Goal: Check status: Check status

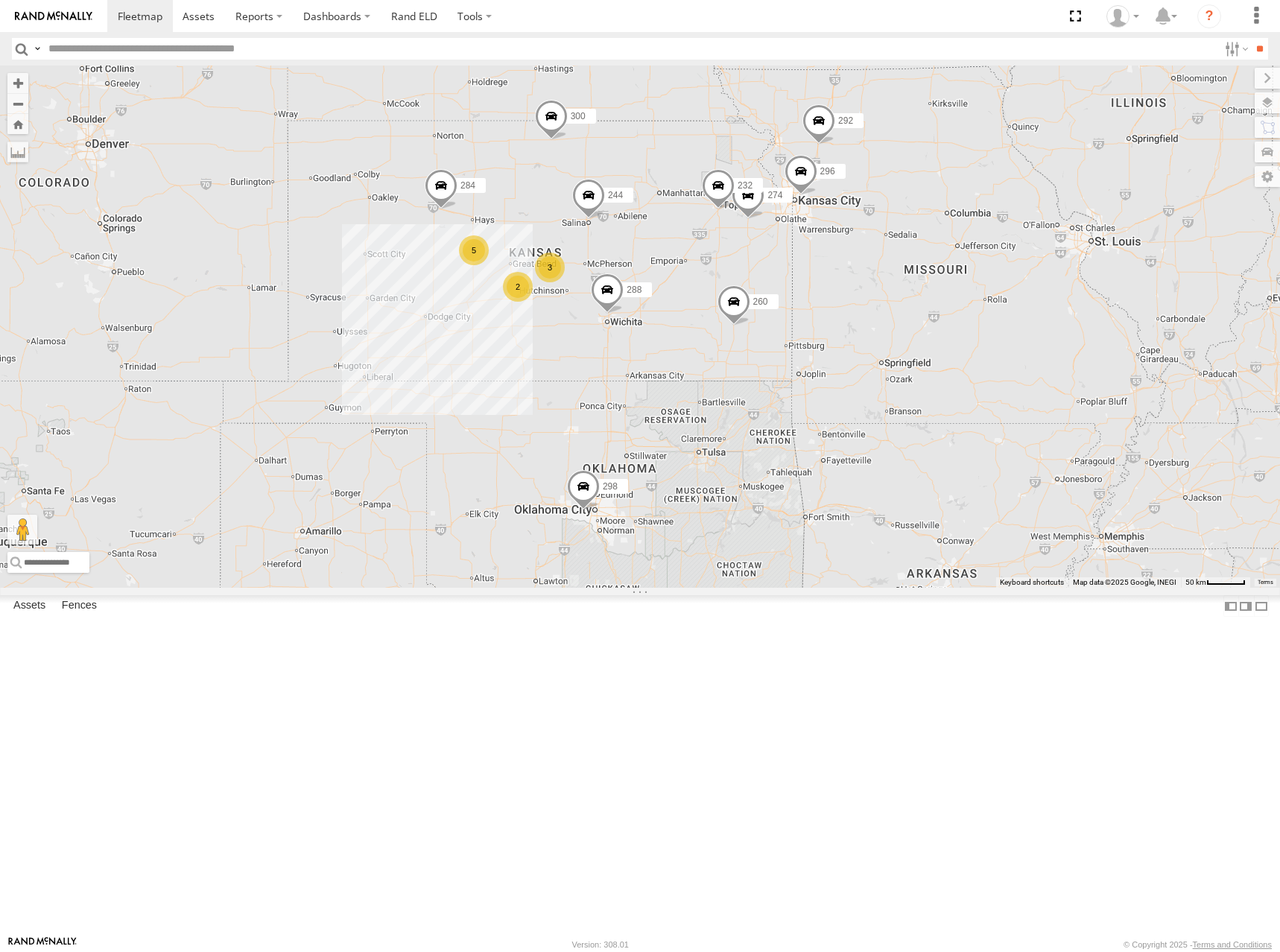
drag, startPoint x: 903, startPoint y: 283, endPoint x: 887, endPoint y: 279, distance: 16.5
click at [887, 279] on div "274 300 244 298 262 288 292 256 232 296 304 284 266 260 5 3 2" at bounding box center [640, 326] width 1280 height 522
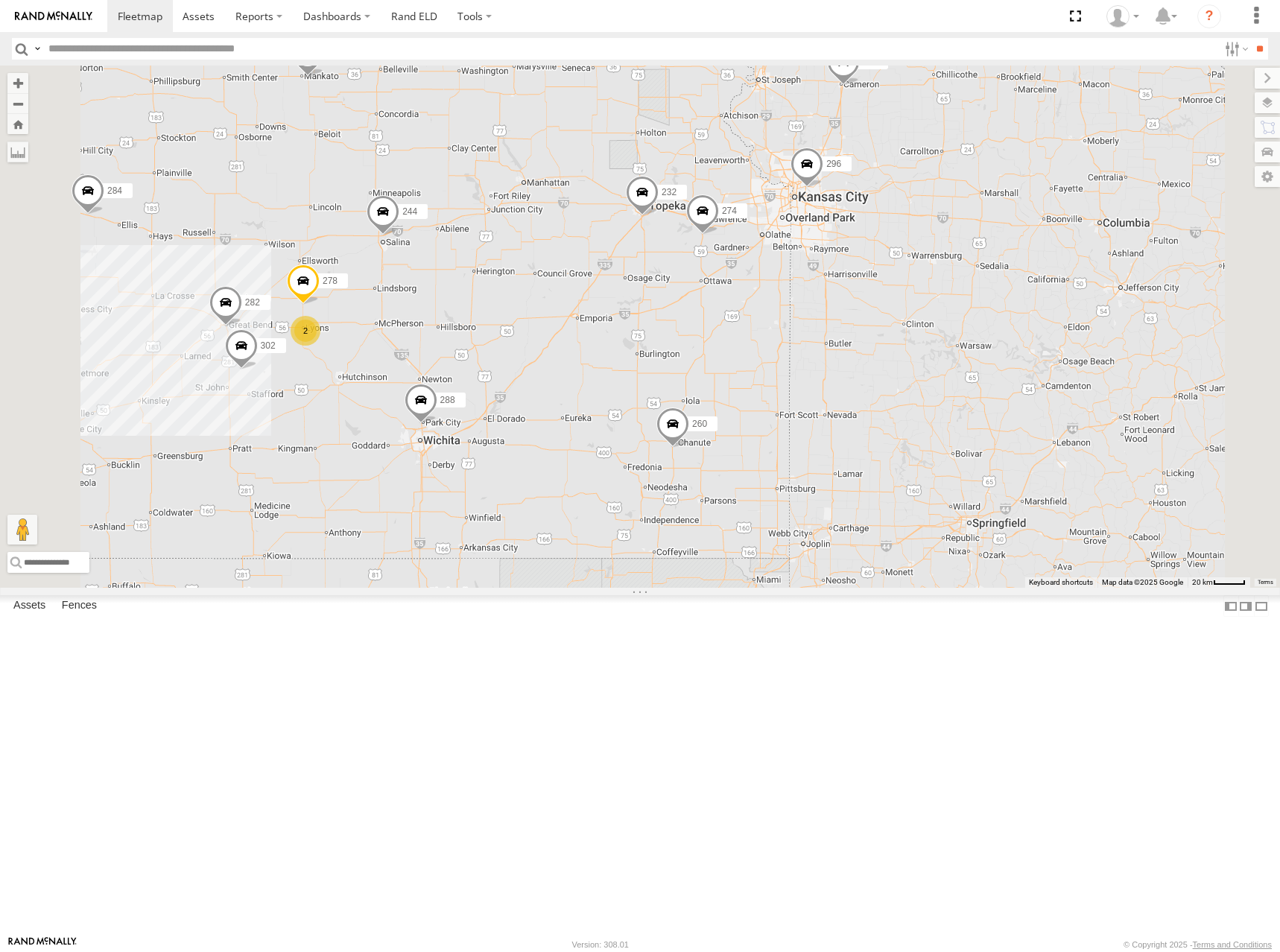
click at [929, 320] on div "274 300 244 298 262 288 292 256 232 296 304 284 266 260 302 282 278 2" at bounding box center [640, 326] width 1280 height 522
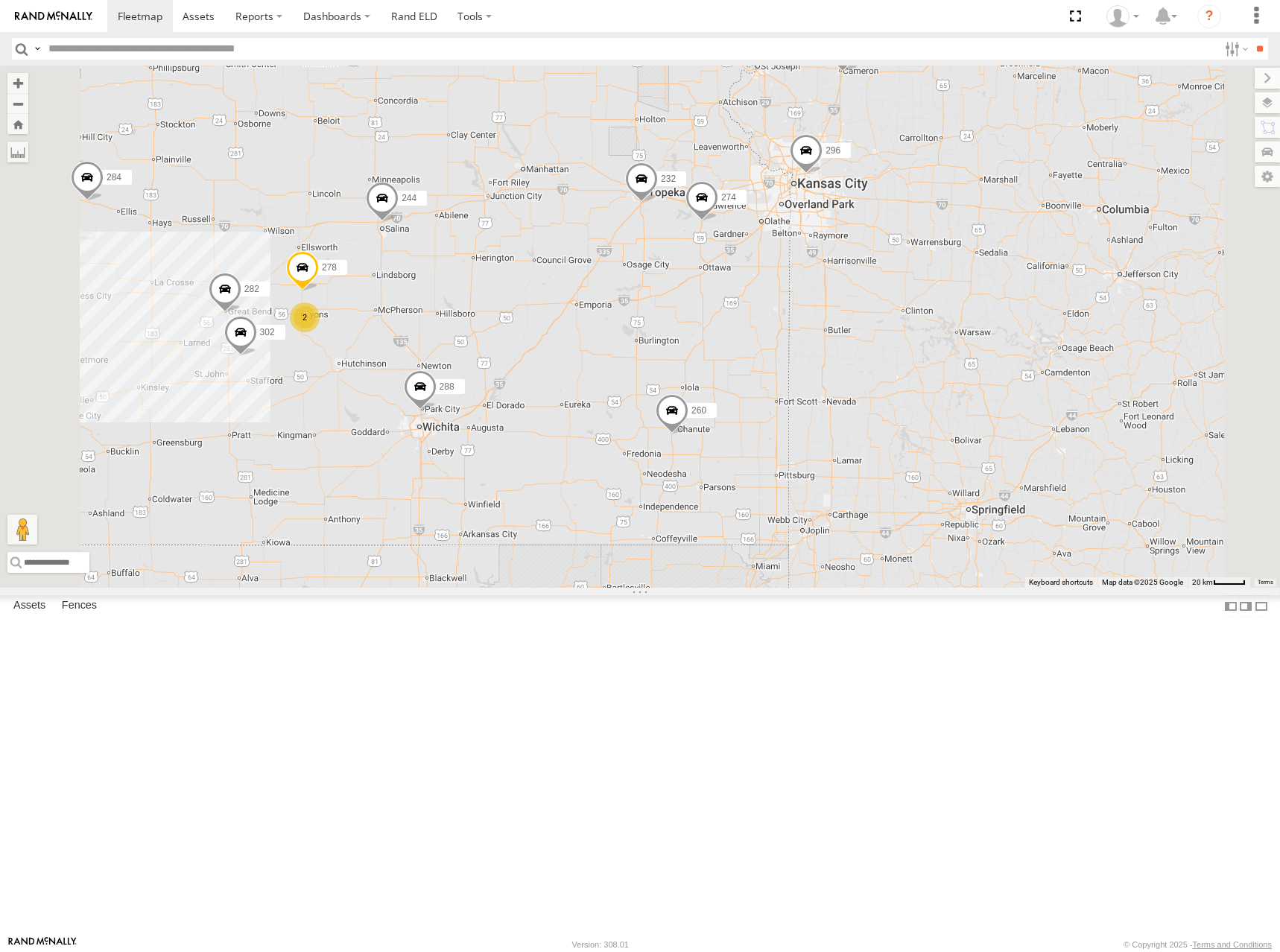
drag, startPoint x: 926, startPoint y: 344, endPoint x: 924, endPoint y: 327, distance: 17.1
click at [924, 327] on div "274 300 244 298 262 288 292 256 232 296 304 284 266 260 302 282 278 2" at bounding box center [640, 326] width 1280 height 522
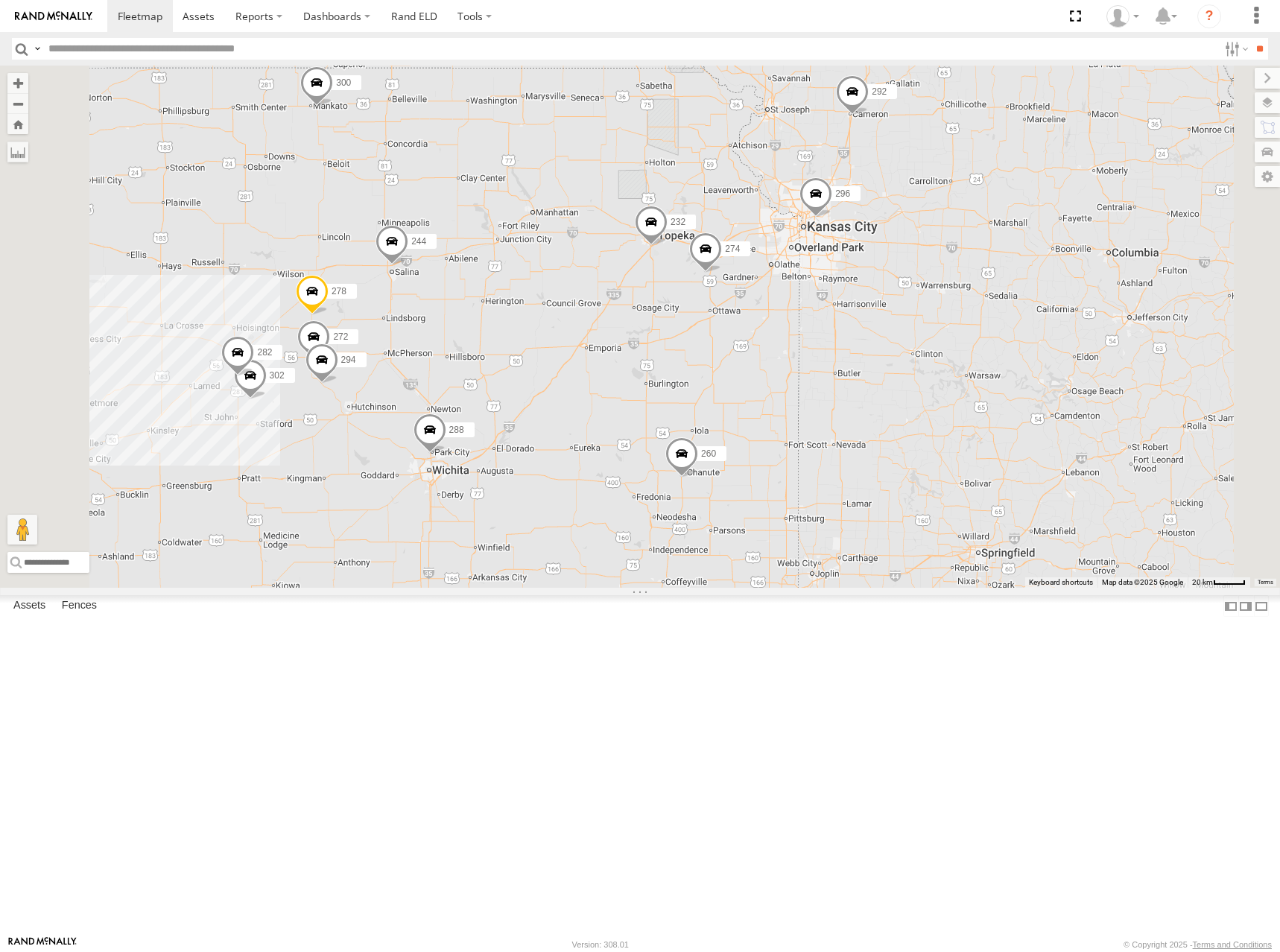
drag, startPoint x: 879, startPoint y: 182, endPoint x: 889, endPoint y: 229, distance: 48.1
click at [889, 229] on div "274 300 244 288 292 232 296 302 282 278 260 272 294" at bounding box center [640, 326] width 1280 height 522
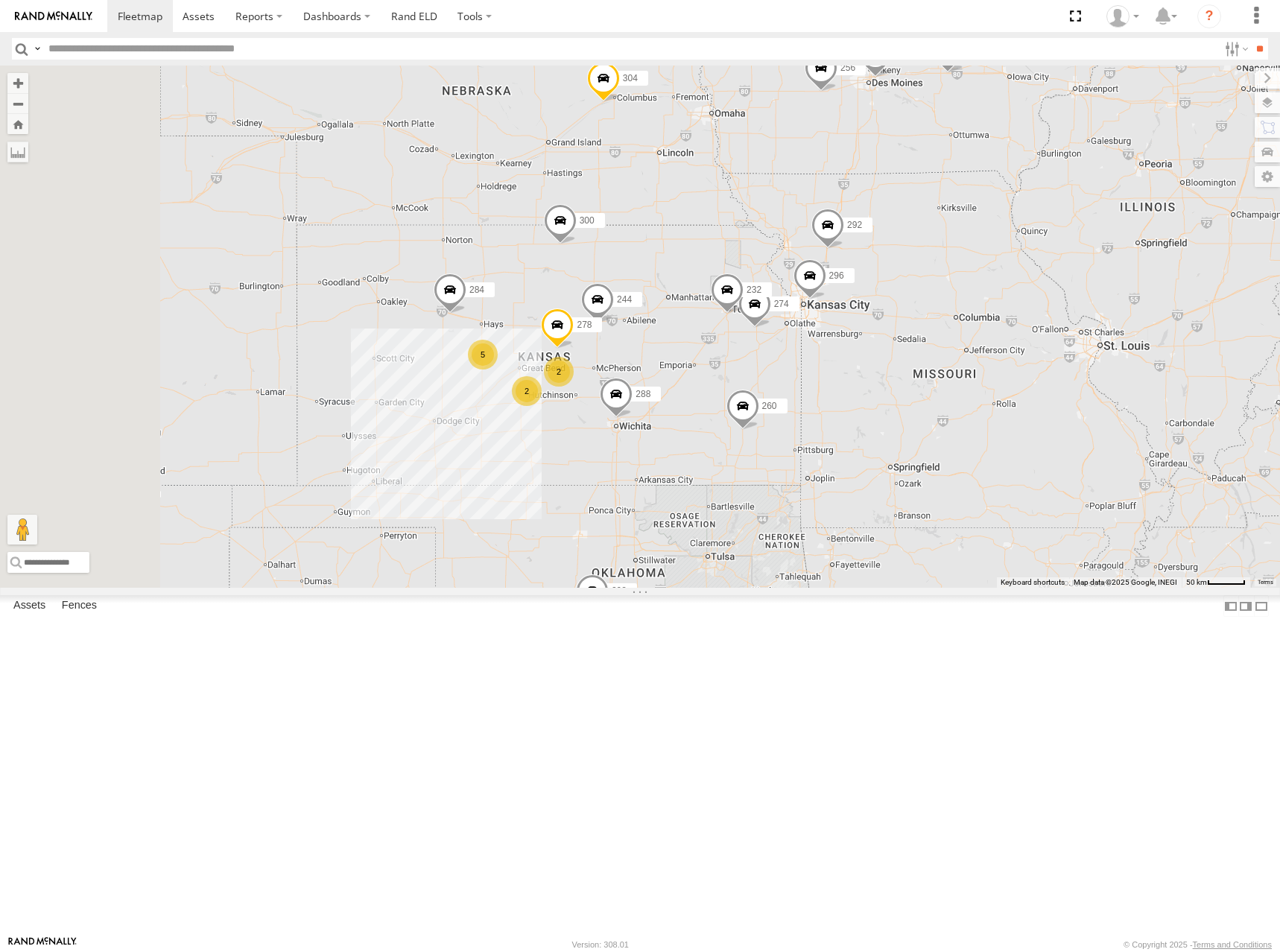
drag, startPoint x: 809, startPoint y: 179, endPoint x: 857, endPoint y: 356, distance: 183.4
click at [857, 356] on div "274 300 244 288 292 232 296 278 260 5 298 262 2 256 304 284 2 266" at bounding box center [640, 326] width 1280 height 522
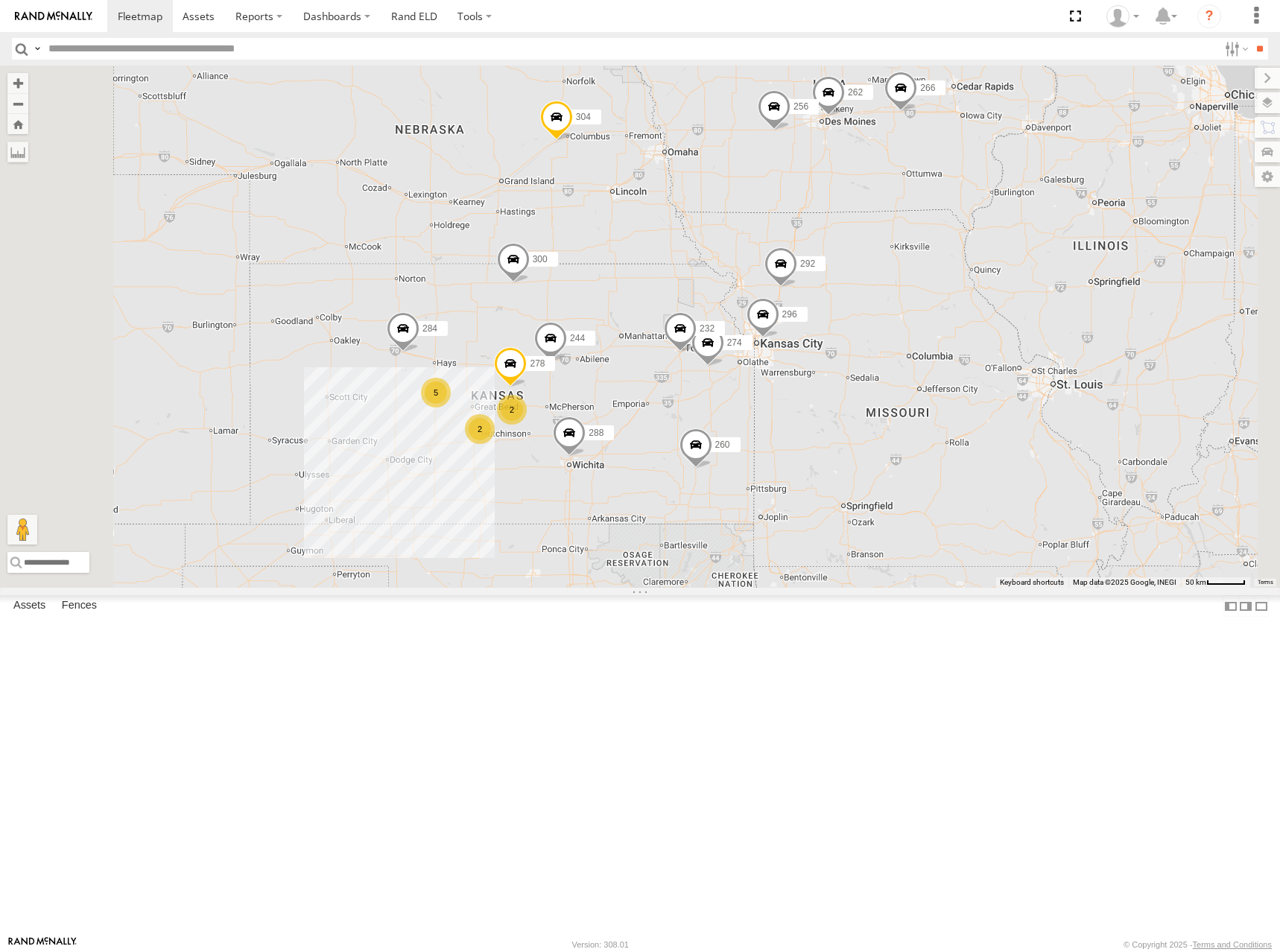
drag, startPoint x: 933, startPoint y: 337, endPoint x: 885, endPoint y: 361, distance: 53.7
click at [885, 361] on div "274 300 244 288 292 232 296 278 260 5 298 262 2 256 304 284 2 266" at bounding box center [640, 326] width 1280 height 522
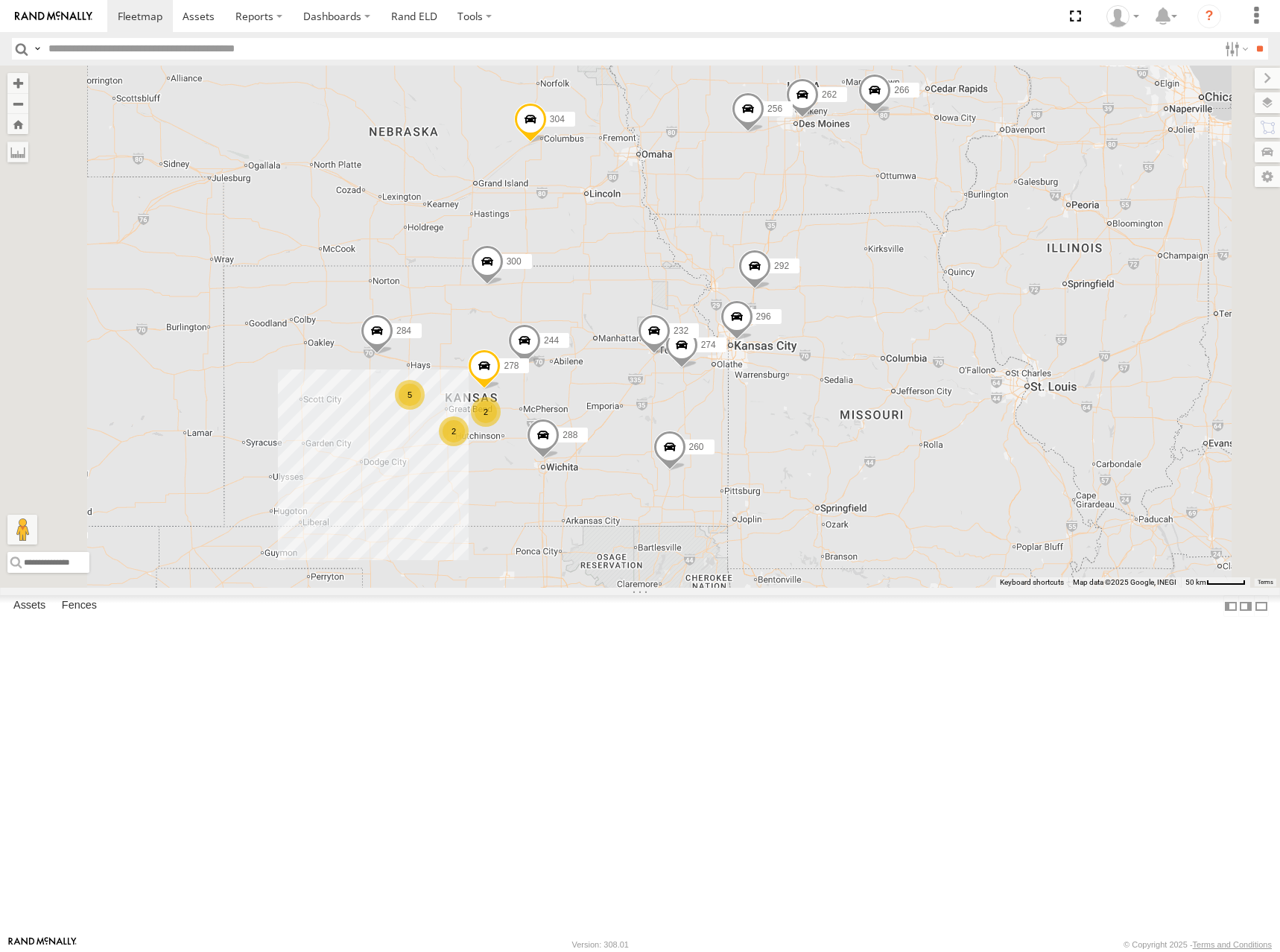
drag, startPoint x: 935, startPoint y: 363, endPoint x: 905, endPoint y: 365, distance: 30.1
click at [905, 365] on div "274 300 244 288 292 232 296 278 260 5 298 262 2 256 304 284 2 266" at bounding box center [640, 326] width 1280 height 522
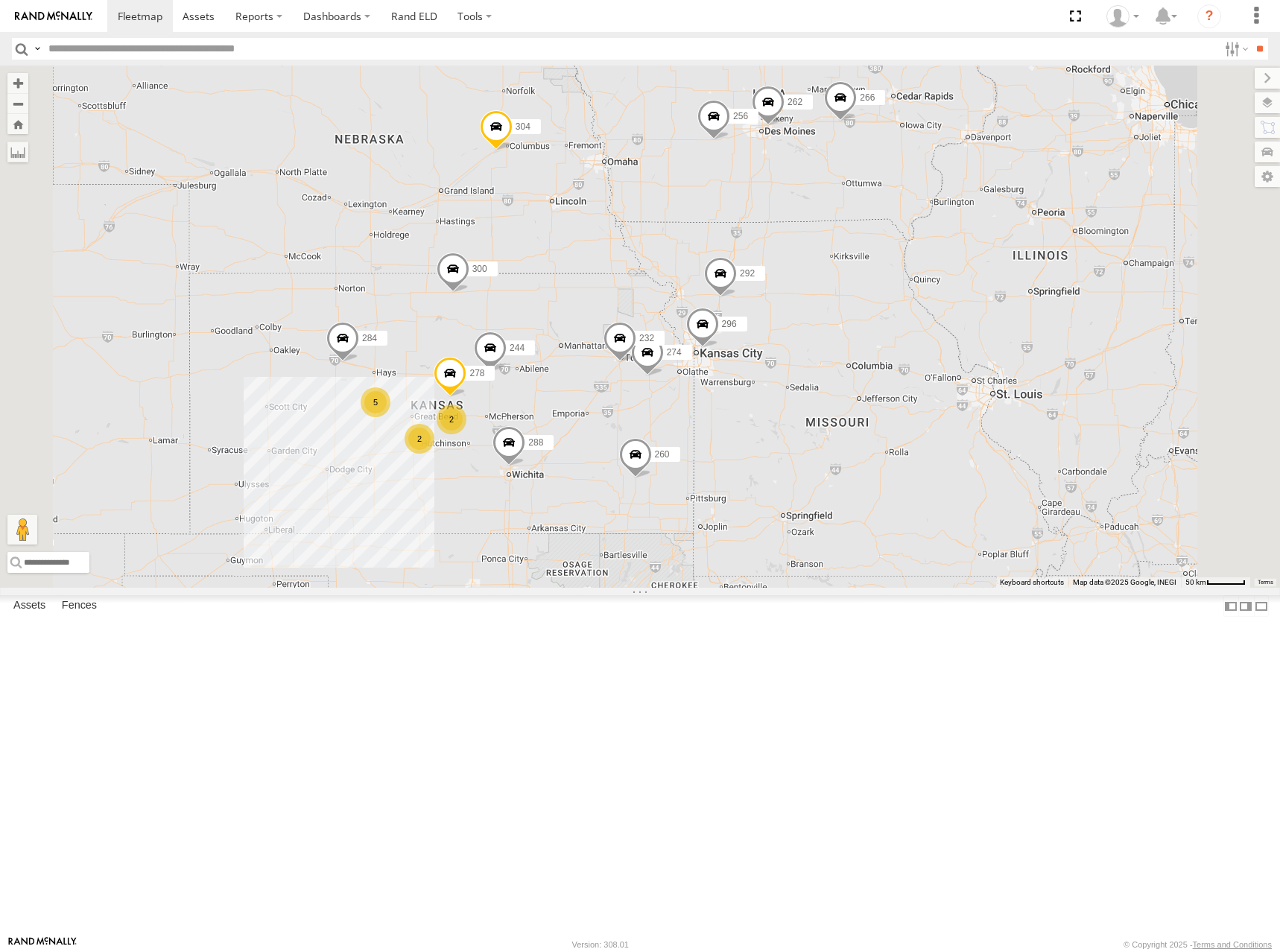
drag, startPoint x: 965, startPoint y: 357, endPoint x: 926, endPoint y: 365, distance: 39.8
click at [926, 365] on div "274 300 244 288 292 232 296 278 260 5 298 262 2 256 304 284 2 266" at bounding box center [640, 326] width 1280 height 522
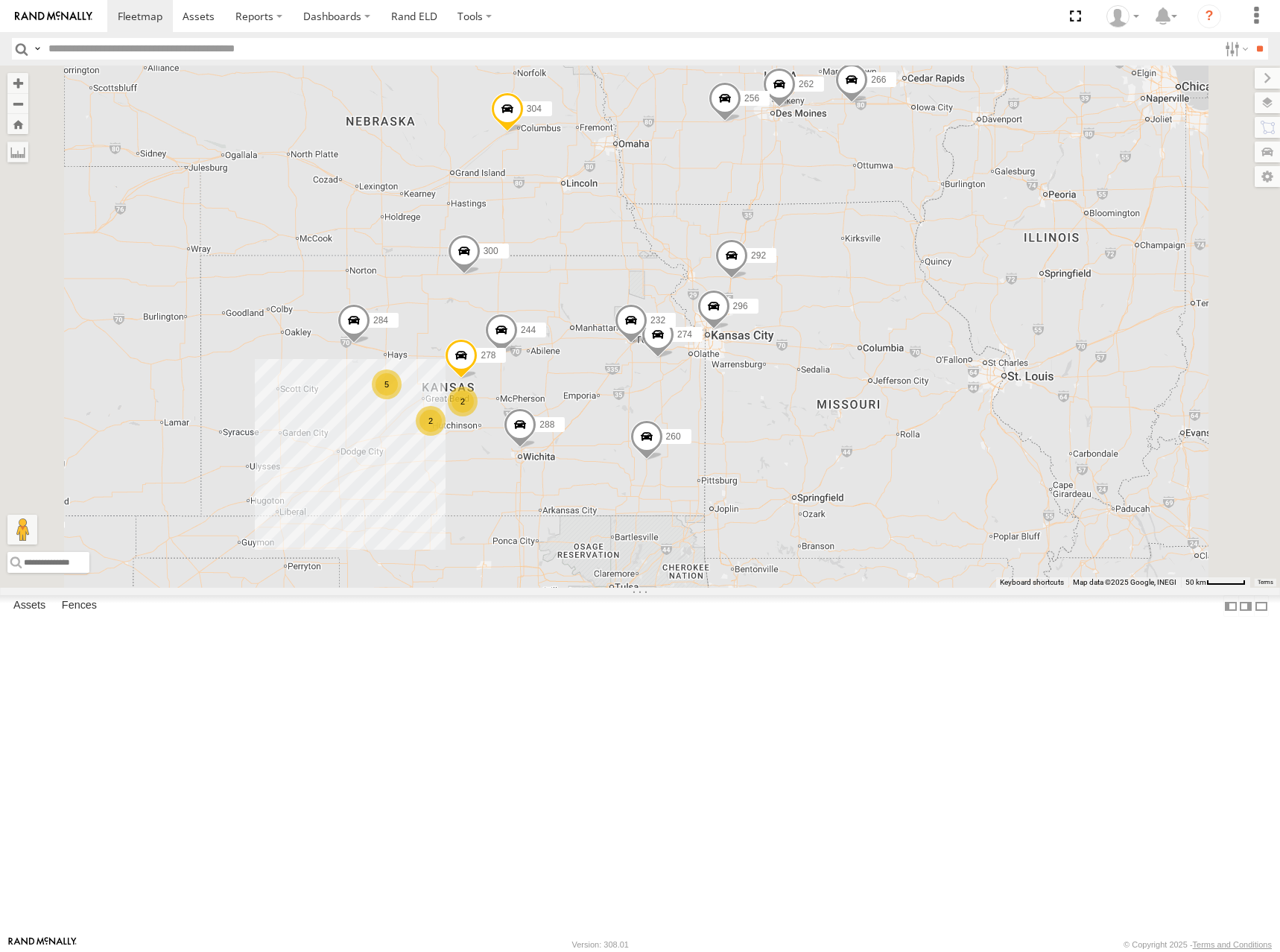
drag, startPoint x: 876, startPoint y: 367, endPoint x: 917, endPoint y: 333, distance: 53.3
click at [917, 333] on div "274 300 244 288 292 232 296 278 260 5 298 262 2 256 304 284 2 266" at bounding box center [640, 326] width 1280 height 522
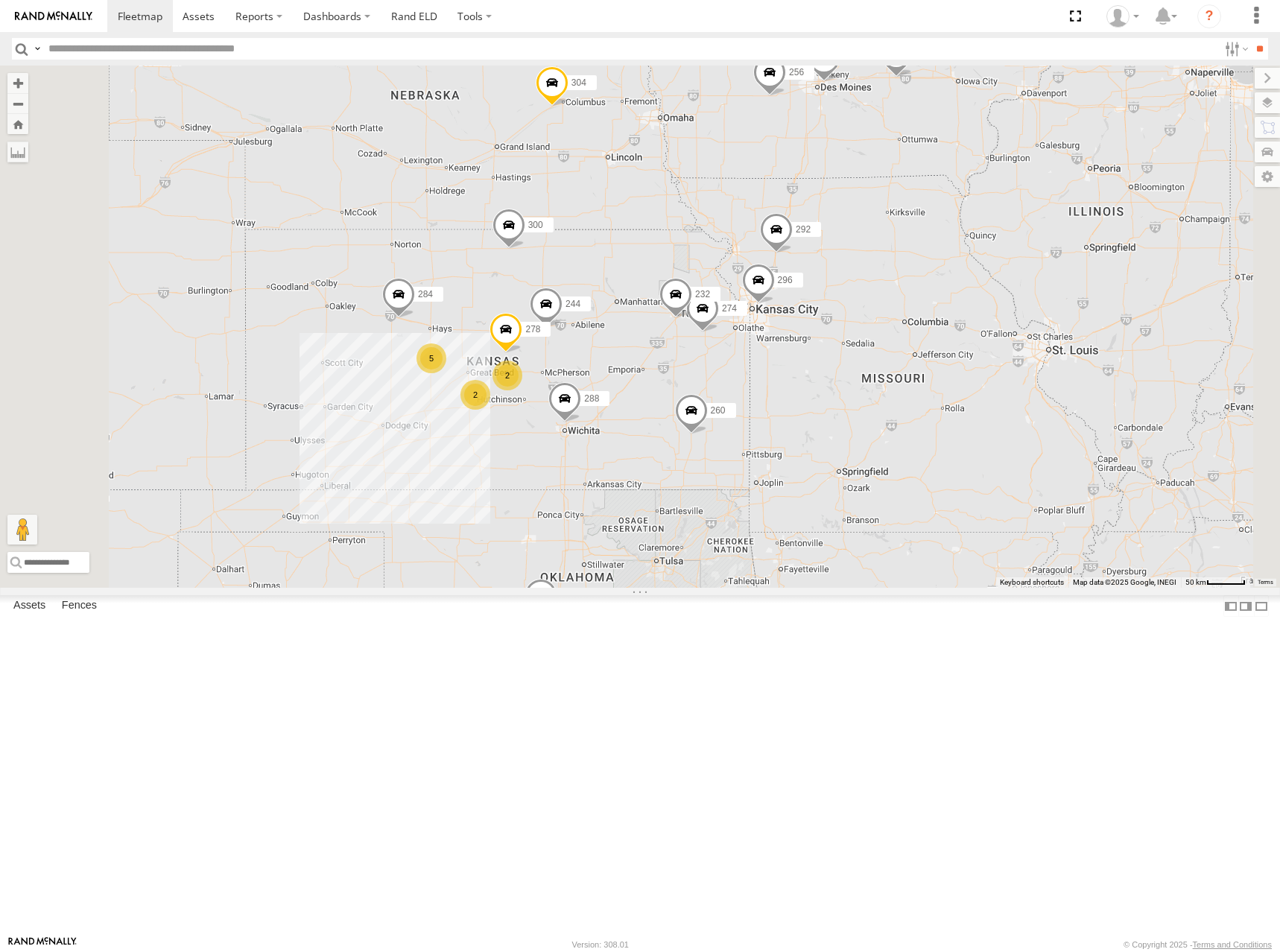
drag, startPoint x: 812, startPoint y: 396, endPoint x: 826, endPoint y: 381, distance: 20.5
click at [826, 381] on div "274 300 244 288 292 232 296 278 260 5 298 262 2 256 304 284 2 266" at bounding box center [640, 326] width 1280 height 522
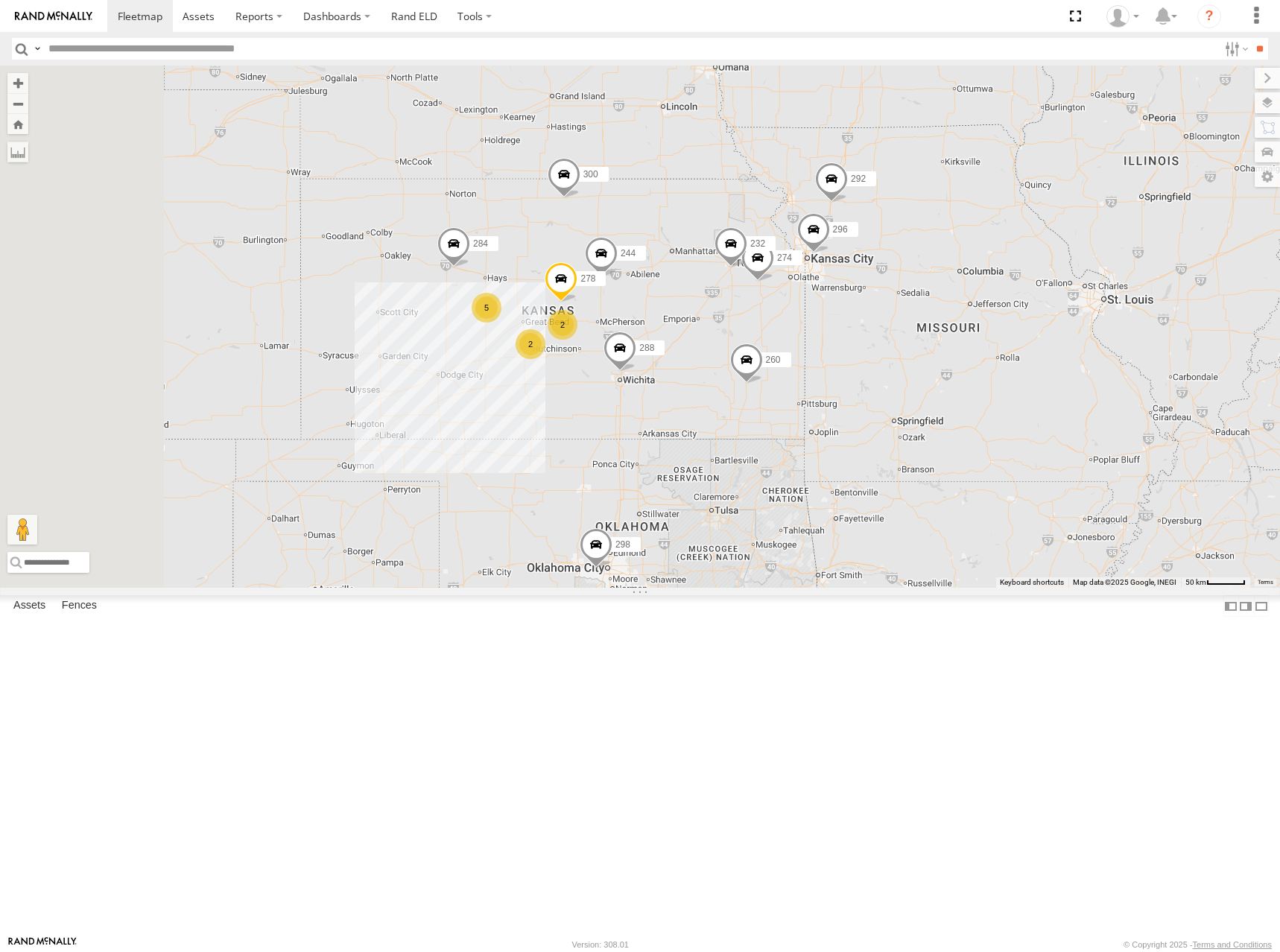
drag, startPoint x: 818, startPoint y: 397, endPoint x: 877, endPoint y: 340, distance: 82.0
click at [877, 340] on div "274 300 244 288 292 232 296 278 260 5 298 262 2 256 304 284 2 266" at bounding box center [640, 326] width 1280 height 522
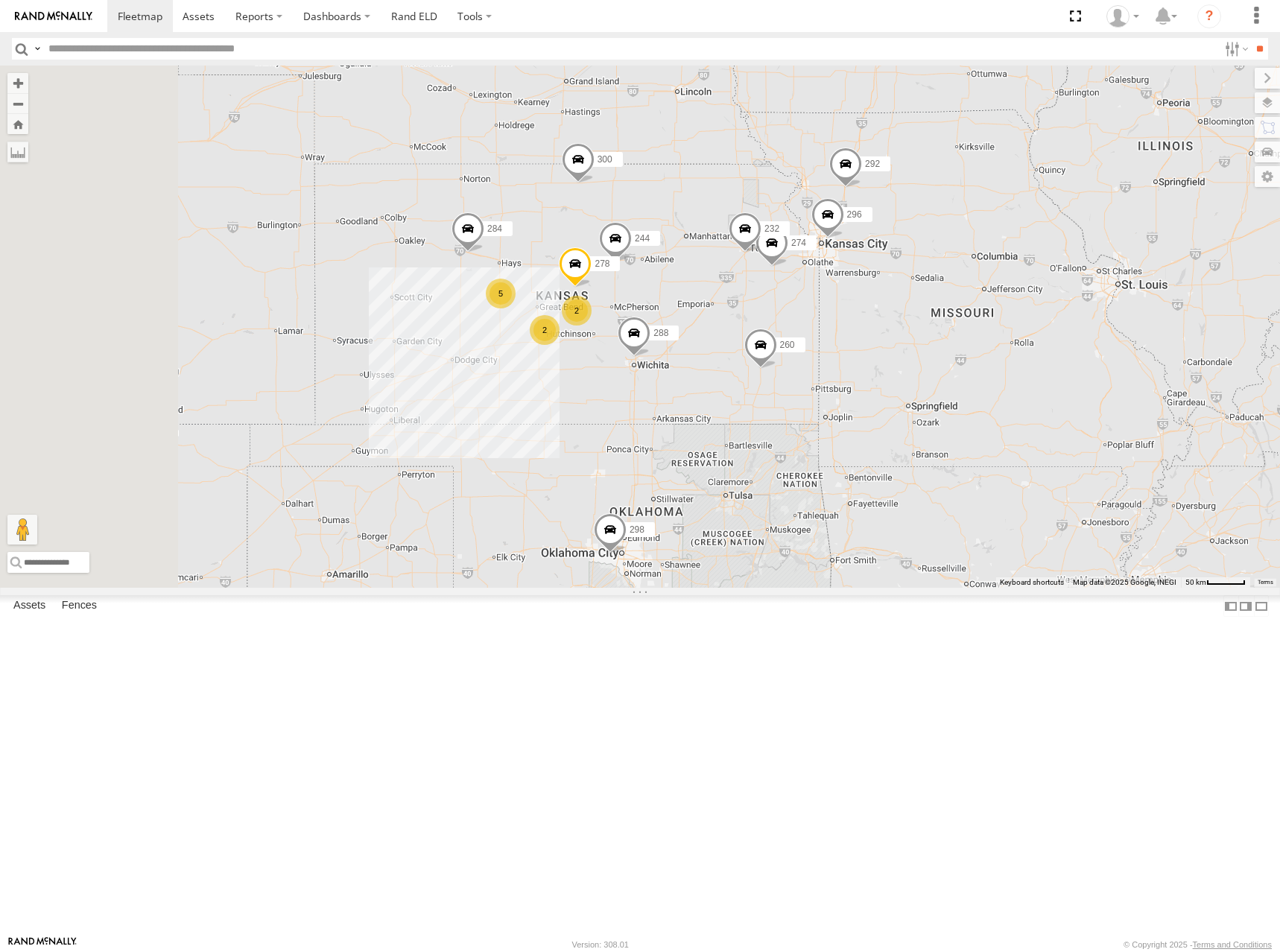
drag, startPoint x: 869, startPoint y: 386, endPoint x: 882, endPoint y: 371, distance: 19.8
click at [882, 371] on div "274 300 244 288 292 232 296 278 260 5 298 262 2 256 304 284 2 266" at bounding box center [640, 326] width 1280 height 522
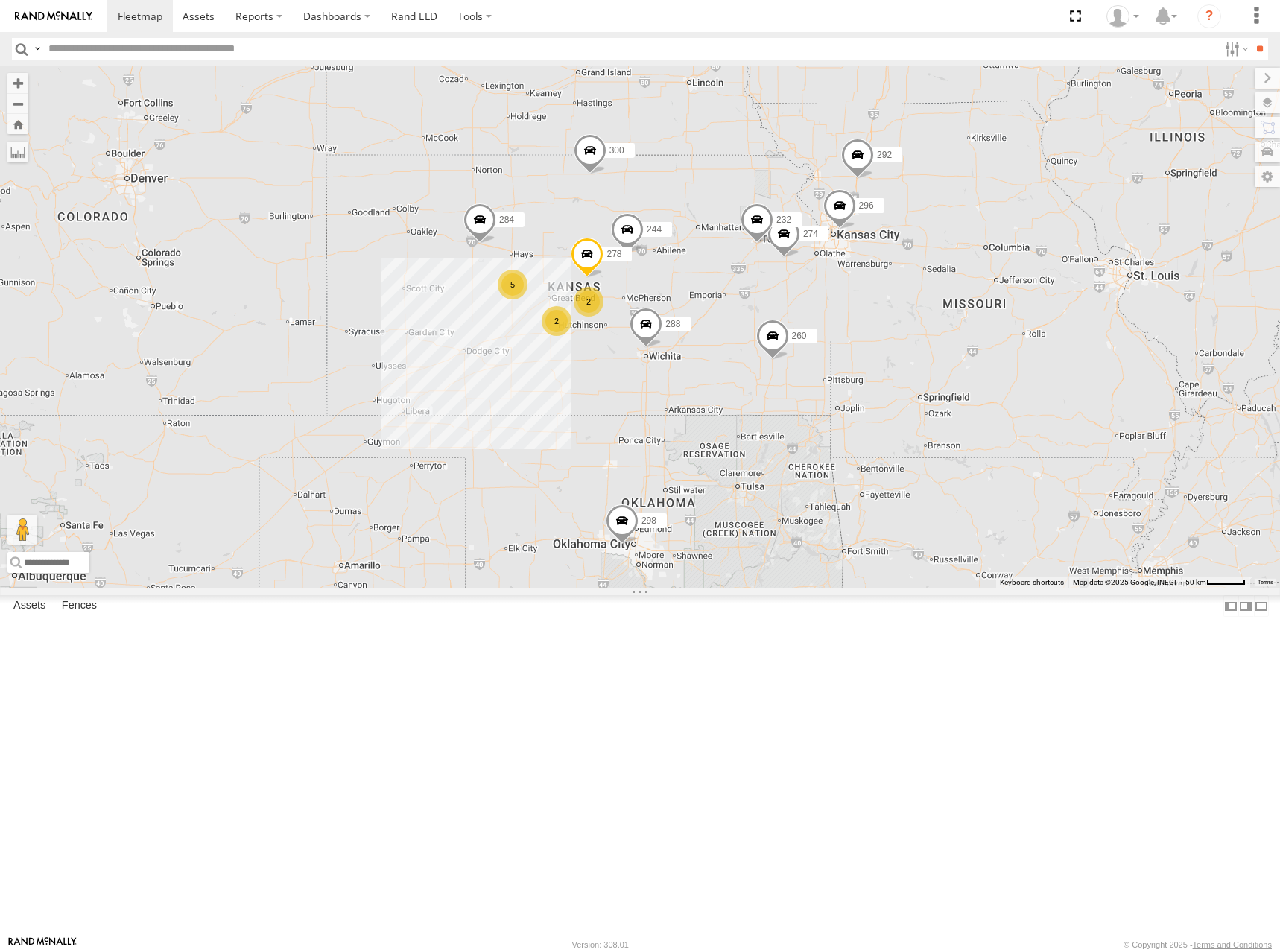
drag, startPoint x: 865, startPoint y: 374, endPoint x: 876, endPoint y: 365, distance: 14.2
click at [876, 365] on div "274 300 244 288 292 232 296 278 260 5 298 262 2 256 304 284 2 266" at bounding box center [640, 326] width 1280 height 522
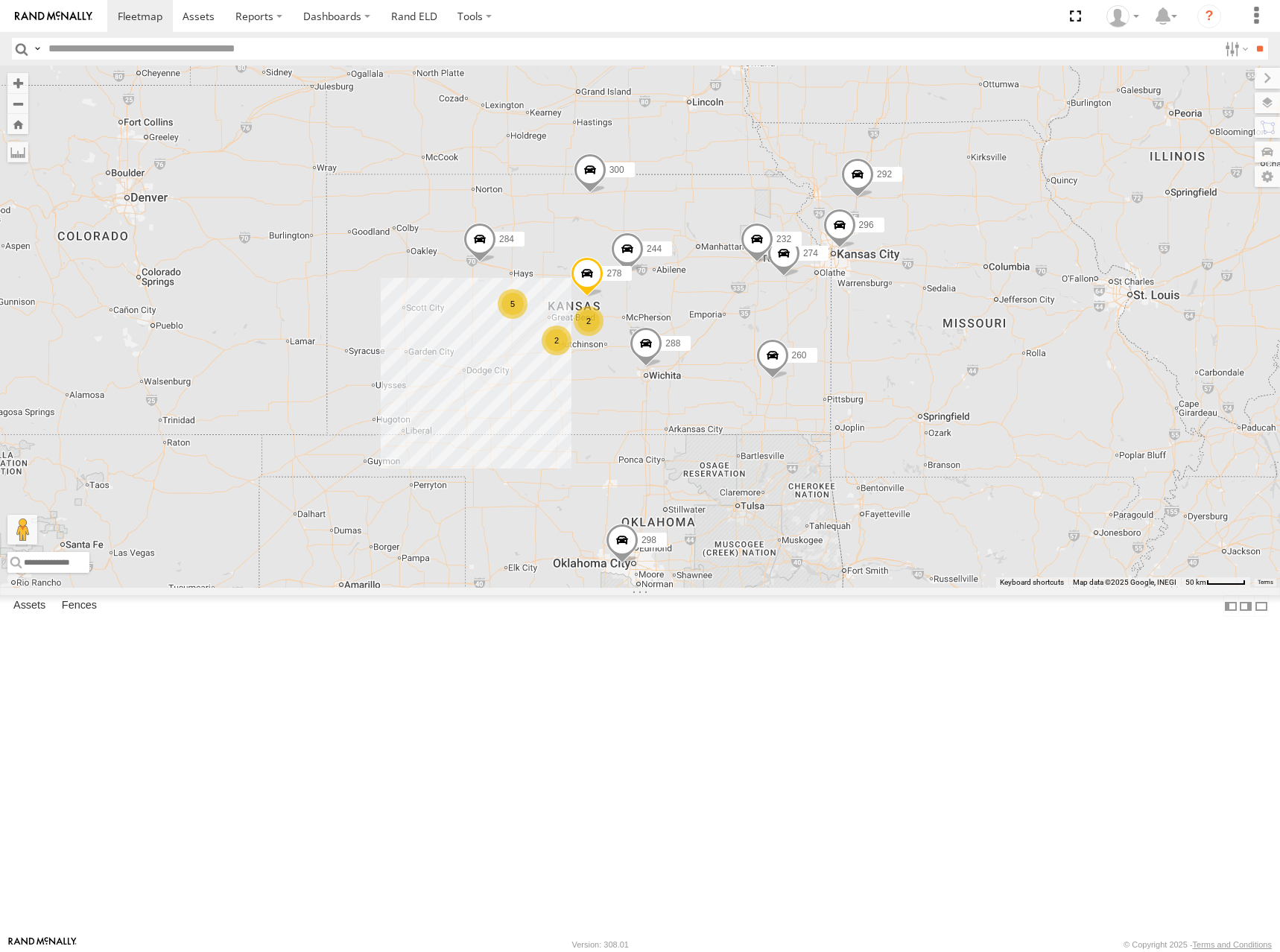
drag, startPoint x: 893, startPoint y: 346, endPoint x: 893, endPoint y: 371, distance: 25.0
click at [893, 371] on div "274 300 244 288 292 232 296 278 260 5 298 262 2 256 304 284 2 266" at bounding box center [640, 326] width 1280 height 522
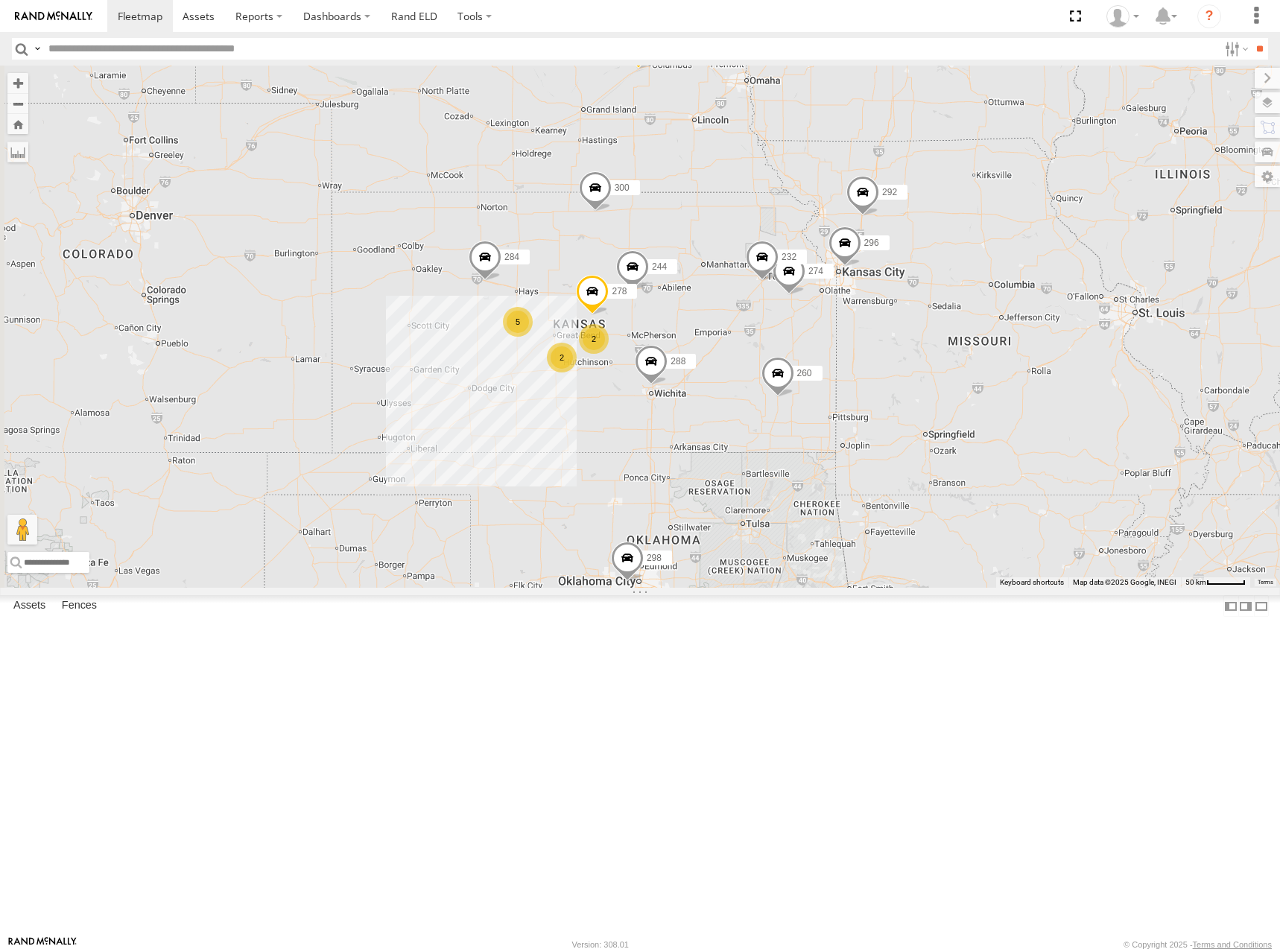
drag, startPoint x: 905, startPoint y: 360, endPoint x: 910, endPoint y: 374, distance: 14.9
click at [910, 374] on div "274 300 244 288 292 232 296 278 260 5 298 262 2 256 304 284 2 266" at bounding box center [640, 326] width 1280 height 522
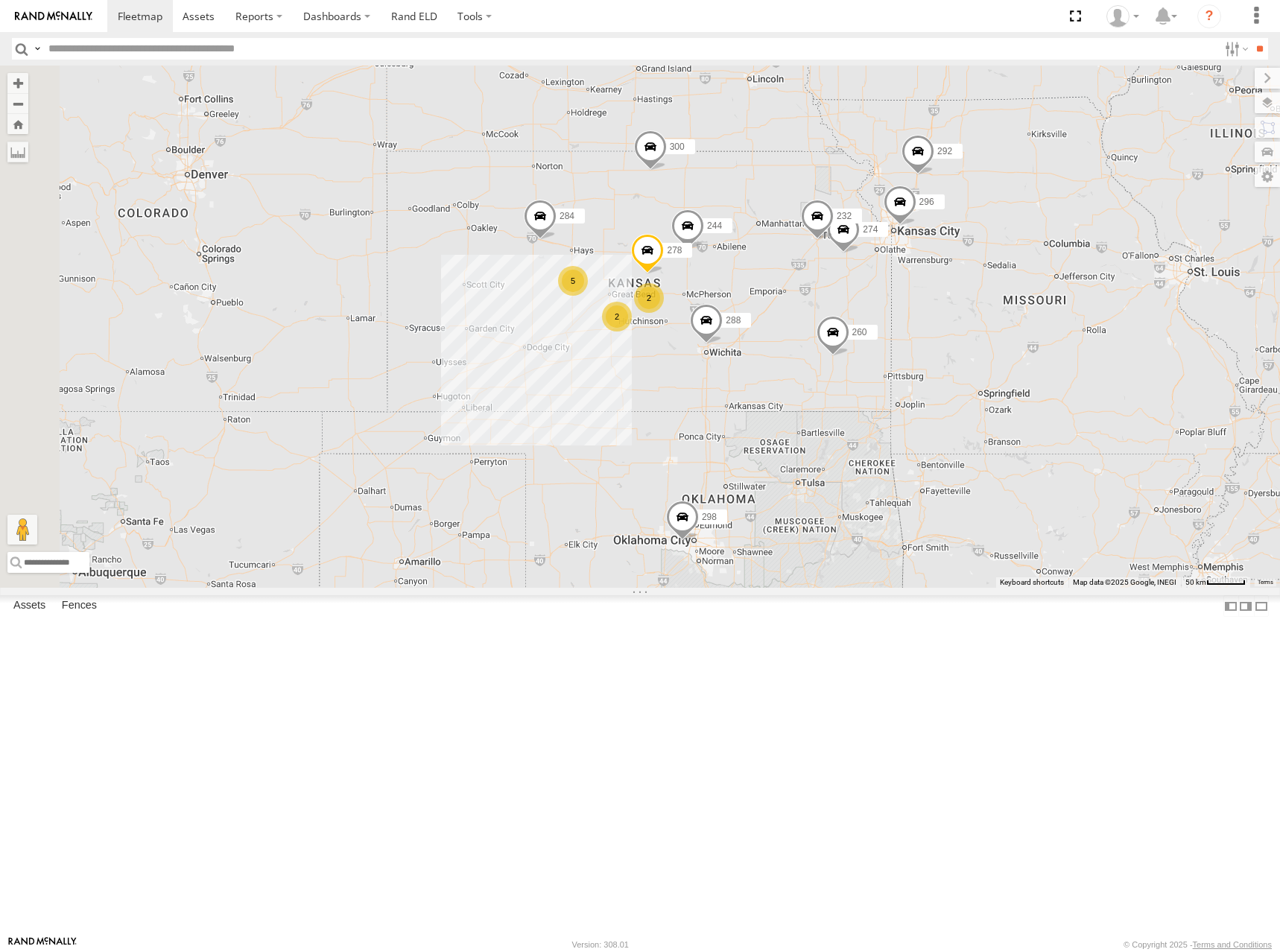
drag, startPoint x: 846, startPoint y: 376, endPoint x: 904, endPoint y: 332, distance: 72.8
click at [904, 332] on div "274 300 244 288 292 232 296 278 260 5 298 262 2 256 304 284 2 266" at bounding box center [640, 326] width 1280 height 522
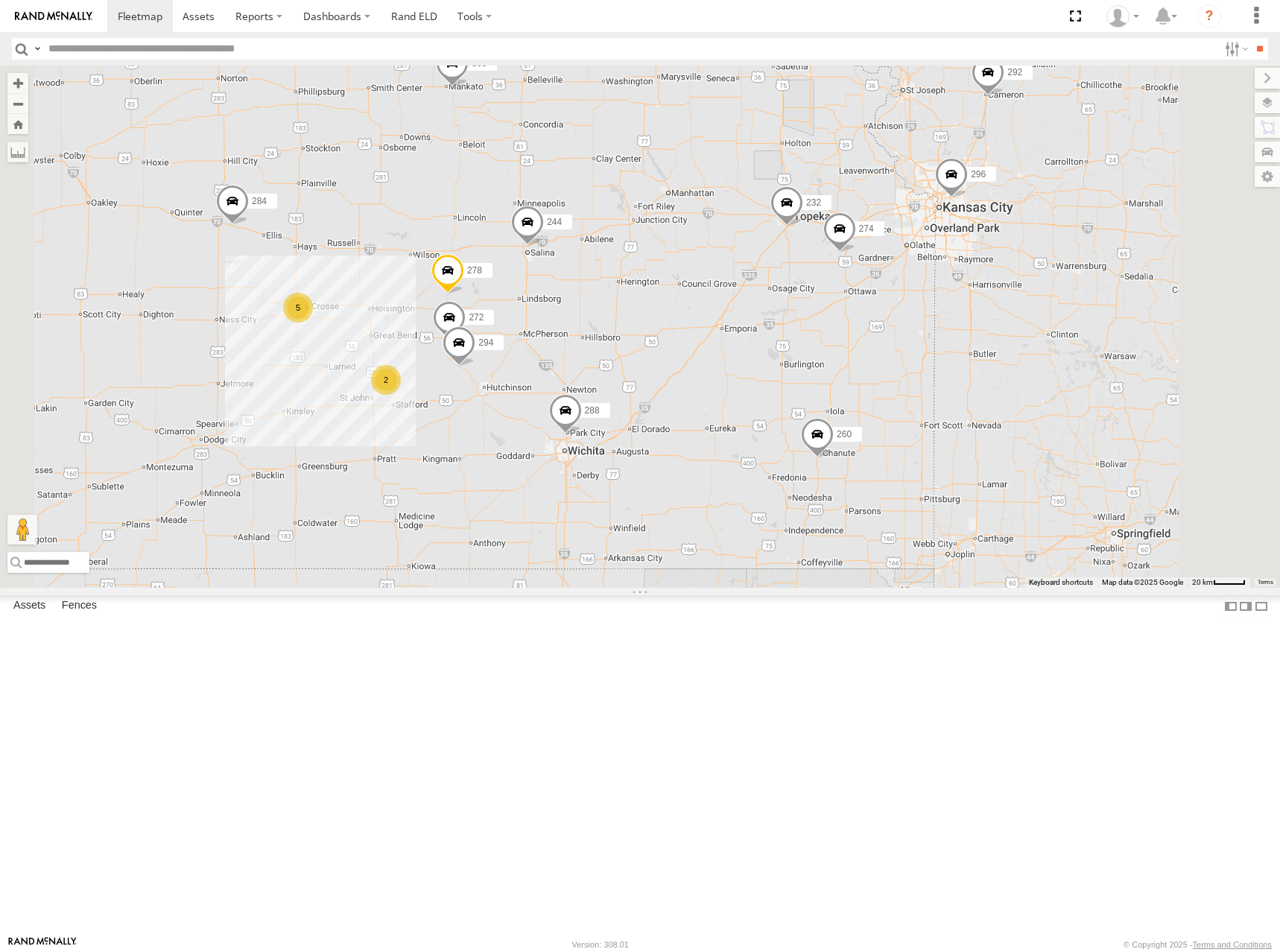
drag, startPoint x: 956, startPoint y: 298, endPoint x: 846, endPoint y: 316, distance: 111.5
click at [846, 316] on div "274 300 244 288 292 232 296 278 260 298 262 256 304 284 266 270 5 272 2 294" at bounding box center [640, 326] width 1280 height 522
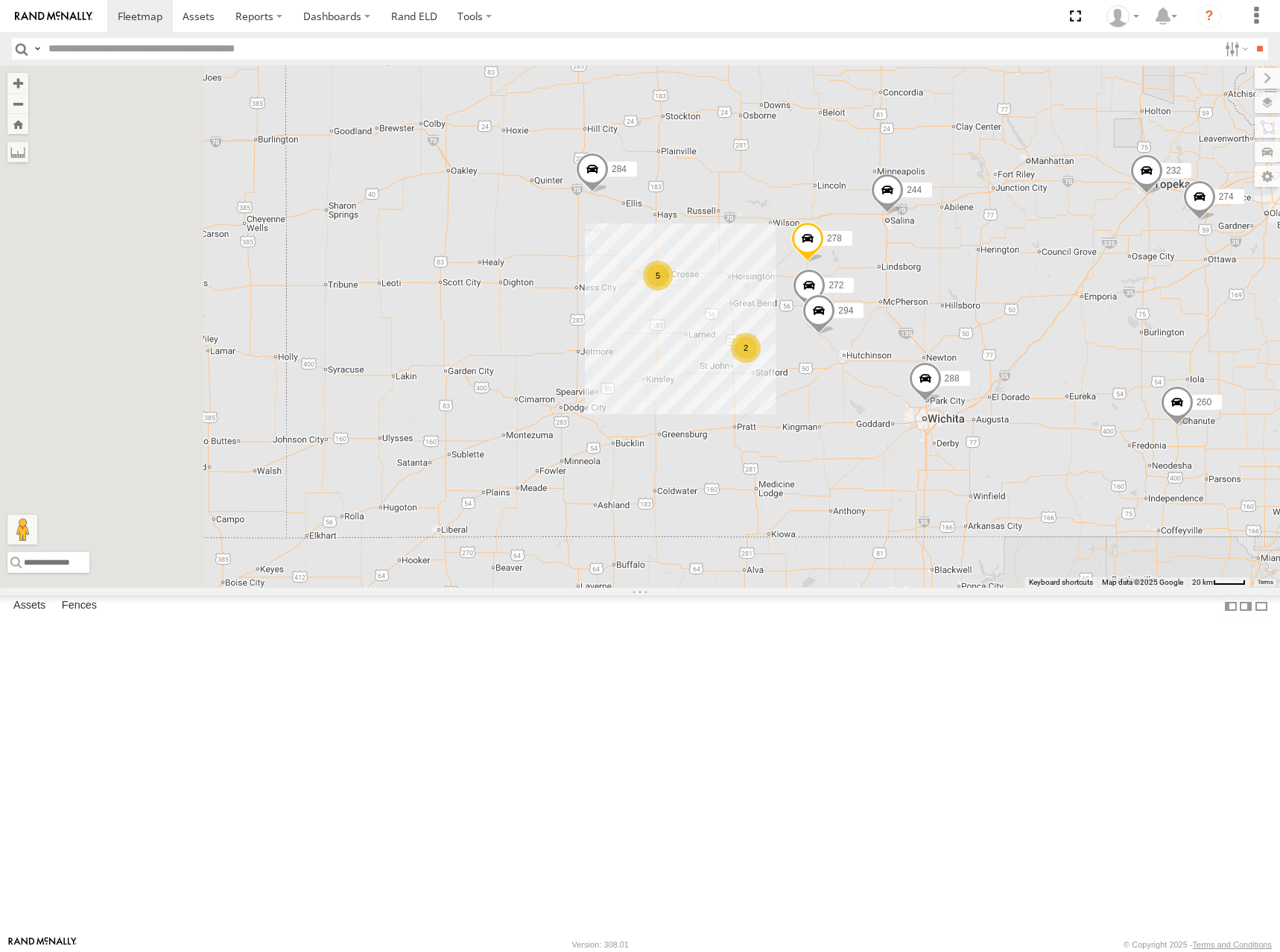
drag, startPoint x: 724, startPoint y: 286, endPoint x: 1087, endPoint y: 253, distance: 364.5
click at [1087, 253] on div "274 300 244 288 292 232 296 278 260 298 262 256 304 284 266 270 5 272 2 294" at bounding box center [640, 326] width 1280 height 522
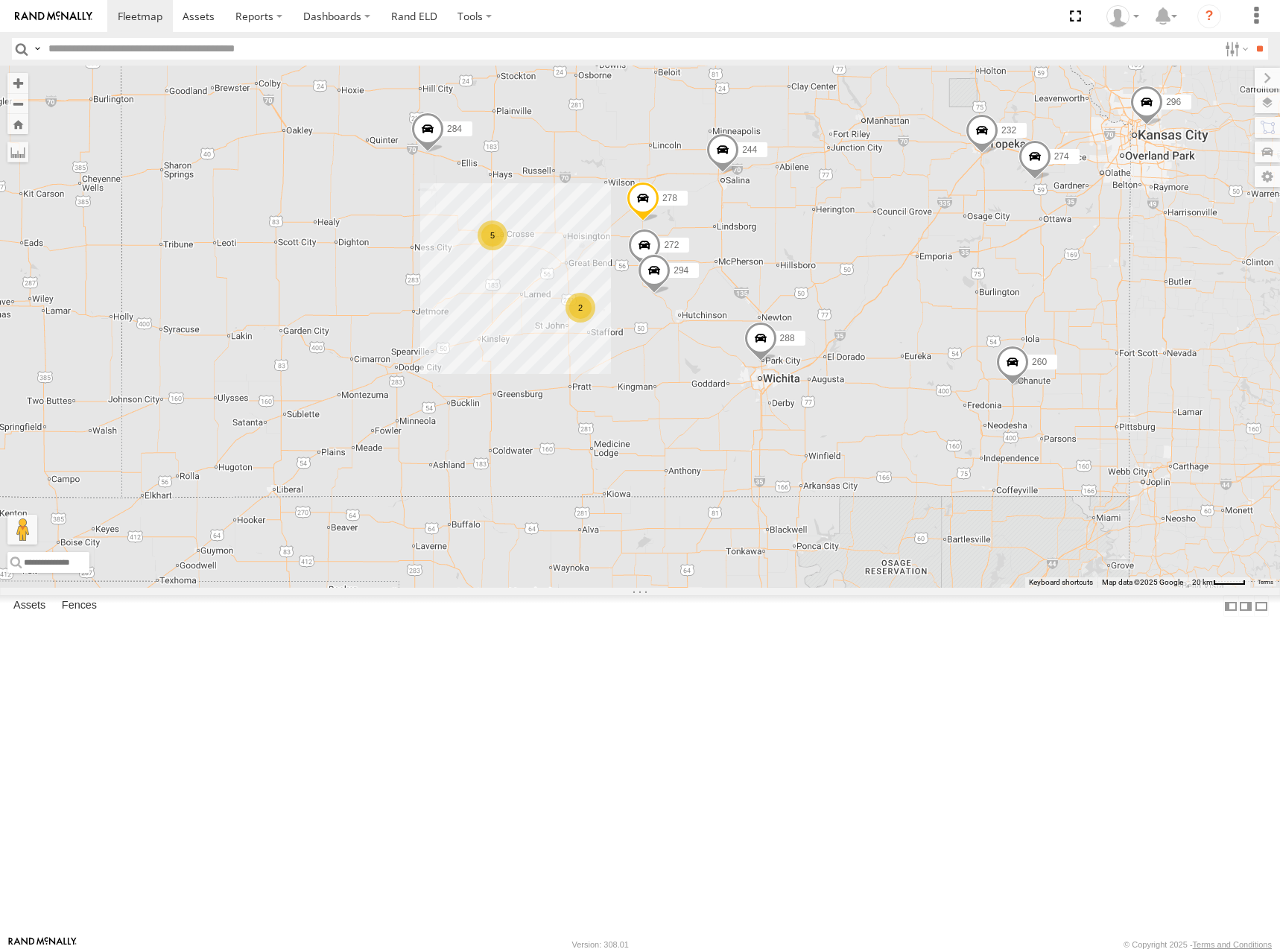
drag, startPoint x: 1012, startPoint y: 269, endPoint x: 836, endPoint y: 233, distance: 179.6
click at [836, 233] on div "274 300 244 288 292 232 296 278 260 298 262 256 304 284 266 270 5 272 2 294" at bounding box center [640, 326] width 1280 height 522
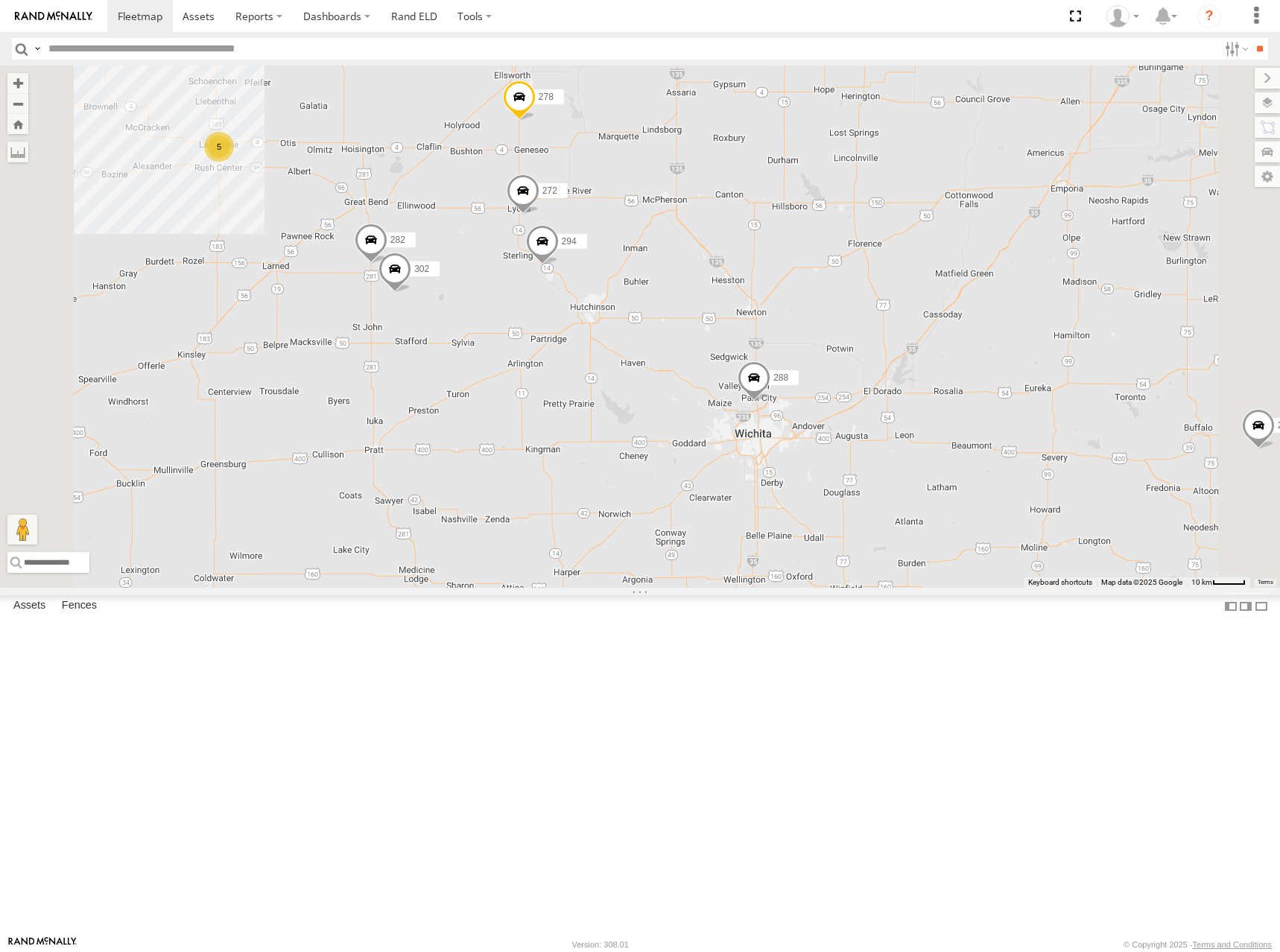
drag, startPoint x: 909, startPoint y: 398, endPoint x: 917, endPoint y: 397, distance: 8.1
click at [917, 397] on div "274 300 244 288 292 232 296 278 260 298 262 256 304 284 266 270 272 294 5 302 2…" at bounding box center [640, 326] width 1280 height 522
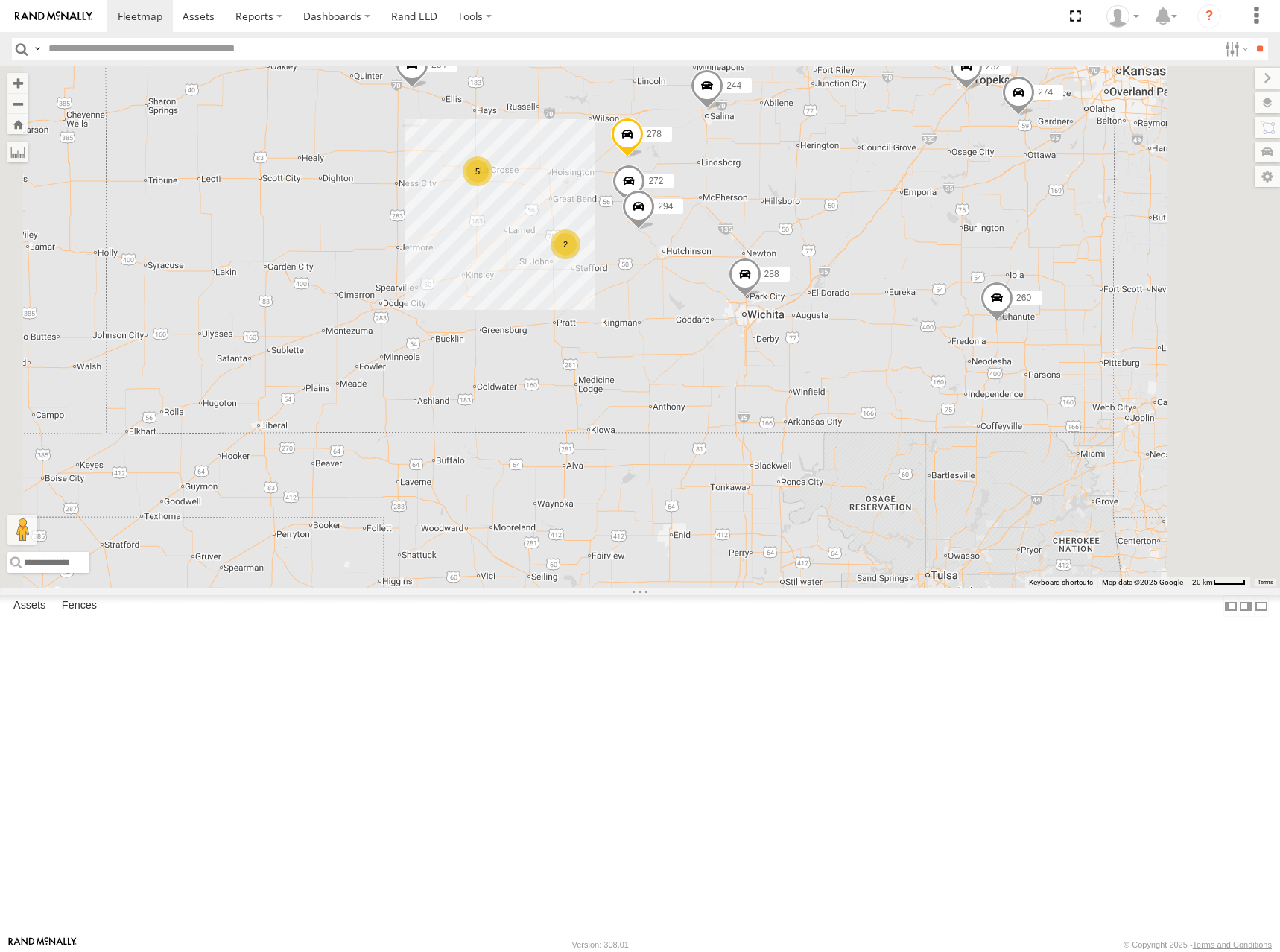
drag, startPoint x: 1050, startPoint y: 306, endPoint x: 1032, endPoint y: 335, distance: 34.1
click at [1032, 335] on div "274 300 244 288 292 232 296 278 260 298 262 256 304 284 266 270 272 294 5 2" at bounding box center [640, 326] width 1280 height 522
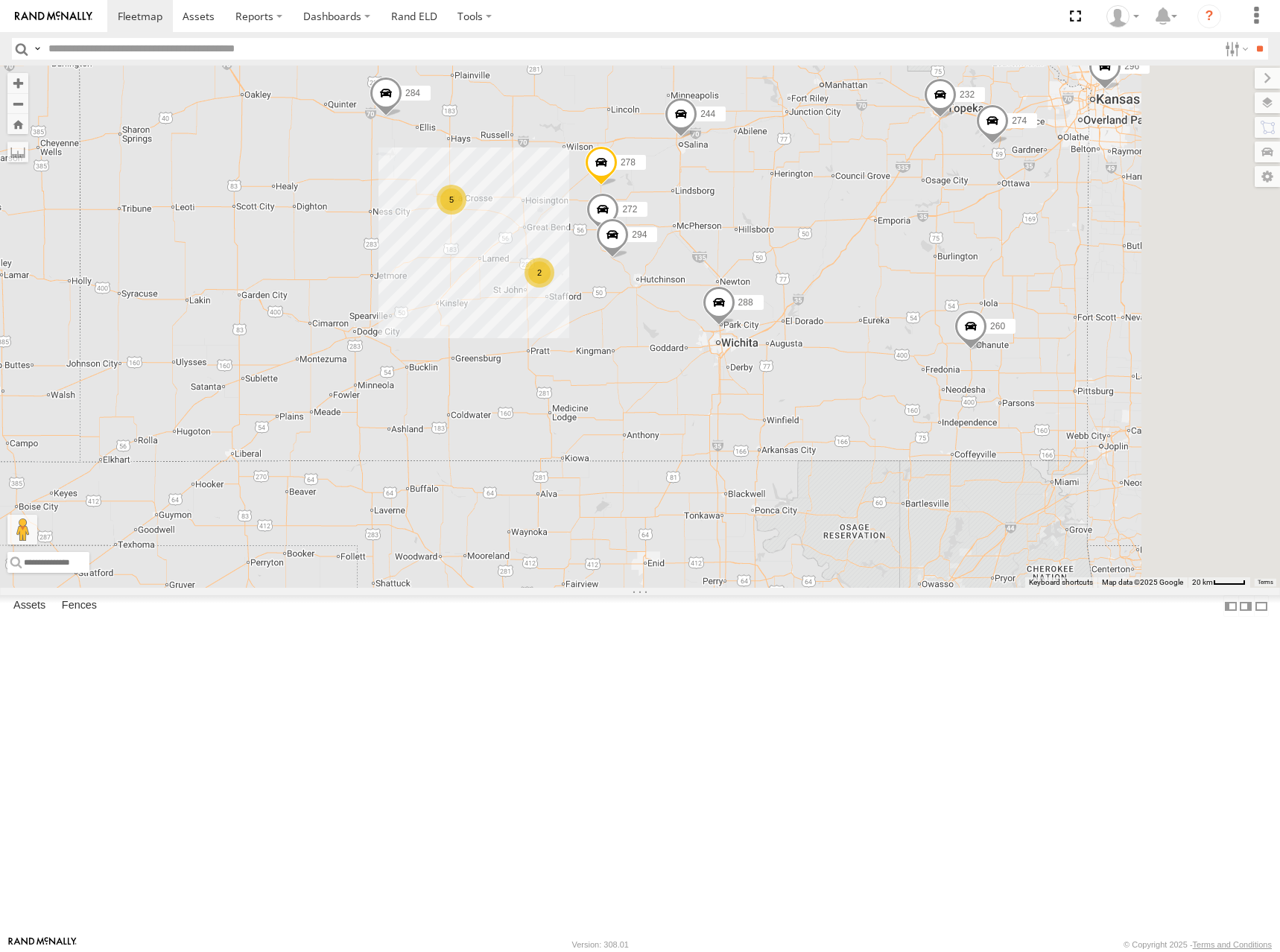
drag, startPoint x: 1069, startPoint y: 335, endPoint x: 1028, endPoint y: 376, distance: 58.0
click at [1028, 376] on div "274 300 244 288 292 232 296 278 260 298 262 256 304 284 266 270 272 294 5 2" at bounding box center [640, 326] width 1280 height 522
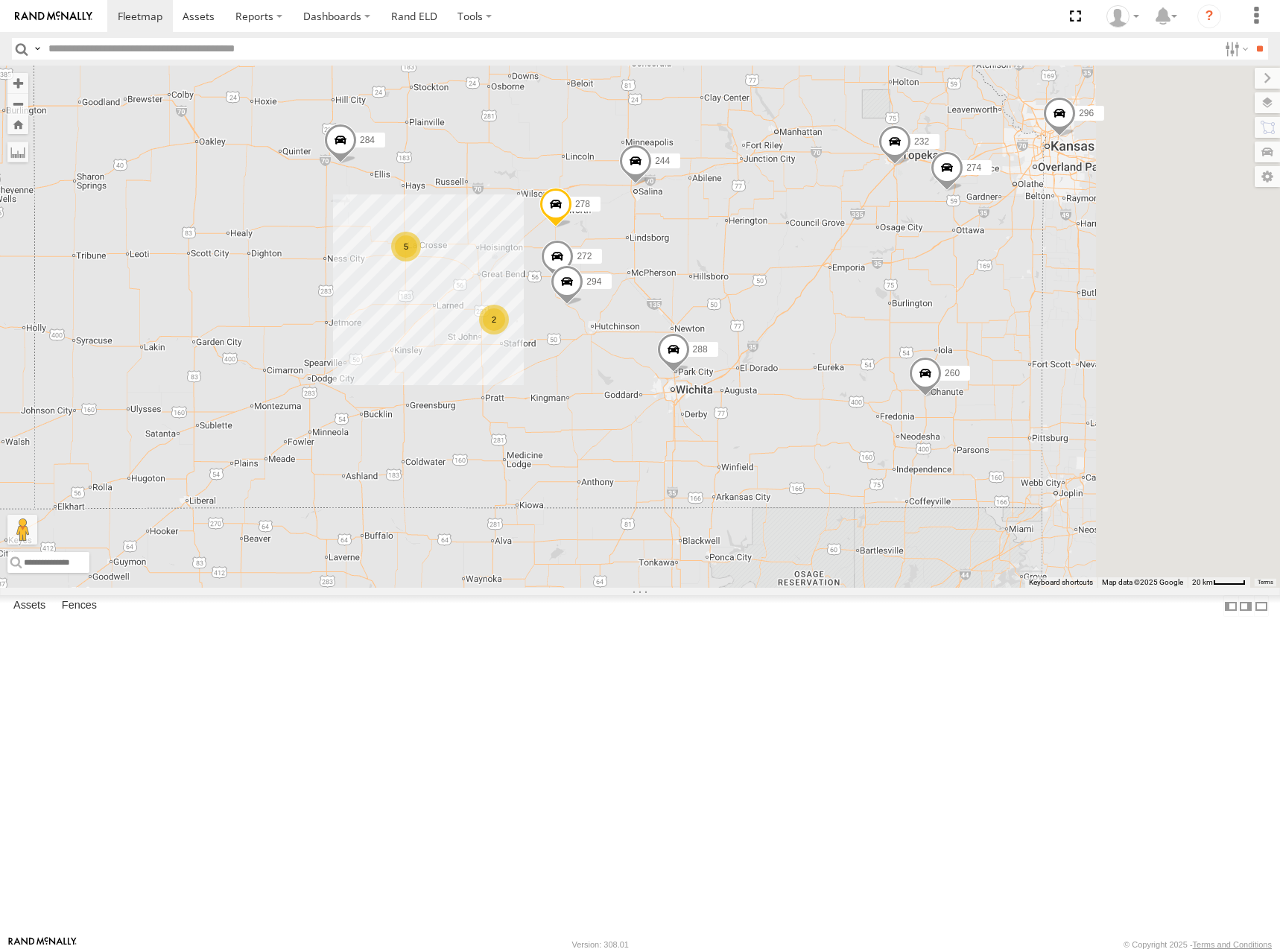
click at [961, 238] on div "274 300 244 288 292 232 296 278 260 298 262 256 304 284 266 270 272 294 5 2" at bounding box center [640, 326] width 1280 height 522
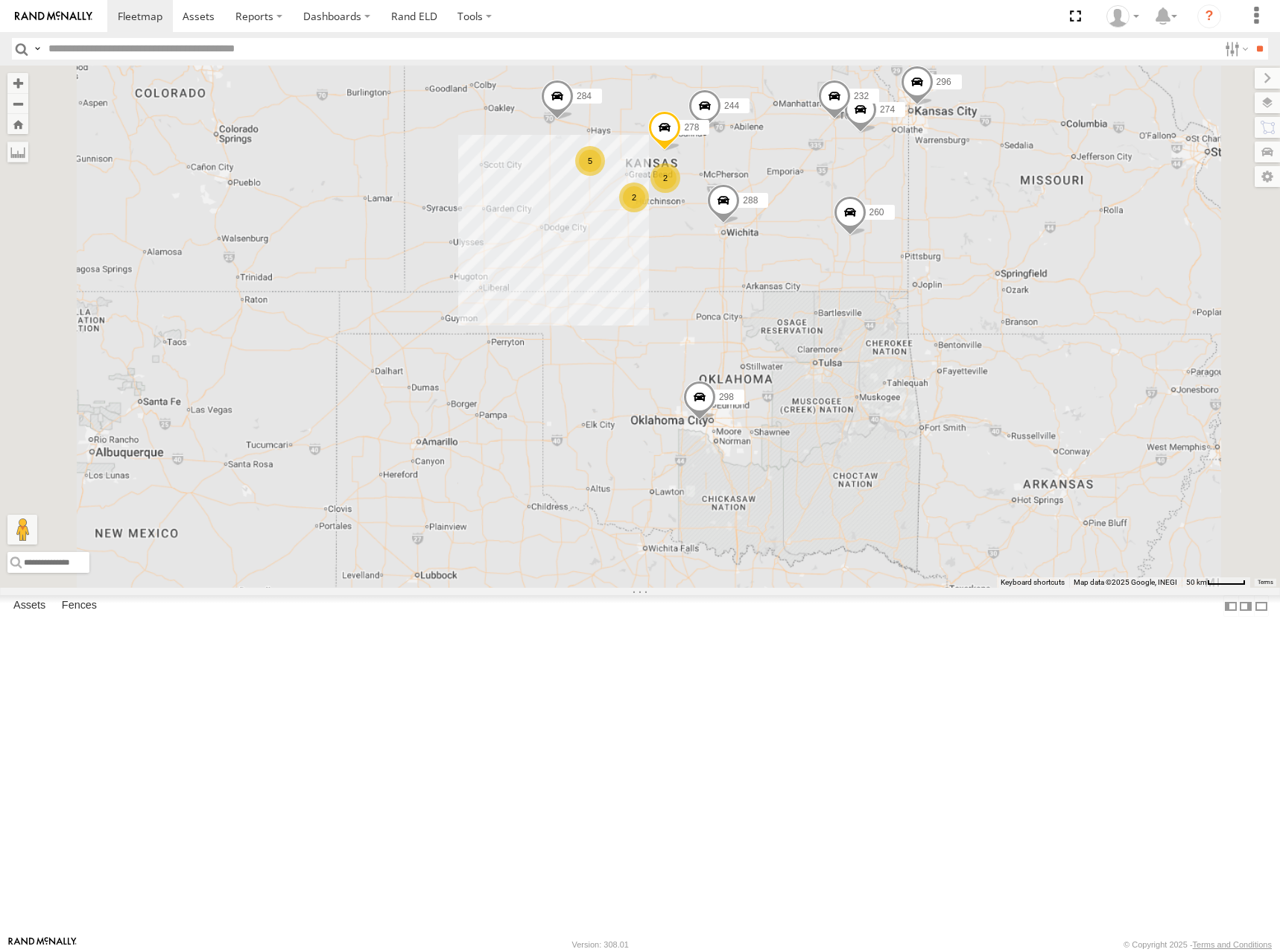
click at [952, 228] on div "274 300 244 288 292 232 296 278 260 298 262 256 304 284 266 270 5 2 2" at bounding box center [640, 326] width 1280 height 522
drag, startPoint x: 988, startPoint y: 206, endPoint x: 971, endPoint y: 246, distance: 43.5
click at [971, 246] on div "274 300 244 288 292 232 296 278 260 298 262 256 304 284 266 270 5 2 2" at bounding box center [640, 326] width 1280 height 522
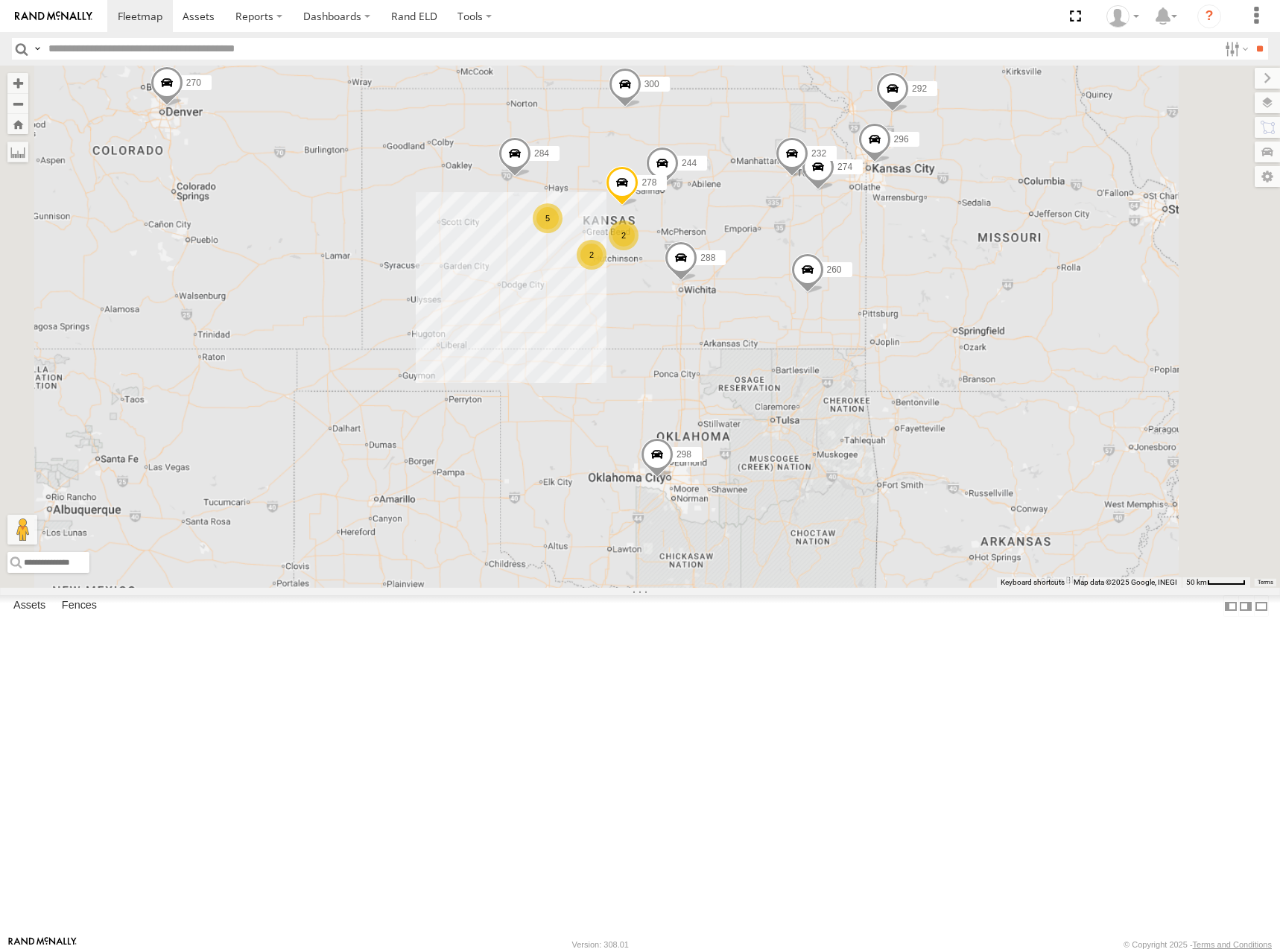
drag, startPoint x: 1020, startPoint y: 242, endPoint x: 994, endPoint y: 253, distance: 28.2
click at [994, 253] on div "274 300 244 288 292 232 296 278 260 298 262 256 304 284 266 270 5 2 2" at bounding box center [640, 326] width 1280 height 522
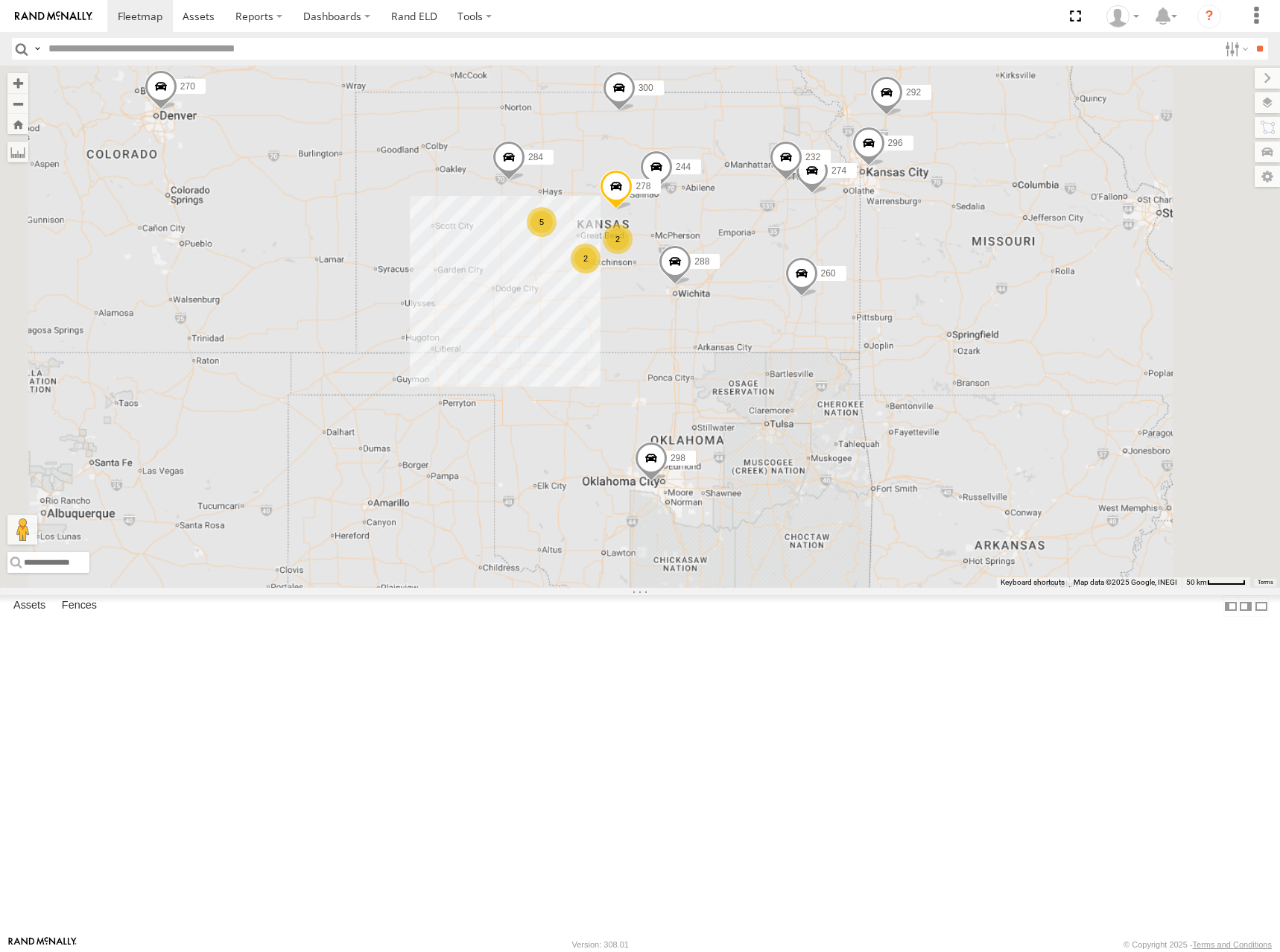
drag, startPoint x: 984, startPoint y: 258, endPoint x: 978, endPoint y: 262, distance: 7.2
click at [978, 262] on div "274 300 244 288 292 232 296 278 260 298 262 256 304 284 266 270 5 2 2" at bounding box center [640, 326] width 1280 height 522
click at [960, 298] on div "274 300 244 288 292 232 296 278 260 298 262 256 304 284 266 270 5 2 2" at bounding box center [640, 326] width 1280 height 522
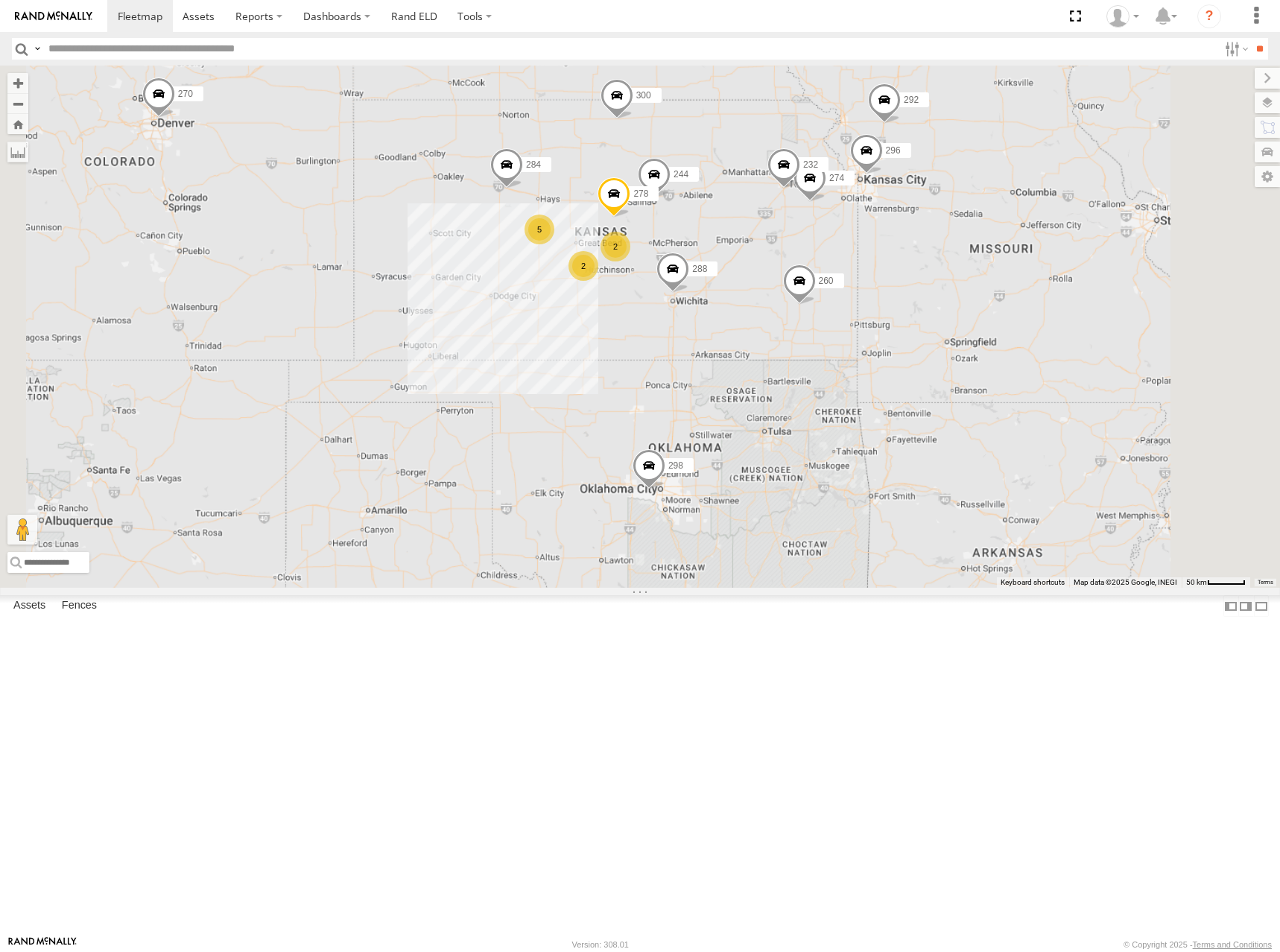
drag, startPoint x: 952, startPoint y: 273, endPoint x: 952, endPoint y: 283, distance: 10.0
click at [952, 283] on div "274 300 244 288 292 232 296 278 260 298 262 256 304 284 266 270 5 2 2" at bounding box center [640, 326] width 1280 height 522
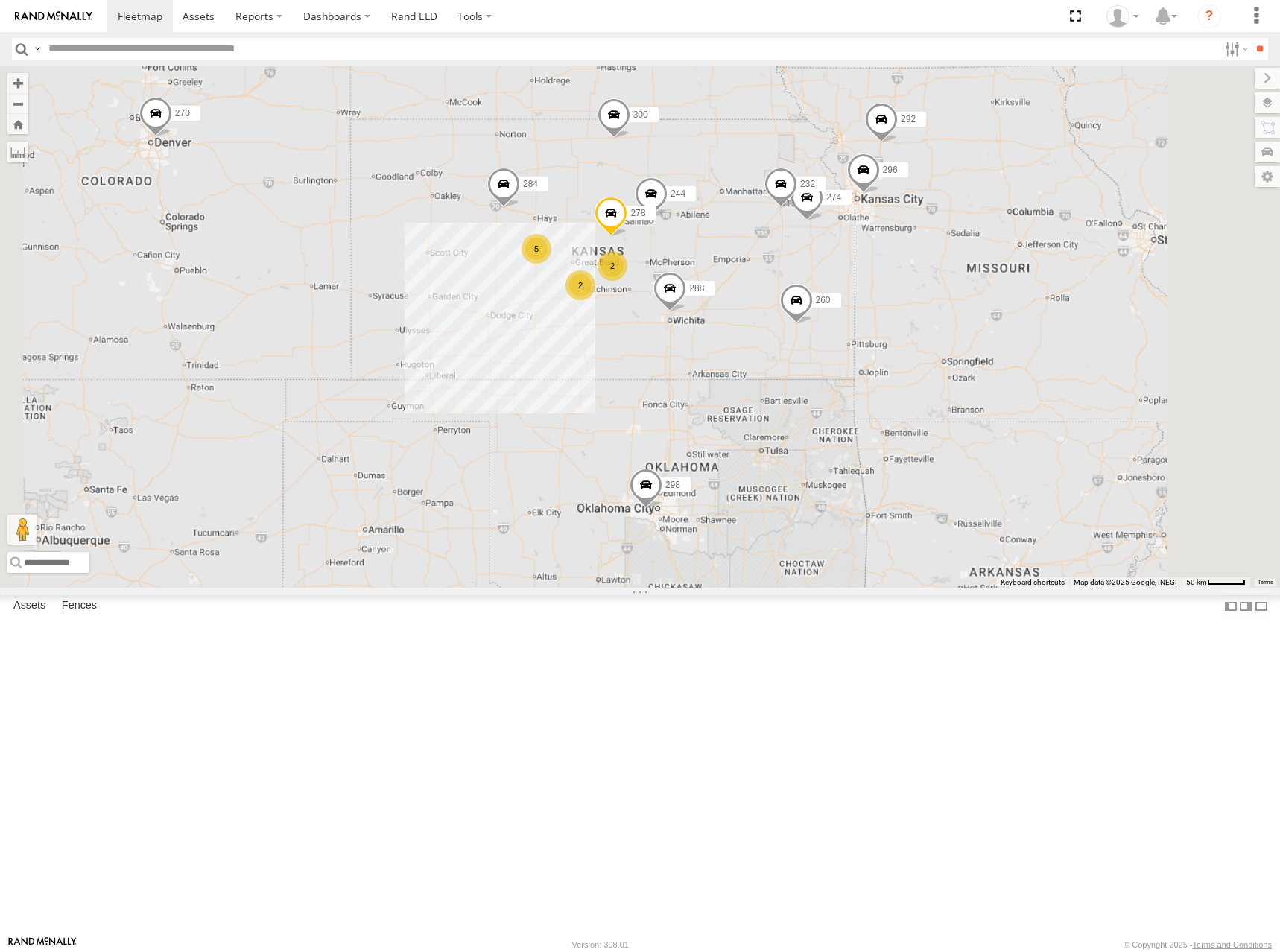
drag, startPoint x: 972, startPoint y: 298, endPoint x: 970, endPoint y: 307, distance: 9.2
click at [970, 307] on div "274 300 244 288 292 232 296 278 260 298 262 256 304 284 266 270 5 2 2" at bounding box center [640, 326] width 1280 height 522
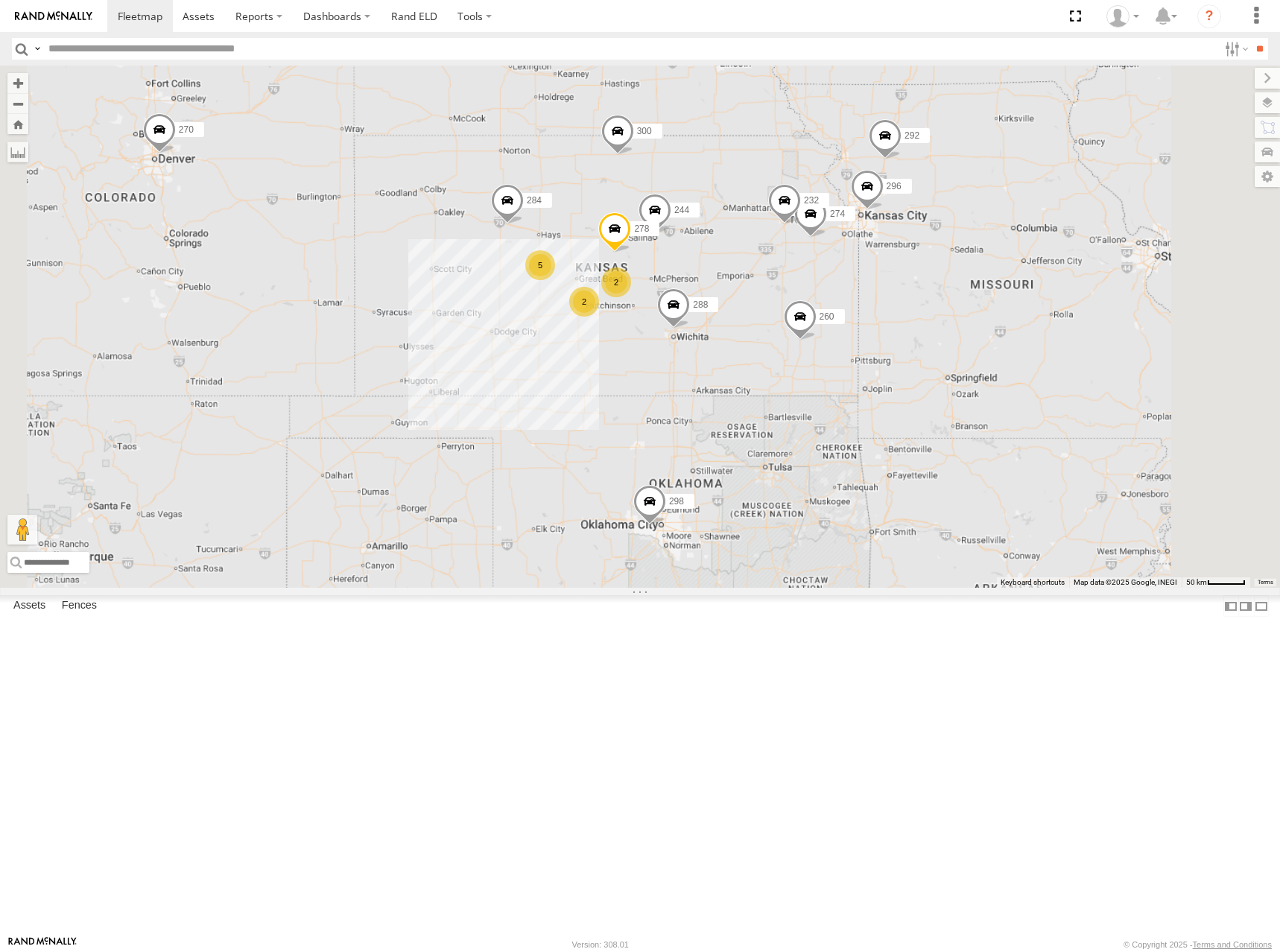
drag, startPoint x: 931, startPoint y: 286, endPoint x: 938, endPoint y: 300, distance: 15.7
click at [938, 300] on div "274 300 244 288 292 232 296 278 260 298 262 256 304 284 266 270 5 2 2" at bounding box center [640, 326] width 1280 height 522
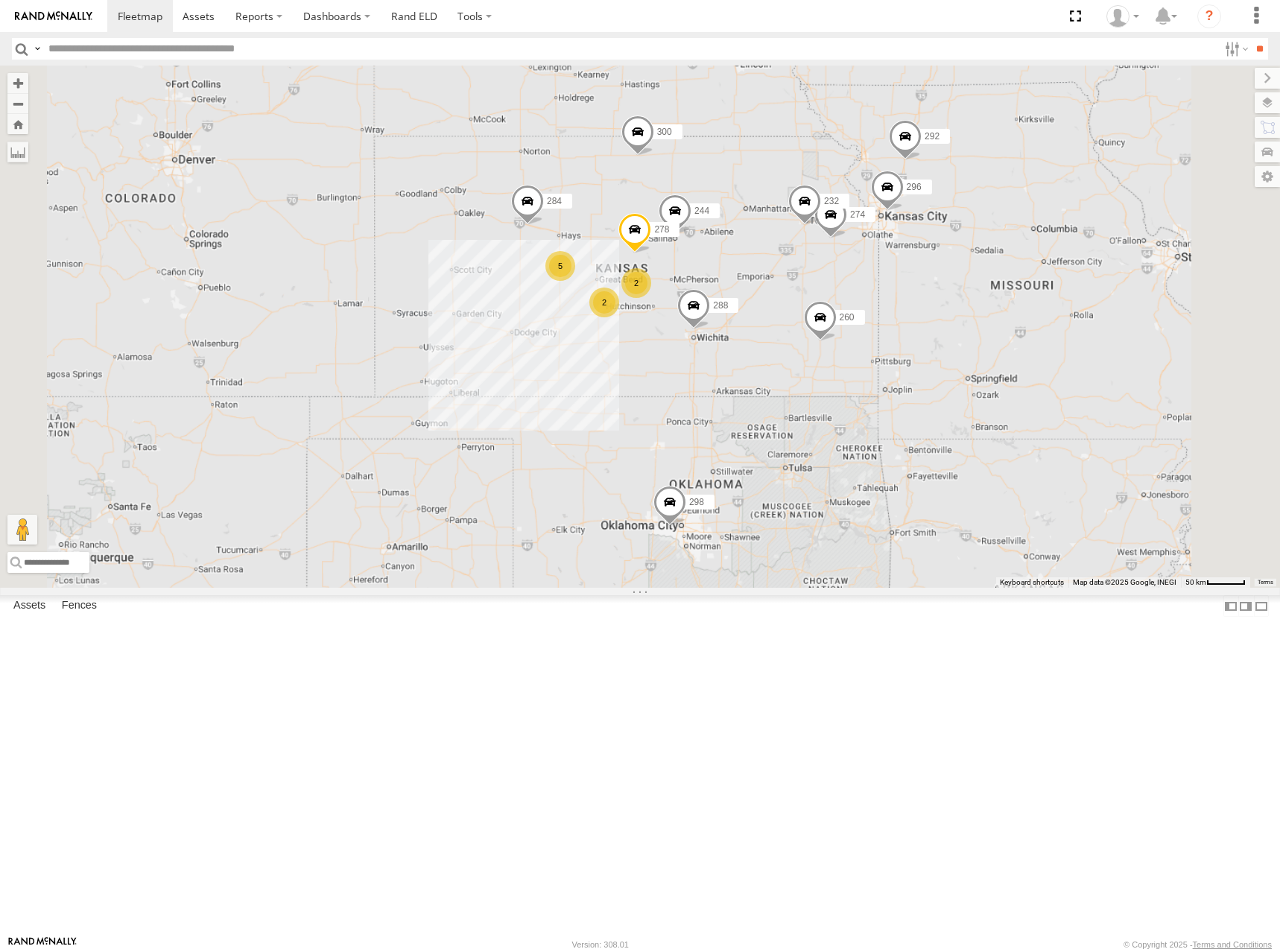
drag, startPoint x: 883, startPoint y: 321, endPoint x: 905, endPoint y: 318, distance: 22.2
click at [905, 318] on div "274 300 244 298 262 288 292 256 232 296 304 284 266 278 260 5 2 2" at bounding box center [640, 326] width 1280 height 522
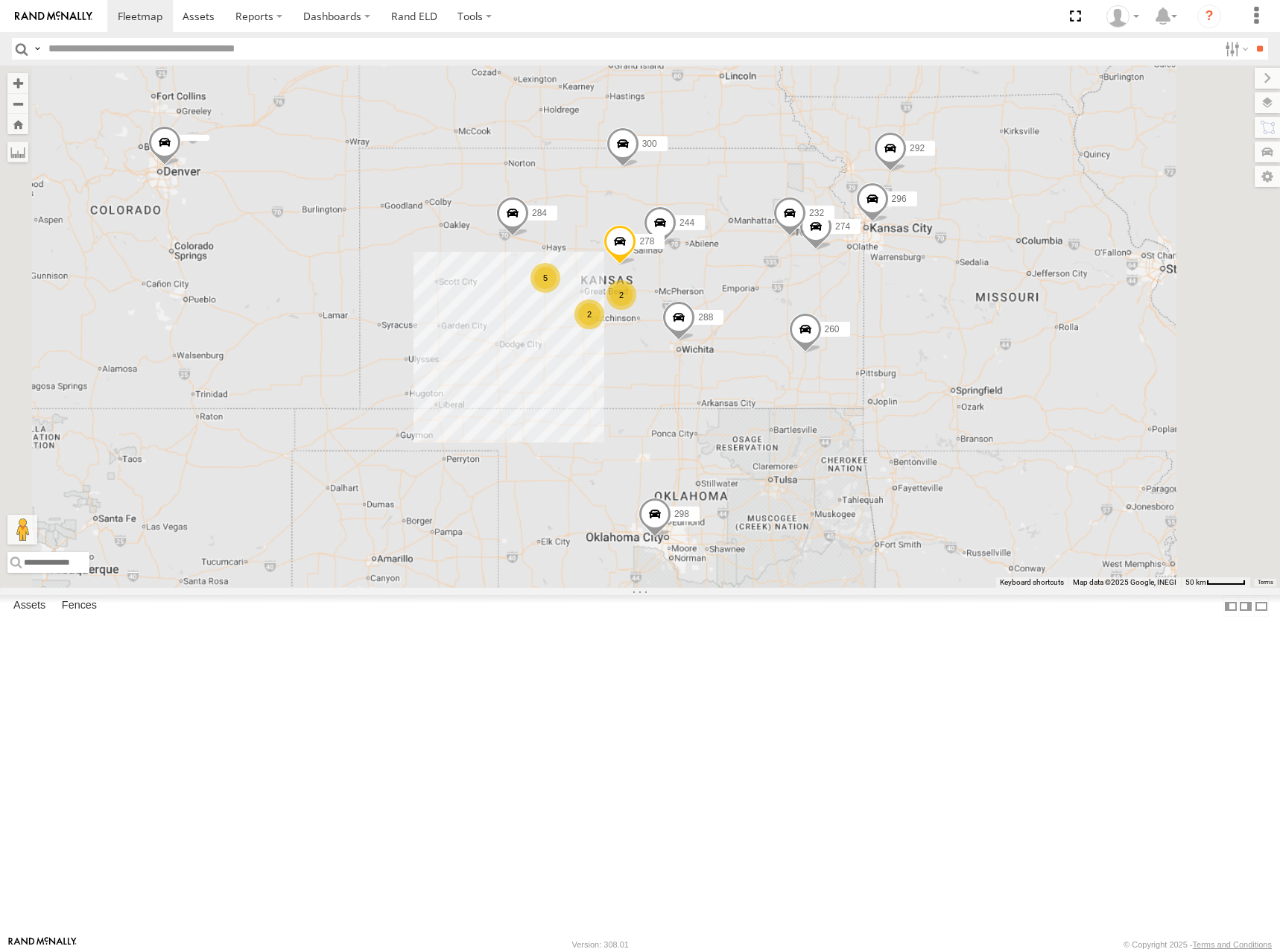
click at [963, 305] on div "274 300 244 298 262 288 292 256 232 296 304 284 266 278 260 5 2 2" at bounding box center [640, 326] width 1280 height 522
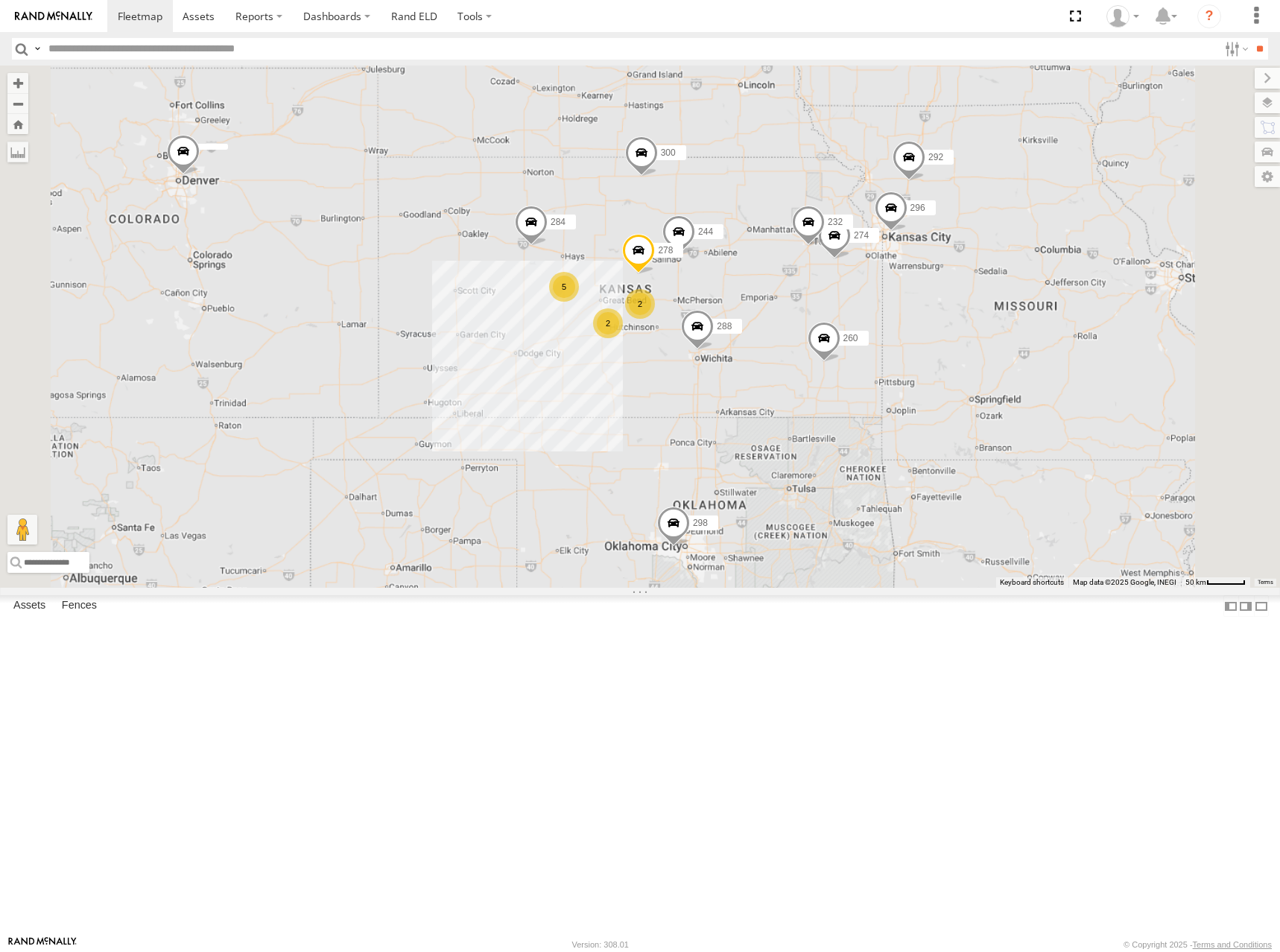
drag, startPoint x: 885, startPoint y: 319, endPoint x: 913, endPoint y: 324, distance: 28.4
click at [911, 323] on div "274 300 244 298 262 288 292 256 232 296 304 284 266 278 260 5 2 2" at bounding box center [640, 326] width 1280 height 522
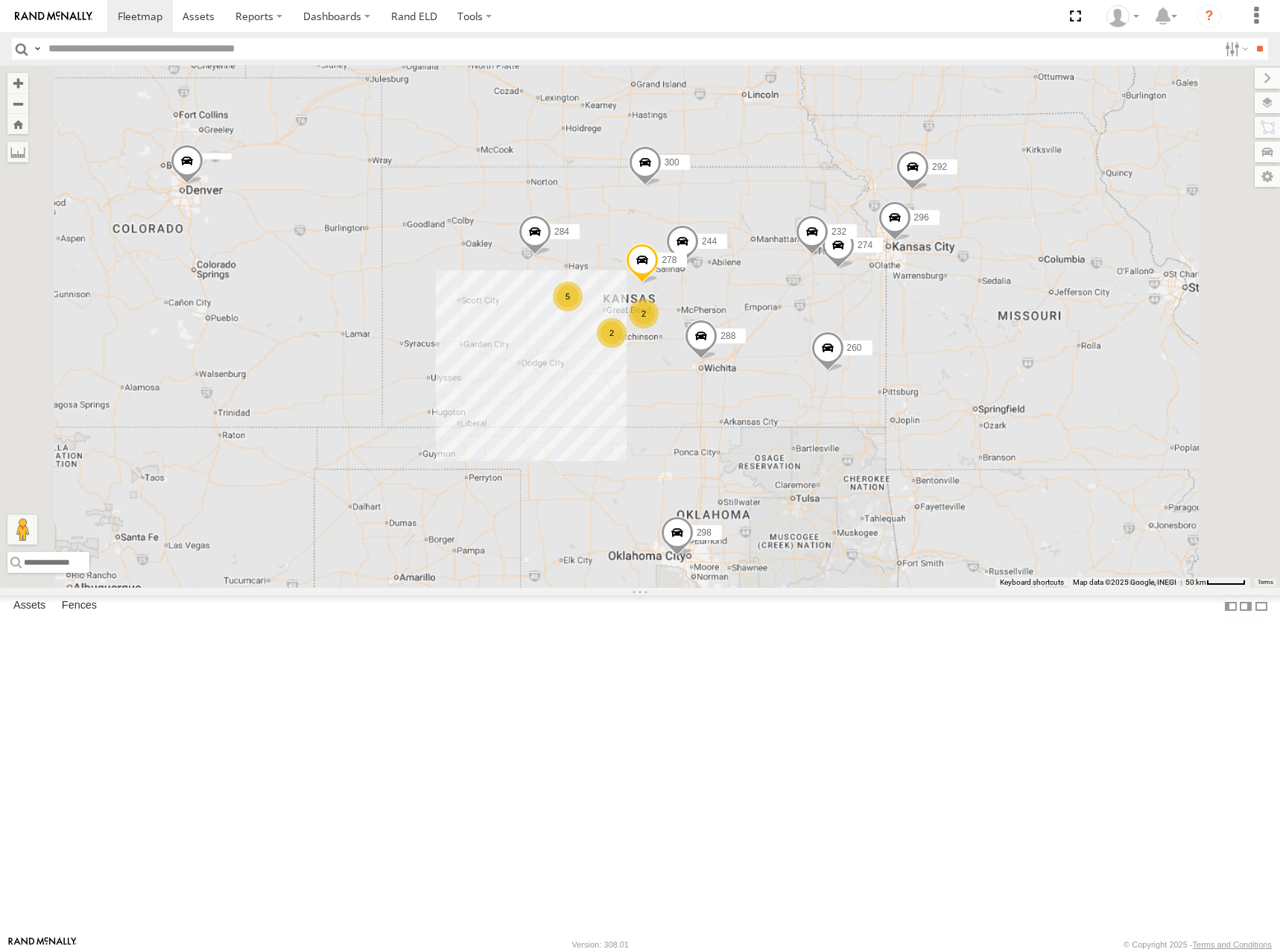
drag, startPoint x: 1033, startPoint y: 282, endPoint x: 1040, endPoint y: 299, distance: 18.4
click at [1040, 299] on div "274 300 244 298 262 288 292 256 232 296 304 284 266 278 260 5 2 2" at bounding box center [640, 326] width 1280 height 522
click at [948, 374] on div "274 300 244 298 262 288 292 256 232 296 304 284 266 278 260 5 2 2 270" at bounding box center [640, 326] width 1280 height 522
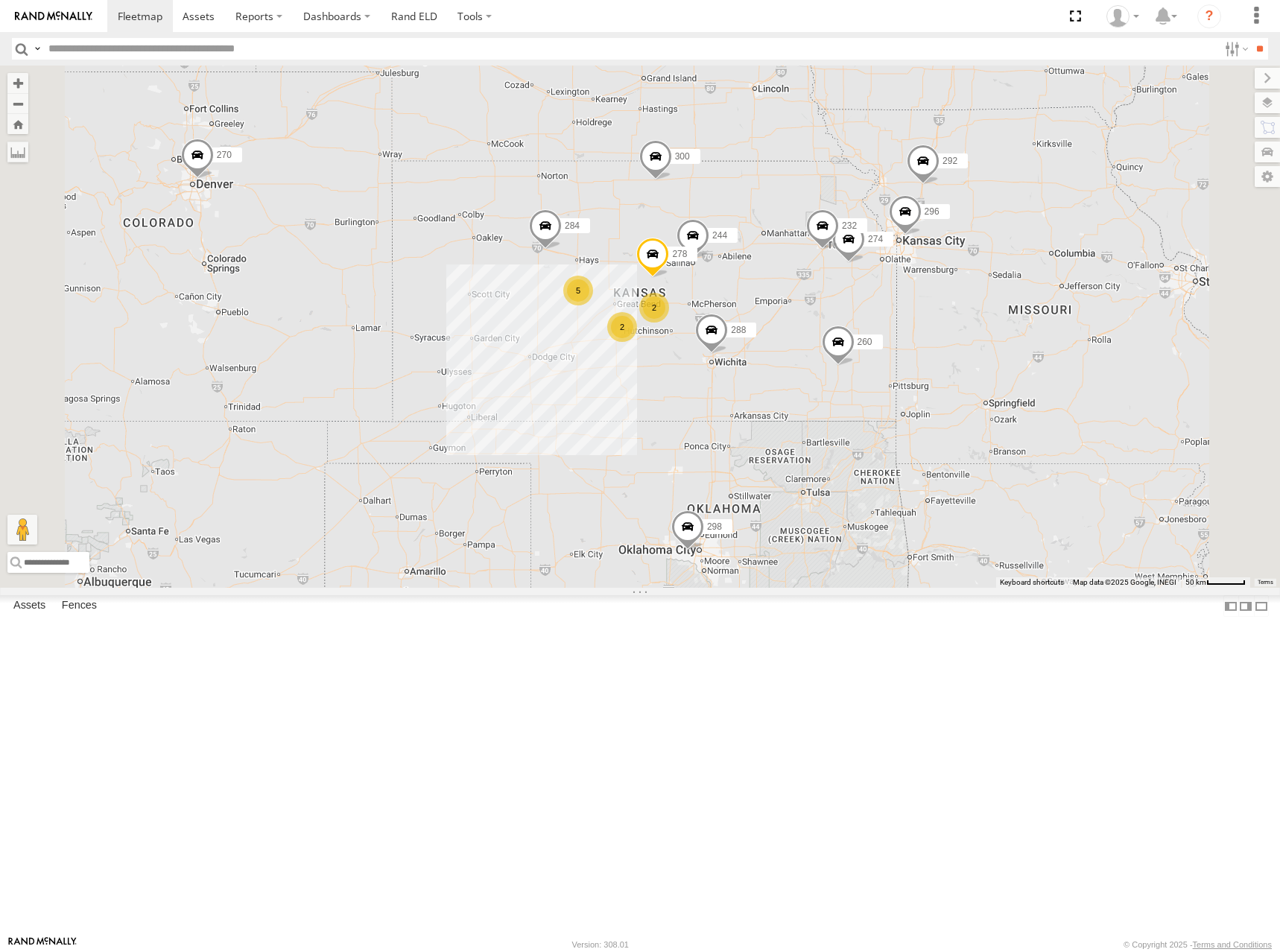
drag, startPoint x: 962, startPoint y: 376, endPoint x: 970, endPoint y: 362, distance: 16.1
click at [970, 362] on div "274 300 244 298 262 288 292 256 232 296 304 284 266 278 260 5 2 2 270" at bounding box center [640, 326] width 1280 height 522
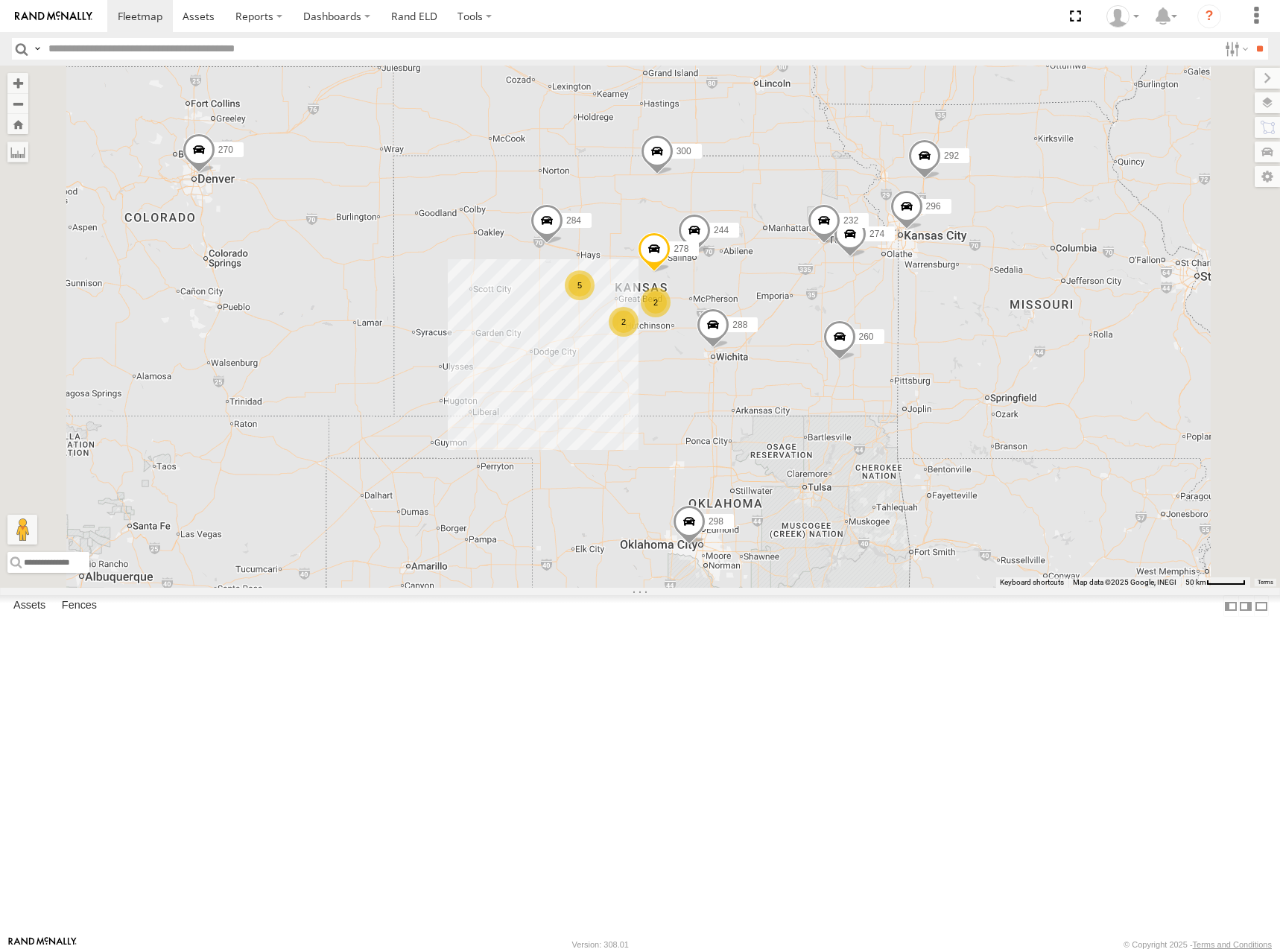
drag, startPoint x: 958, startPoint y: 364, endPoint x: 963, endPoint y: 350, distance: 14.9
click at [963, 350] on div "274 300 244 298 262 288 292 256 232 296 304 284 266 278 260 5 2 2 270" at bounding box center [640, 326] width 1280 height 522
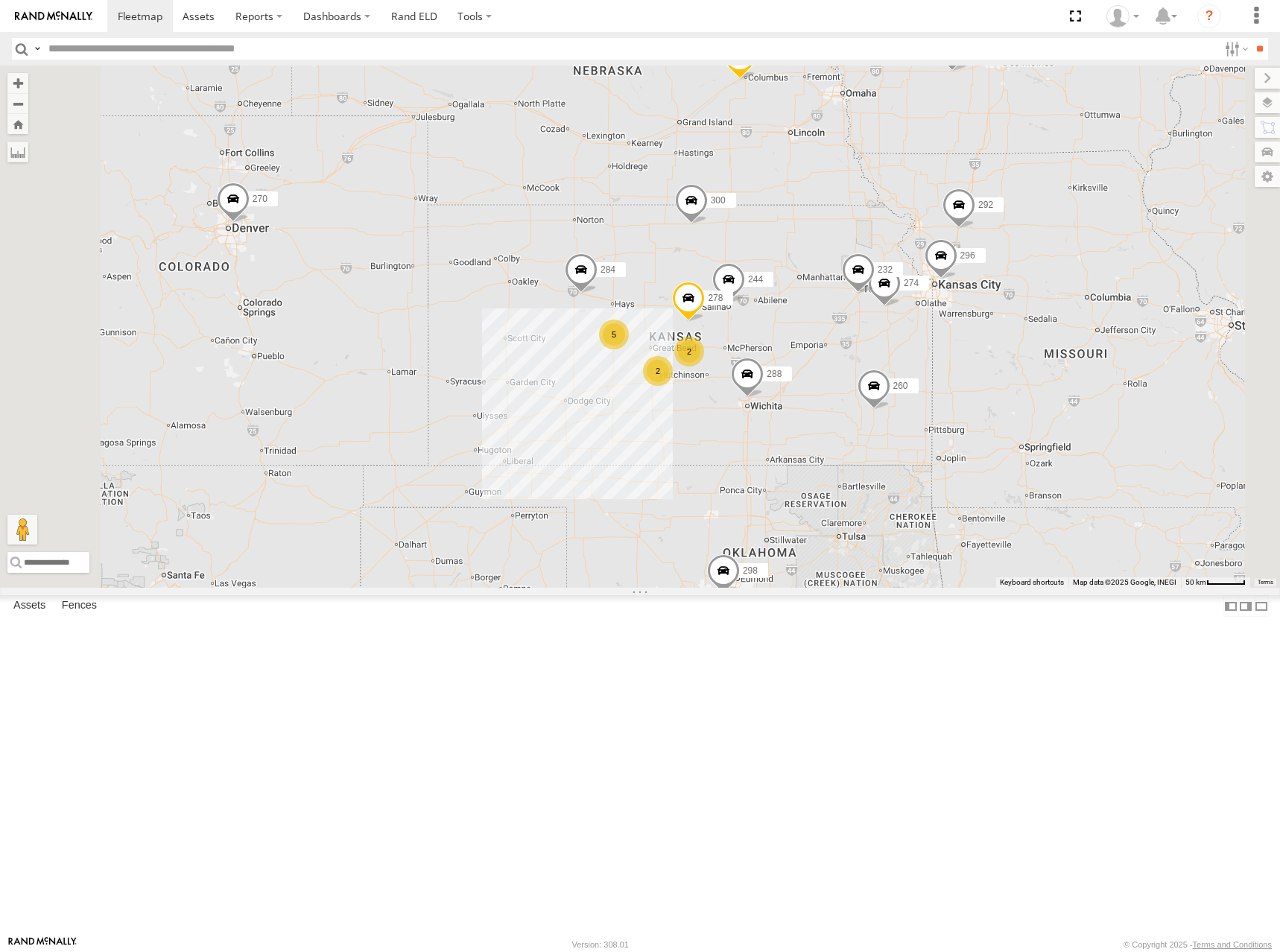
drag, startPoint x: 993, startPoint y: 300, endPoint x: 1022, endPoint y: 364, distance: 70.3
click at [1022, 364] on div "274 300 244 298 262 288 292 256 232 296 304 284 266 278 260 5 2 2 270" at bounding box center [640, 326] width 1280 height 522
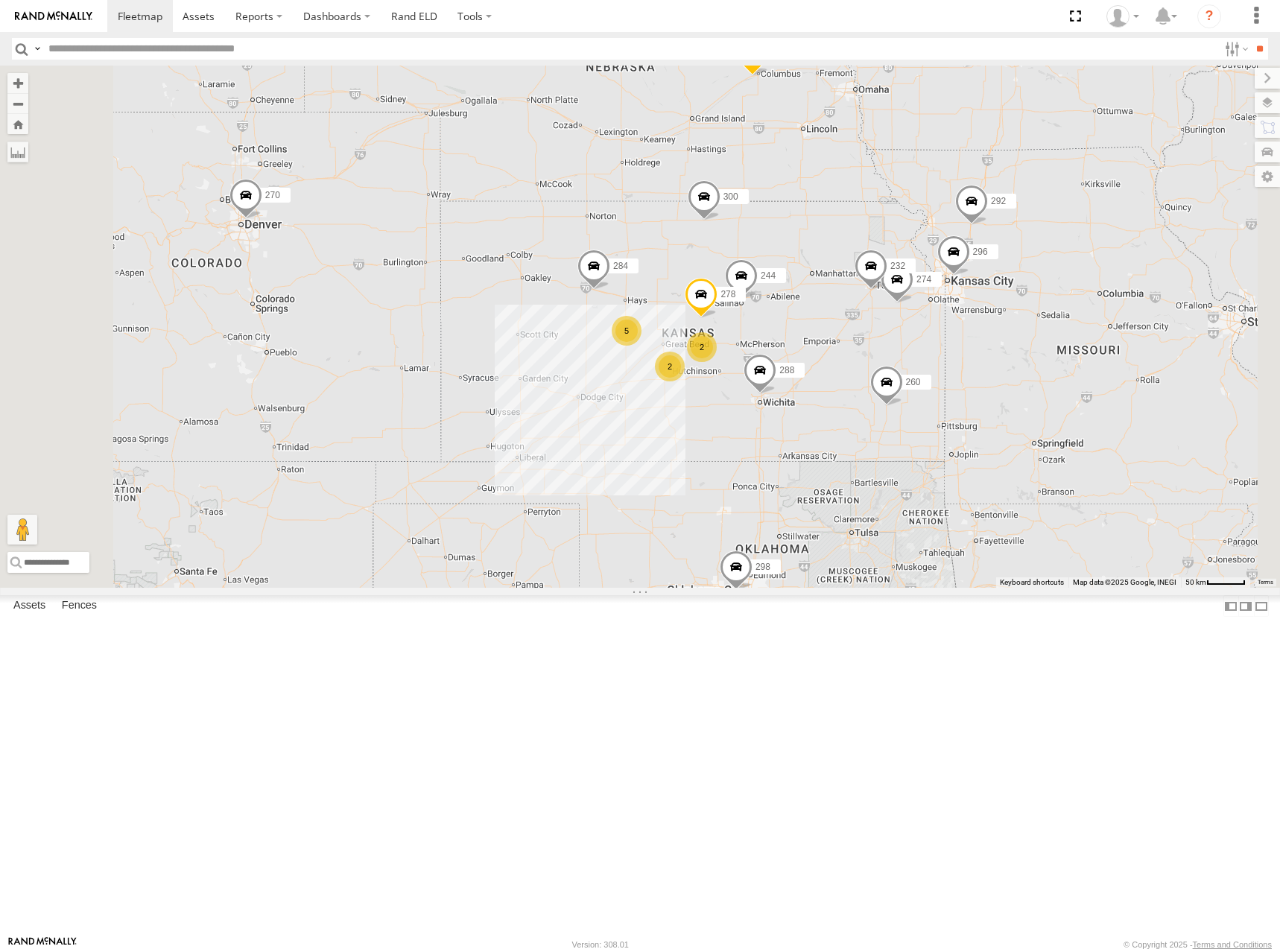
drag, startPoint x: 1019, startPoint y: 367, endPoint x: 1034, endPoint y: 360, distance: 16.6
click at [1034, 360] on div "274 300 244 298 262 288 292 256 232 296 304 284 266 278 260 5 2 2 270" at bounding box center [640, 326] width 1280 height 522
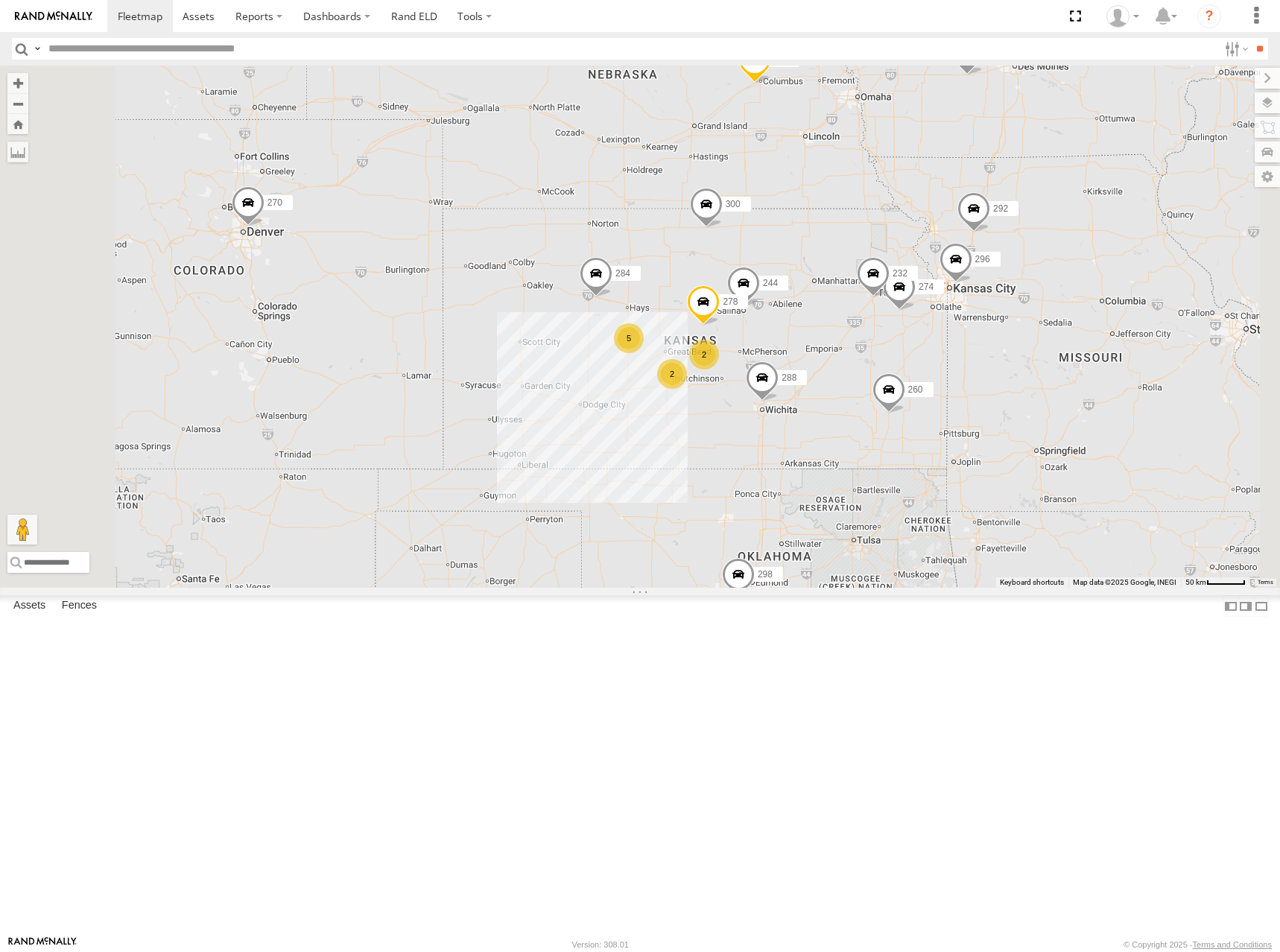
click at [1040, 373] on div "274 300 244 298 262 288 292 256 232 296 304 284 266 278 260 5 2 2 270" at bounding box center [640, 326] width 1280 height 522
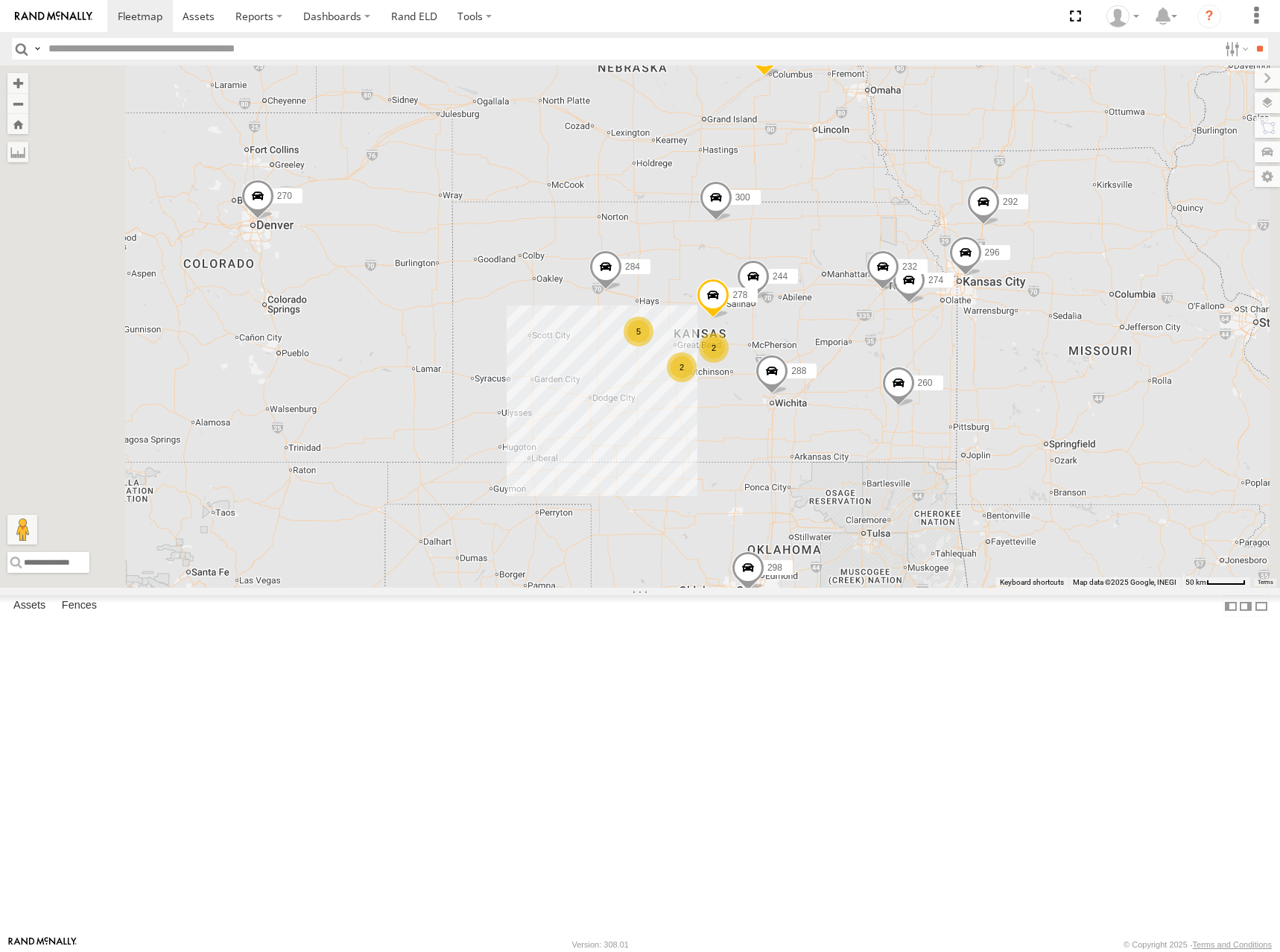
drag, startPoint x: 987, startPoint y: 353, endPoint x: 998, endPoint y: 349, distance: 11.7
click at [998, 349] on div "274 300 244 298 262 288 292 256 232 296 304 284 266 278 260 5 2 2 270" at bounding box center [640, 326] width 1280 height 522
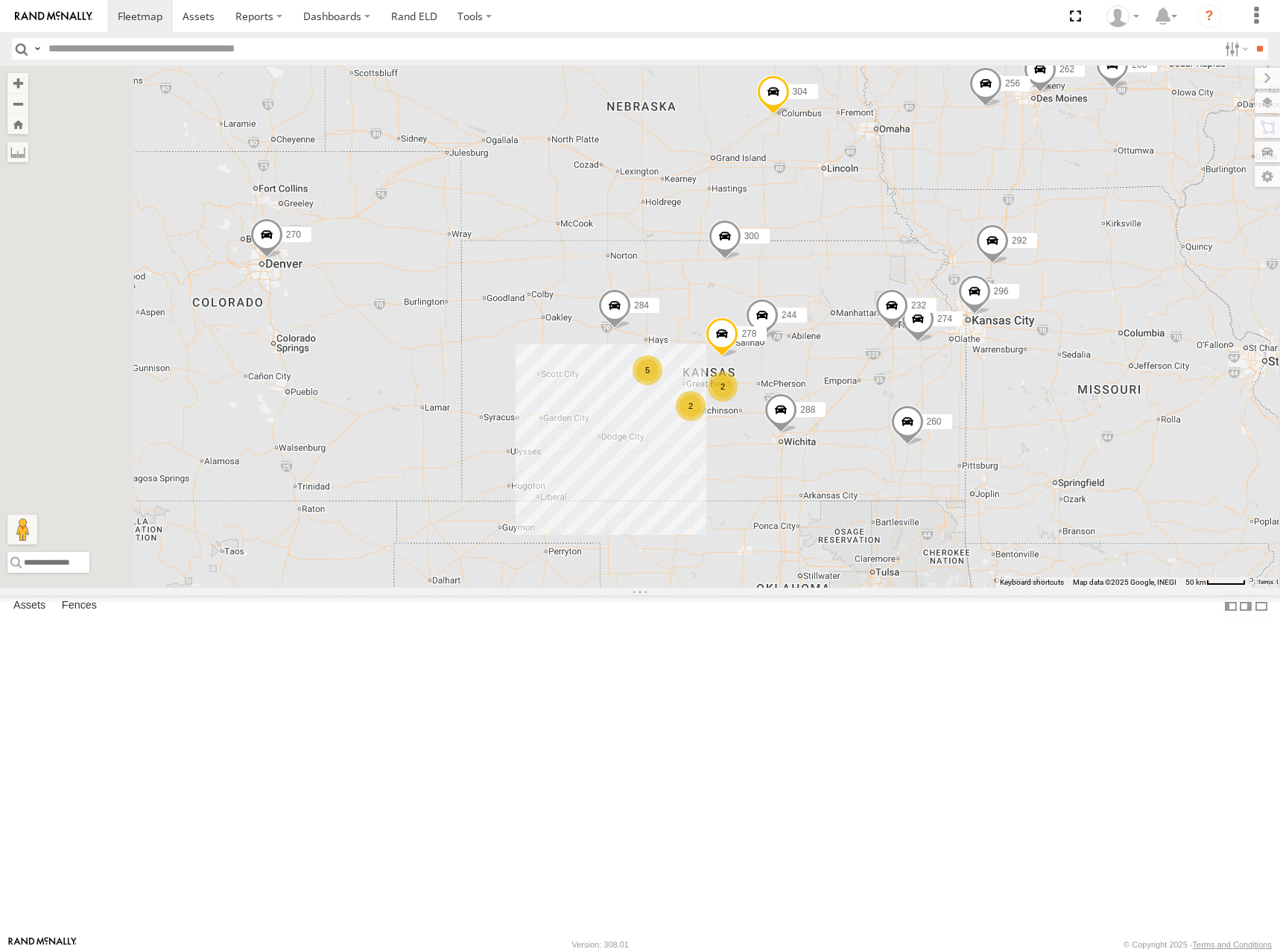
drag, startPoint x: 1020, startPoint y: 336, endPoint x: 1030, endPoint y: 374, distance: 39.3
click at [1030, 374] on div "274 300 244 298 262 288 292 256 232 296 304 284 266 278 260 5 2 2 270" at bounding box center [640, 326] width 1280 height 522
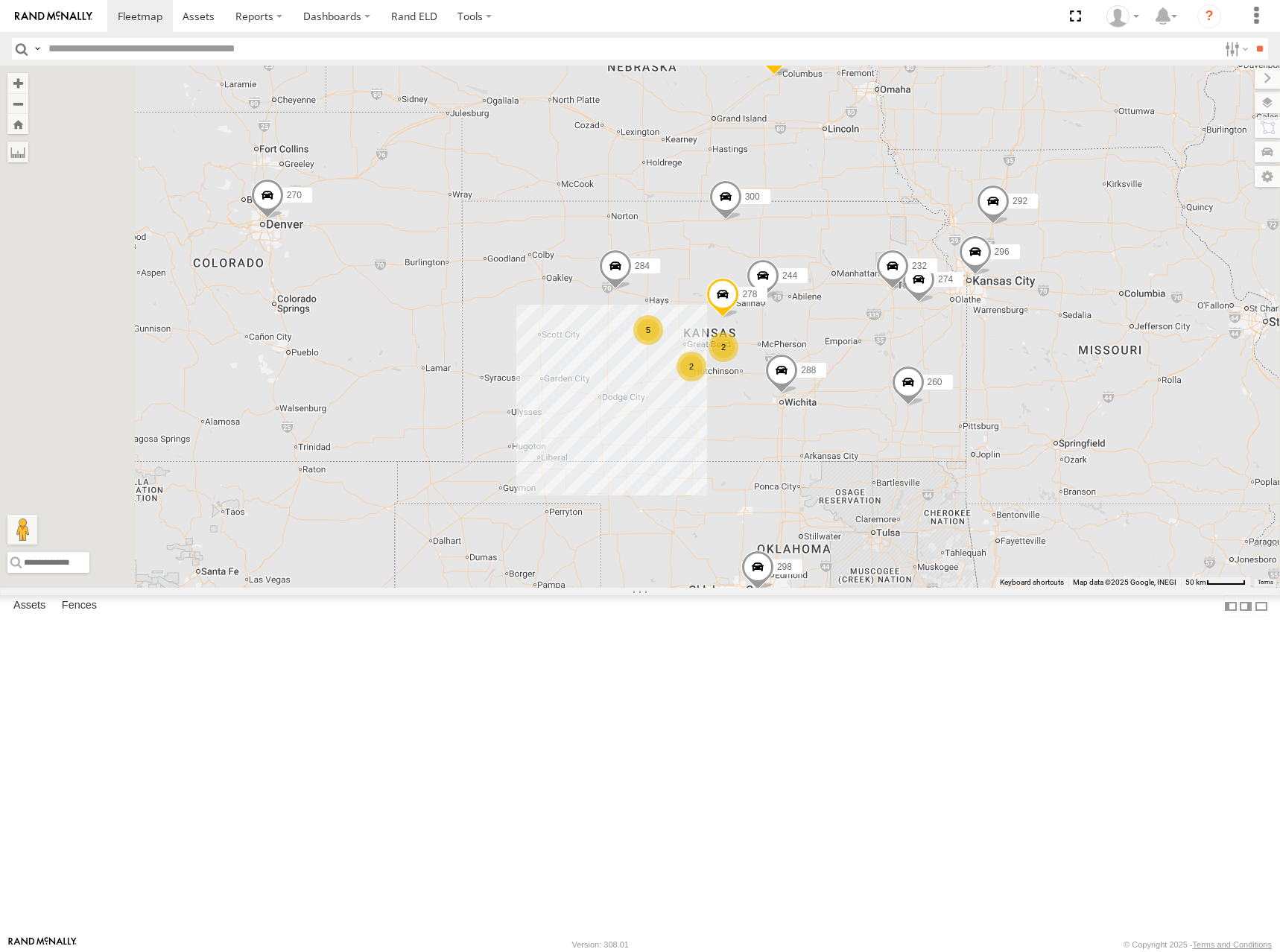
drag, startPoint x: 1073, startPoint y: 416, endPoint x: 1073, endPoint y: 374, distance: 42.0
click at [1073, 374] on div "274 300 244 298 262 288 292 256 232 296 304 284 266 278 260 5 2 2 270" at bounding box center [640, 326] width 1280 height 522
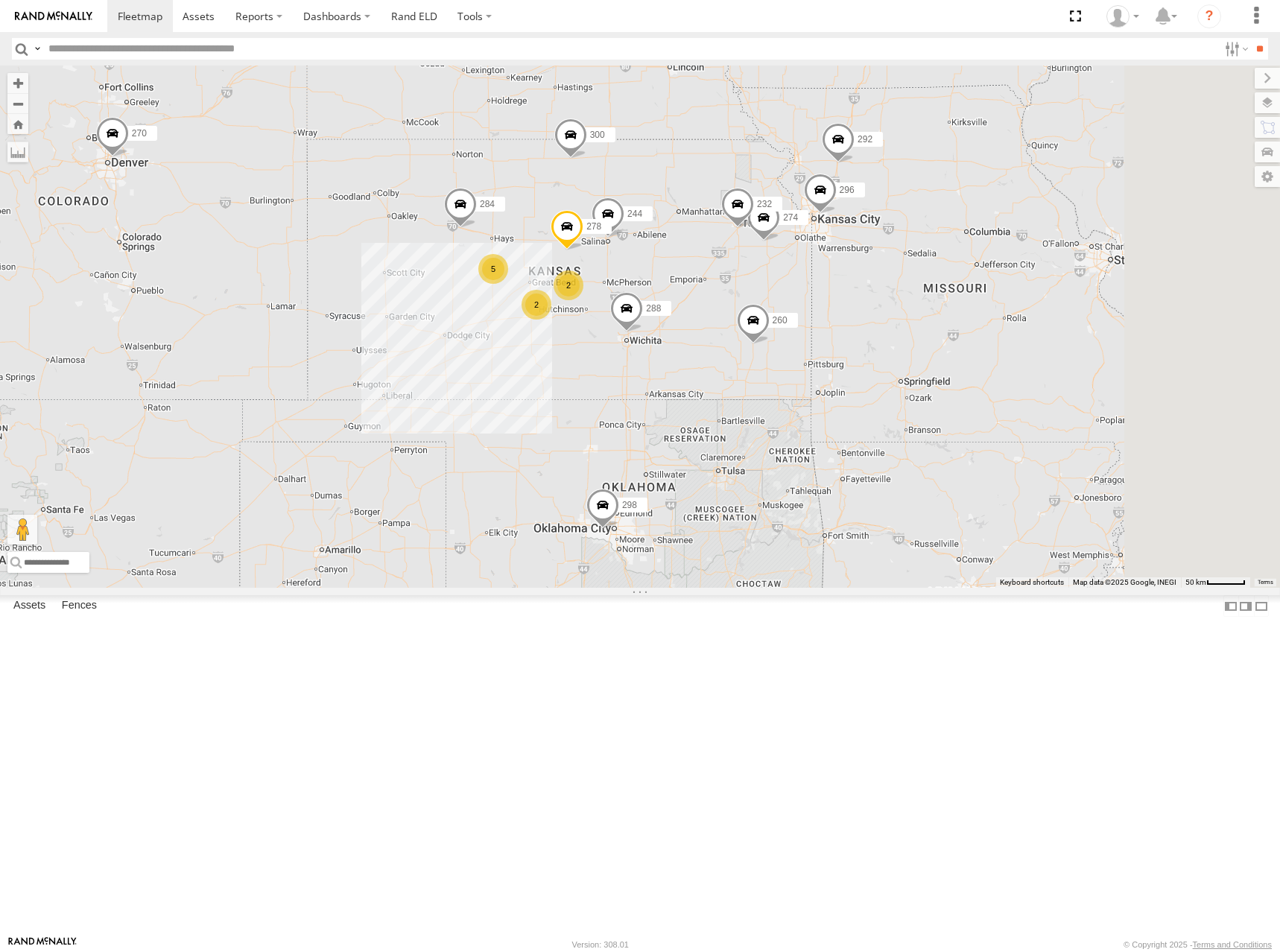
drag, startPoint x: 1078, startPoint y: 370, endPoint x: 919, endPoint y: 306, distance: 171.4
click at [919, 306] on div "274 300 244 298 270 262 288 292 256 232 296 304 284 266 278 260 5 2 2" at bounding box center [640, 326] width 1280 height 522
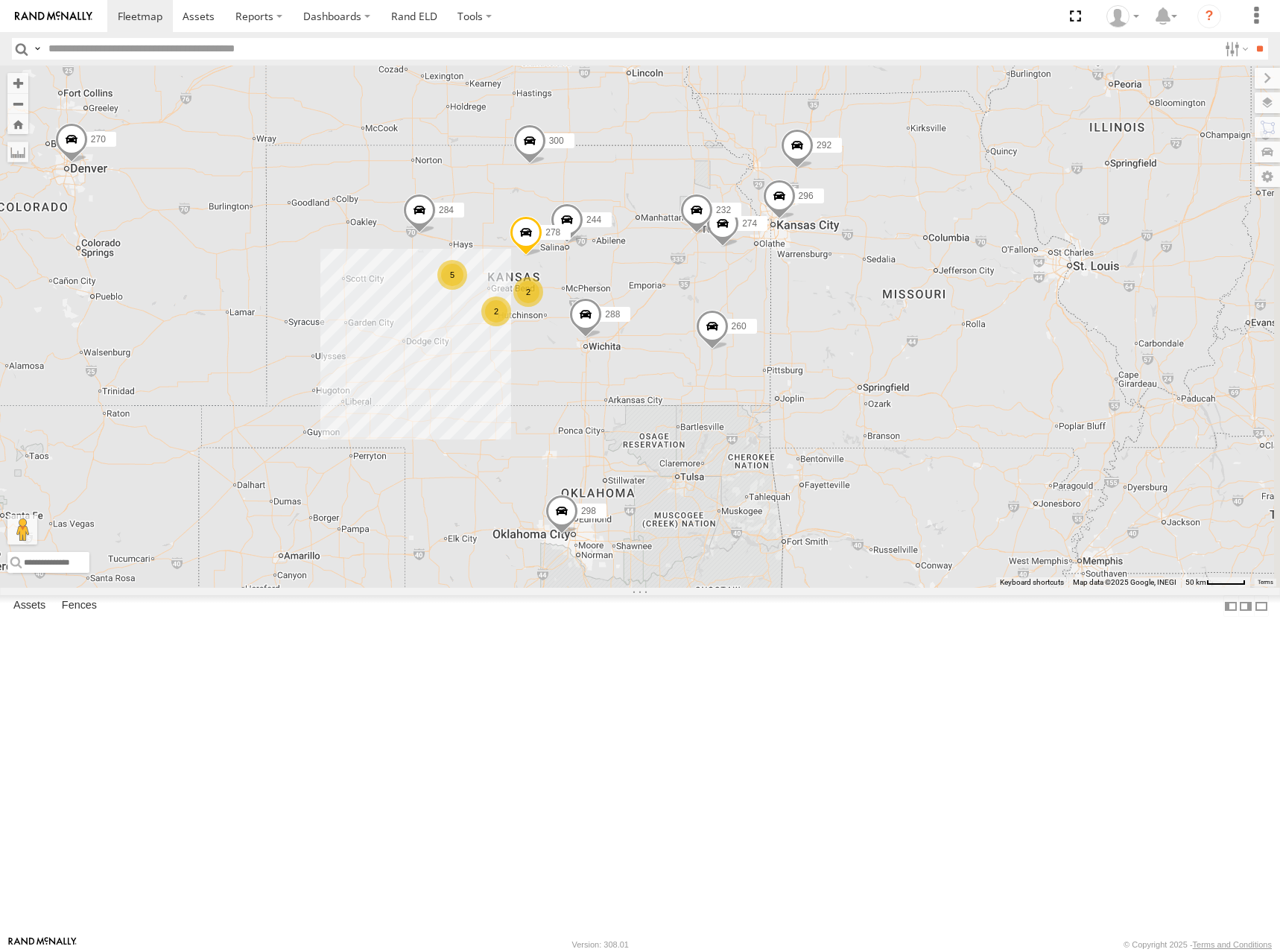
drag, startPoint x: 1077, startPoint y: 444, endPoint x: 1061, endPoint y: 448, distance: 16.5
click at [1061, 448] on div "274 300 244 298 270 262 288 292 256 232 296 304 284 266 278 260 5 2 2" at bounding box center [640, 326] width 1280 height 522
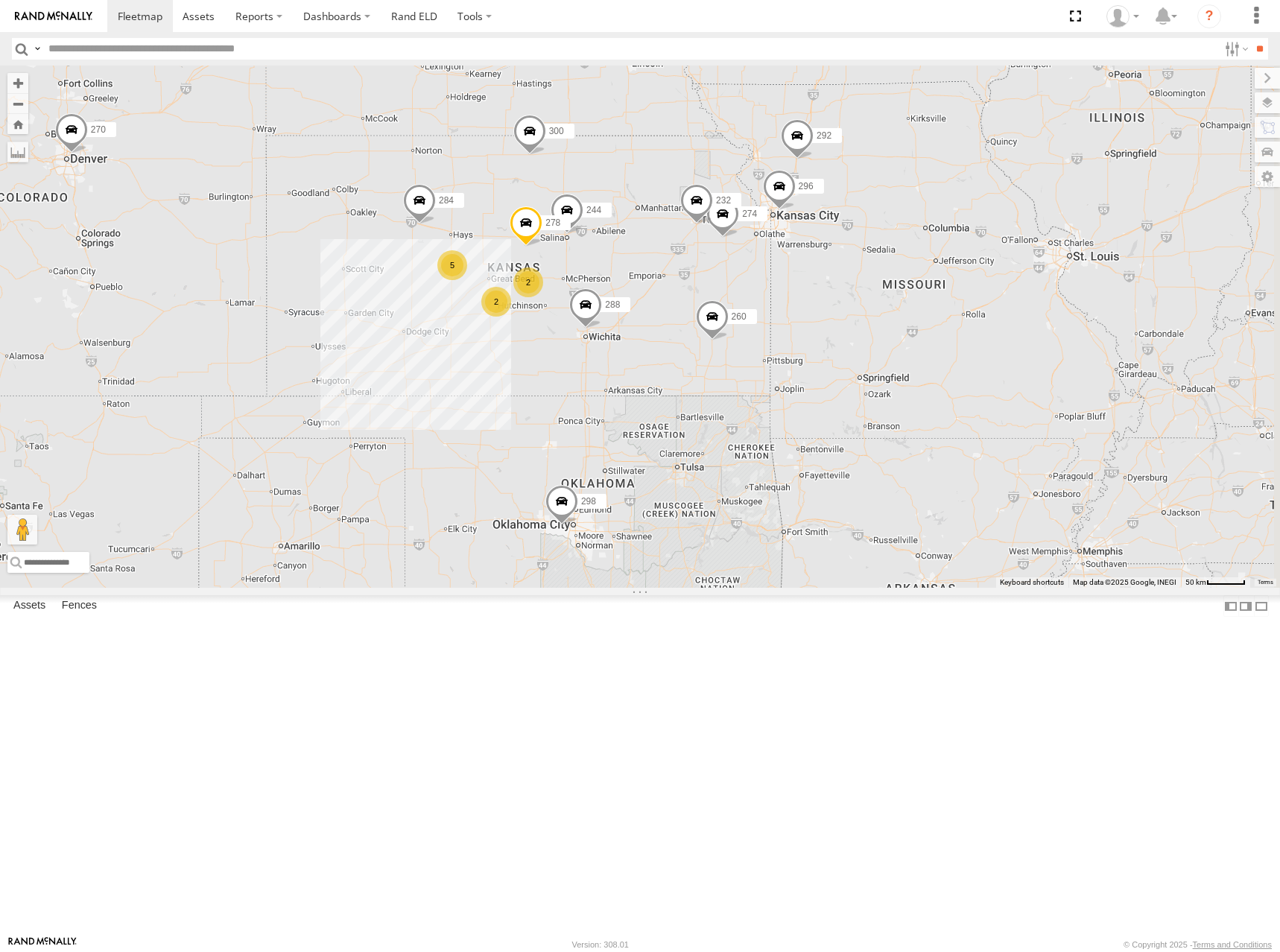
click at [1050, 441] on div "274 300 244 298 270 262 288 292 256 232 296 304 284 266 278 260 5 2 2" at bounding box center [640, 326] width 1280 height 522
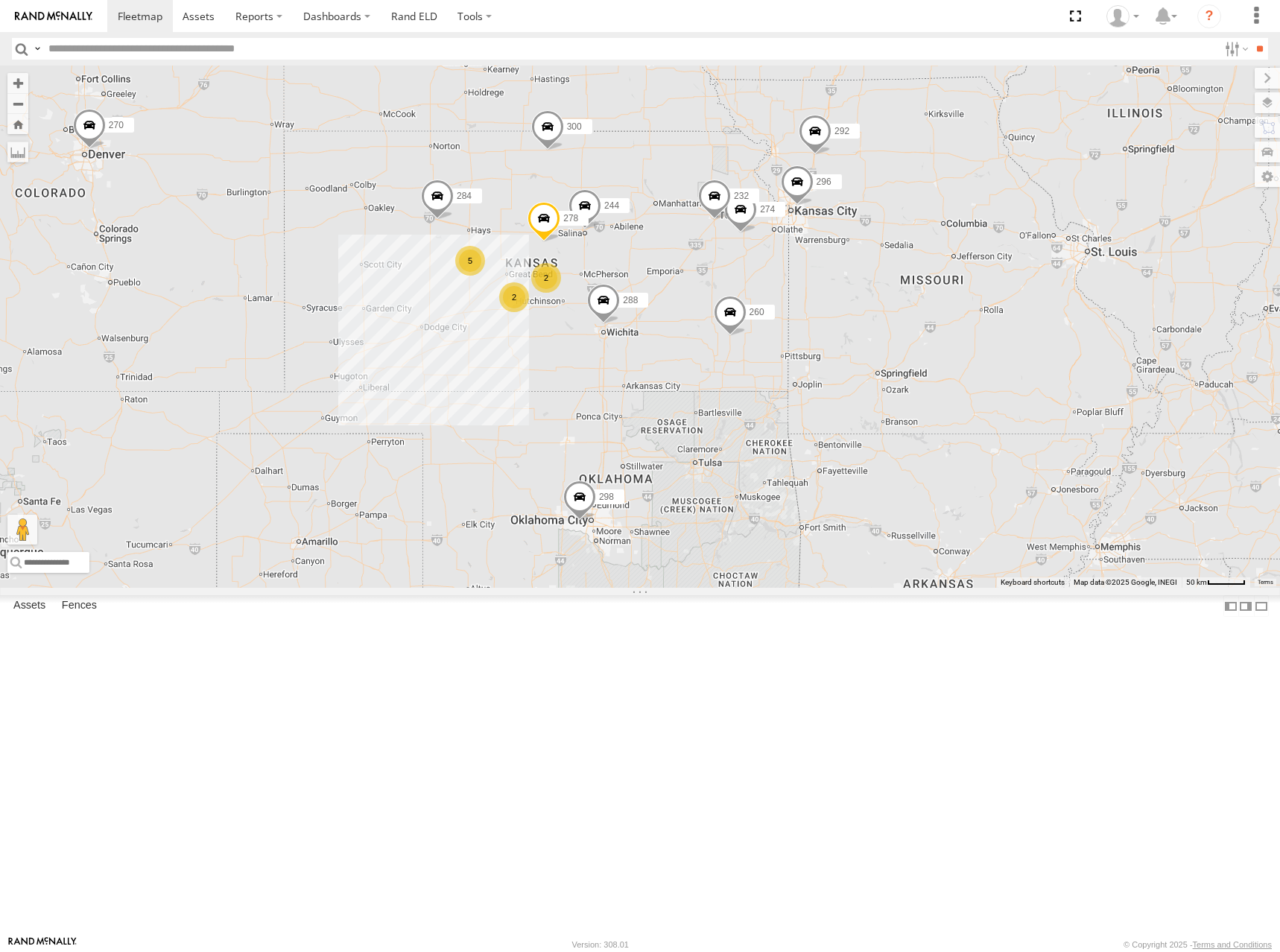
drag, startPoint x: 1011, startPoint y: 455, endPoint x: 1029, endPoint y: 452, distance: 18.2
click at [1029, 452] on div "274 300 244 298 270 262 288 292 256 232 296 304 284 266 278 260 5 2 2" at bounding box center [640, 326] width 1280 height 522
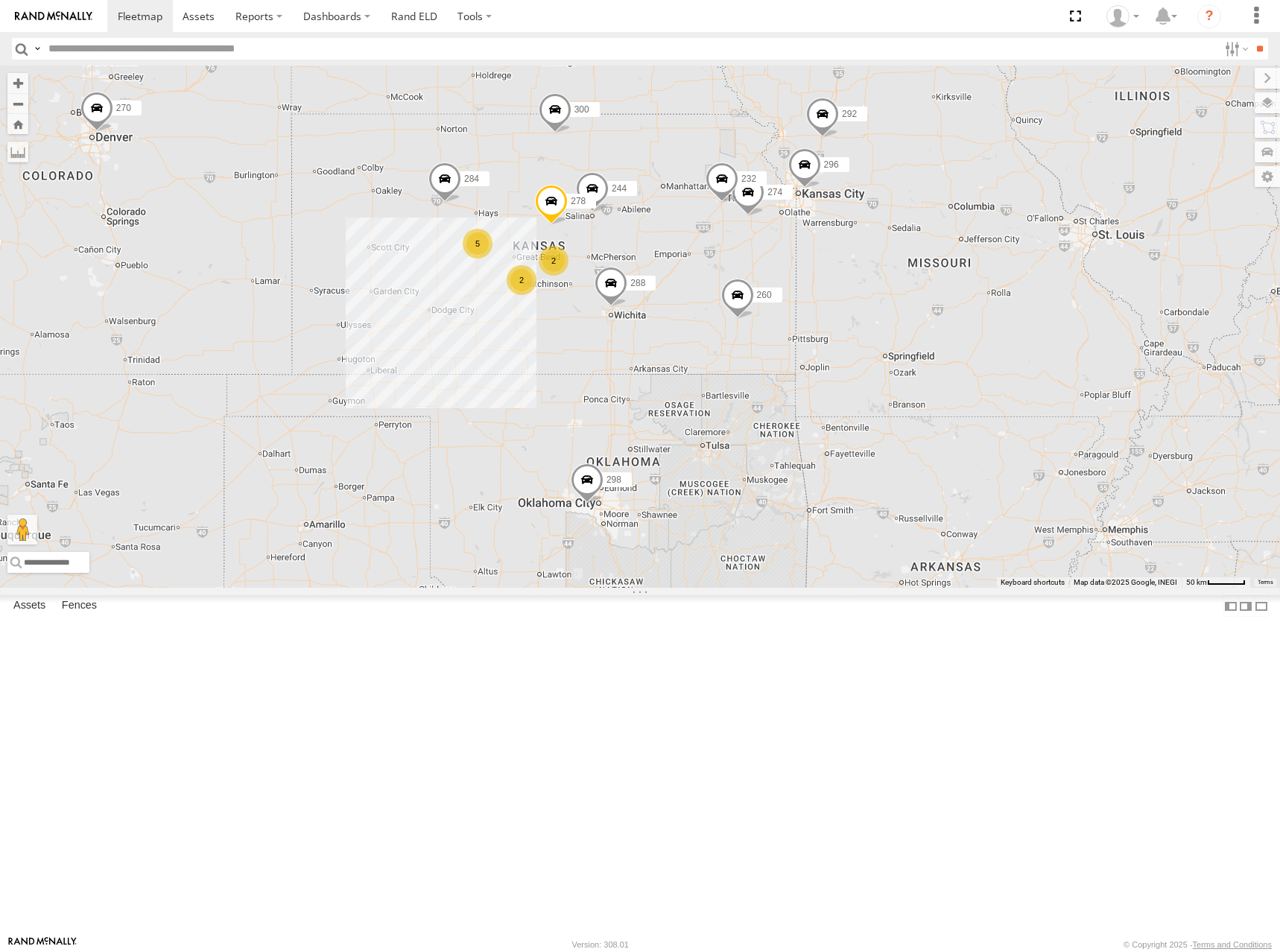
drag, startPoint x: 855, startPoint y: 440, endPoint x: 862, endPoint y: 420, distance: 21.2
click at [862, 420] on div "274 300 244 298 270 262 288 292 256 232 296 304 284 266 278 260 5 2 2" at bounding box center [640, 326] width 1280 height 522
click at [892, 411] on div "274 300 244 298 270 262 288 292 256 232 296 304 284 266 278 260 5 2 2" at bounding box center [640, 326] width 1280 height 522
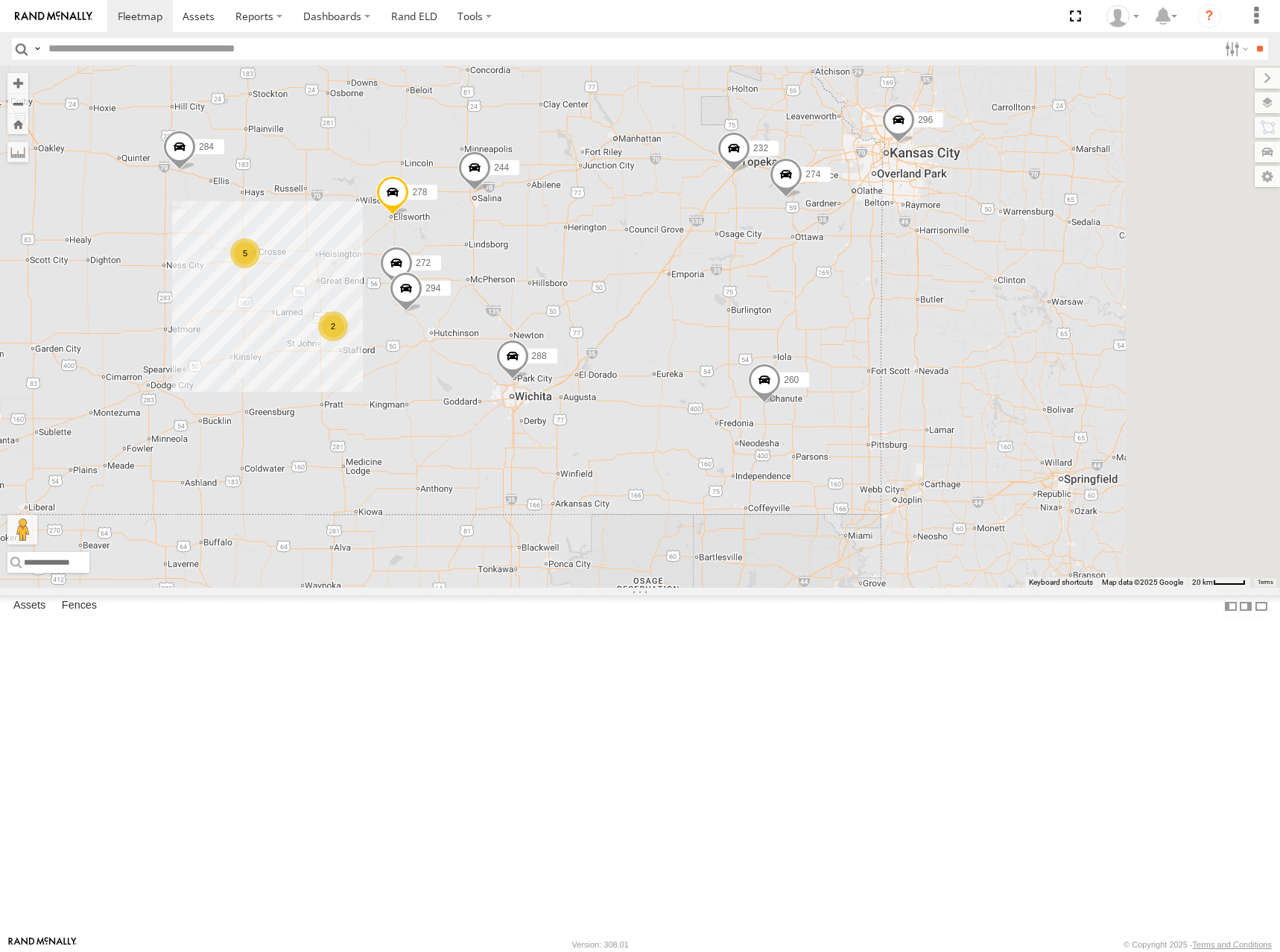
drag, startPoint x: 925, startPoint y: 420, endPoint x: 889, endPoint y: 437, distance: 39.8
click at [889, 437] on div "274 300 244 298 270 262 288 292 256 232 296 304 284 266 278 260 5 272 2 294" at bounding box center [640, 326] width 1280 height 522
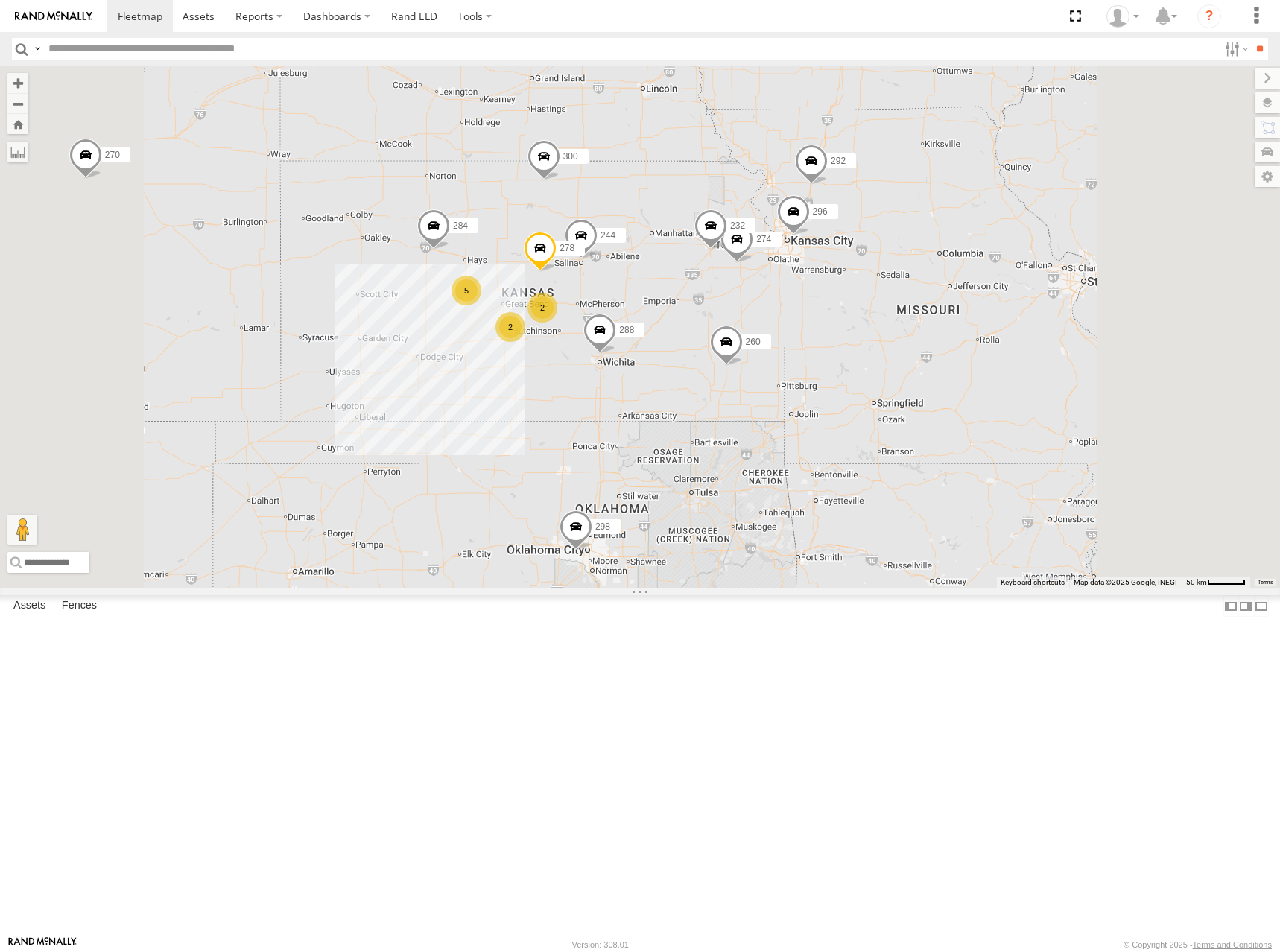
drag, startPoint x: 1156, startPoint y: 241, endPoint x: 1145, endPoint y: 278, distance: 38.6
click at [1145, 278] on div "274 300 244 298 270 262 288 292 256 232 296 304 284 266 278 260 5 2 2" at bounding box center [640, 326] width 1280 height 522
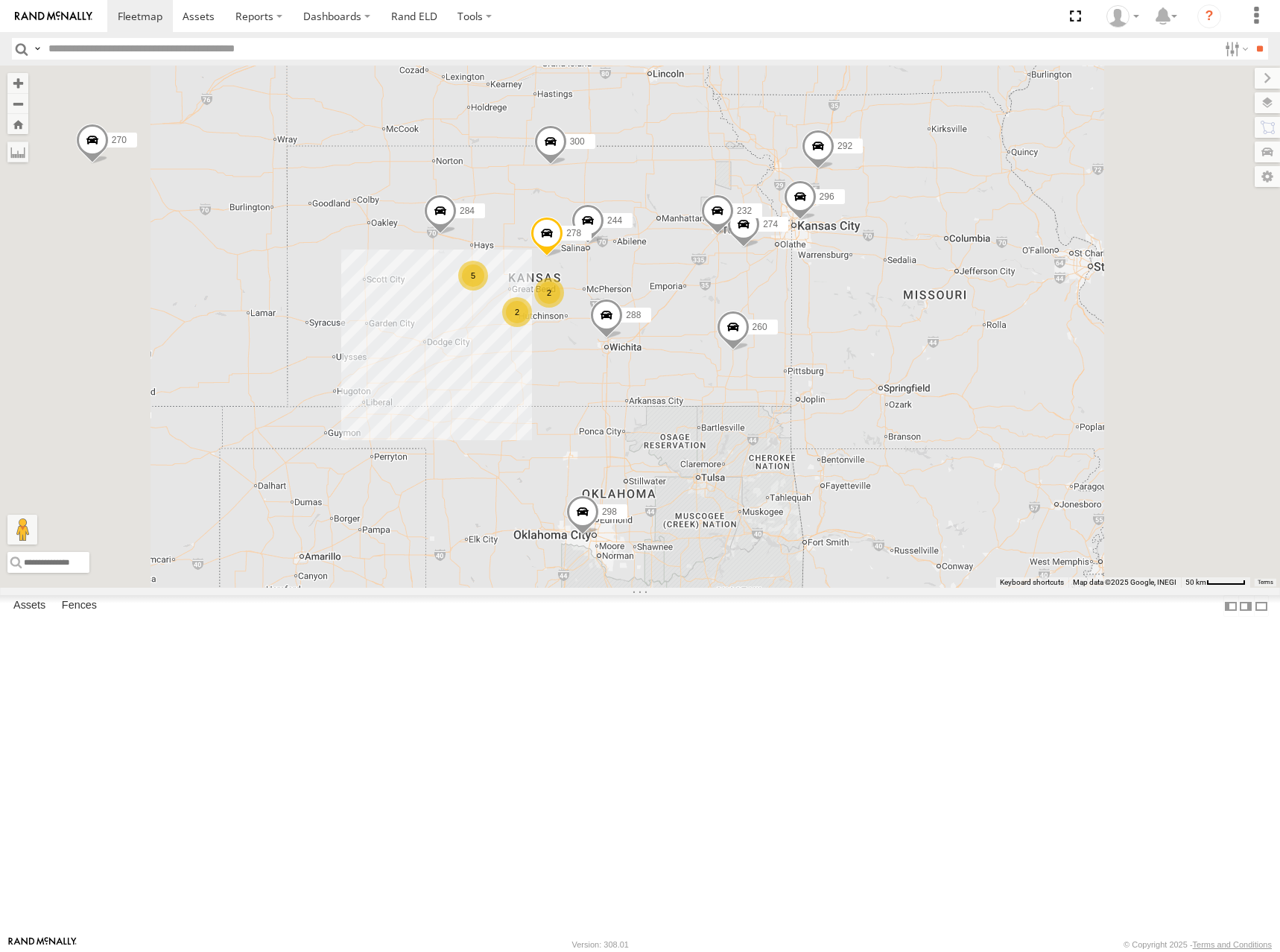
drag, startPoint x: 844, startPoint y: 370, endPoint x: 849, endPoint y: 360, distance: 11.2
click at [849, 360] on div "274 300 244 298 270 262 288 292 256 232 296 304 284 266 278 260 5 2 2" at bounding box center [640, 326] width 1280 height 522
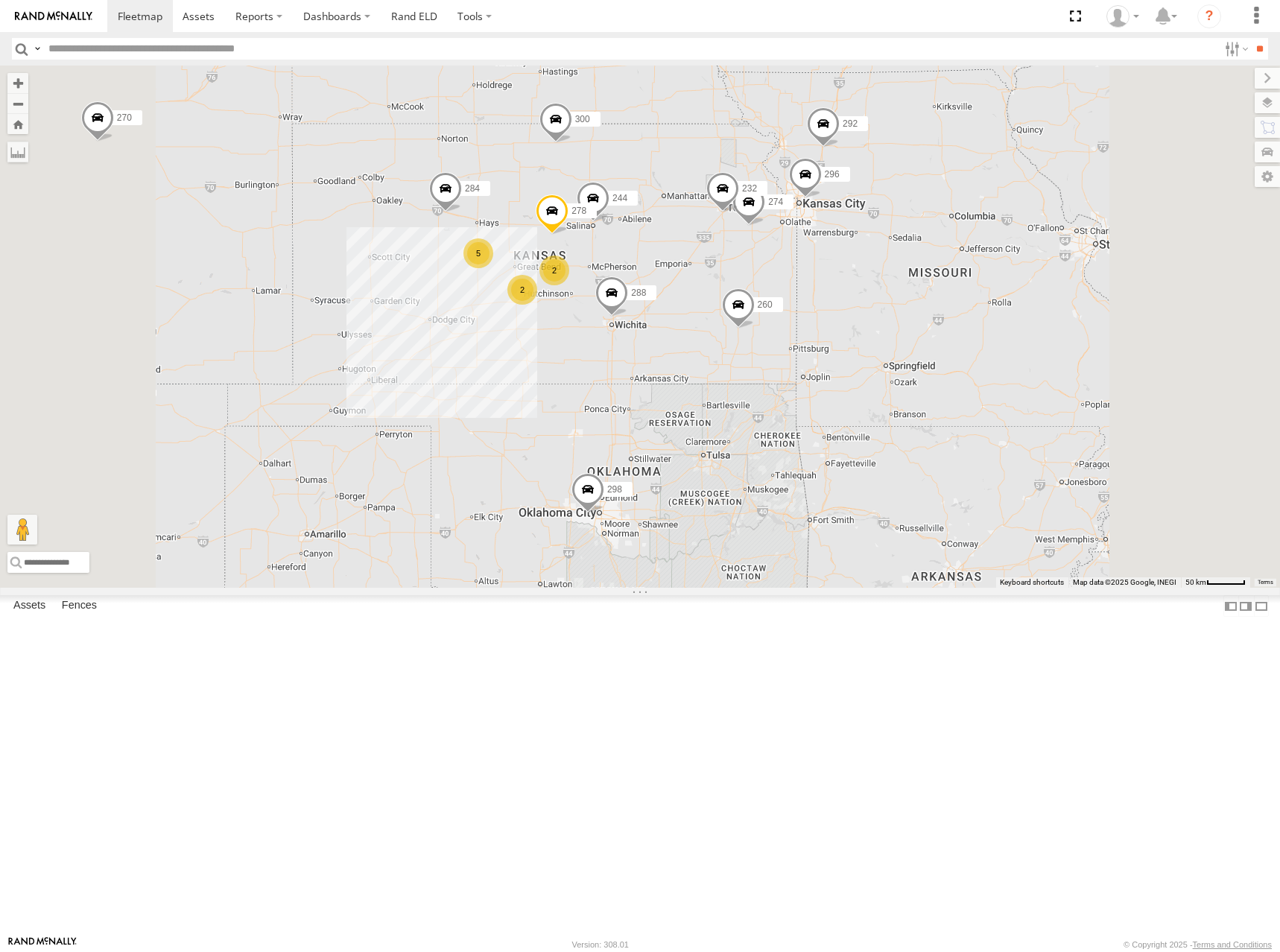
drag, startPoint x: 853, startPoint y: 369, endPoint x: 859, endPoint y: 343, distance: 26.7
click at [859, 343] on div "274 300 244 298 270 262 288 292 256 232 296 304 284 266 278 260 5 2 2" at bounding box center [640, 326] width 1280 height 522
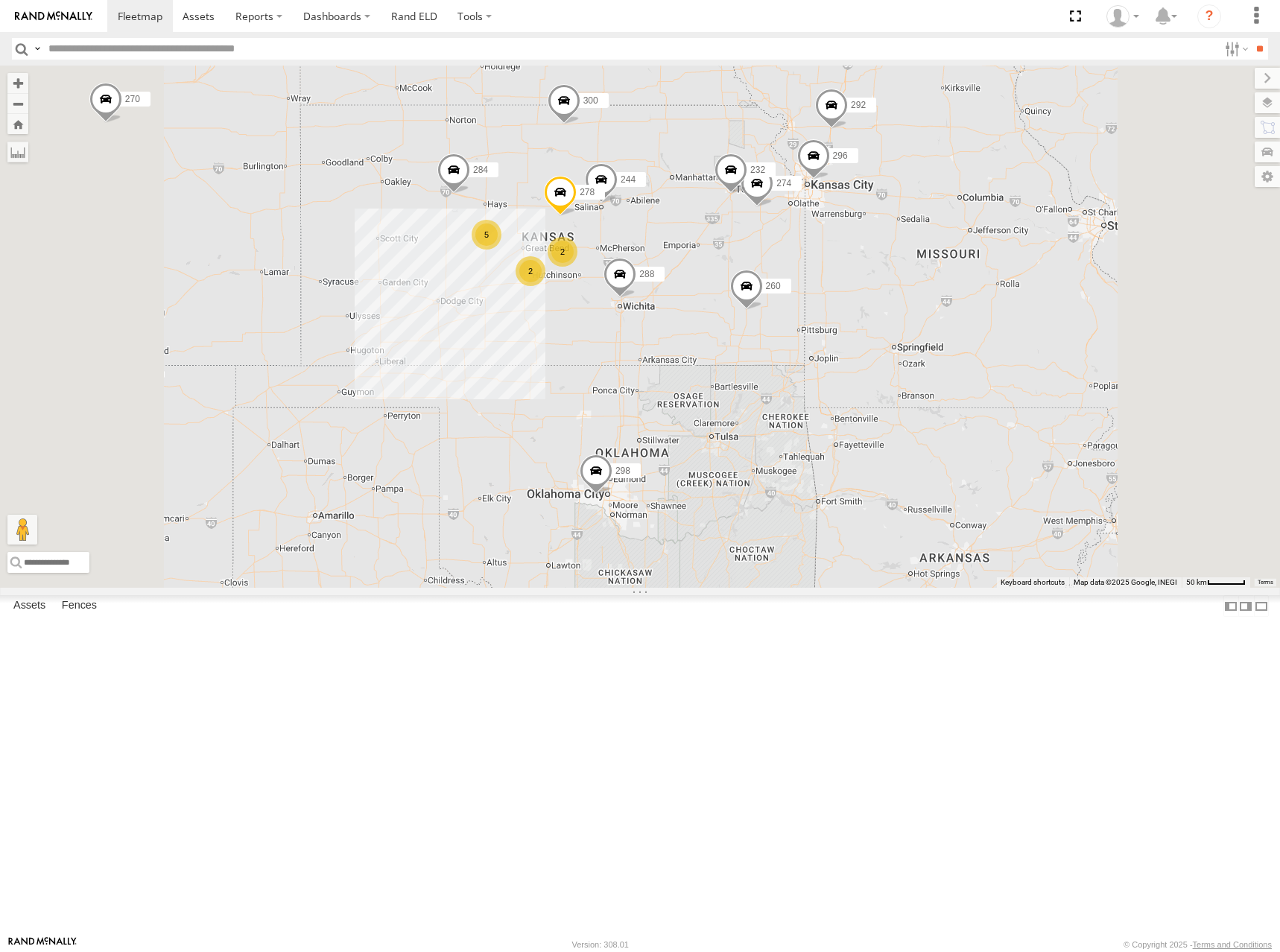
drag, startPoint x: 840, startPoint y: 387, endPoint x: 845, endPoint y: 374, distance: 13.9
click at [845, 374] on div "274 300 244 298 270 262 288 292 256 232 296 304 284 266 278 260 5 2 2" at bounding box center [640, 326] width 1280 height 522
drag, startPoint x: 858, startPoint y: 383, endPoint x: 865, endPoint y: 379, distance: 8.1
click at [865, 379] on div "274 300 244 298 270 262 288 292 256 232 296 304 284 266 278 260 5 2 2" at bounding box center [640, 326] width 1280 height 522
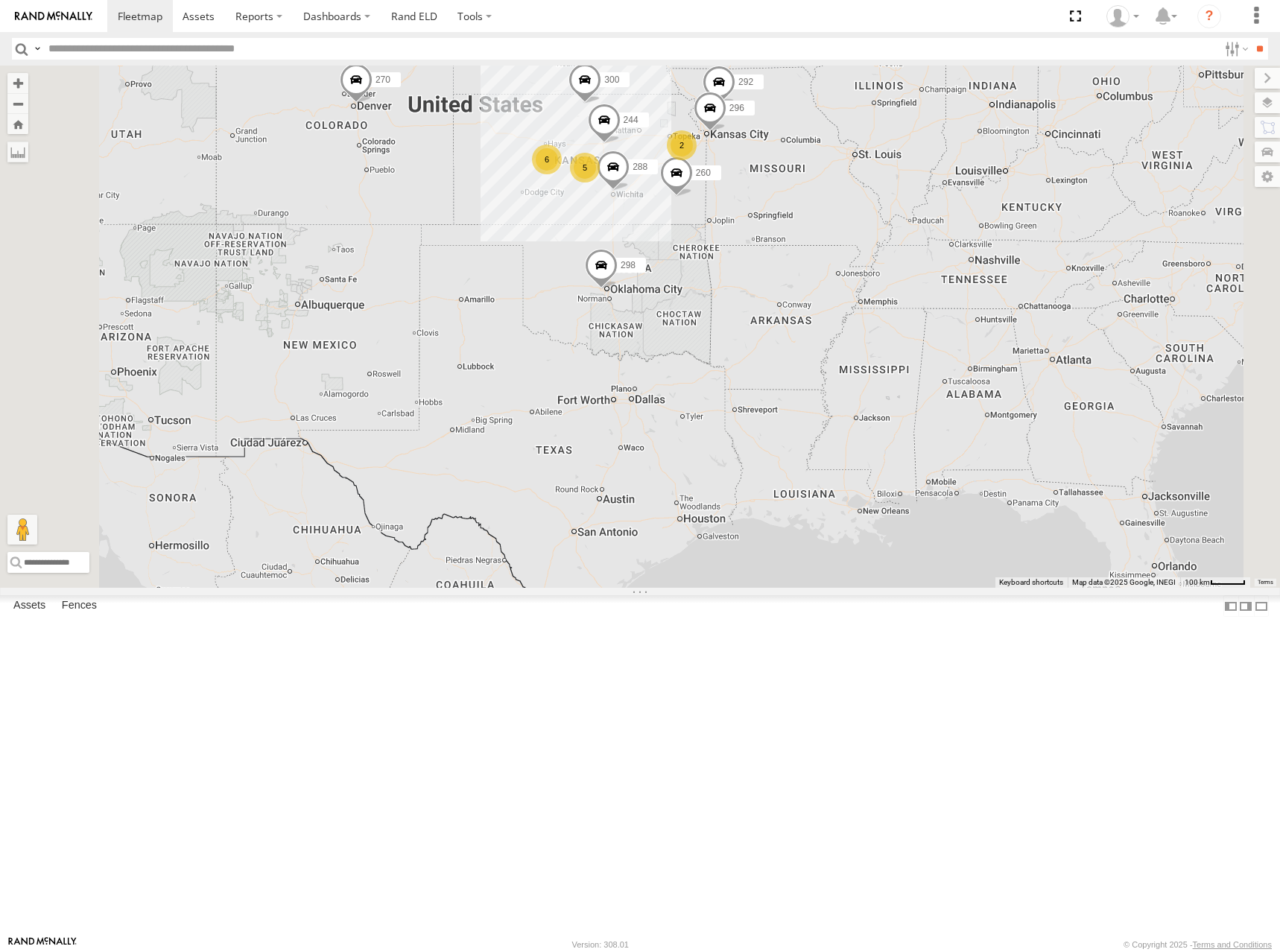
drag, startPoint x: 856, startPoint y: 225, endPoint x: 909, endPoint y: 296, distance: 88.6
click at [909, 296] on div "300 244 298 270 262 288 292 256 296 304 266 260 2 6 5" at bounding box center [640, 326] width 1280 height 522
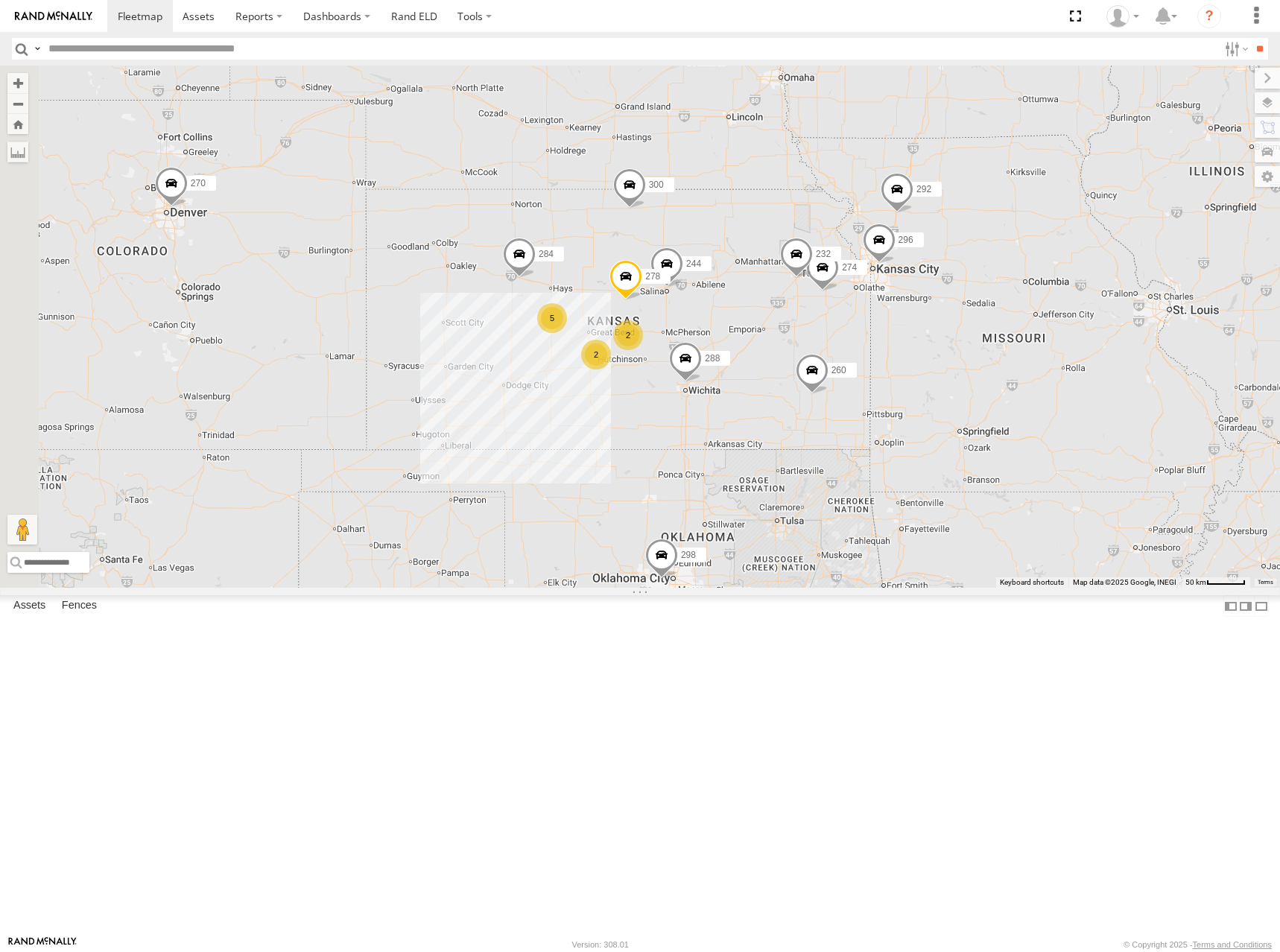
drag, startPoint x: 880, startPoint y: 356, endPoint x: 976, endPoint y: 328, distance: 100.0
click at [976, 328] on div "300 244 298 270 262 288 292 256 296 304 266 260 274 5 2 232 284 2 278" at bounding box center [640, 326] width 1280 height 522
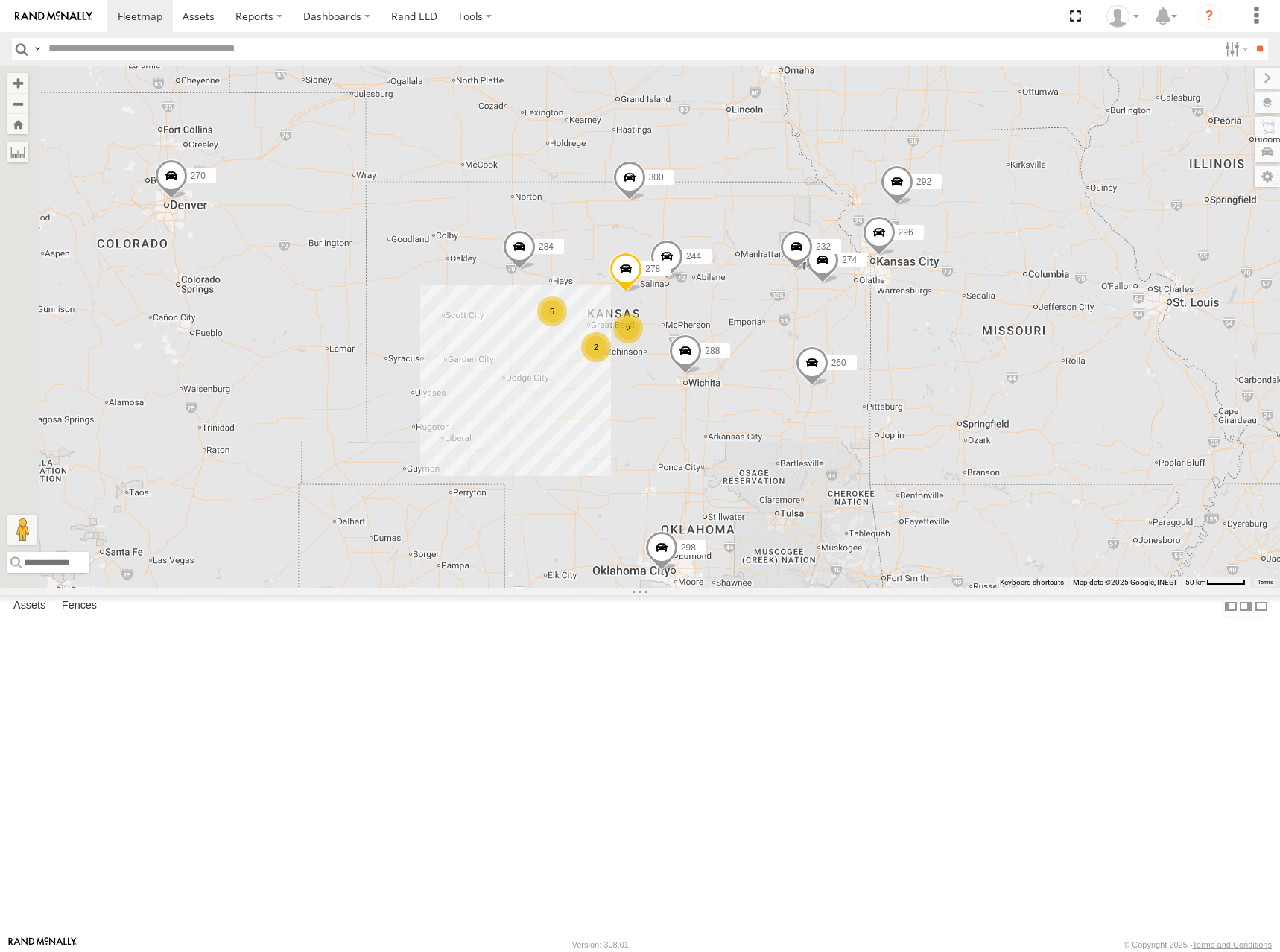
drag, startPoint x: 938, startPoint y: 397, endPoint x: 938, endPoint y: 384, distance: 13.0
click at [938, 384] on div "300 244 298 270 262 288 292 256 296 304 266 260 274 5 2 232 284 2 278" at bounding box center [640, 326] width 1280 height 522
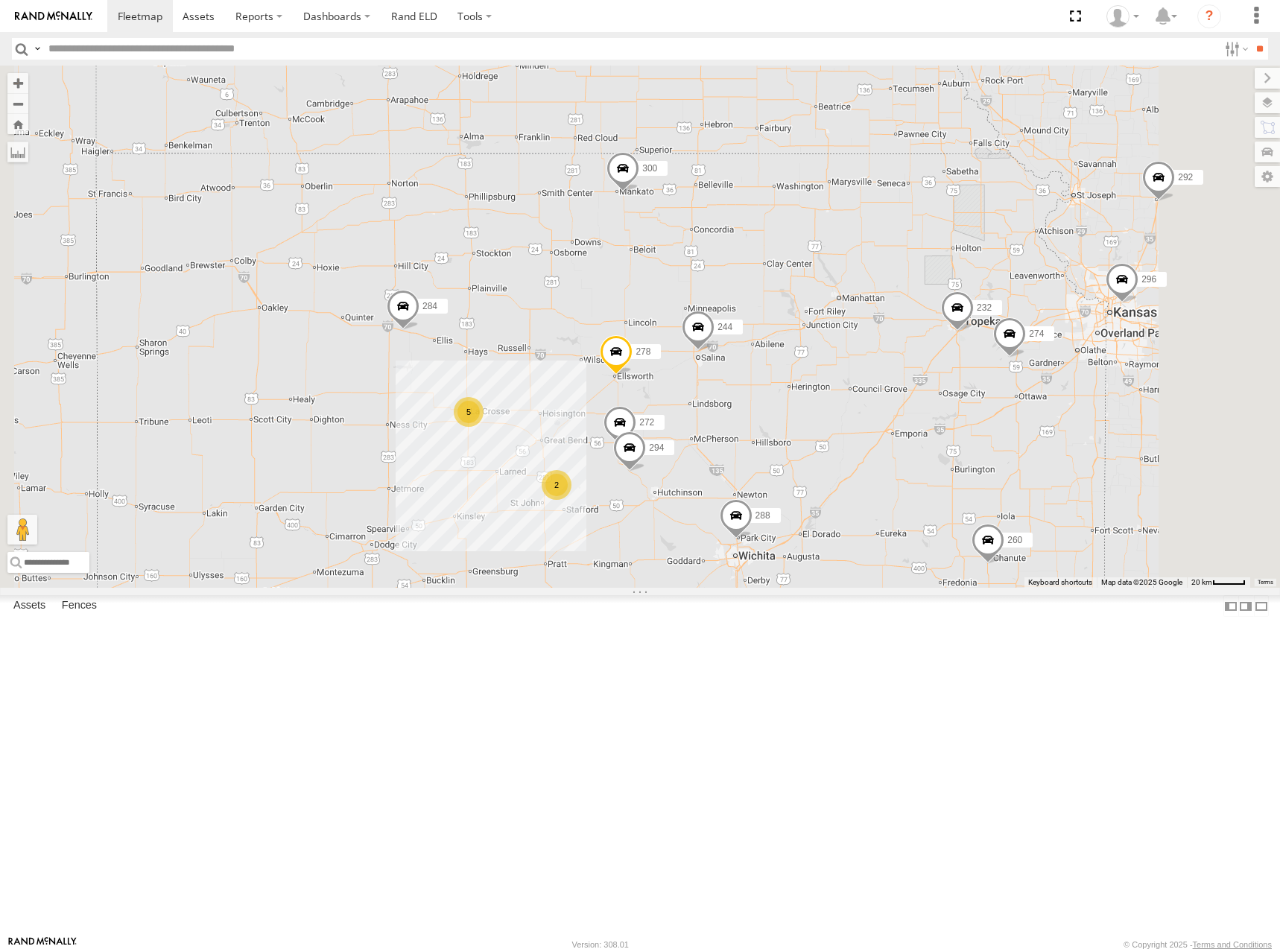
drag, startPoint x: 937, startPoint y: 430, endPoint x: 939, endPoint y: 396, distance: 34.1
click at [939, 396] on div "300 244 298 270 262 288 292 256 296 304 266 260 274 232 284 278 272 294 5 2" at bounding box center [640, 326] width 1280 height 522
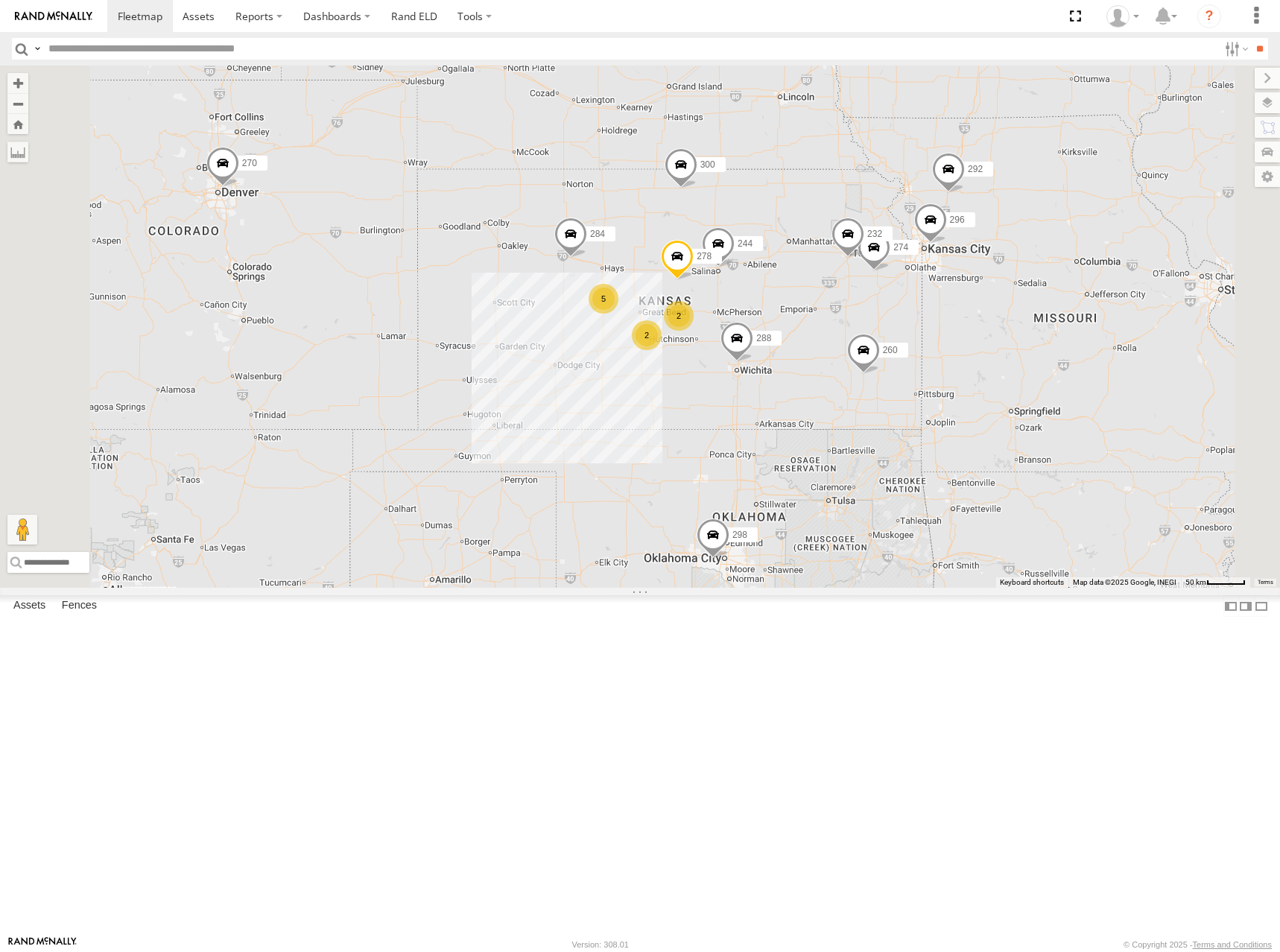
drag, startPoint x: 980, startPoint y: 386, endPoint x: 969, endPoint y: 384, distance: 11.2
click at [969, 384] on div "300 244 298 270 262 288 292 256 296 304 266 260 274 232 284 278 5 2 2" at bounding box center [640, 326] width 1280 height 522
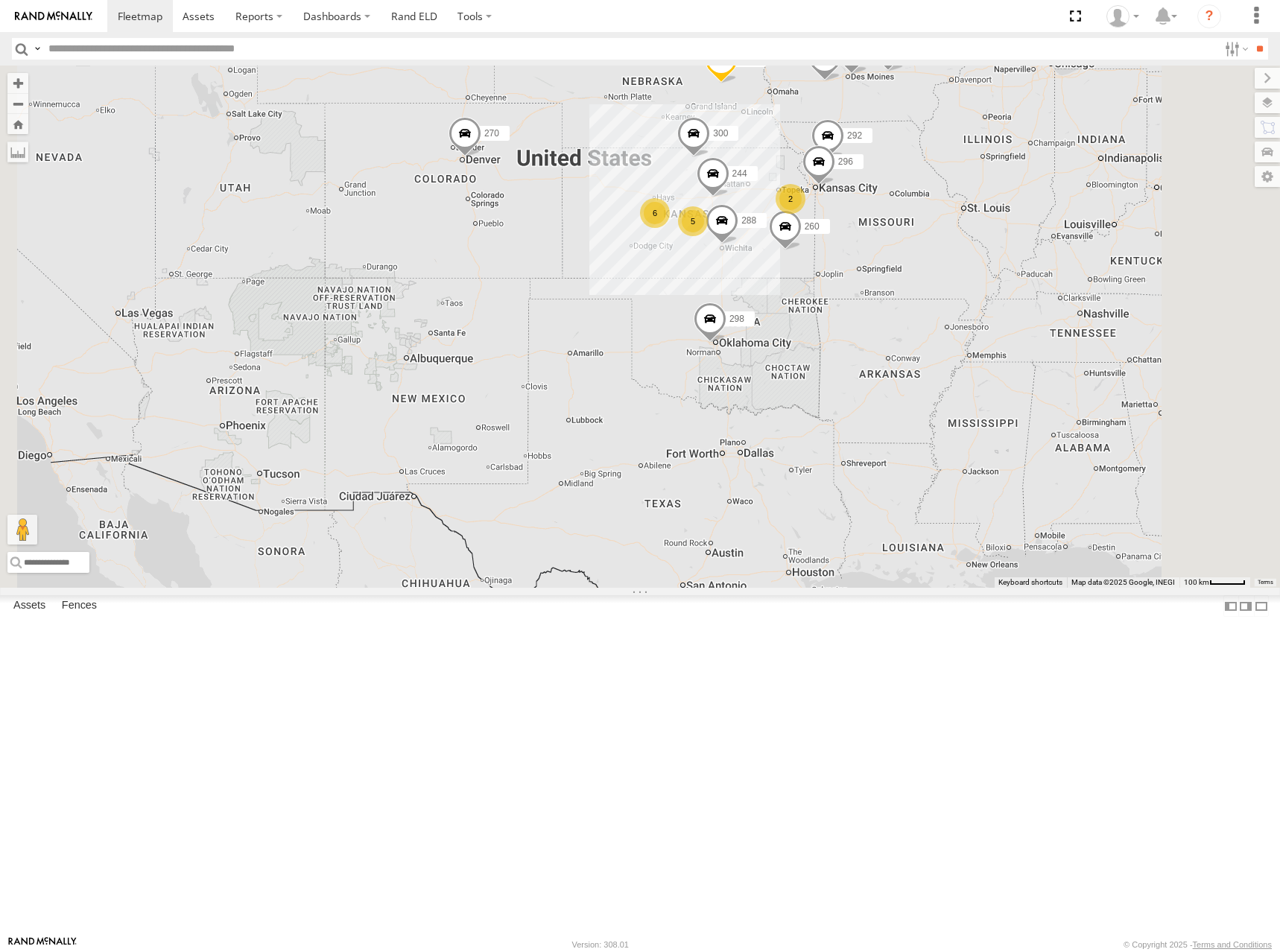
drag, startPoint x: 834, startPoint y: 189, endPoint x: 833, endPoint y: 214, distance: 25.0
click at [833, 214] on div "300 244 298 270 262 288 292 256 296 304 266 260 2 6 5" at bounding box center [640, 326] width 1280 height 522
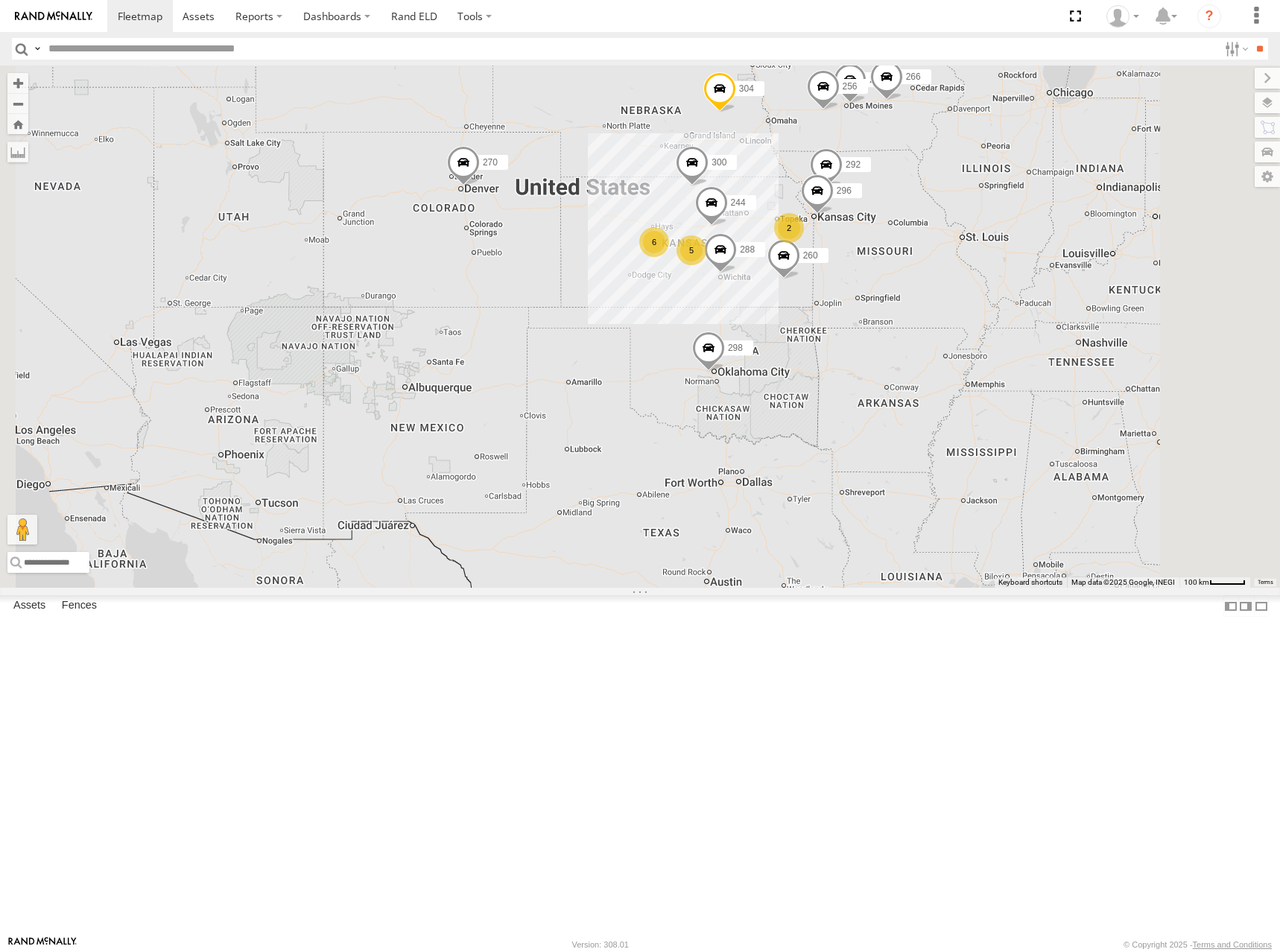
click at [809, 212] on div "300 244 298 270 262 288 292 256 296 304 266 260 2 6 5" at bounding box center [640, 326] width 1280 height 522
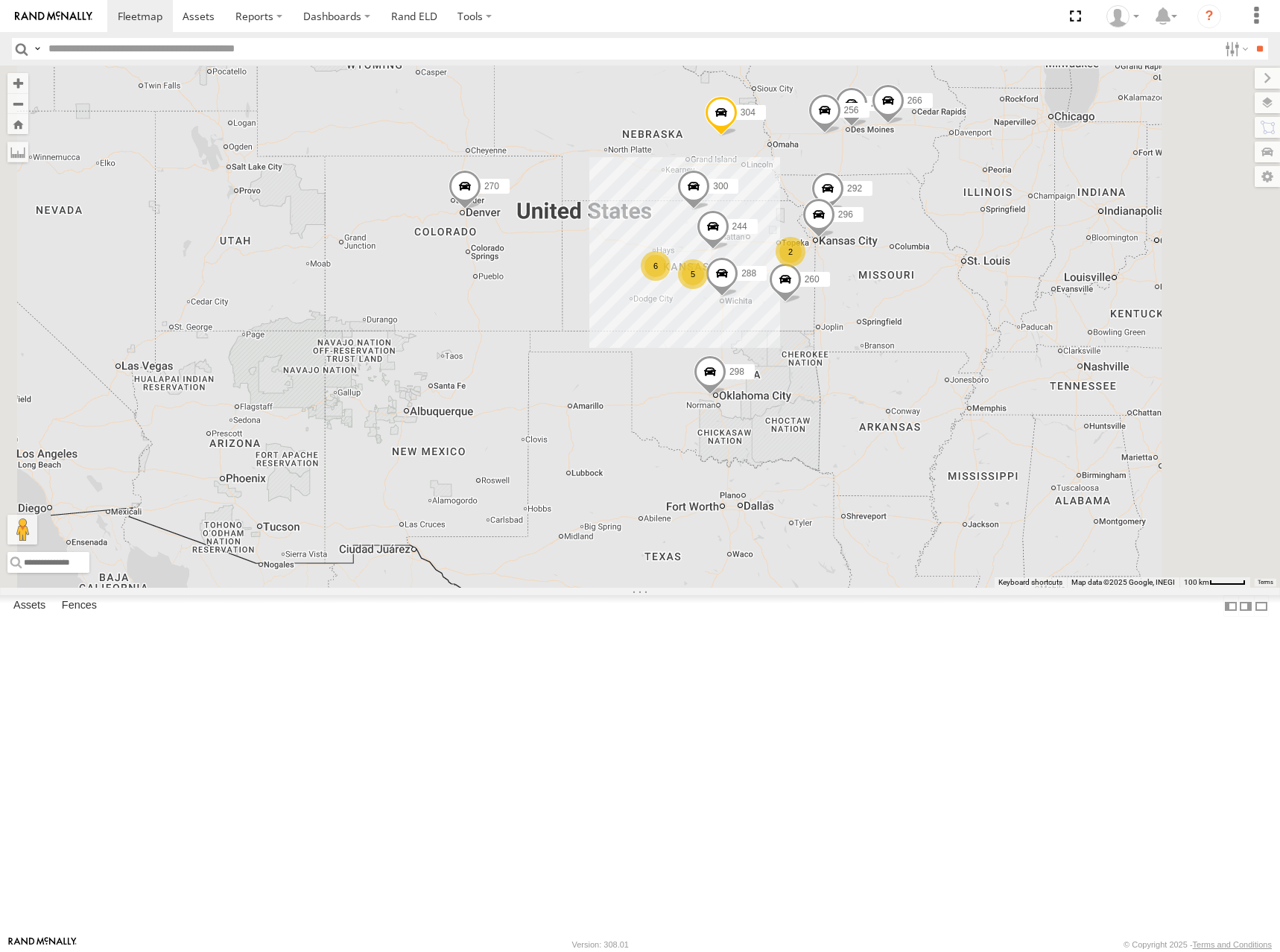
drag, startPoint x: 972, startPoint y: 311, endPoint x: 973, endPoint y: 329, distance: 18.0
click at [973, 329] on div "300 244 298 270 262 288 292 256 296 304 266 260 2 6 5" at bounding box center [640, 326] width 1280 height 522
click at [989, 370] on div "300 244 298 270 262 288 292 256 296 304 266 260 2 6 5" at bounding box center [640, 326] width 1280 height 522
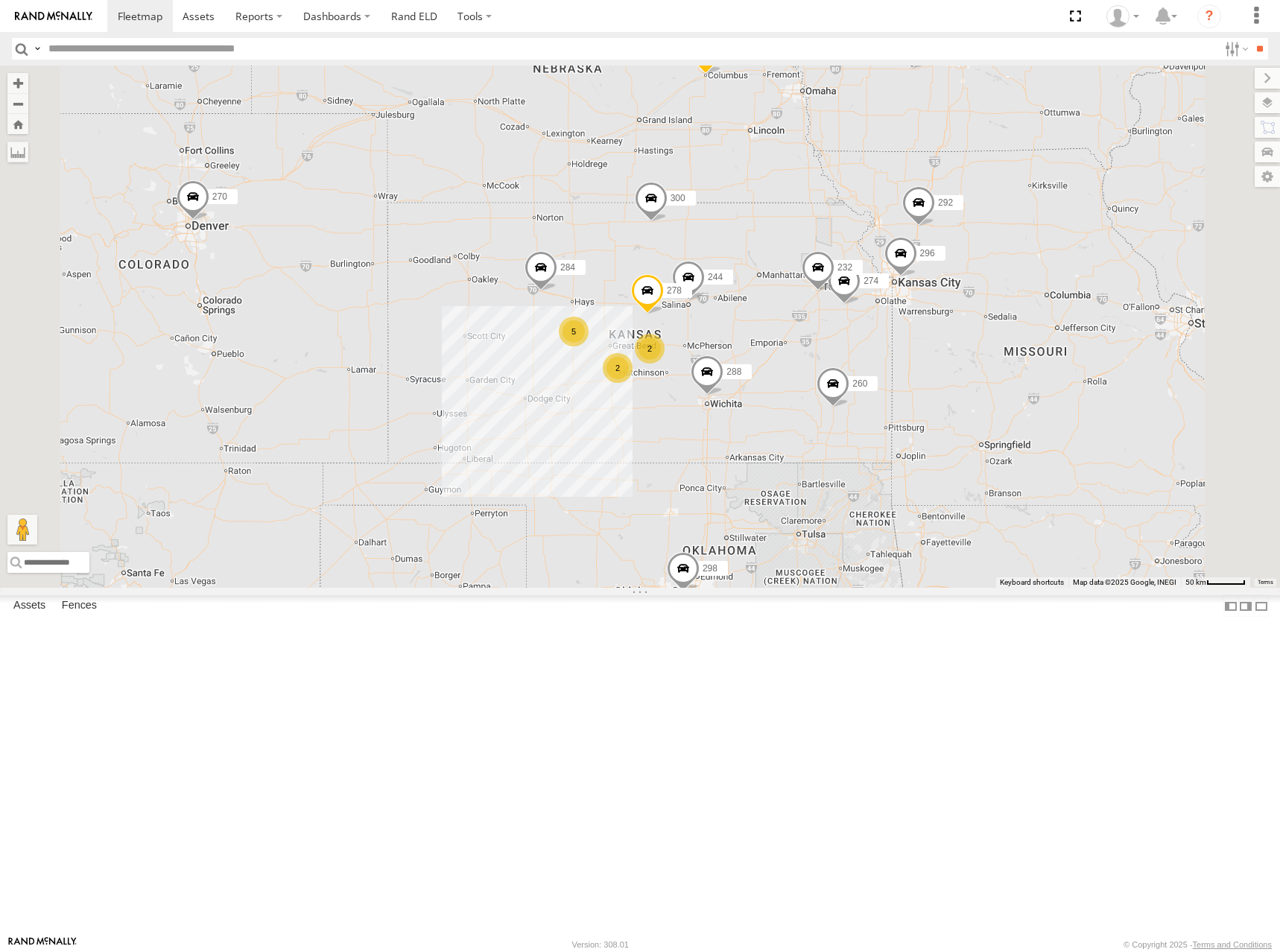
drag, startPoint x: 966, startPoint y: 401, endPoint x: 988, endPoint y: 366, distance: 41.3
click at [988, 366] on div "300 244 298 270 262 288 292 256 296 304 266 260 274 5 2 232 284 2 278" at bounding box center [640, 326] width 1280 height 522
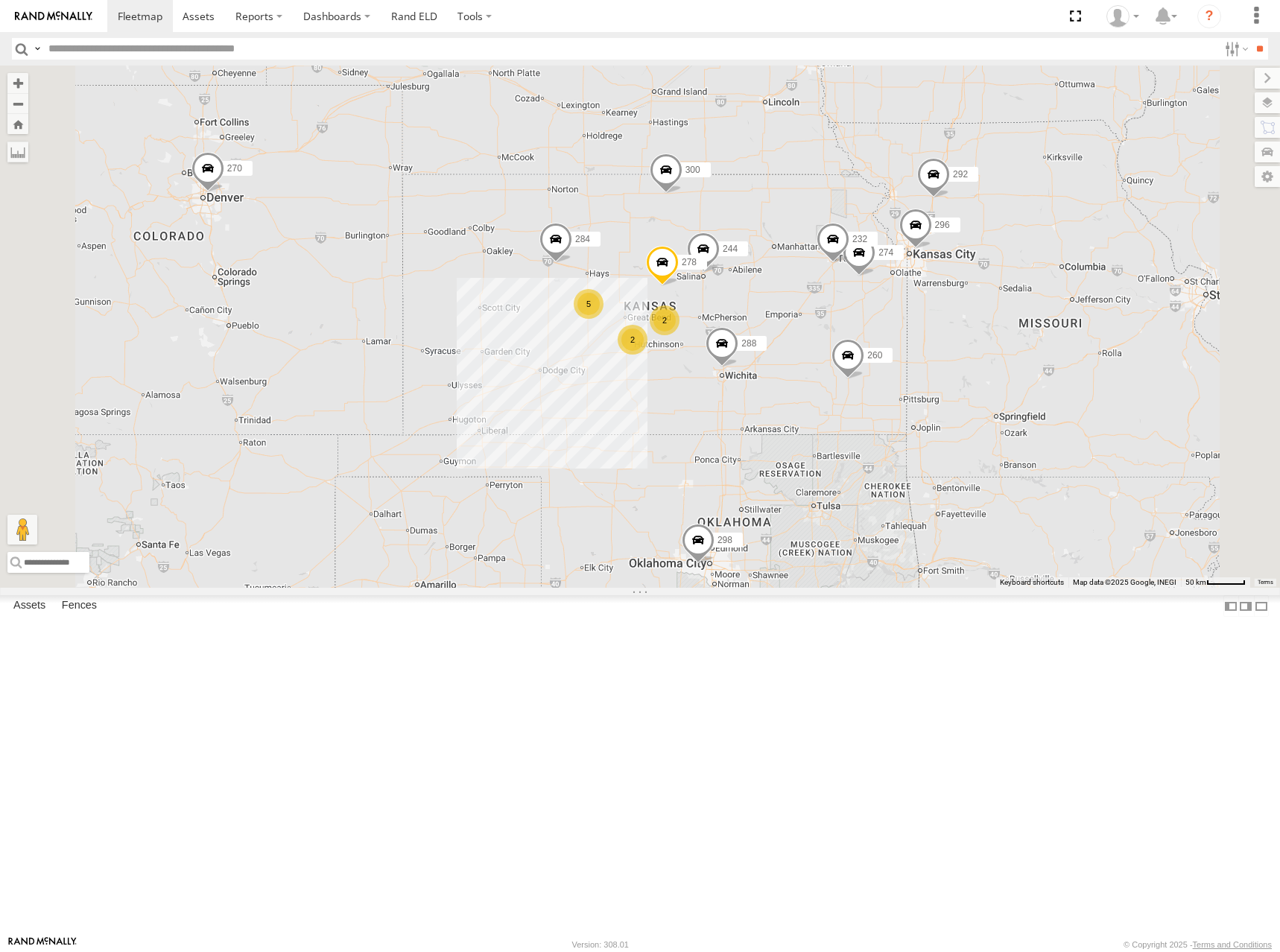
drag, startPoint x: 957, startPoint y: 418, endPoint x: 970, endPoint y: 398, distance: 23.9
click at [970, 398] on div "300 244 298 270 262 288 292 256 296 304 266 260 274 5 2 232 284 2 278" at bounding box center [640, 326] width 1280 height 522
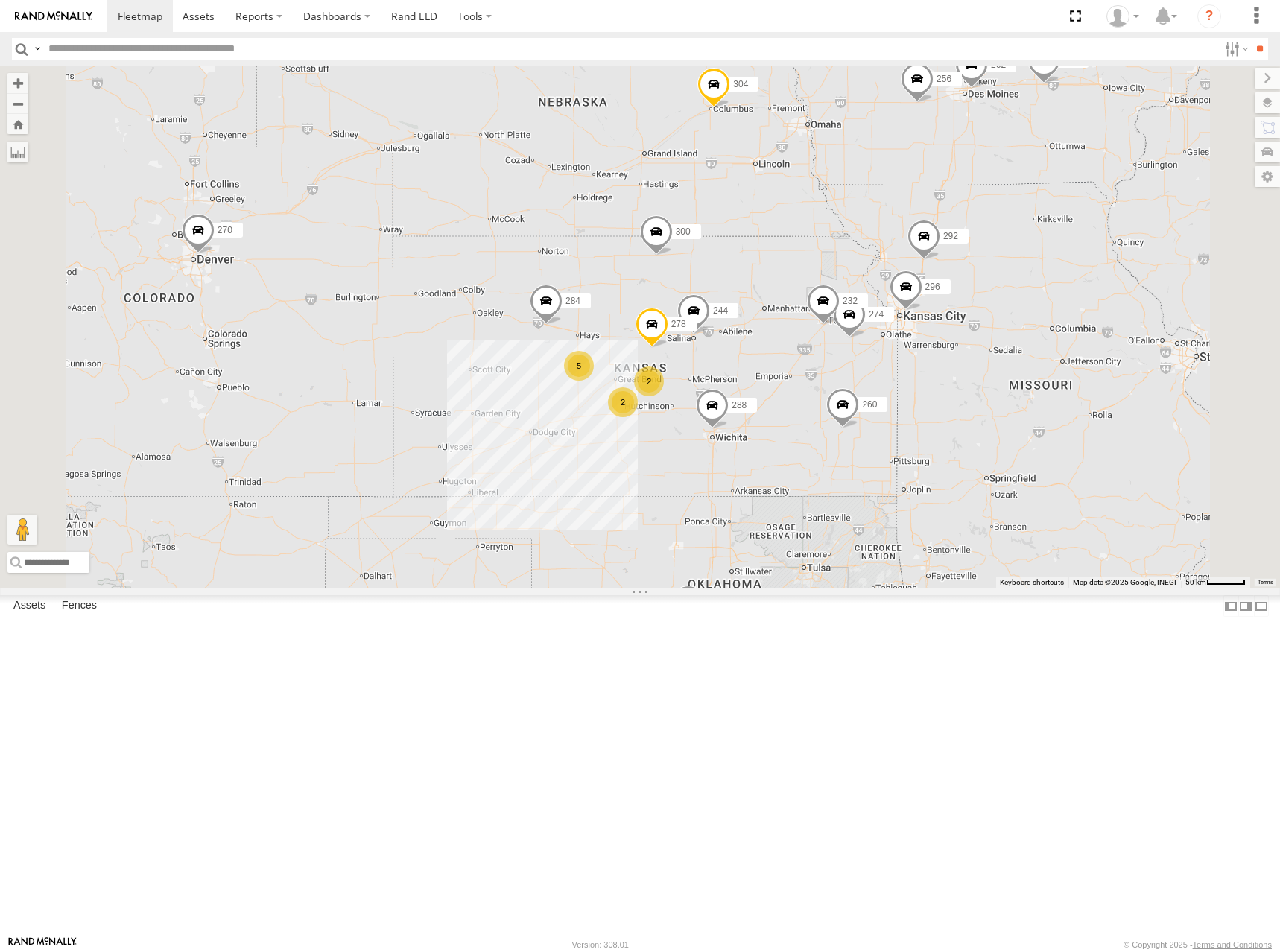
drag, startPoint x: 1040, startPoint y: 261, endPoint x: 1040, endPoint y: 283, distance: 22.0
click at [1040, 283] on div "274 300 244 298 270 262 288 292 256 232 296 304 284 266 278 260 5 2 2" at bounding box center [640, 326] width 1280 height 522
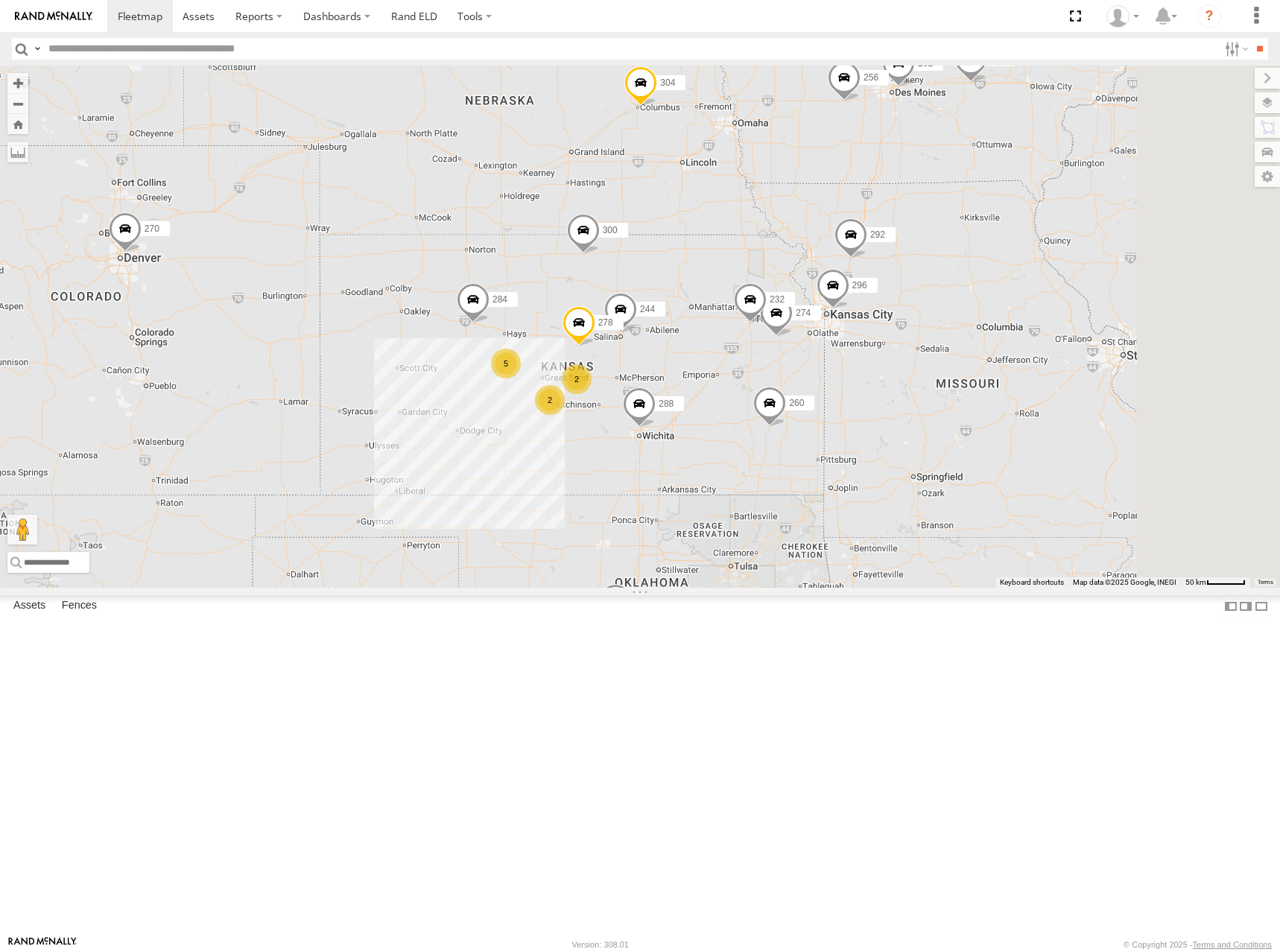
drag, startPoint x: 1041, startPoint y: 286, endPoint x: 966, endPoint y: 283, distance: 75.1
click at [966, 283] on div "274 300 244 298 270 262 288 292 256 232 296 304 284 266 278 260 5 2 2" at bounding box center [640, 326] width 1280 height 522
click at [947, 360] on div "274 300 244 298 270 262 288 292 256 232 296 304 284 266 278 260 5 2 2" at bounding box center [640, 326] width 1280 height 522
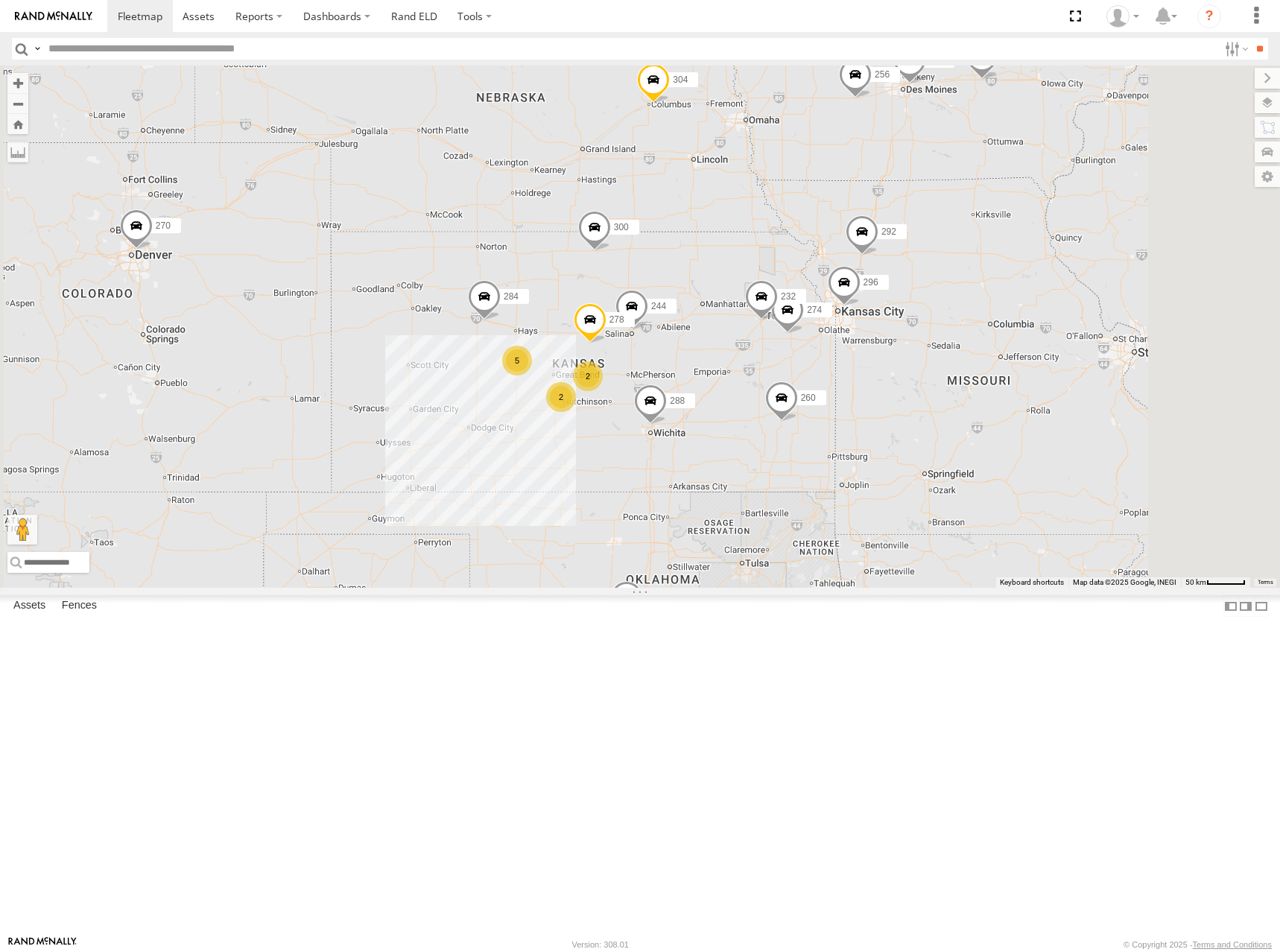
drag, startPoint x: 939, startPoint y: 351, endPoint x: 950, endPoint y: 354, distance: 11.4
click at [950, 354] on div "274 300 244 298 270 262 288 292 256 232 296 304 284 266 278 260 5 2 2" at bounding box center [640, 326] width 1280 height 522
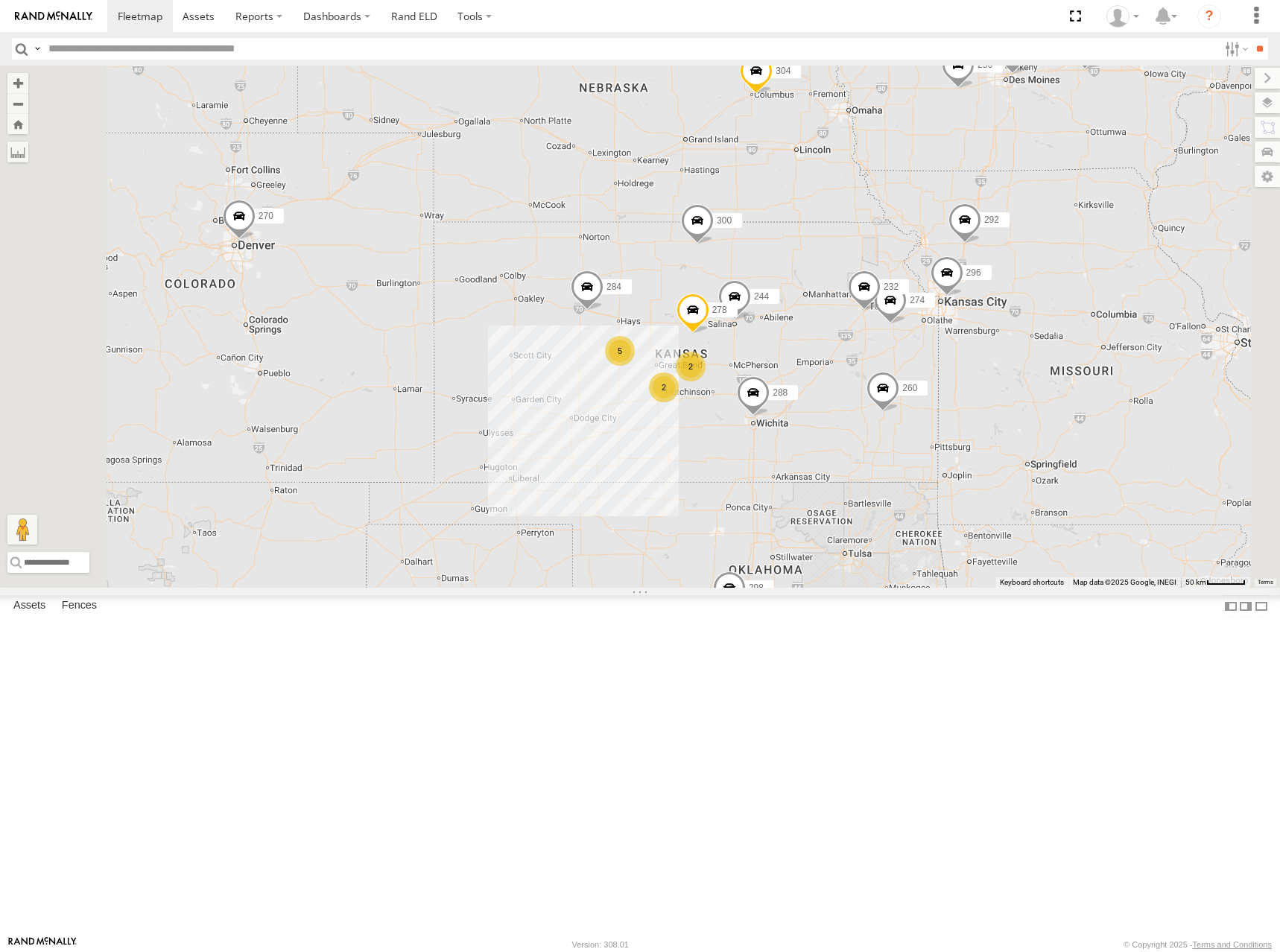
drag, startPoint x: 655, startPoint y: 370, endPoint x: 753, endPoint y: 355, distance: 99.1
click at [753, 355] on div "274 300 244 298 270 262 288 292 256 232 296 304 284 266 278 260 5 2 2" at bounding box center [640, 326] width 1280 height 522
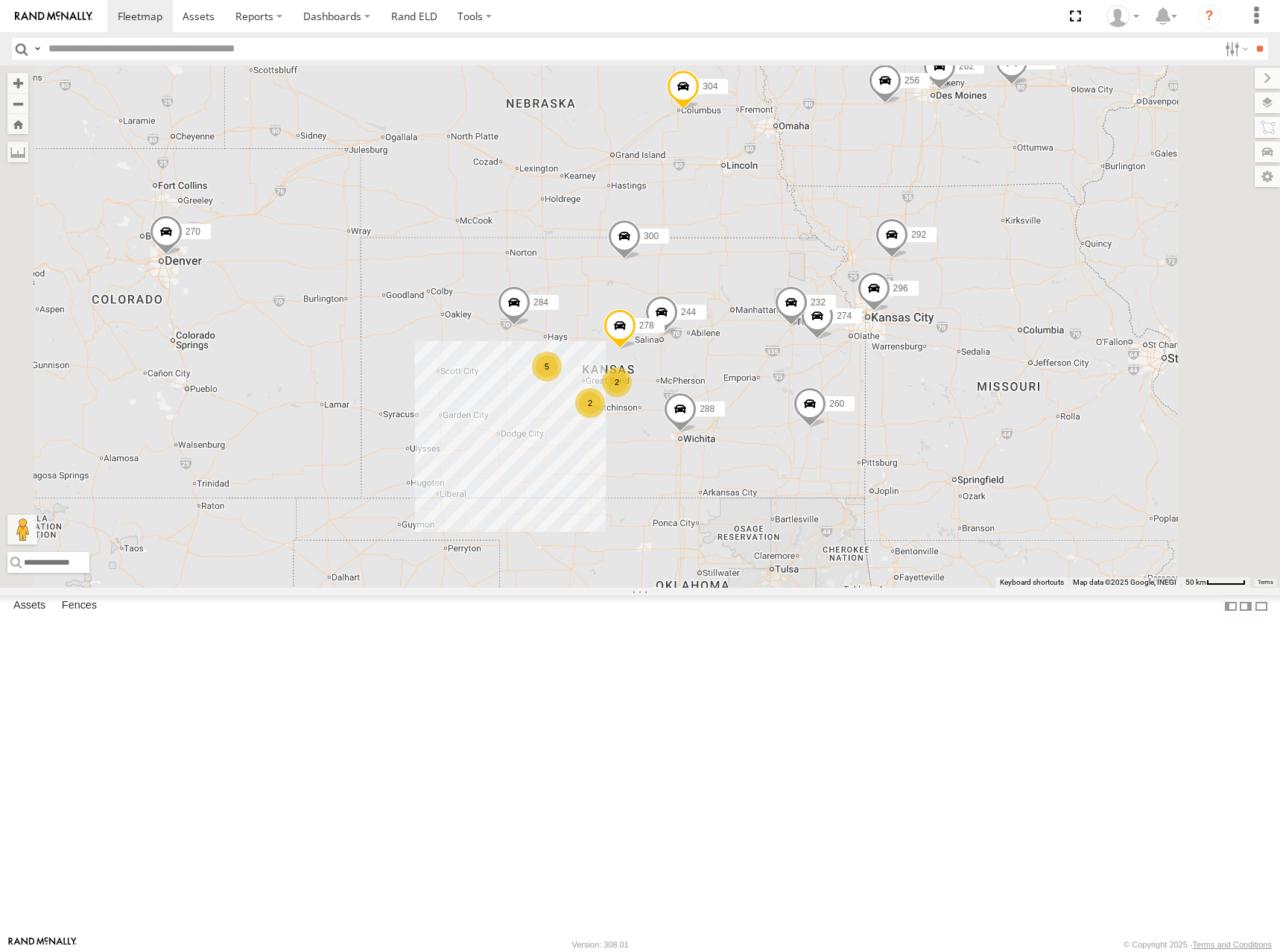
drag, startPoint x: 1040, startPoint y: 350, endPoint x: 969, endPoint y: 365, distance: 72.6
click at [969, 365] on div "274 300 244 298 270 262 288 292 256 232 296 304 284 266 278 260 5 2 2" at bounding box center [640, 326] width 1280 height 522
click at [1026, 270] on div "274 300 244 298 270 262 288 292 256 232 296 304 284 266 278 260 5 2 2" at bounding box center [640, 326] width 1280 height 522
click at [959, 363] on div "274 300 244 298 270 262 288 292 256 232 296 304 284 266 278 260 5 2 2" at bounding box center [640, 326] width 1280 height 522
drag, startPoint x: 994, startPoint y: 274, endPoint x: 1025, endPoint y: 276, distance: 31.1
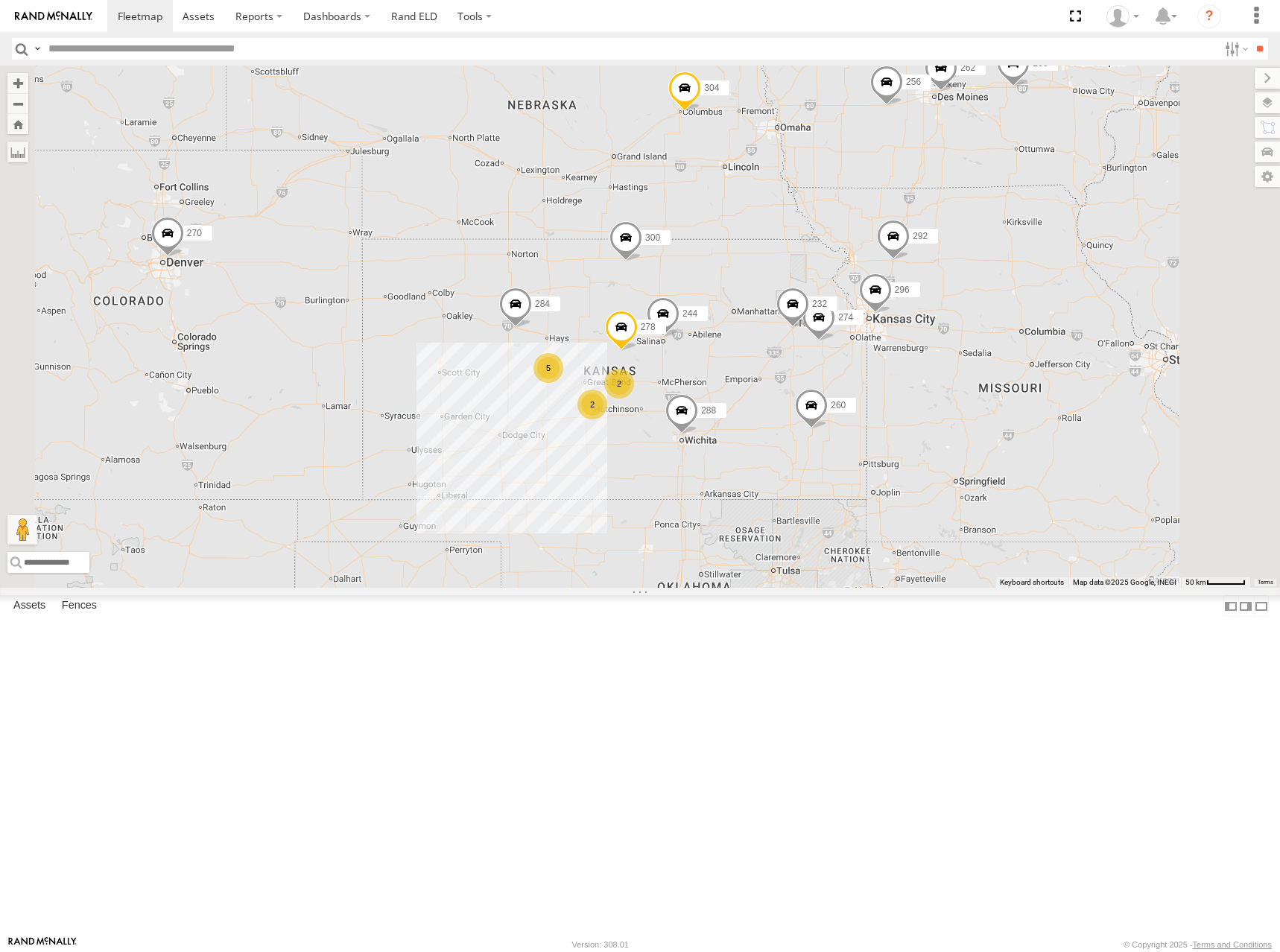
click at [1025, 276] on div "274 300 244 298 270 262 288 292 256 232 296 304 284 266 278 260 5 2 2" at bounding box center [640, 326] width 1280 height 522
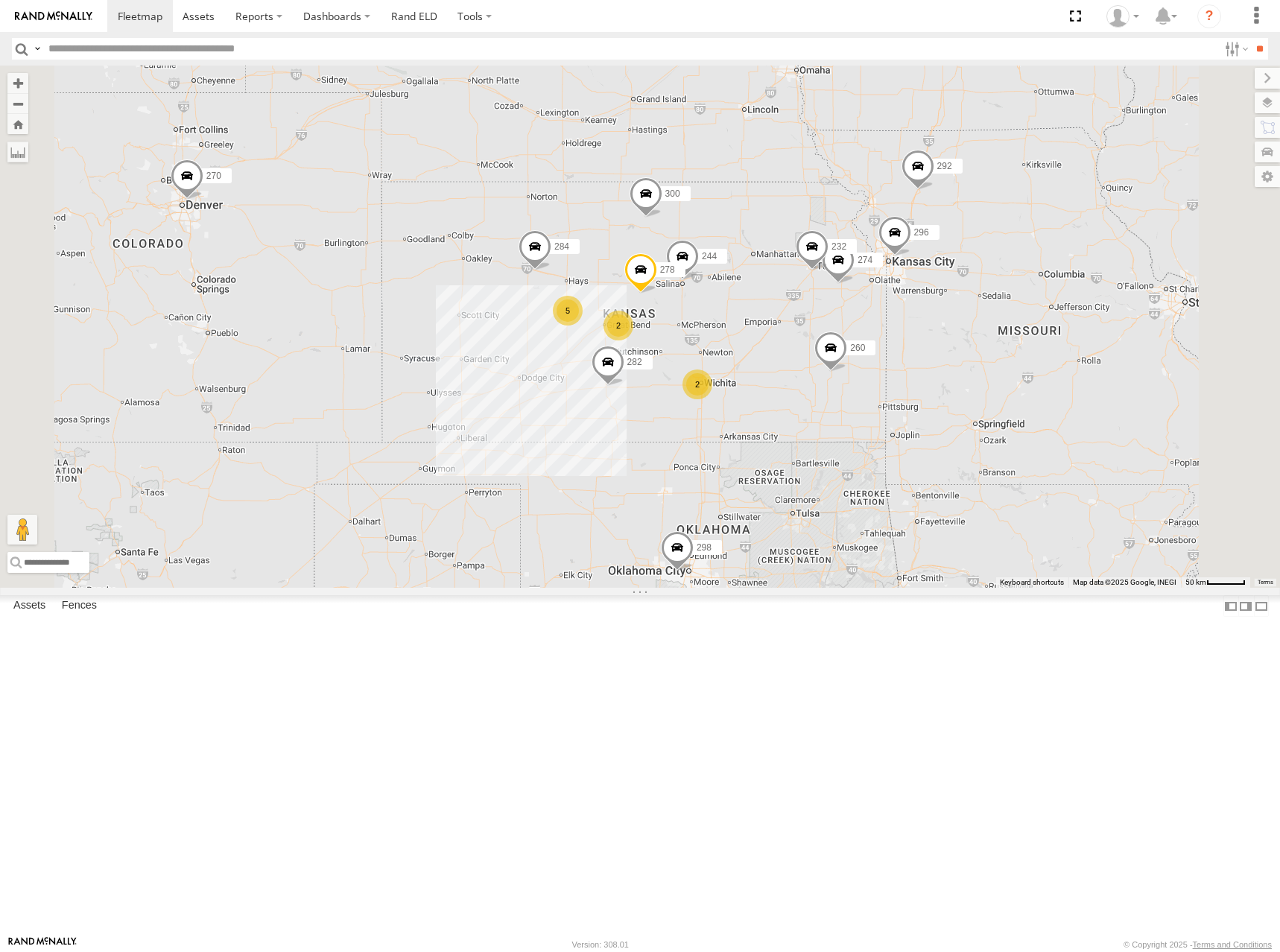
drag, startPoint x: 920, startPoint y: 460, endPoint x: 938, endPoint y: 423, distance: 41.1
click at [913, 395] on div "274 300 244 298 270 262 292 256 232 296 304 284 282 266 278 260 5 2 2" at bounding box center [640, 326] width 1280 height 522
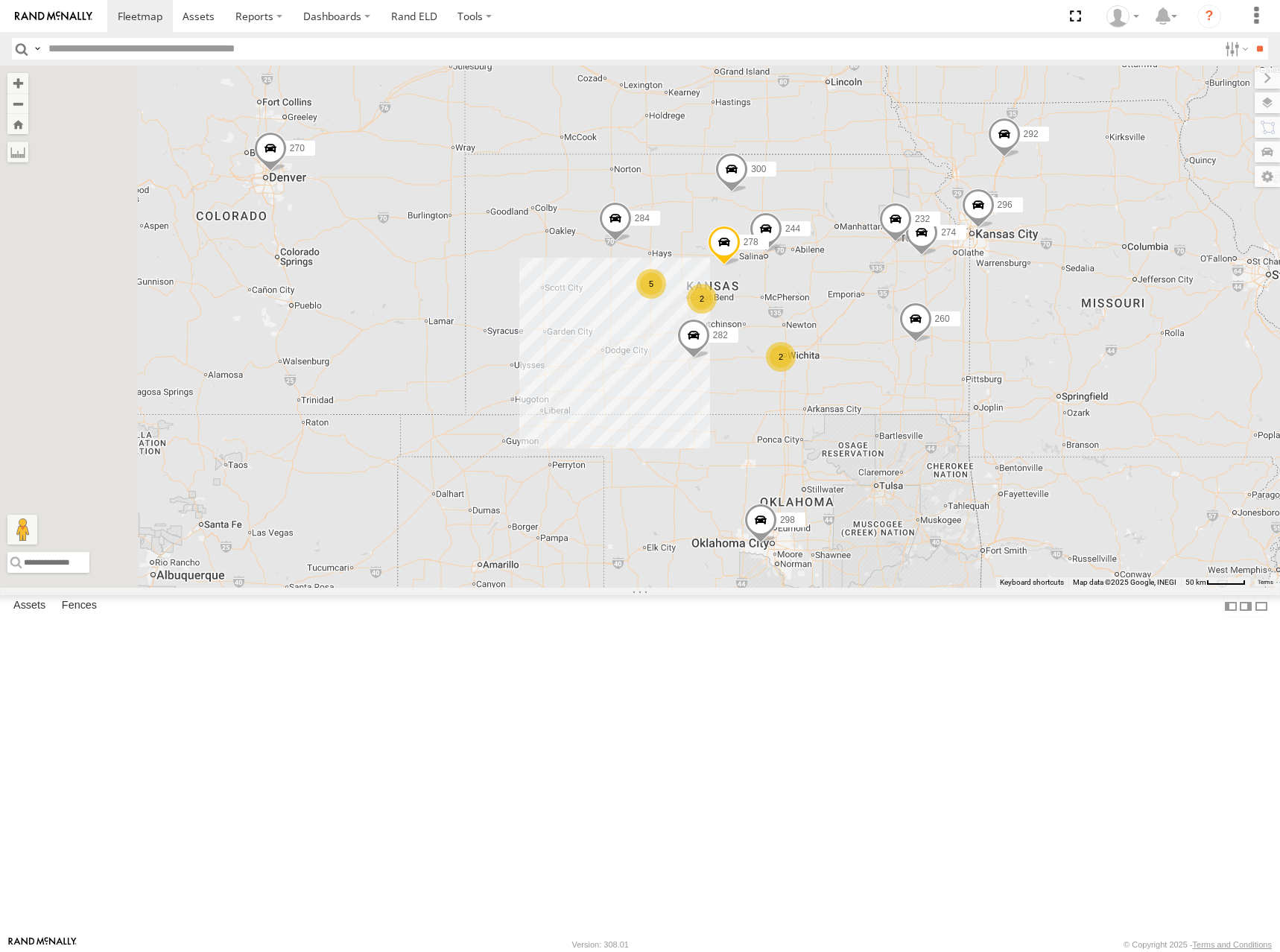
click at [1012, 273] on div "274 300 244 298 270 262 292 256 232 296 304 284 282 266 278 260 5 2 2" at bounding box center [640, 326] width 1280 height 522
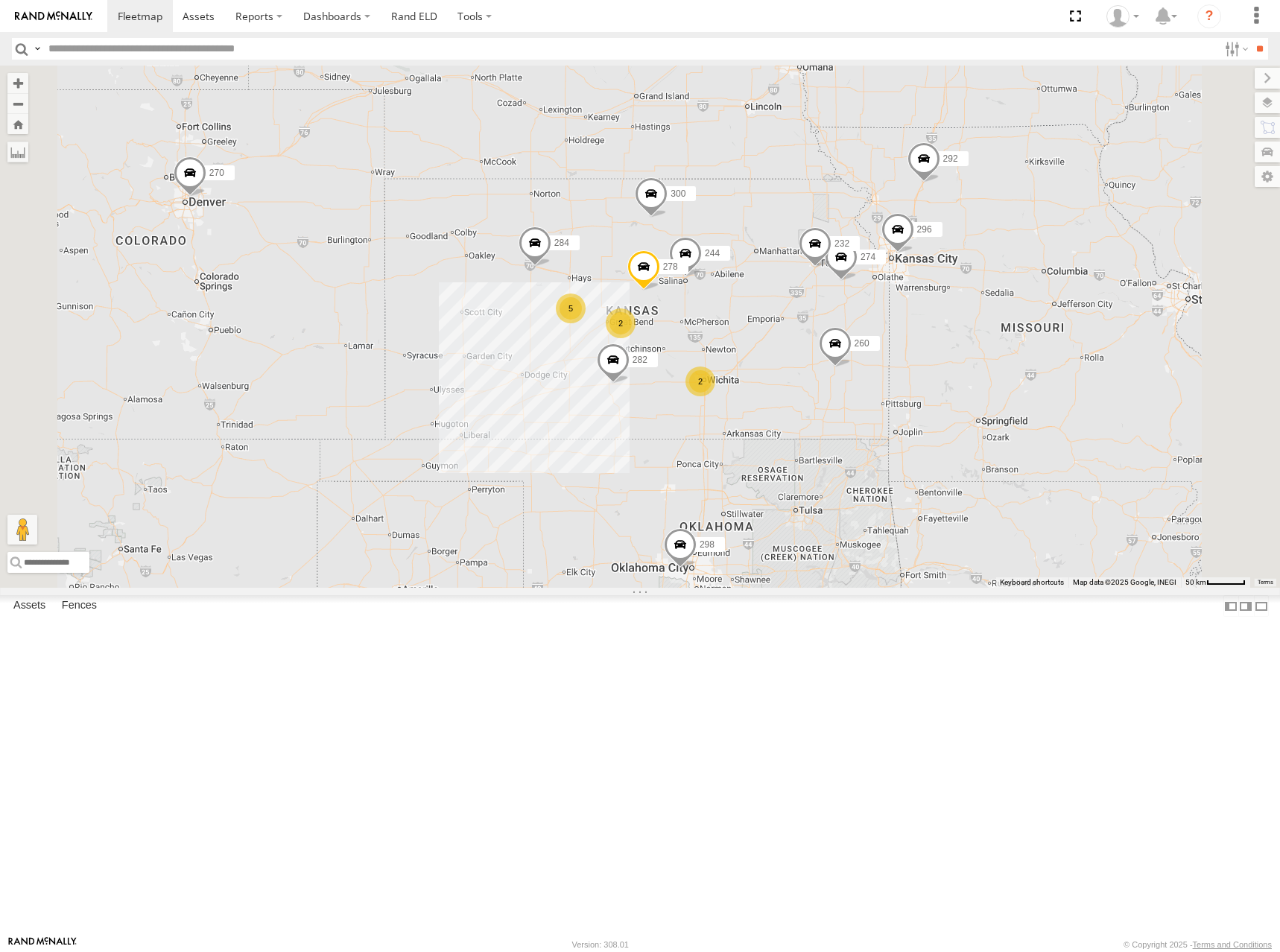
drag, startPoint x: 1023, startPoint y: 336, endPoint x: 956, endPoint y: 362, distance: 71.9
click at [956, 362] on div "274 300 244 298 270 262 292 256 232 296 304 284 282 266 278 260 5 2 2" at bounding box center [640, 326] width 1280 height 522
drag, startPoint x: 973, startPoint y: 344, endPoint x: 957, endPoint y: 350, distance: 17.1
click at [957, 350] on div "274 300 244 298 270 262 292 256 232 296 304 284 282 266 278 260 5 2 2" at bounding box center [640, 326] width 1280 height 522
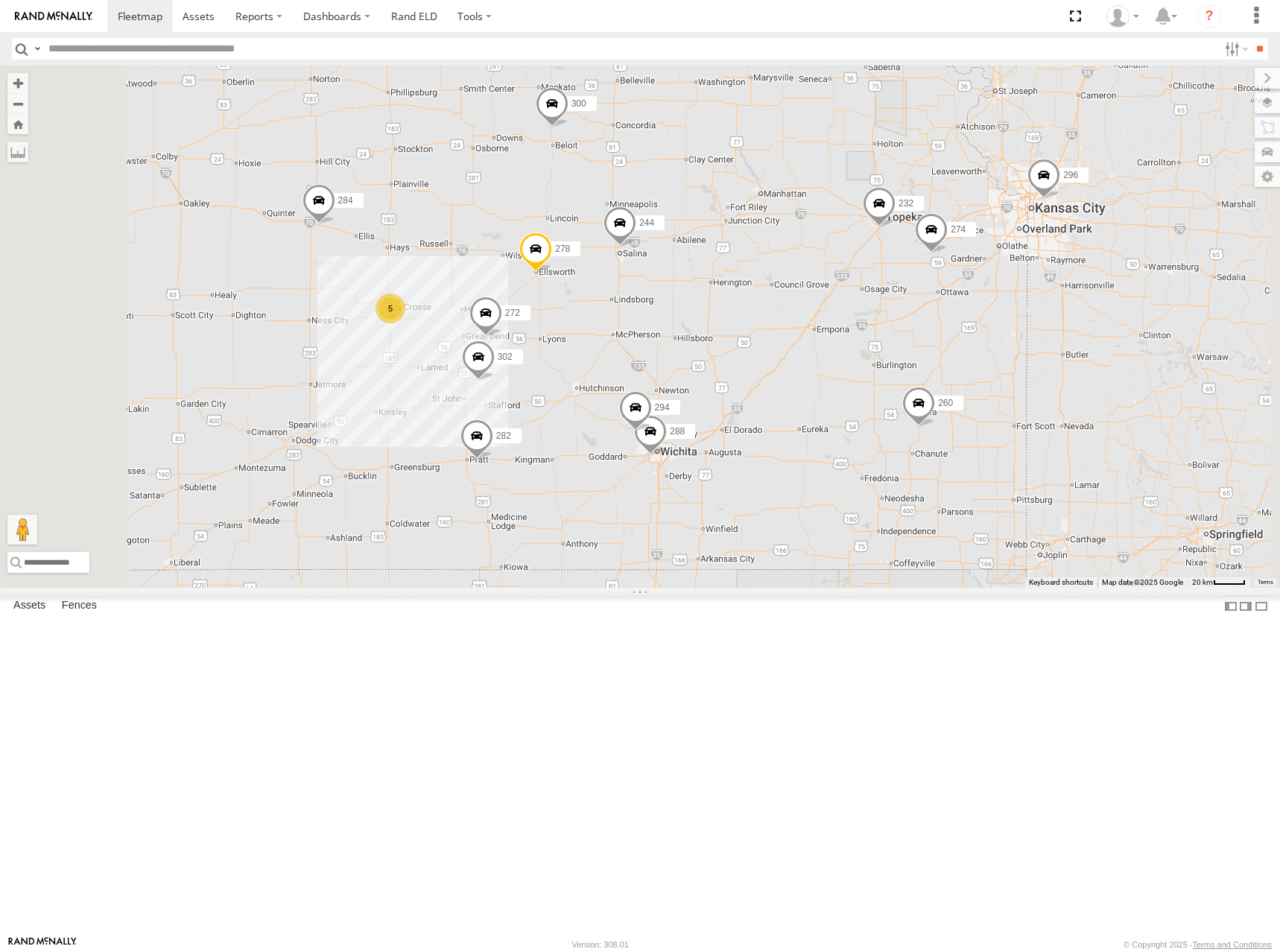
drag, startPoint x: 902, startPoint y: 340, endPoint x: 936, endPoint y: 338, distance: 34.1
click at [936, 338] on div "274 300 244 298 270 262 292 256 232 296 304 284 282 266 278 260 5 288 272 302 2…" at bounding box center [640, 326] width 1280 height 522
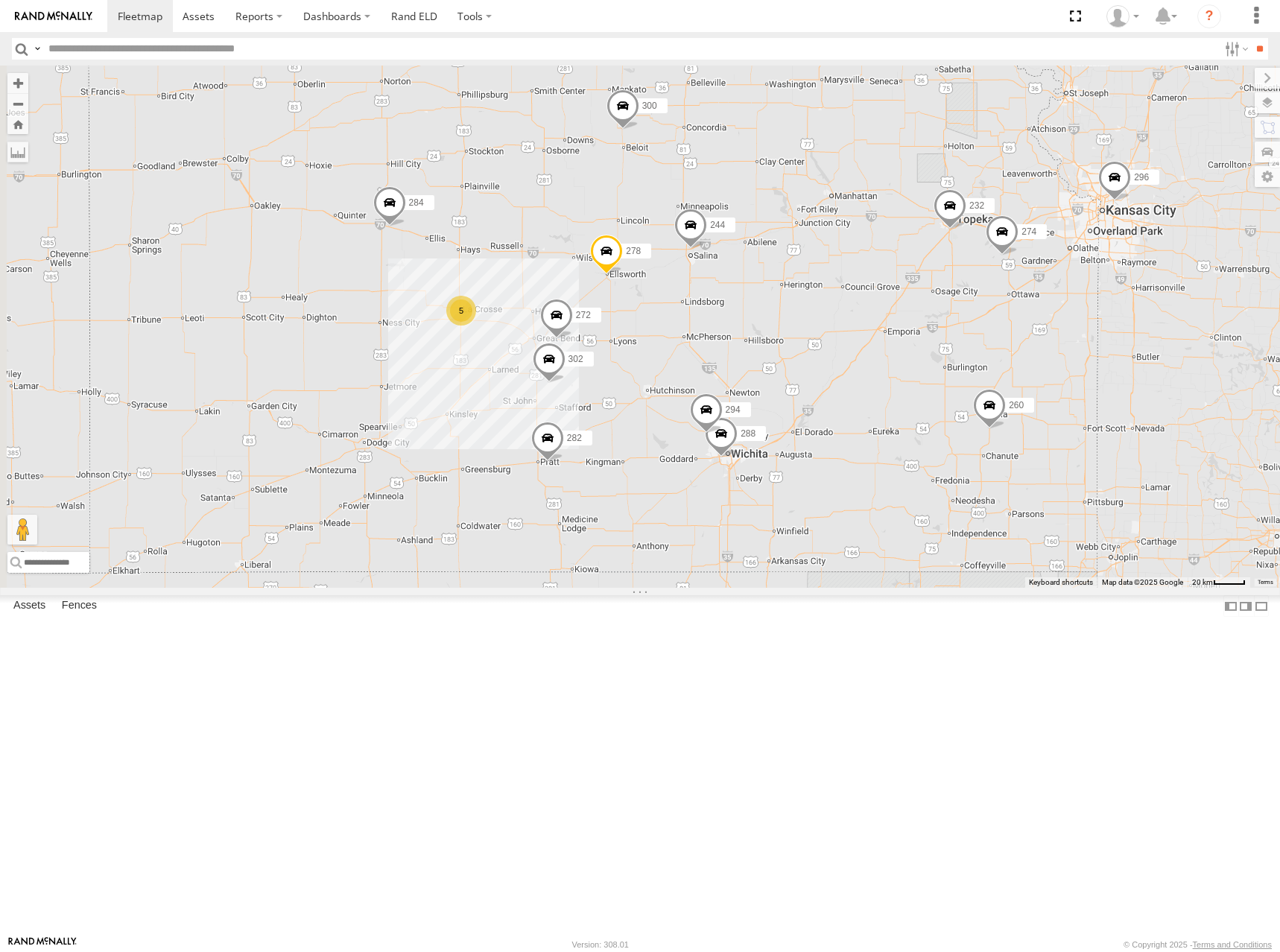
drag, startPoint x: 945, startPoint y: 323, endPoint x: 978, endPoint y: 332, distance: 34.2
click at [978, 332] on div "274 300 244 298 270 262 292 256 232 296 304 284 282 266 278 260 5 288 272 302 2…" at bounding box center [640, 326] width 1280 height 522
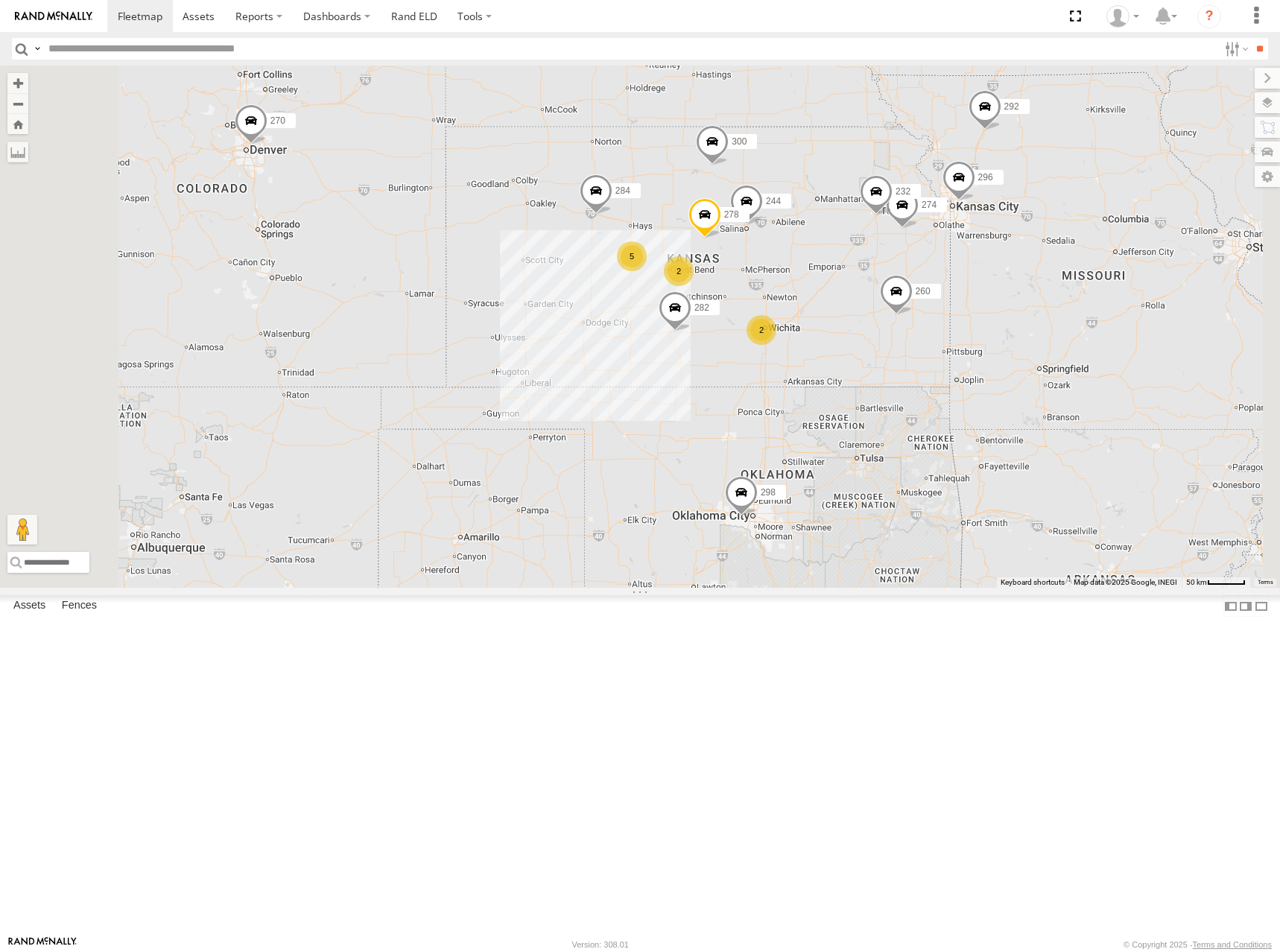
drag, startPoint x: 993, startPoint y: 316, endPoint x: 992, endPoint y: 341, distance: 25.0
click at [992, 341] on div "274 300 244 298 270 262 292 256 232 296 304 284 282 266 278 260 5 2 2" at bounding box center [640, 326] width 1280 height 522
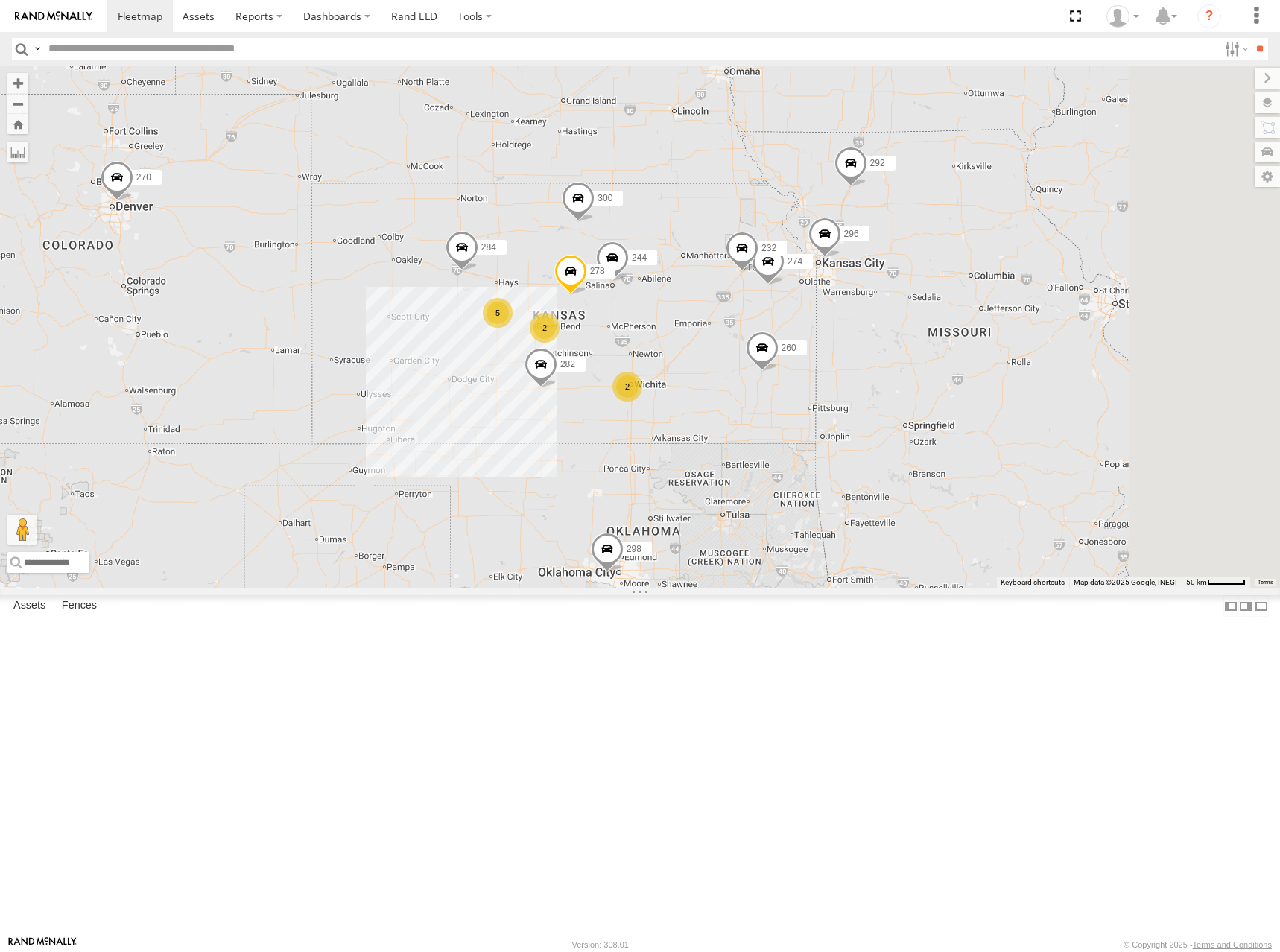
drag, startPoint x: 1056, startPoint y: 287, endPoint x: 917, endPoint y: 343, distance: 149.9
click at [917, 343] on div "274 300 244 298 270 262 292 256 232 296 304 284 282 266 278 260 5 2 2" at bounding box center [640, 326] width 1280 height 522
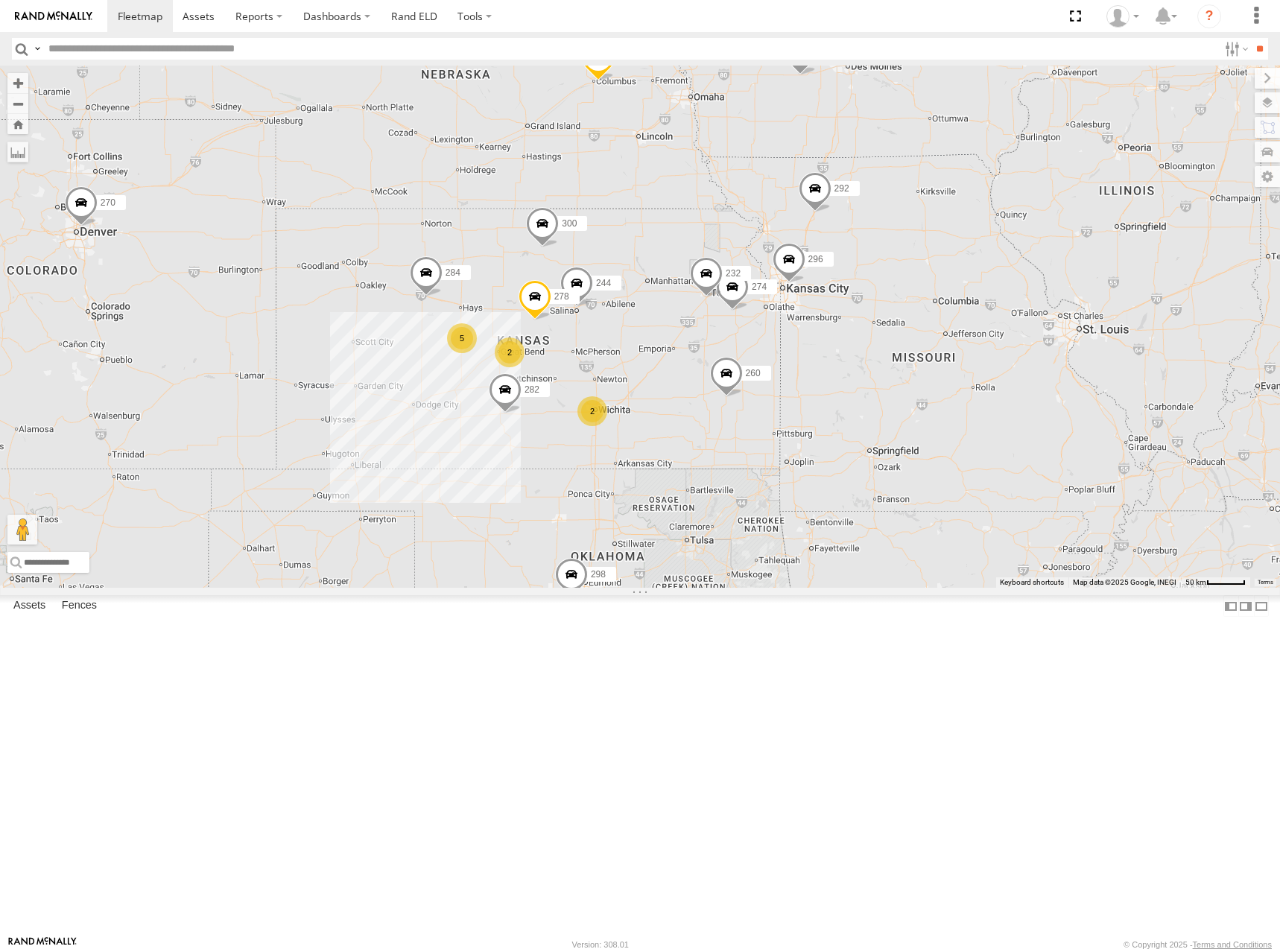
click at [1020, 289] on div "274 300 244 298 270 262 292 256 232 296 304 284 282 266 278 260 5 2 2" at bounding box center [640, 326] width 1280 height 522
drag, startPoint x: 996, startPoint y: 300, endPoint x: 979, endPoint y: 302, distance: 17.1
click at [979, 302] on div "274 300 244 298 270 262 292 256 232 296 304 284 282 266 278 260 5 2 2" at bounding box center [640, 326] width 1280 height 522
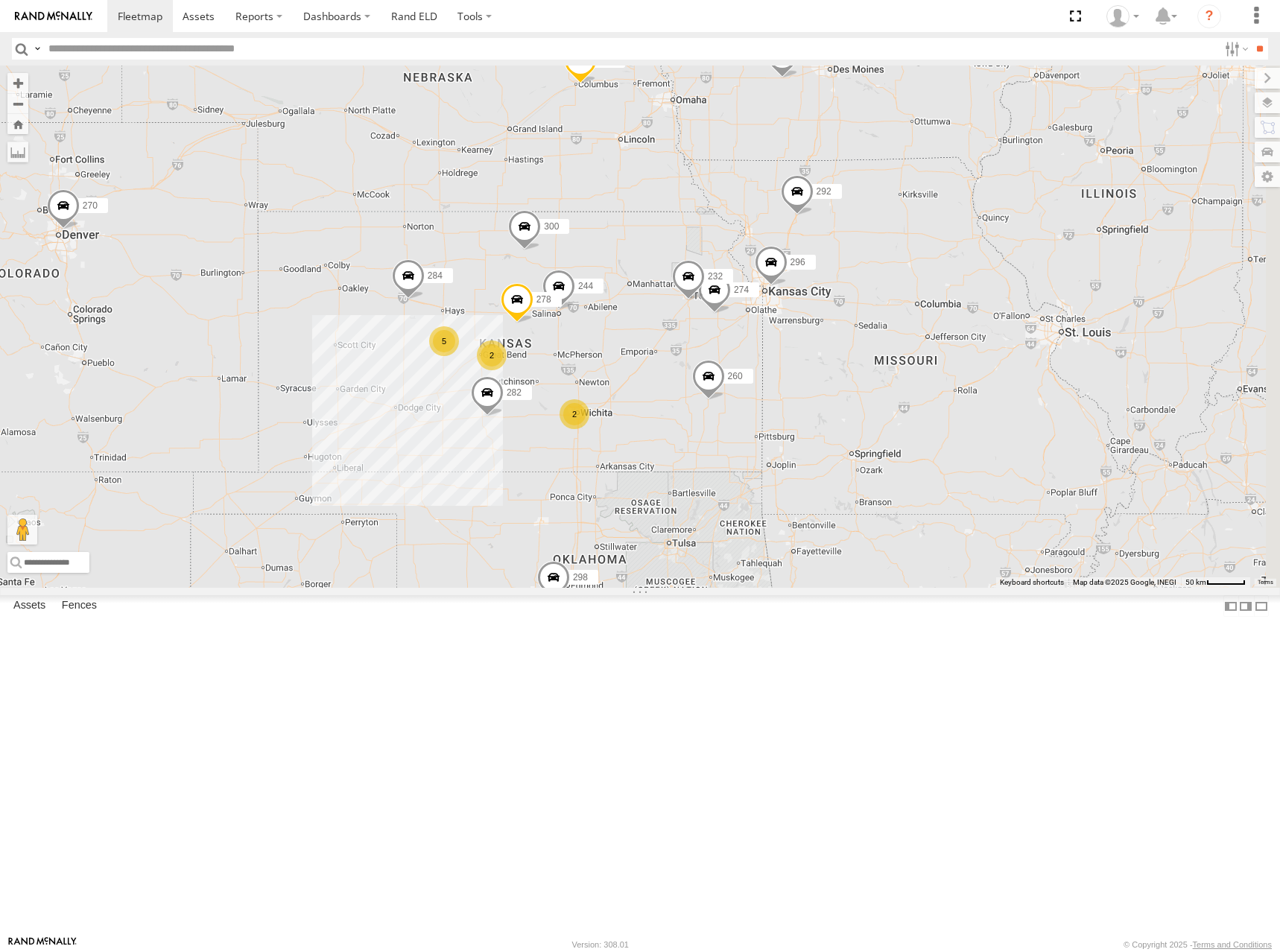
drag, startPoint x: 952, startPoint y: 303, endPoint x: 963, endPoint y: 296, distance: 13.0
click at [963, 296] on div "274 300 244 298 270 262 292 256 232 296 304 284 282 266 278 260 5 2 2" at bounding box center [640, 326] width 1280 height 522
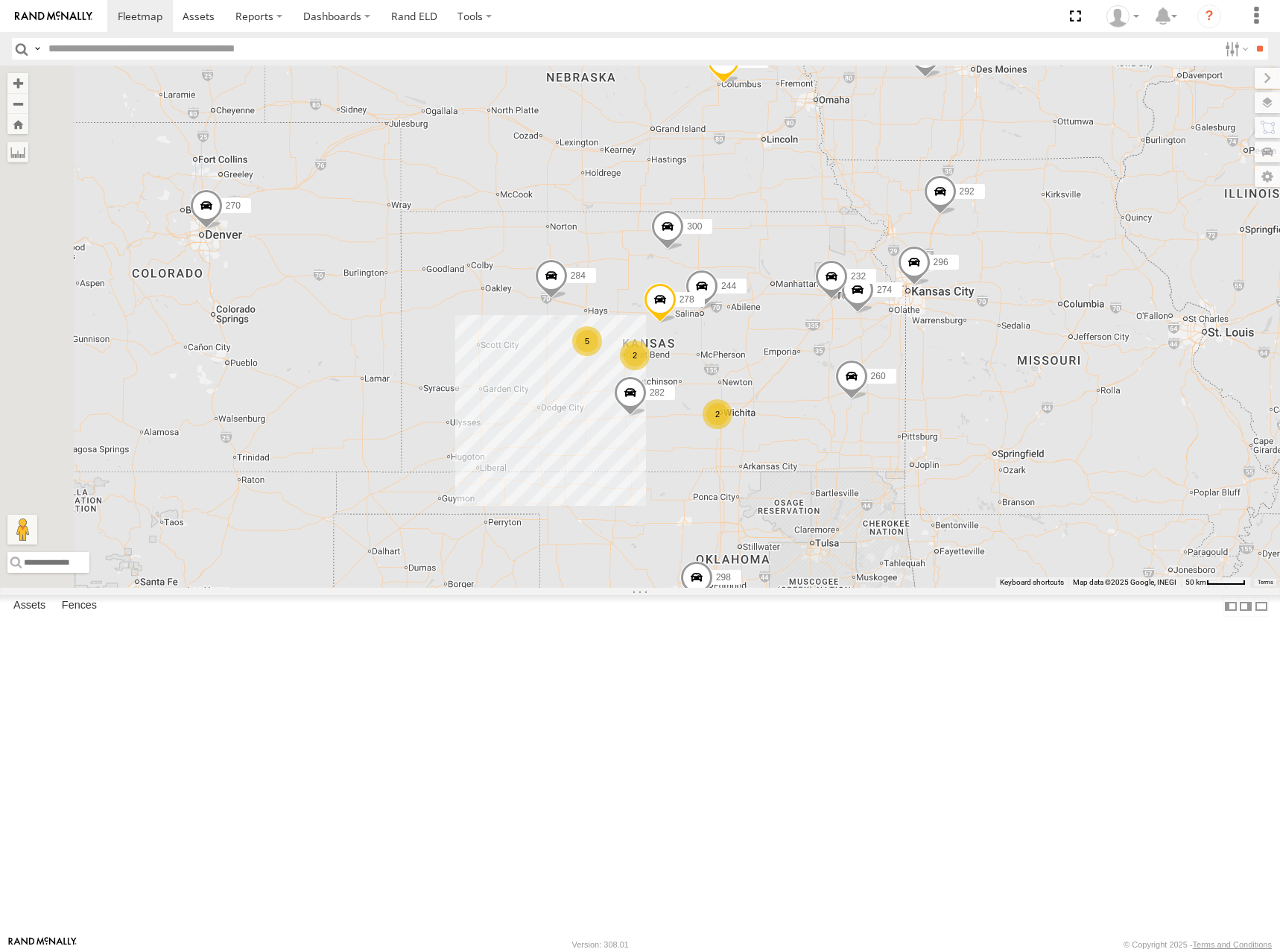
drag, startPoint x: 905, startPoint y: 330, endPoint x: 1027, endPoint y: 340, distance: 122.4
click at [1027, 340] on div "274 300 244 298 270 262 292 256 232 296 304 284 282 266 278 260 5 2 2" at bounding box center [640, 326] width 1280 height 522
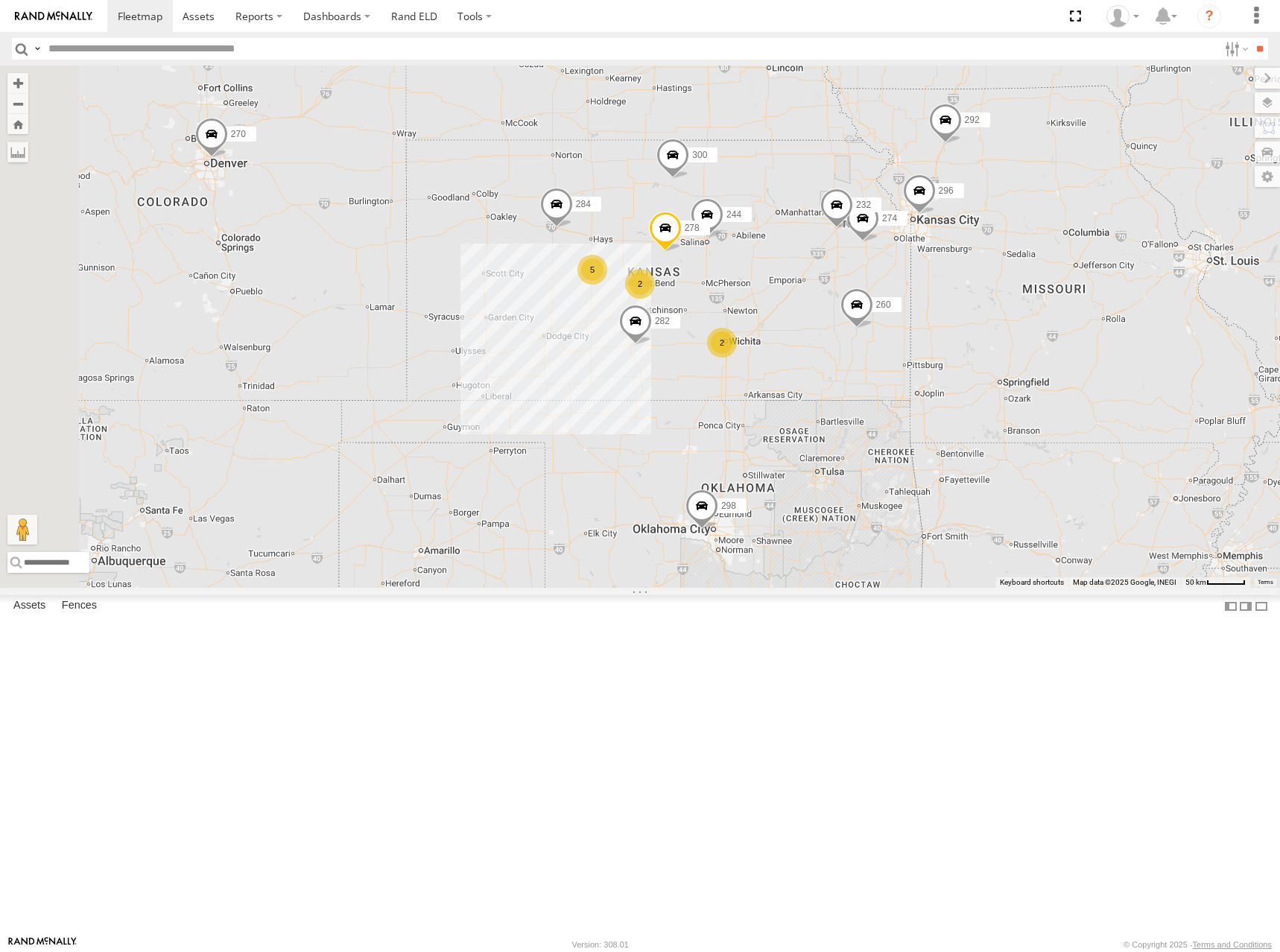
drag, startPoint x: 950, startPoint y: 397, endPoint x: 956, endPoint y: 324, distance: 73.2
click at [956, 324] on div "274 300 244 298 270 262 292 256 232 296 304 284 282 266 278 260 5 2 2" at bounding box center [640, 326] width 1280 height 522
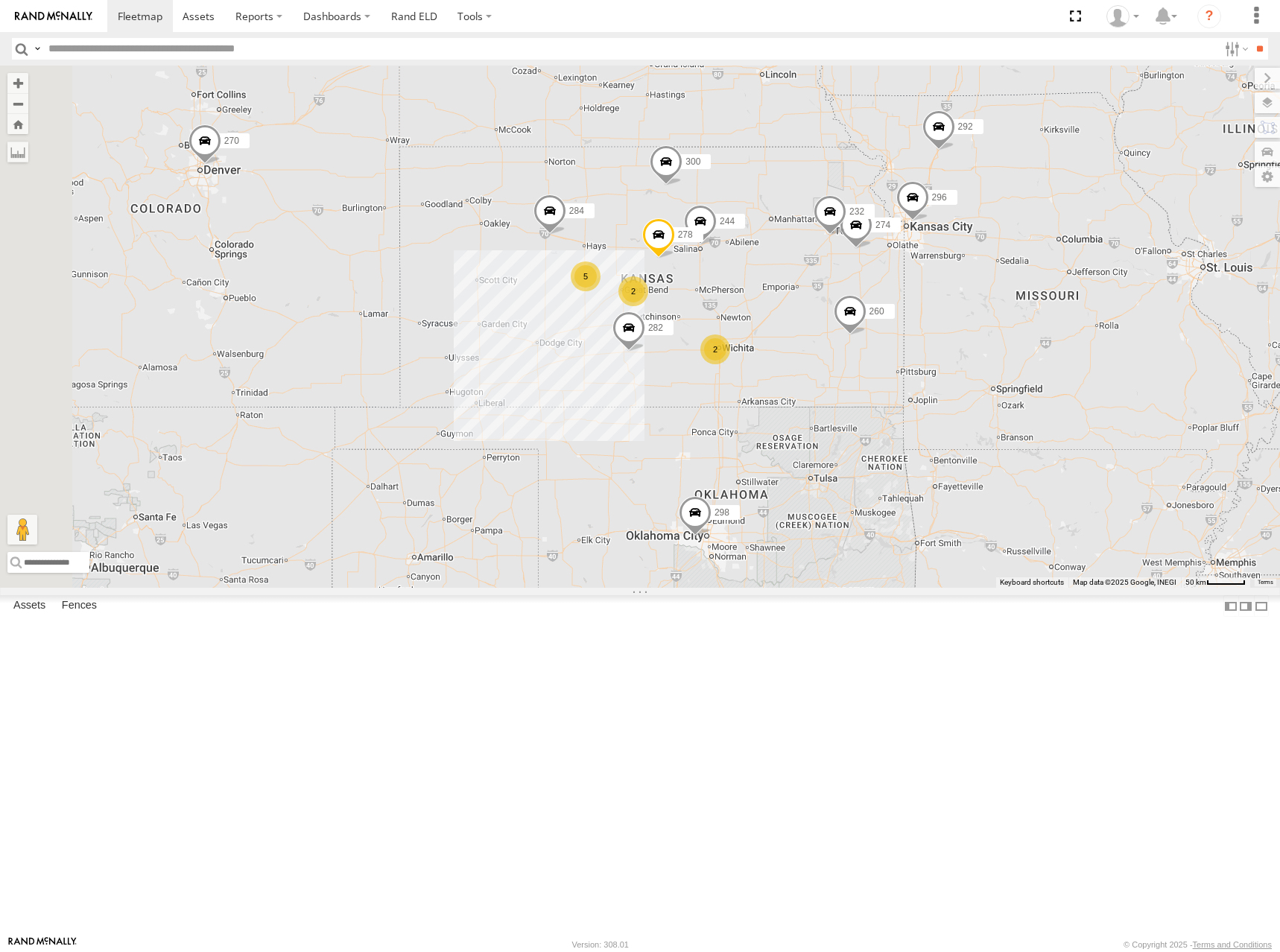
drag, startPoint x: 994, startPoint y: 297, endPoint x: 986, endPoint y: 306, distance: 12.0
click at [986, 306] on div "274 300 244 298 270 262 292 256 232 296 304 284 282 266 278 260 5 2 2" at bounding box center [640, 326] width 1280 height 522
drag, startPoint x: 991, startPoint y: 321, endPoint x: 979, endPoint y: 327, distance: 13.4
click at [979, 327] on div "274 300 244 298 270 262 292 256 232 296 304 284 282 266 278 260 5 2 2" at bounding box center [640, 326] width 1280 height 522
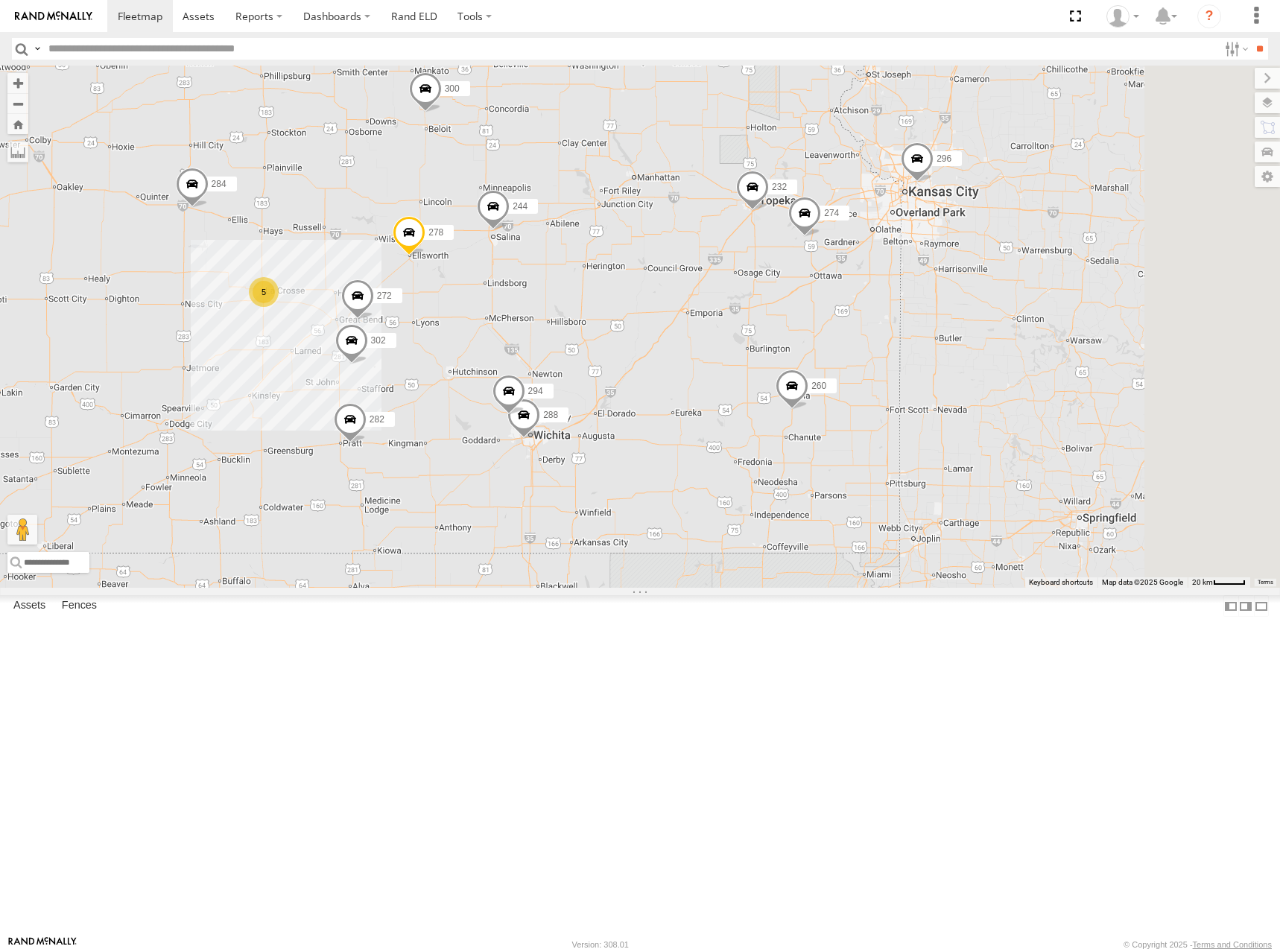
drag, startPoint x: 916, startPoint y: 479, endPoint x: 916, endPoint y: 464, distance: 15.0
click at [916, 464] on div "274 300 244 298 270 262 292 256 232 296 304 284 282 266 278 260 288 272 302 294…" at bounding box center [640, 326] width 1280 height 522
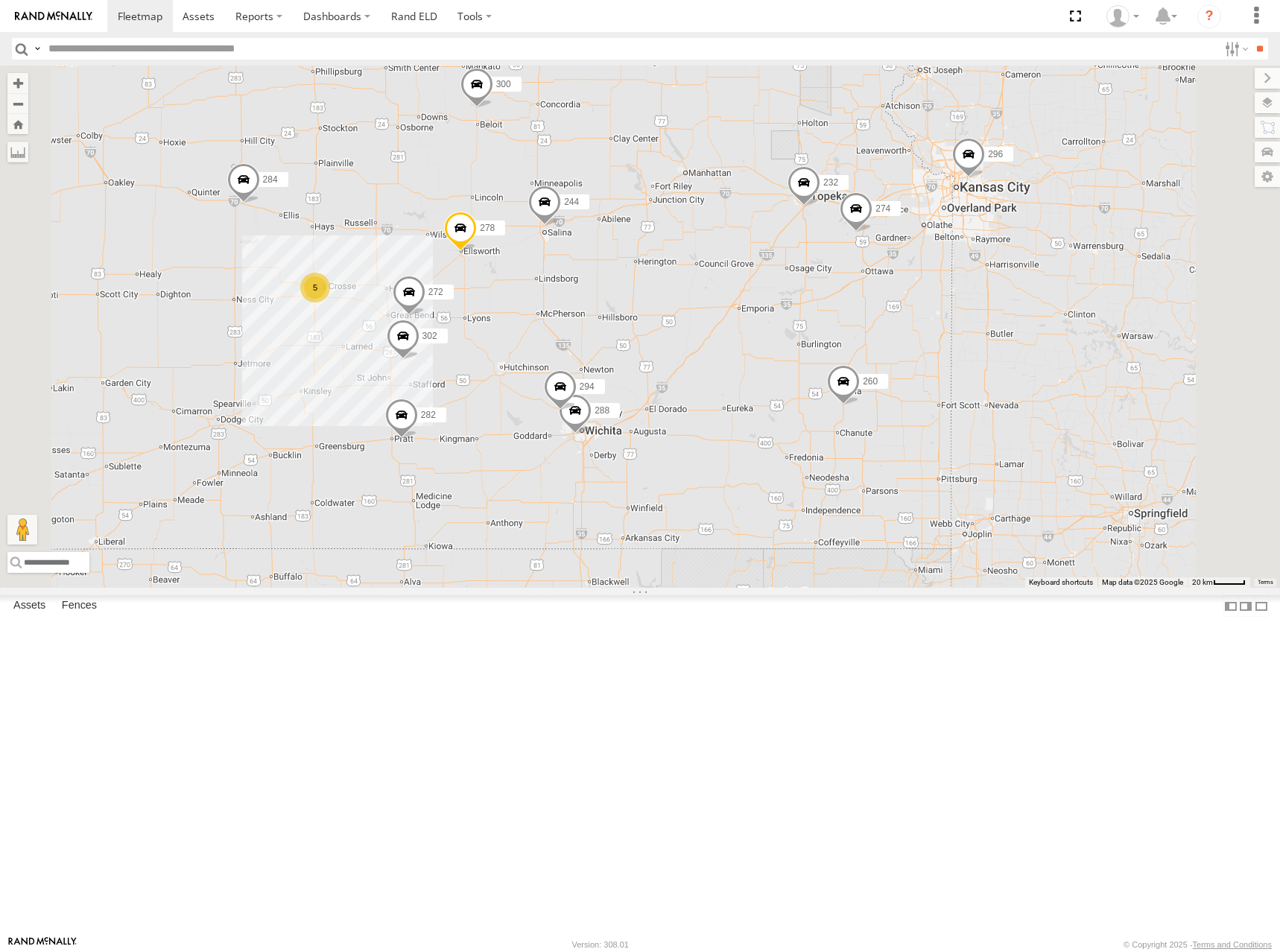
drag, startPoint x: 846, startPoint y: 317, endPoint x: 909, endPoint y: 311, distance: 63.3
click at [909, 311] on div "274 300 244 298 270 262 292 256 232 296 304 284 282 266 278 260 288 272 302 294…" at bounding box center [640, 326] width 1280 height 522
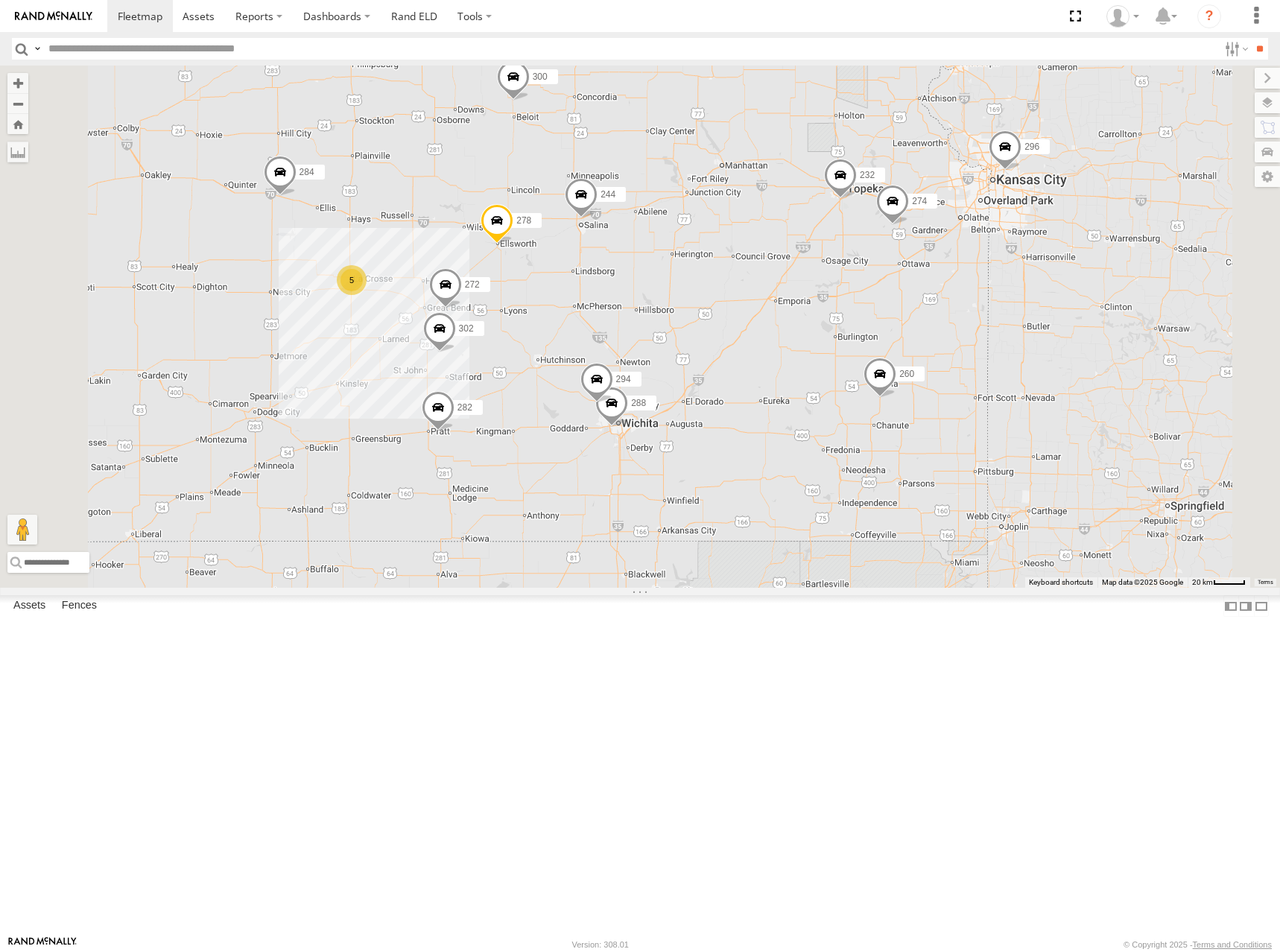
drag, startPoint x: 856, startPoint y: 312, endPoint x: 895, endPoint y: 304, distance: 39.8
click at [895, 304] on div "274 300 244 298 270 262 292 256 232 296 304 284 282 266 278 260 288 272 302 294…" at bounding box center [640, 326] width 1280 height 522
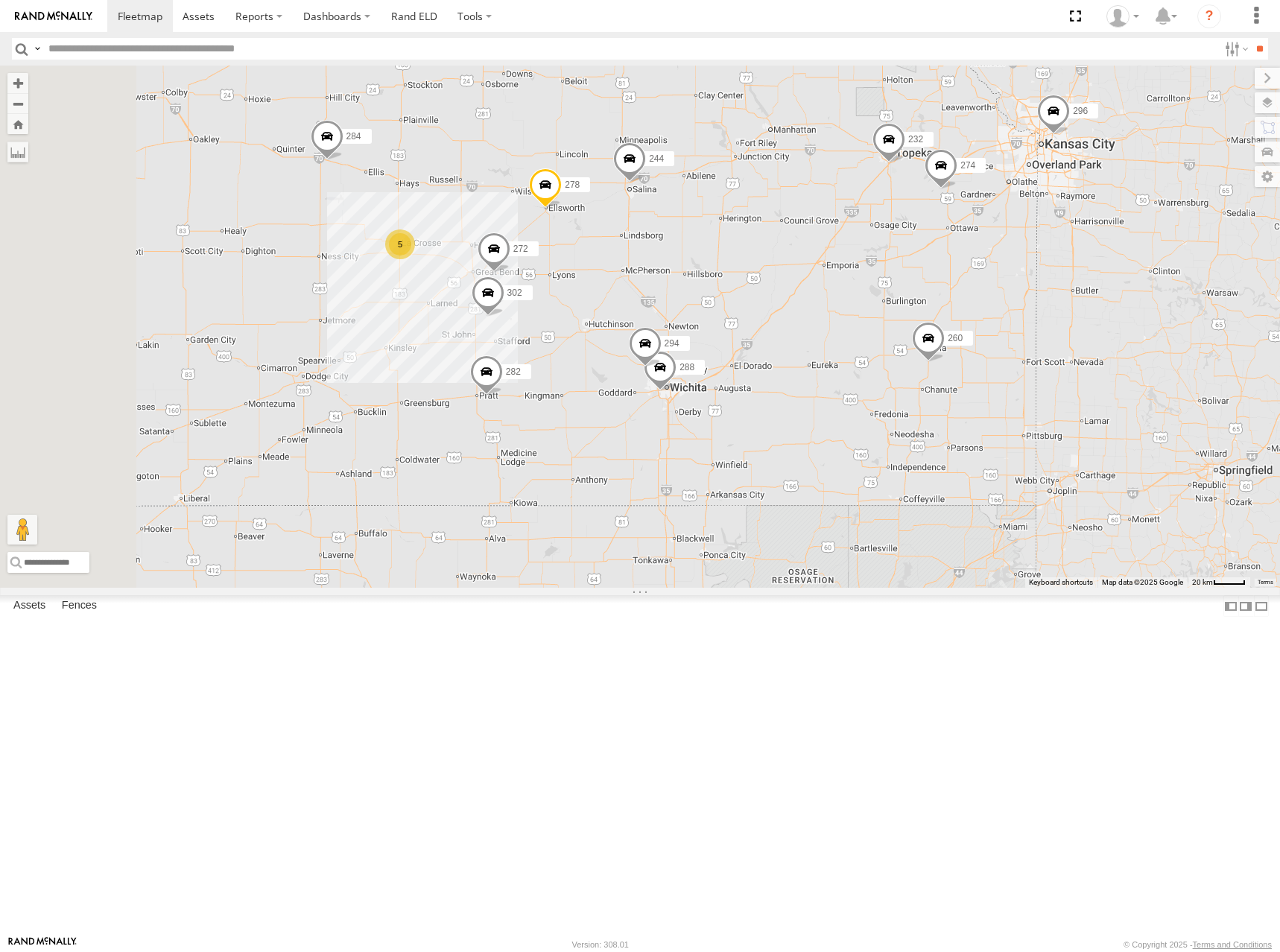
drag, startPoint x: 923, startPoint y: 357, endPoint x: 943, endPoint y: 323, distance: 39.4
click at [943, 323] on div "274 300 244 298 270 262 292 256 232 296 304 284 282 266 278 260 288 272 302 294…" at bounding box center [640, 326] width 1280 height 522
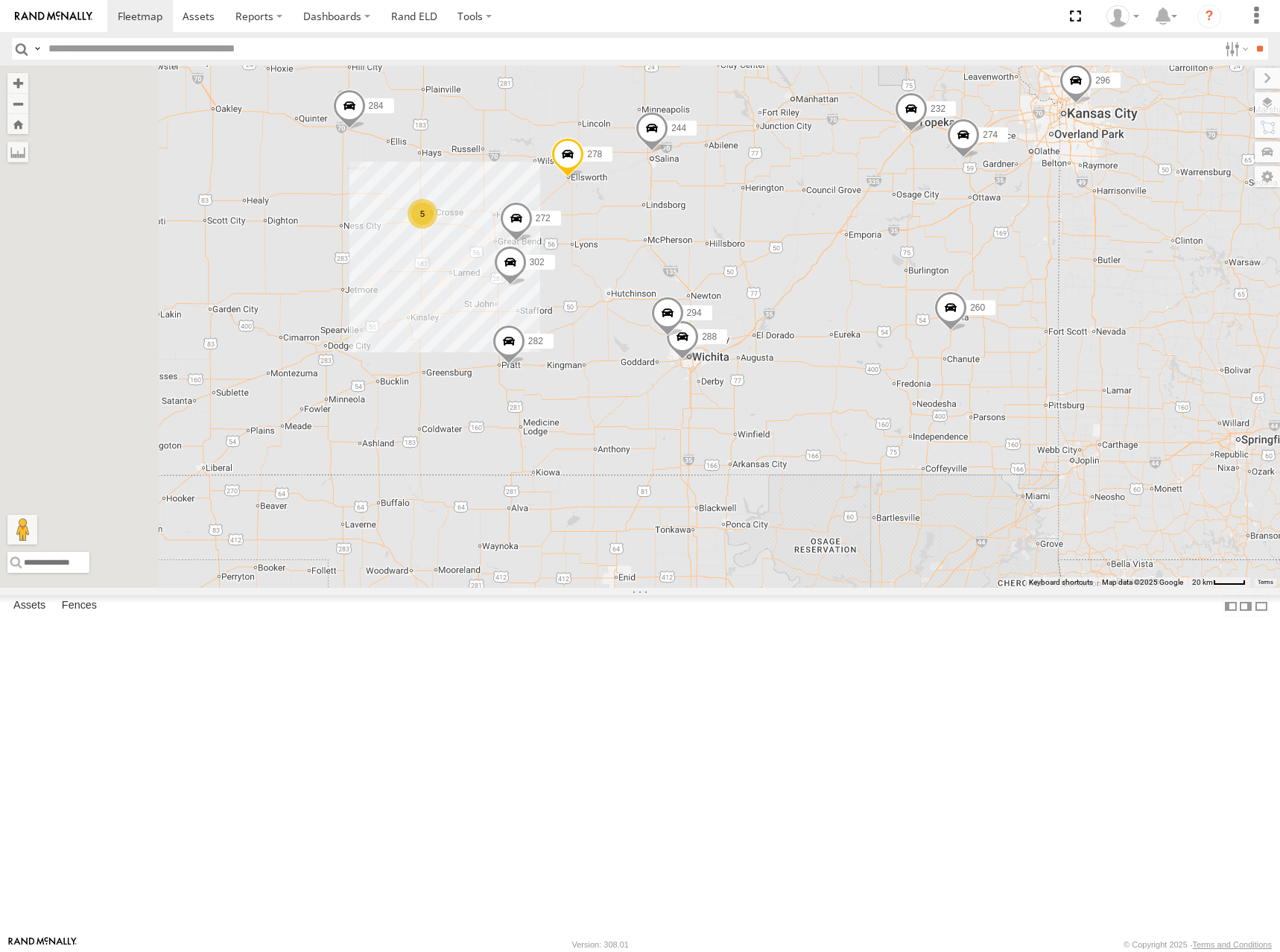
drag, startPoint x: 902, startPoint y: 383, endPoint x: 929, endPoint y: 360, distance: 35.5
click at [929, 360] on div "274 300 244 298 270 262 292 256 232 296 304 284 282 266 278 260 288 272 302 294…" at bounding box center [640, 326] width 1280 height 522
click at [916, 353] on div "274 300 244 298 270 262 292 256 232 296 304 284 282 266 278 260 288 272 302 294…" at bounding box center [640, 326] width 1280 height 522
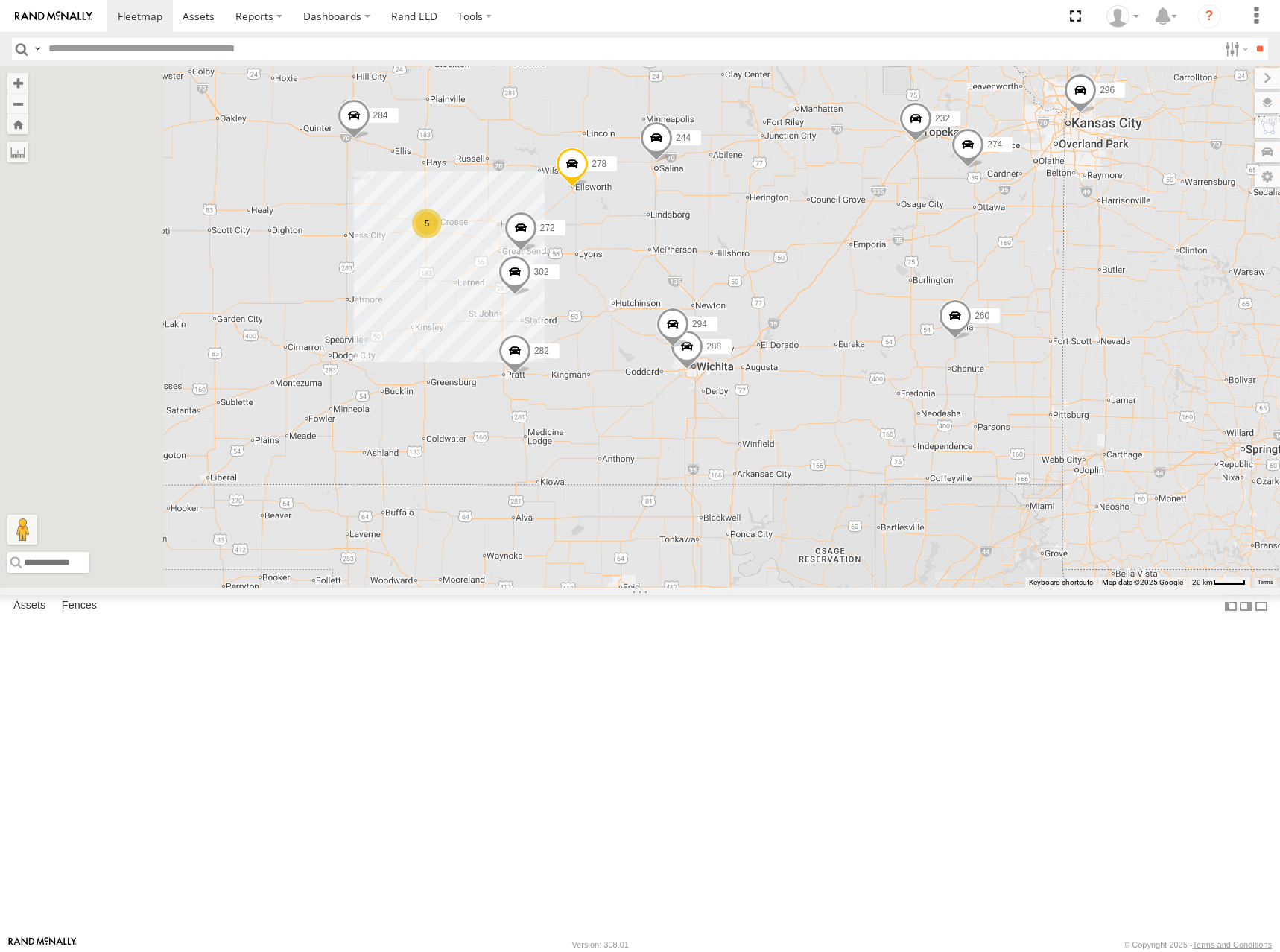
click at [1012, 241] on div "274 300 244 298 270 262 292 256 232 296 304 284 282 266 278 260 288 272 302 294…" at bounding box center [640, 326] width 1280 height 522
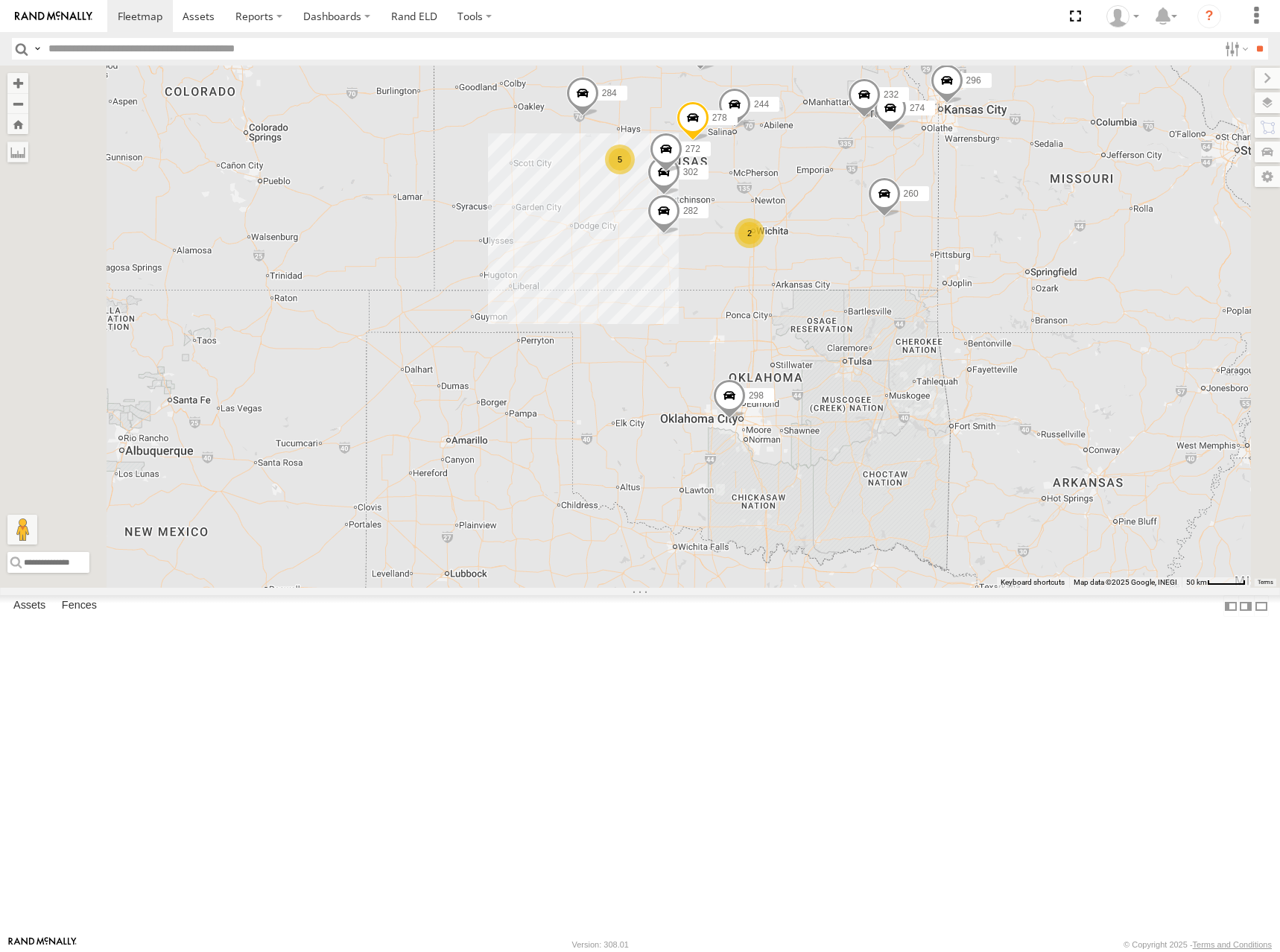
drag, startPoint x: 968, startPoint y: 206, endPoint x: 975, endPoint y: 239, distance: 33.7
click at [975, 239] on div "274 300 244 298 270 262 292 256 232 296 304 284 282 266 278 260 272 302 5 2" at bounding box center [640, 326] width 1280 height 522
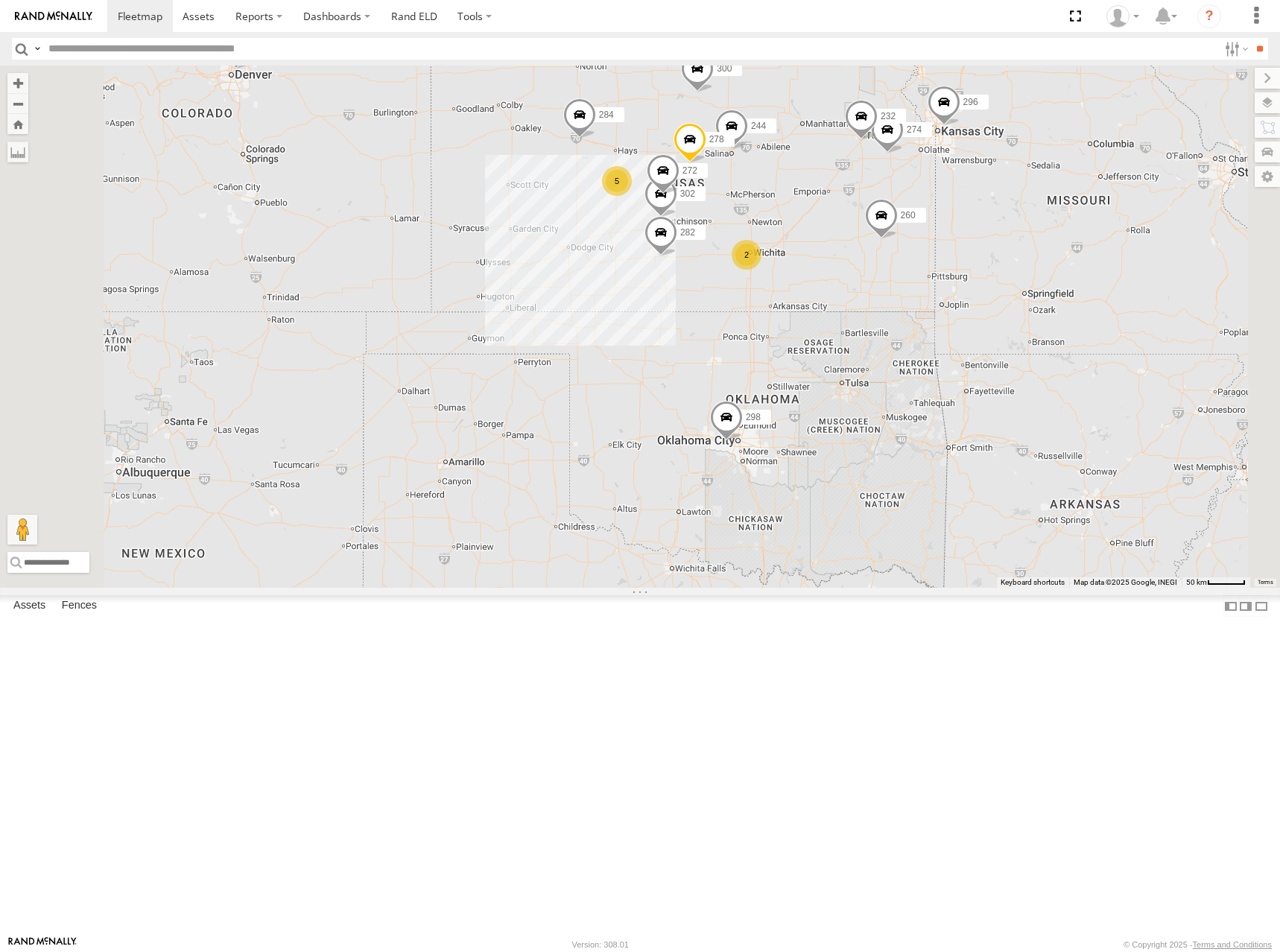
drag, startPoint x: 980, startPoint y: 215, endPoint x: 973, endPoint y: 223, distance: 10.6
click at [973, 223] on div "274 300 244 298 270 262 292 256 232 296 304 284 282 266 278 260 272 302 5 2" at bounding box center [640, 326] width 1280 height 522
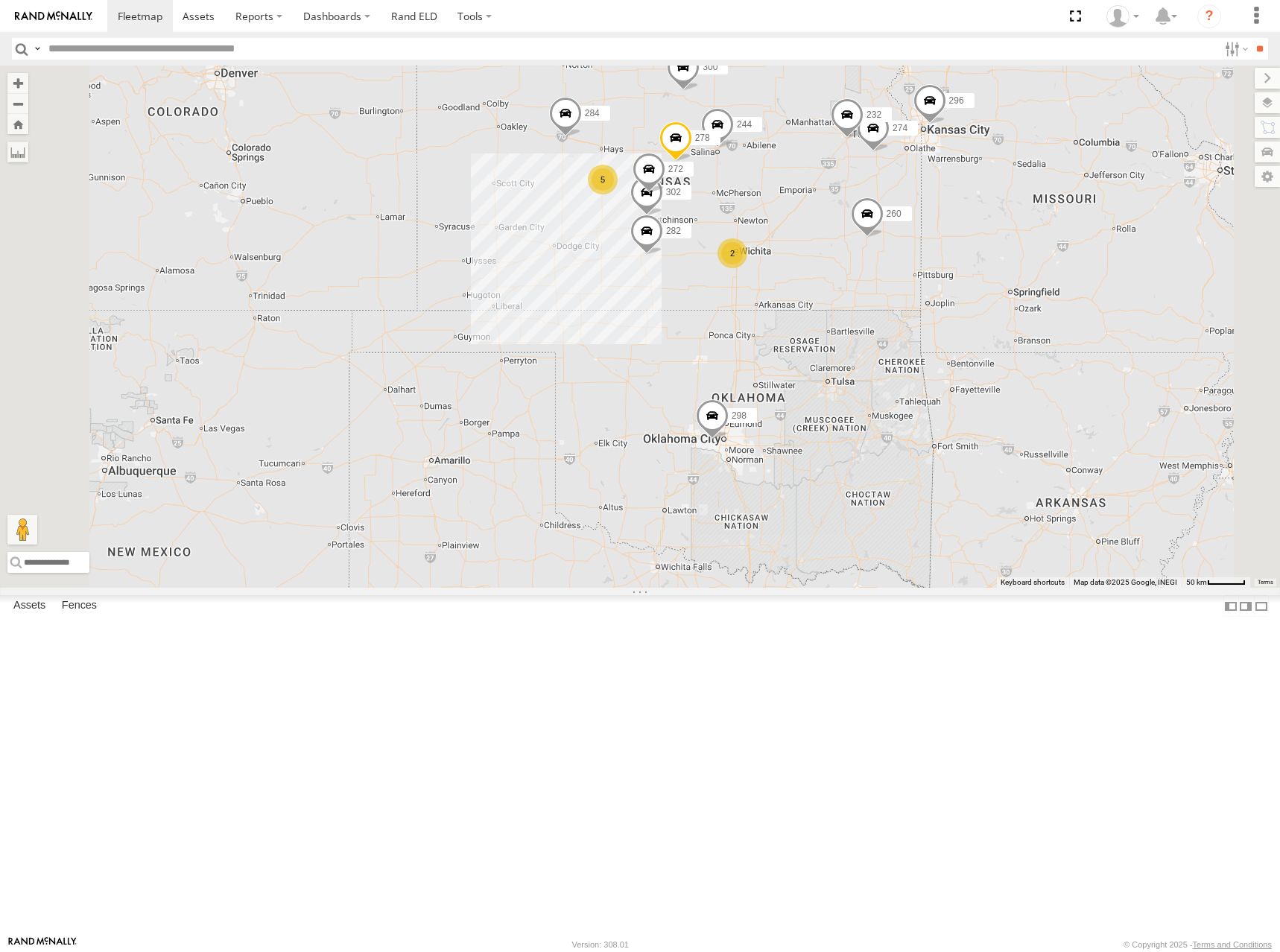
drag, startPoint x: 969, startPoint y: 253, endPoint x: 952, endPoint y: 252, distance: 17.0
click at [952, 252] on div "274 300 244 298 270 262 292 256 232 296 304 284 282 266 278 260 272 302 5 2" at bounding box center [640, 326] width 1280 height 522
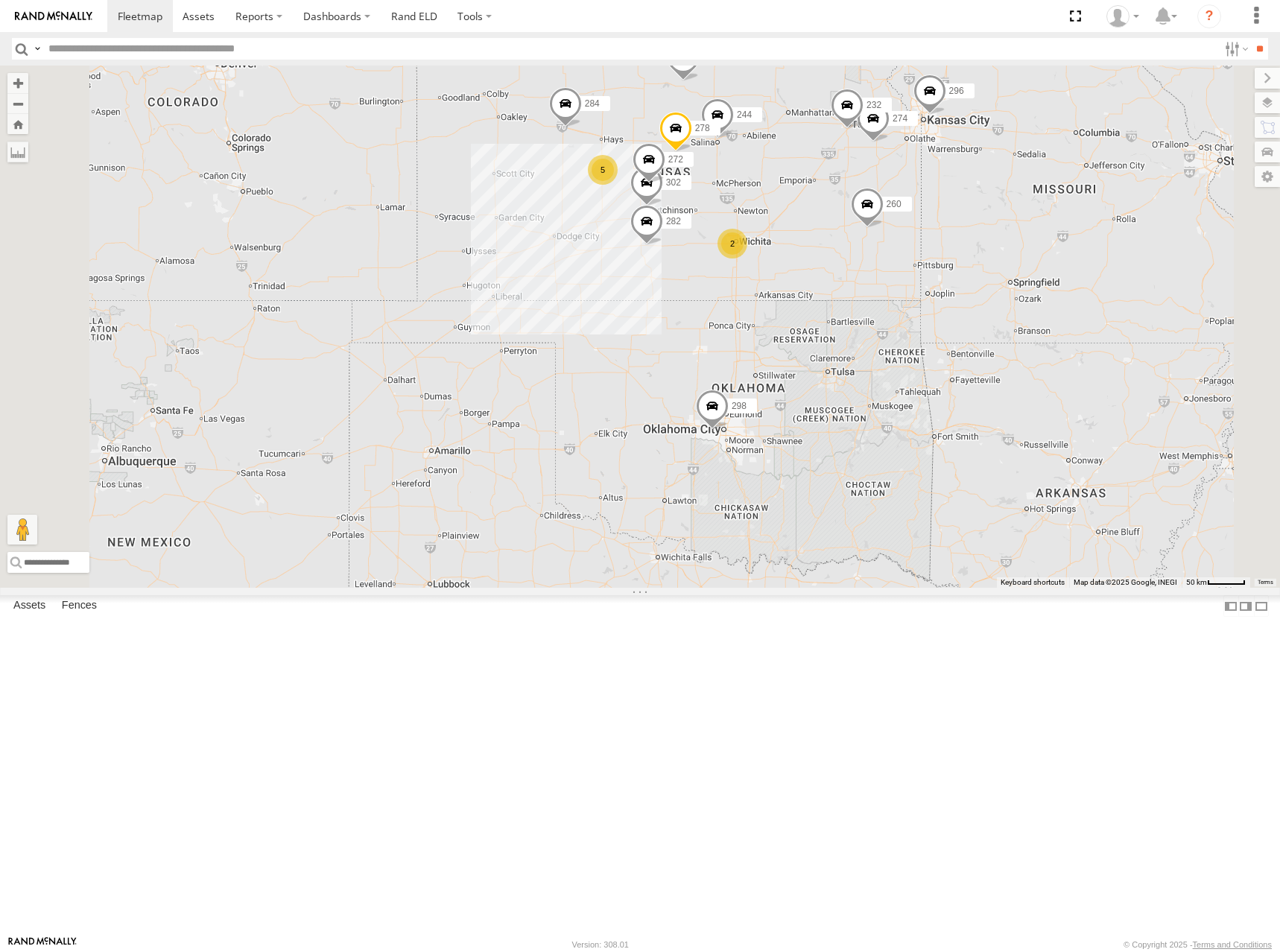
drag, startPoint x: 1015, startPoint y: 236, endPoint x: 1016, endPoint y: 223, distance: 13.0
click at [1016, 223] on div "274 300 244 298 270 262 292 256 232 296 304 284 282 266 278 260 272 302 5 2" at bounding box center [640, 326] width 1280 height 522
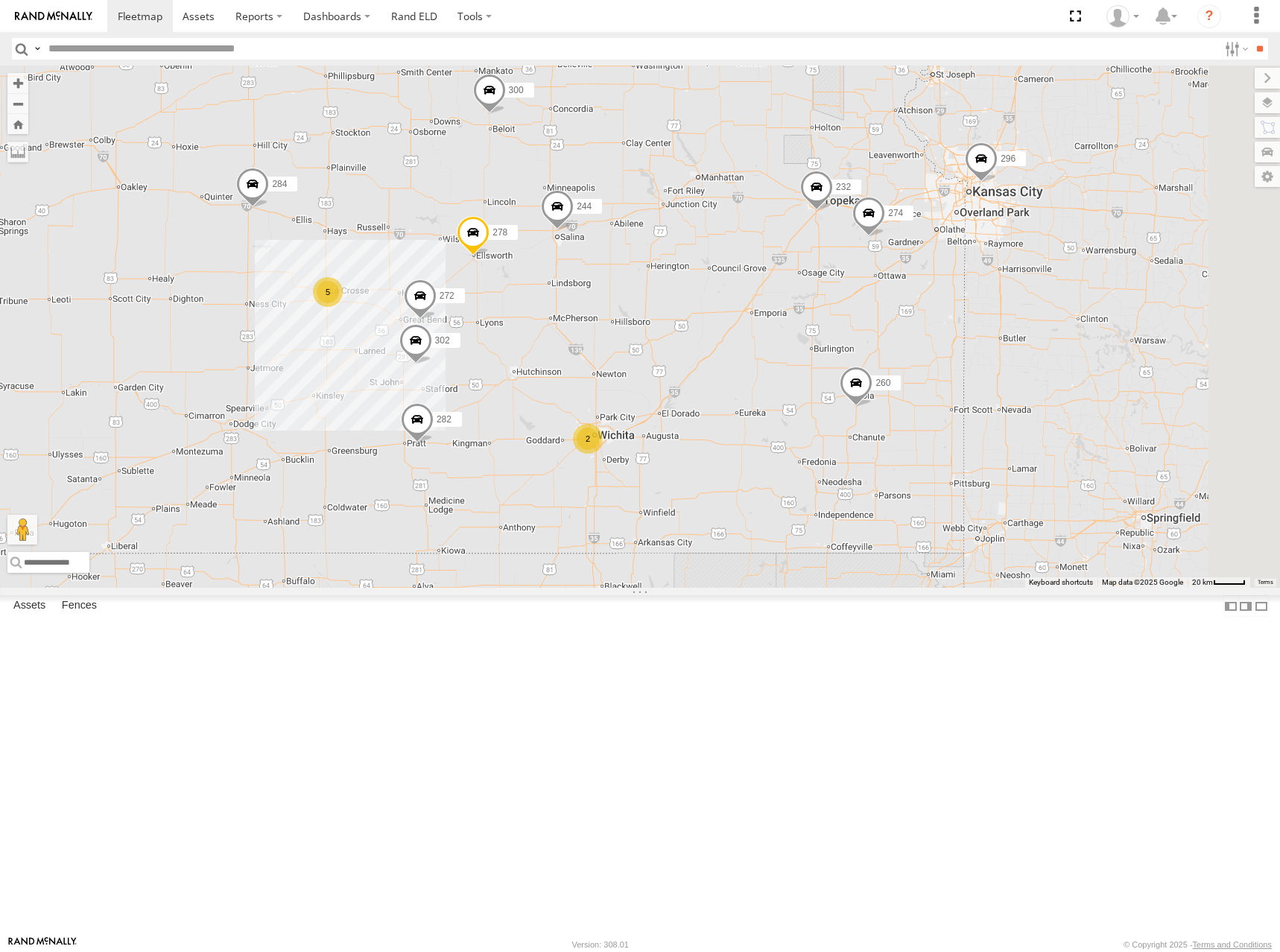
drag, startPoint x: 1054, startPoint y: 325, endPoint x: 789, endPoint y: 588, distance: 373.4
click at [789, 587] on div "274 300 244 298 270 262 292 256 232 296 304 284 282 266 278 260 272 302 5 2" at bounding box center [640, 326] width 1280 height 522
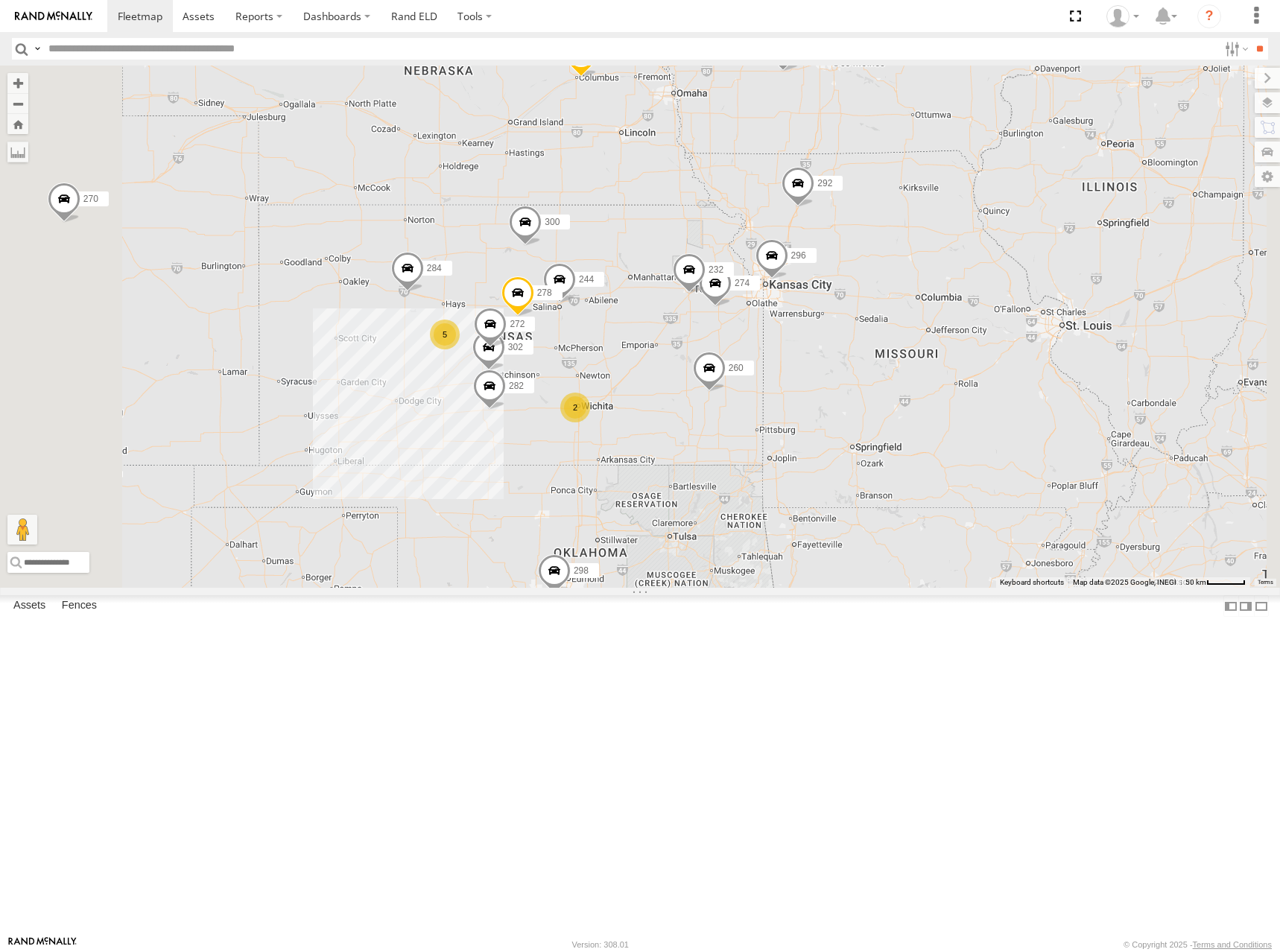
click at [856, 312] on div "274 300 244 298 270 262 292 256 232 296 304 284 282 266 278 260 272 302 5 2" at bounding box center [640, 326] width 1280 height 522
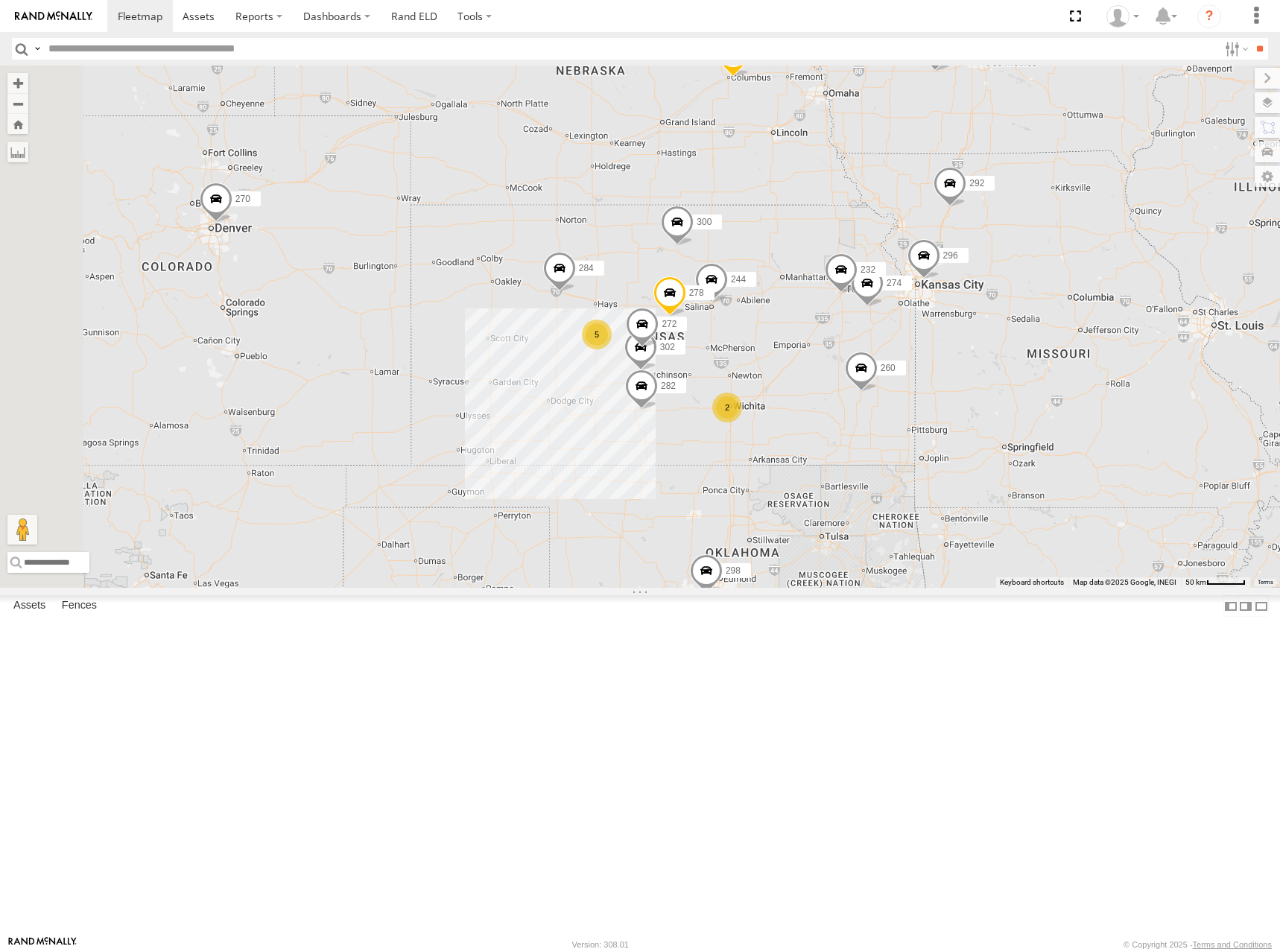
drag, startPoint x: 753, startPoint y: 363, endPoint x: 907, endPoint y: 362, distance: 154.0
click at [907, 362] on div "274 300 244 298 270 262 292 256 232 296 304 284 282 266 278 260 272 302 5 2" at bounding box center [640, 326] width 1280 height 522
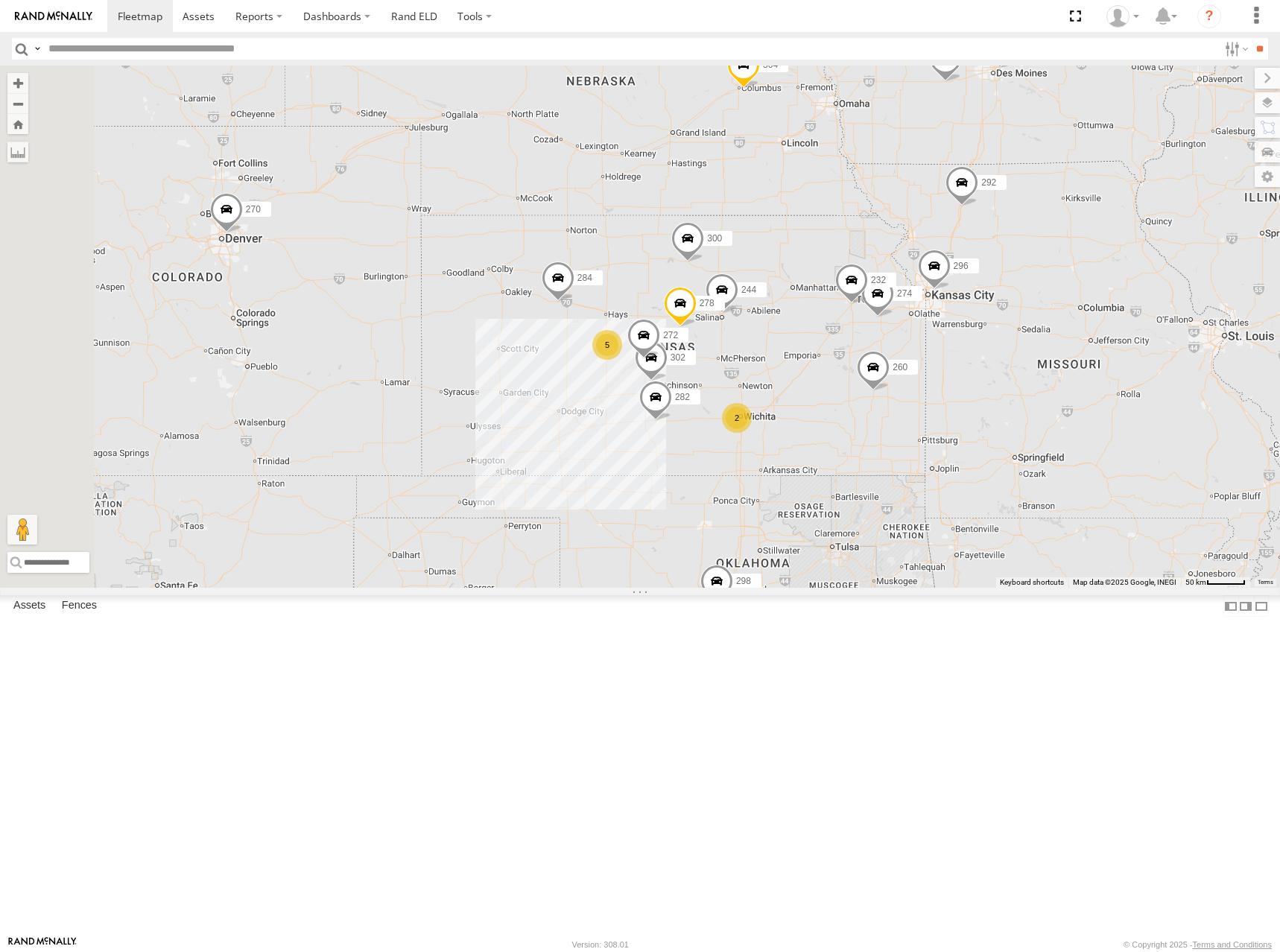
drag, startPoint x: 903, startPoint y: 316, endPoint x: 922, endPoint y: 338, distance: 29.1
click at [922, 338] on div "274 300 244 298 270 262 292 272 256 232 296 304 284 302 282 266 278 260 5 2" at bounding box center [640, 326] width 1280 height 522
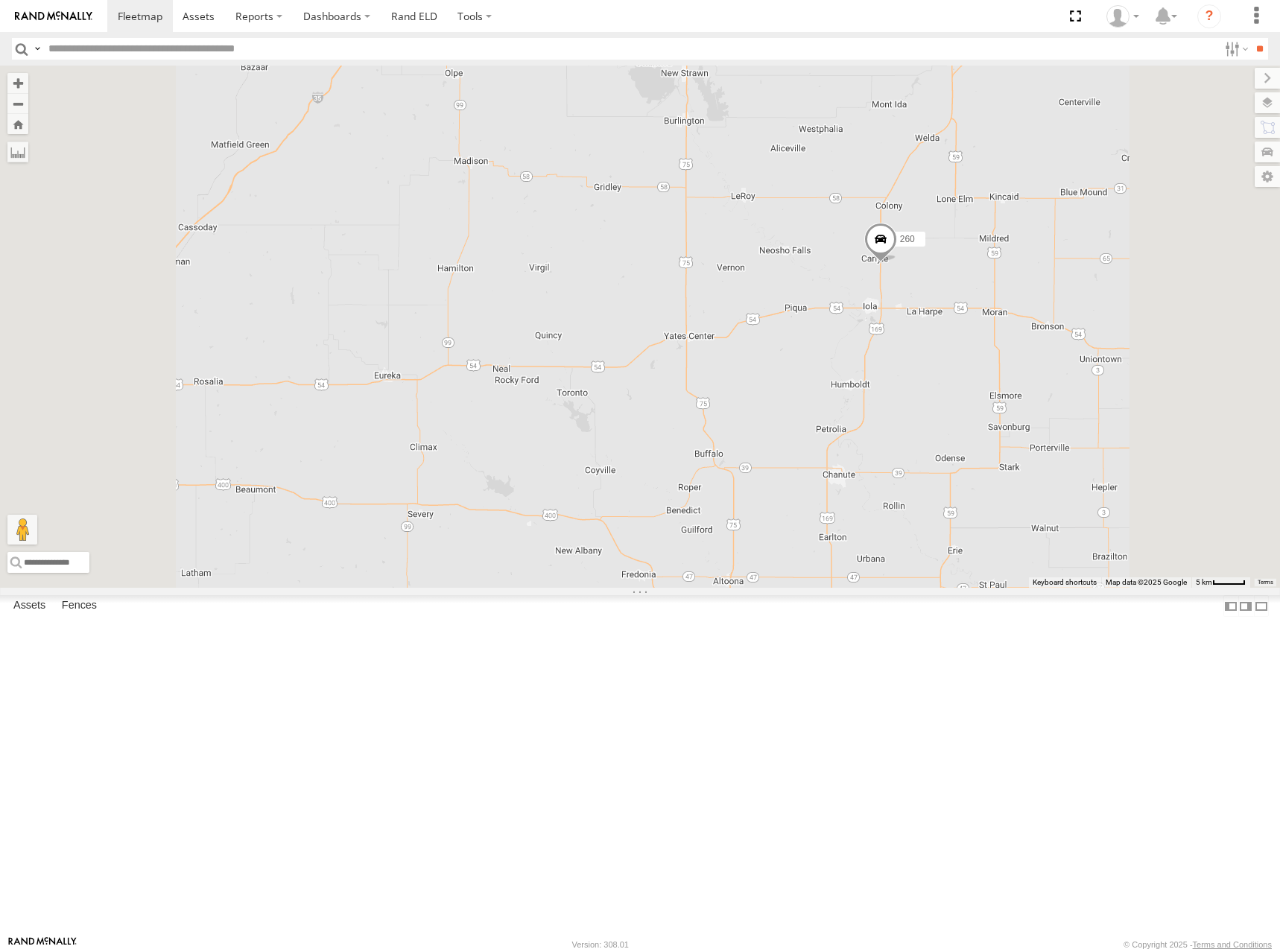
drag, startPoint x: 1081, startPoint y: 512, endPoint x: 1079, endPoint y: 533, distance: 21.1
click at [1079, 533] on div "274 300 244 298 270 262 292 272 256 232 296 304 284 302 282 266 278 260" at bounding box center [640, 326] width 1280 height 522
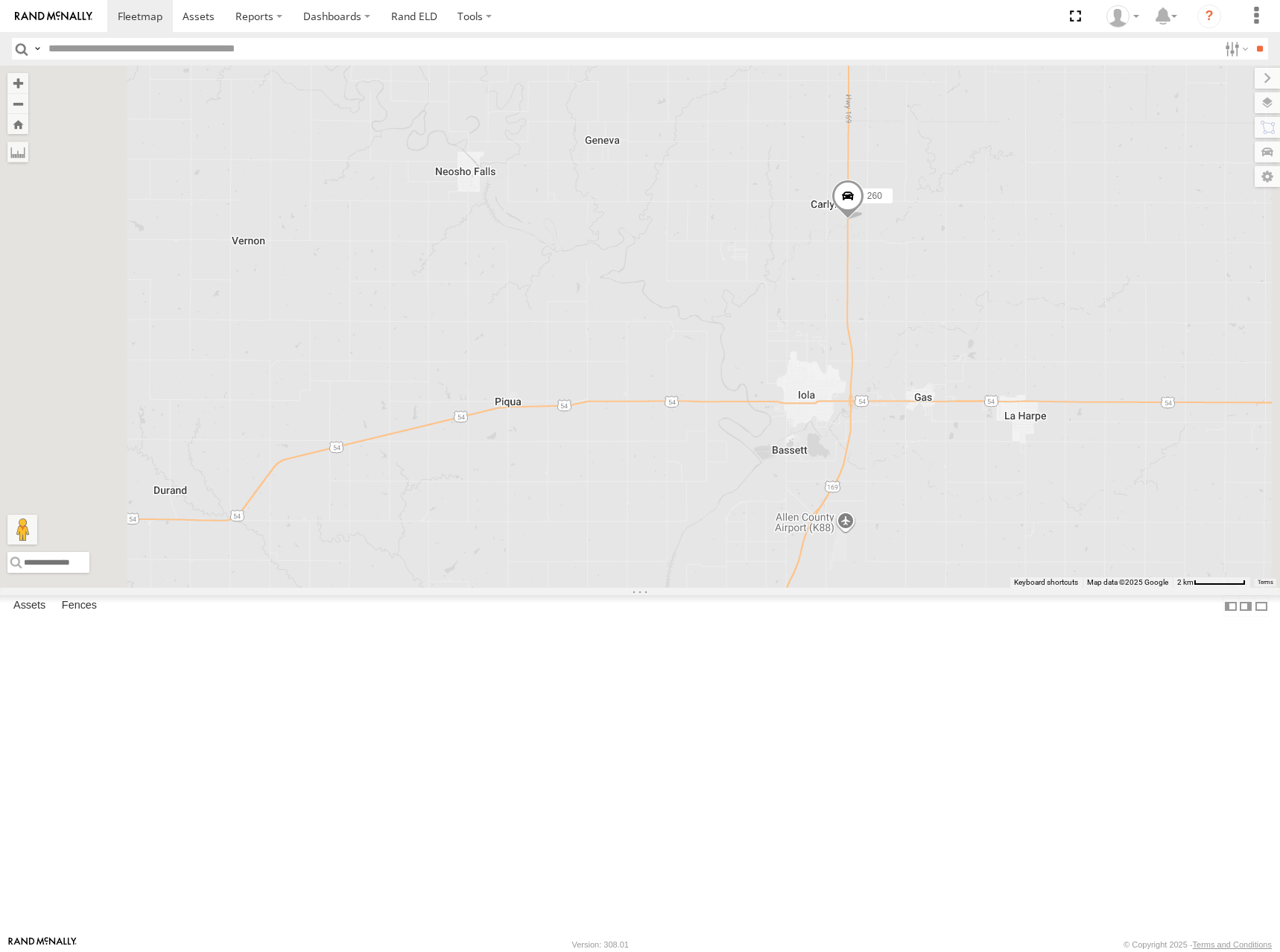
click at [864, 219] on span at bounding box center [848, 199] width 33 height 40
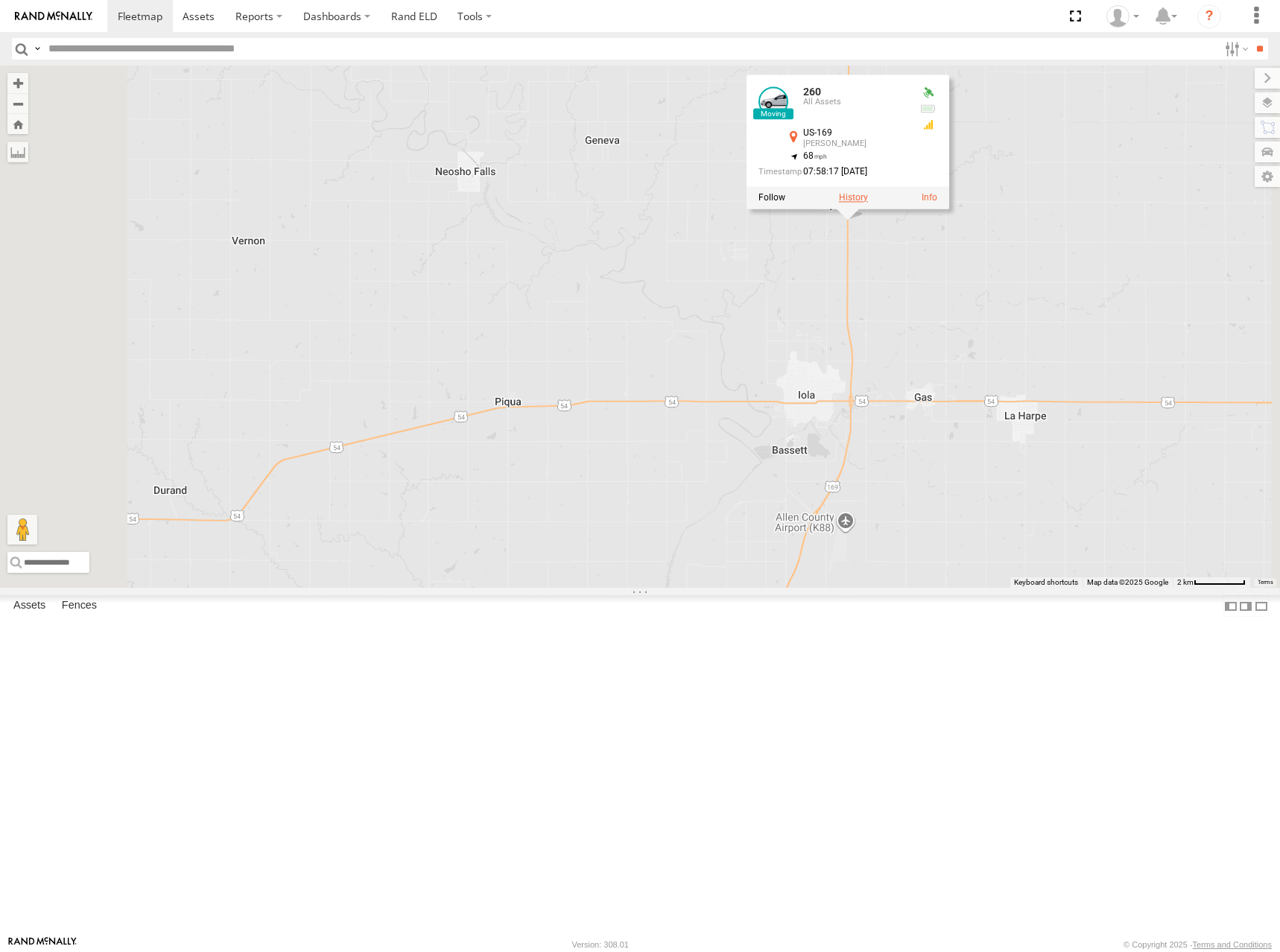
click at [868, 202] on label at bounding box center [854, 197] width 29 height 11
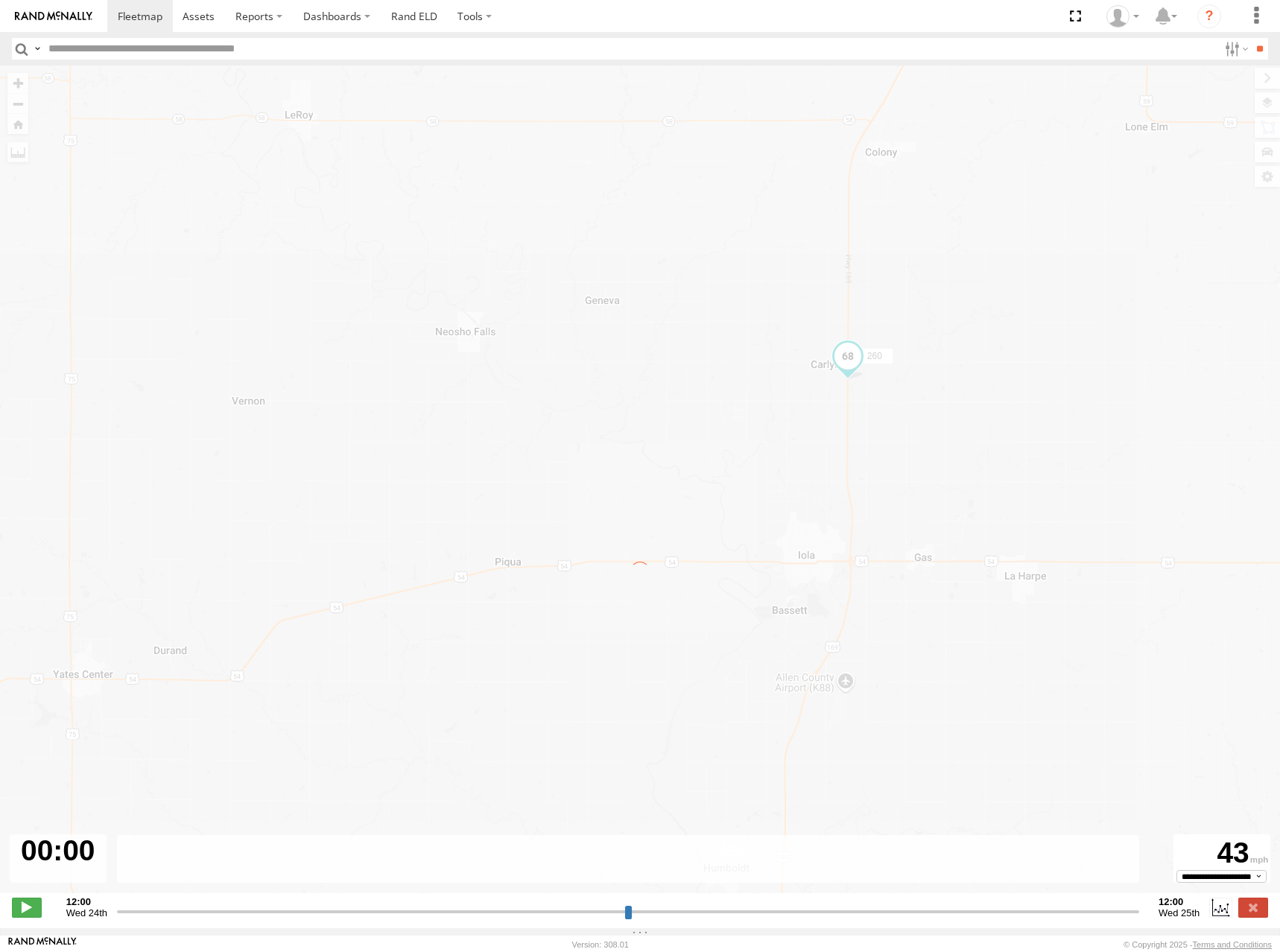
type input "**********"
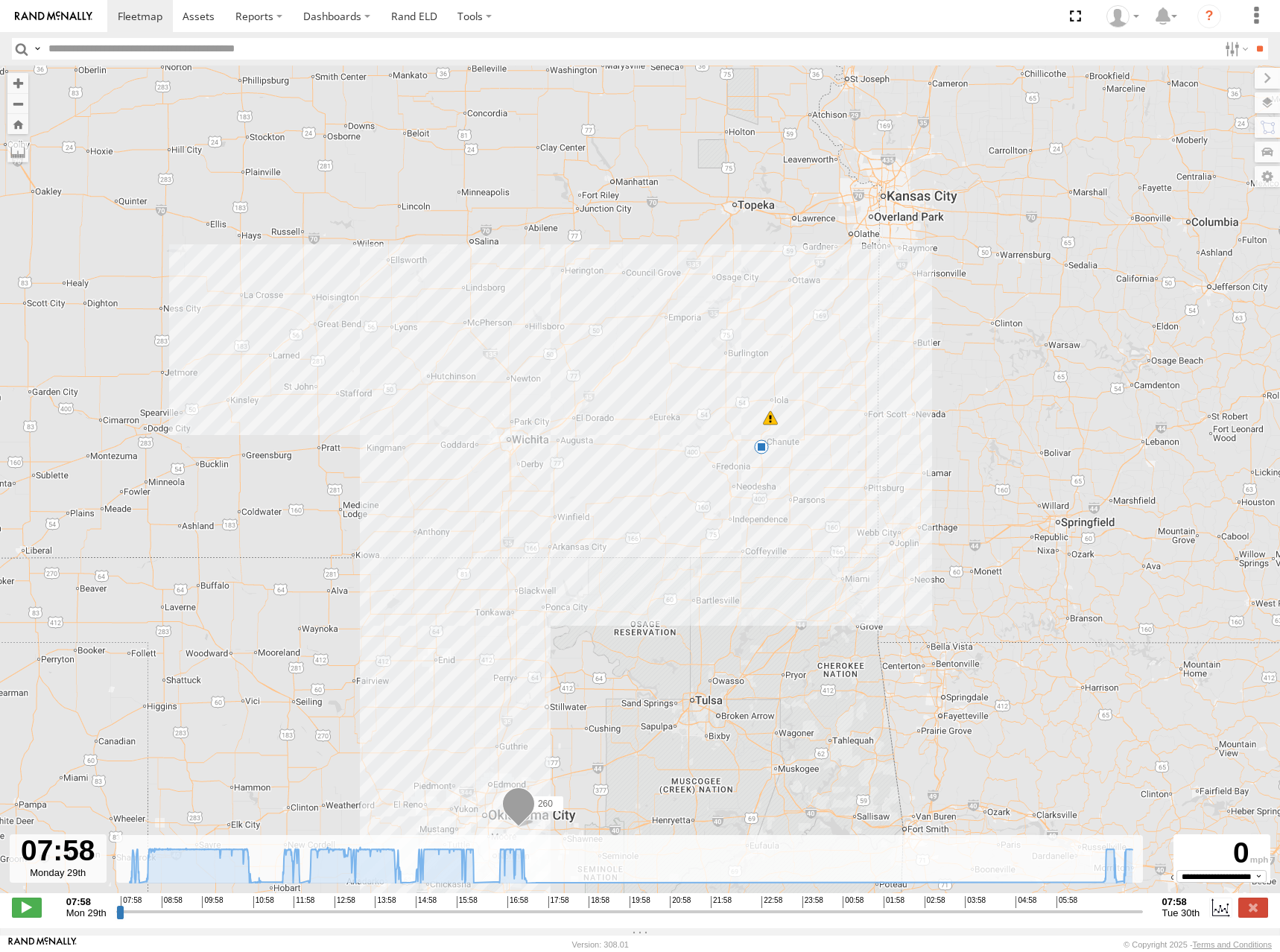
drag, startPoint x: 724, startPoint y: 456, endPoint x: 760, endPoint y: 578, distance: 127.2
click at [760, 578] on div "260 19:29 Mon 07:47 Tue" at bounding box center [640, 487] width 1280 height 843
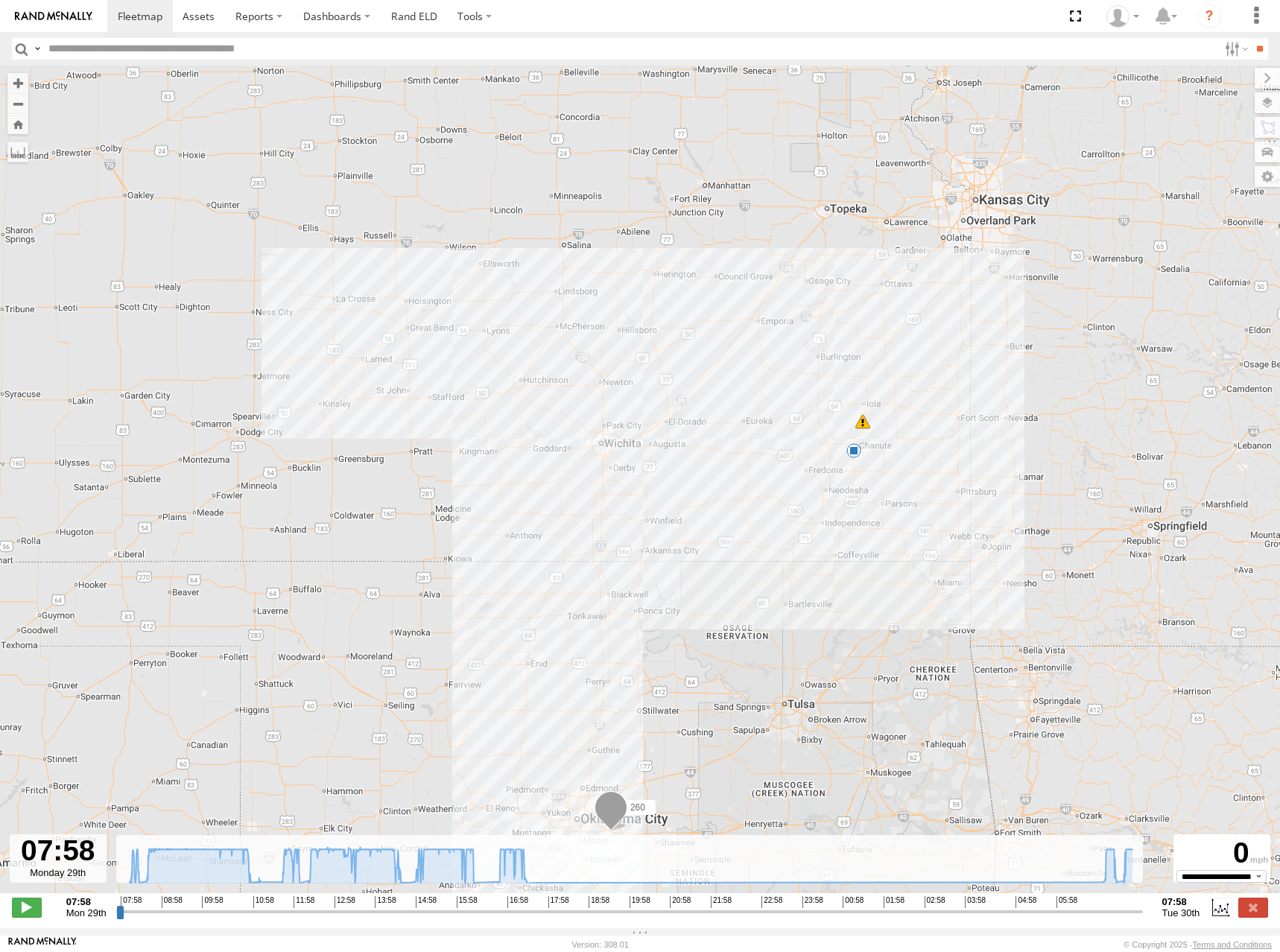
drag, startPoint x: 909, startPoint y: 320, endPoint x: 909, endPoint y: 339, distance: 19.0
click at [909, 339] on div "260 19:29 Mon 07:47 Tue" at bounding box center [640, 487] width 1280 height 843
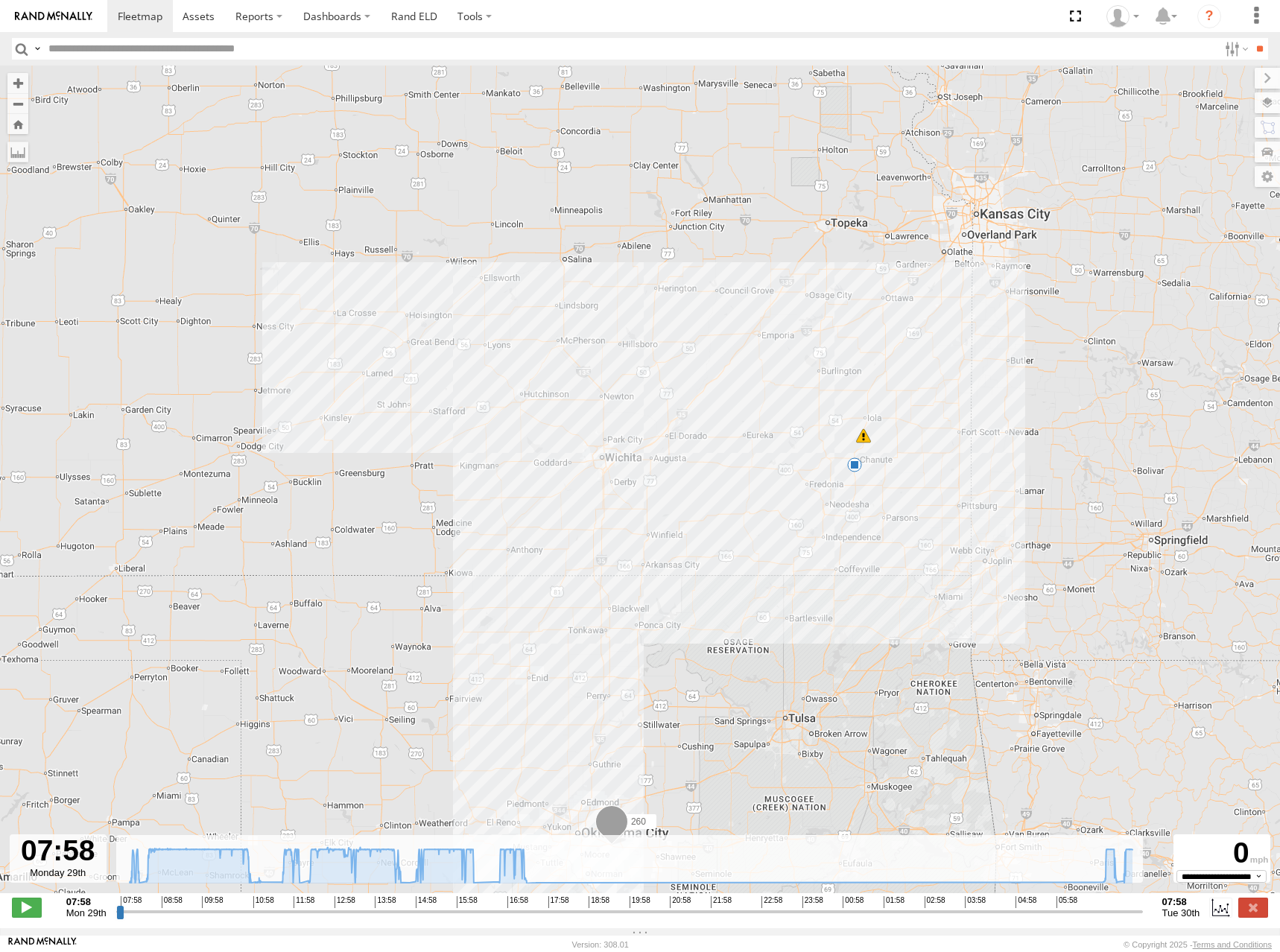
click at [62, 15] on img at bounding box center [54, 16] width 78 height 11
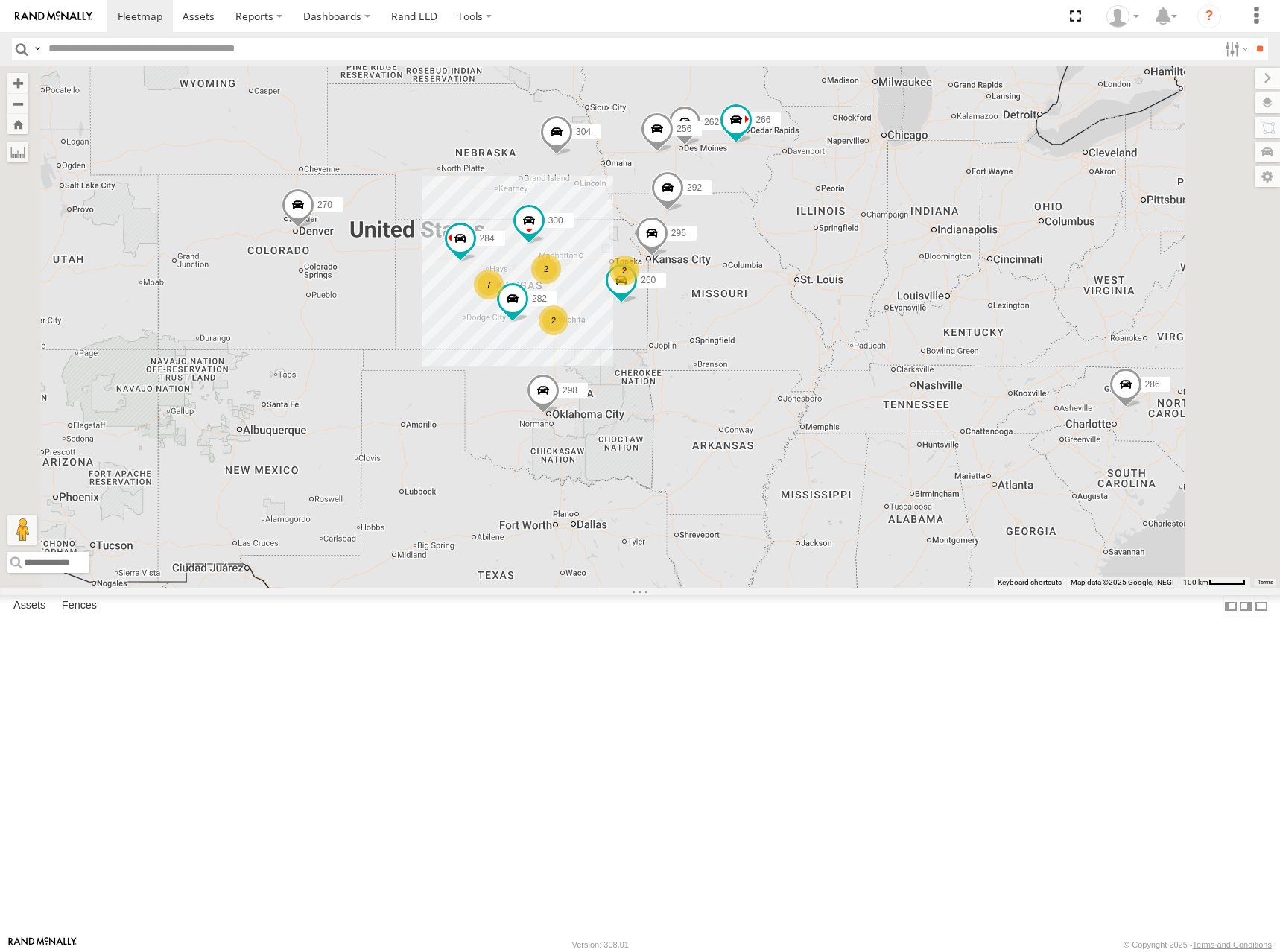
drag, startPoint x: 737, startPoint y: 449, endPoint x: 809, endPoint y: 399, distance: 87.7
click at [809, 399] on div "2 300 2 7 298 270 262 2 292 256 296 304 284 282 266 286 260" at bounding box center [640, 326] width 1280 height 522
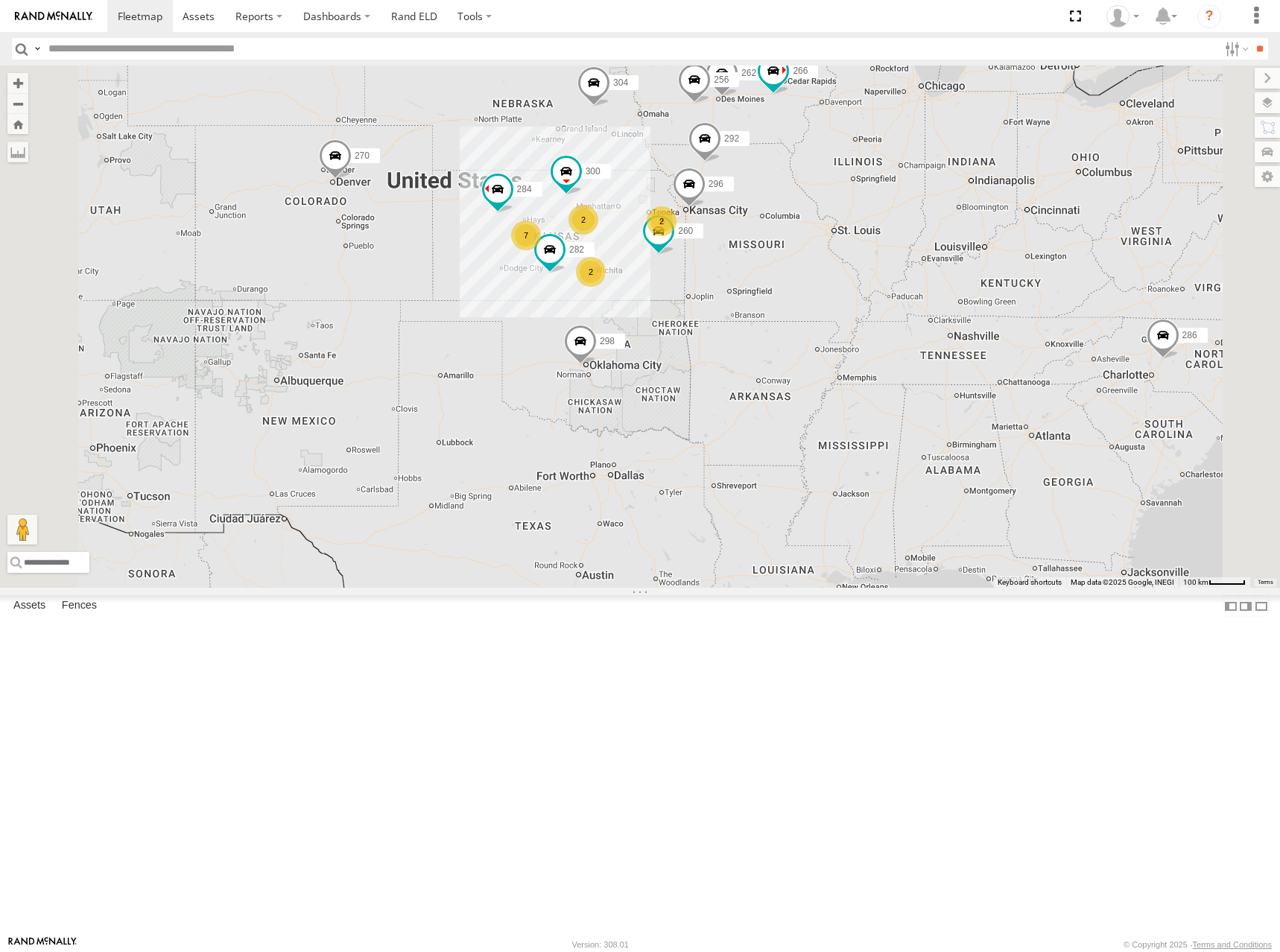
drag, startPoint x: 819, startPoint y: 395, endPoint x: 854, endPoint y: 350, distance: 57.0
click at [854, 350] on div "2 300 2 7 298 270 262 2 292 256 296 304 284 282 266 286 260" at bounding box center [640, 326] width 1280 height 522
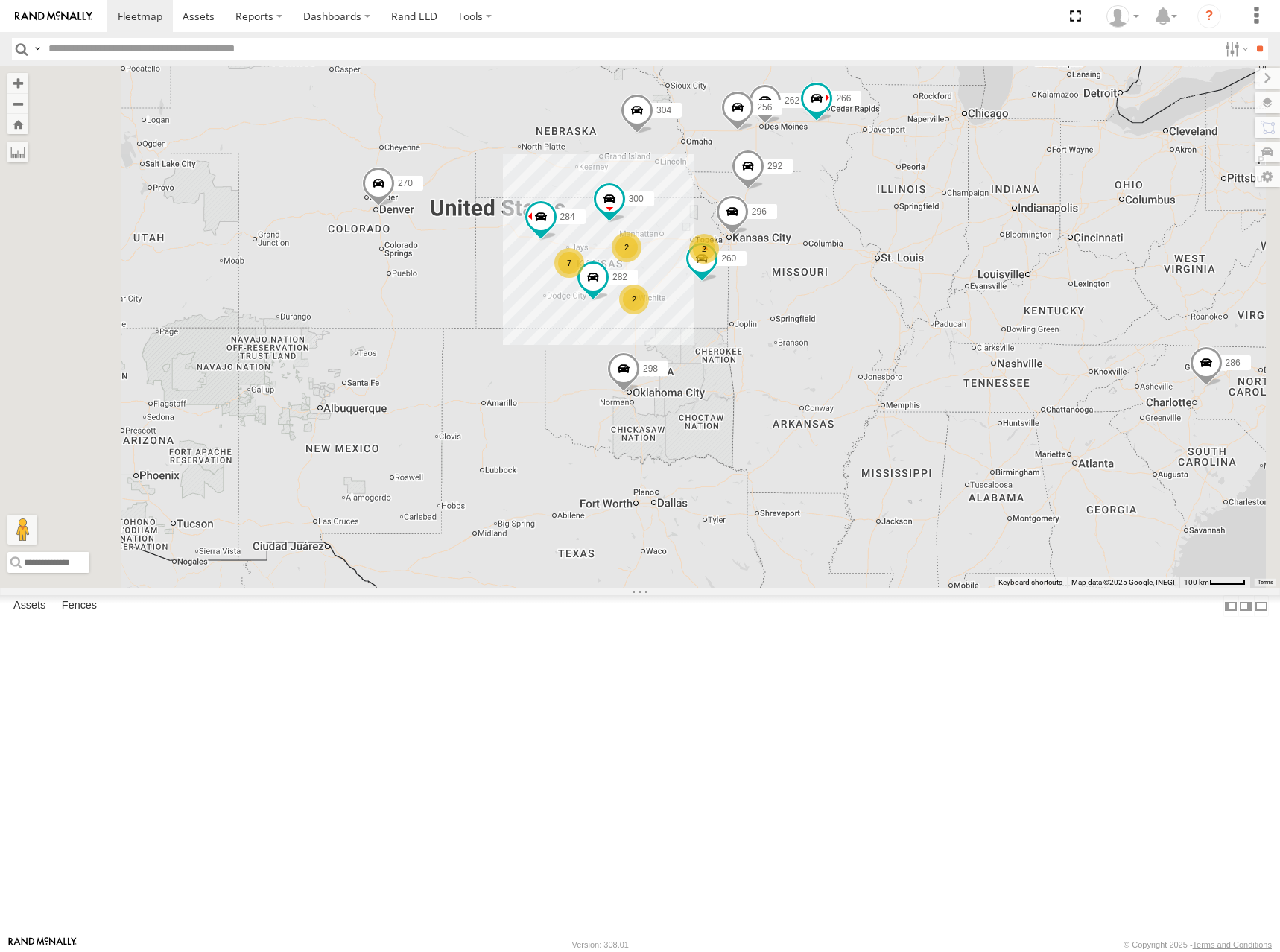
drag, startPoint x: 807, startPoint y: 423, endPoint x: 855, endPoint y: 450, distance: 55.1
click at [842, 445] on div "2 300 2 7 298 270 262 2 292 256 296 304 284 282 266 286 260" at bounding box center [640, 326] width 1280 height 522
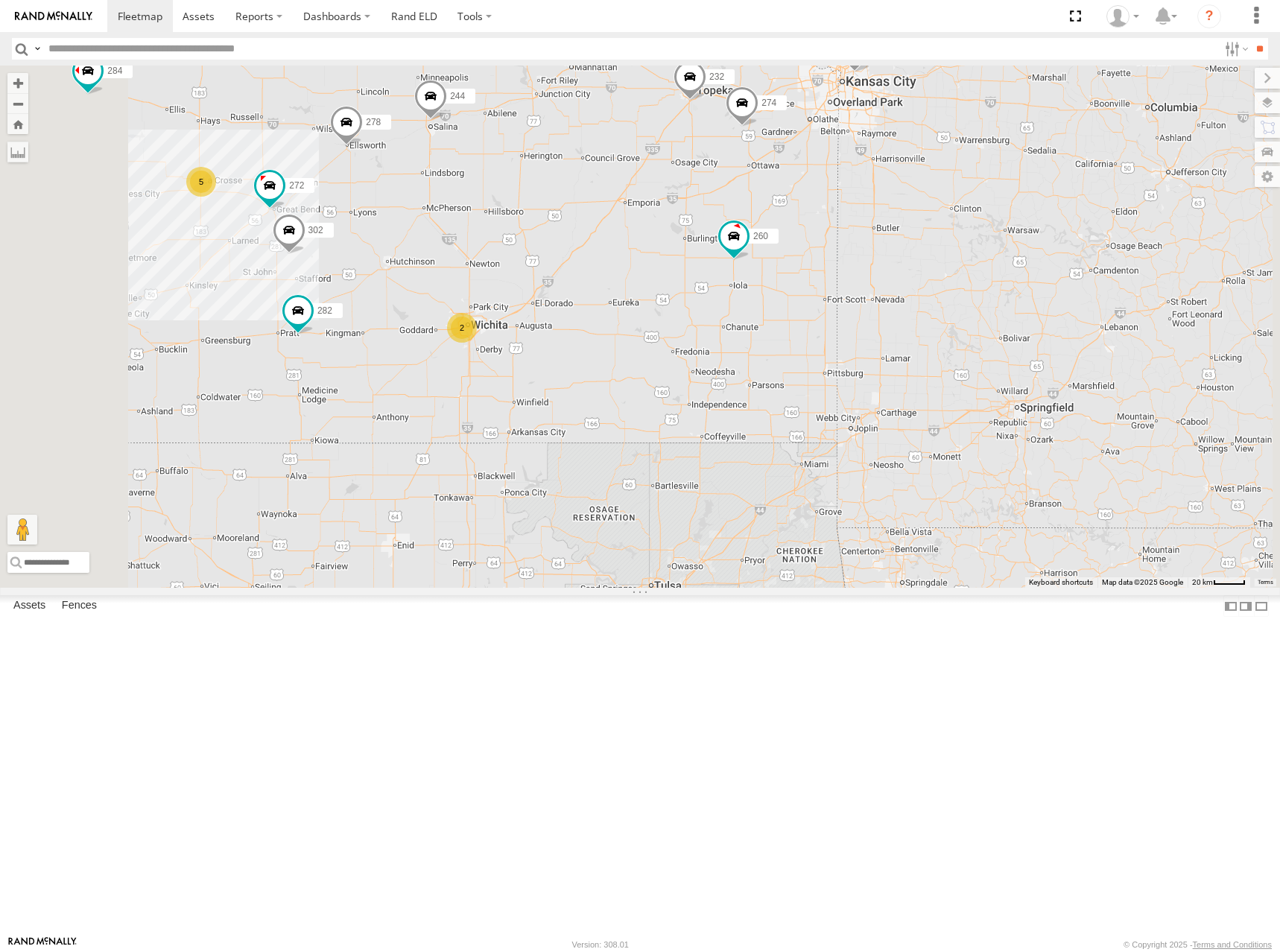
drag, startPoint x: 894, startPoint y: 526, endPoint x: 932, endPoint y: 484, distance: 56.6
click at [932, 484] on div "300 298 270 262 292 256 296 304 284 282 266 286 260 274 244 272 232 302 278 5 2" at bounding box center [640, 326] width 1280 height 522
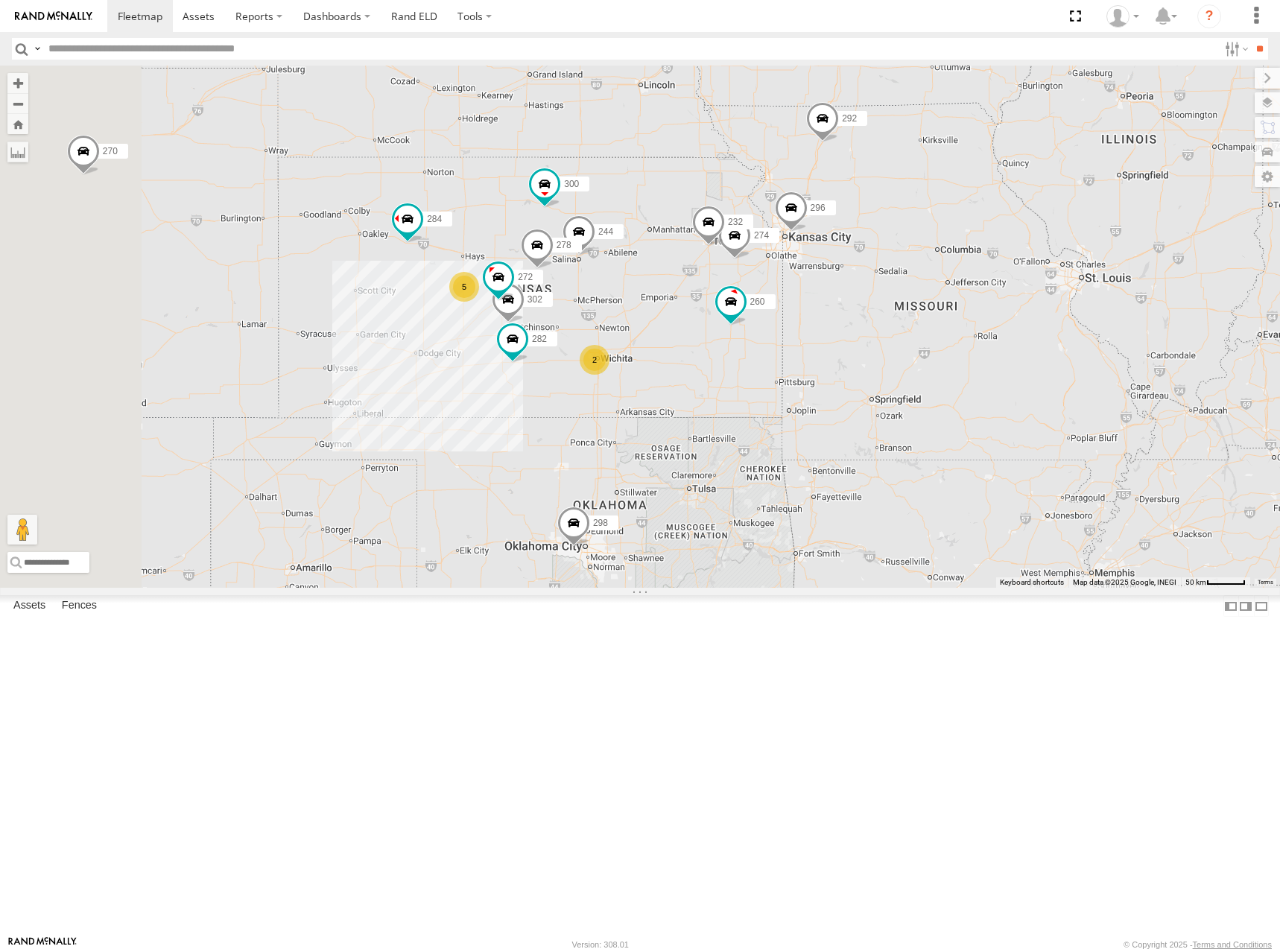
drag, startPoint x: 809, startPoint y: 309, endPoint x: 883, endPoint y: 351, distance: 85.1
click at [883, 351] on div "300 298 270 262 292 256 296 304 284 282 266 286 260 274 244 272 232 302 278 5 2" at bounding box center [640, 326] width 1280 height 522
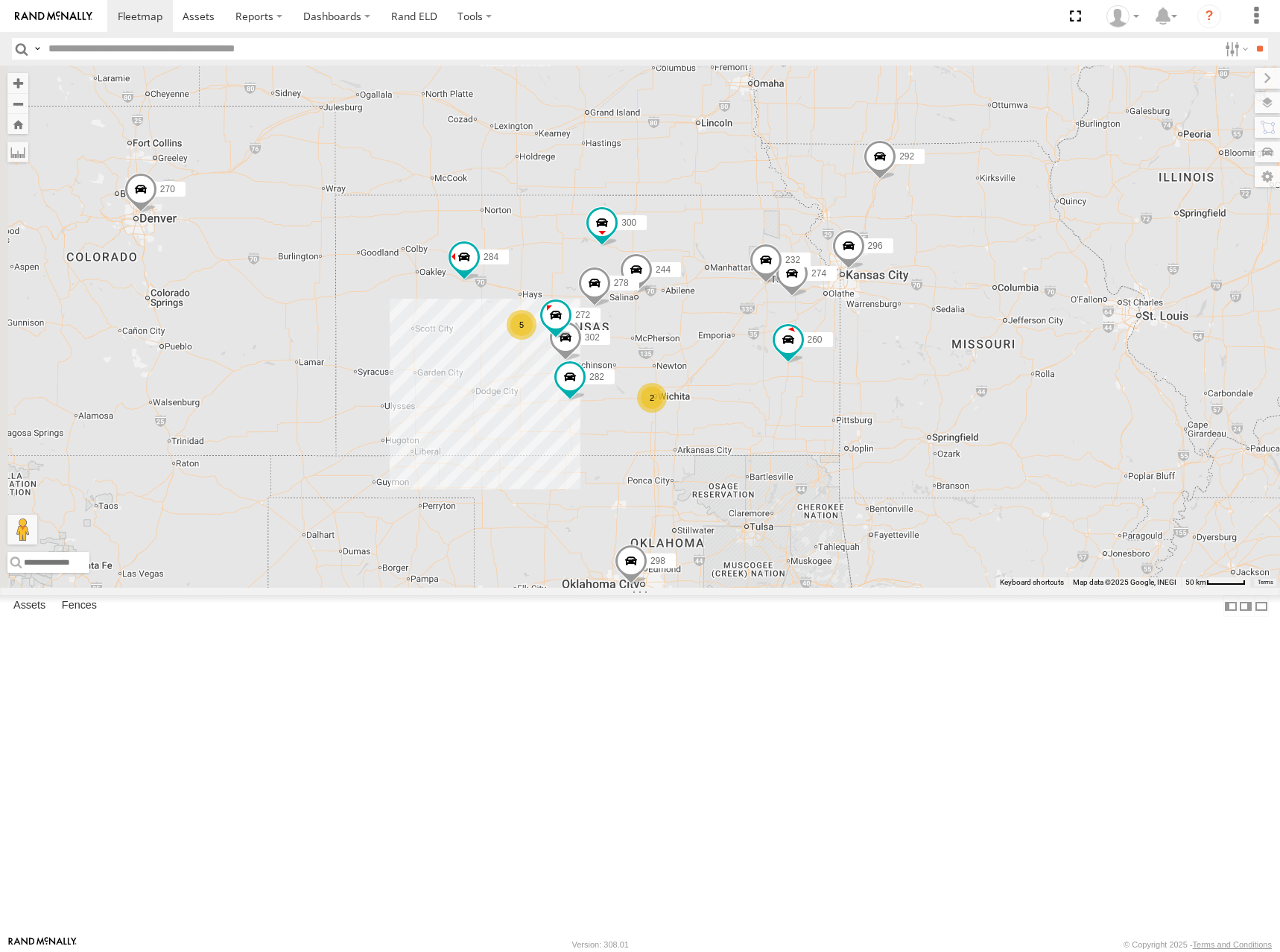
drag, startPoint x: 919, startPoint y: 378, endPoint x: 921, endPoint y: 397, distance: 19.1
click at [921, 397] on div "300 298 270 262 292 256 296 304 284 282 266 286 260 274 244 272 232 302 278 5 2" at bounding box center [640, 326] width 1280 height 522
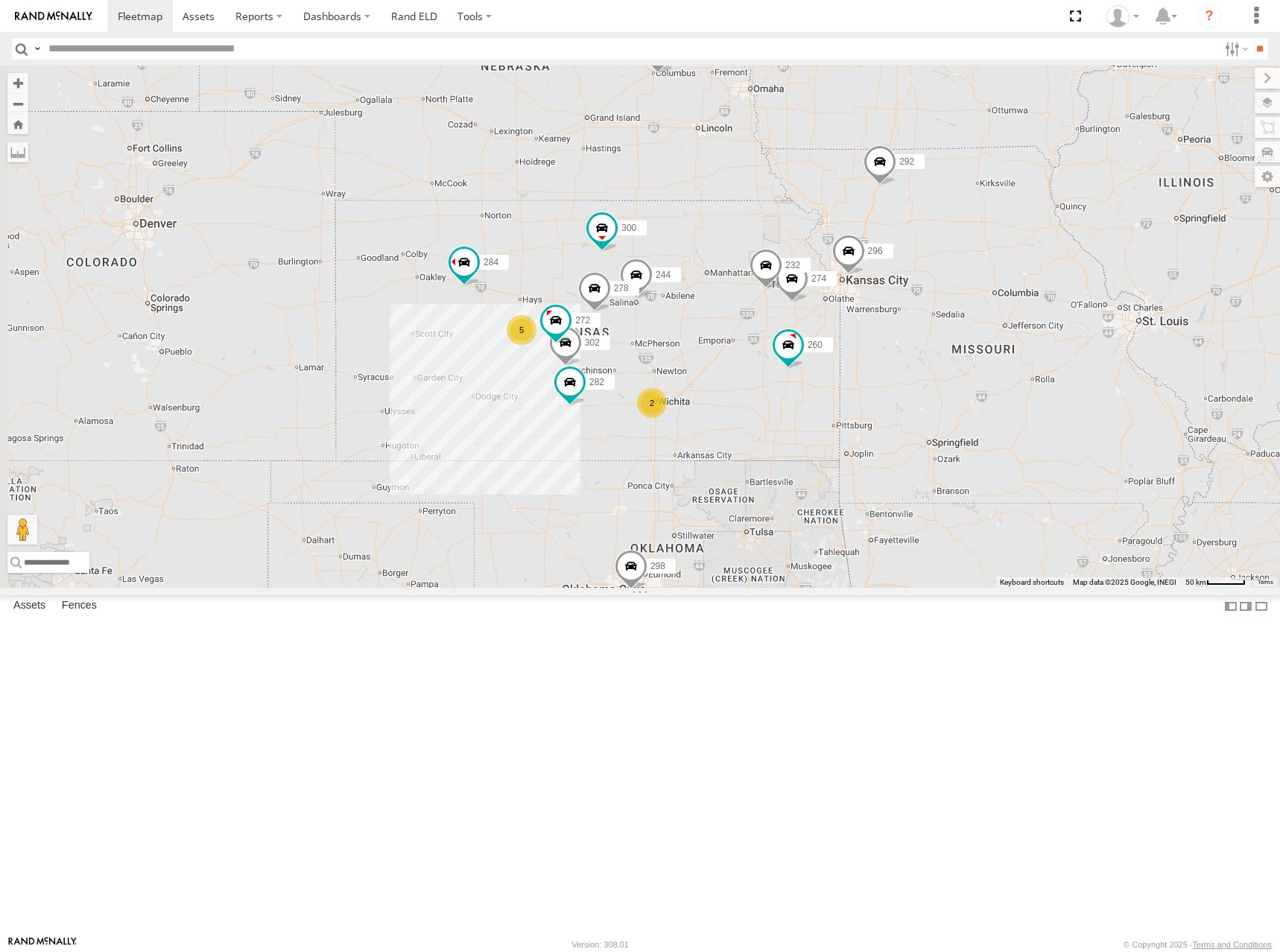
drag, startPoint x: 909, startPoint y: 343, endPoint x: 915, endPoint y: 303, distance: 40.4
click at [915, 303] on div "274 300 244 298 262 292 272 256 232 296 304 284 302 282 266 278 260 5 2" at bounding box center [640, 326] width 1280 height 522
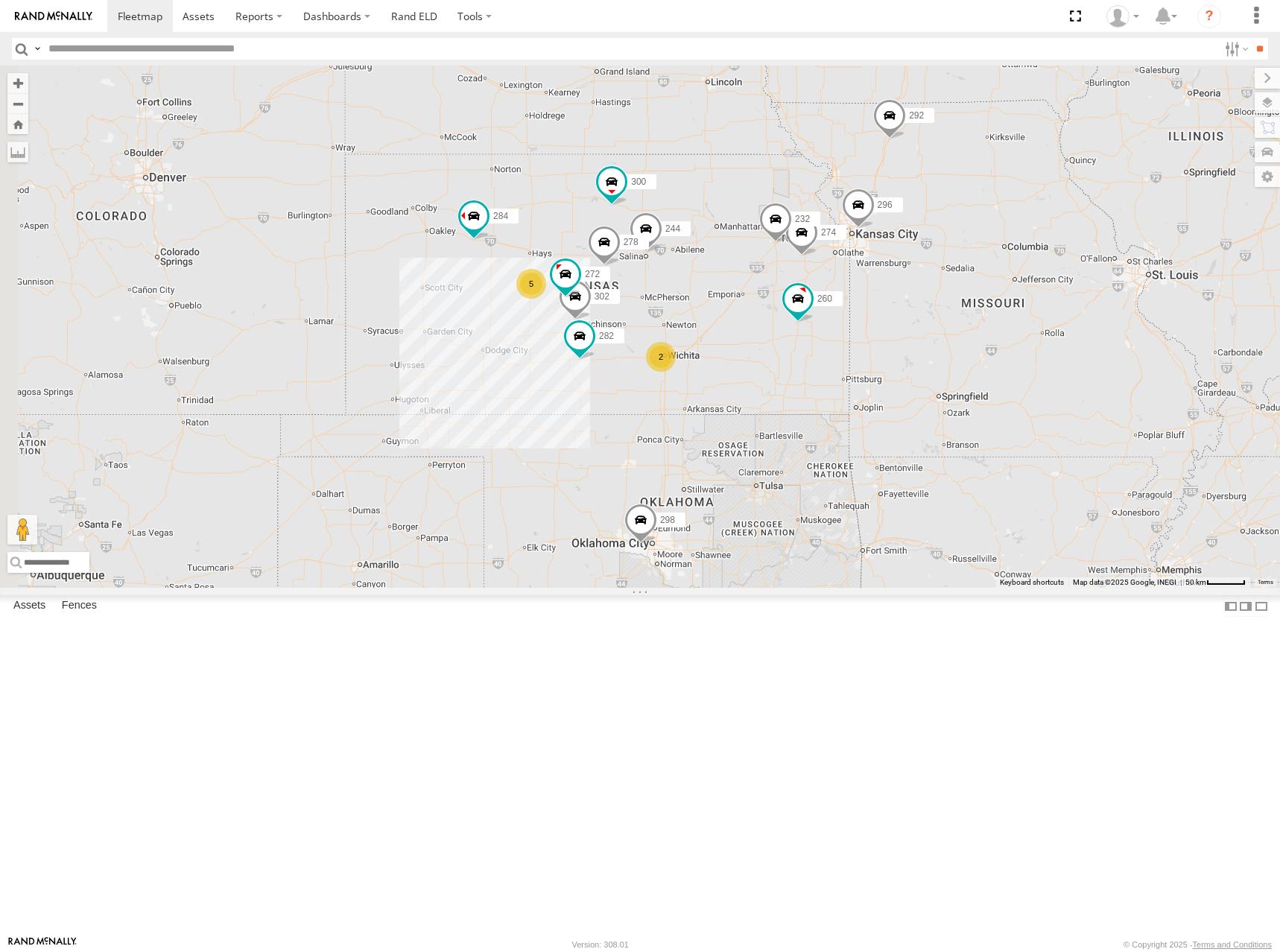
drag, startPoint x: 897, startPoint y: 374, endPoint x: 905, endPoint y: 352, distance: 23.4
click at [905, 352] on div "274 300 244 298 262 292 272 256 232 296 304 284 302 282 266 278 260 5 2" at bounding box center [640, 326] width 1280 height 522
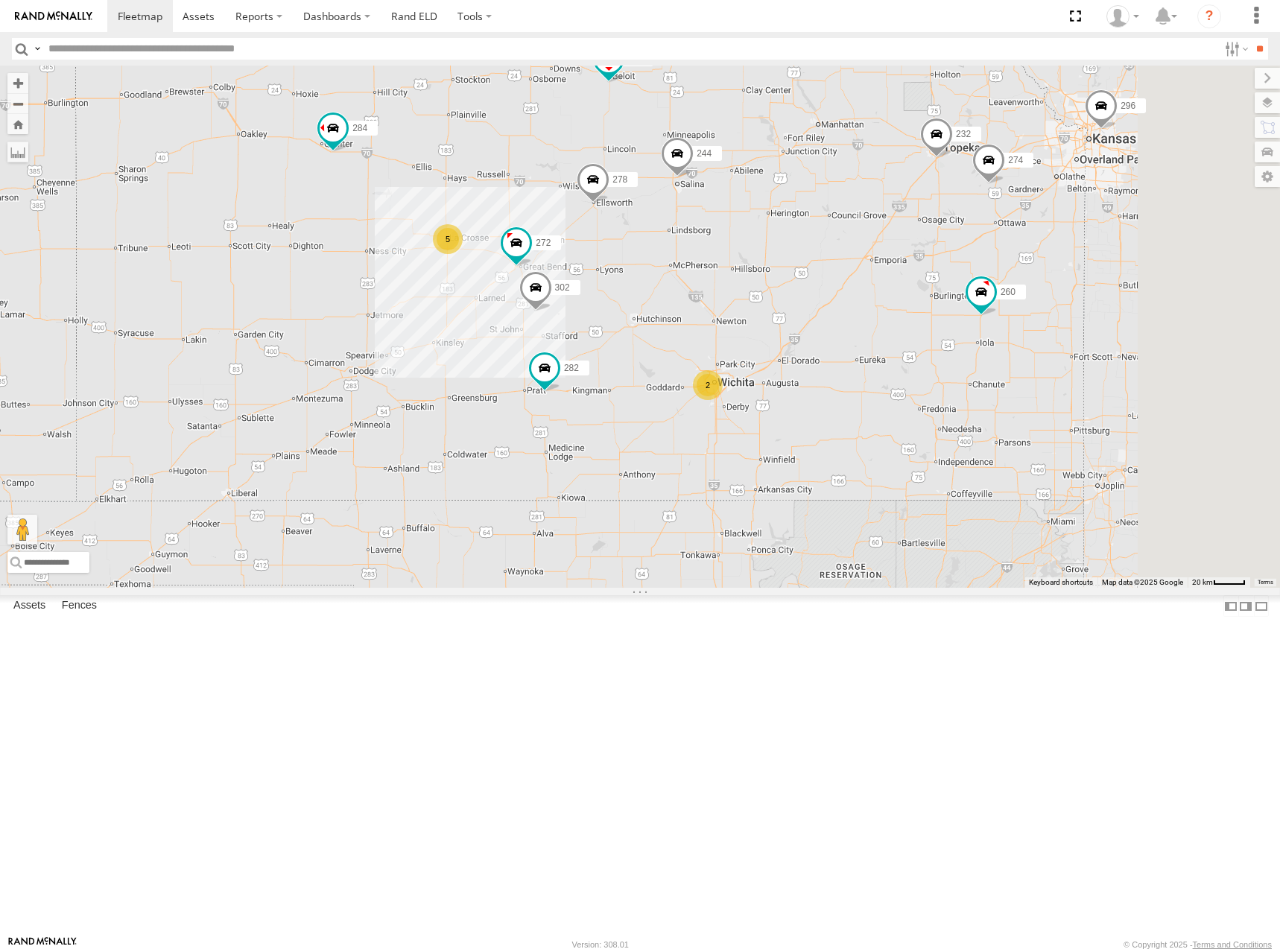
drag, startPoint x: 973, startPoint y: 410, endPoint x: 956, endPoint y: 450, distance: 43.5
click at [956, 450] on div "274 300 244 298 262 292 272 256 232 296 304 284 302 282 266 278 260 5 2" at bounding box center [640, 326] width 1280 height 522
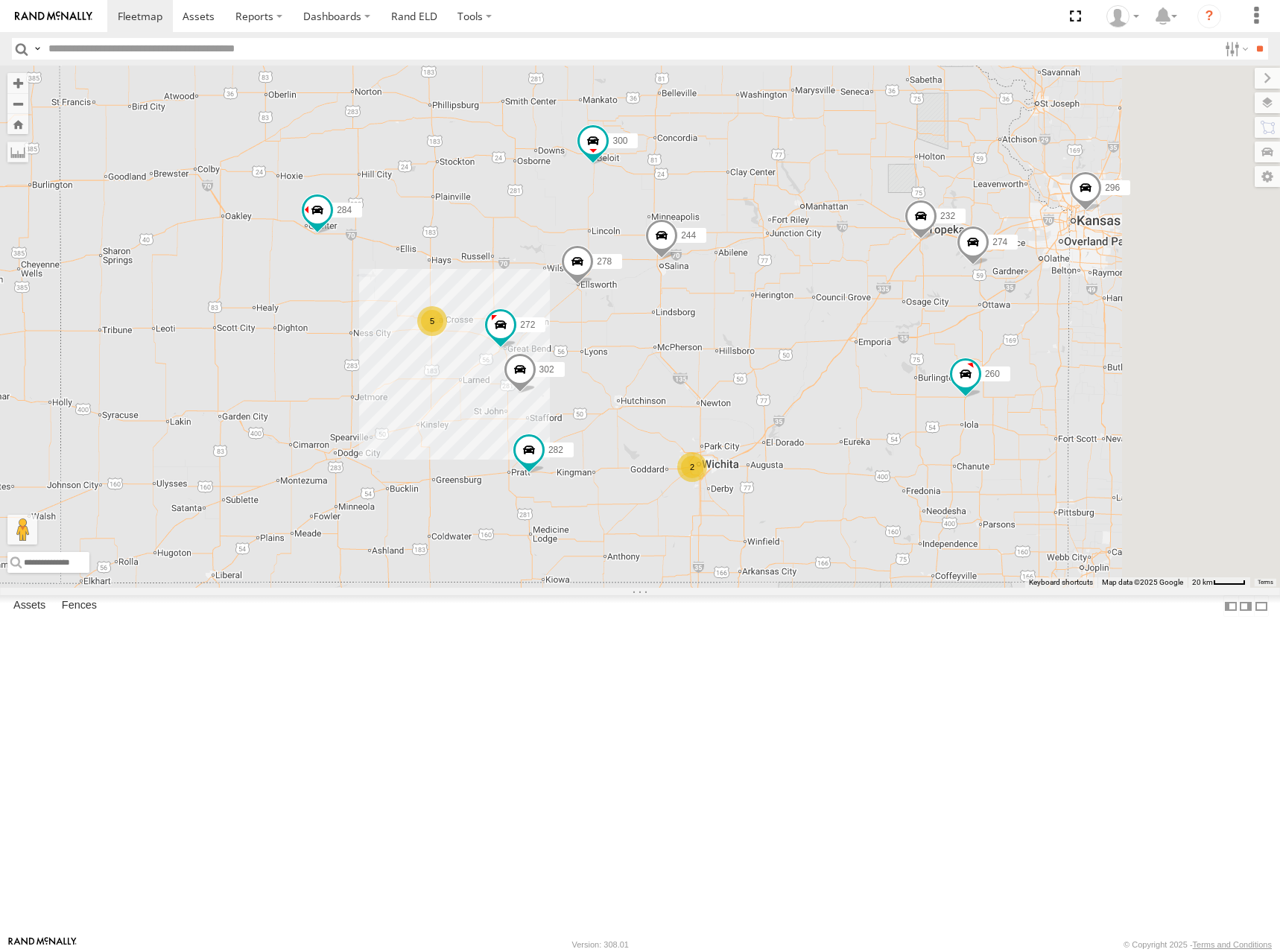
drag, startPoint x: 923, startPoint y: 293, endPoint x: 925, endPoint y: 307, distance: 14.1
click at [925, 307] on div "274 300 244 298 262 292 272 256 232 296 304 284 302 282 266 278 260 5 2" at bounding box center [640, 326] width 1280 height 522
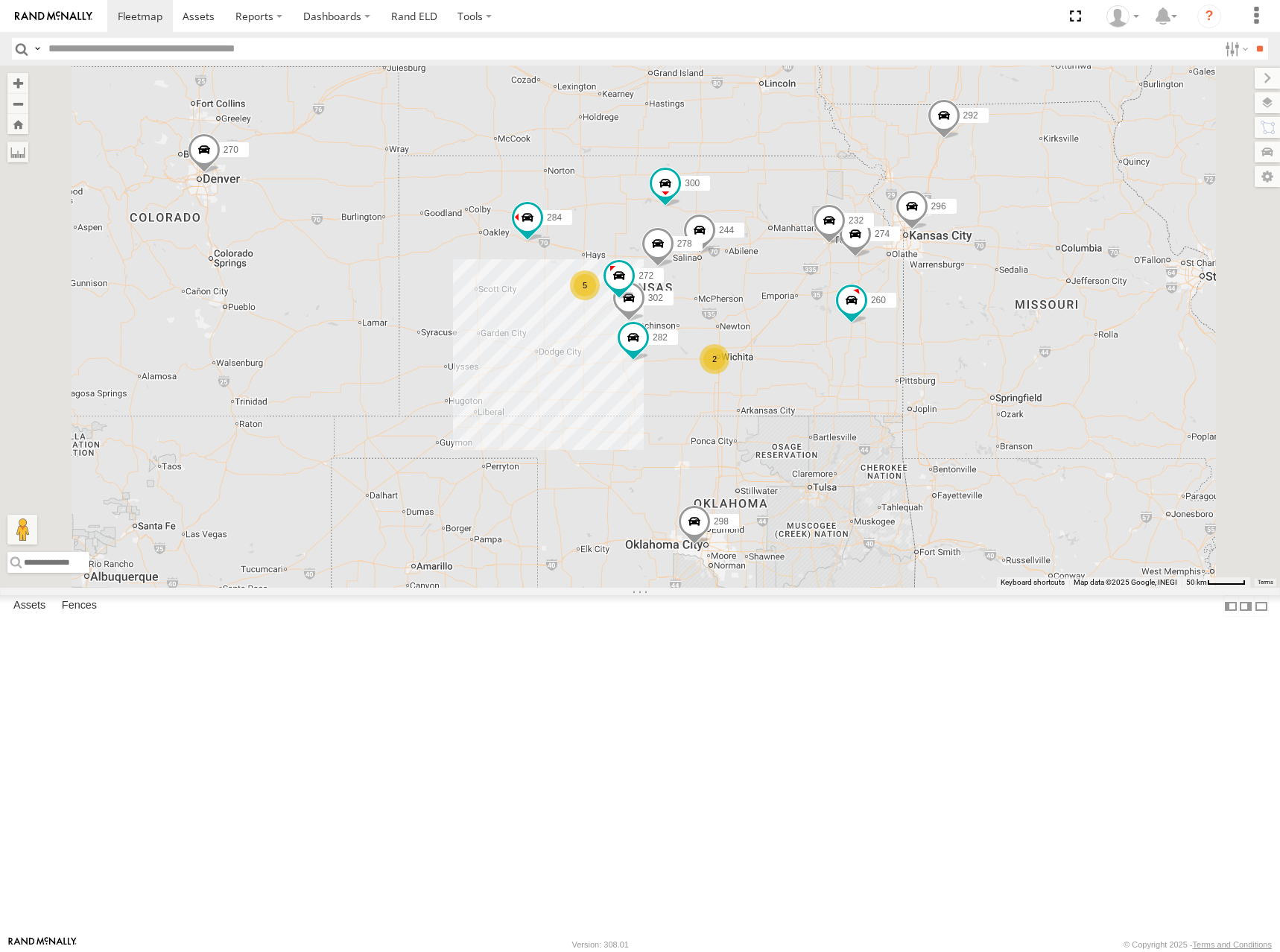
drag, startPoint x: 966, startPoint y: 197, endPoint x: 963, endPoint y: 259, distance: 62.1
click at [963, 259] on div "274 300 244 298 262 292 272 256 232 296 304 284 302 282 266 278 260 5 270 2" at bounding box center [640, 326] width 1280 height 522
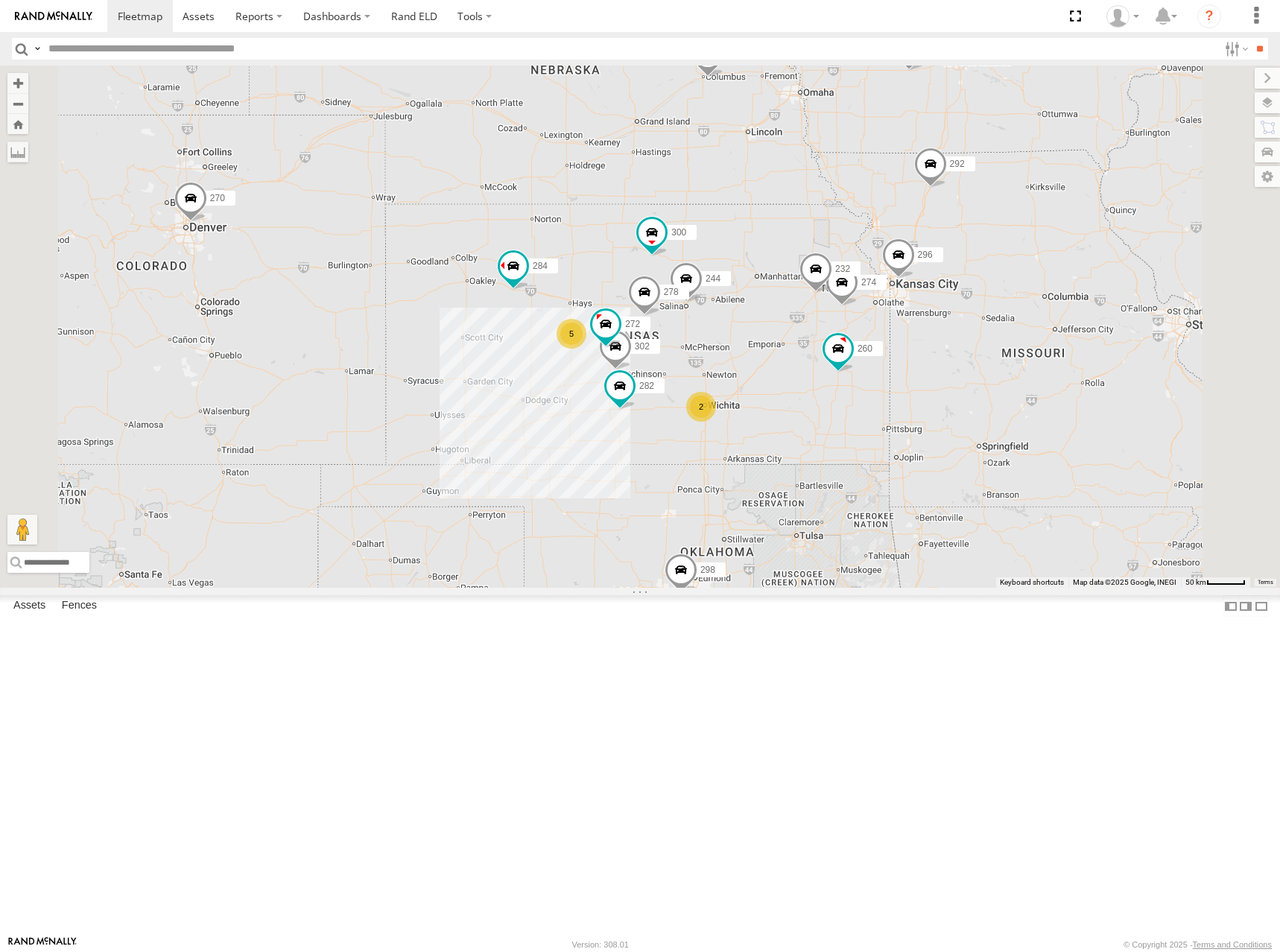
drag, startPoint x: 1043, startPoint y: 303, endPoint x: 1230, endPoint y: 233, distance: 199.7
click at [1057, 339] on div "274 300 244 298 262 292 272 256 232 296 304 284 302 282 266 278 260 5 270 2" at bounding box center [640, 326] width 1280 height 522
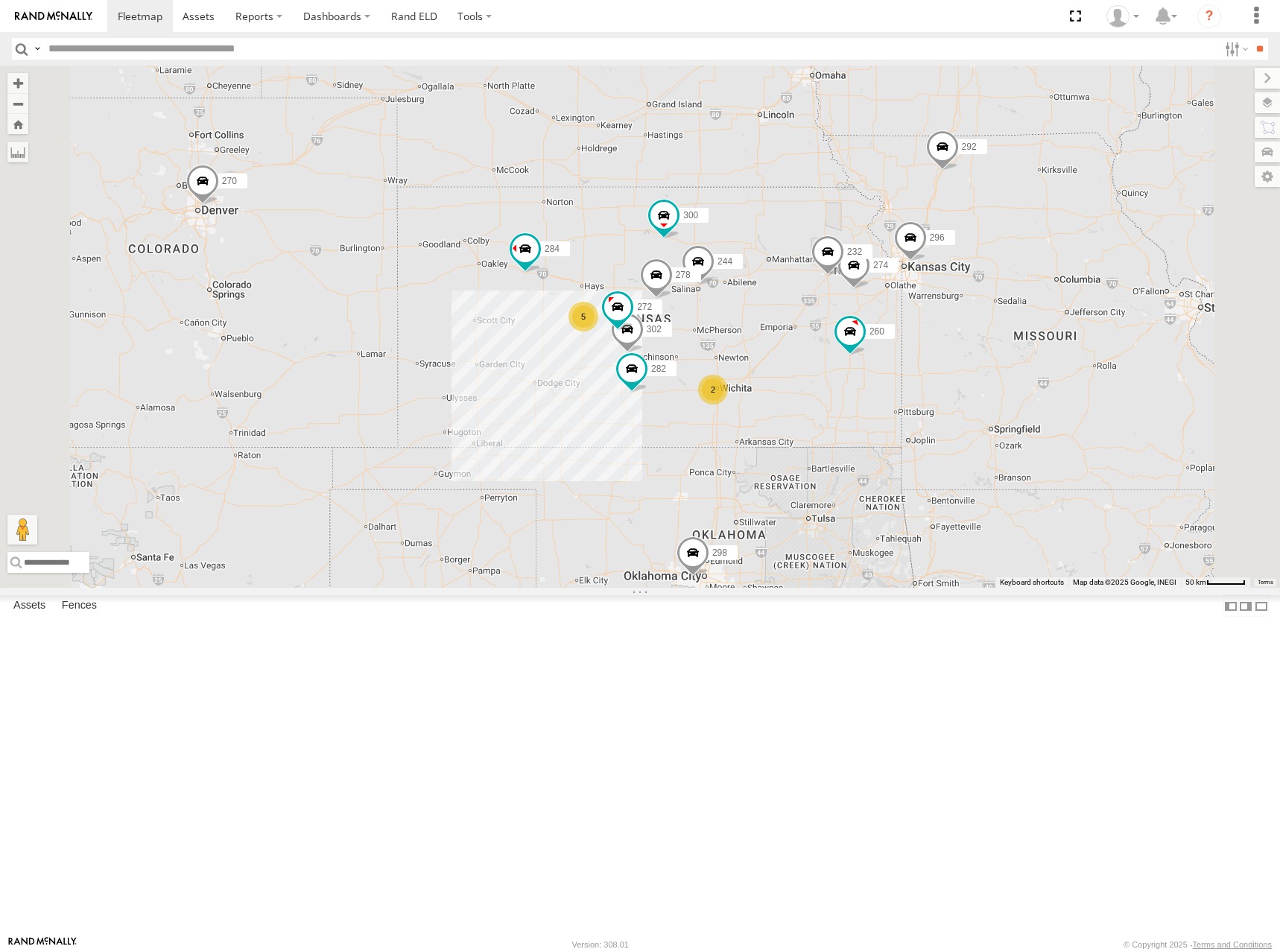
drag, startPoint x: 997, startPoint y: 354, endPoint x: 1251, endPoint y: 215, distance: 289.5
click at [1006, 332] on div "274 300 244 298 262 292 272 256 232 296 304 284 302 282 266 278 260 5 270 2" at bounding box center [640, 326] width 1280 height 522
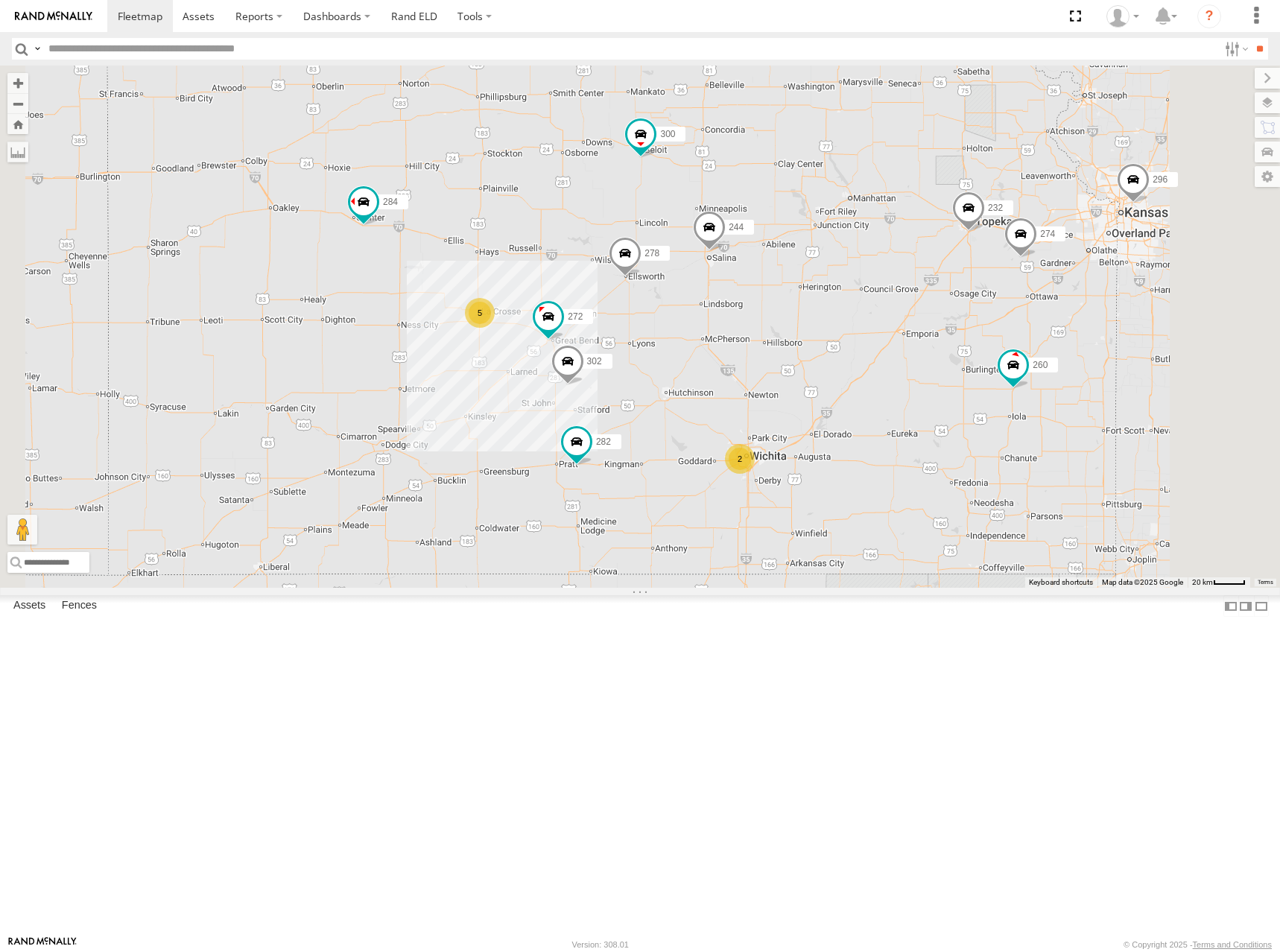
drag, startPoint x: 955, startPoint y: 367, endPoint x: 971, endPoint y: 362, distance: 16.8
click at [971, 362] on div "274 300 244 298 262 292 272 256 232 296 304 284 302 282 266 278 260 270 5 2" at bounding box center [640, 326] width 1280 height 522
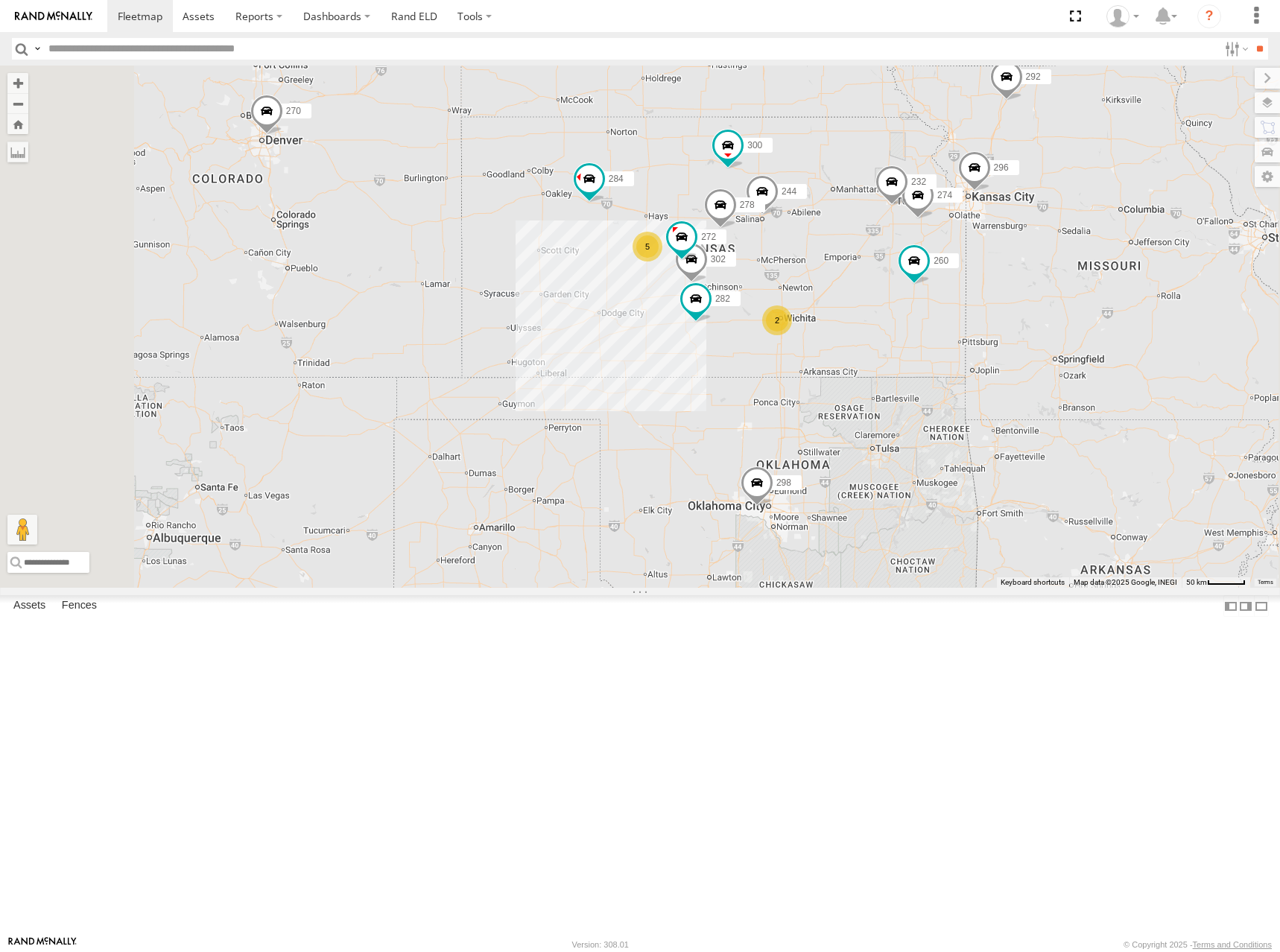
click at [1020, 302] on div "274 300 244 298 262 292 272 256 232 296 304 284 302 282 266 278 260 270 5 2" at bounding box center [640, 326] width 1280 height 522
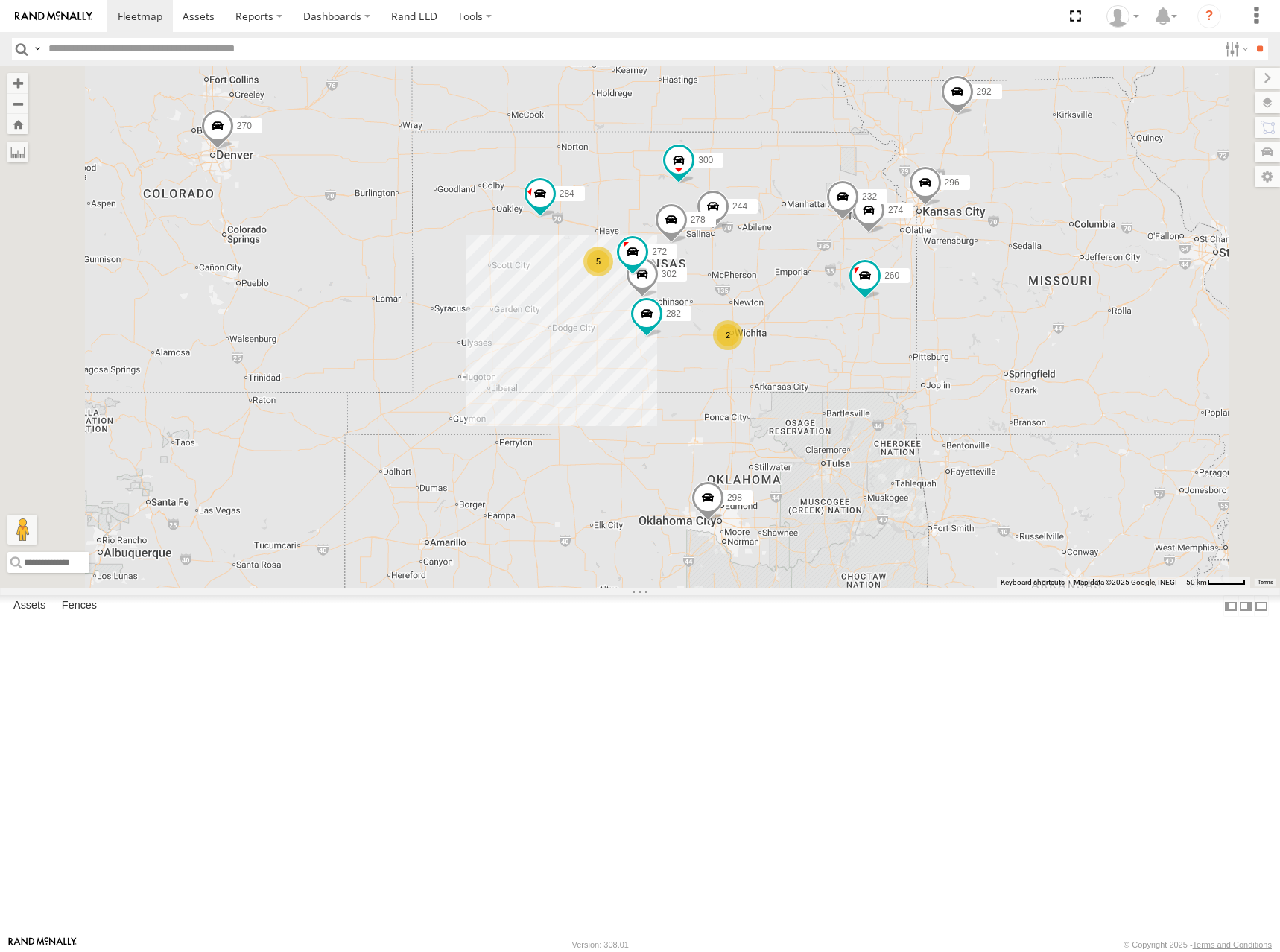
drag, startPoint x: 986, startPoint y: 316, endPoint x: 1001, endPoint y: 294, distance: 26.6
click at [934, 331] on div "274 300 244 298 262 292 272 256 232 296 304 284 302 282 266 278 260 270 5 2" at bounding box center [640, 326] width 1280 height 522
click at [992, 306] on div "274 300 244 298 262 292 272 256 232 296 304 284 302 282 266 278 260 270 5 2" at bounding box center [640, 326] width 1280 height 522
drag, startPoint x: 1012, startPoint y: 302, endPoint x: 996, endPoint y: 306, distance: 16.5
click at [996, 306] on div "274 300 244 298 262 292 272 256 232 296 304 284 302 282 266 278 260 270 5 2" at bounding box center [640, 326] width 1280 height 522
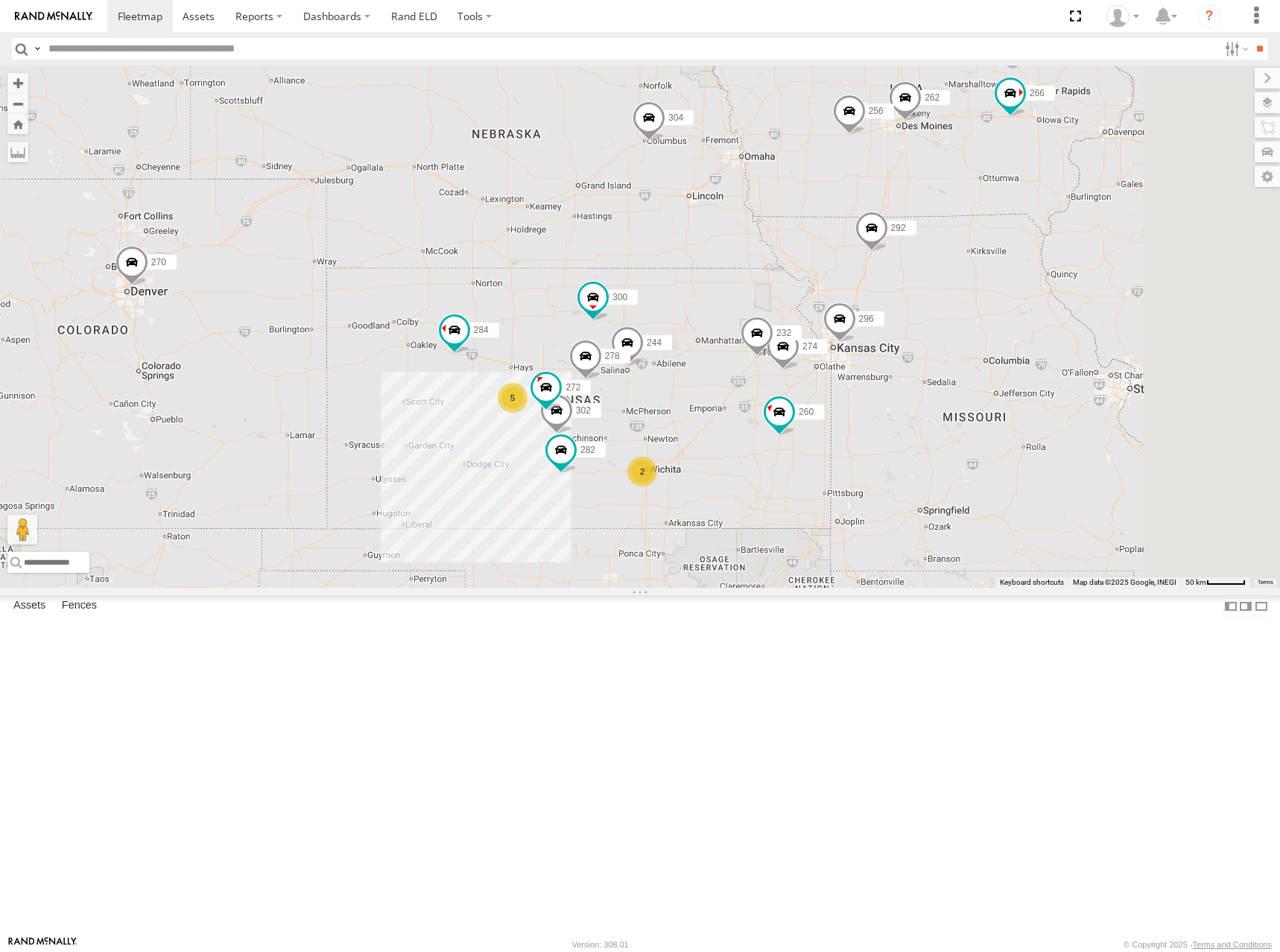
drag, startPoint x: 986, startPoint y: 268, endPoint x: 912, endPoint y: 414, distance: 163.7
click at [912, 414] on div "274 300 244 298 262 292 272 256 232 296 304 284 302 282 266 278 260 270 5 2" at bounding box center [640, 326] width 1280 height 522
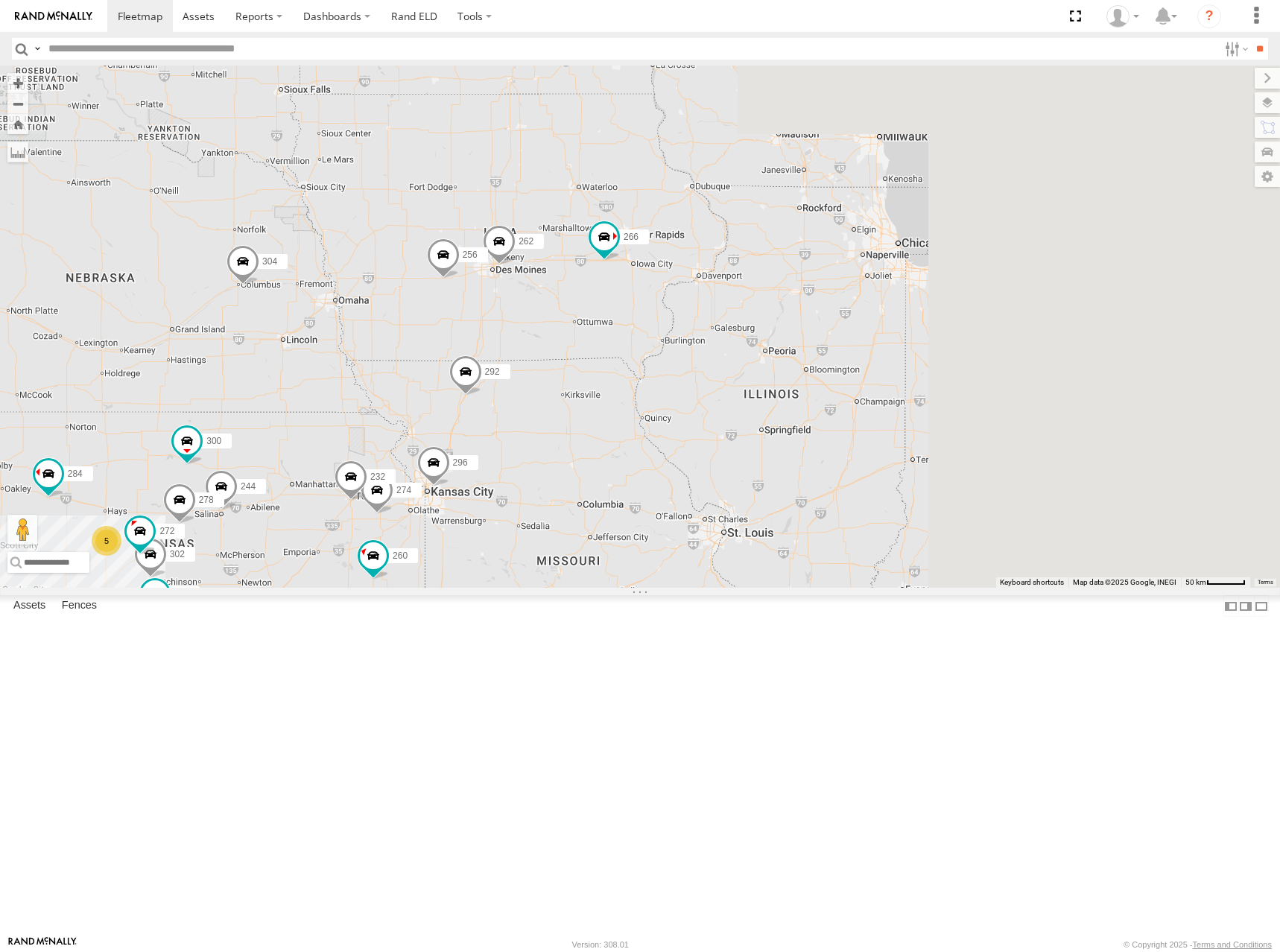
drag, startPoint x: 1204, startPoint y: 347, endPoint x: 801, endPoint y: 484, distance: 425.7
click at [801, 484] on div "274 300 244 298 262 292 272 256 232 296 304 284 302 282 266 278 260 270 5 2" at bounding box center [640, 326] width 1280 height 522
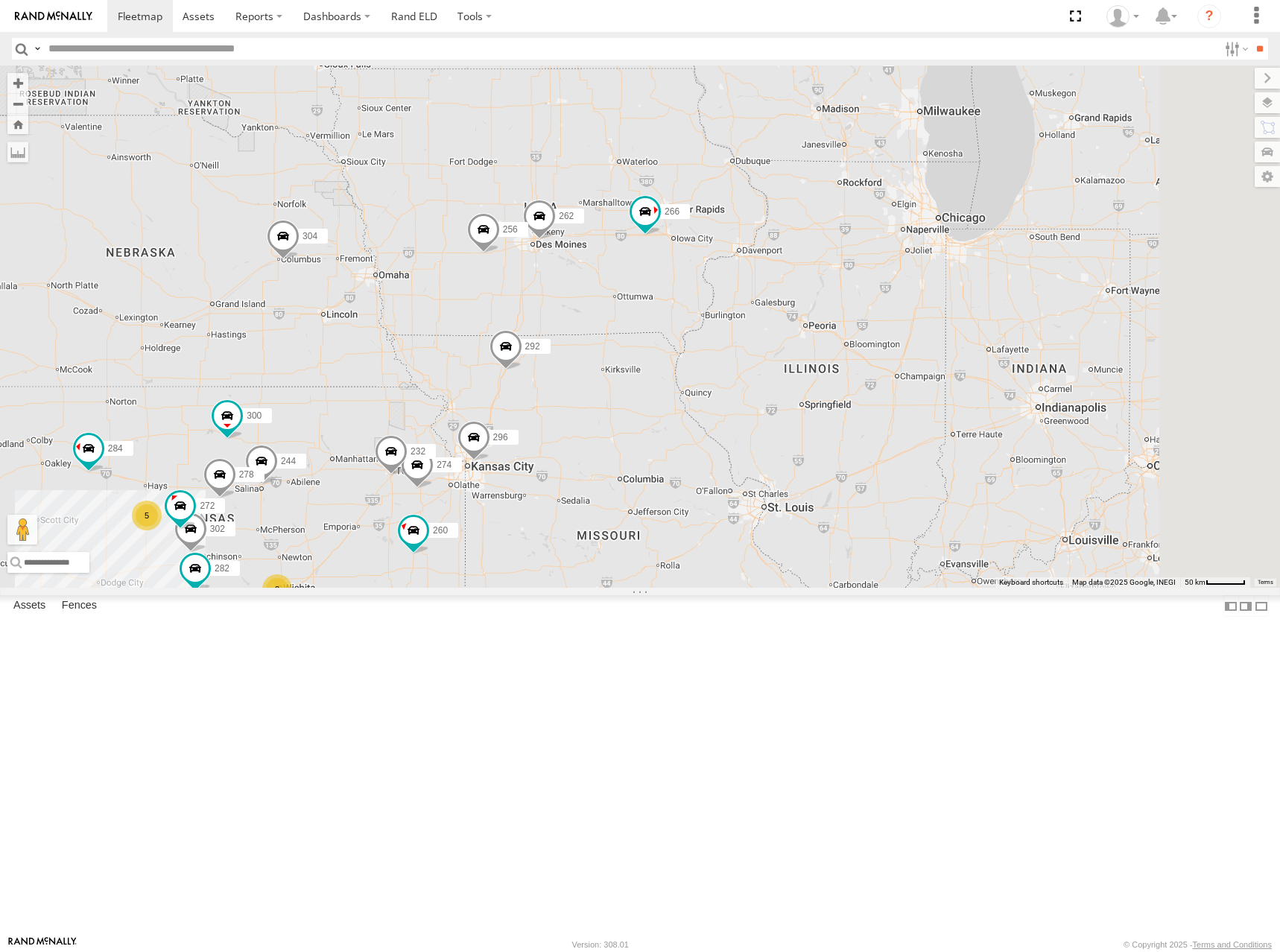
drag, startPoint x: 527, startPoint y: 431, endPoint x: 807, endPoint y: 300, distance: 309.1
click at [807, 300] on div "274 300 244 298 262 292 272 256 232 296 304 284 302 282 266 278 260 270 5 2" at bounding box center [640, 326] width 1280 height 522
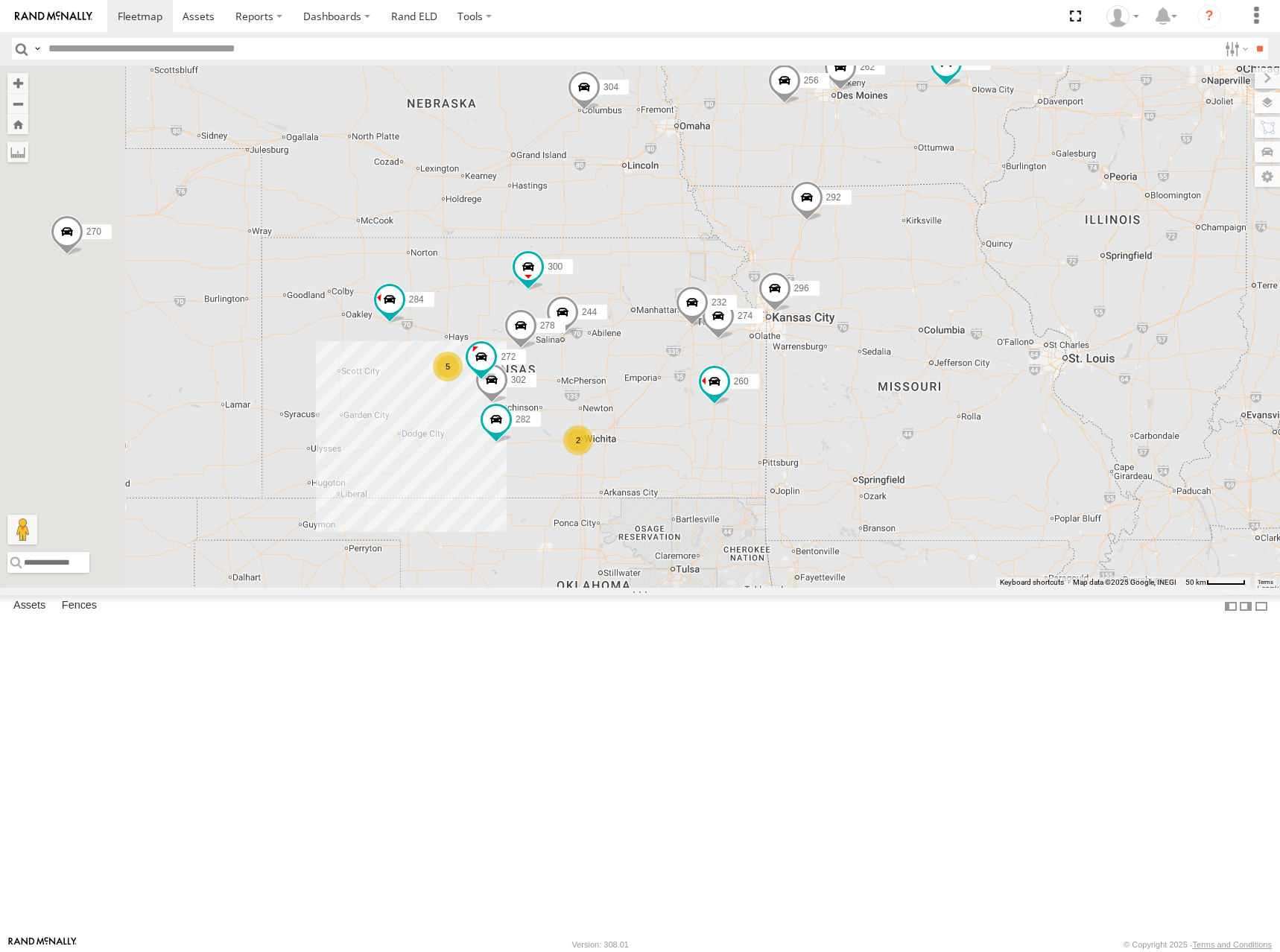
drag, startPoint x: 754, startPoint y: 450, endPoint x: 816, endPoint y: 402, distance: 78.4
click at [816, 402] on div "274 300 244 298 262 292 272 256 232 296 304 284 302 282 266 278 260 270 5 2" at bounding box center [640, 326] width 1280 height 522
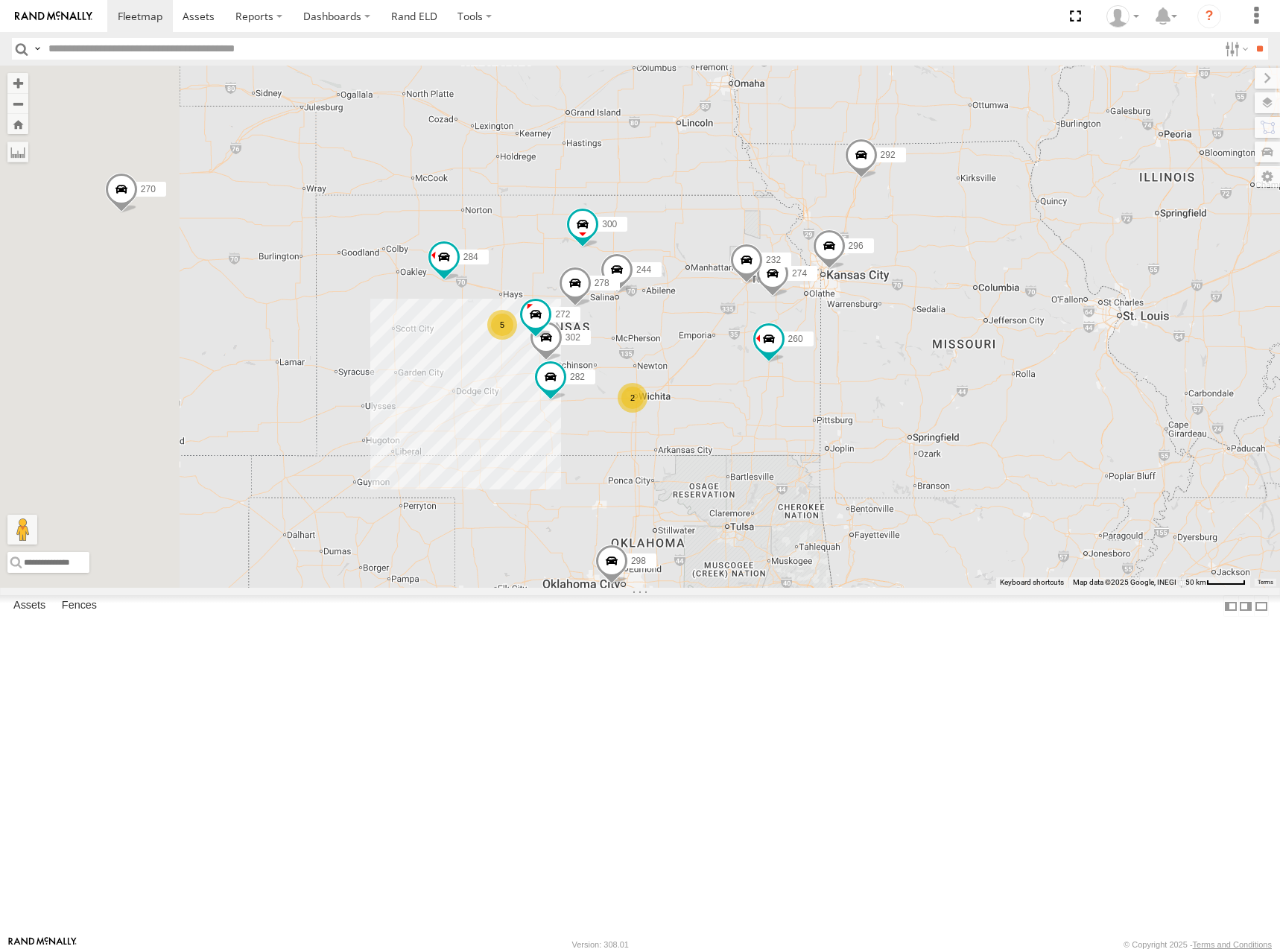
drag, startPoint x: 858, startPoint y: 390, endPoint x: 879, endPoint y: 370, distance: 29.0
click at [879, 370] on div "274 300 244 298 262 292 272 256 232 296 304 284 302 282 266 278 260 270 5 2" at bounding box center [640, 326] width 1280 height 522
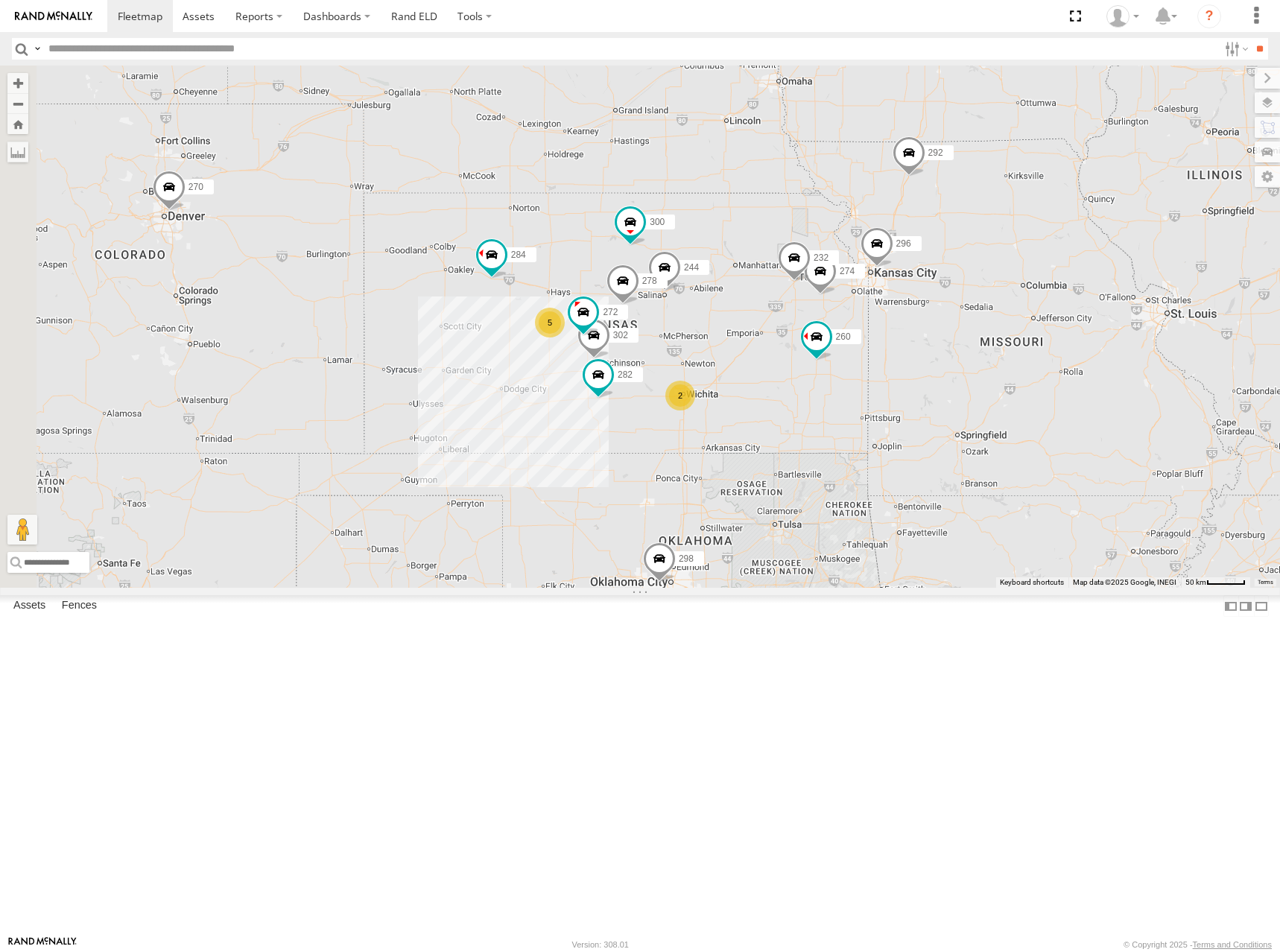
drag, startPoint x: 826, startPoint y: 357, endPoint x: 879, endPoint y: 353, distance: 53.2
click at [879, 353] on div "274 300 244 298 262 292 272 256 232 296 304 284 302 282 266 278 260 270 5 2" at bounding box center [640, 326] width 1280 height 522
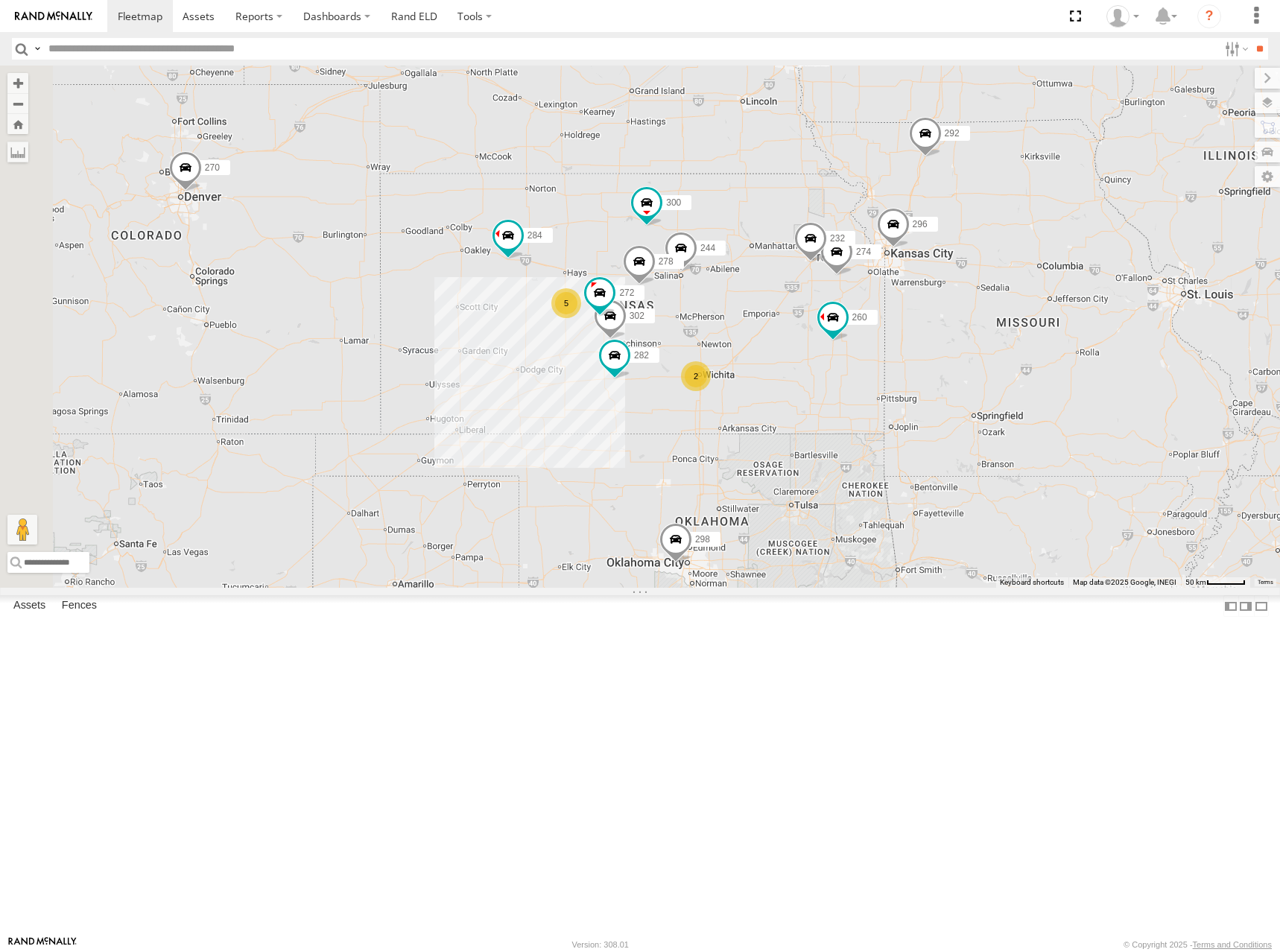
drag, startPoint x: 907, startPoint y: 354, endPoint x: 922, endPoint y: 331, distance: 27.5
click at [922, 331] on div "274 300 244 298 262 292 272 256 232 296 304 284 302 282 266 278 260 270 5 2" at bounding box center [640, 326] width 1280 height 522
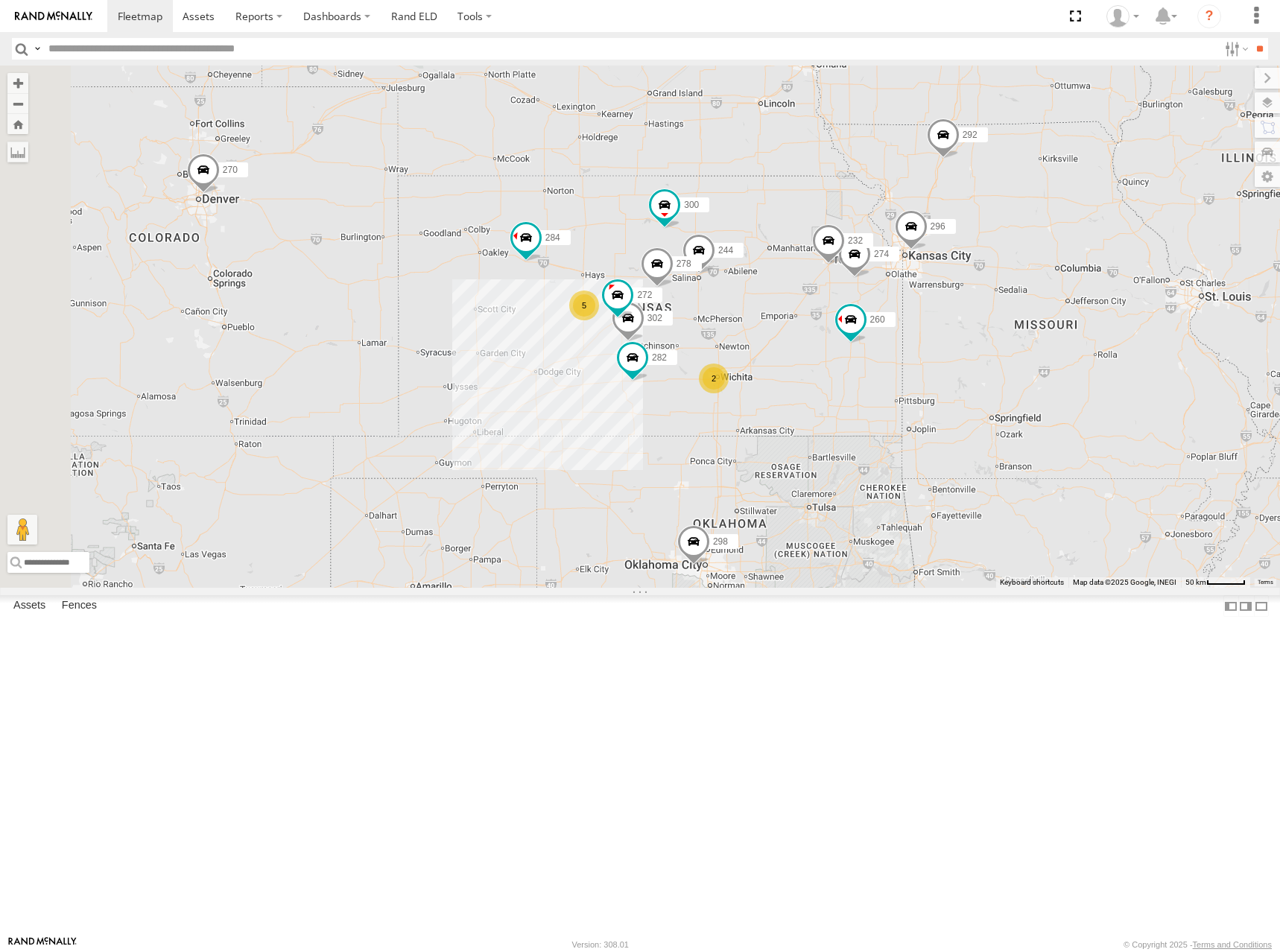
drag, startPoint x: 923, startPoint y: 356, endPoint x: 943, endPoint y: 364, distance: 21.5
click at [943, 364] on div "274 300 244 298 262 292 272 256 232 296 304 284 302 282 266 278 260 270 5 2" at bounding box center [640, 326] width 1280 height 522
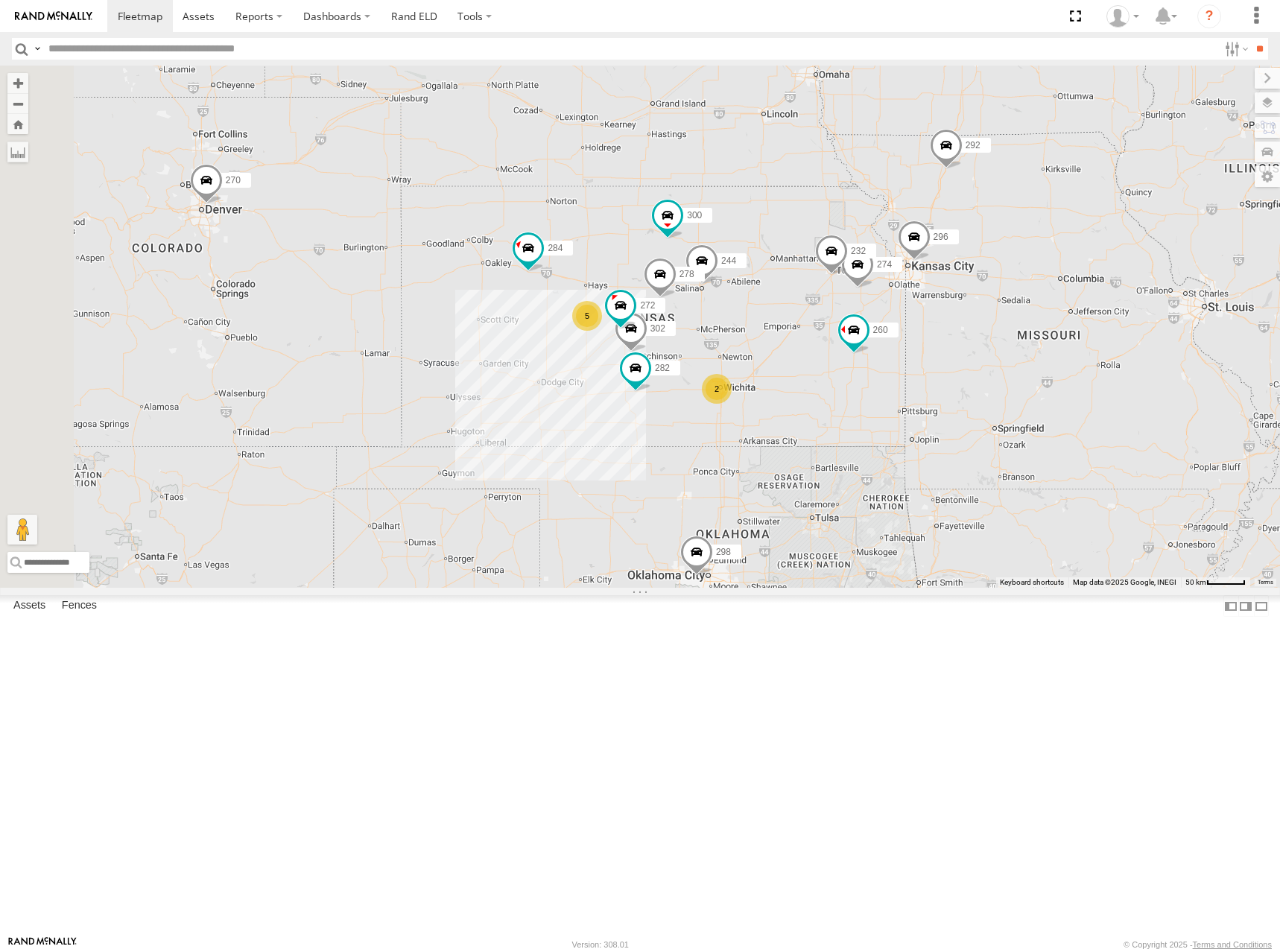
click at [966, 319] on div "274 300 244 298 262 292 272 256 232 296 304 284 302 282 266 278 260 270 5 2" at bounding box center [640, 326] width 1280 height 522
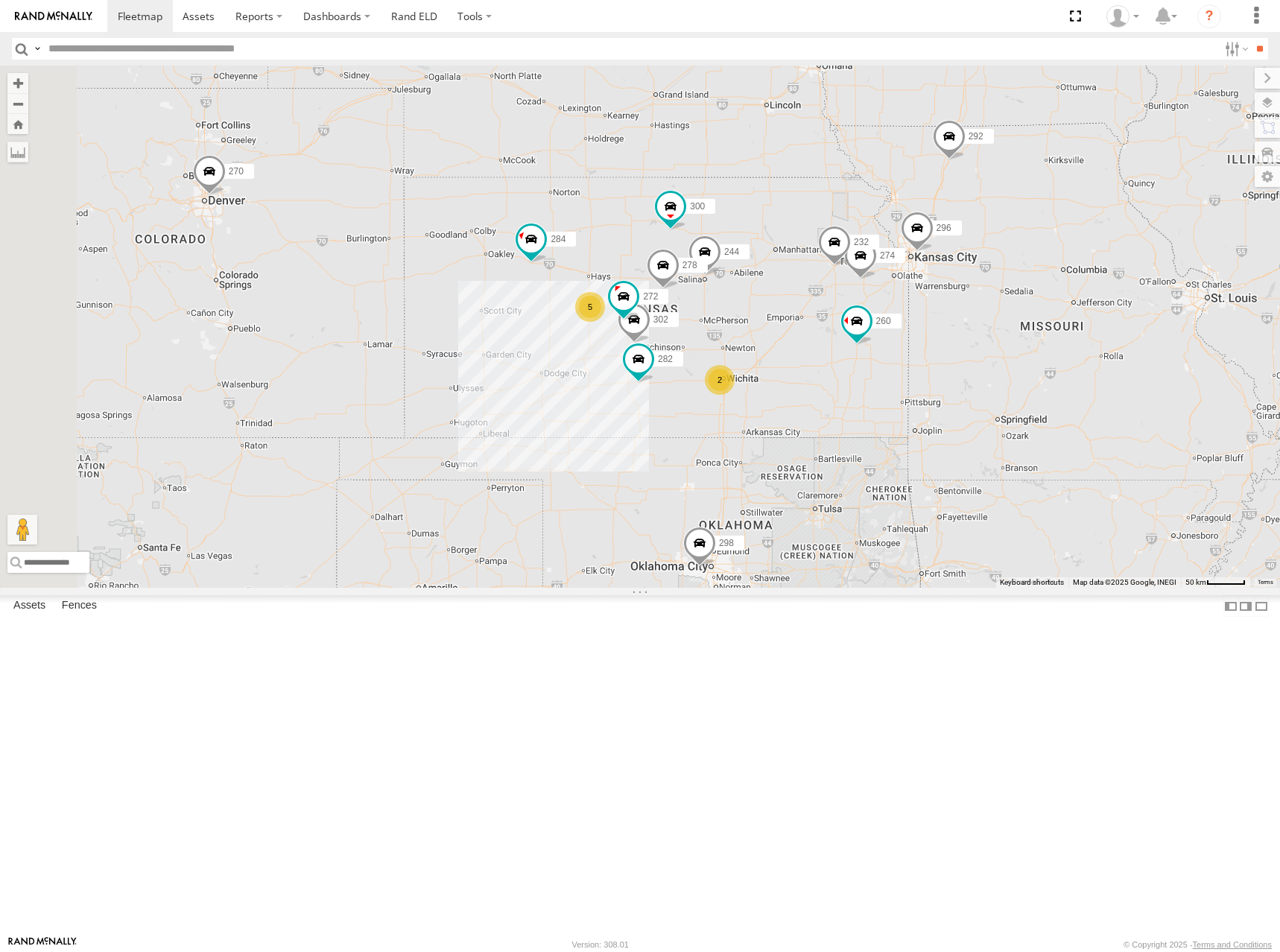
drag, startPoint x: 955, startPoint y: 414, endPoint x: 960, endPoint y: 399, distance: 15.8
click at [960, 399] on div "274 300 244 298 262 292 272 256 232 296 304 284 302 282 266 278 260 270 5 2" at bounding box center [640, 326] width 1280 height 522
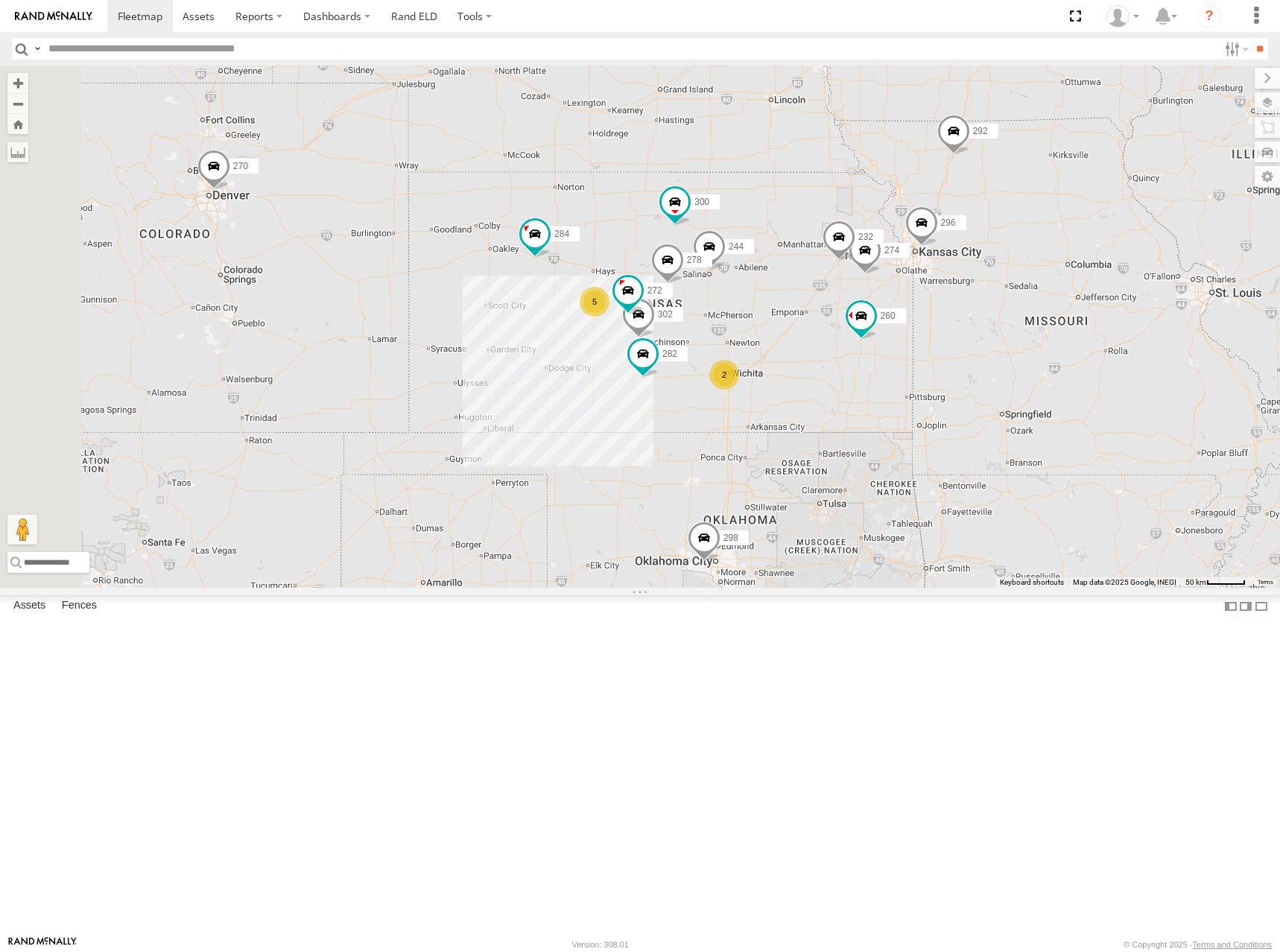
drag, startPoint x: 856, startPoint y: 351, endPoint x: 860, endPoint y: 345, distance: 7.2
click at [860, 345] on div "274 300 244 298 262 292 272 256 232 296 304 284 302 282 266 278 260 270 5 2" at bounding box center [640, 326] width 1280 height 522
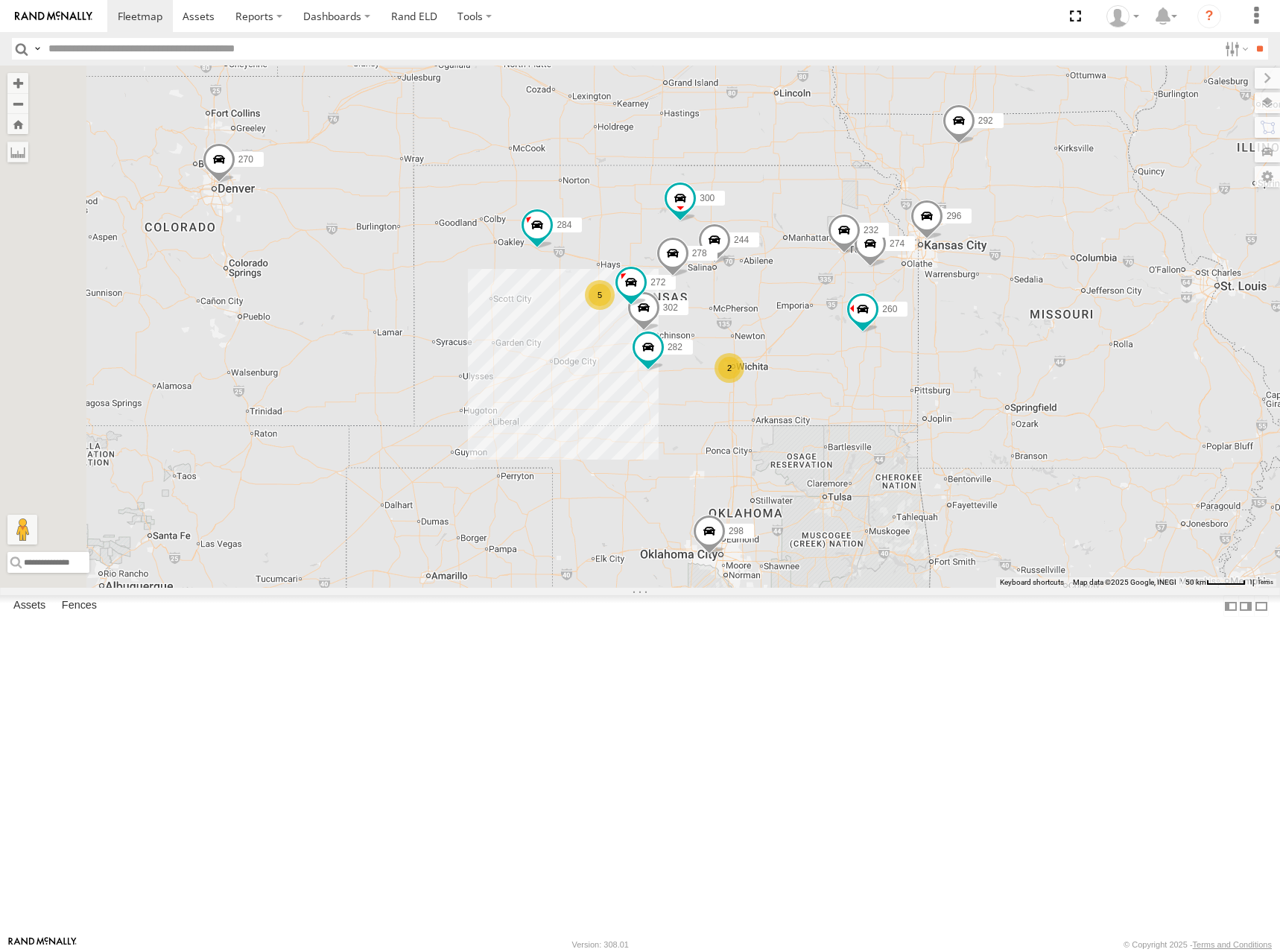
drag, startPoint x: 987, startPoint y: 355, endPoint x: 993, endPoint y: 347, distance: 10.0
click at [993, 347] on div "274 300 244 298 262 292 272 256 232 296 304 284 302 282 266 278 260 270 5 2" at bounding box center [640, 326] width 1280 height 522
drag, startPoint x: 993, startPoint y: 346, endPoint x: 768, endPoint y: 209, distance: 263.4
click at [875, 245] on div "274 300 244 298 270 262 292 256 232 296 304 284 302 282 278 260 6 2" at bounding box center [640, 326] width 1280 height 522
click at [129, 8] on link at bounding box center [140, 15] width 65 height 32
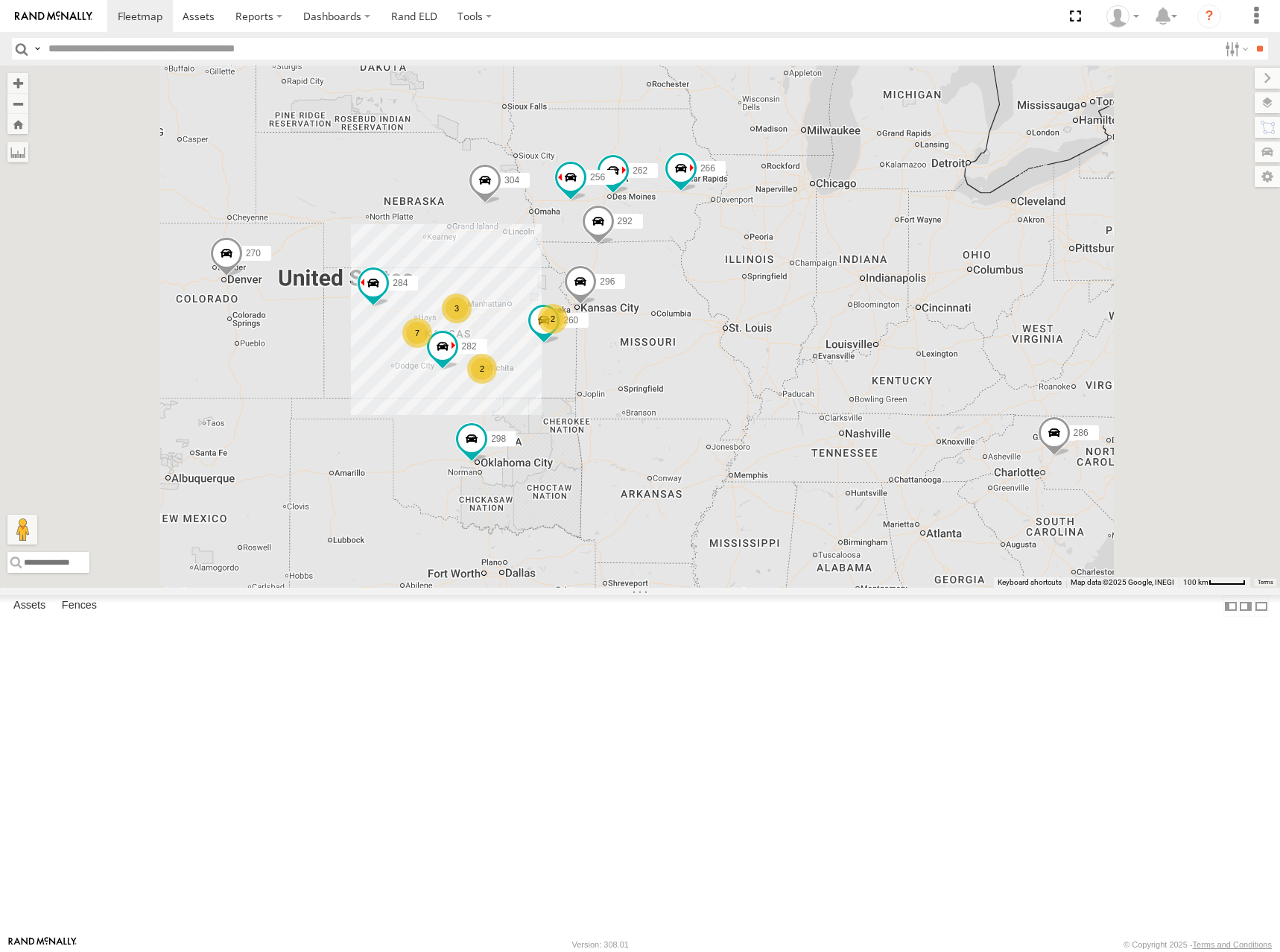
drag, startPoint x: 655, startPoint y: 584, endPoint x: 762, endPoint y: 591, distance: 107.2
click at [762, 587] on div "286 2 3 7 298 270 262 2 292 256 296 304 284 282 266 260" at bounding box center [640, 326] width 1280 height 522
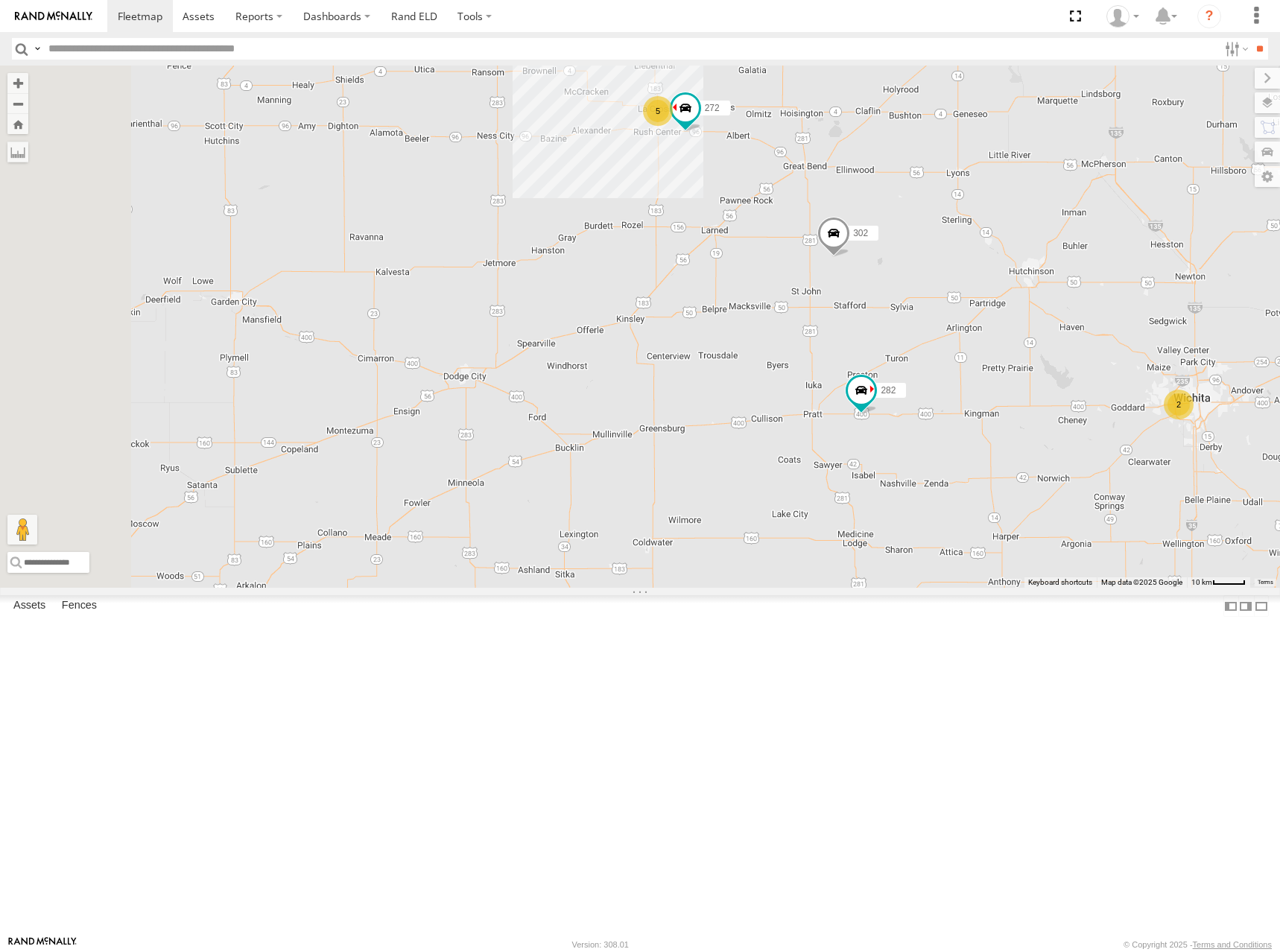
drag, startPoint x: 662, startPoint y: 490, endPoint x: 856, endPoint y: 506, distance: 194.7
click at [856, 506] on div "286 298 270 262 292 256 296 304 284 282 266 260 274 300 244 232 302 278 5 2 272" at bounding box center [640, 326] width 1280 height 522
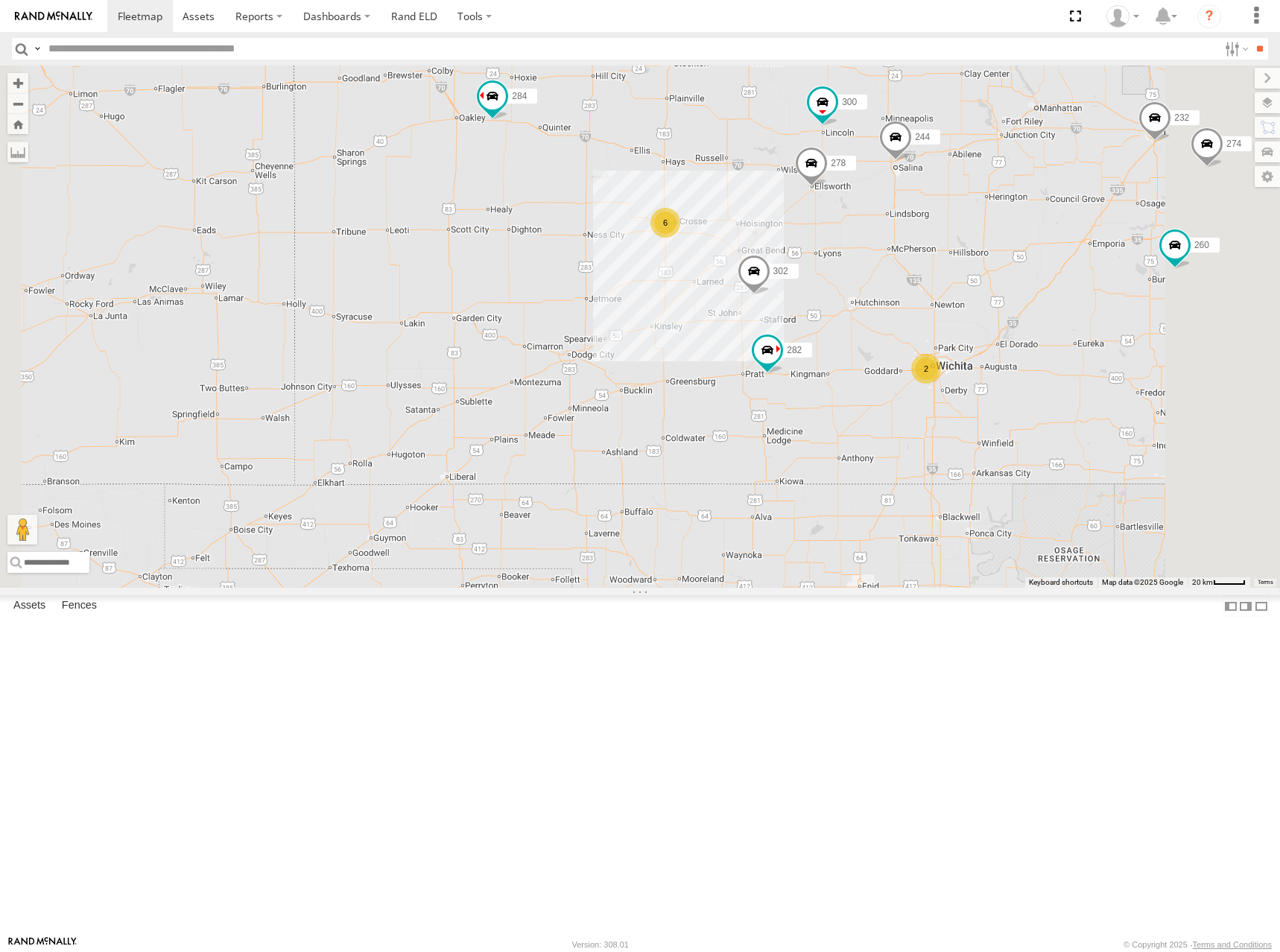
drag, startPoint x: 834, startPoint y: 496, endPoint x: 834, endPoint y: 484, distance: 12.0
click at [834, 484] on div "286 298 270 262 292 256 296 304 284 282 266 260 274 300 244 232 302 278 6 2" at bounding box center [640, 326] width 1280 height 522
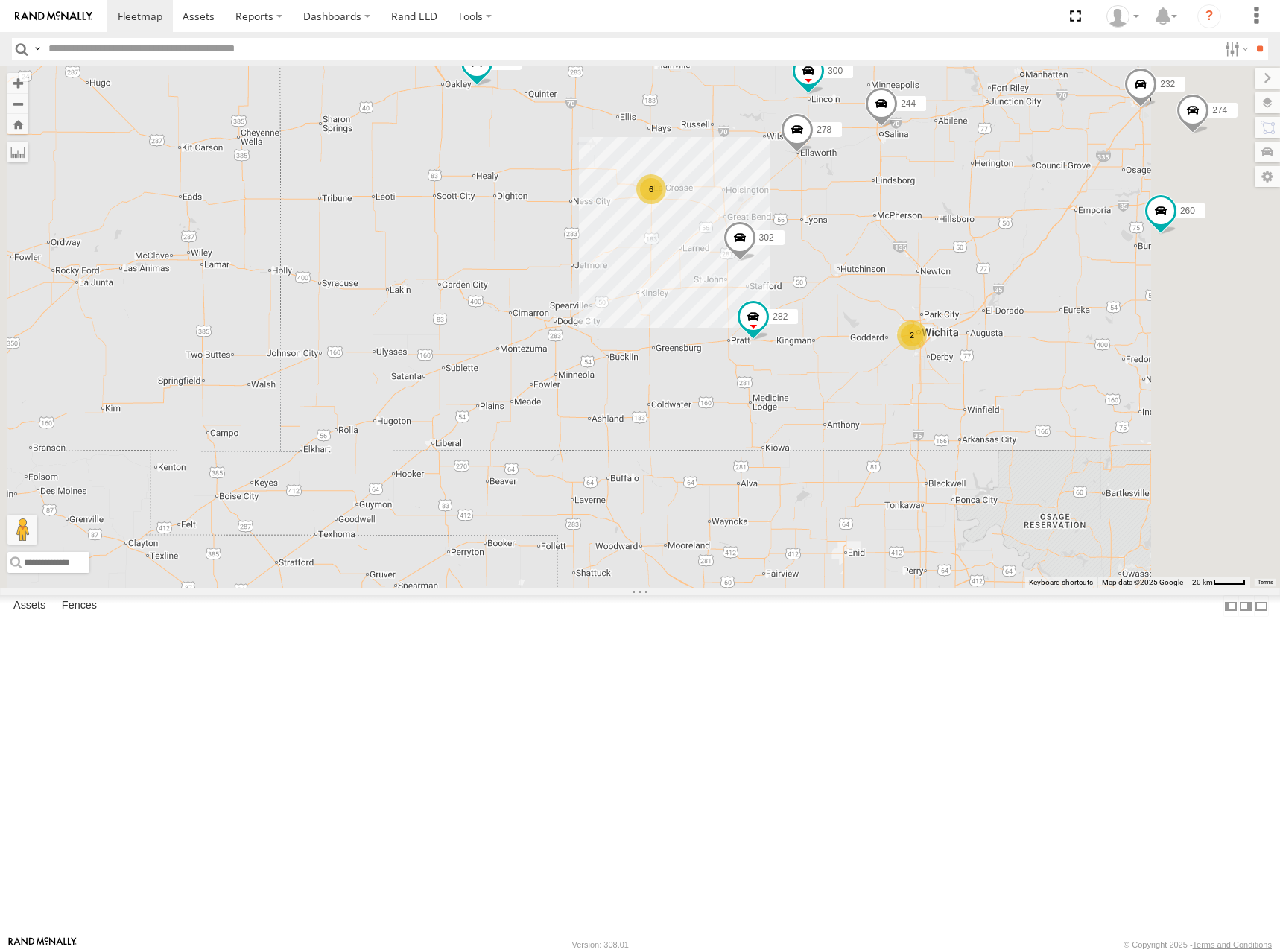
drag, startPoint x: 945, startPoint y: 298, endPoint x: 939, endPoint y: 278, distance: 20.9
click at [939, 278] on div "286 298 270 262 292 256 296 304 284 282 266 260 274 300 244 232 302 278 6 2" at bounding box center [640, 326] width 1280 height 522
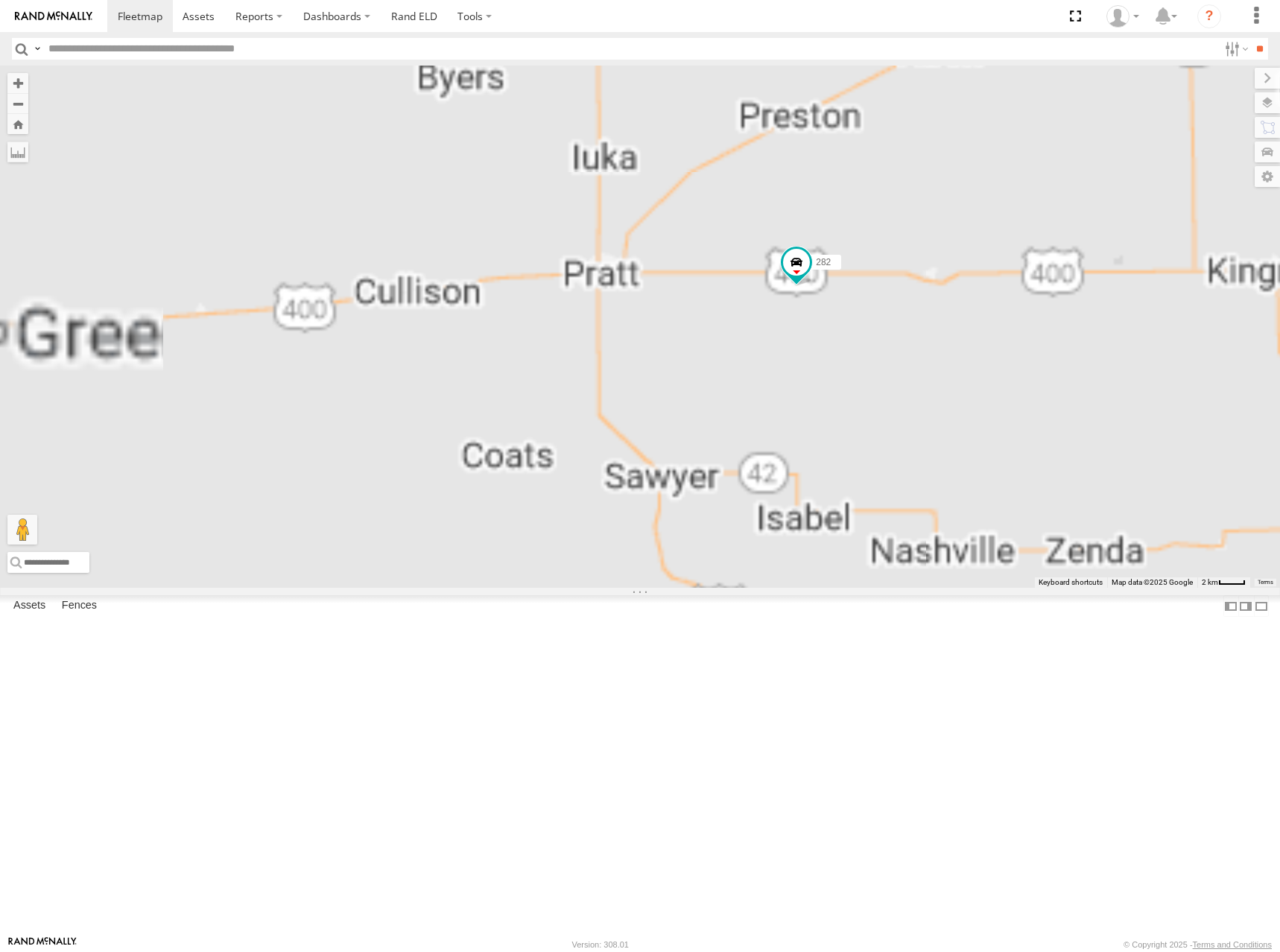
drag, startPoint x: 946, startPoint y: 416, endPoint x: 946, endPoint y: 465, distance: 49.0
click at [946, 465] on div "286 298 270 262 292 256 296 304 284 282 266 260 274 300 244 232 302 278" at bounding box center [640, 326] width 1280 height 522
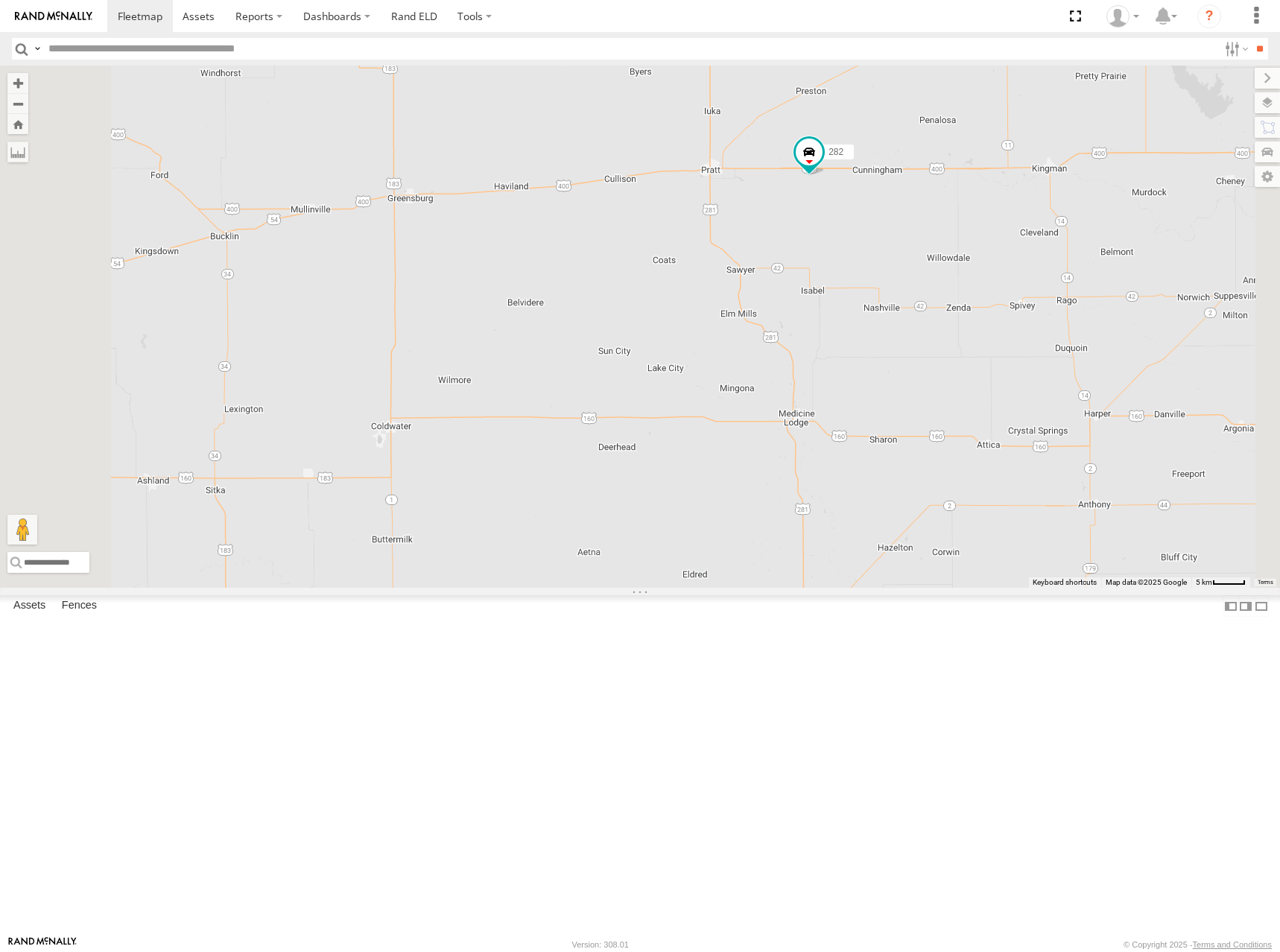
drag, startPoint x: 882, startPoint y: 410, endPoint x: 916, endPoint y: 402, distance: 34.9
click at [916, 402] on div "286 298 270 262 292 256 296 304 284 282 266 260 274 300 244 232 302 278" at bounding box center [640, 326] width 1280 height 522
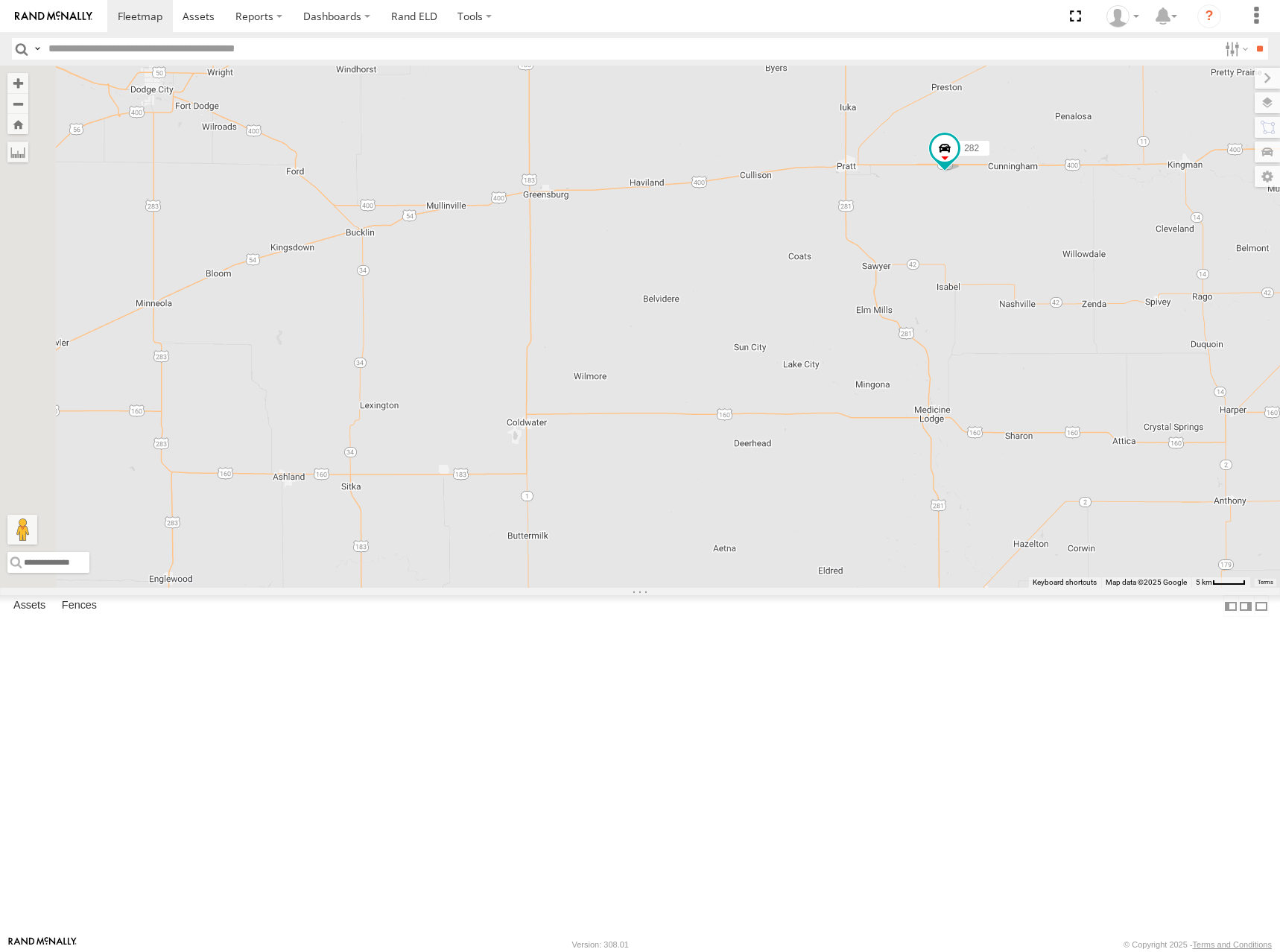
drag, startPoint x: 612, startPoint y: 463, endPoint x: 748, endPoint y: 458, distance: 136.1
click at [748, 458] on div "286 298 270 262 292 256 296 304 284 282 266 260 274 300 244 232 302 278" at bounding box center [640, 326] width 1280 height 522
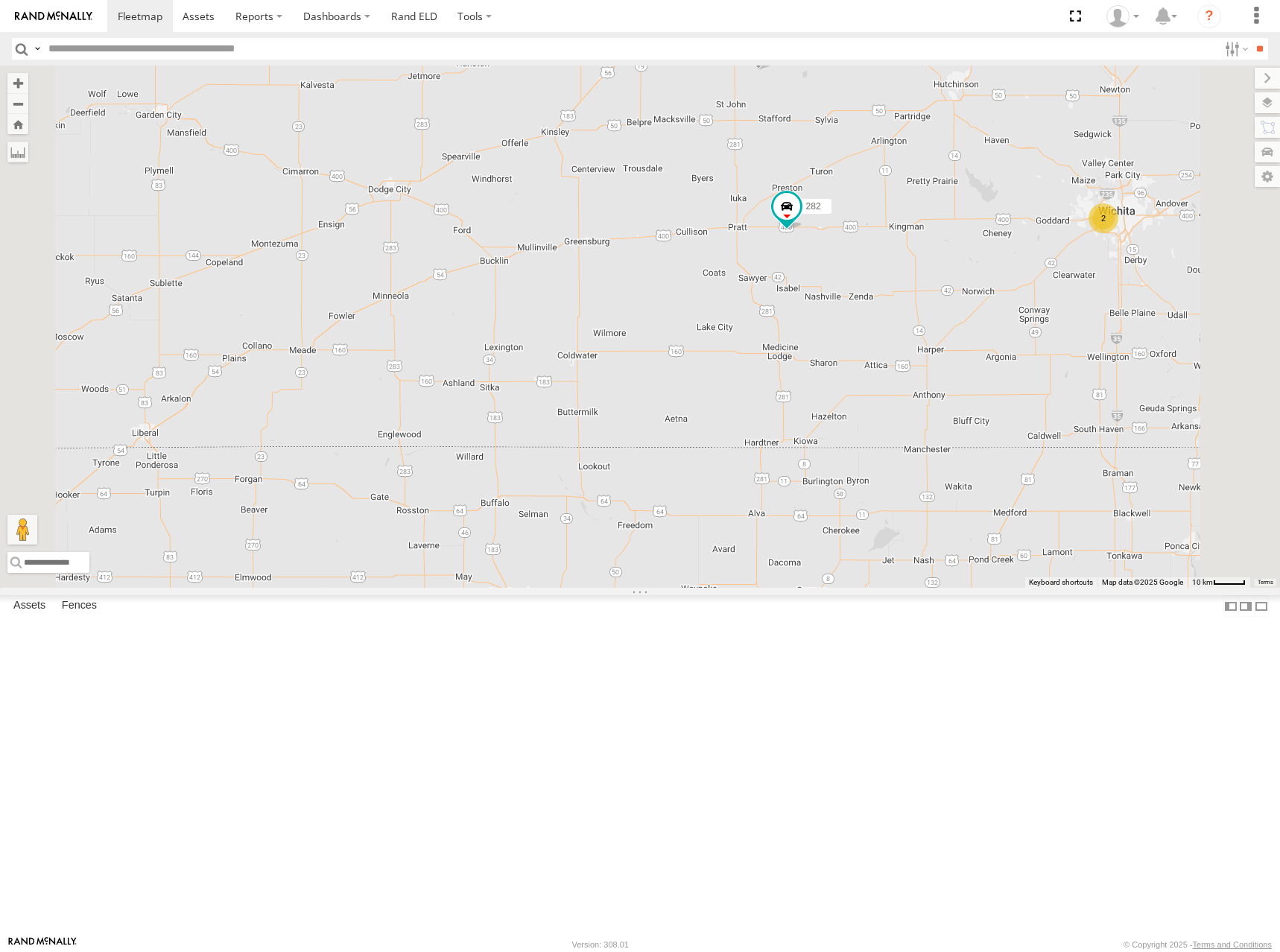
drag, startPoint x: 752, startPoint y: 447, endPoint x: 786, endPoint y: 450, distance: 34.1
click at [786, 450] on div "286 298 270 262 292 256 296 304 284 282 266 260 274 300 244 232 302 278 6 2" at bounding box center [640, 326] width 1280 height 522
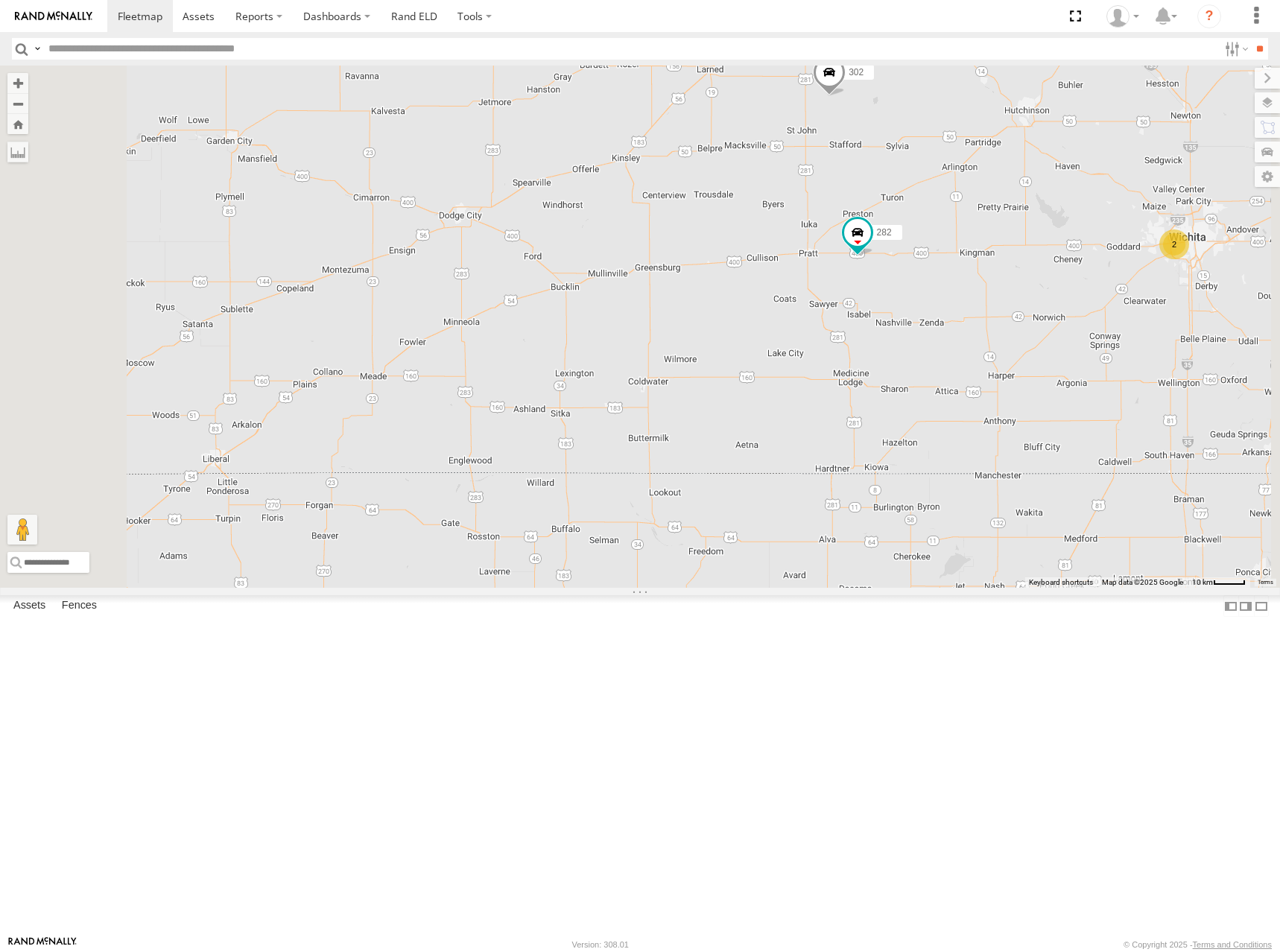
drag, startPoint x: 663, startPoint y: 375, endPoint x: 733, endPoint y: 401, distance: 74.7
click at [733, 401] on div "286 298 270 262 292 256 296 304 284 282 266 260 274 300 244 232 302 278 6 2" at bounding box center [640, 326] width 1280 height 522
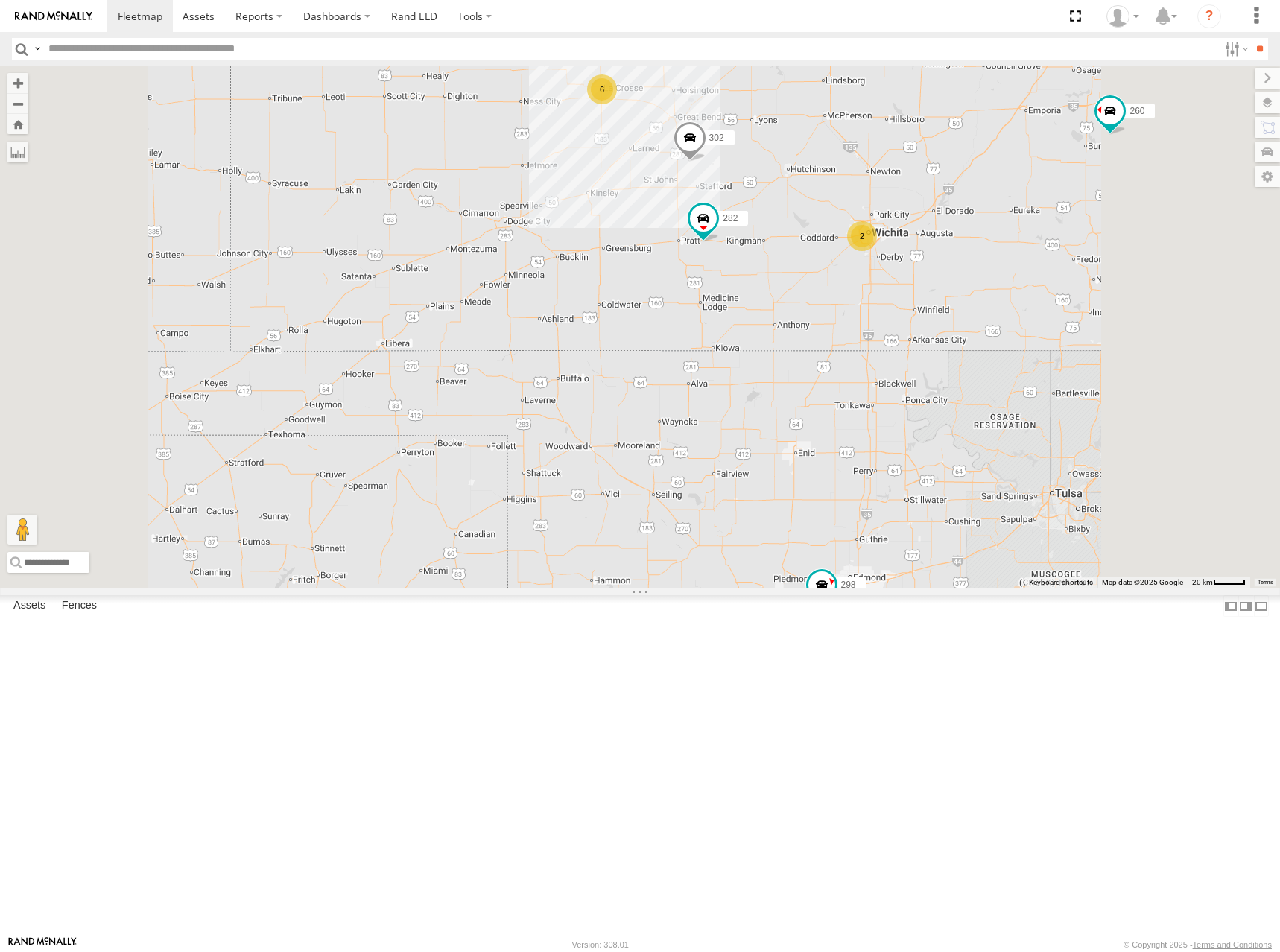
drag, startPoint x: 768, startPoint y: 351, endPoint x: 790, endPoint y: 351, distance: 22.0
click at [790, 351] on div "286 298 270 262 292 256 296 304 284 282 266 260 274 300 244 232 302 278 6 2" at bounding box center [640, 326] width 1280 height 522
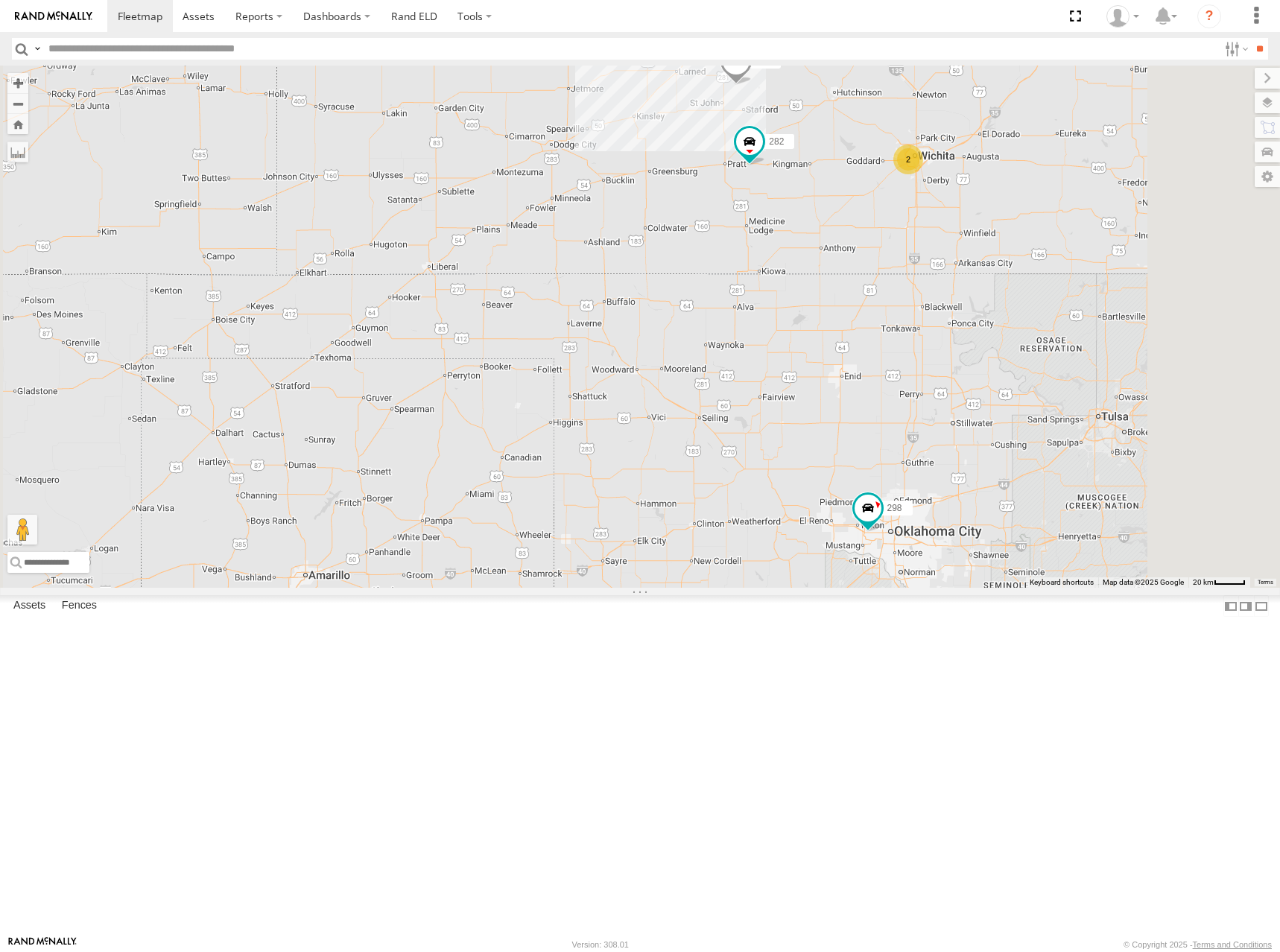
drag, startPoint x: 999, startPoint y: 197, endPoint x: 999, endPoint y: 221, distance: 24.0
click at [999, 221] on div "286 298 270 262 292 256 296 304 284 282 266 260 274 300 244 232 302 278 6 2" at bounding box center [640, 326] width 1280 height 522
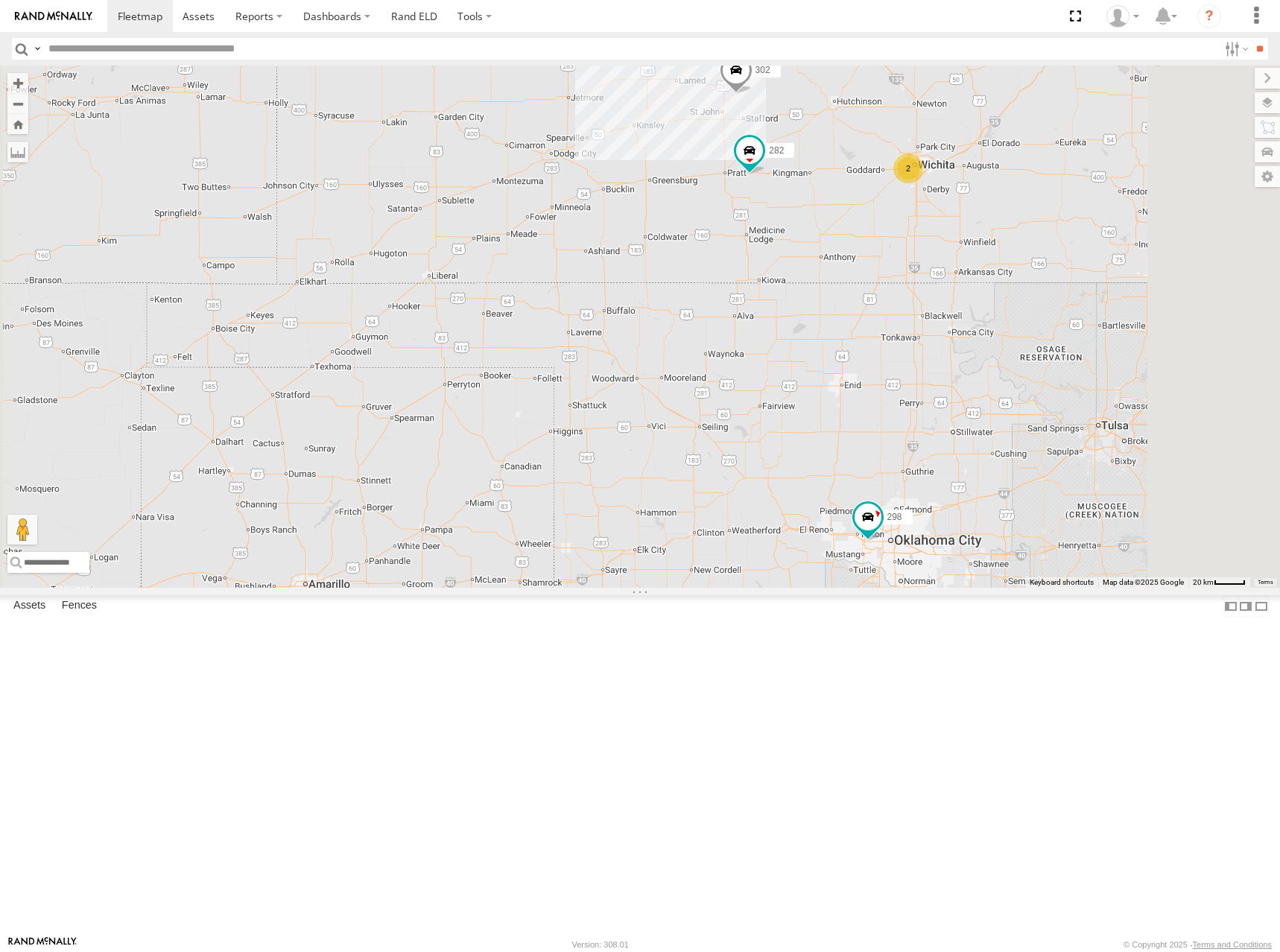
drag, startPoint x: 1024, startPoint y: 255, endPoint x: 1010, endPoint y: 281, distance: 29.5
click at [1010, 281] on div "286 298 270 262 292 256 296 304 284 282 266 260 274 300 244 232 302 278 6 2" at bounding box center [640, 326] width 1280 height 522
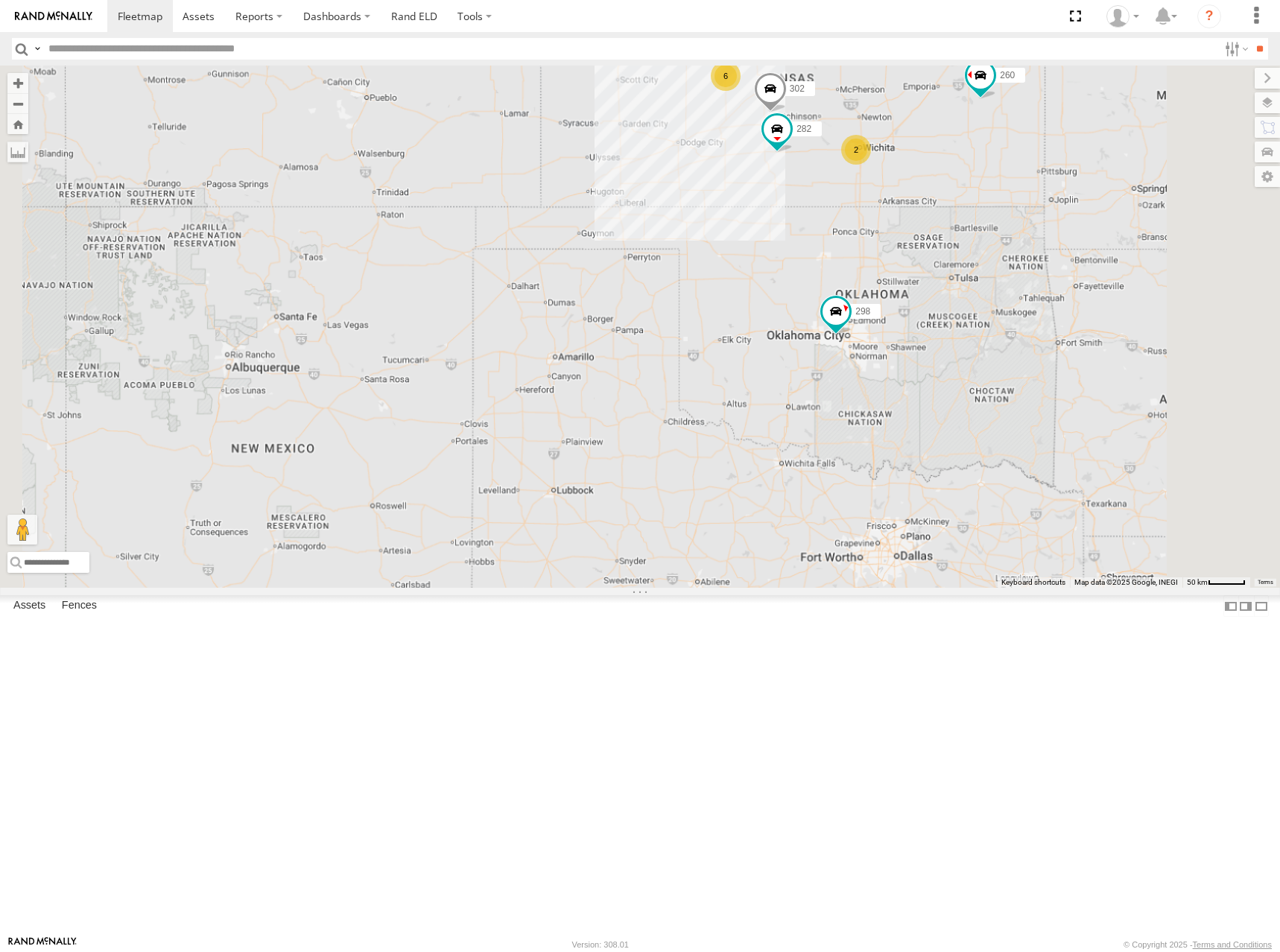
drag, startPoint x: 1039, startPoint y: 258, endPoint x: 1024, endPoint y: 267, distance: 17.5
click at [1024, 267] on div "286 298 270 262 292 256 296 304 284 282 266 260 274 300 244 232 302 278 6 2" at bounding box center [640, 326] width 1280 height 522
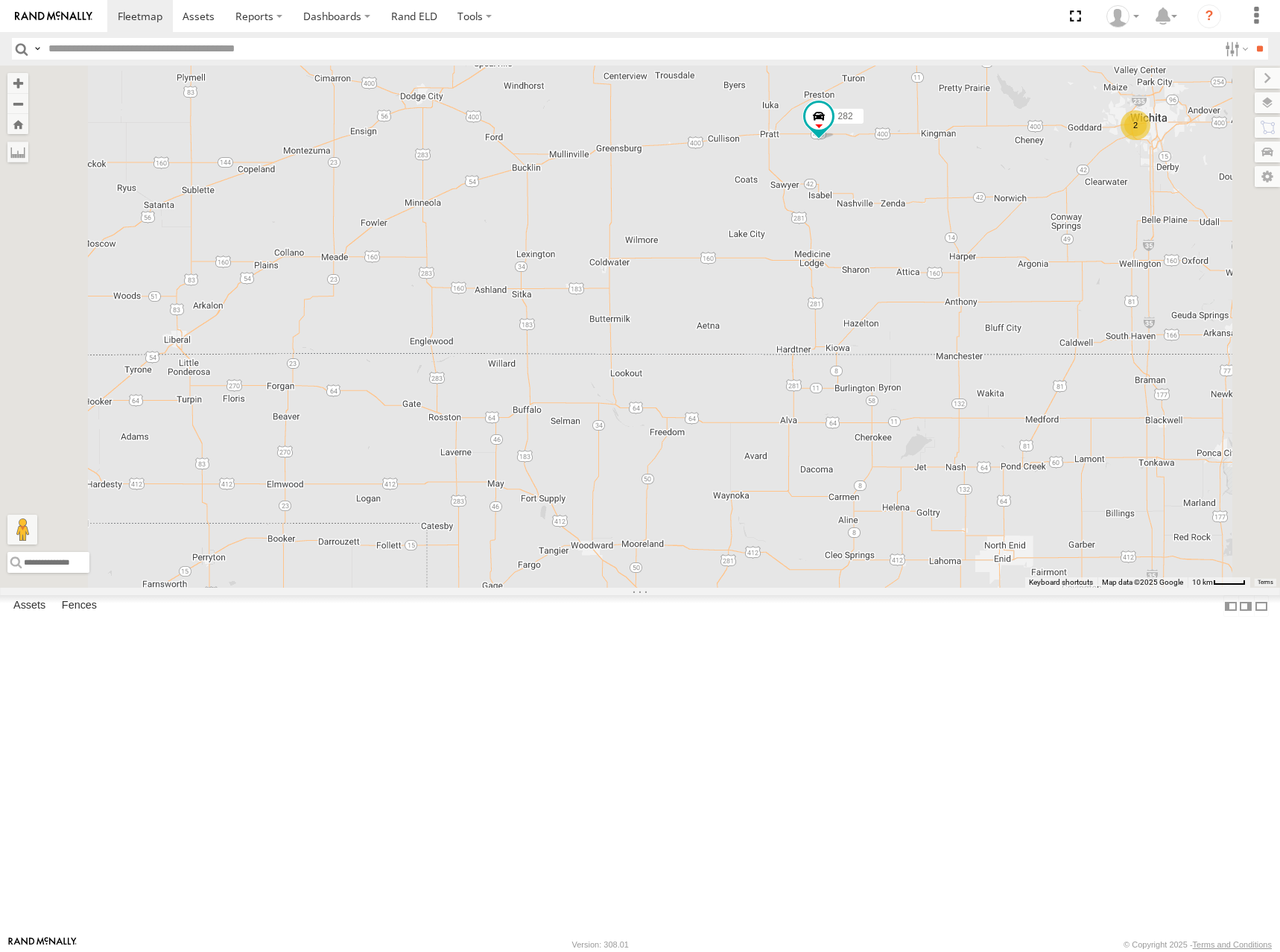
drag, startPoint x: 831, startPoint y: 357, endPoint x: 952, endPoint y: 358, distance: 121.0
click at [952, 358] on div "286 298 270 262 292 256 296 304 284 282 266 260 274 300 244 232 302 278 2" at bounding box center [640, 326] width 1280 height 522
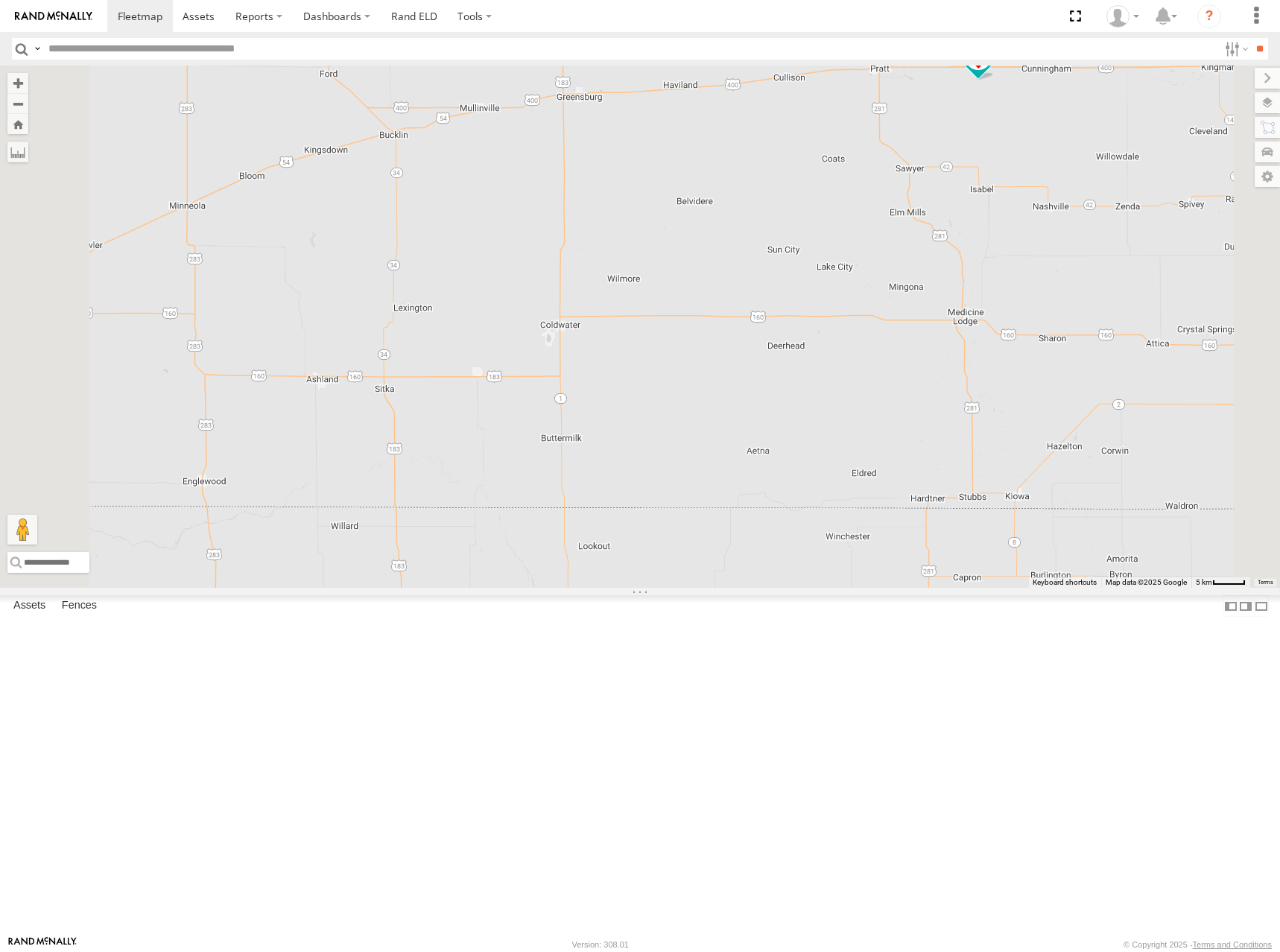
drag, startPoint x: 732, startPoint y: 474, endPoint x: 789, endPoint y: 443, distance: 64.9
click at [780, 450] on div "286 298 270 262 292 256 296 304 284 282 266 260 274 300 244 232 302 278" at bounding box center [640, 326] width 1280 height 522
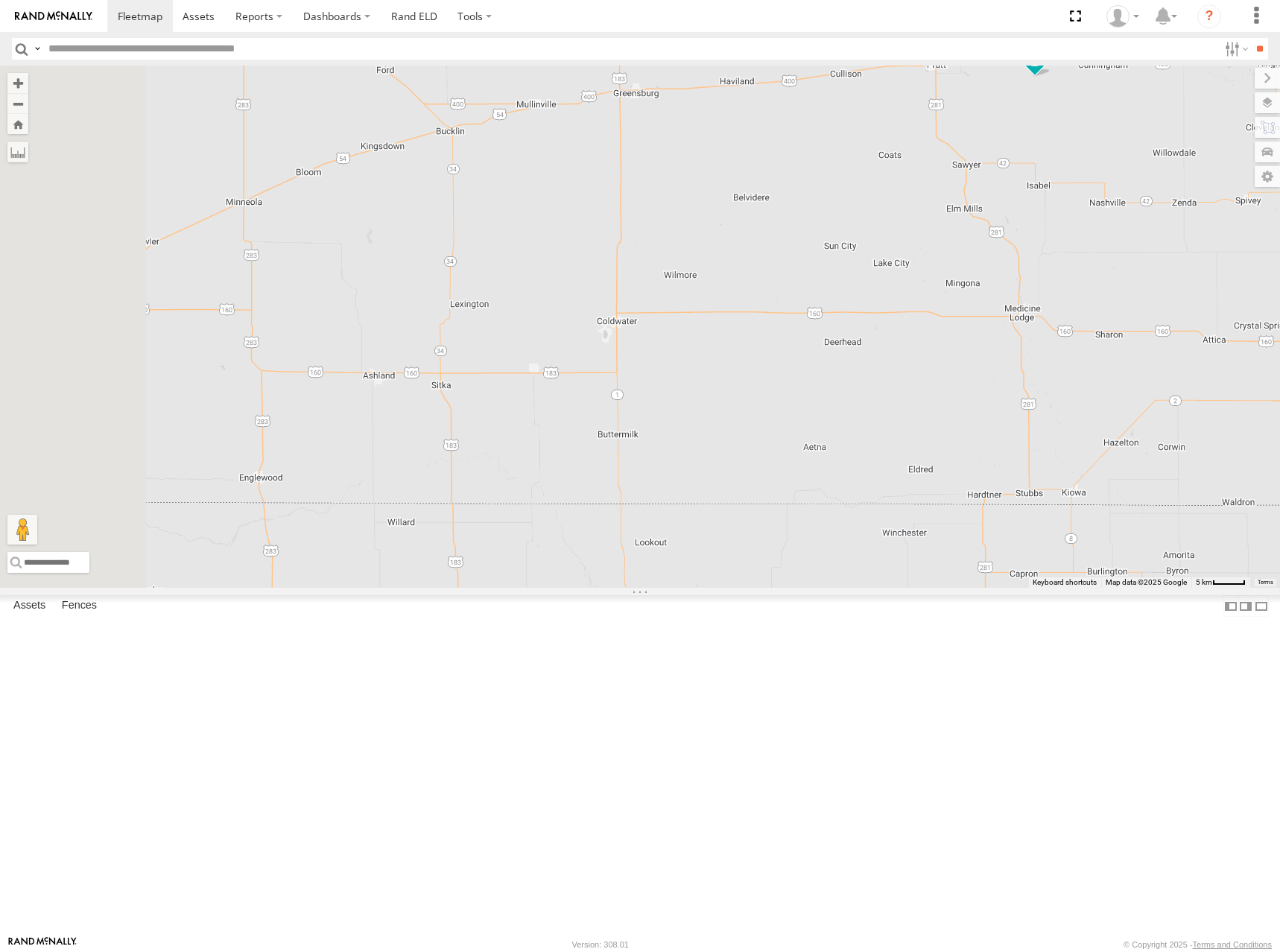
drag, startPoint x: 877, startPoint y: 337, endPoint x: 914, endPoint y: 345, distance: 37.9
click at [912, 344] on div "286 298 270 262 292 256 296 304 284 282 266 260 274 300 244 232 302 278" at bounding box center [640, 326] width 1280 height 522
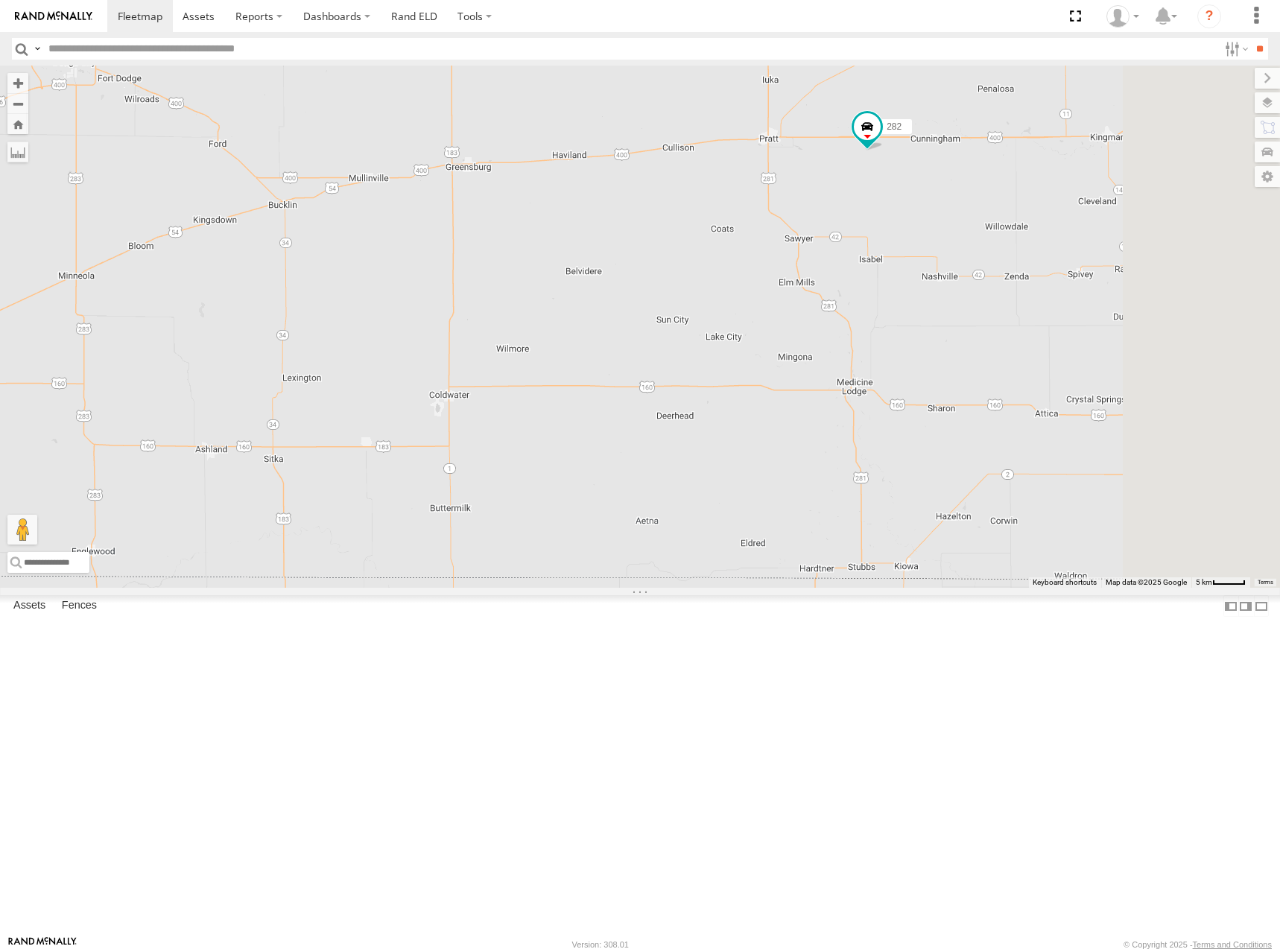
drag, startPoint x: 1085, startPoint y: 328, endPoint x: 934, endPoint y: 388, distance: 162.5
click at [934, 388] on div "286 298 270 262 292 256 296 304 284 282 266 260 274 300 244 232 302 278" at bounding box center [640, 326] width 1280 height 522
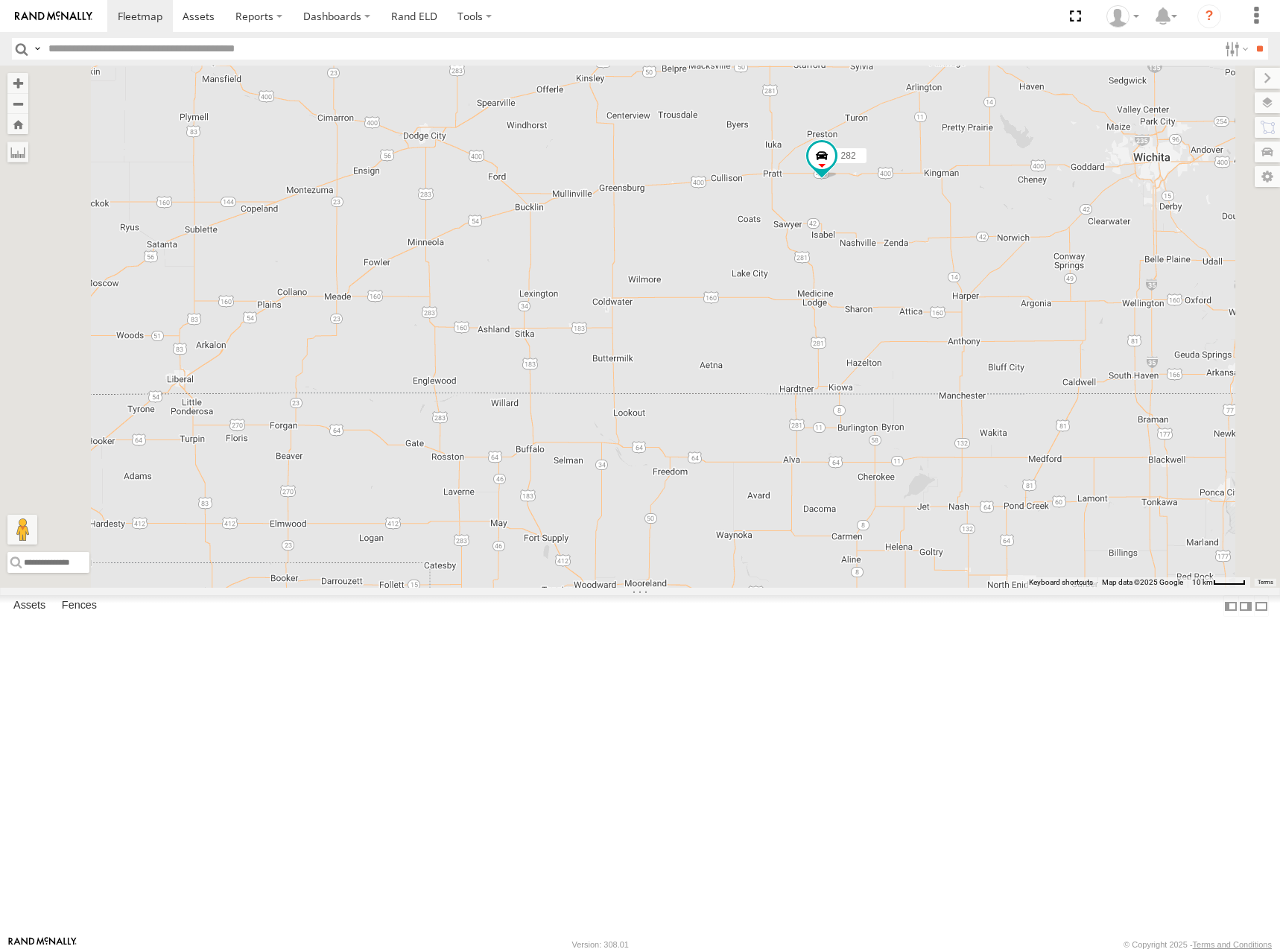
drag, startPoint x: 930, startPoint y: 392, endPoint x: 951, endPoint y: 387, distance: 21.6
click at [951, 387] on div "286 298 270 262 292 256 296 304 284 282 266 260 274 300 244 232 302 278 6" at bounding box center [640, 326] width 1280 height 522
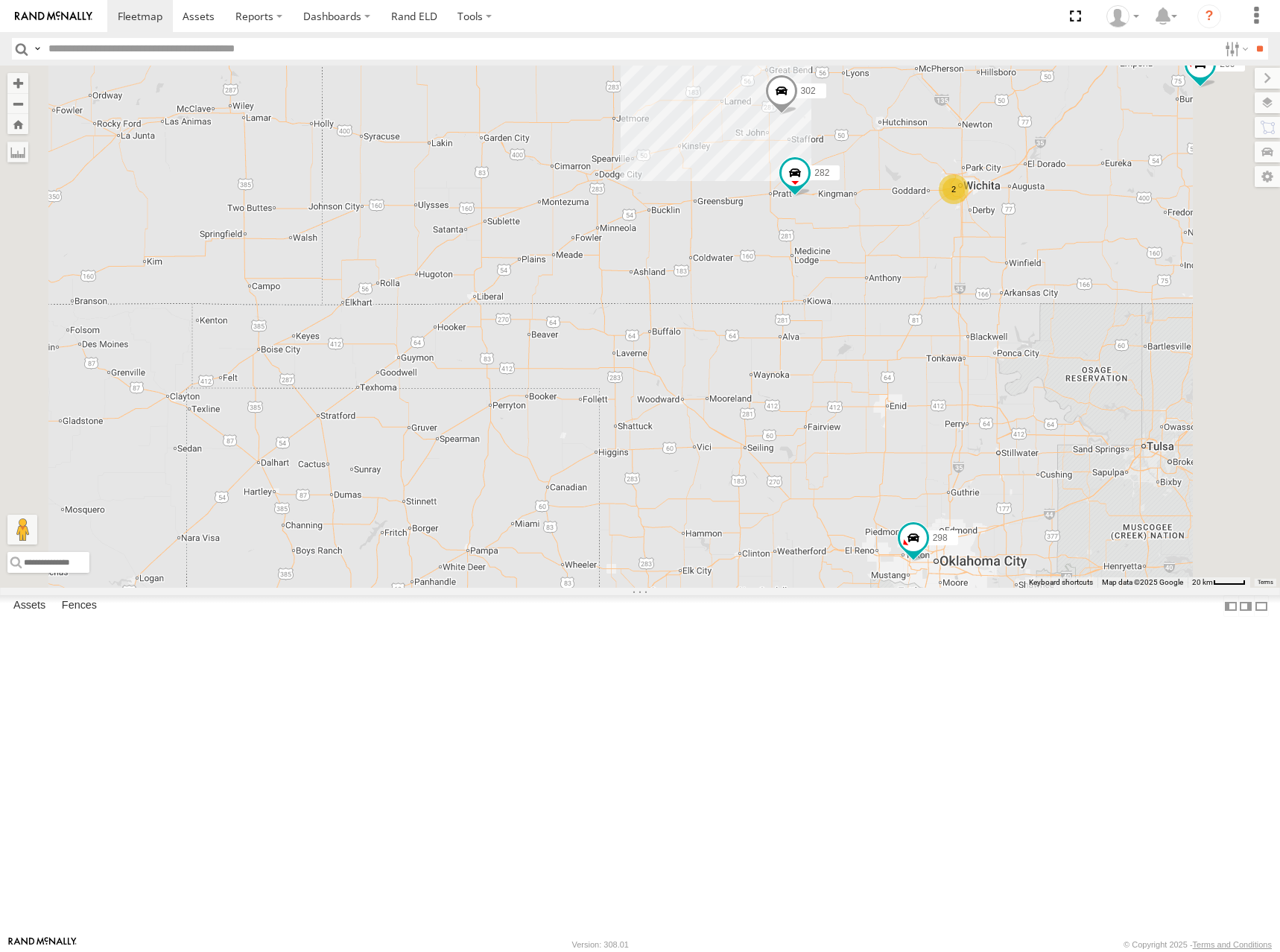
drag, startPoint x: 899, startPoint y: 336, endPoint x: 857, endPoint y: 333, distance: 42.1
click at [857, 333] on div "286 298 270 262 292 256 296 304 284 282 266 260 274 300 244 232 302 278 6 2" at bounding box center [640, 326] width 1280 height 522
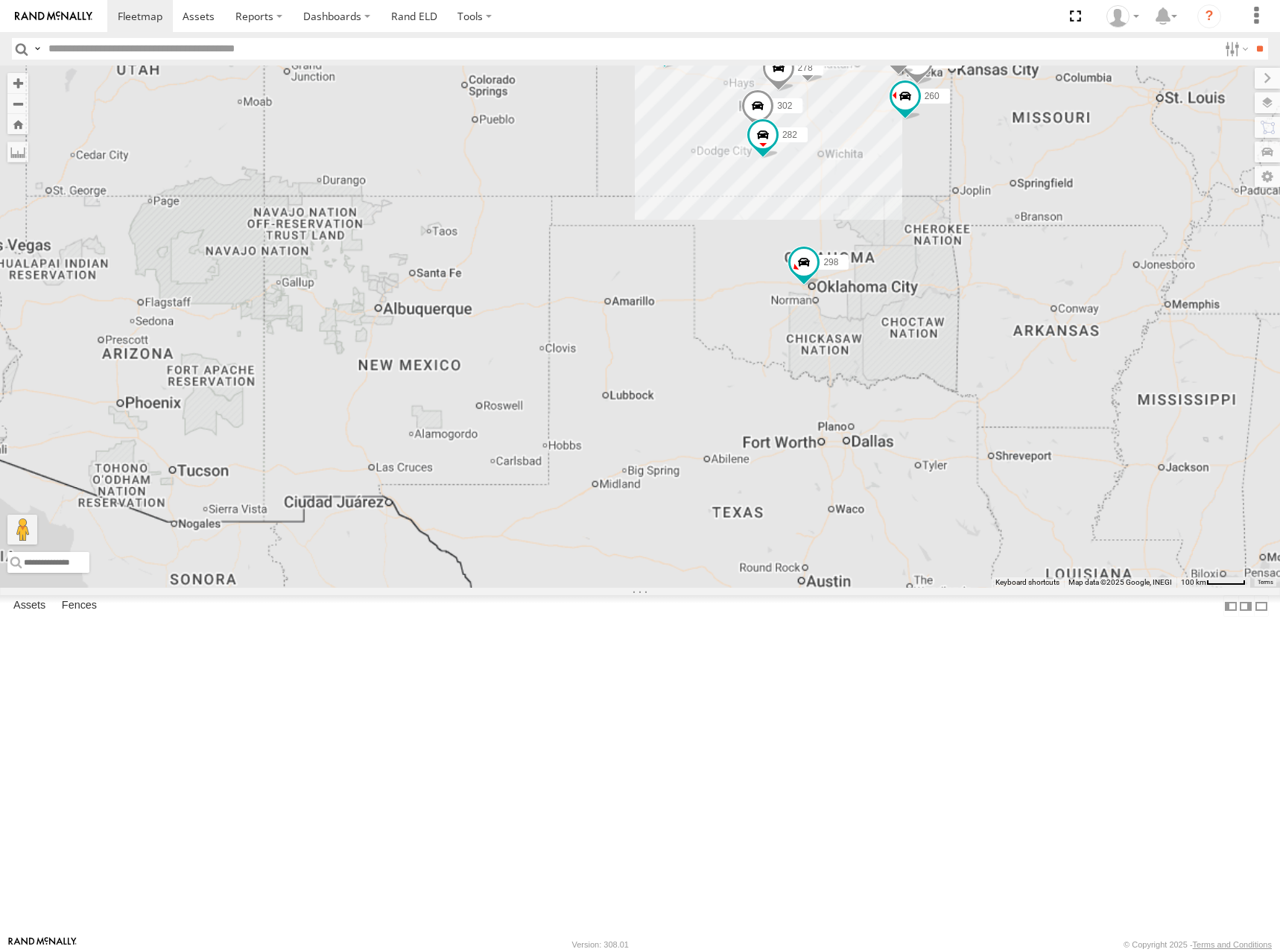
drag, startPoint x: 1040, startPoint y: 280, endPoint x: 1020, endPoint y: 300, distance: 28.3
click at [1020, 300] on div "286 298 270 262 292 256 296 304 284 282 266 260 274 300 244 232 302 278" at bounding box center [640, 326] width 1280 height 522
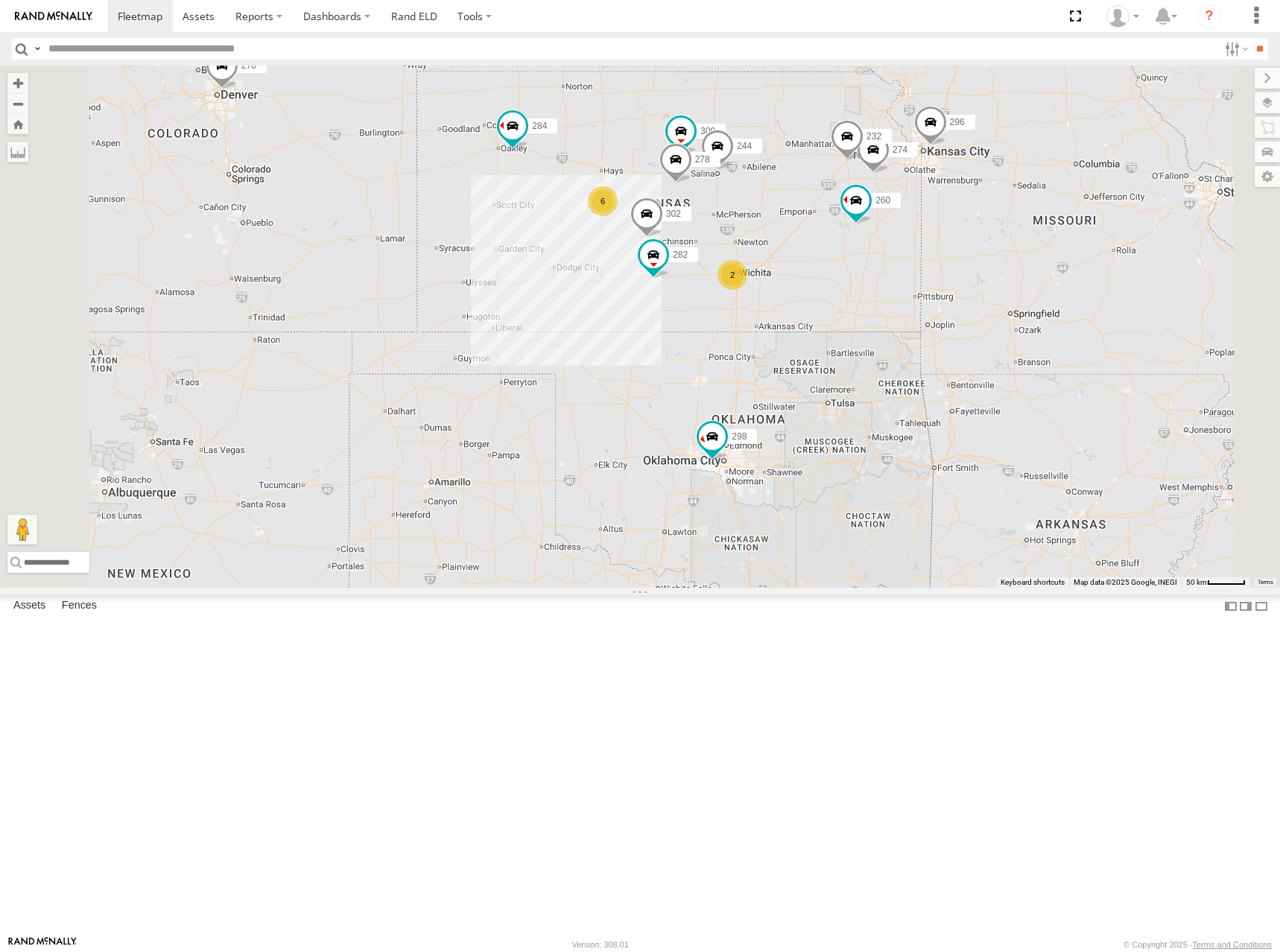
drag, startPoint x: 949, startPoint y: 344, endPoint x: 963, endPoint y: 337, distance: 15.7
click at [963, 337] on div "286 298 270 262 292 256 296 304 284 282 266 260 274 300 244 6 2 232 302 278" at bounding box center [640, 326] width 1280 height 522
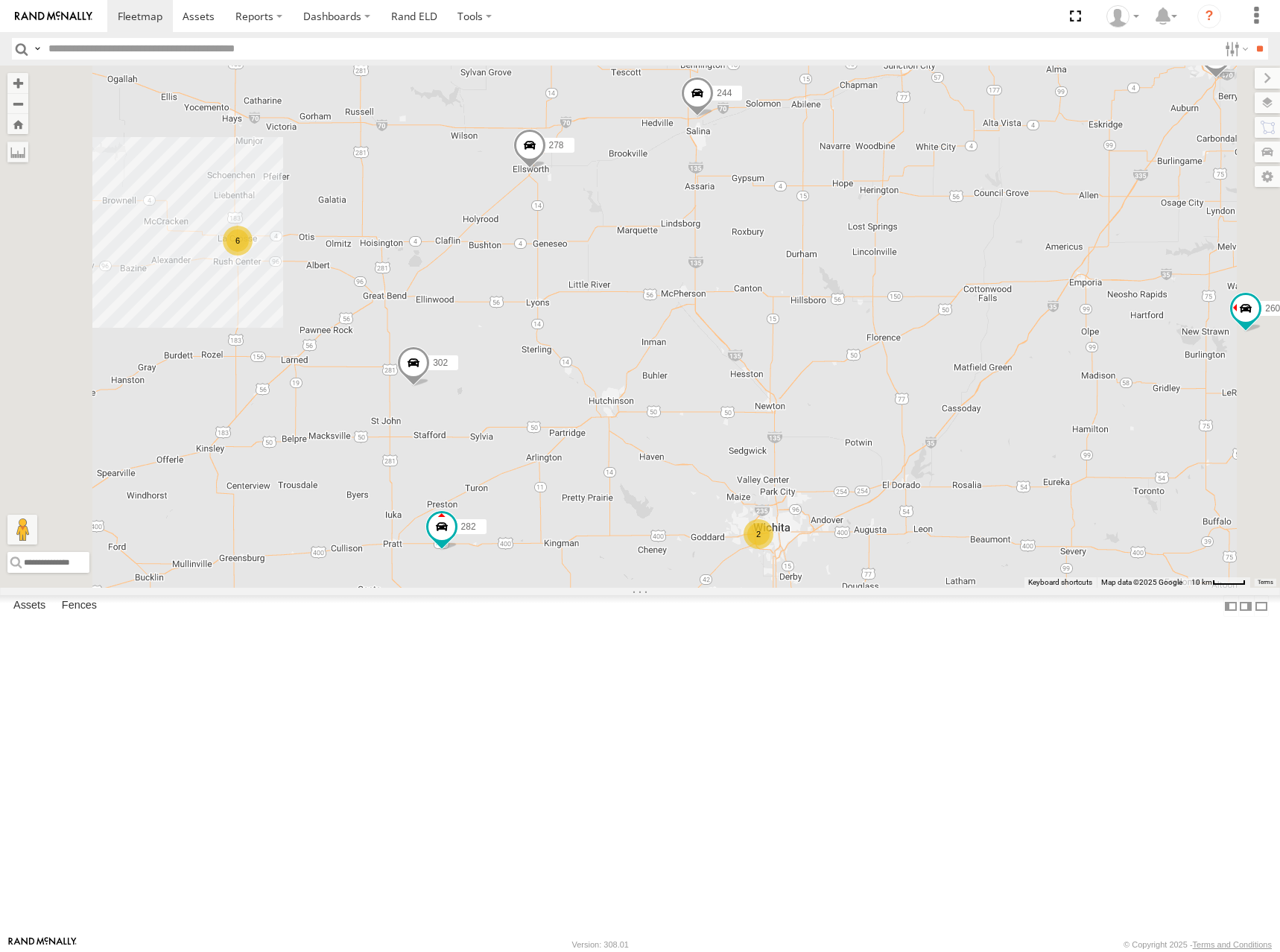
drag, startPoint x: 926, startPoint y: 308, endPoint x: 919, endPoint y: 345, distance: 37.7
click at [919, 345] on div "286 298 270 262 292 256 296 304 284 282 266 260 274 300 244 232 302 278 6 2" at bounding box center [640, 326] width 1280 height 522
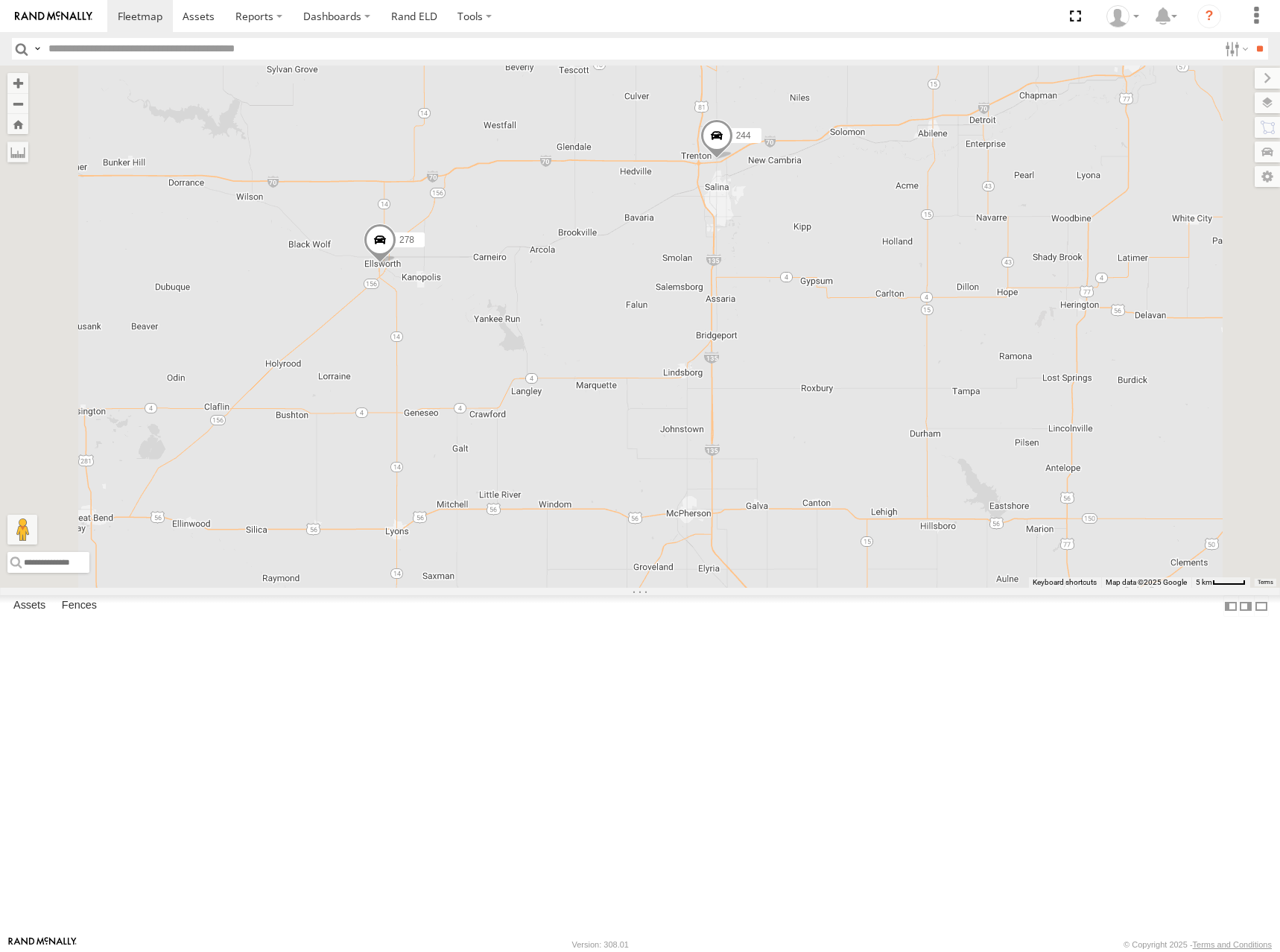
drag, startPoint x: 943, startPoint y: 316, endPoint x: 943, endPoint y: 351, distance: 35.0
click at [943, 351] on div "286 298 270 262 292 256 296 304 284 282 266 260 274 300 244 232 302 278" at bounding box center [640, 326] width 1280 height 522
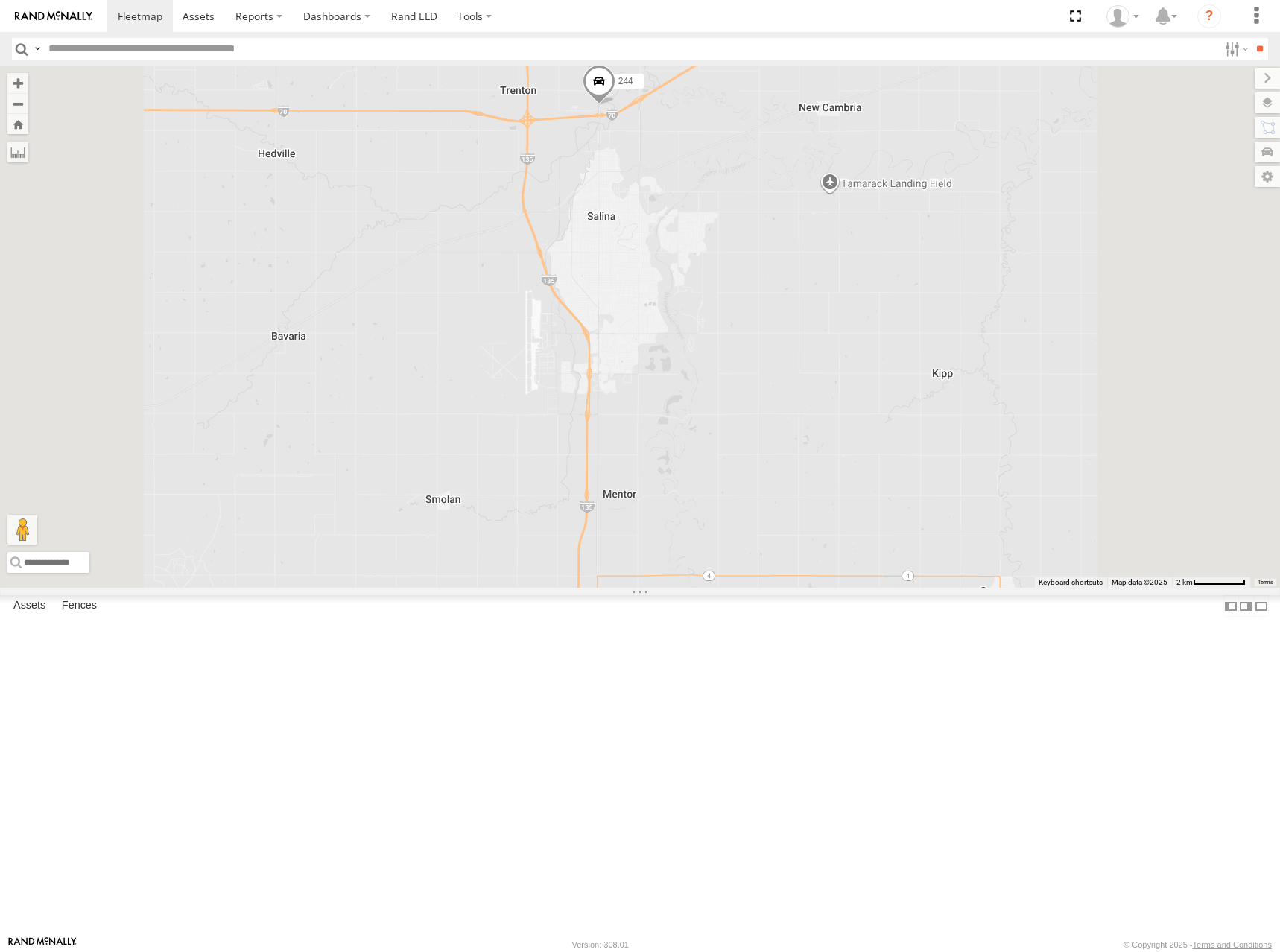
drag, startPoint x: 927, startPoint y: 331, endPoint x: 936, endPoint y: 347, distance: 18.4
click at [936, 347] on div "286 298 270 262 292 256 296 304 284 282 266 260 274 300 244 232 302 278" at bounding box center [640, 326] width 1280 height 522
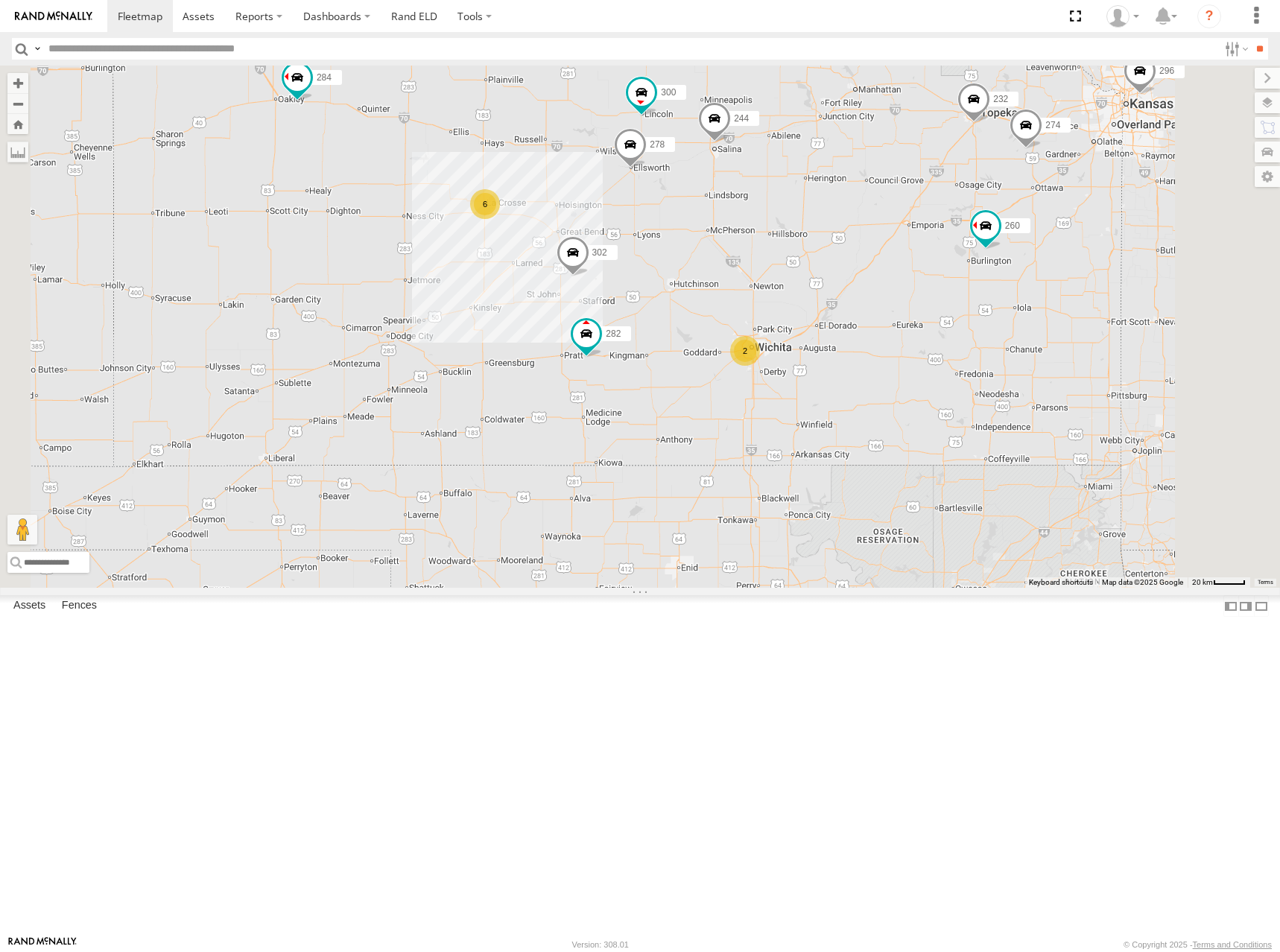
drag, startPoint x: 913, startPoint y: 190, endPoint x: 957, endPoint y: 275, distance: 95.7
click at [957, 275] on div "286 298 270 262 292 256 296 304 284 282 266 260 274 300 244 232 302 278 6 2" at bounding box center [640, 326] width 1280 height 522
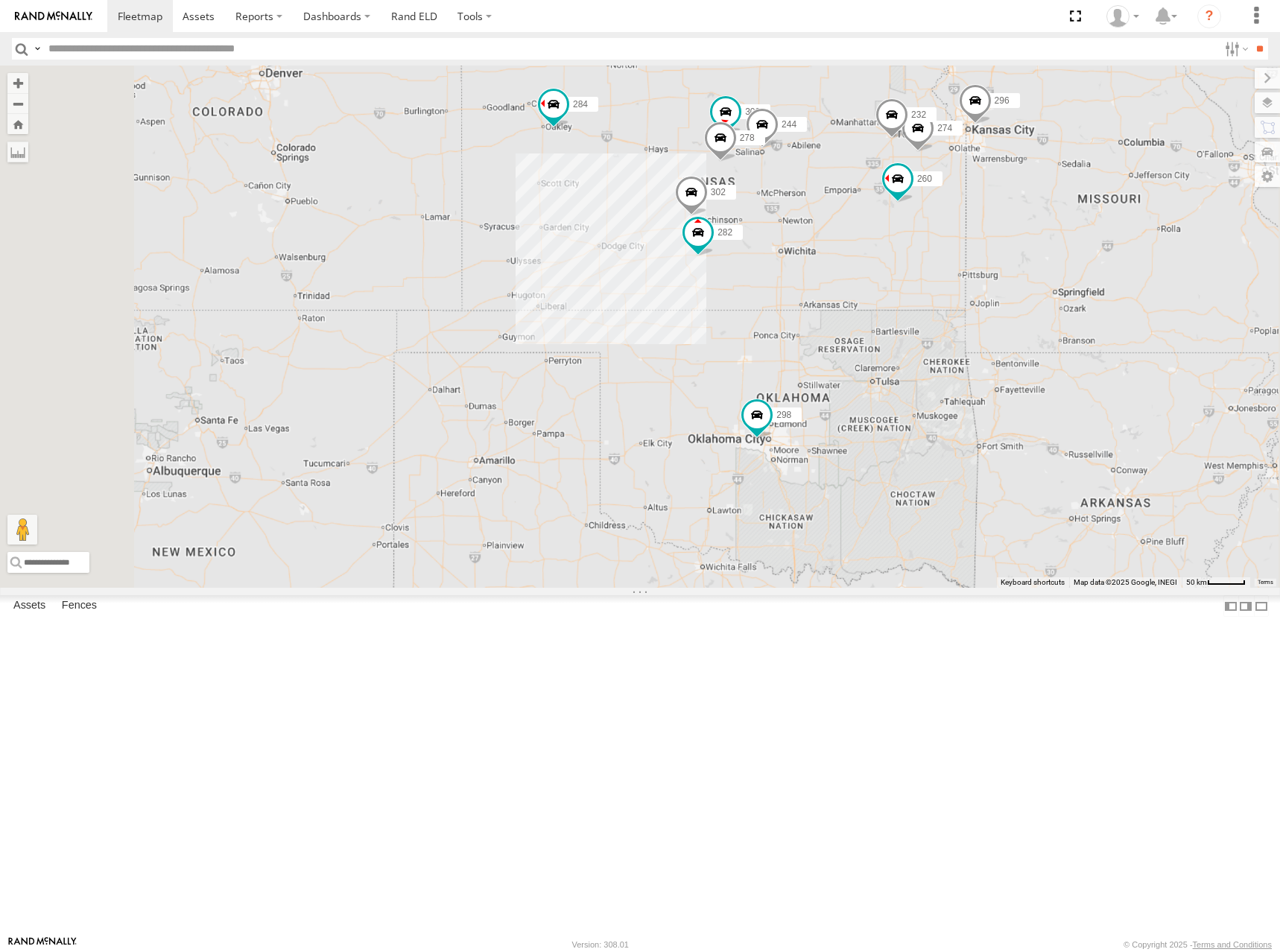
drag, startPoint x: 976, startPoint y: 246, endPoint x: 968, endPoint y: 252, distance: 10.0
click at [968, 252] on div "286 298 270 262 292 256 296 304 284 282 266 260 274 300 244 232 302 278" at bounding box center [640, 326] width 1280 height 522
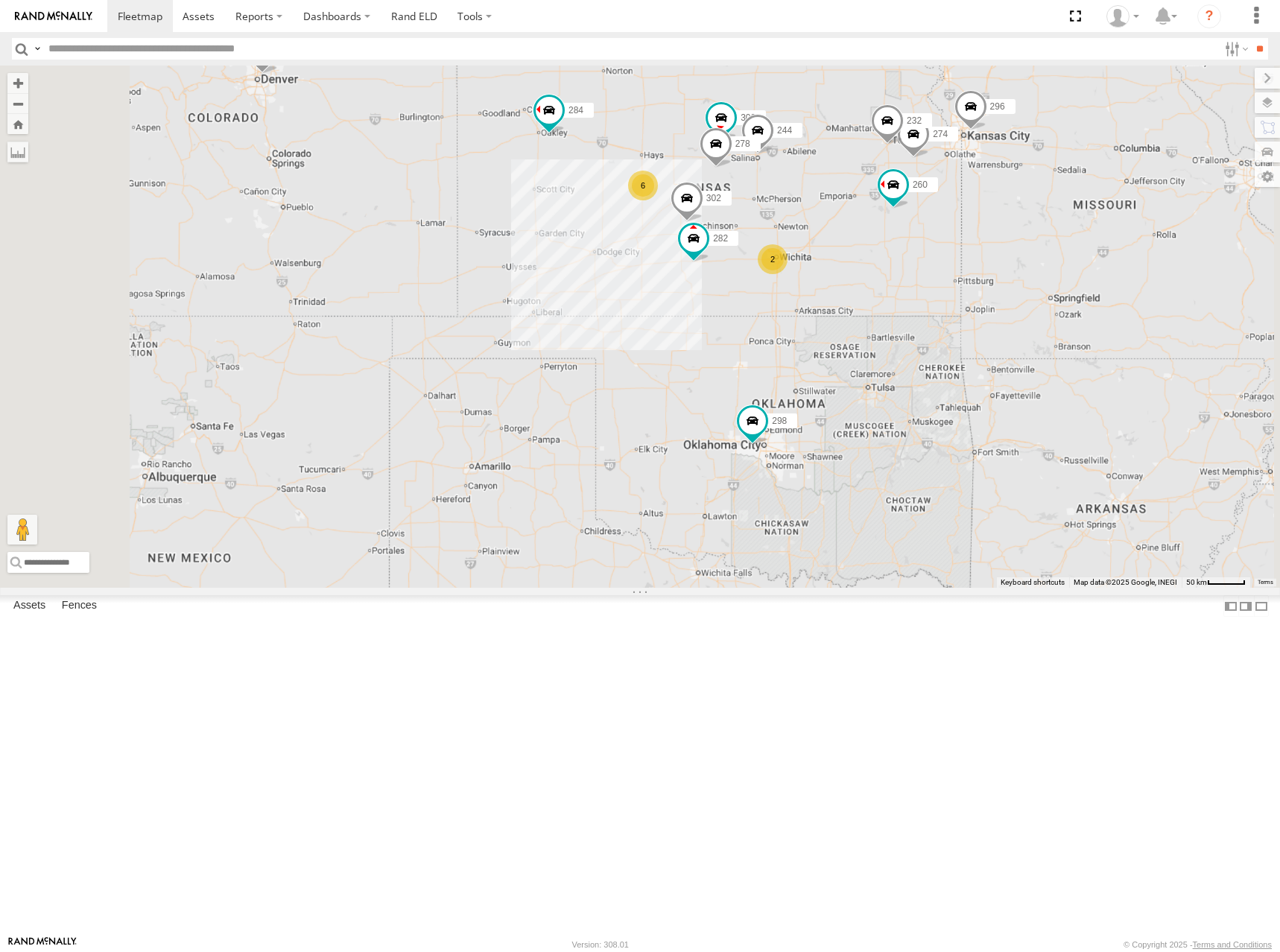
click at [946, 229] on div "286 298 270 262 292 256 296 304 284 282 266 260 274 300 244 232 302 278 6 2" at bounding box center [640, 326] width 1280 height 522
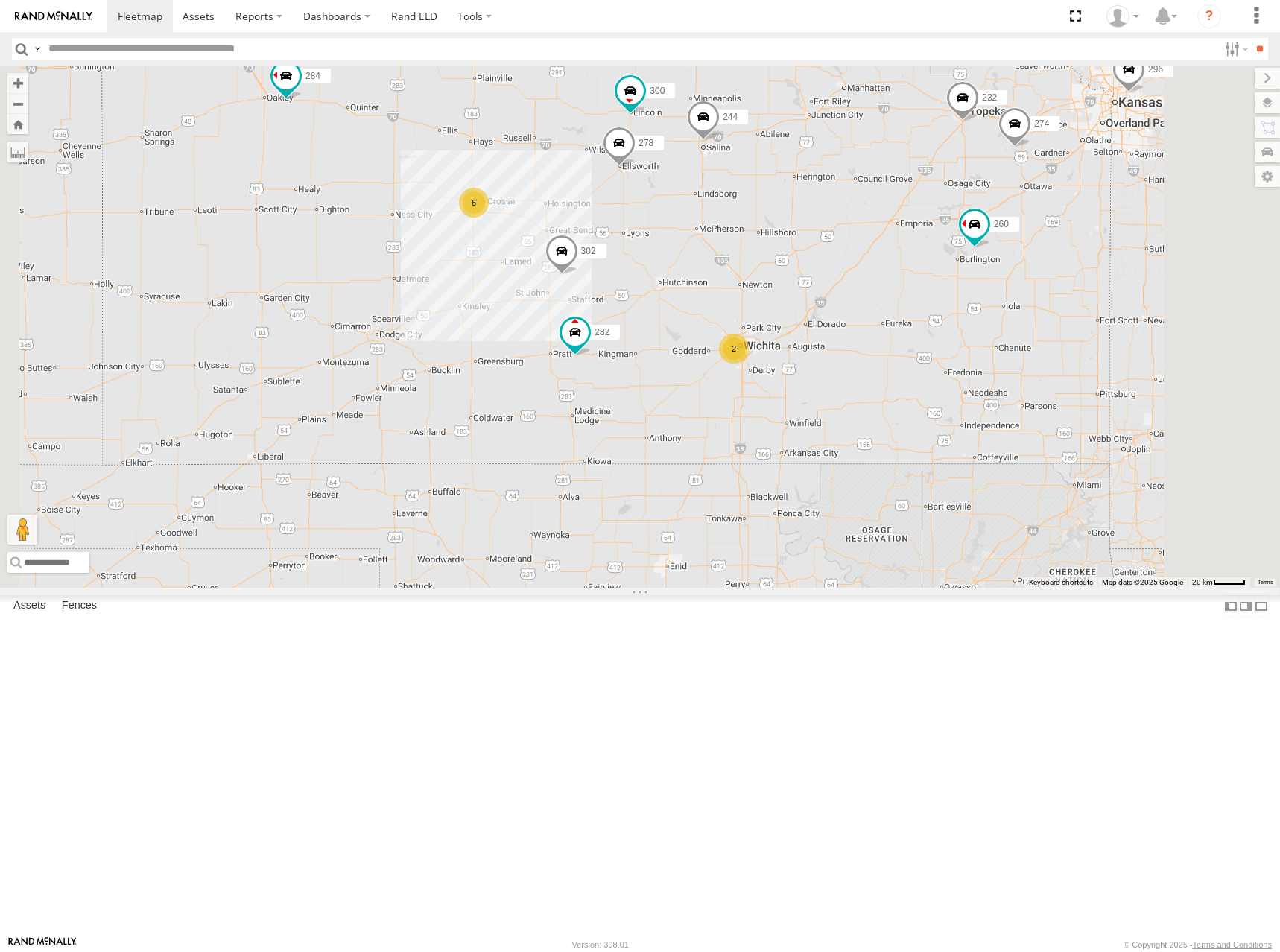
drag, startPoint x: 857, startPoint y: 193, endPoint x: 875, endPoint y: 197, distance: 18.4
click at [875, 197] on div "286 298 270 262 292 256 296 304 284 282 266 260 274 300 244 232 302 278 6 2" at bounding box center [640, 326] width 1280 height 522
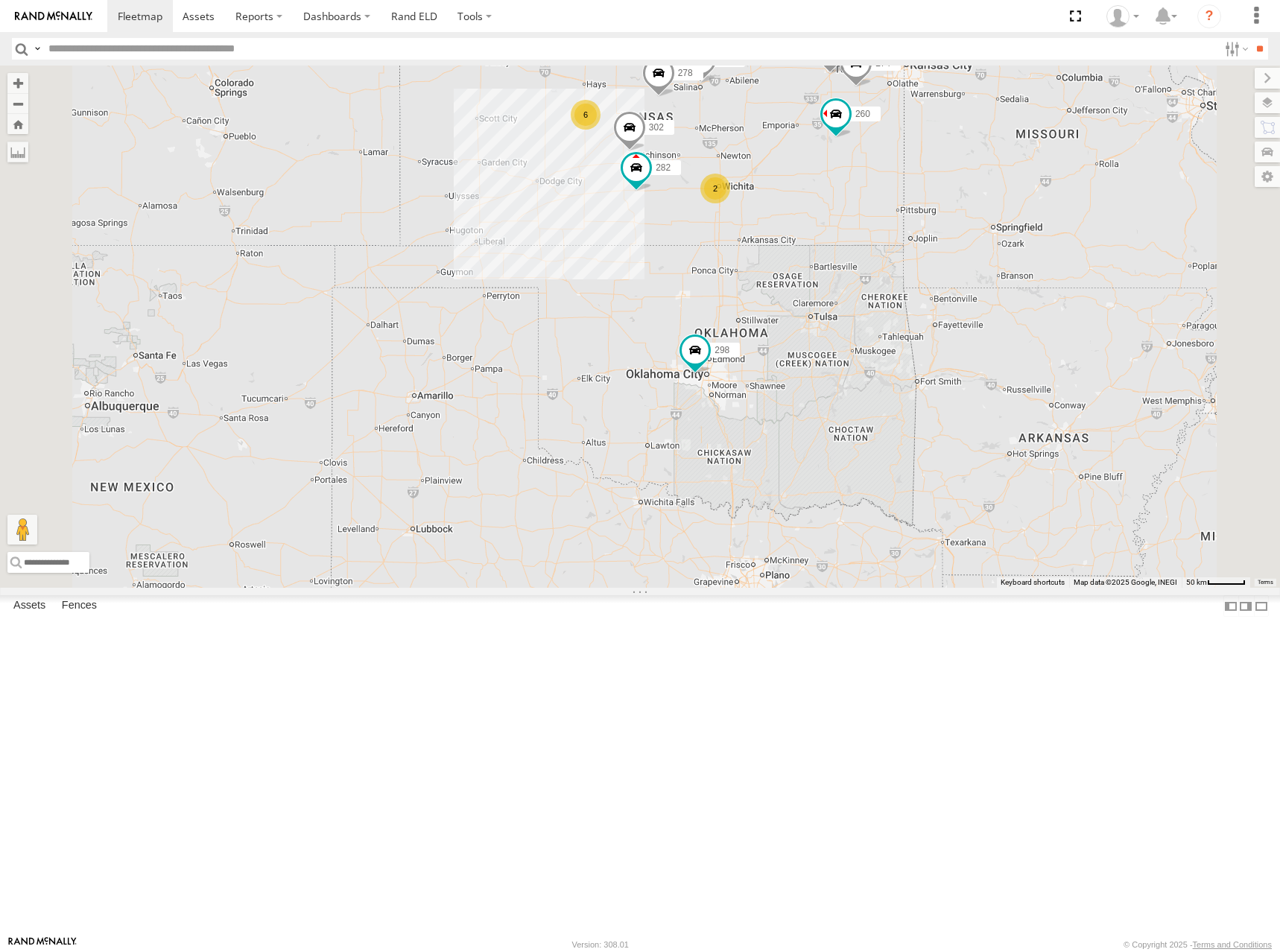
drag, startPoint x: 918, startPoint y: 186, endPoint x: 923, endPoint y: 209, distance: 23.5
click at [923, 209] on div "286 298 270 262 292 256 296 304 284 282 266 260 274 300 244 232 302 278 6 2" at bounding box center [640, 326] width 1280 height 522
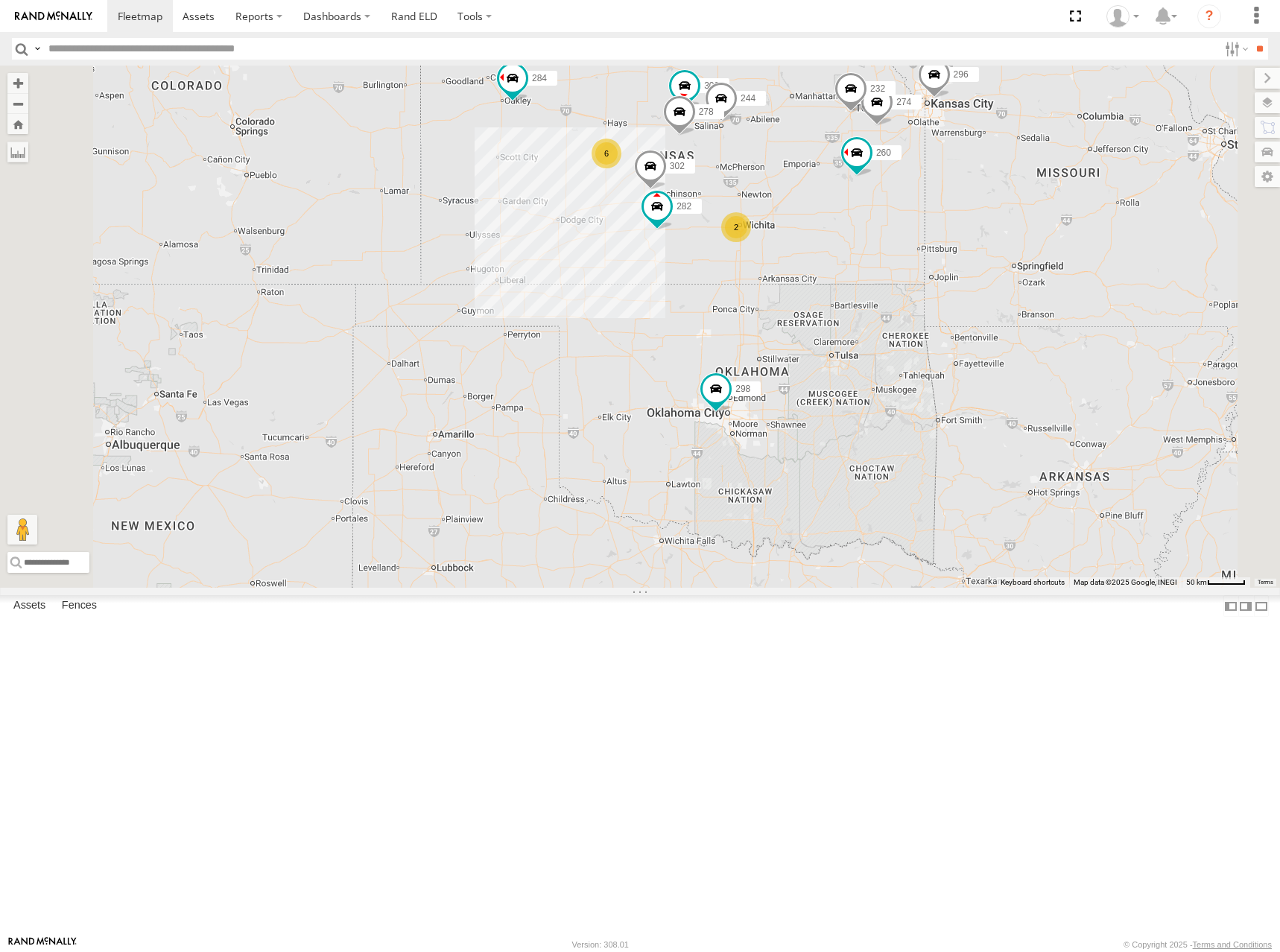
drag, startPoint x: 924, startPoint y: 193, endPoint x: 945, endPoint y: 223, distance: 36.6
click at [945, 223] on div "286 298 270 262 292 256 296 304 284 282 266 260 274 300 244 232 302 278 6 2" at bounding box center [640, 326] width 1280 height 522
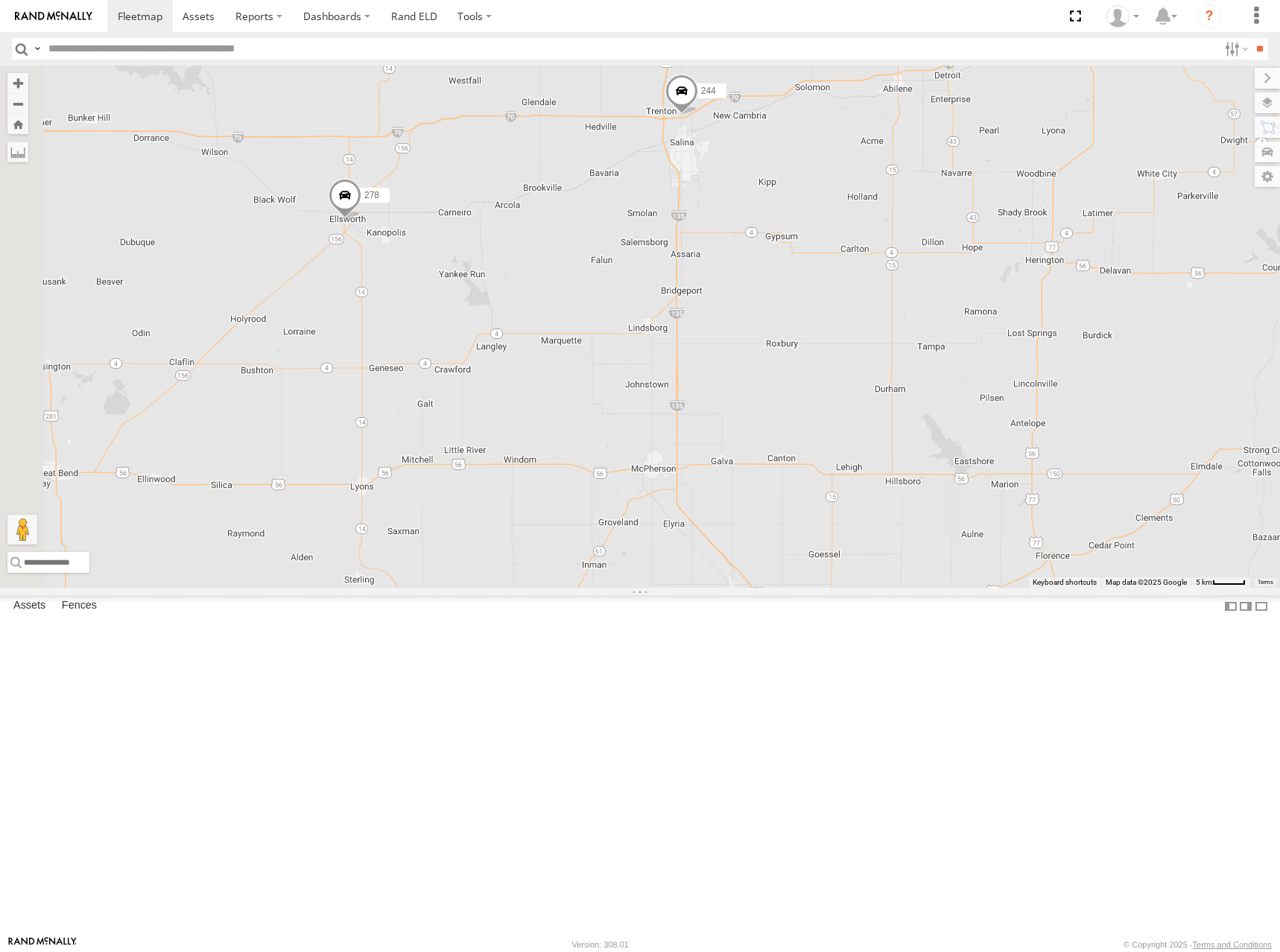
drag, startPoint x: 799, startPoint y: 286, endPoint x: 962, endPoint y: 347, distance: 174.0
click at [962, 347] on div "274 300 244 298 270 292 256 232 296 304 284 302 282 278 260" at bounding box center [640, 326] width 1280 height 522
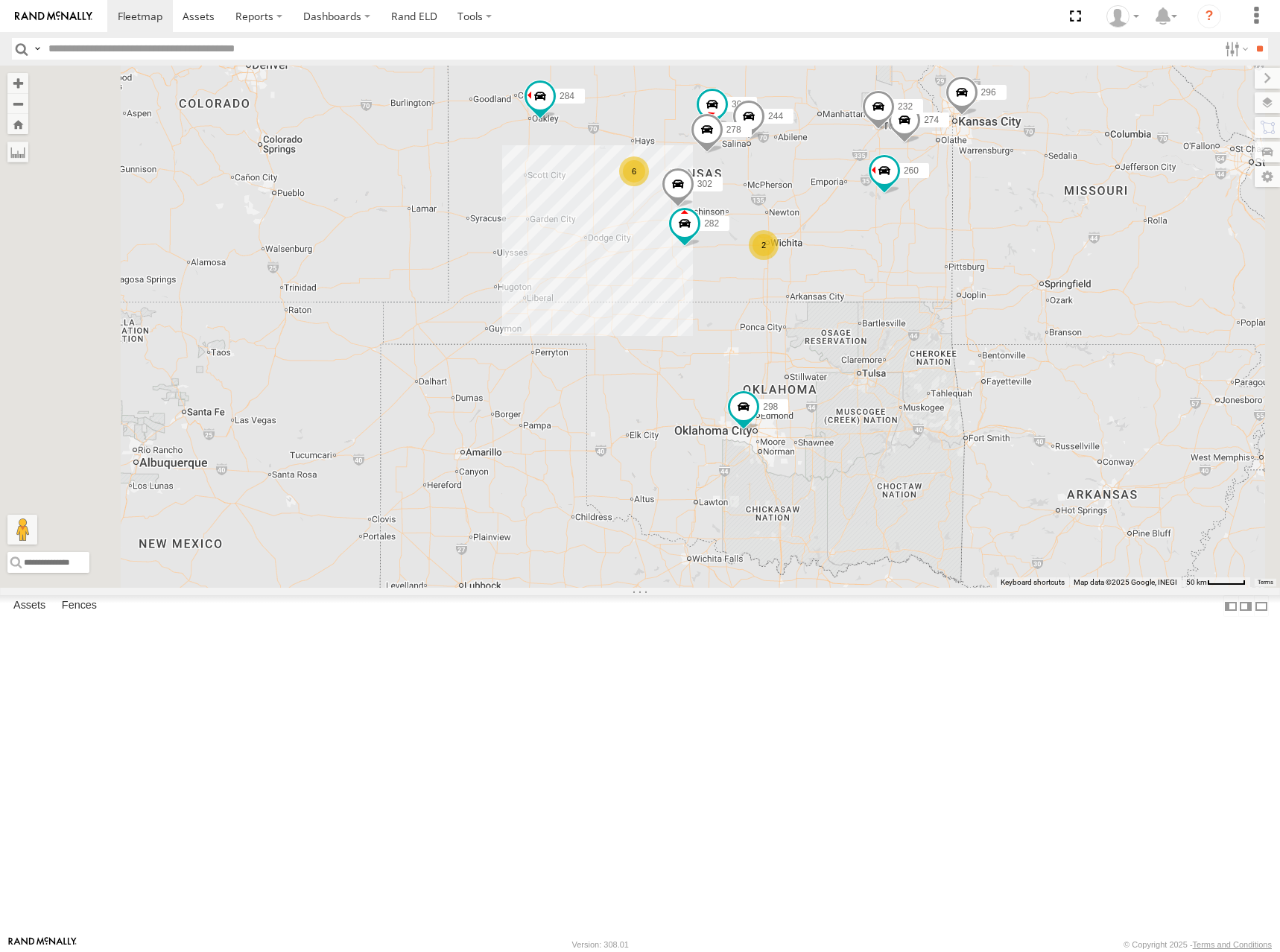
click at [990, 235] on div "274 300 244 298 270 262 292 256 232 296 304 284 302 282 278 260 6 2" at bounding box center [640, 326] width 1280 height 522
drag, startPoint x: 990, startPoint y: 243, endPoint x: 976, endPoint y: 252, distance: 16.6
click at [976, 252] on div "274 300 244 298 270 262 292 256 232 296 304 284 302 282 278 260 6 2" at bounding box center [640, 326] width 1280 height 522
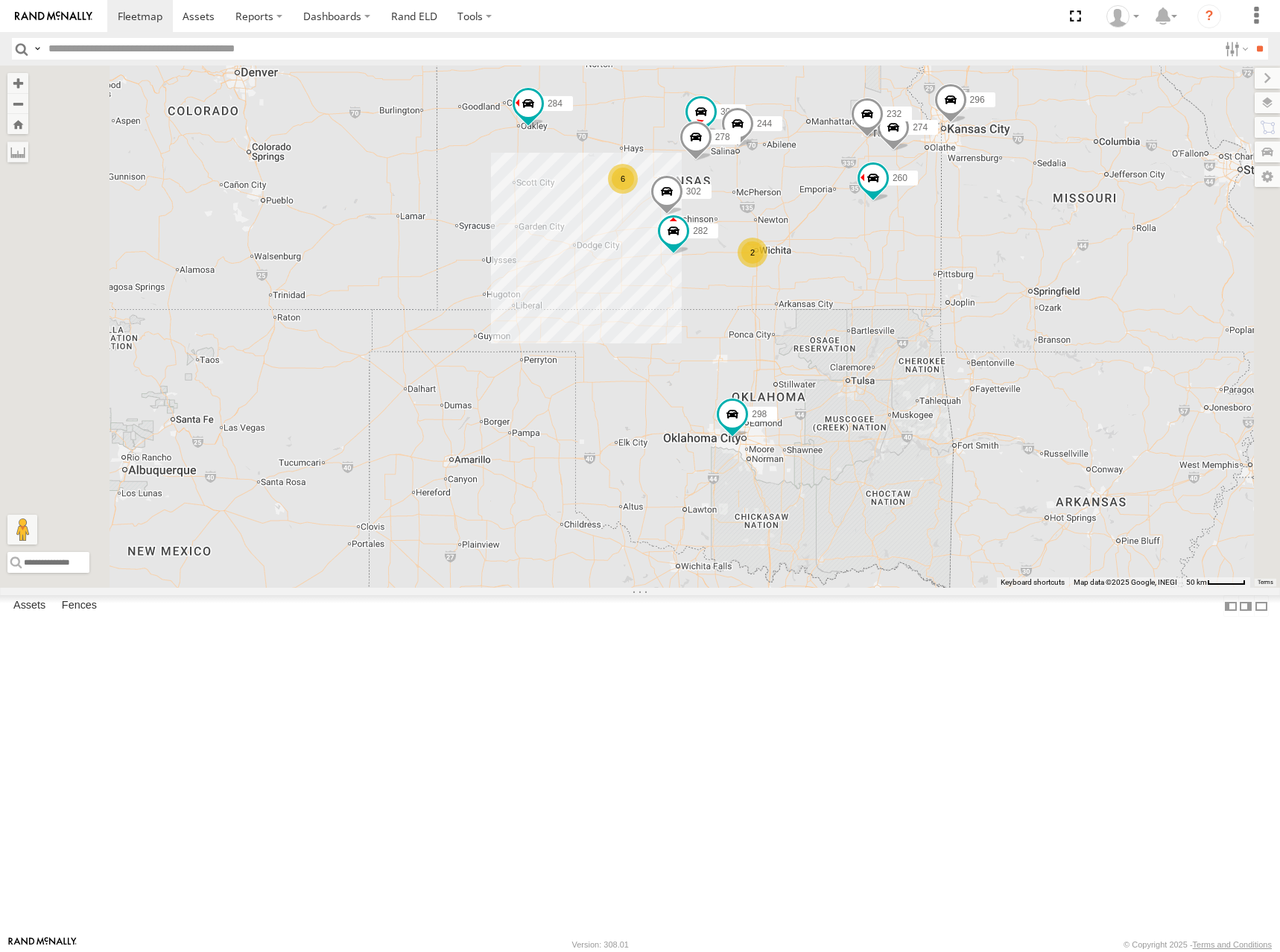
click at [971, 253] on div "274 300 244 298 270 262 292 256 232 296 304 284 302 282 278 260 6 2" at bounding box center [640, 326] width 1280 height 522
click at [976, 259] on div "274 300 244 298 270 262 292 256 232 296 304 284 302 282 278 260 6 2" at bounding box center [640, 326] width 1280 height 522
drag, startPoint x: 980, startPoint y: 260, endPoint x: 984, endPoint y: 250, distance: 10.8
click at [984, 250] on div "274 300 244 298 270 262 292 256 232 296 304 284 302 282 278 260 6 2" at bounding box center [640, 326] width 1280 height 522
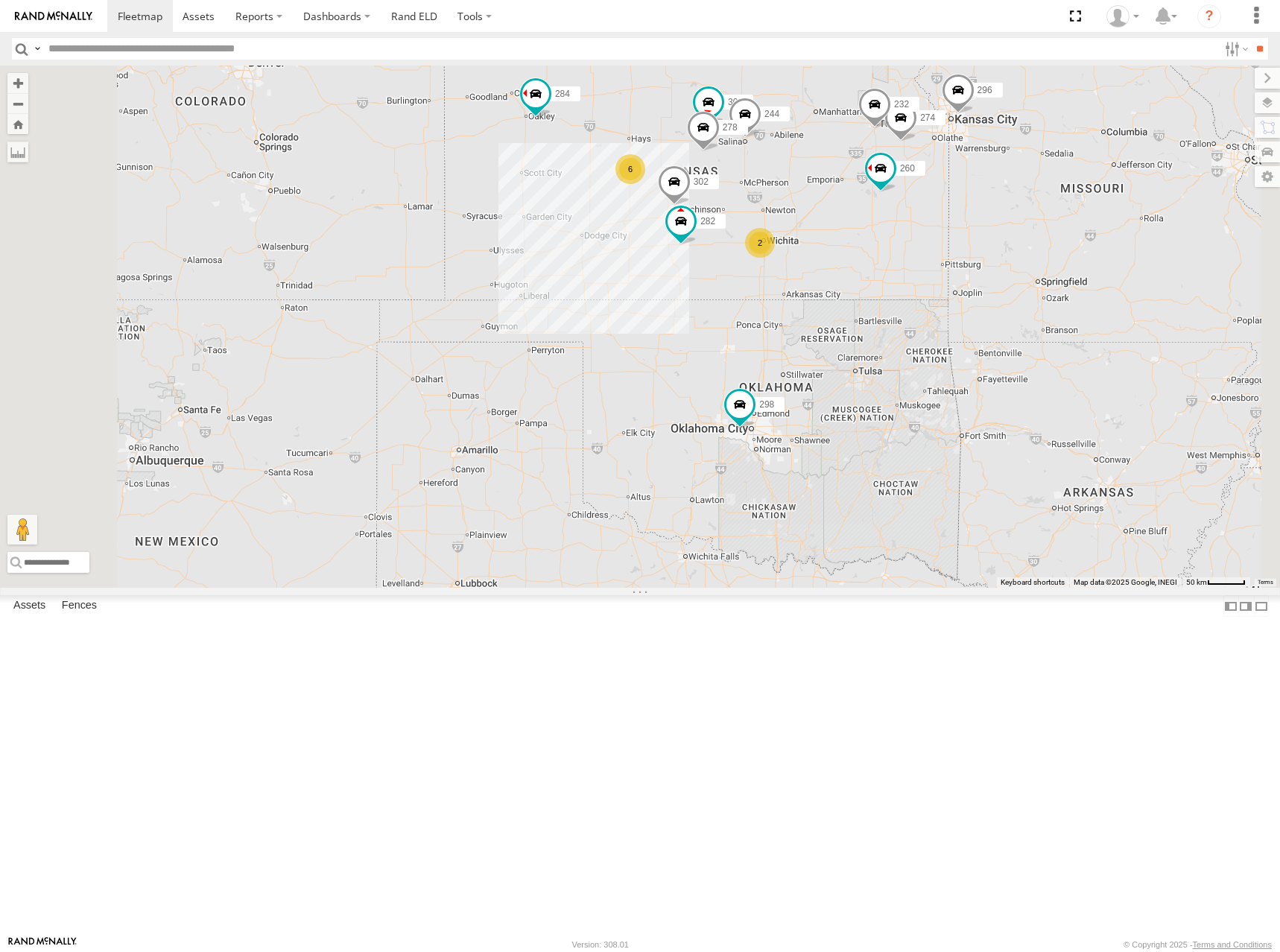
click at [993, 251] on div "274 300 244 298 270 262 292 256 232 296 304 284 302 282 278 260 6 2" at bounding box center [640, 326] width 1280 height 522
click at [977, 247] on div "274 300 244 298 270 262 292 256 232 296 304 284 302 282 278 260 6 2" at bounding box center [640, 326] width 1280 height 522
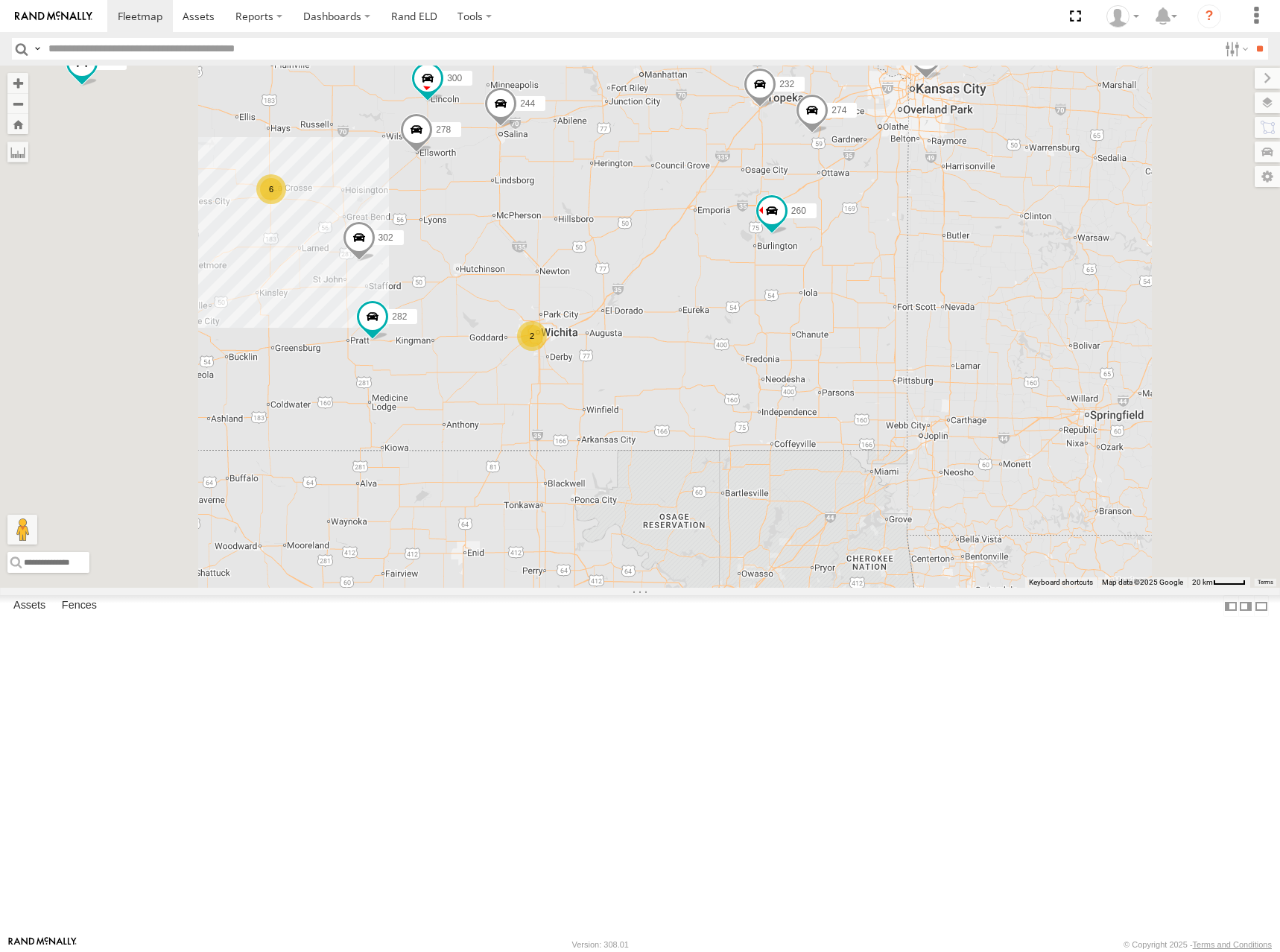
drag, startPoint x: 833, startPoint y: 214, endPoint x: 857, endPoint y: 214, distance: 24.0
click at [857, 214] on div "274 300 244 298 270 262 292 256 232 296 304 284 302 282 278 260 6 2" at bounding box center [640, 326] width 1280 height 522
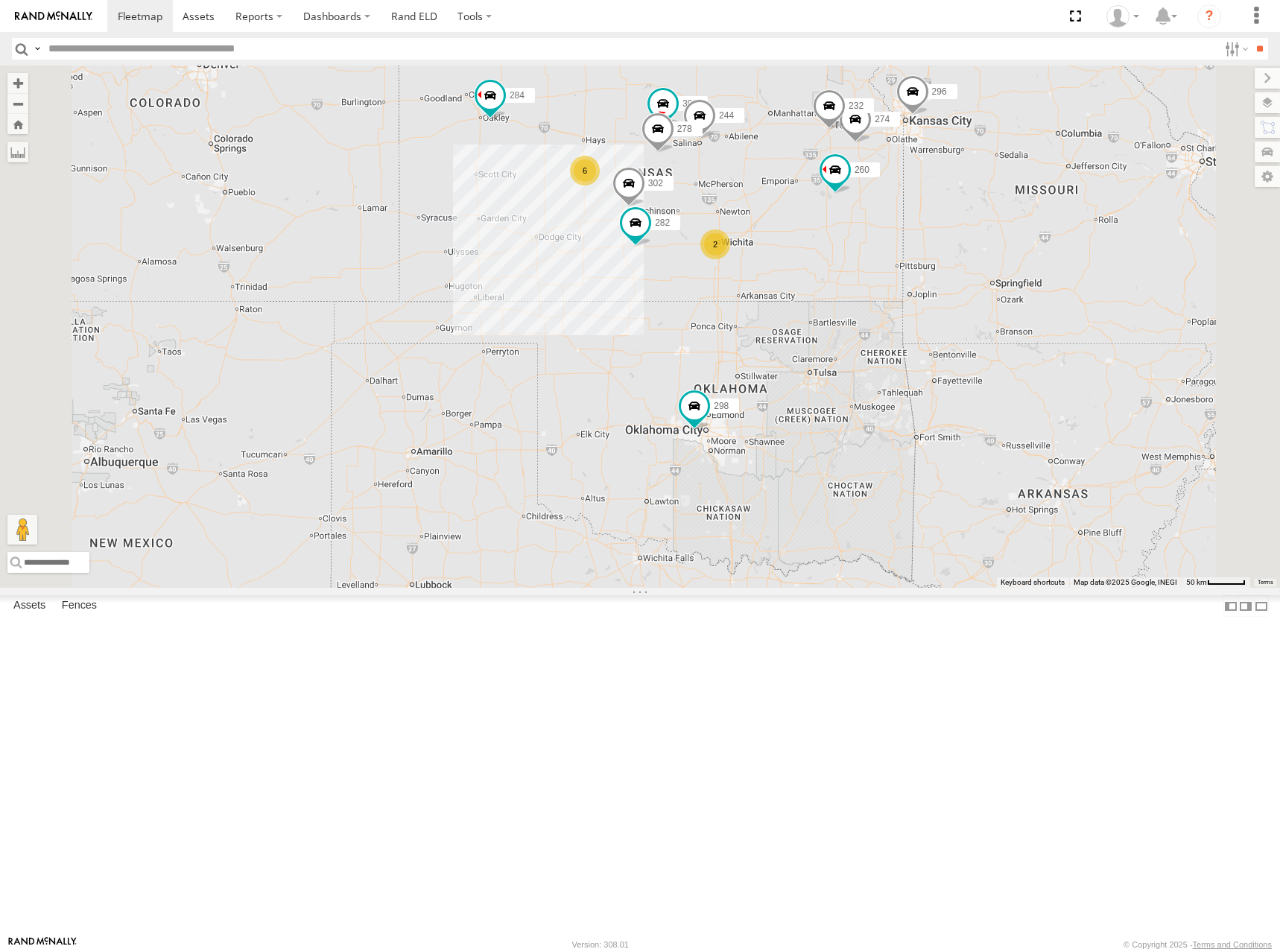
drag, startPoint x: 891, startPoint y: 216, endPoint x: 917, endPoint y: 240, distance: 35.4
click at [917, 240] on div "274 300 244 298 270 262 292 256 232 296 304 284 302 282 278 260 6 2" at bounding box center [640, 326] width 1280 height 522
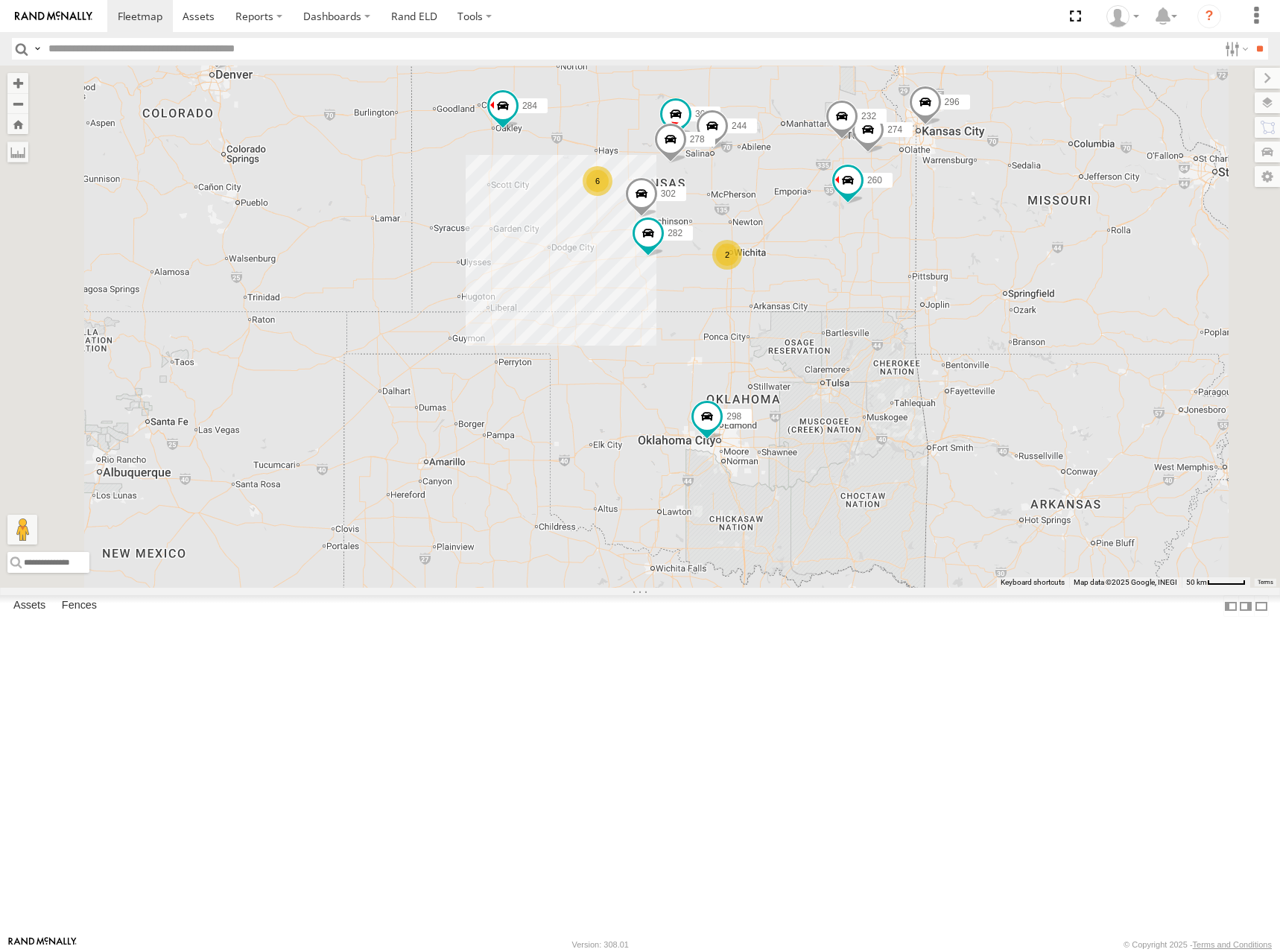
drag, startPoint x: 932, startPoint y: 239, endPoint x: 921, endPoint y: 238, distance: 11.0
click at [921, 238] on div "274 300 244 298 270 262 292 256 232 296 304 284 302 282 278 260 6 2" at bounding box center [640, 326] width 1280 height 522
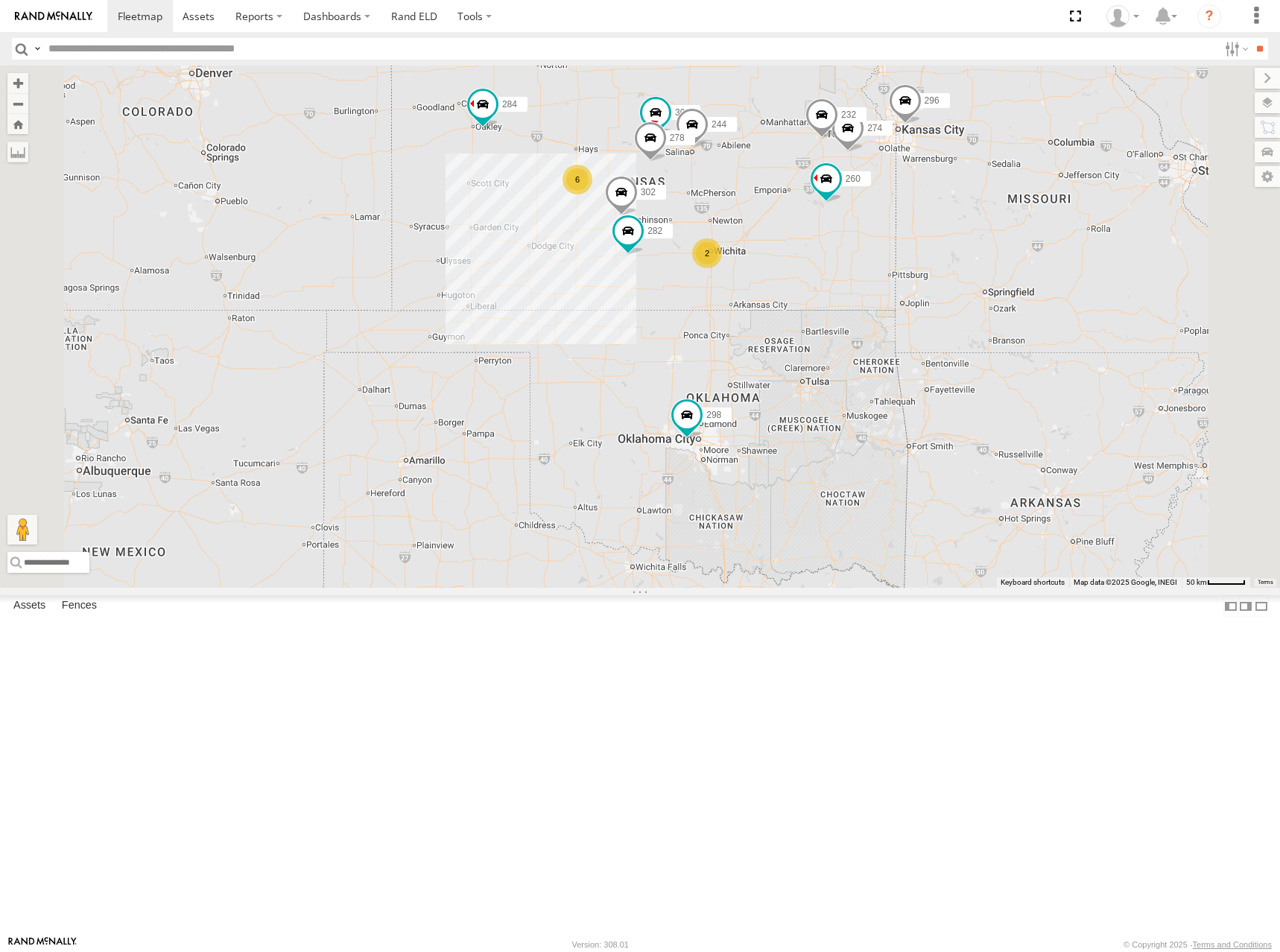
drag, startPoint x: 958, startPoint y: 259, endPoint x: 947, endPoint y: 259, distance: 11.0
click at [947, 259] on div "274 300 244 298 270 262 292 256 232 296 304 284 302 282 278 260 6 2" at bounding box center [640, 326] width 1280 height 522
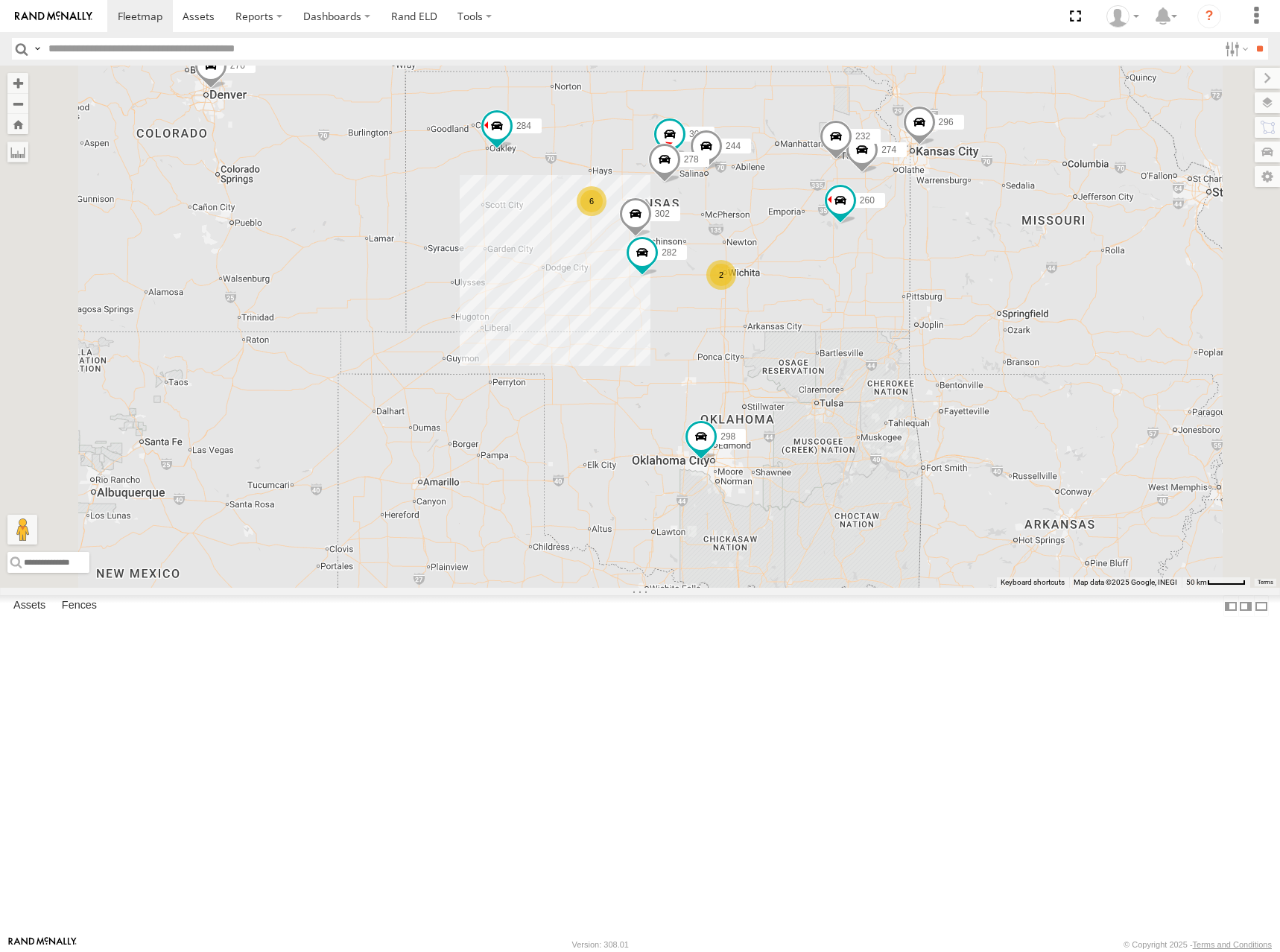
click at [963, 286] on div "274 300 244 298 270 262 292 256 232 296 304 284 302 282 278 260 6 2" at bounding box center [640, 326] width 1280 height 522
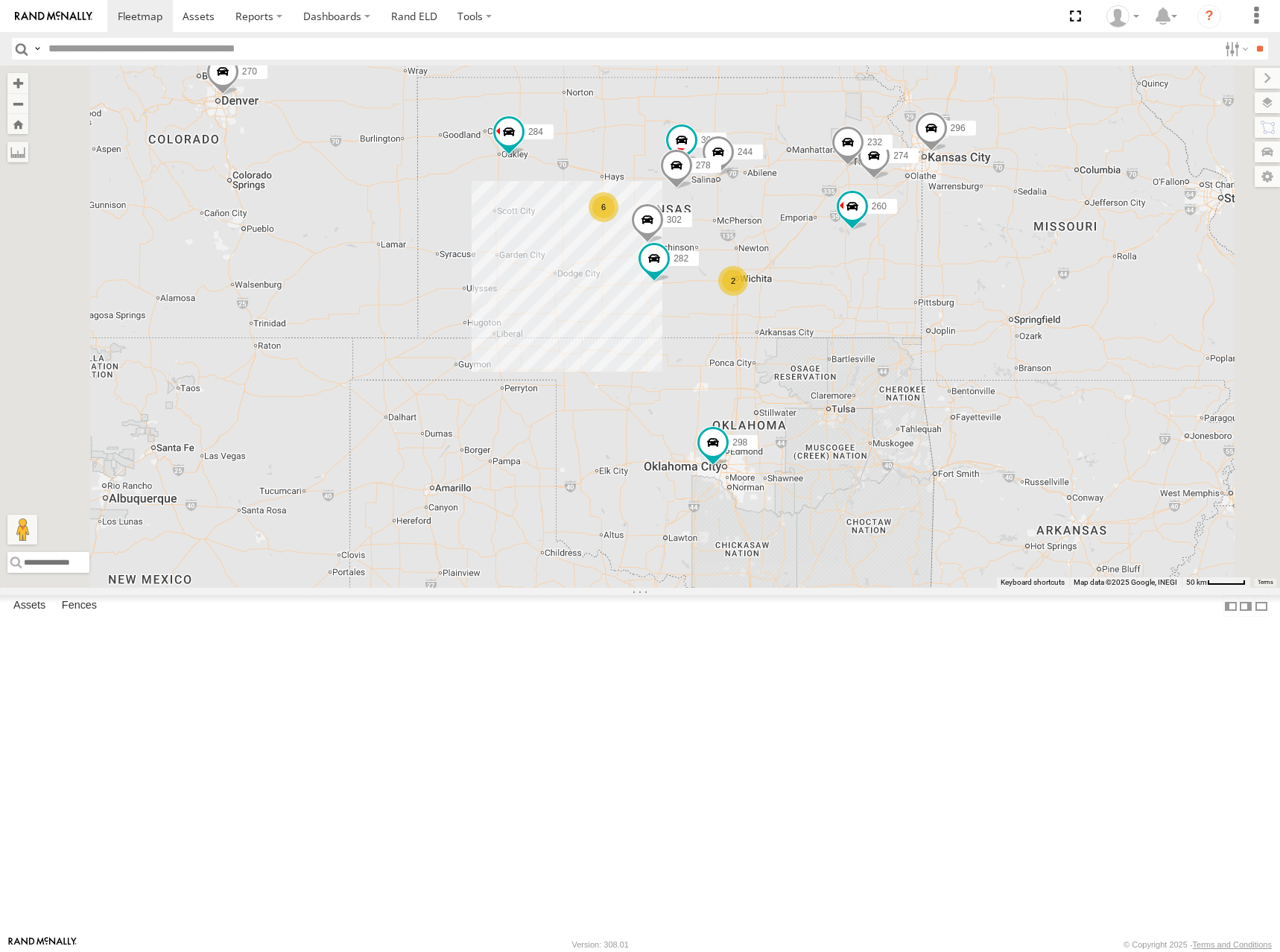
drag, startPoint x: 961, startPoint y: 299, endPoint x: 962, endPoint y: 284, distance: 15.0
click at [962, 284] on div "274 300 244 298 270 262 292 256 232 296 304 284 302 282 278 260 6 2" at bounding box center [640, 326] width 1280 height 522
drag, startPoint x: 962, startPoint y: 284, endPoint x: 972, endPoint y: 281, distance: 10.4
click at [972, 281] on div "274 300 244 298 270 262 292 256 232 296 304 284 302 282 278 260 6 2" at bounding box center [640, 326] width 1280 height 522
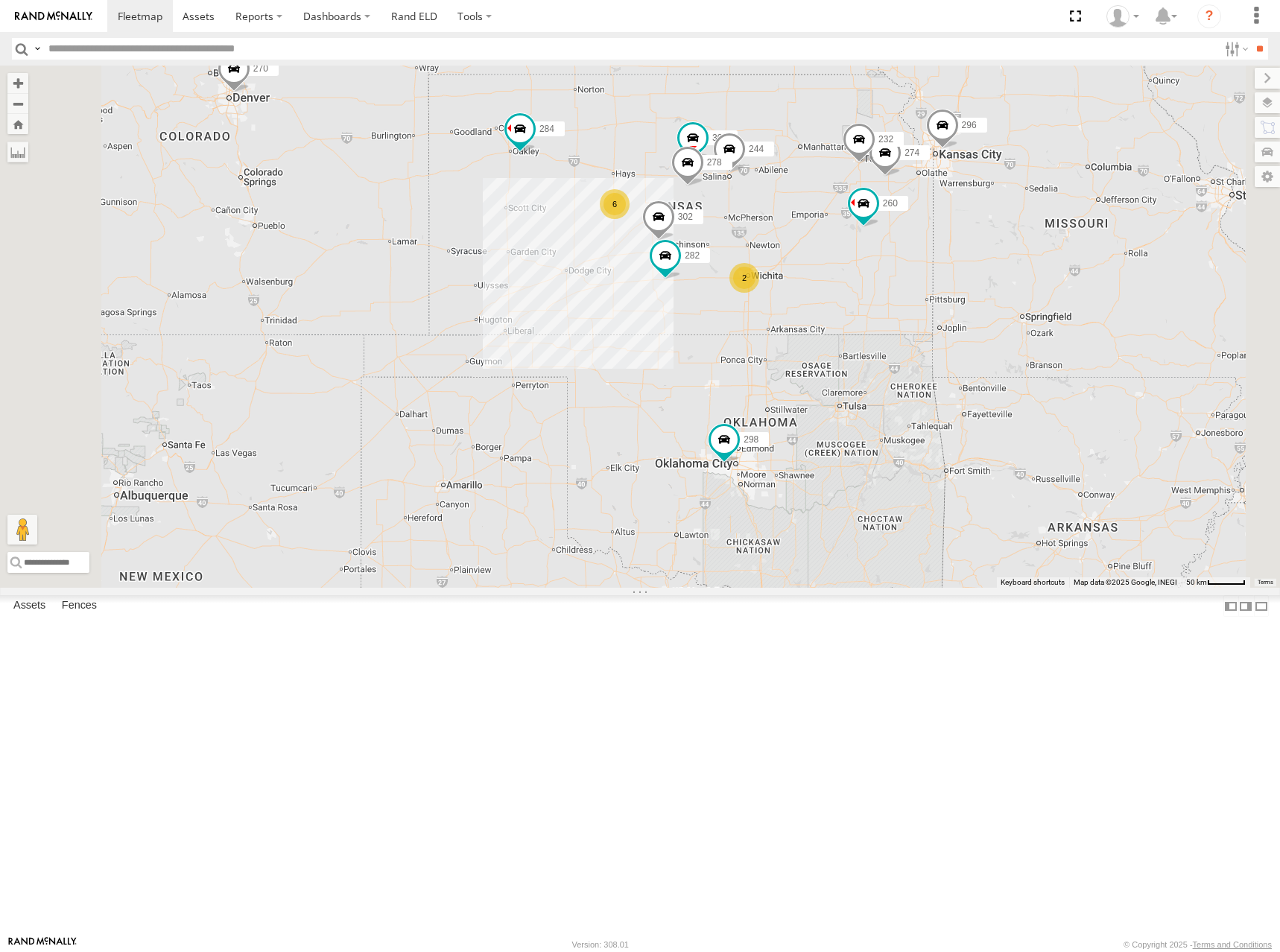
click at [972, 280] on div "274 300 244 298 270 262 292 256 232 296 304 284 302 282 278 260 6 2" at bounding box center [640, 326] width 1280 height 522
drag, startPoint x: 971, startPoint y: 281, endPoint x: 980, endPoint y: 277, distance: 9.8
click at [980, 277] on div "274 300 244 298 270 262 292 256 232 296 304 284 302 282 278 260 6 2" at bounding box center [640, 326] width 1280 height 522
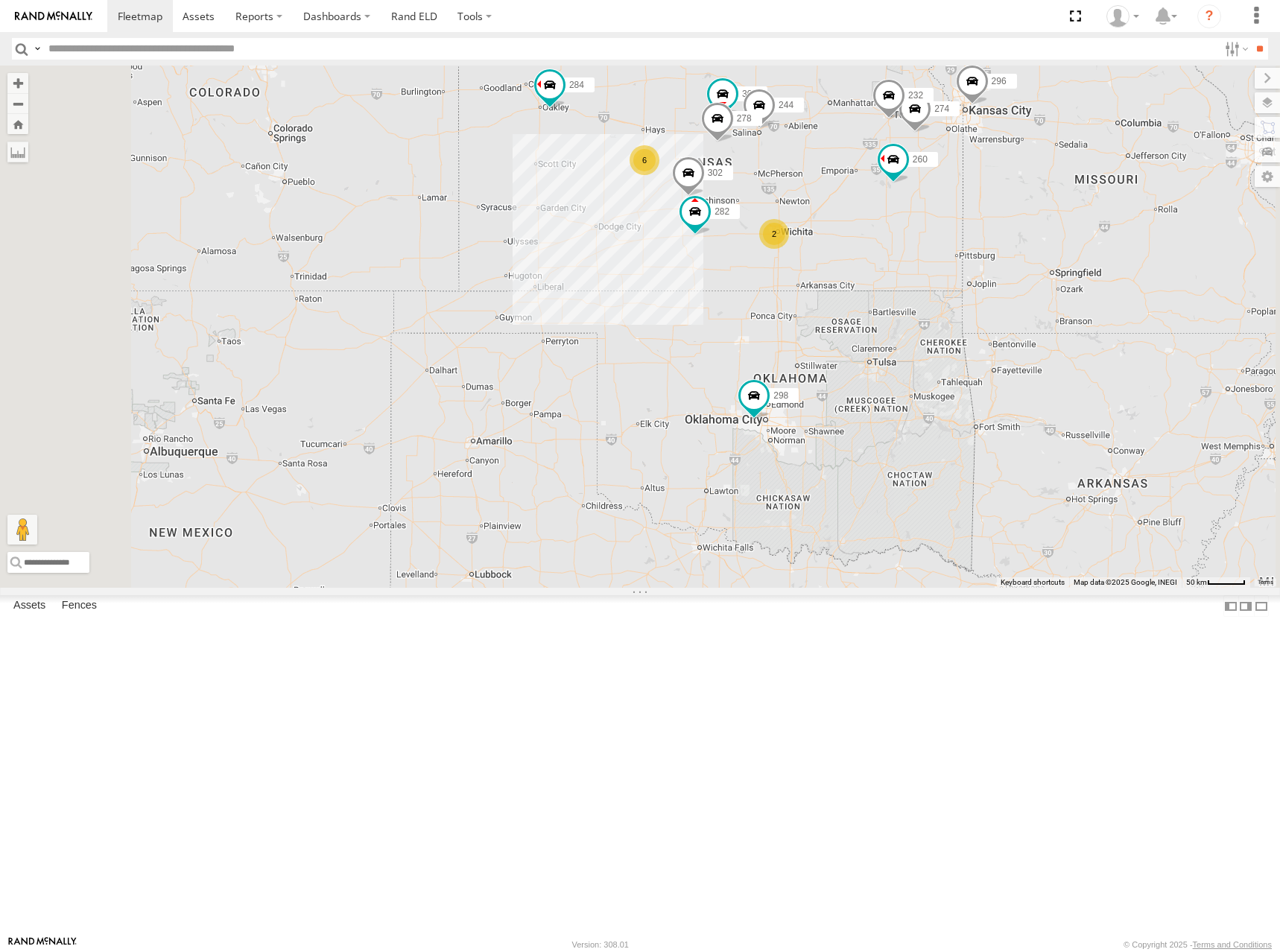
drag, startPoint x: 1017, startPoint y: 233, endPoint x: 1006, endPoint y: 250, distance: 20.2
click at [1006, 250] on div "274 300 244 298 270 262 292 256 232 296 304 284 302 282 278 260 6 2" at bounding box center [640, 326] width 1280 height 522
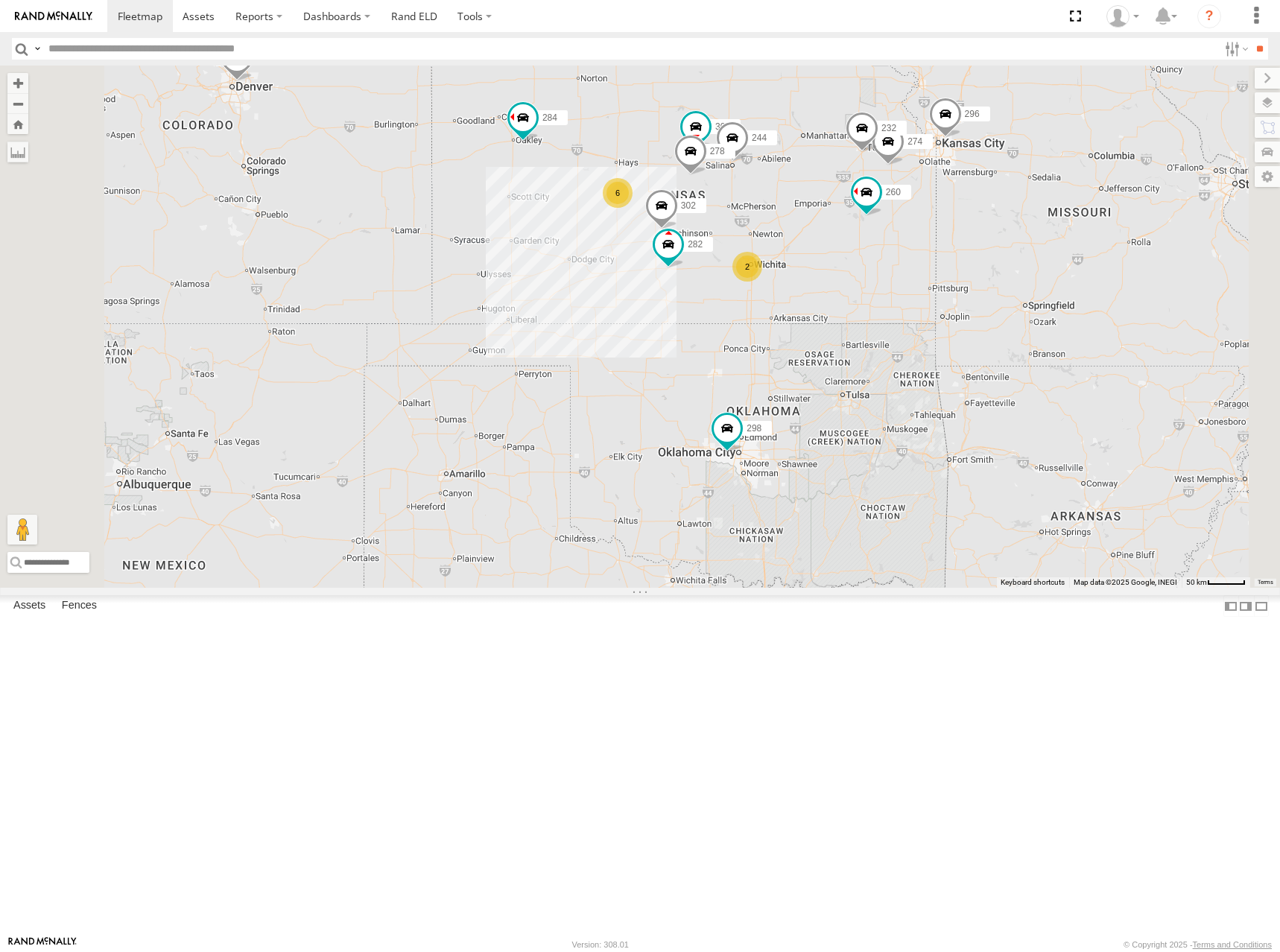
click at [981, 263] on div "274 300 244 298 270 262 292 256 232 296 304 284 302 282 278 260 6 2" at bounding box center [640, 326] width 1280 height 522
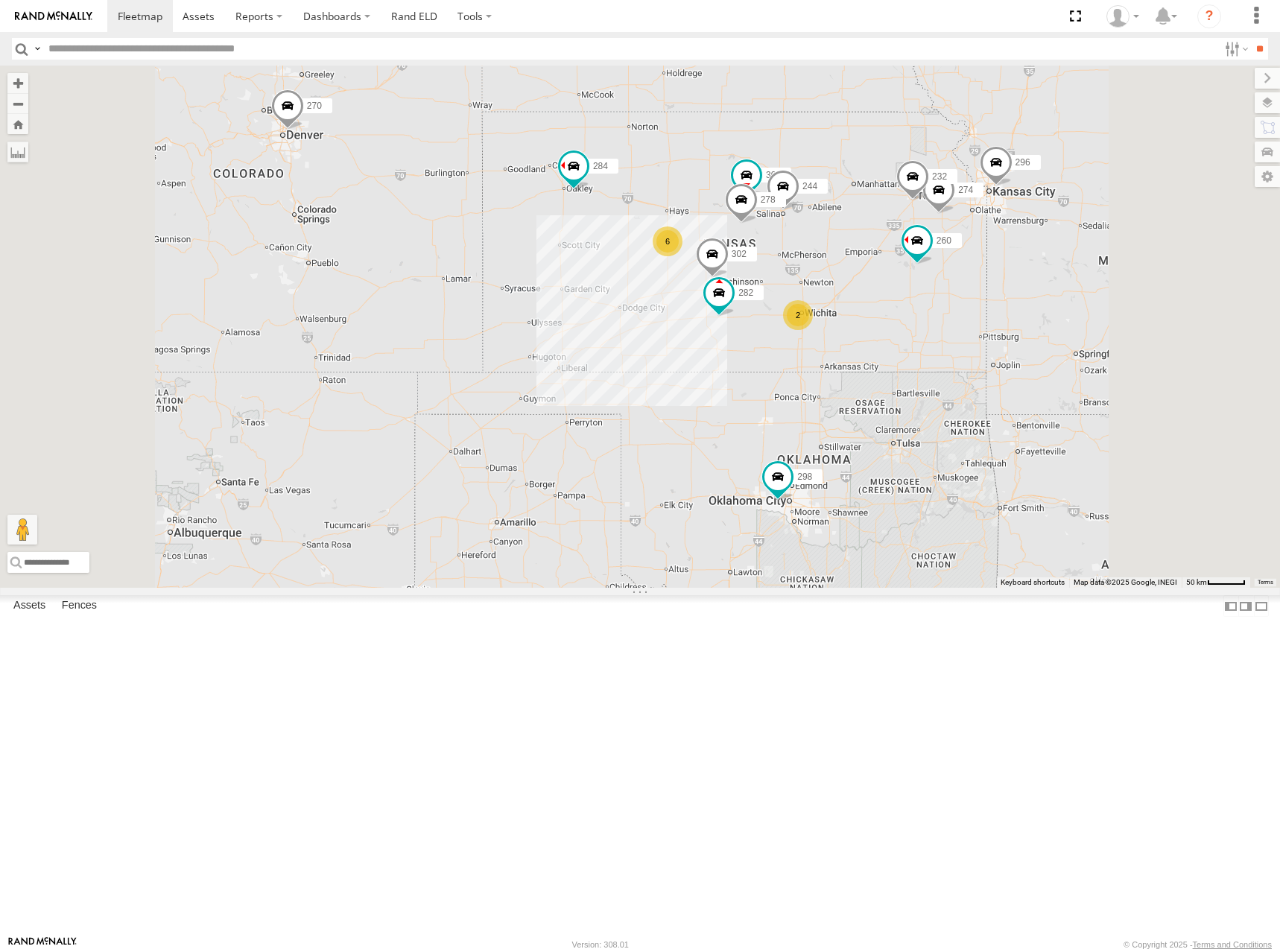
drag, startPoint x: 1025, startPoint y: 321, endPoint x: 1019, endPoint y: 311, distance: 11.7
click at [1019, 311] on div "298 270 262 292 256 296 304 284 282 260 266 274 300 244 6 2 232 302 278" at bounding box center [640, 326] width 1280 height 522
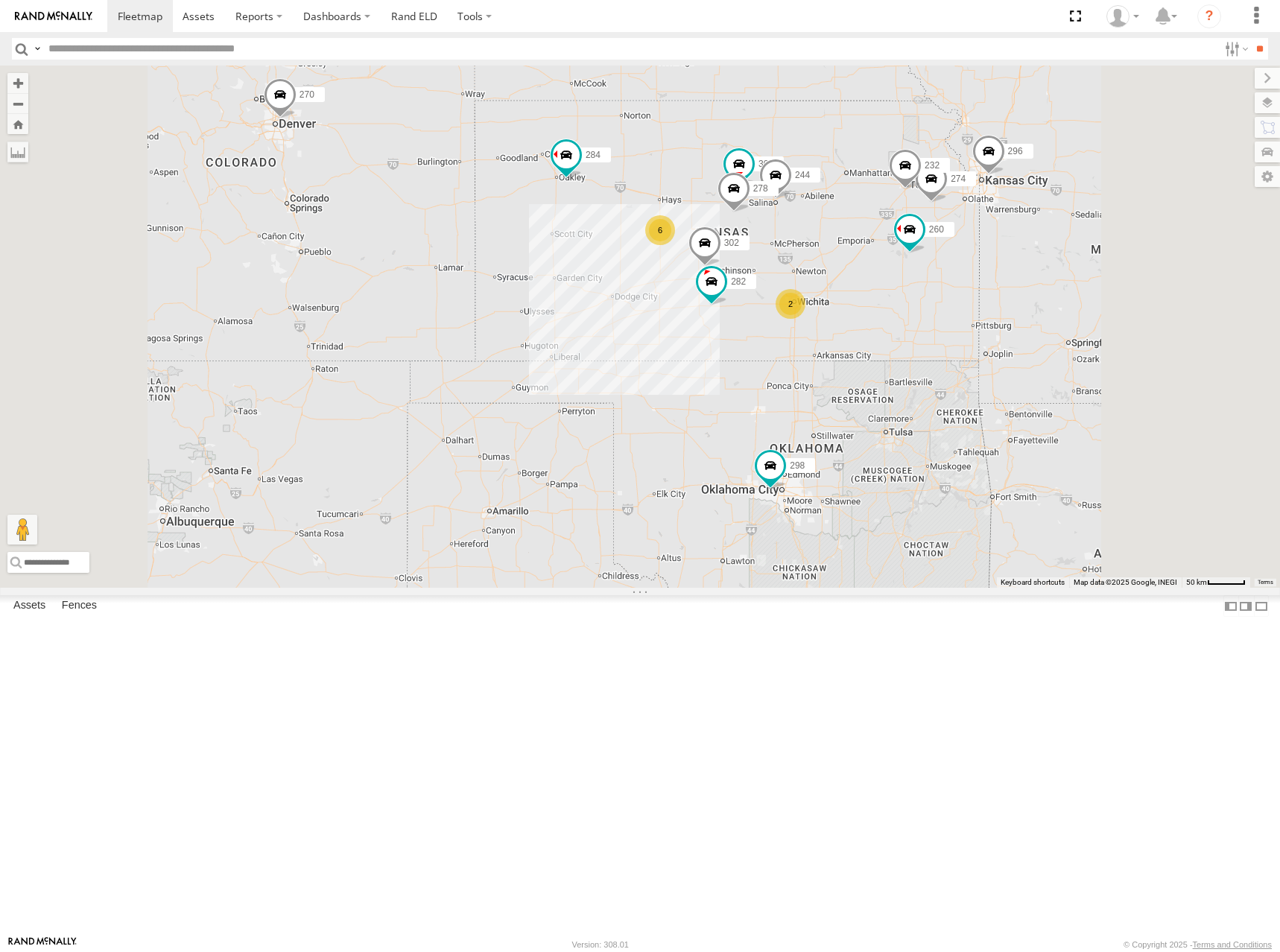
click at [968, 273] on div "298 270 262 292 256 296 304 284 282 260 266 274 300 244 6 2 232 302 278" at bounding box center [640, 326] width 1280 height 522
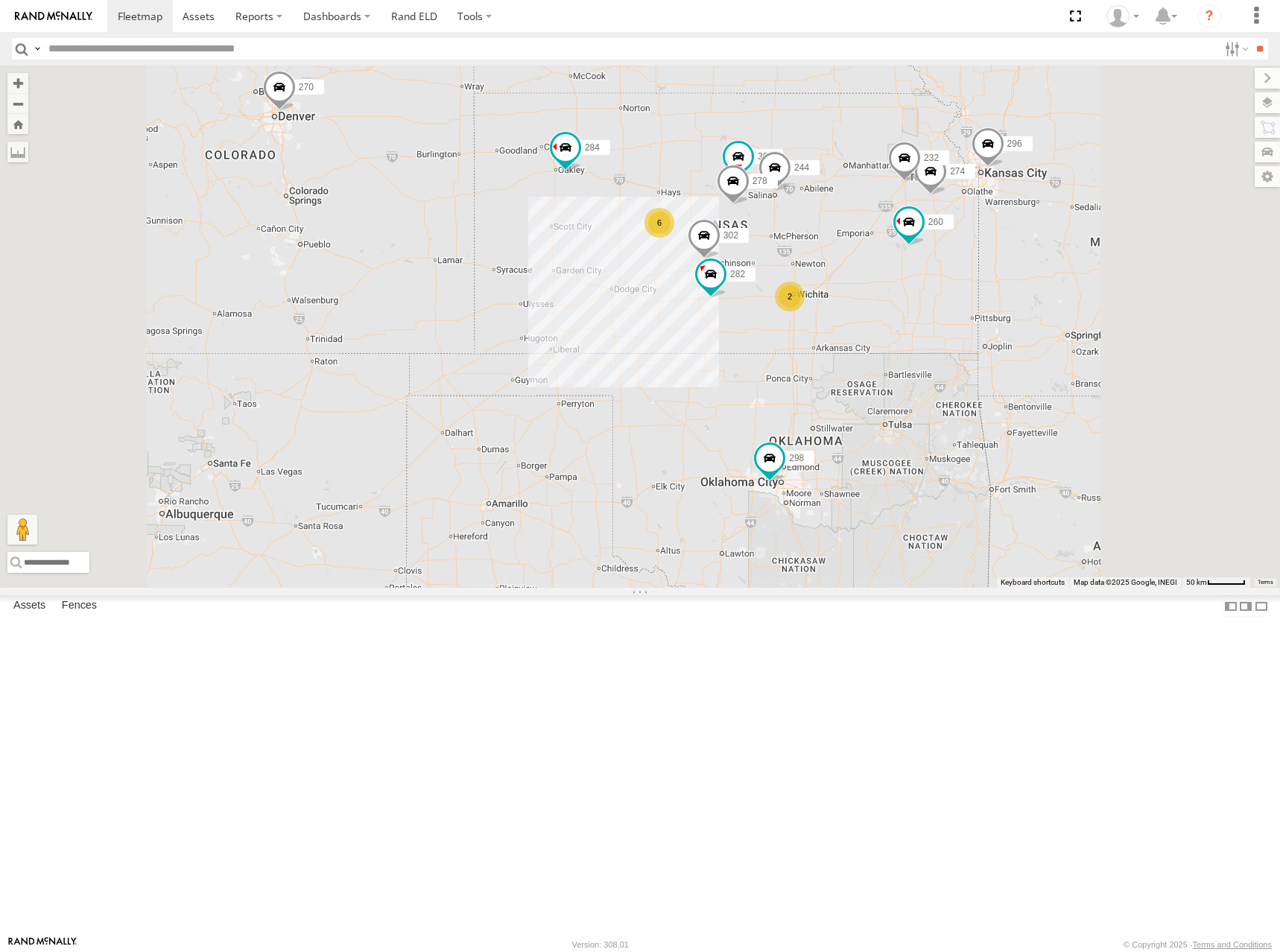
drag, startPoint x: 967, startPoint y: 266, endPoint x: 956, endPoint y: 251, distance: 18.6
click at [956, 251] on div "298 270 262 292 256 296 304 284 282 260 266 274 300 244 6 2 232 302 278" at bounding box center [640, 326] width 1280 height 522
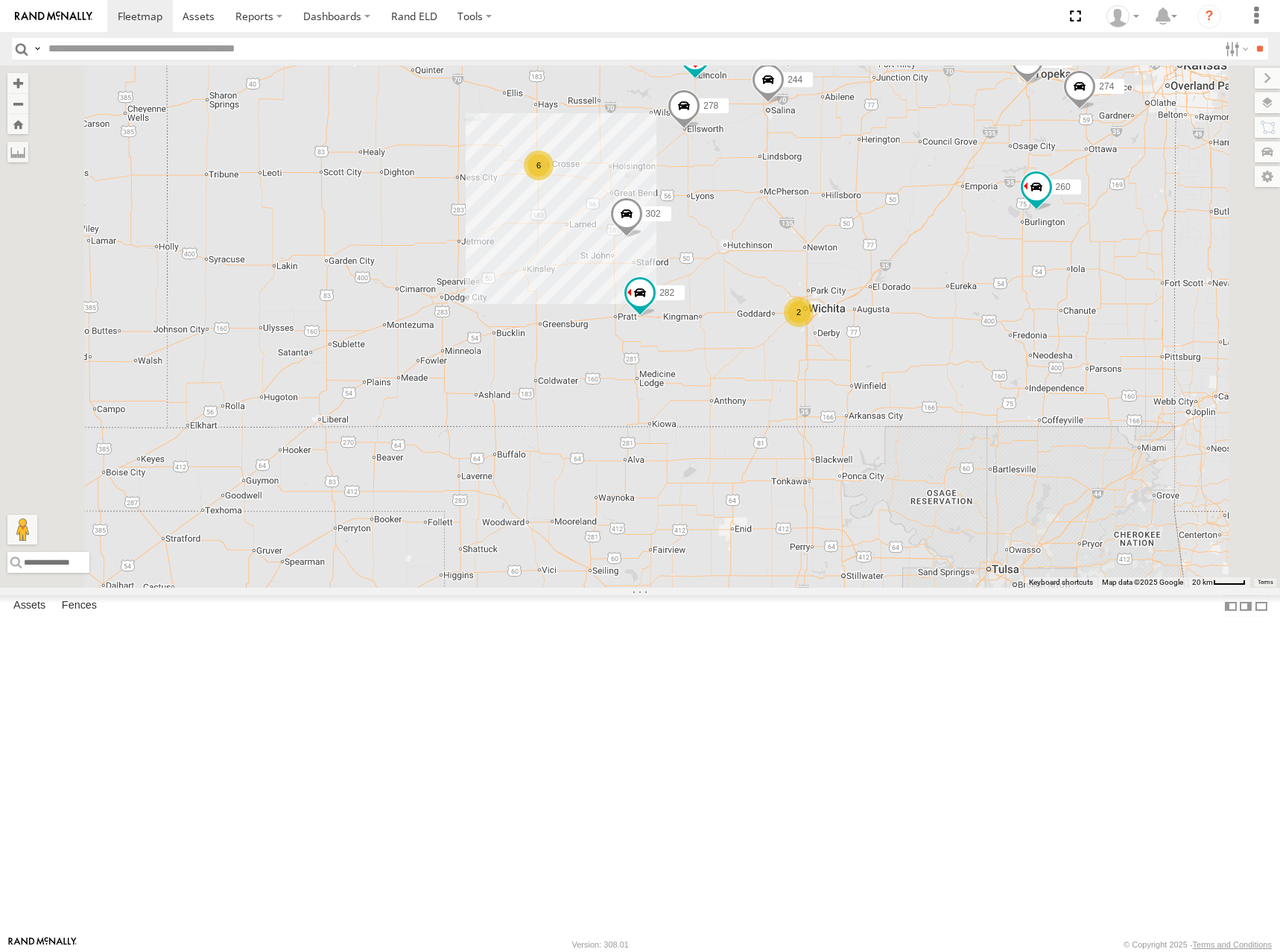
drag, startPoint x: 1100, startPoint y: 300, endPoint x: 1090, endPoint y: 310, distance: 14.1
click at [1090, 310] on div "298 270 262 292 256 296 304 284 282 260 266 274 300 244 232 302 278 6 2" at bounding box center [640, 326] width 1280 height 522
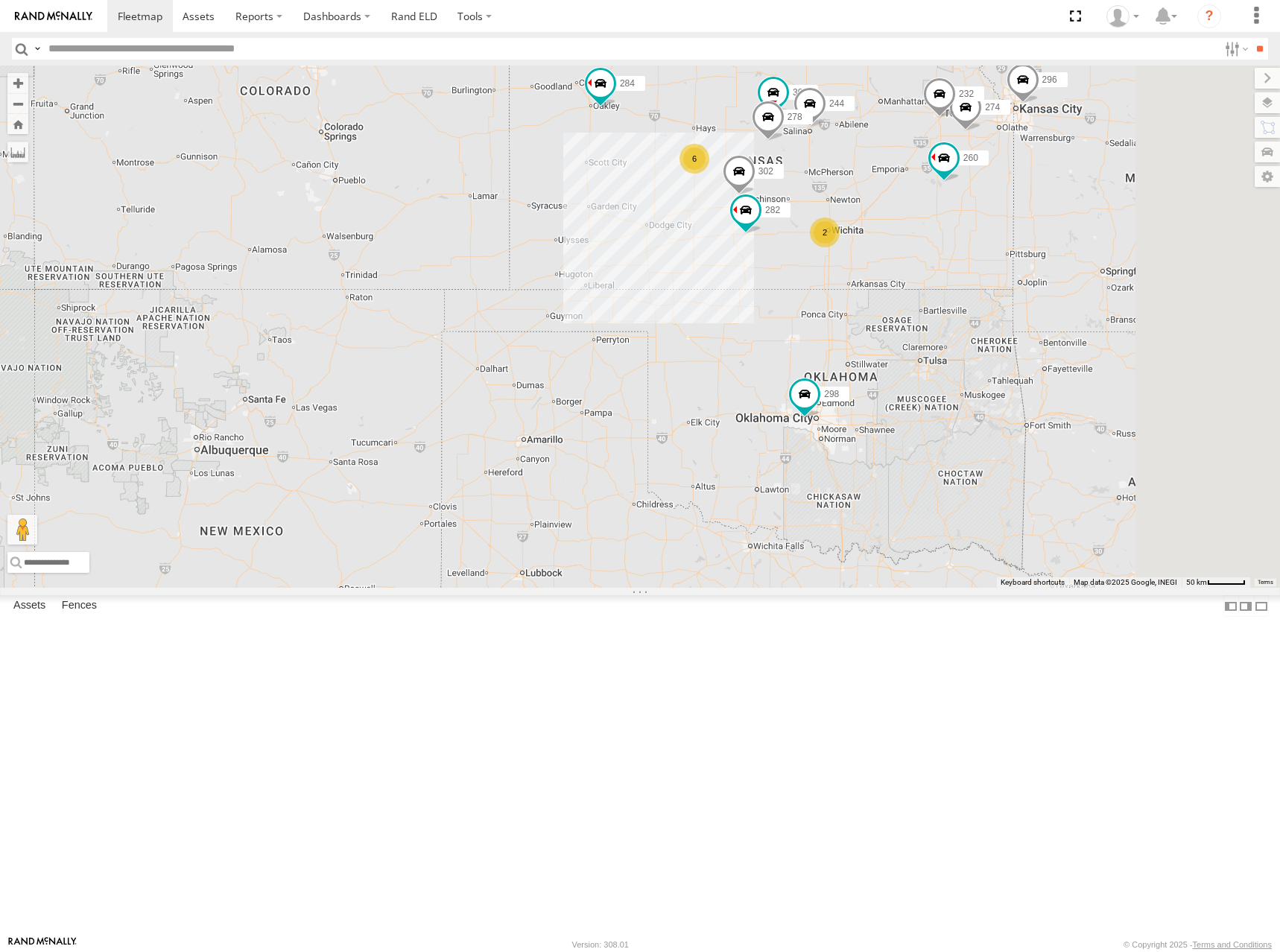
drag, startPoint x: 1117, startPoint y: 236, endPoint x: 1086, endPoint y: 244, distance: 32.0
click at [1086, 244] on div "298 270 262 292 256 296 304 284 282 260 266 274 300 244 232 302 278 6 2" at bounding box center [640, 326] width 1280 height 522
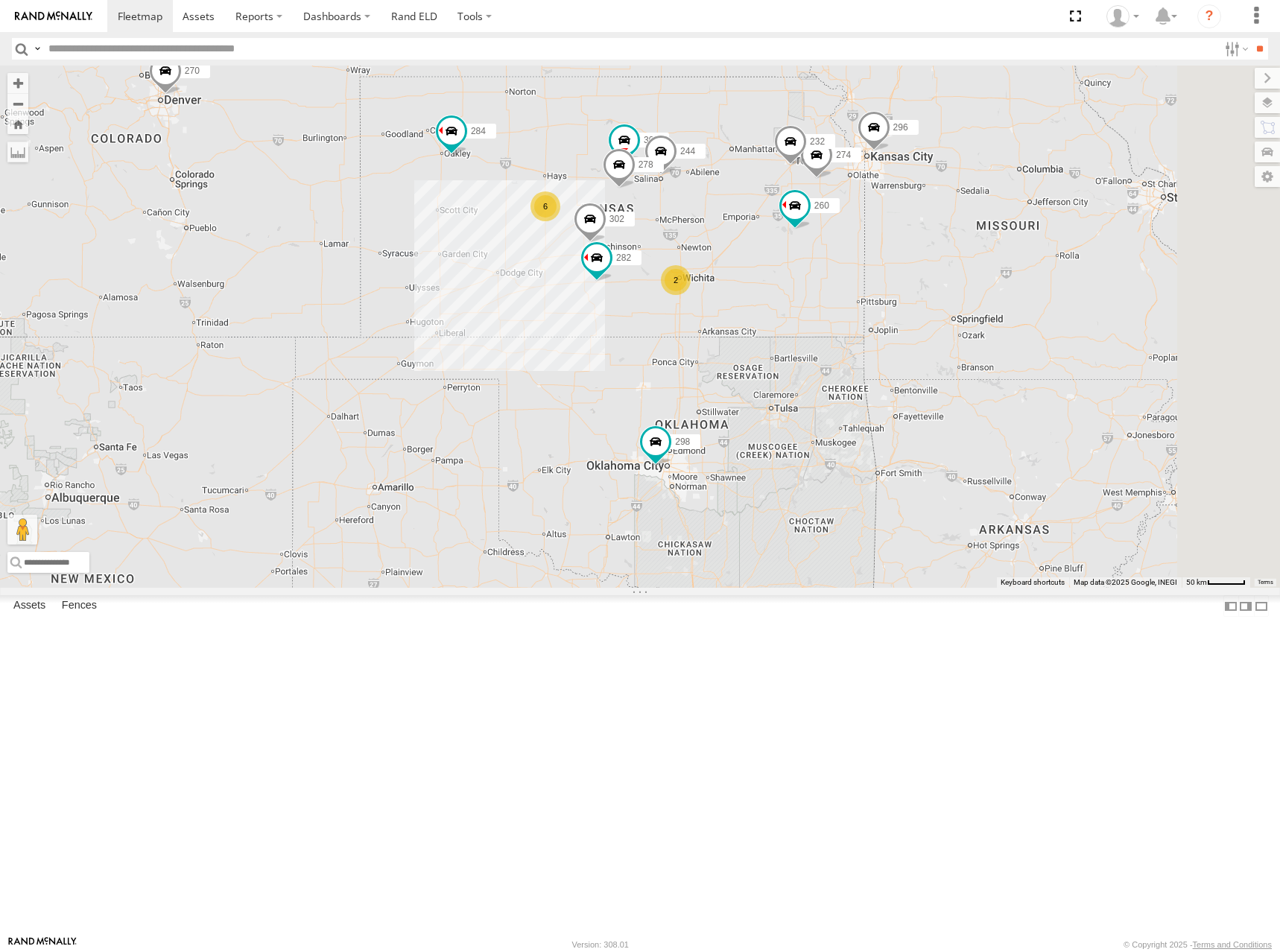
drag, startPoint x: 1085, startPoint y: 206, endPoint x: 925, endPoint y: 255, distance: 167.3
click at [925, 255] on div "298 270 262 292 256 296 304 284 282 260 266 274 300 244 232 302 278 6 2" at bounding box center [640, 326] width 1280 height 522
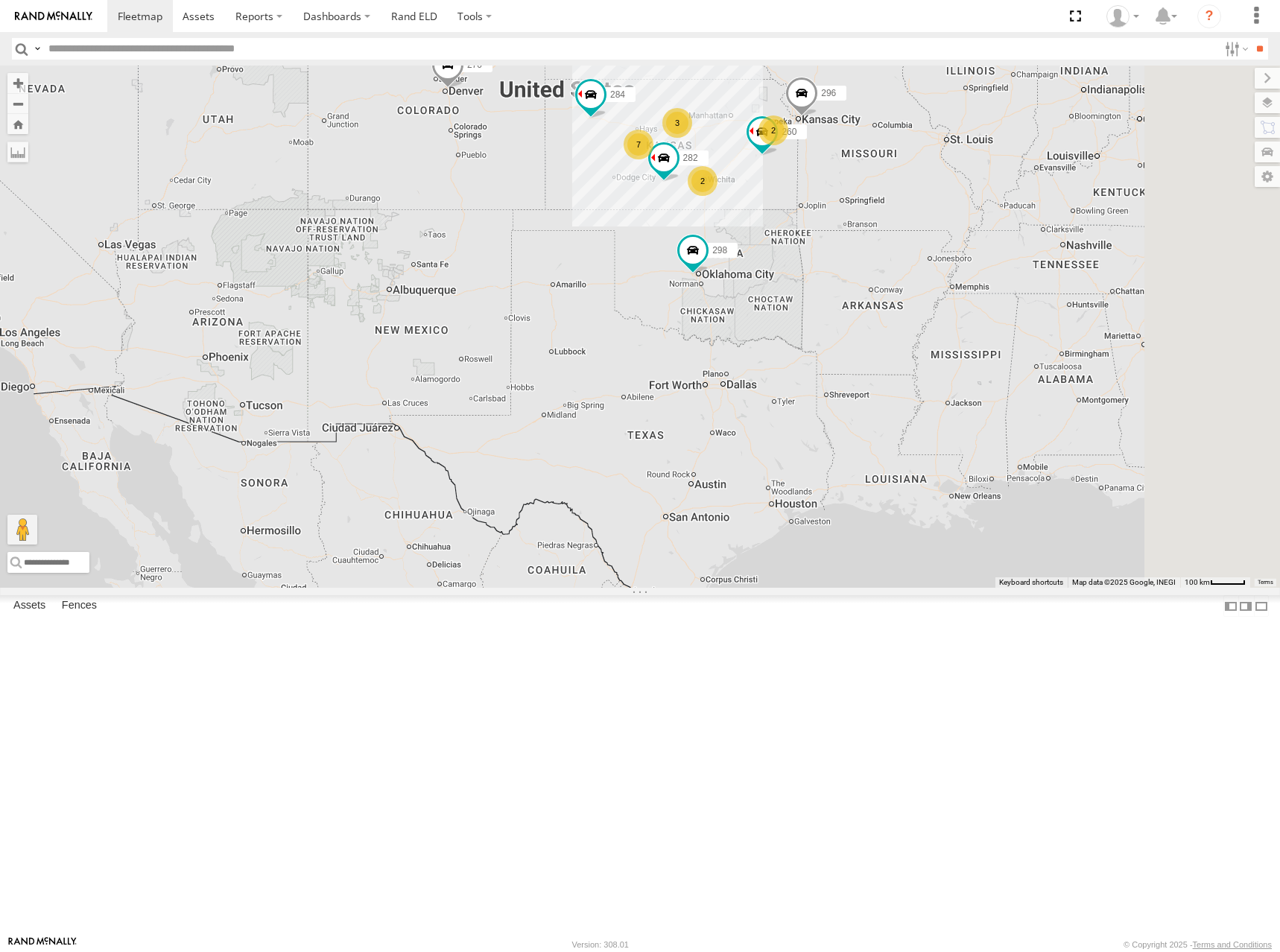
click at [906, 270] on div "298 270 262 292 256 296 304 284 282 260 266 2 3 7 2" at bounding box center [640, 326] width 1280 height 522
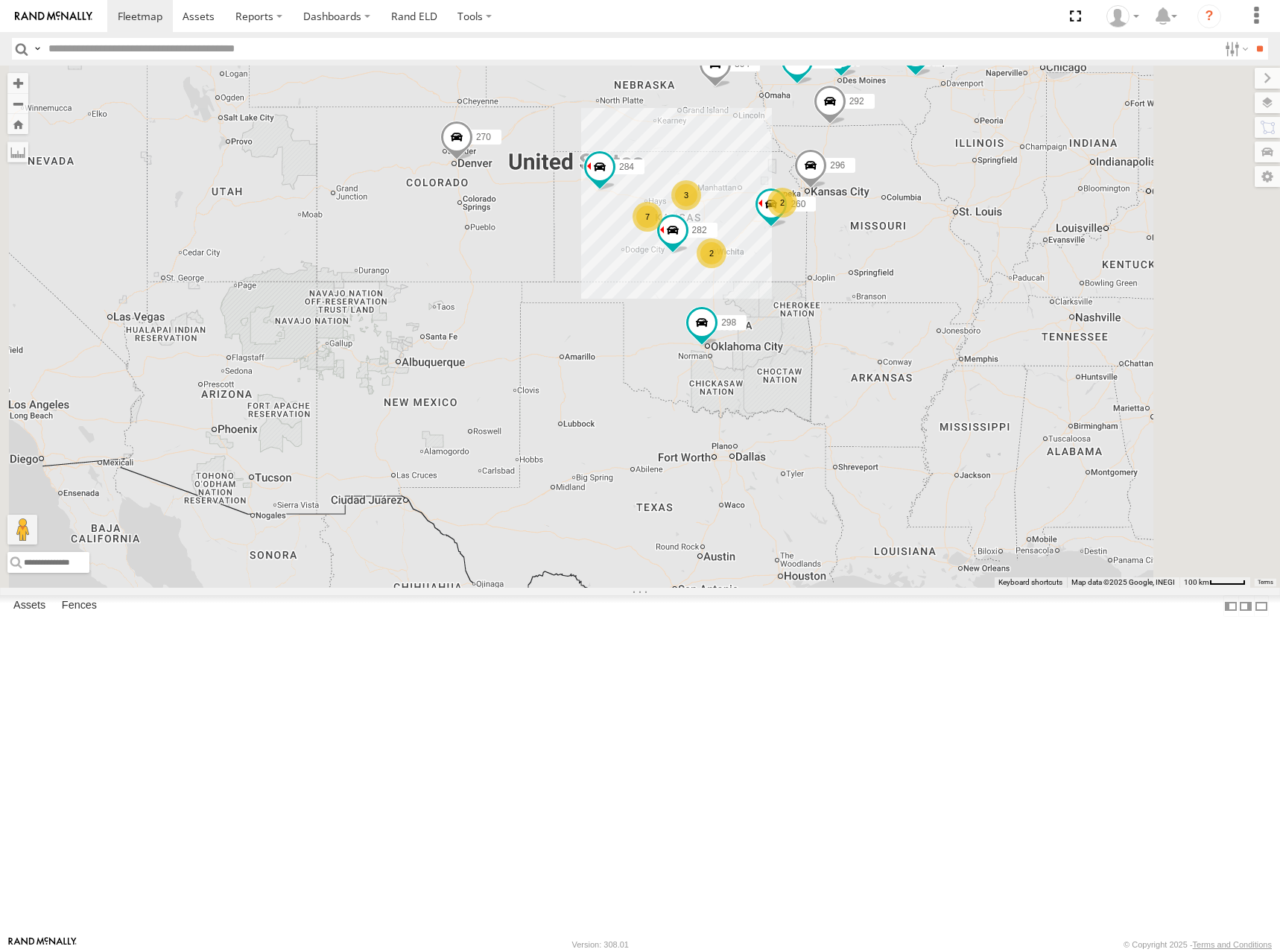
drag, startPoint x: 922, startPoint y: 263, endPoint x: 919, endPoint y: 289, distance: 26.2
click at [919, 289] on div "298 270 262 292 256 296 304 284 282 260 266 2 3 7 2" at bounding box center [640, 326] width 1280 height 522
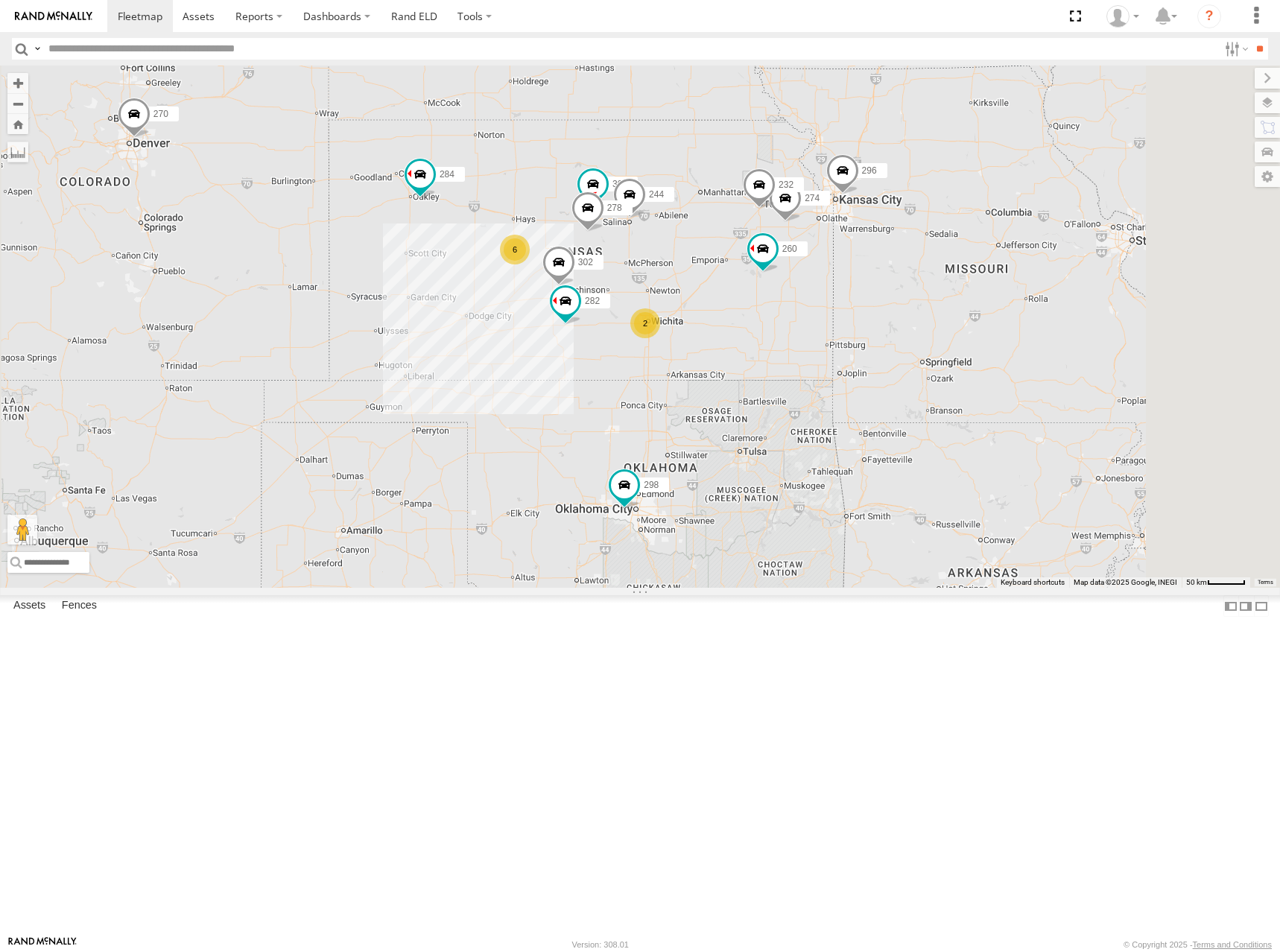
drag, startPoint x: 831, startPoint y: 328, endPoint x: 847, endPoint y: 323, distance: 16.8
click at [847, 323] on div "298 270 262 292 256 296 304 284 282 260 266 274 300 244 232 302 278 6 2" at bounding box center [640, 326] width 1280 height 522
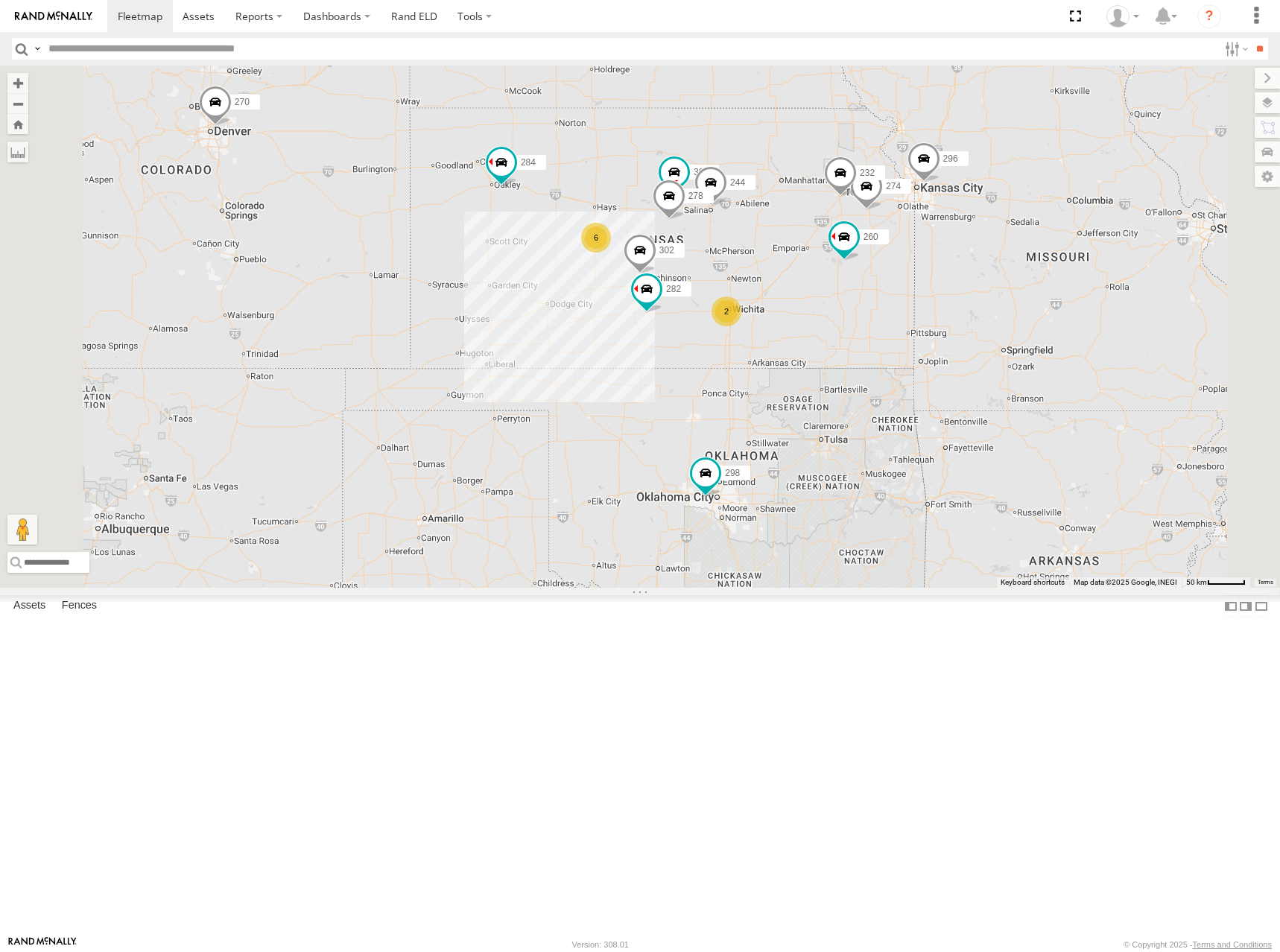
drag, startPoint x: 880, startPoint y: 322, endPoint x: 971, endPoint y: 305, distance: 92.6
click at [971, 305] on div "298 270 262 292 256 296 304 284 282 260 266 274 300 244 232 302 278 6 2" at bounding box center [640, 326] width 1280 height 522
click at [963, 292] on div "298 270 262 292 256 296 304 284 282 260 266 274 300 244 232 302 278 6 2" at bounding box center [640, 326] width 1280 height 522
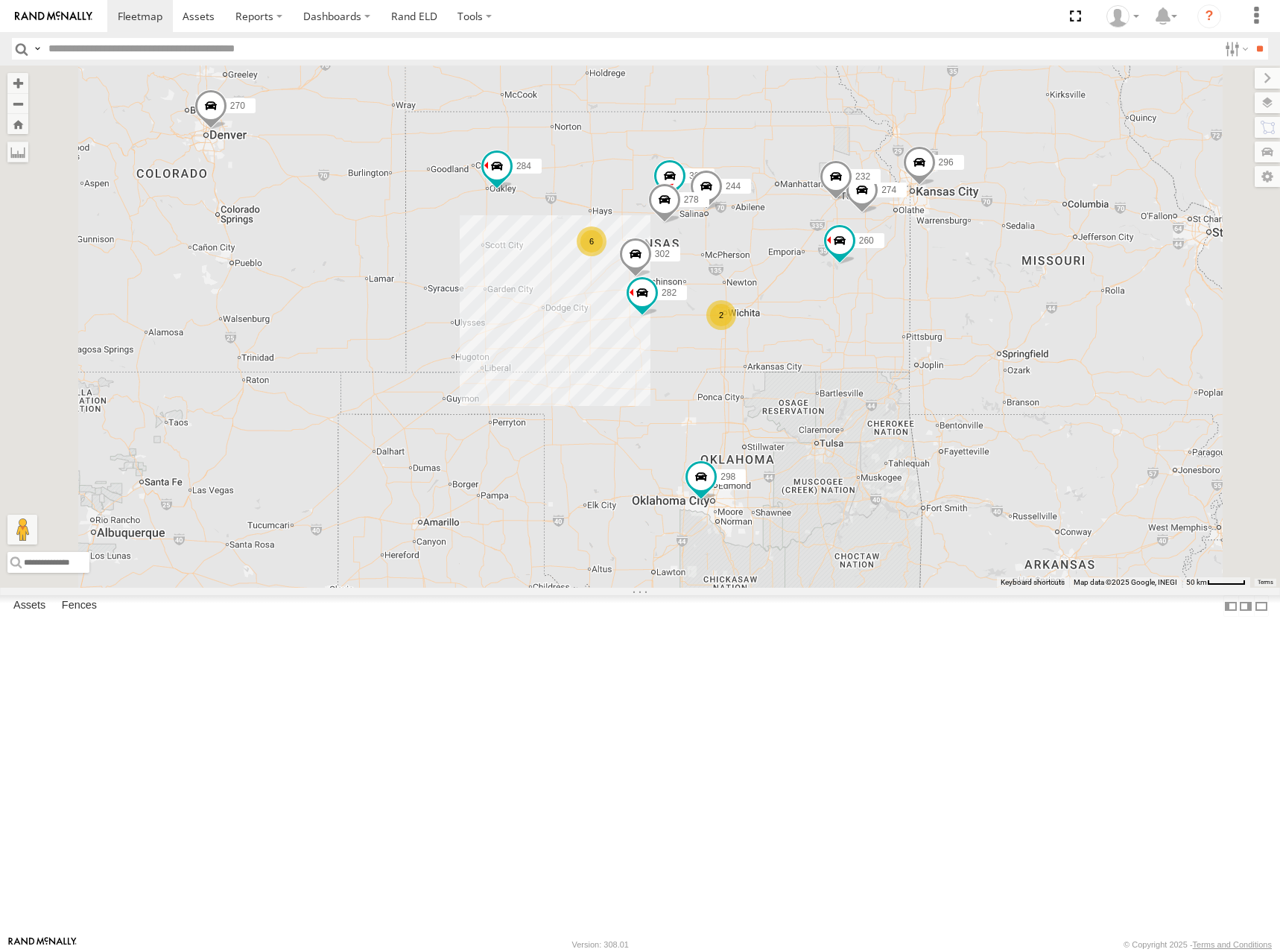
click at [993, 281] on div "298 270 262 292 256 296 304 284 282 260 266 274 300 244 232 302 278 6 2" at bounding box center [640, 326] width 1280 height 522
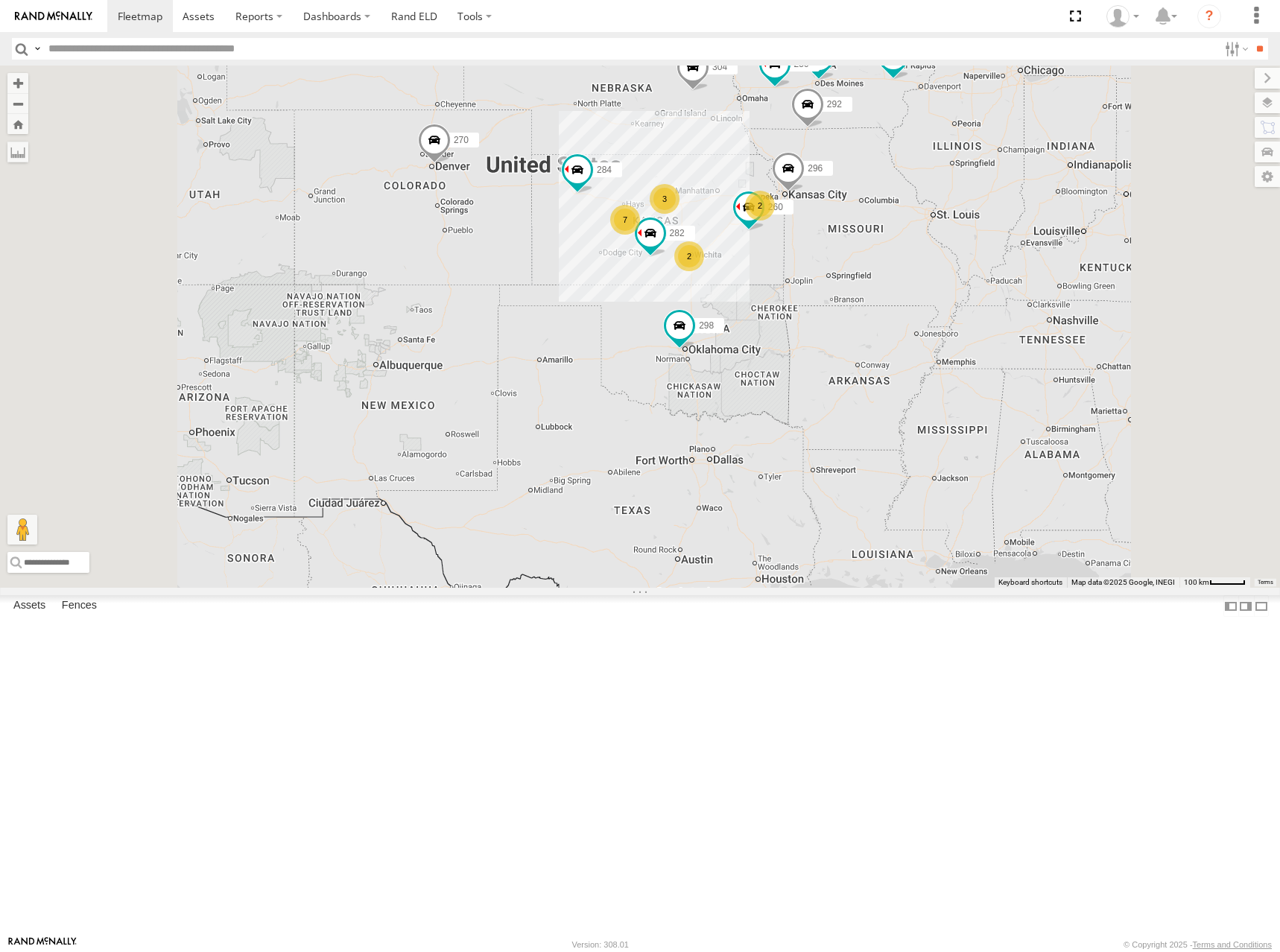
drag, startPoint x: 910, startPoint y: 266, endPoint x: 923, endPoint y: 296, distance: 32.7
click at [923, 296] on div "298 270 262 292 256 296 304 284 282 260 266 2 3 7 2" at bounding box center [640, 326] width 1280 height 522
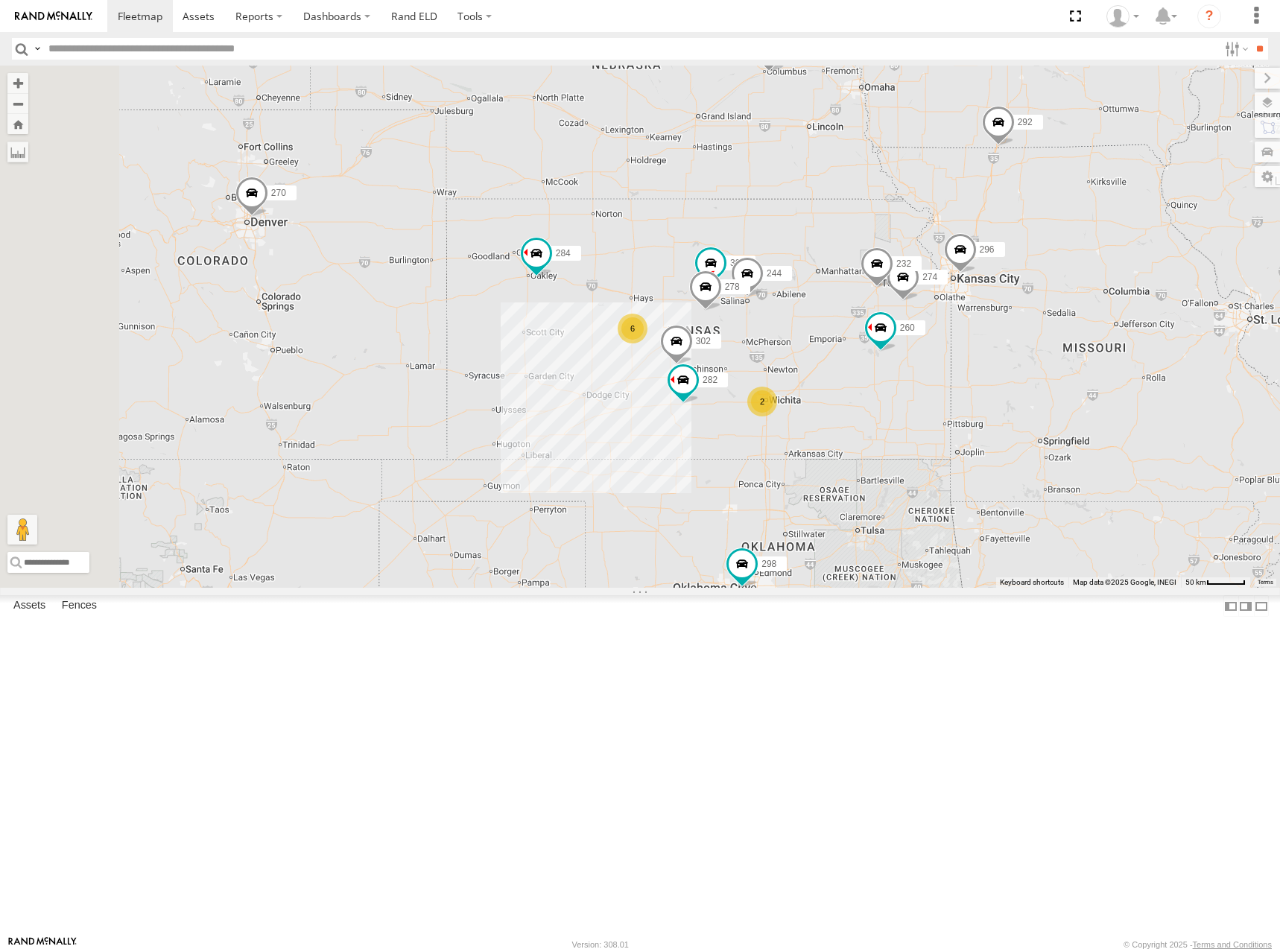
drag, startPoint x: 889, startPoint y: 312, endPoint x: 965, endPoint y: 355, distance: 87.3
click at [965, 355] on div "298 270 262 292 256 296 304 284 282 260 266 274 300 244 6 2 232 302 278" at bounding box center [640, 326] width 1280 height 522
drag, startPoint x: 973, startPoint y: 329, endPoint x: 970, endPoint y: 341, distance: 12.4
click at [970, 341] on div "298 270 262 292 256 296 304 284 282 260 266 274 300 244 6 2 232 302 278" at bounding box center [640, 326] width 1280 height 522
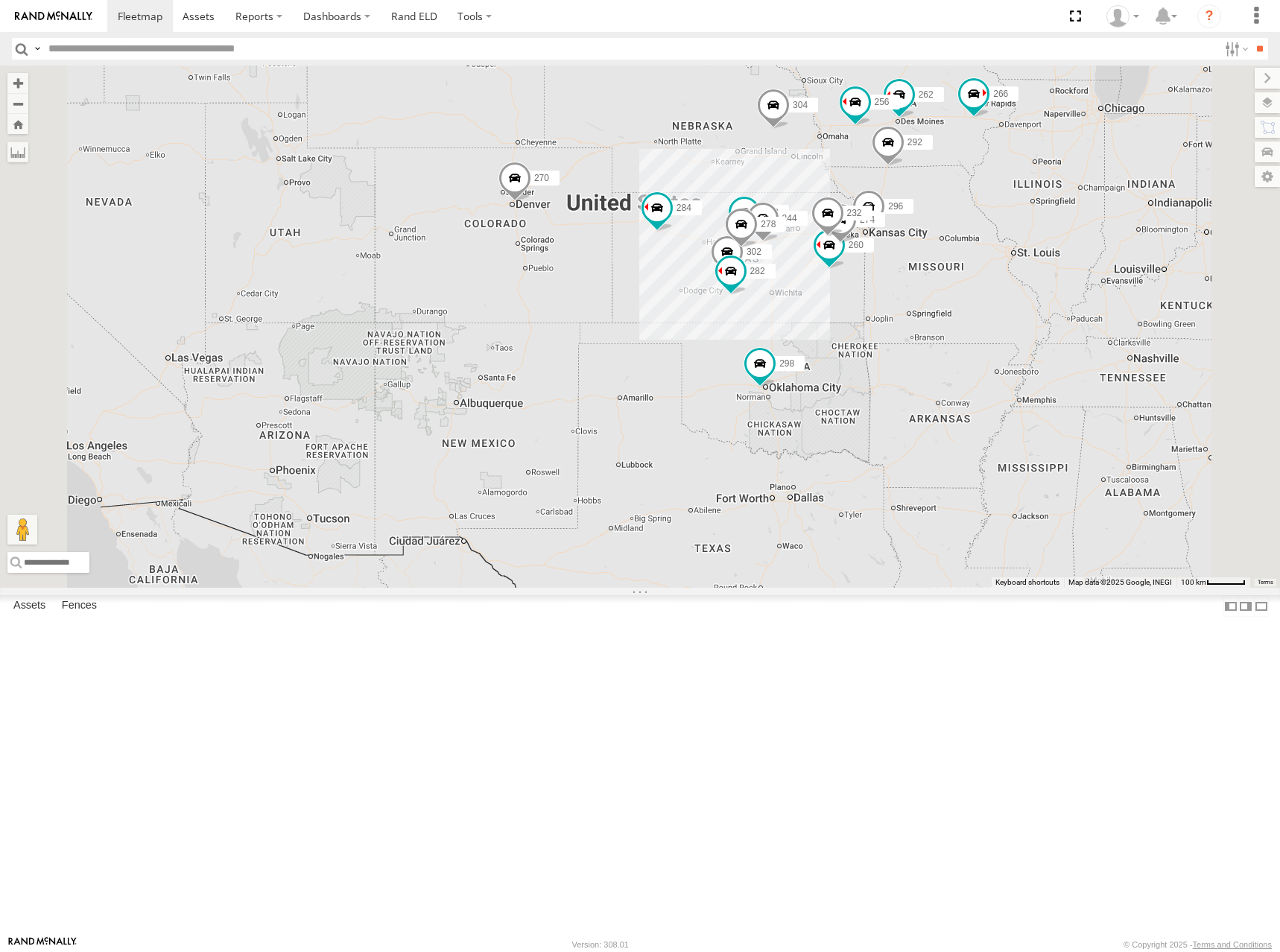
click at [971, 360] on div "298 270 262 292 256 296 304 284 282 260 266 274 300 244 232 302 278" at bounding box center [640, 326] width 1280 height 522
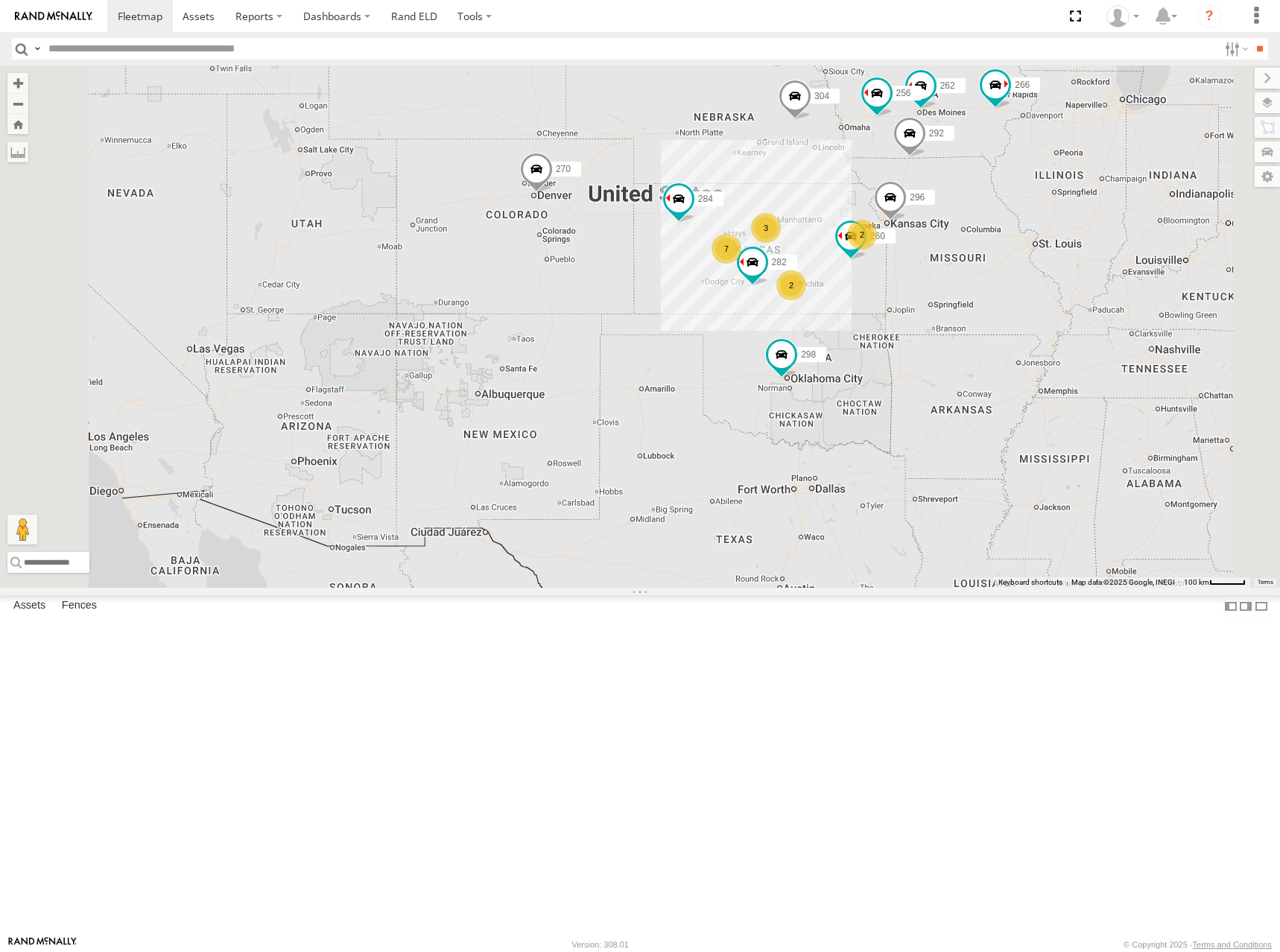
click at [1013, 350] on div "298 270 262 292 256 296 304 284 282 260 266 2 3 7 2" at bounding box center [640, 326] width 1280 height 522
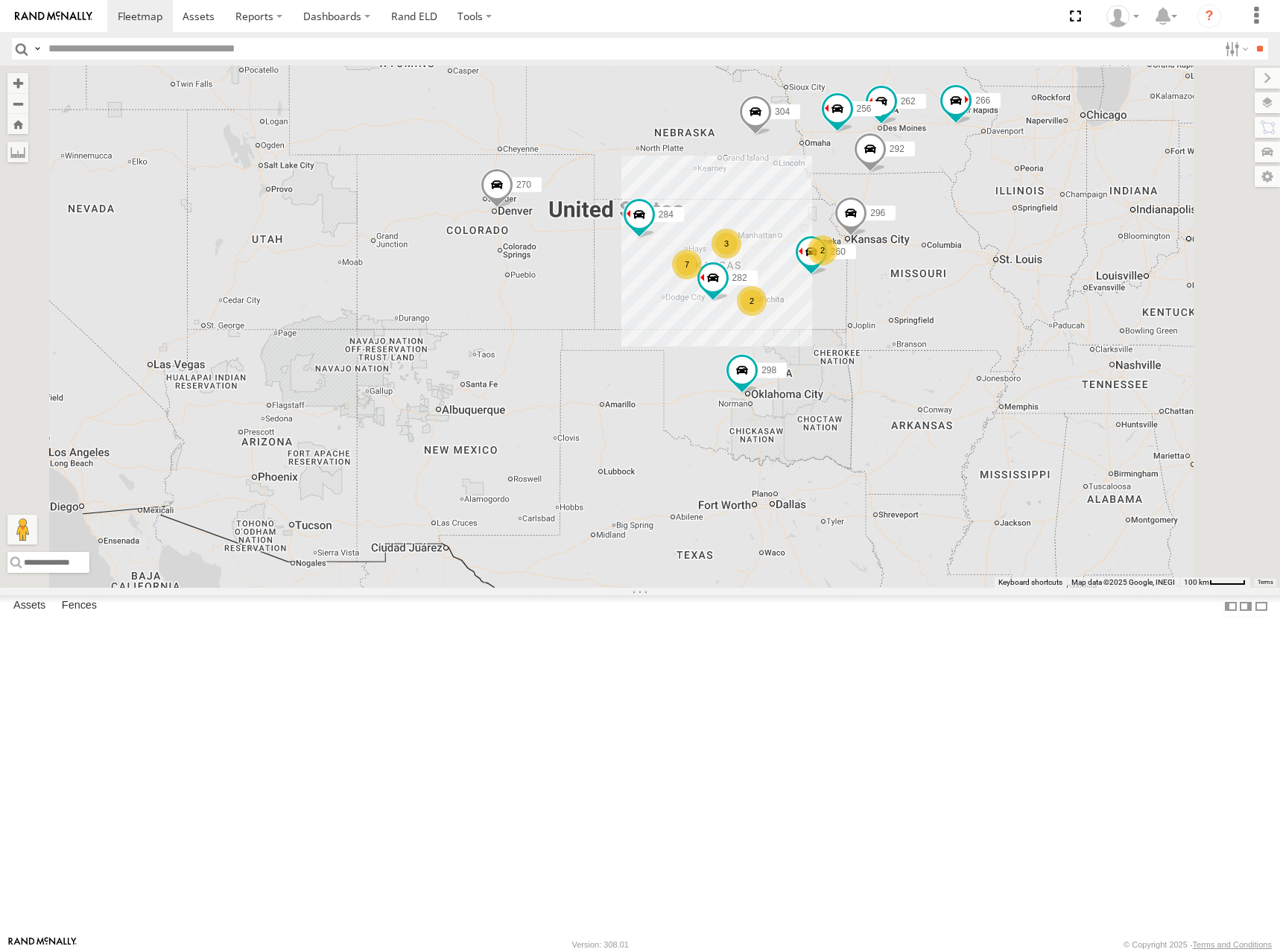
drag, startPoint x: 999, startPoint y: 206, endPoint x: 1141, endPoint y: 175, distance: 145.3
click at [998, 206] on div "298 270 262 292 256 296 304 284 282 260 266 2 3 7 2" at bounding box center [640, 326] width 1280 height 522
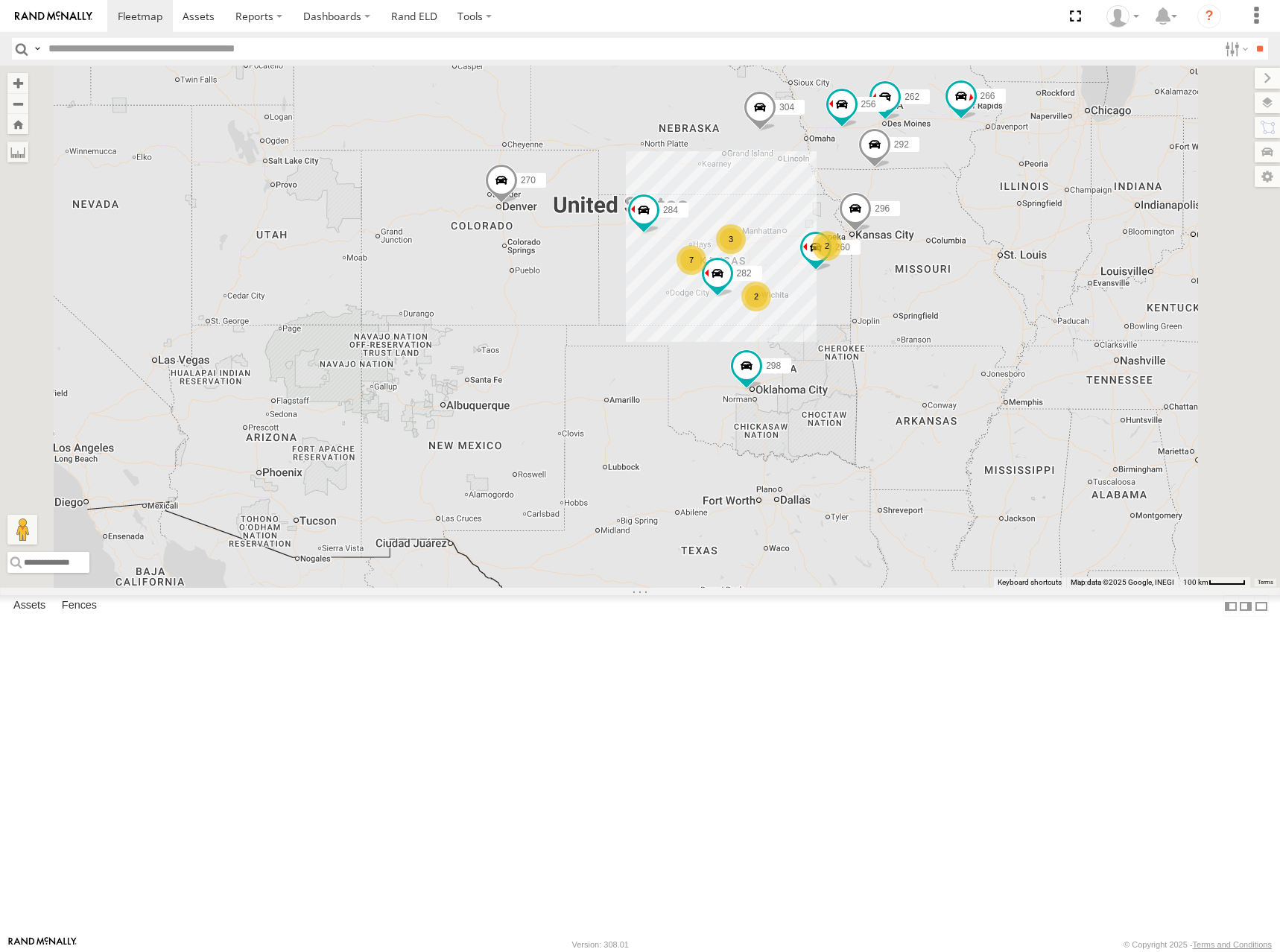
drag, startPoint x: 952, startPoint y: 363, endPoint x: 963, endPoint y: 357, distance: 12.5
click at [963, 357] on div "298 270 262 292 256 296 304 284 282 260 266 2 3 7 2" at bounding box center [640, 326] width 1280 height 522
drag, startPoint x: 952, startPoint y: 341, endPoint x: 944, endPoint y: 350, distance: 12.0
click at [944, 350] on div "298 270 262 292 256 296 304 284 282 260 266 2 3 7 2" at bounding box center [640, 326] width 1280 height 522
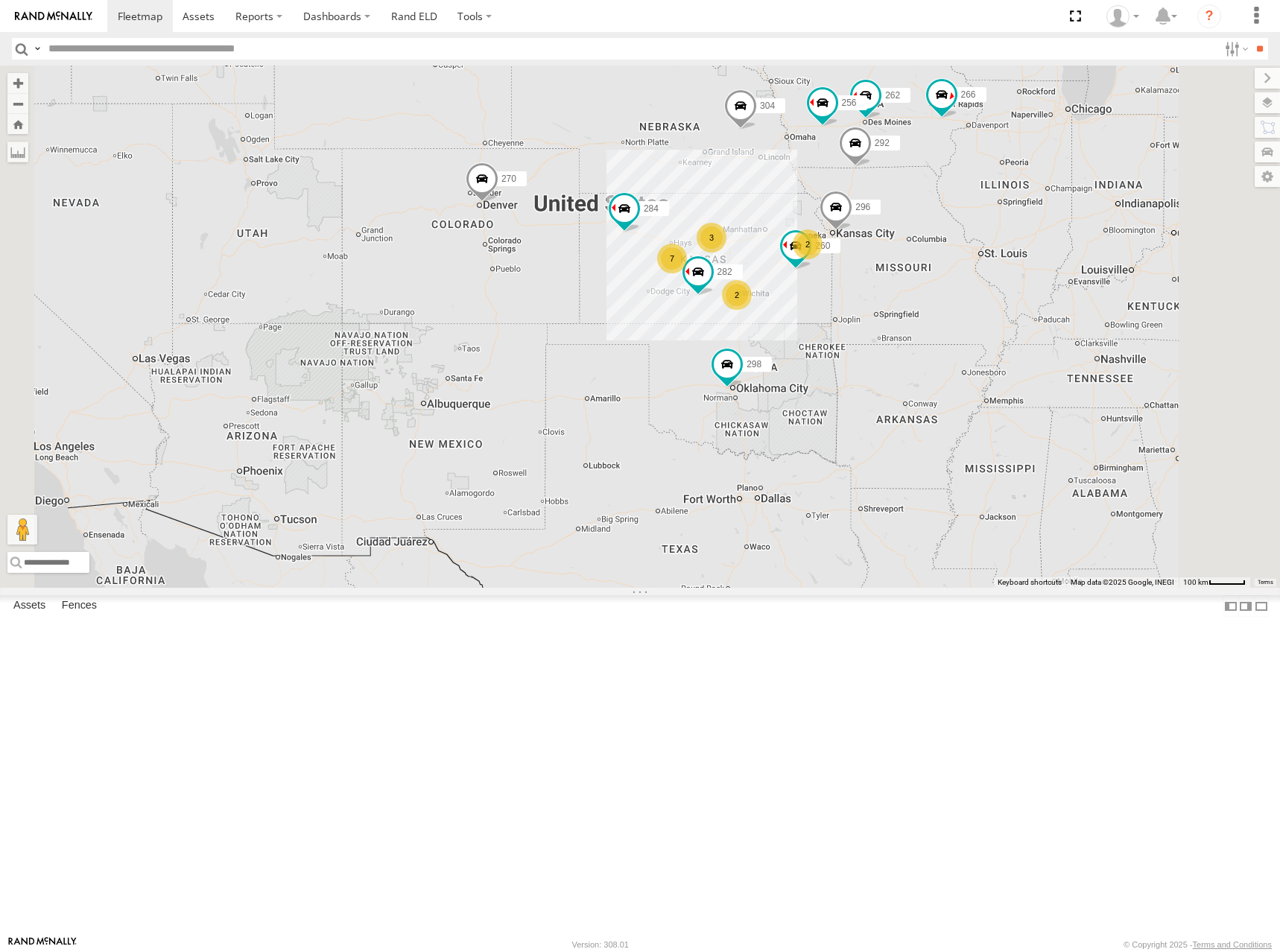
drag, startPoint x: 949, startPoint y: 365, endPoint x: 934, endPoint y: 358, distance: 16.6
click at [934, 358] on div "298 270 262 292 256 296 304 284 282 260 266 2 3 7 2" at bounding box center [640, 326] width 1280 height 522
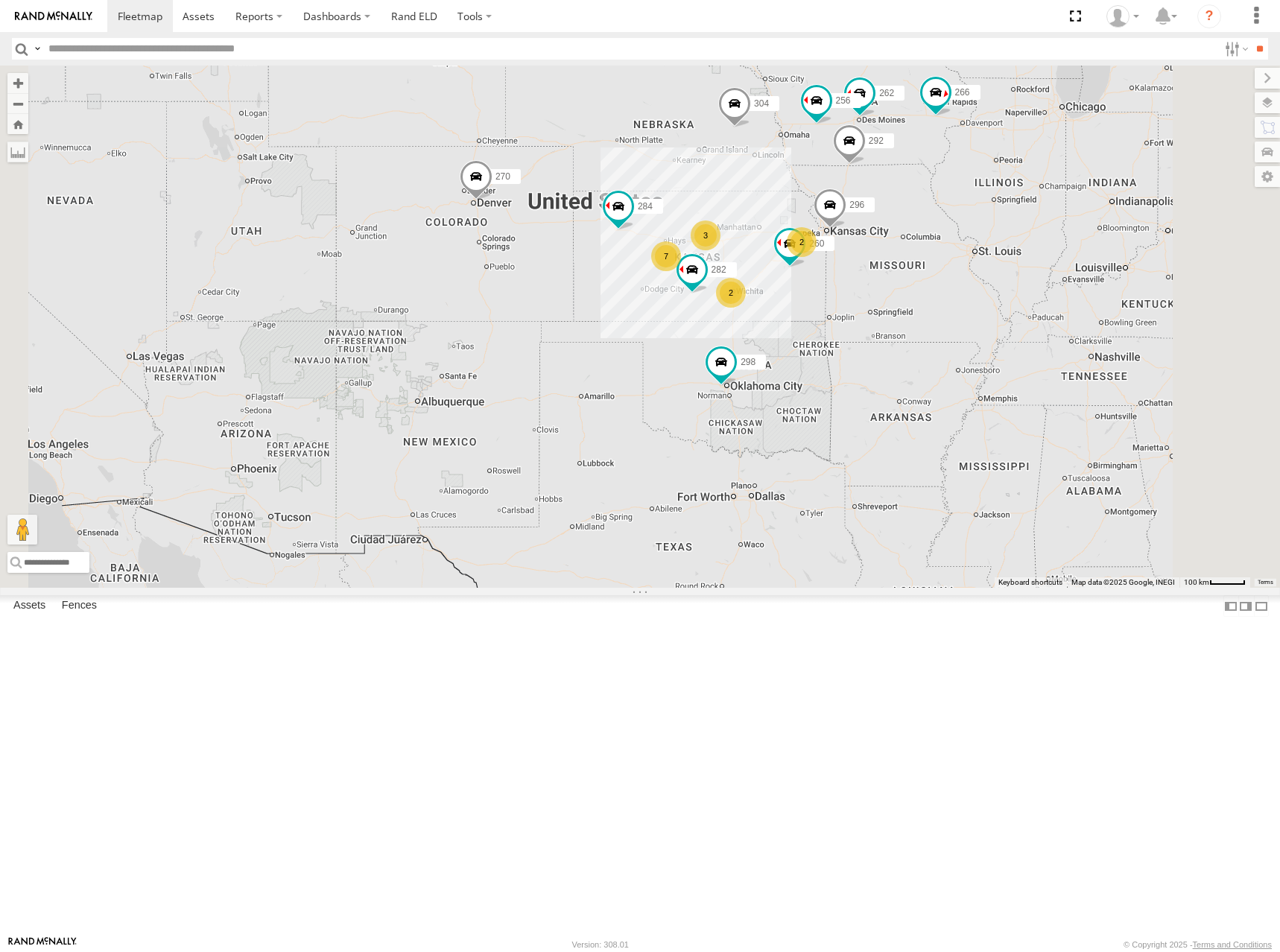
click at [925, 347] on div "298 270 262 292 256 296 304 284 282 260 266 2 3 7 2" at bounding box center [640, 326] width 1280 height 522
click at [916, 354] on div "298 270 262 292 256 296 304 284 282 260 266 2 3 7 2" at bounding box center [640, 326] width 1280 height 522
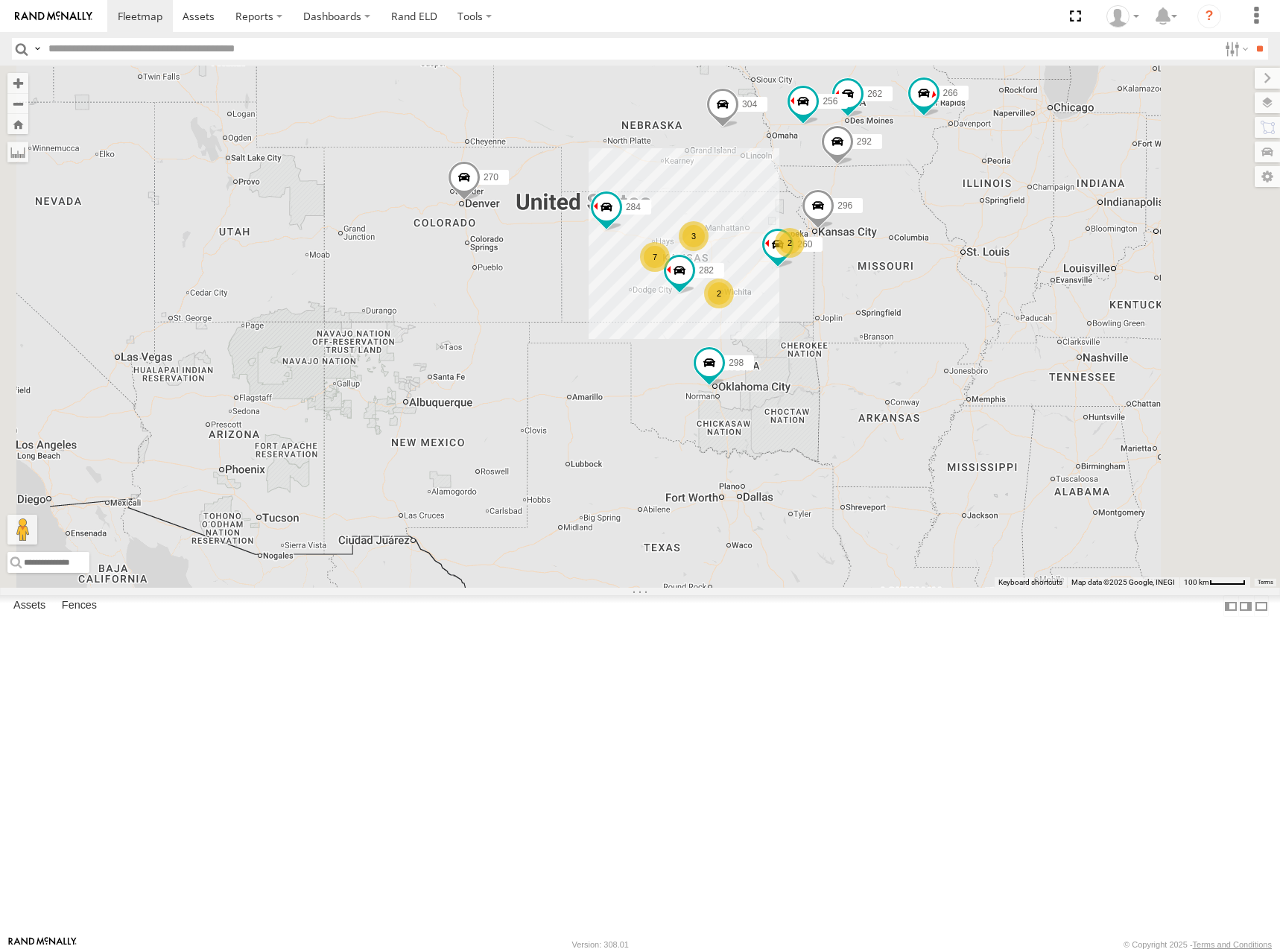
drag, startPoint x: 910, startPoint y: 349, endPoint x: 896, endPoint y: 353, distance: 14.6
click at [896, 353] on div "298 270 262 292 256 296 304 284 282 260 266 2 3 7 2" at bounding box center [640, 326] width 1280 height 522
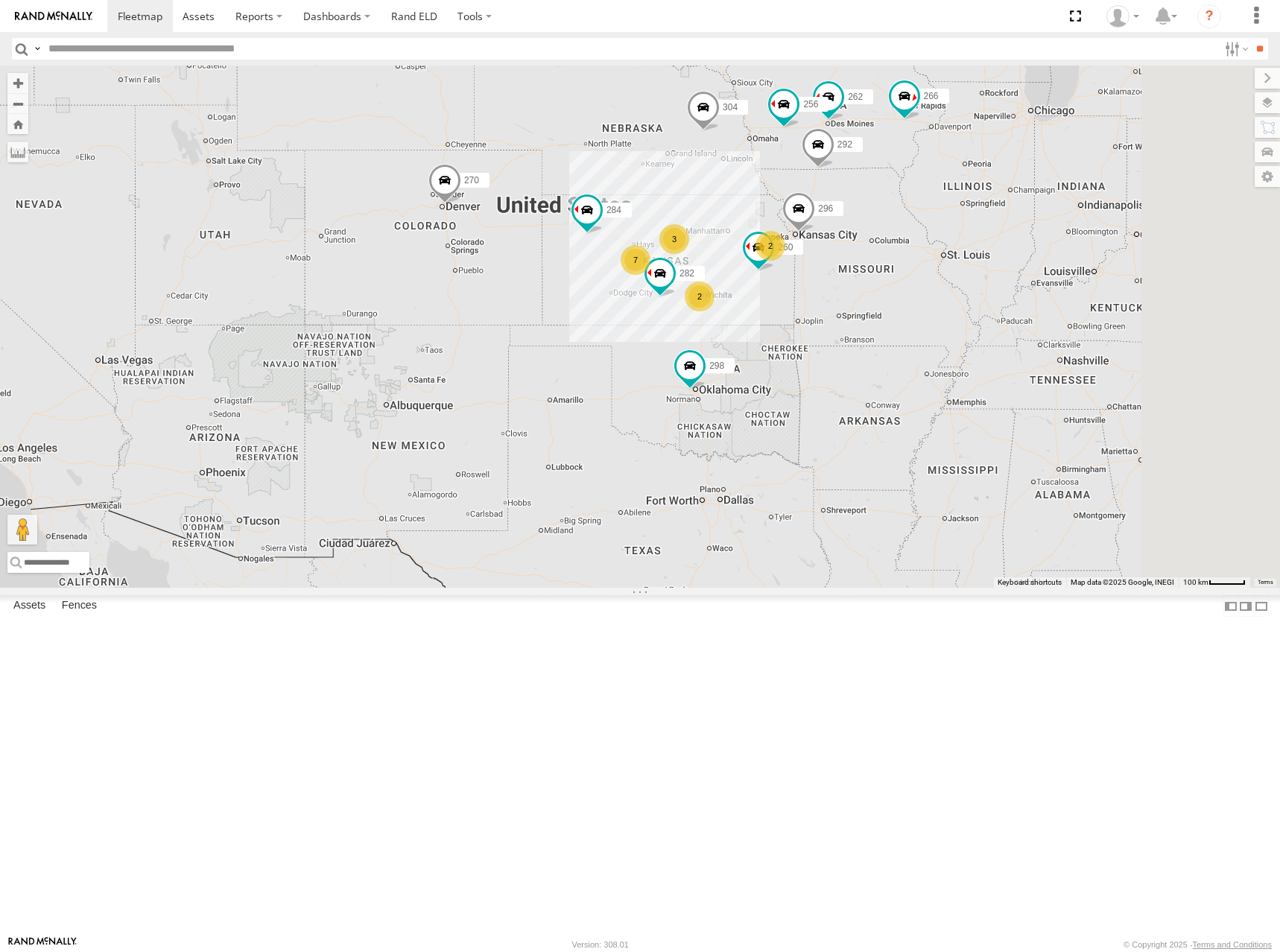
drag, startPoint x: 912, startPoint y: 354, endPoint x: 901, endPoint y: 354, distance: 11.0
click at [901, 354] on div "298 270 262 292 256 296 304 284 282 260 266 2 3 7 2" at bounding box center [640, 326] width 1280 height 522
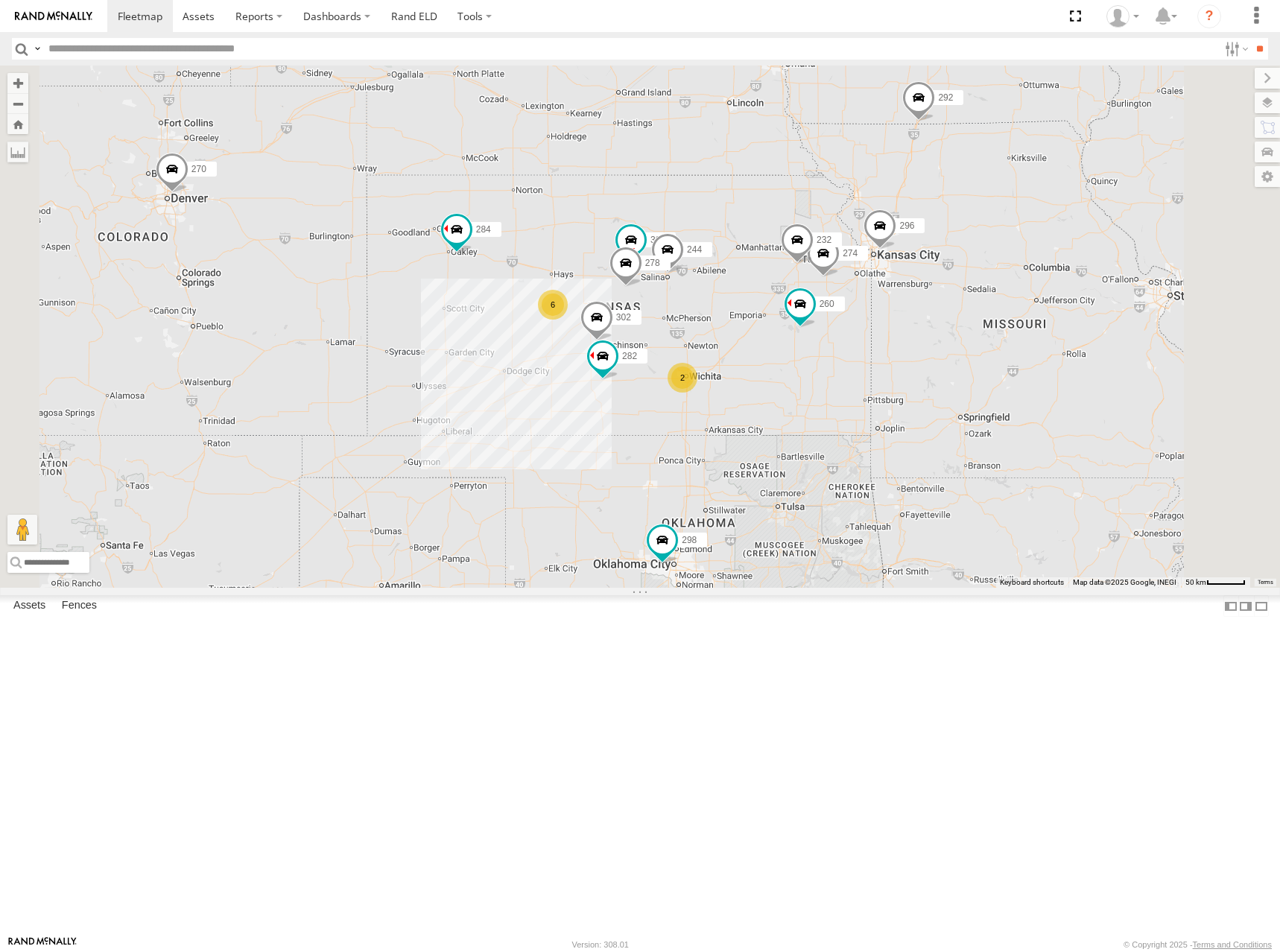
drag, startPoint x: 935, startPoint y: 333, endPoint x: 943, endPoint y: 360, distance: 28.2
click at [943, 360] on div "298 270 262 292 256 296 304 284 282 260 266 274 300 244 6 2 232 302 278" at bounding box center [640, 326] width 1280 height 522
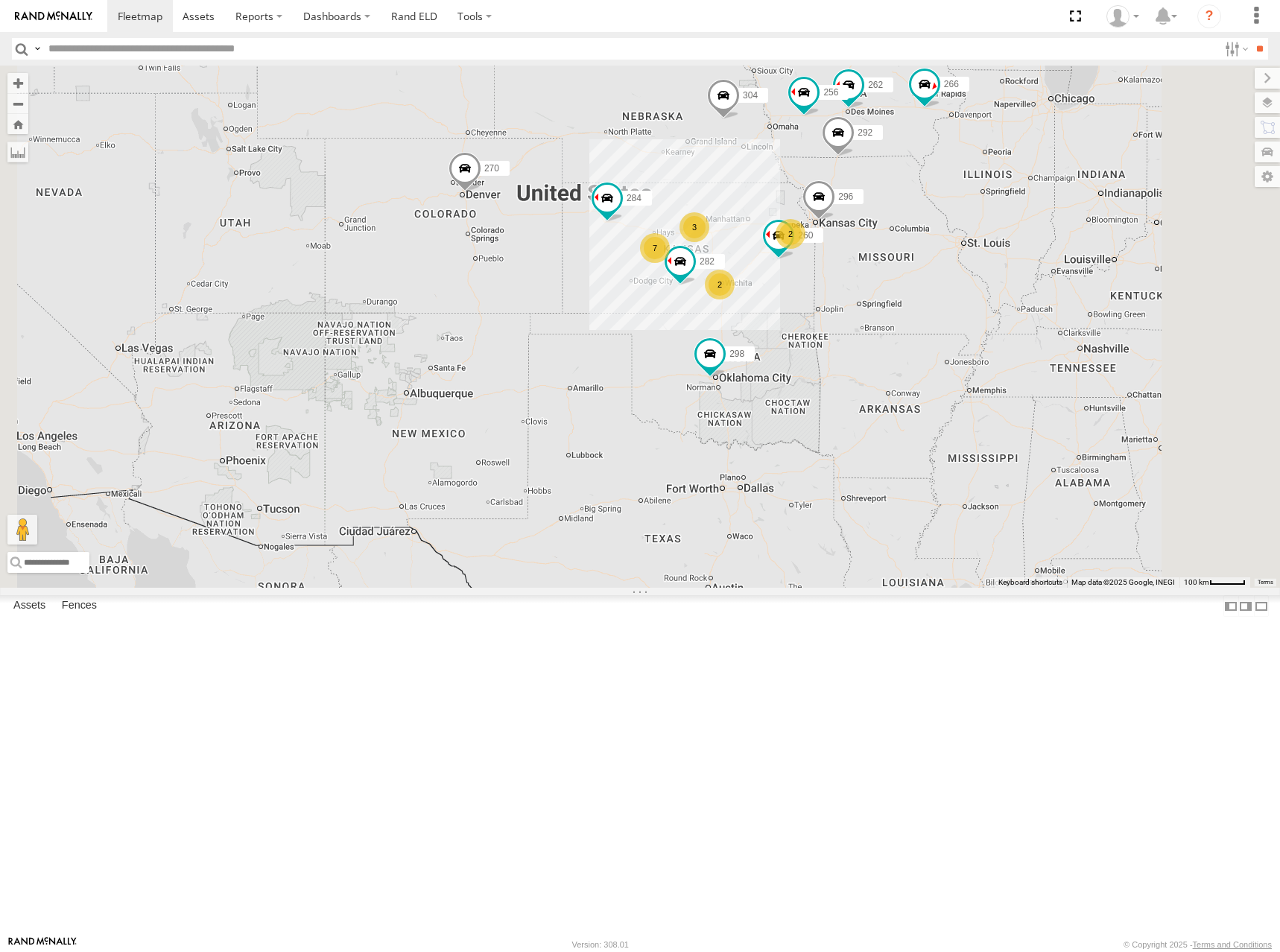
drag, startPoint x: 936, startPoint y: 333, endPoint x: 935, endPoint y: 342, distance: 9.1
click at [935, 342] on div "298 270 262 292 256 296 304 284 282 260 266 2 3 7 2" at bounding box center [640, 326] width 1280 height 522
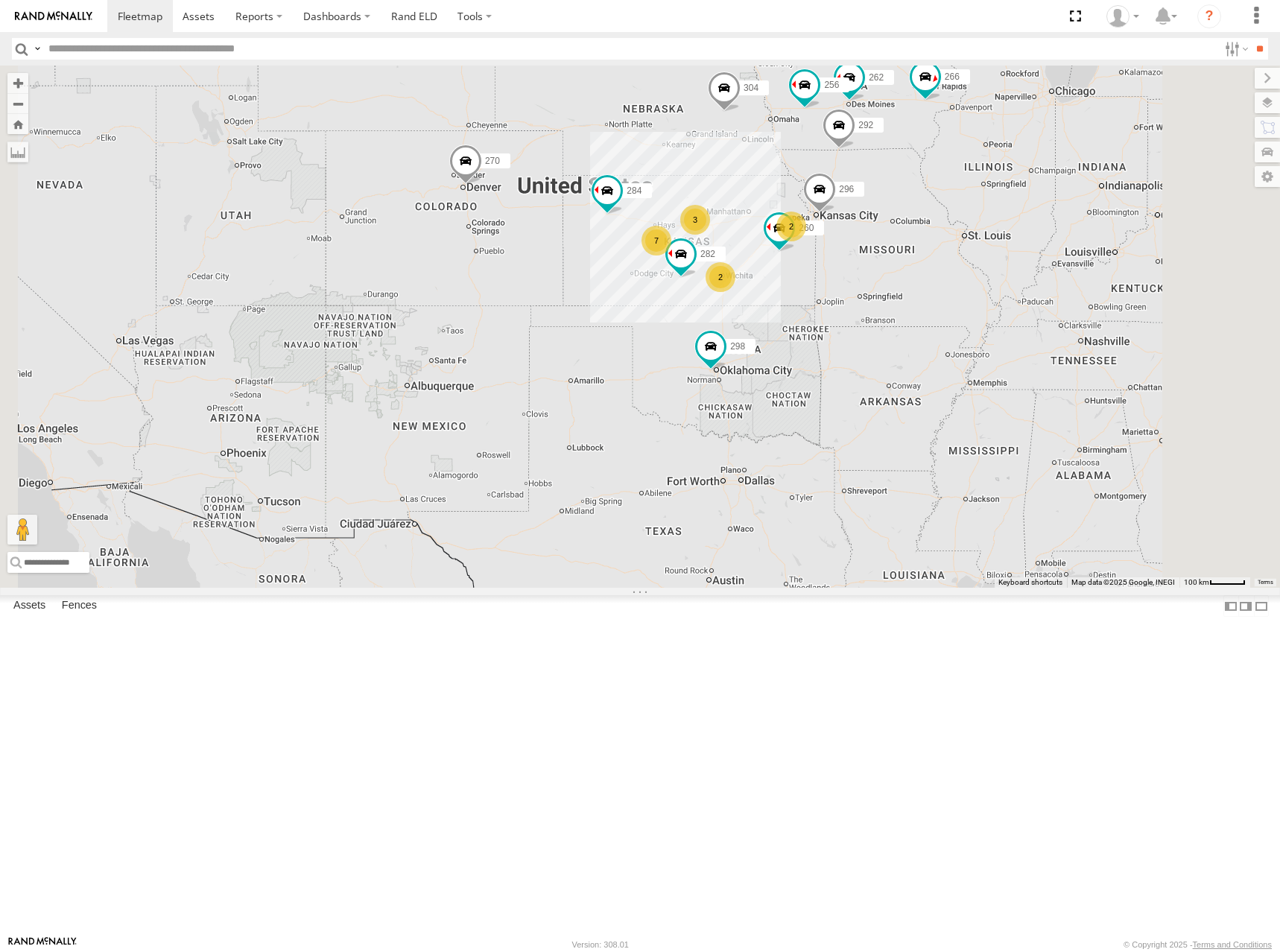
drag, startPoint x: 922, startPoint y: 352, endPoint x: 923, endPoint y: 336, distance: 16.0
click at [923, 336] on div "298 270 262 292 256 296 304 284 282 260 266 2 3 7 2" at bounding box center [640, 326] width 1280 height 522
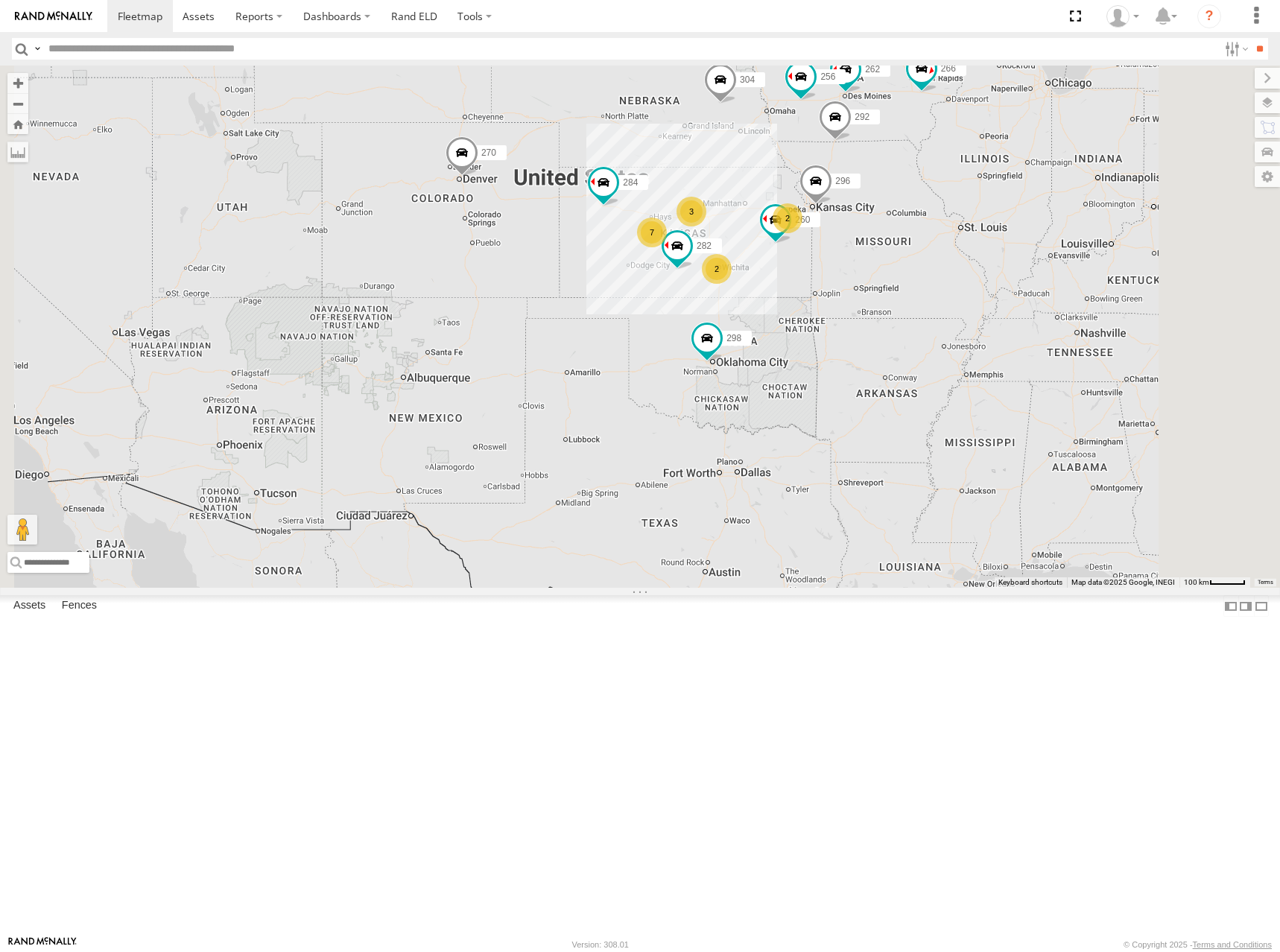
click at [903, 316] on div "298 270 262 292 256 296 304 284 282 260 266 2 3 7 2" at bounding box center [640, 326] width 1280 height 522
click at [898, 309] on div "298 270 262 292 256 296 304 284 282 260 266 2 3 7 2" at bounding box center [640, 326] width 1280 height 522
click at [923, 337] on div "298 270 262 292 256 296 304 284 282 260 266 2 3 7 2" at bounding box center [640, 326] width 1280 height 522
click at [916, 341] on div "298 270 262 292 256 296 304 284 282 260 266 2 3 7 2" at bounding box center [640, 326] width 1280 height 522
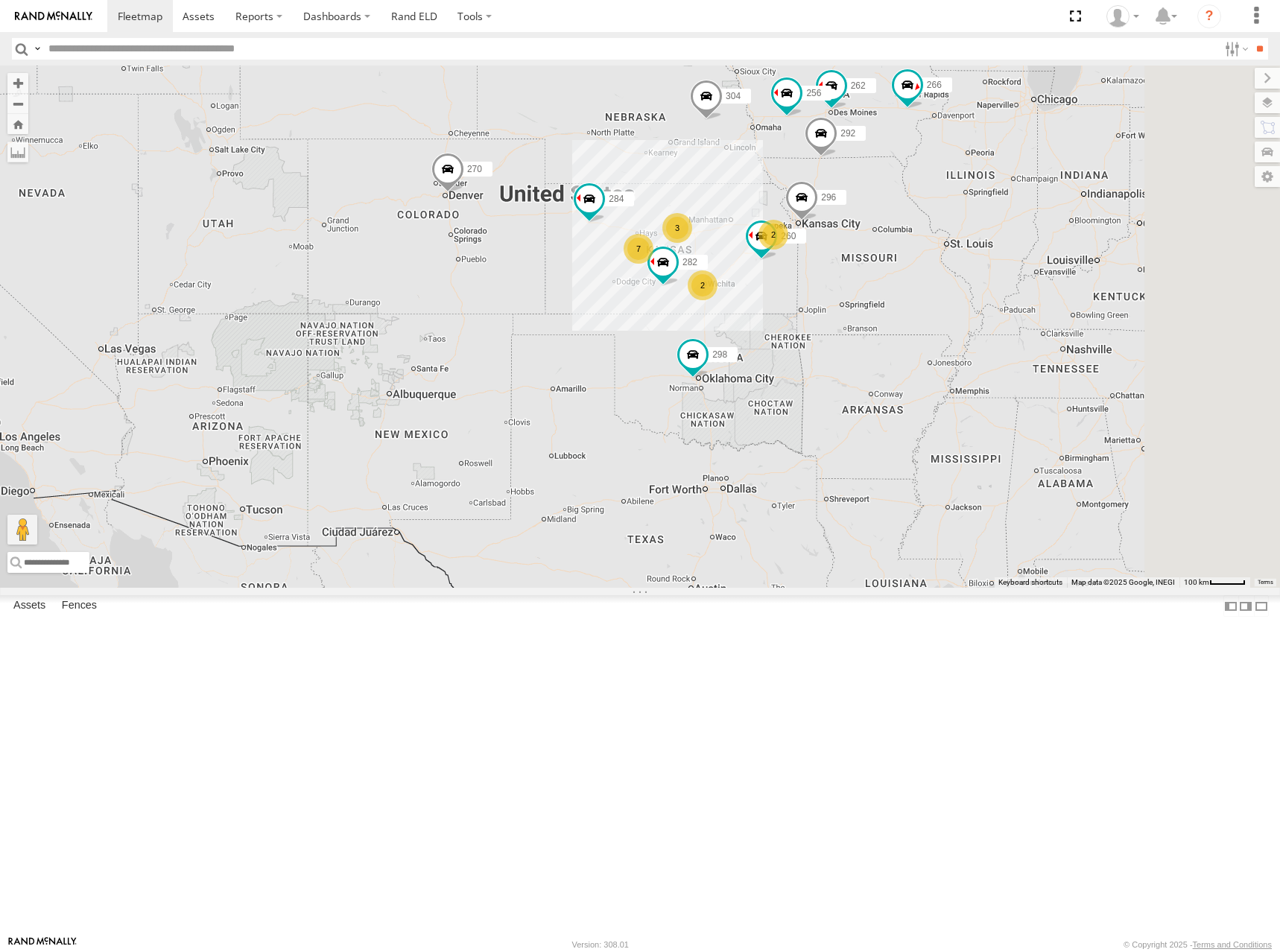
drag, startPoint x: 912, startPoint y: 310, endPoint x: 903, endPoint y: 326, distance: 18.4
click at [903, 326] on div "298 270 262 292 256 296 304 284 282 260 266 2 3 7 2" at bounding box center [640, 326] width 1280 height 522
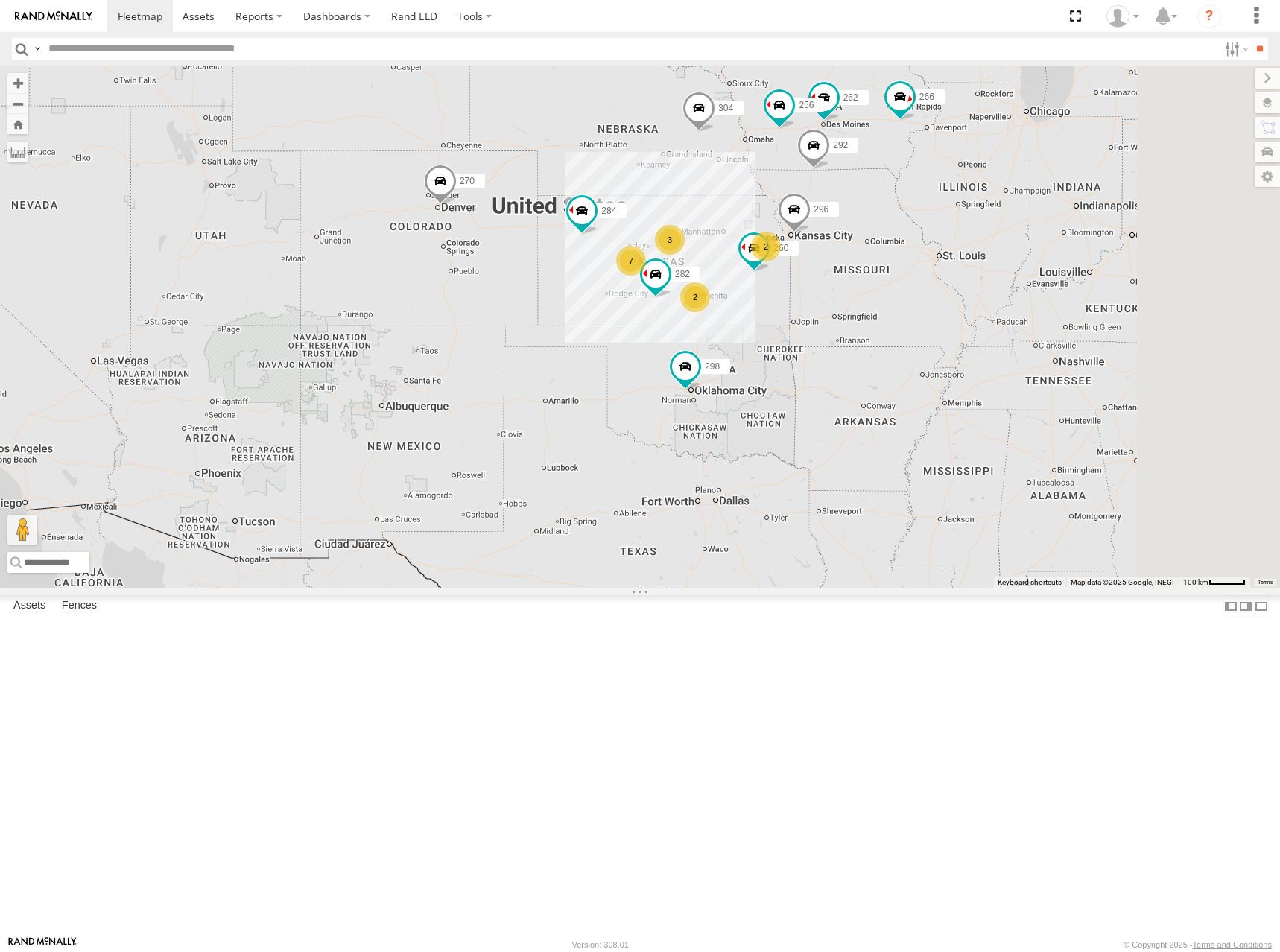
drag, startPoint x: 929, startPoint y: 360, endPoint x: 945, endPoint y: 333, distance: 31.4
click at [926, 364] on div "298 270 262 292 256 296 304 284 282 260 266 2 3 7 2" at bounding box center [640, 326] width 1280 height 522
drag, startPoint x: 895, startPoint y: 363, endPoint x: 919, endPoint y: 353, distance: 26.0
click at [919, 353] on div "298 270 262 292 256 296 304 284 282 260 266 2 3 7 2" at bounding box center [640, 326] width 1280 height 522
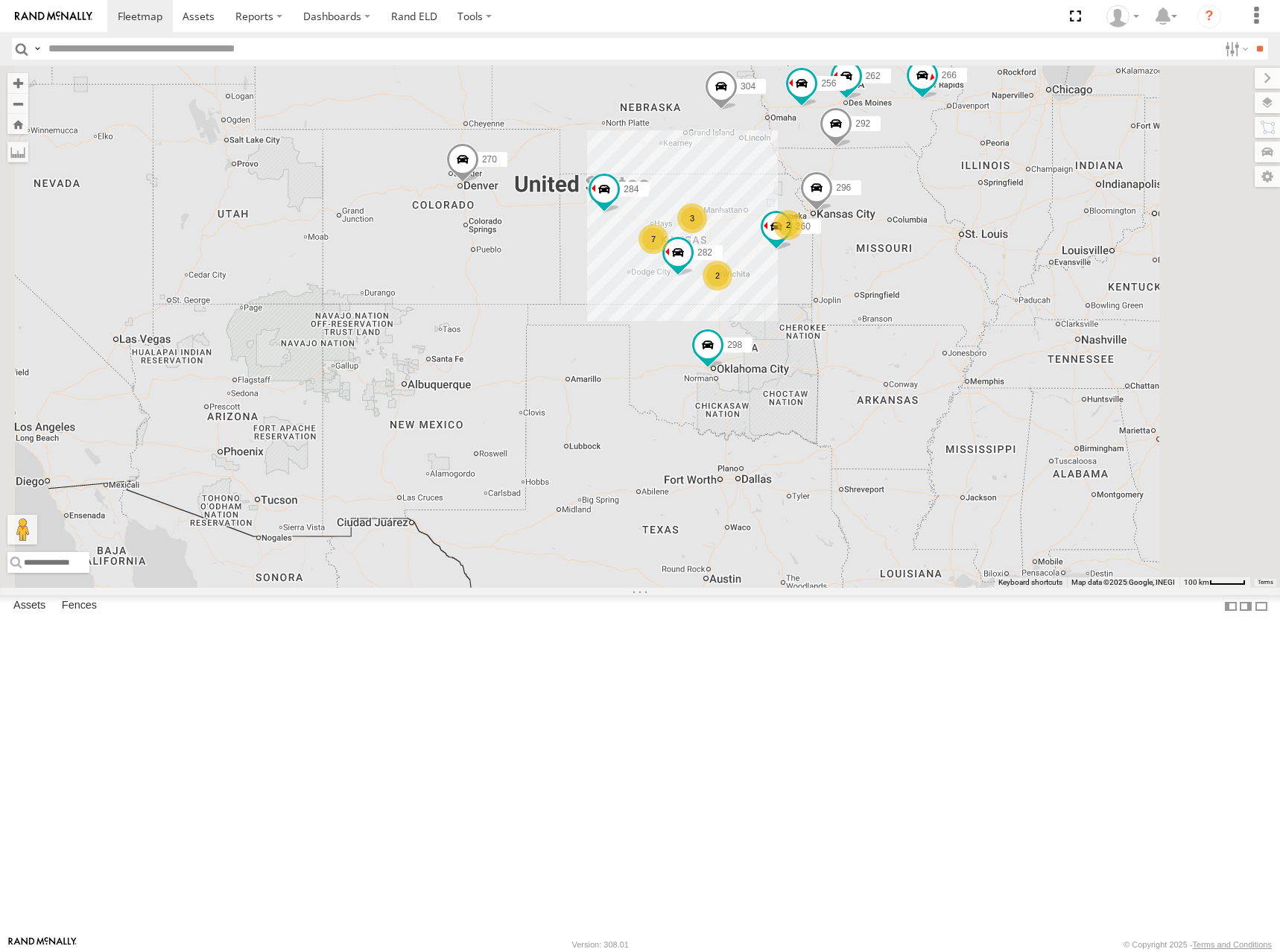
click at [914, 349] on div "298 270 262 292 256 296 304 284 282 260 266 2 3 7 2" at bounding box center [640, 326] width 1280 height 522
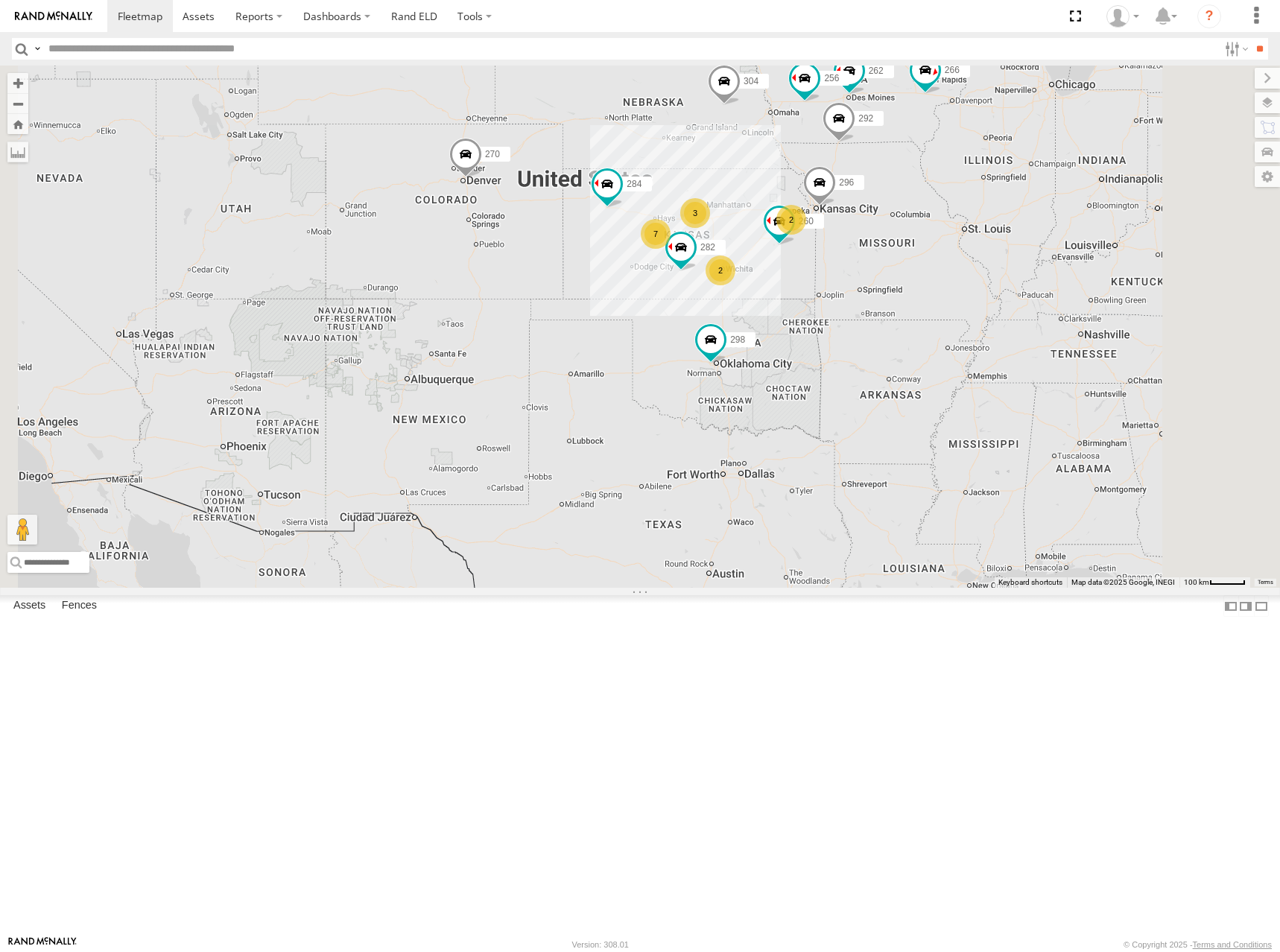
click at [923, 364] on div "298 270 262 292 256 296 304 284 282 260 266 2 3 7 2" at bounding box center [640, 326] width 1280 height 522
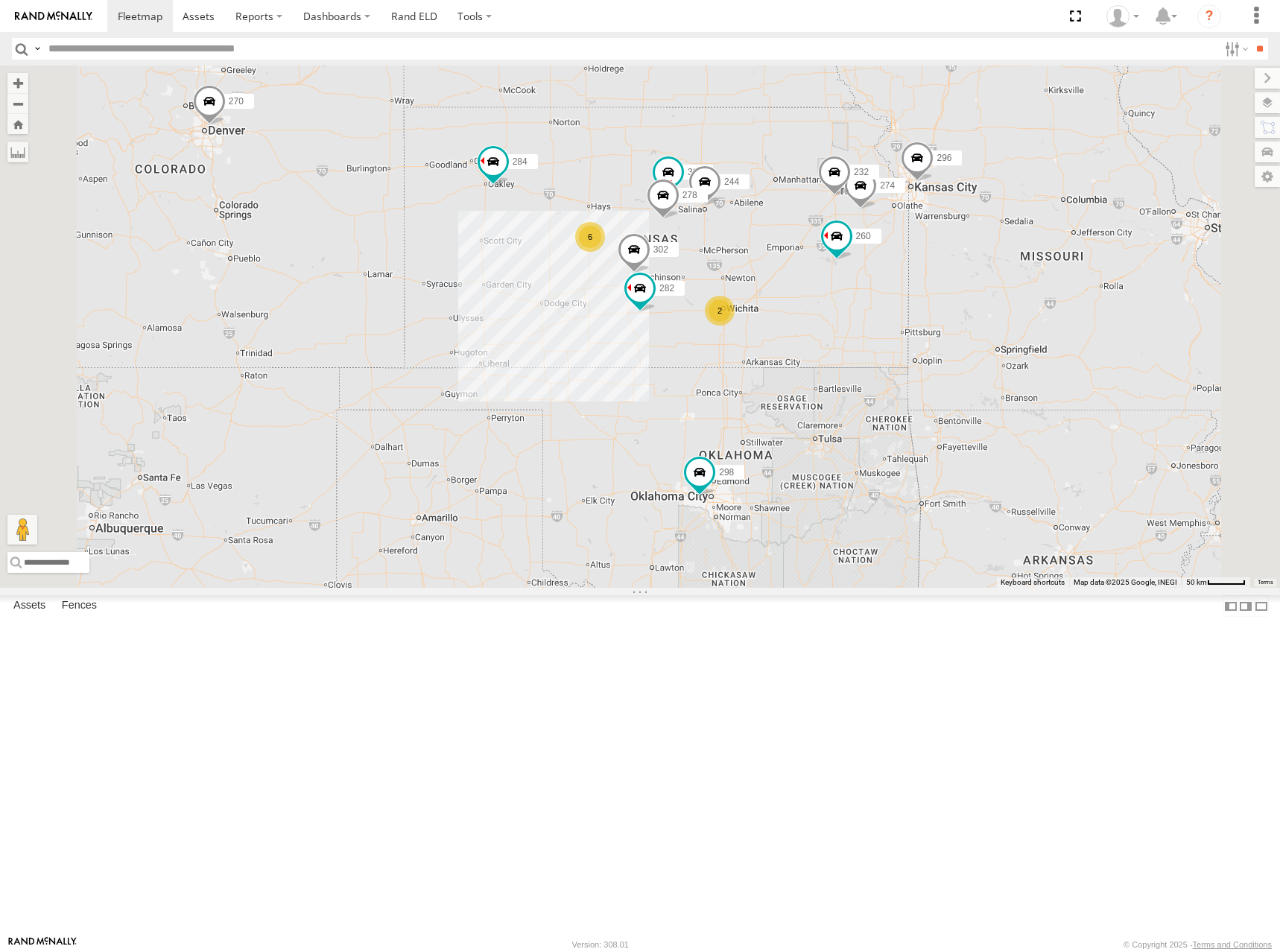
drag, startPoint x: 921, startPoint y: 376, endPoint x: 932, endPoint y: 364, distance: 16.3
click at [932, 364] on div "298 270 262 292 256 296 304 284 282 260 266 274 300 244 6 2 232 302 278" at bounding box center [640, 326] width 1280 height 522
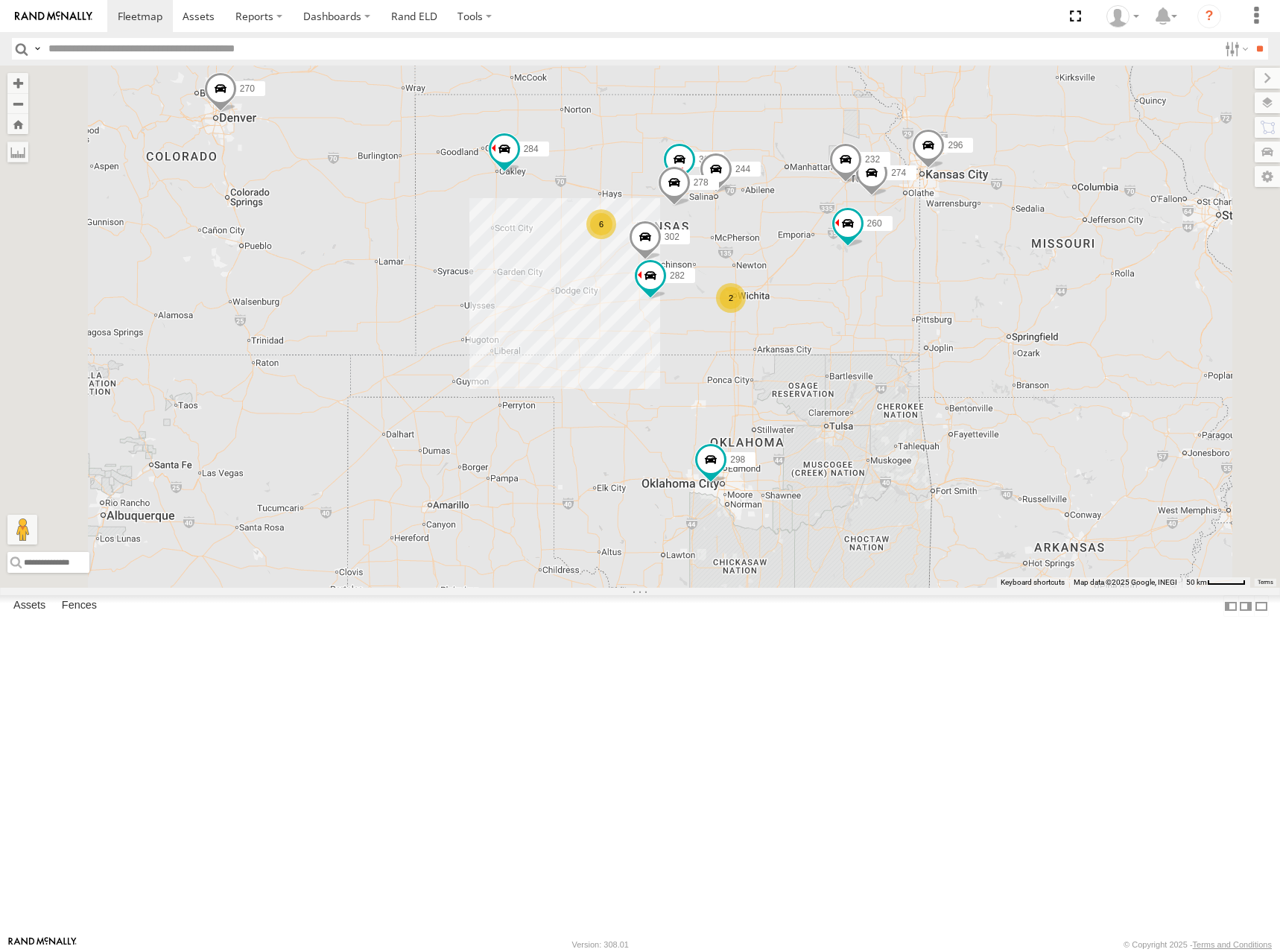
click at [950, 285] on div "298 270 262 292 256 296 304 284 282 260 266 274 300 244 6 2 232 302 278" at bounding box center [640, 326] width 1280 height 522
click at [980, 287] on div "298 270 262 292 256 296 304 284 282 260 266 274 300 244 6 2 232 302 278" at bounding box center [640, 326] width 1280 height 522
click at [964, 306] on div "298 270 262 292 256 296 304 284 282 260 266 274 300 244 6 2 232 302 278" at bounding box center [640, 326] width 1280 height 522
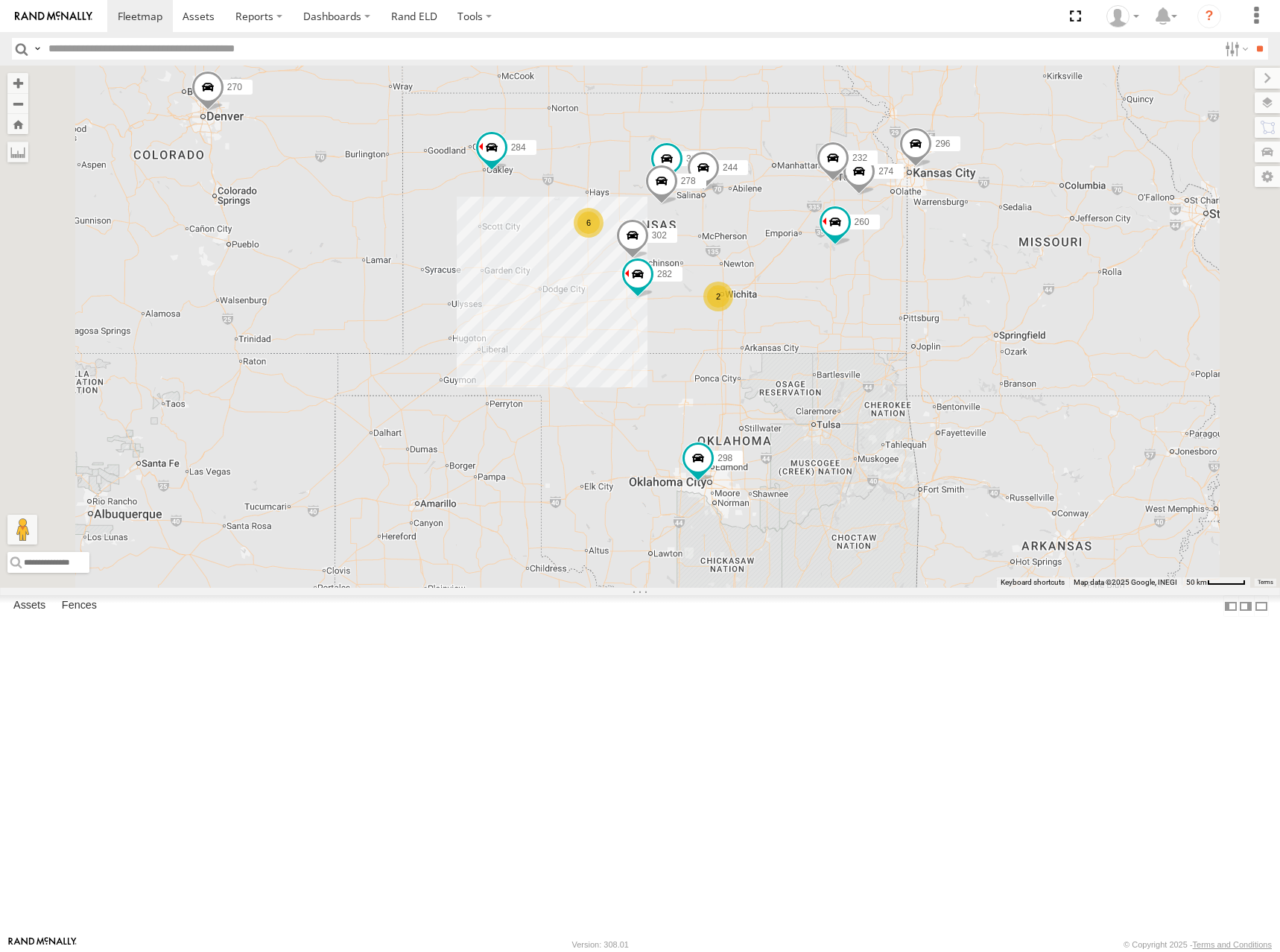
click at [945, 295] on div "298 270 262 292 256 296 304 284 282 260 266 274 300 244 6 2 232 302 278" at bounding box center [640, 326] width 1280 height 522
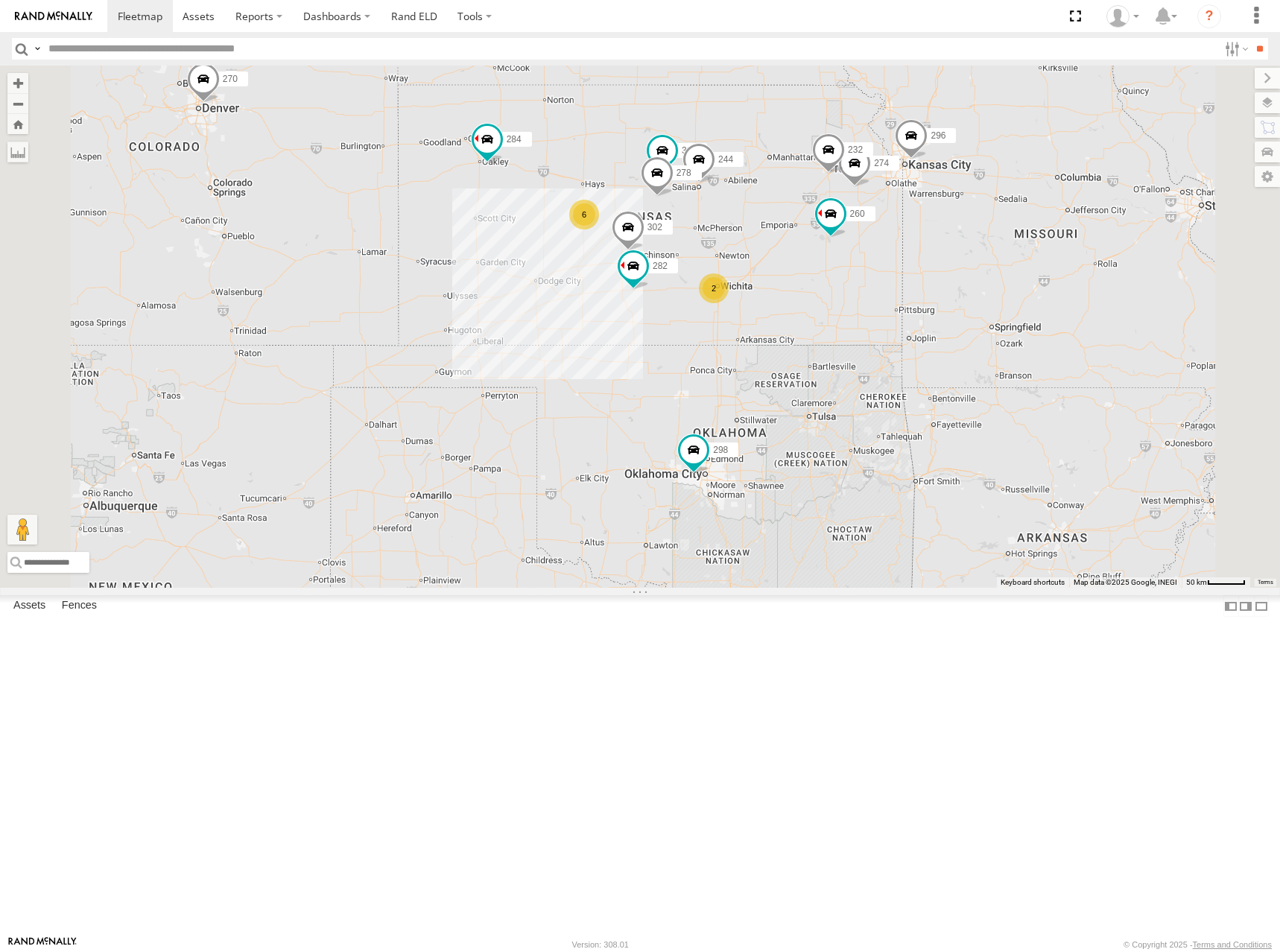
drag, startPoint x: 952, startPoint y: 360, endPoint x: 959, endPoint y: 340, distance: 21.2
click at [959, 340] on div "298 270 262 292 256 296 304 284 282 260 266 274 300 244 6 2 232 302 278" at bounding box center [640, 326] width 1280 height 522
drag, startPoint x: 899, startPoint y: 273, endPoint x: 892, endPoint y: 283, distance: 12.2
click at [892, 283] on div "274 244 298 270 262 292 256 232 296 304 284 302 282 260 2 6 2" at bounding box center [640, 326] width 1280 height 522
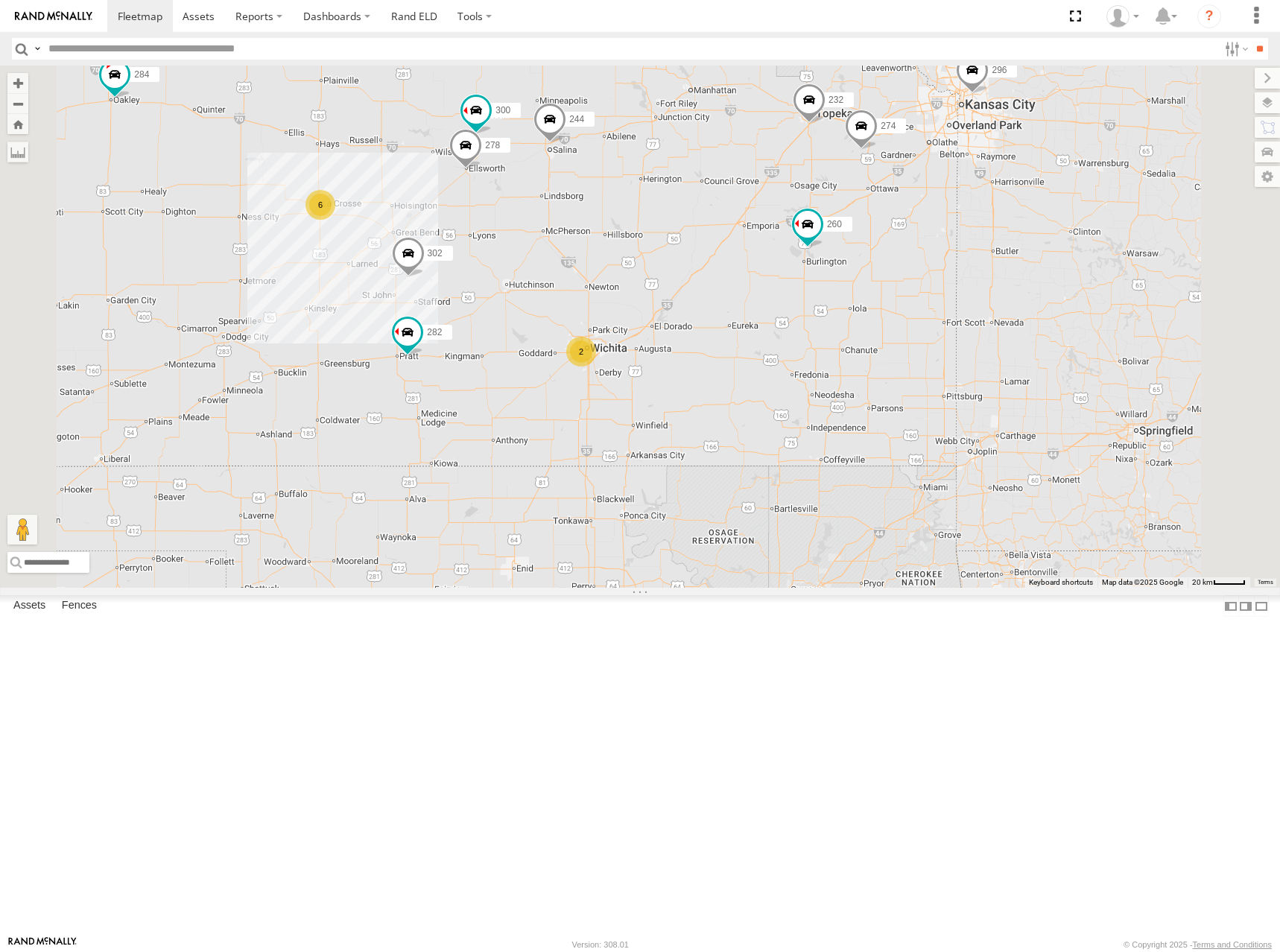
drag, startPoint x: 904, startPoint y: 203, endPoint x: 912, endPoint y: 241, distance: 38.8
click at [912, 241] on div "274 244 298 270 262 292 256 232 296 304 284 302 282 260 300 6 2 278" at bounding box center [640, 326] width 1280 height 522
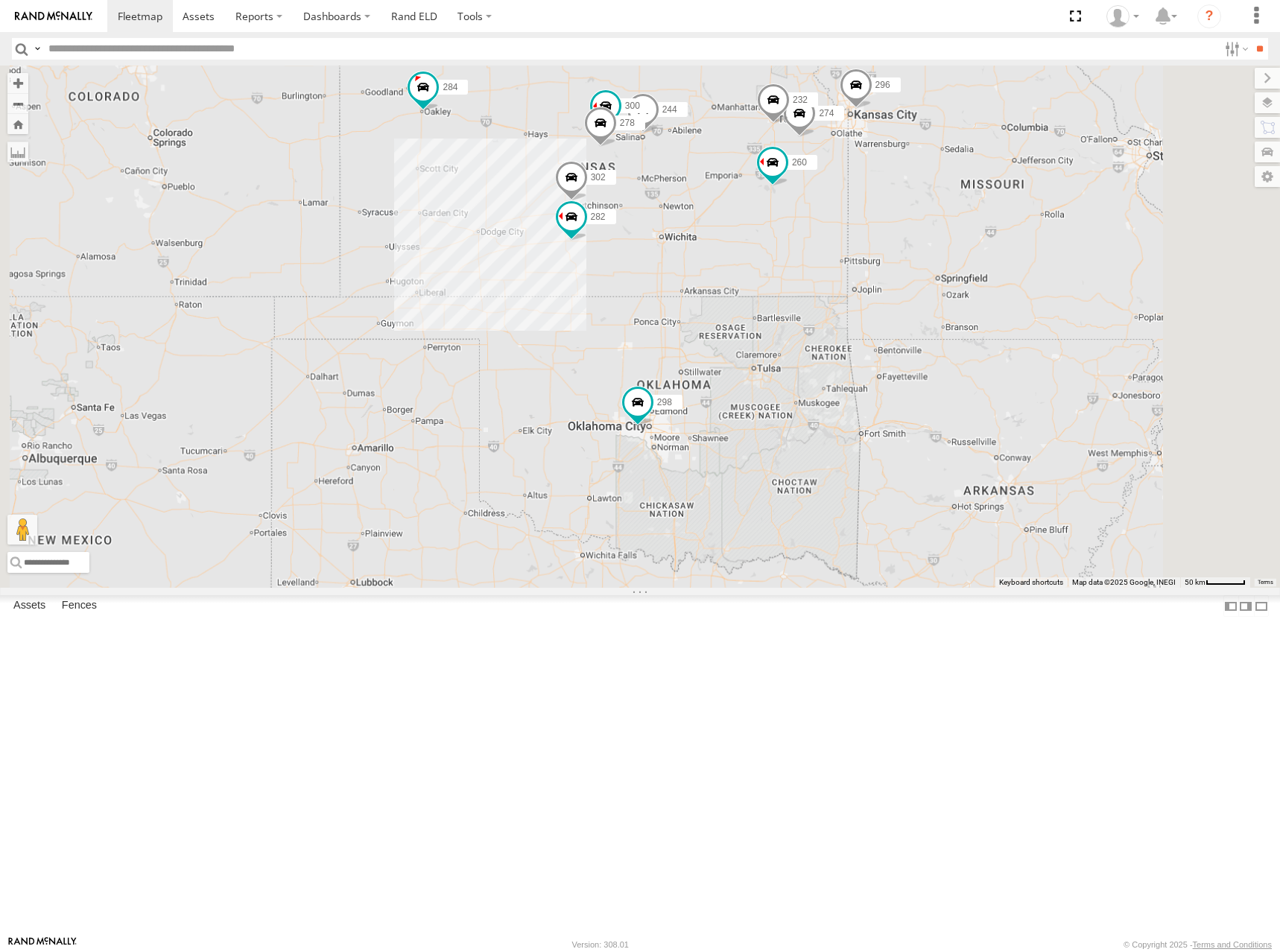
drag, startPoint x: 926, startPoint y: 235, endPoint x: 926, endPoint y: 255, distance: 20.0
click at [926, 255] on div "274 244 298 270 262 292 256 232 296 304 284 302 282 260 300 278" at bounding box center [640, 326] width 1280 height 522
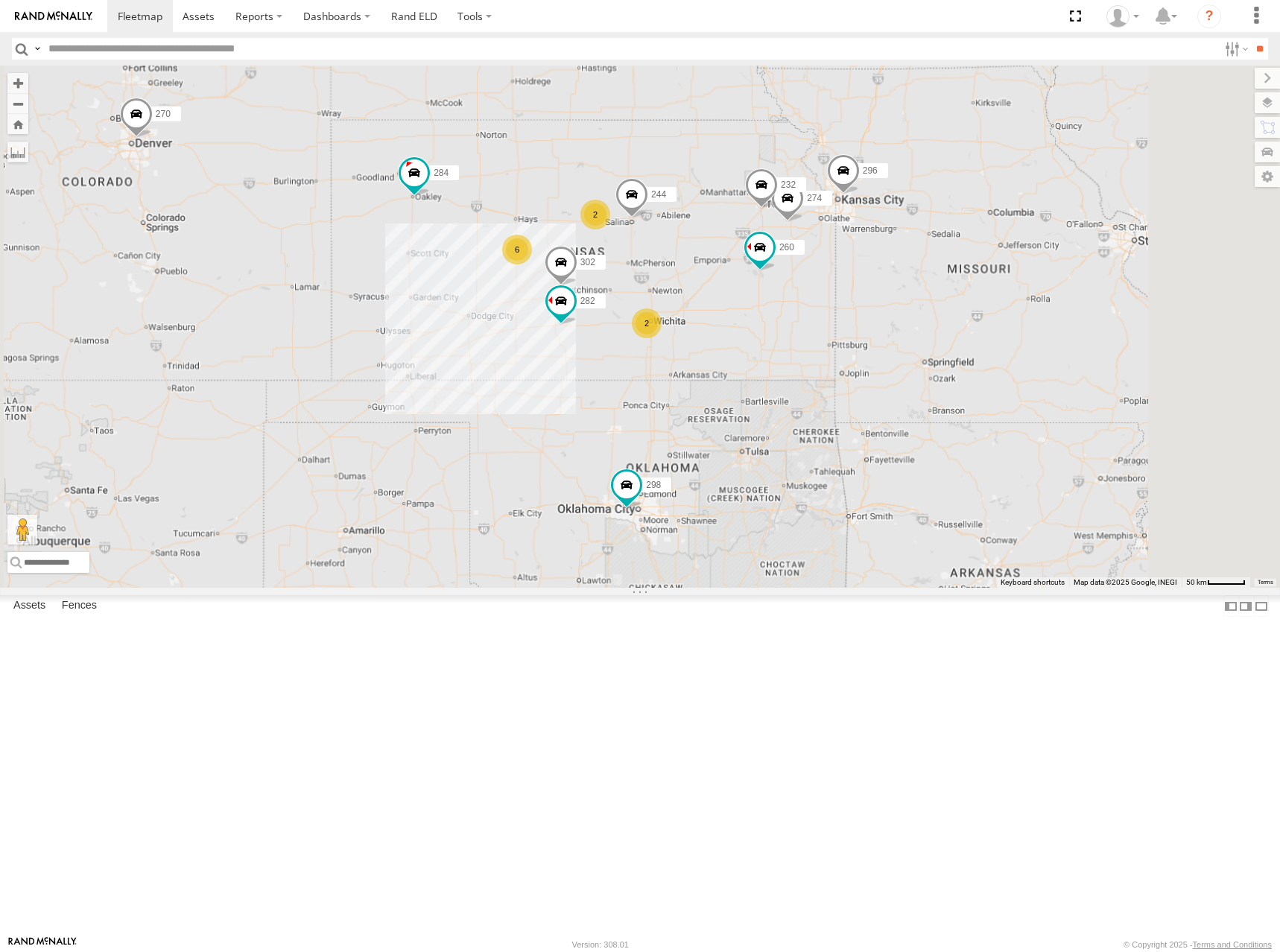
drag, startPoint x: 968, startPoint y: 239, endPoint x: 956, endPoint y: 300, distance: 62.2
click at [956, 300] on div "274 244 298 270 262 292 256 232 296 304 284 302 282 260 2 6 2 266" at bounding box center [640, 326] width 1280 height 522
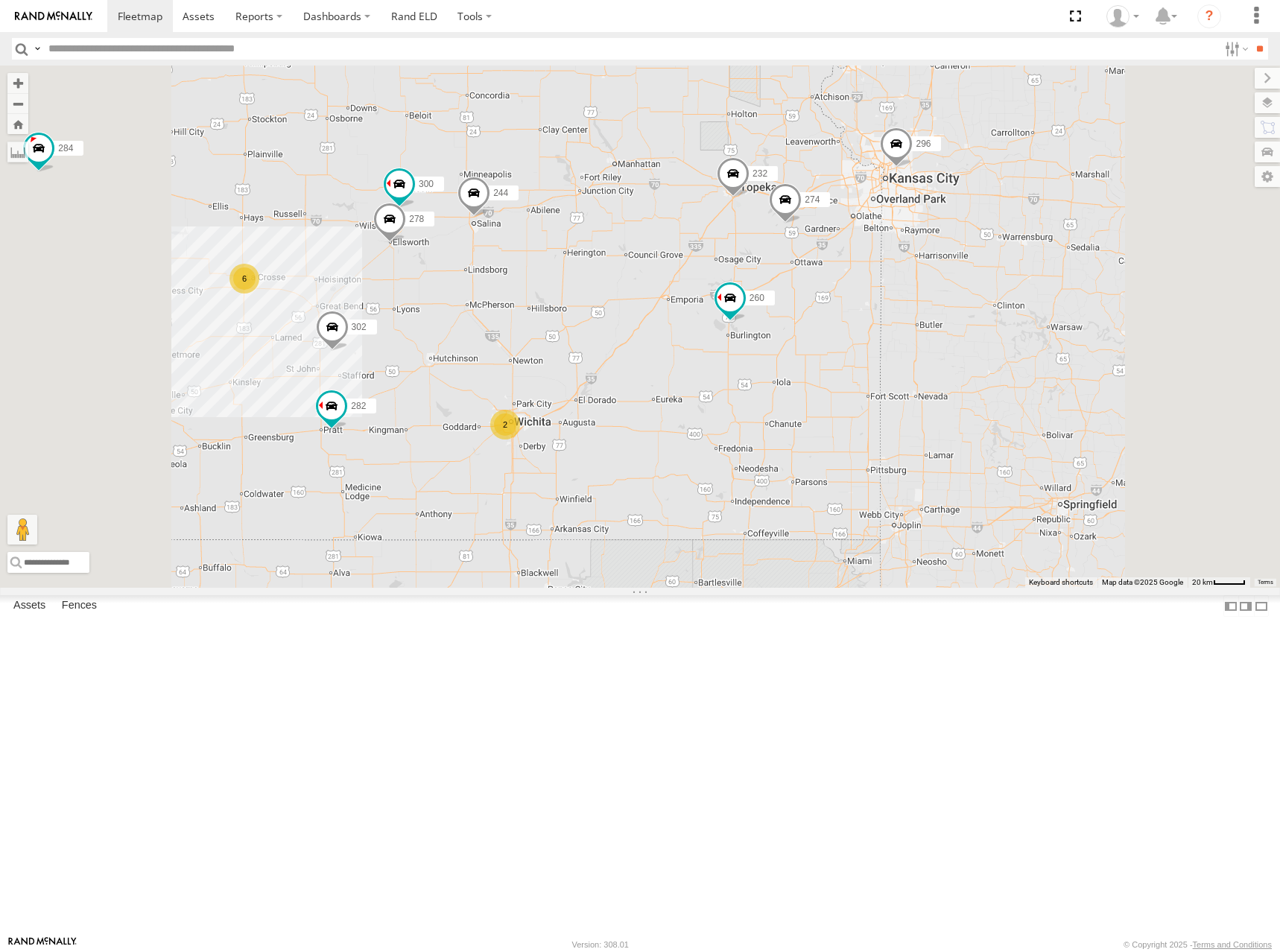
drag, startPoint x: 943, startPoint y: 275, endPoint x: 951, endPoint y: 278, distance: 8.5
click at [951, 278] on div "274 244 298 270 262 292 256 232 296 304 284 302 282 260 266 300 6 2 278" at bounding box center [640, 326] width 1280 height 522
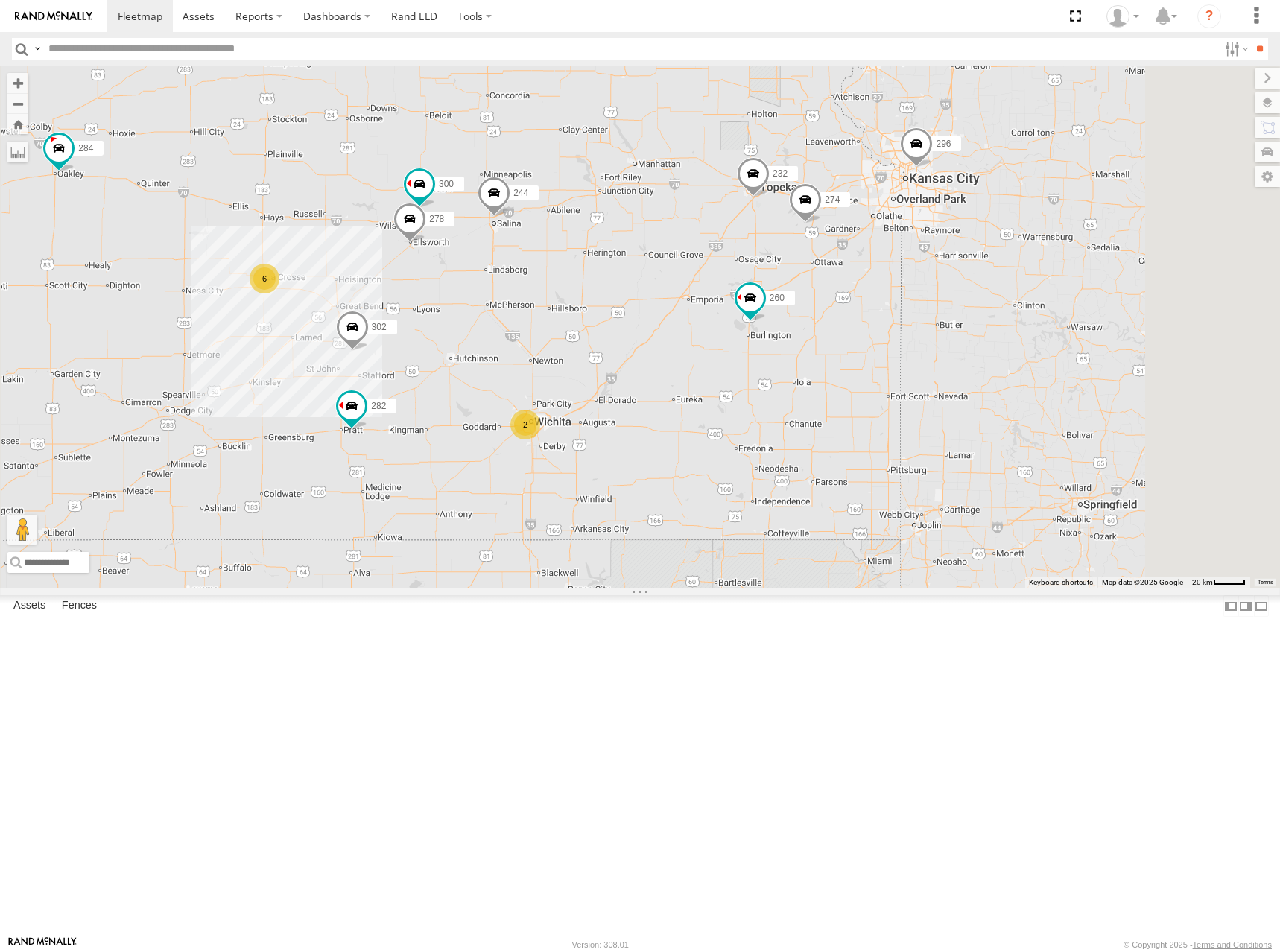
drag, startPoint x: 866, startPoint y: 276, endPoint x: 889, endPoint y: 276, distance: 23.0
click at [889, 276] on div "274 244 298 270 262 292 256 232 296 304 284 302 282 260 266 300 6 2 278" at bounding box center [640, 326] width 1280 height 522
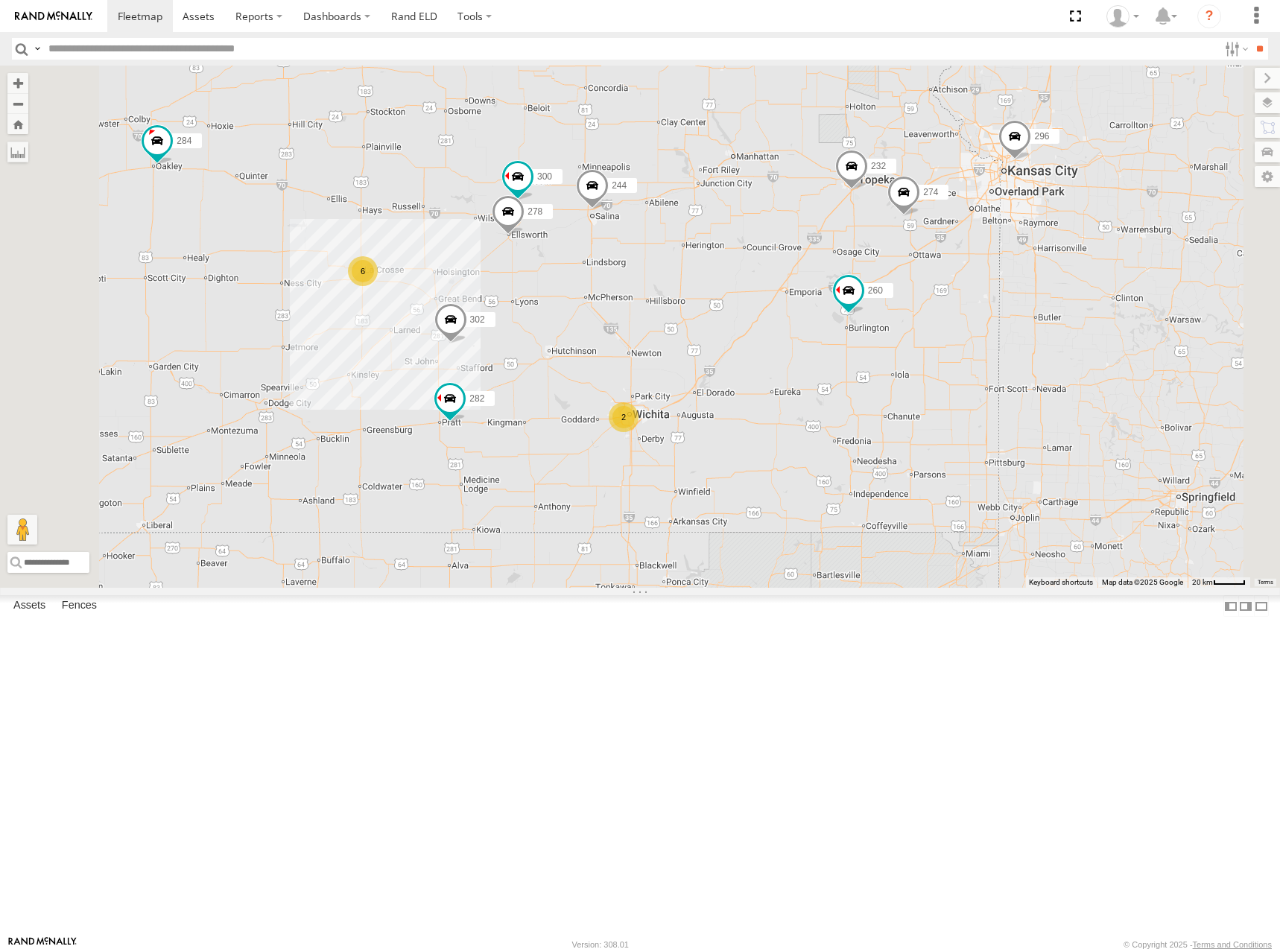
drag, startPoint x: 849, startPoint y: 275, endPoint x: 950, endPoint y: 267, distance: 101.3
click at [950, 267] on div "274 244 298 270 262 292 256 232 296 304 284 302 282 260 266 300 6 2 278" at bounding box center [640, 326] width 1280 height 522
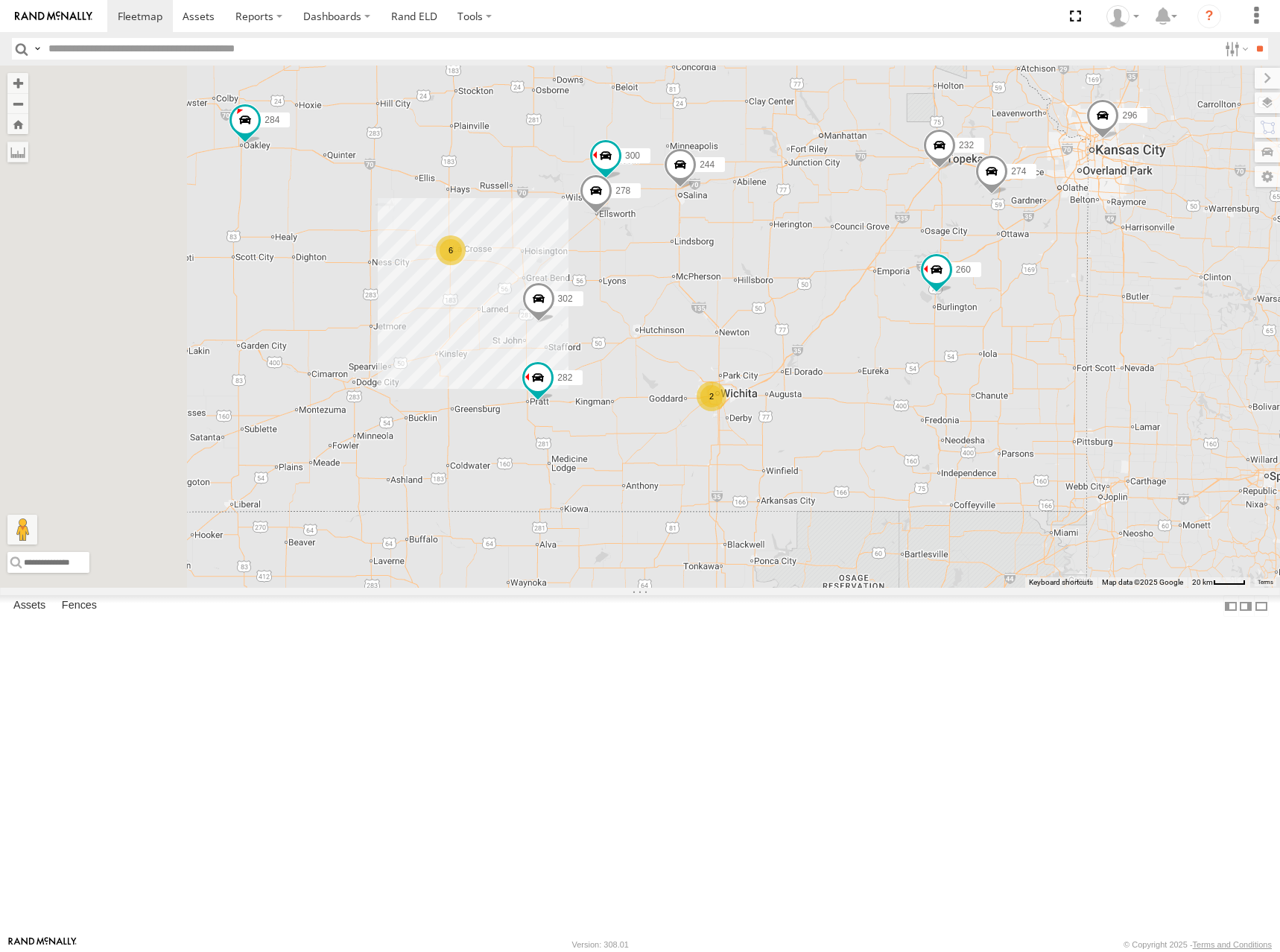
drag, startPoint x: 925, startPoint y: 419, endPoint x: 1017, endPoint y: 397, distance: 94.6
click at [1017, 397] on div "274 244 298 270 262 292 256 232 296 304 284 302 282 260 266 300 6 2 278" at bounding box center [640, 326] width 1280 height 522
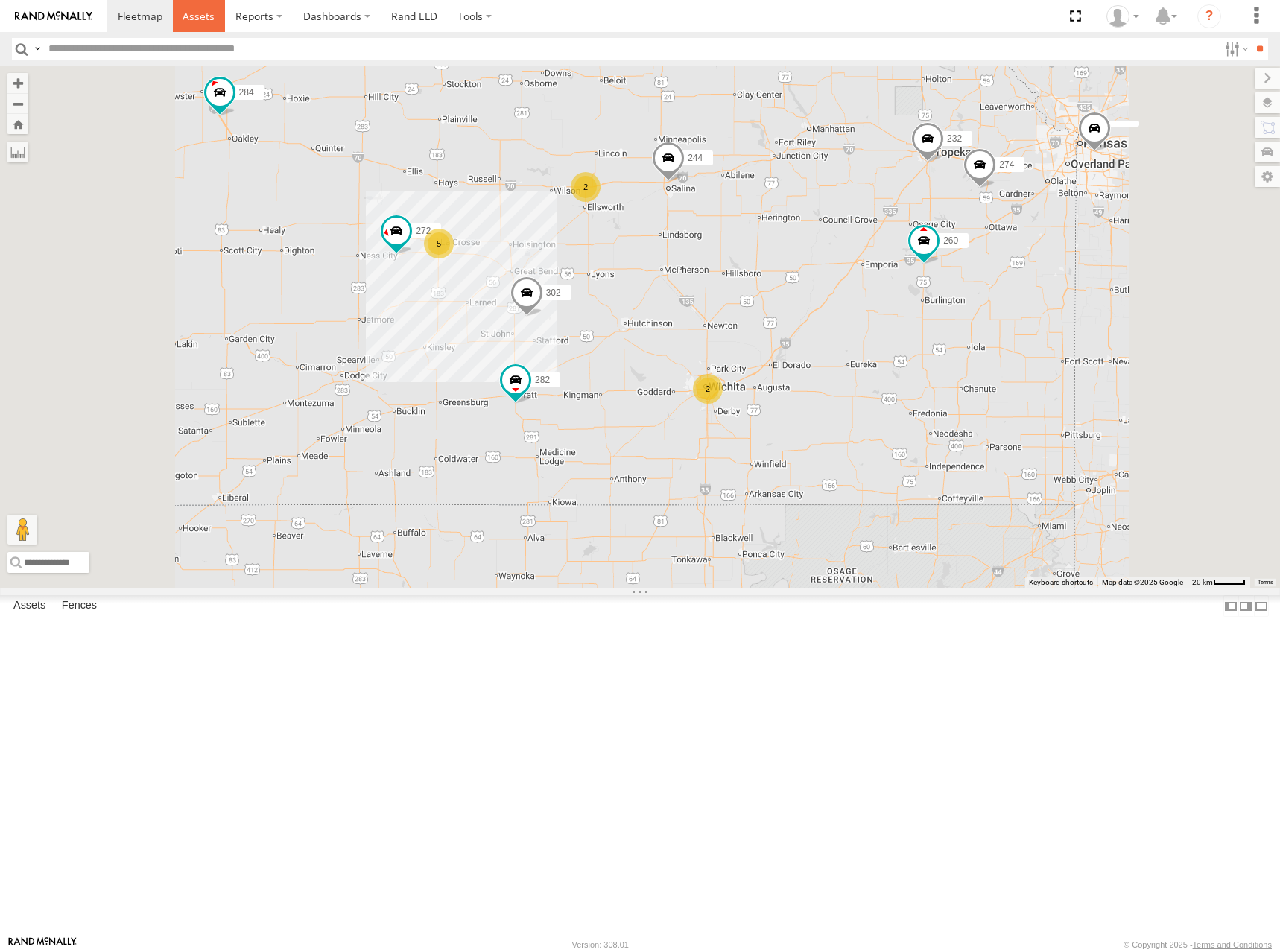
click at [194, 24] on link at bounding box center [198, 15] width 53 height 32
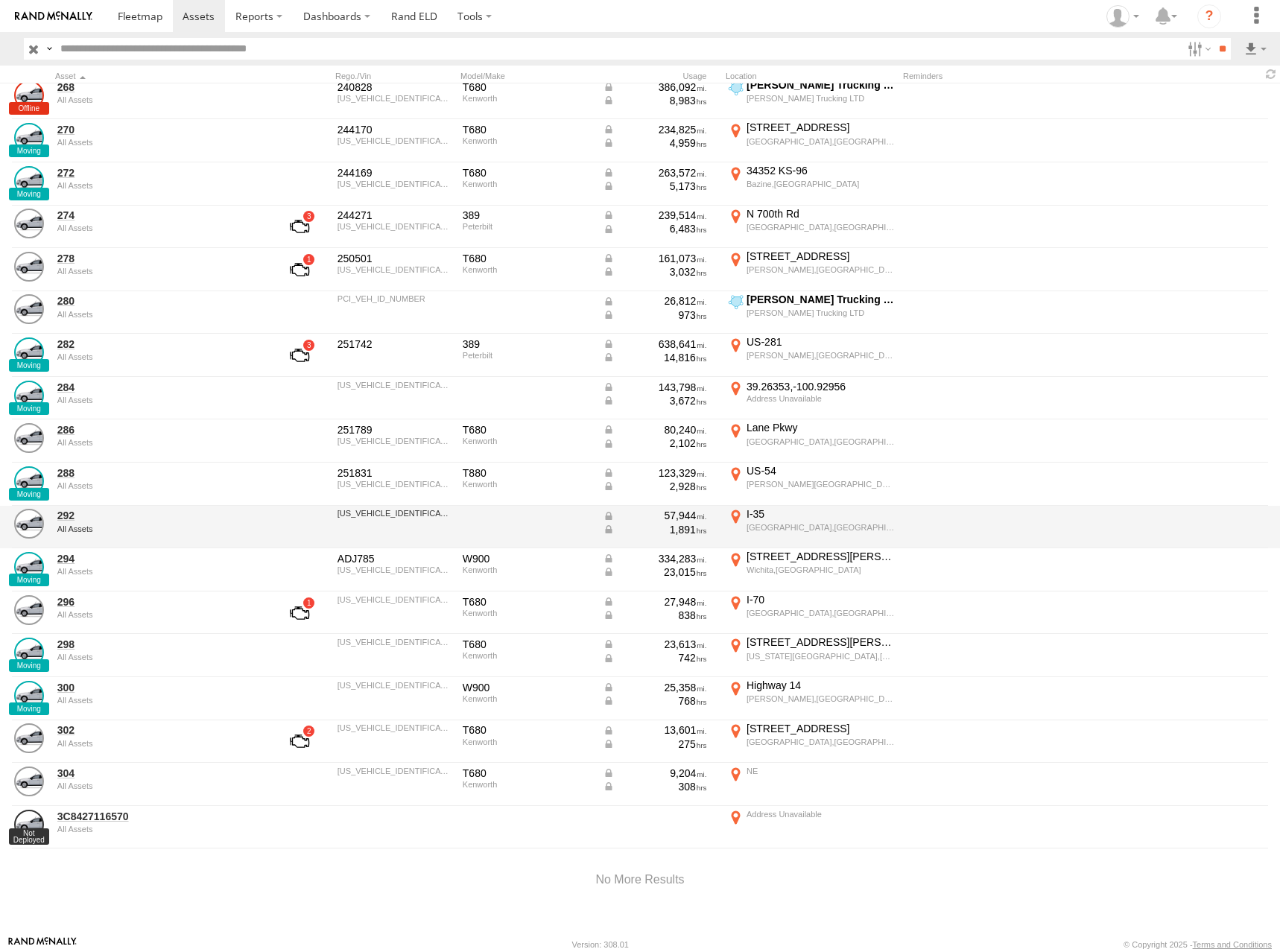
scroll to position [398, 0]
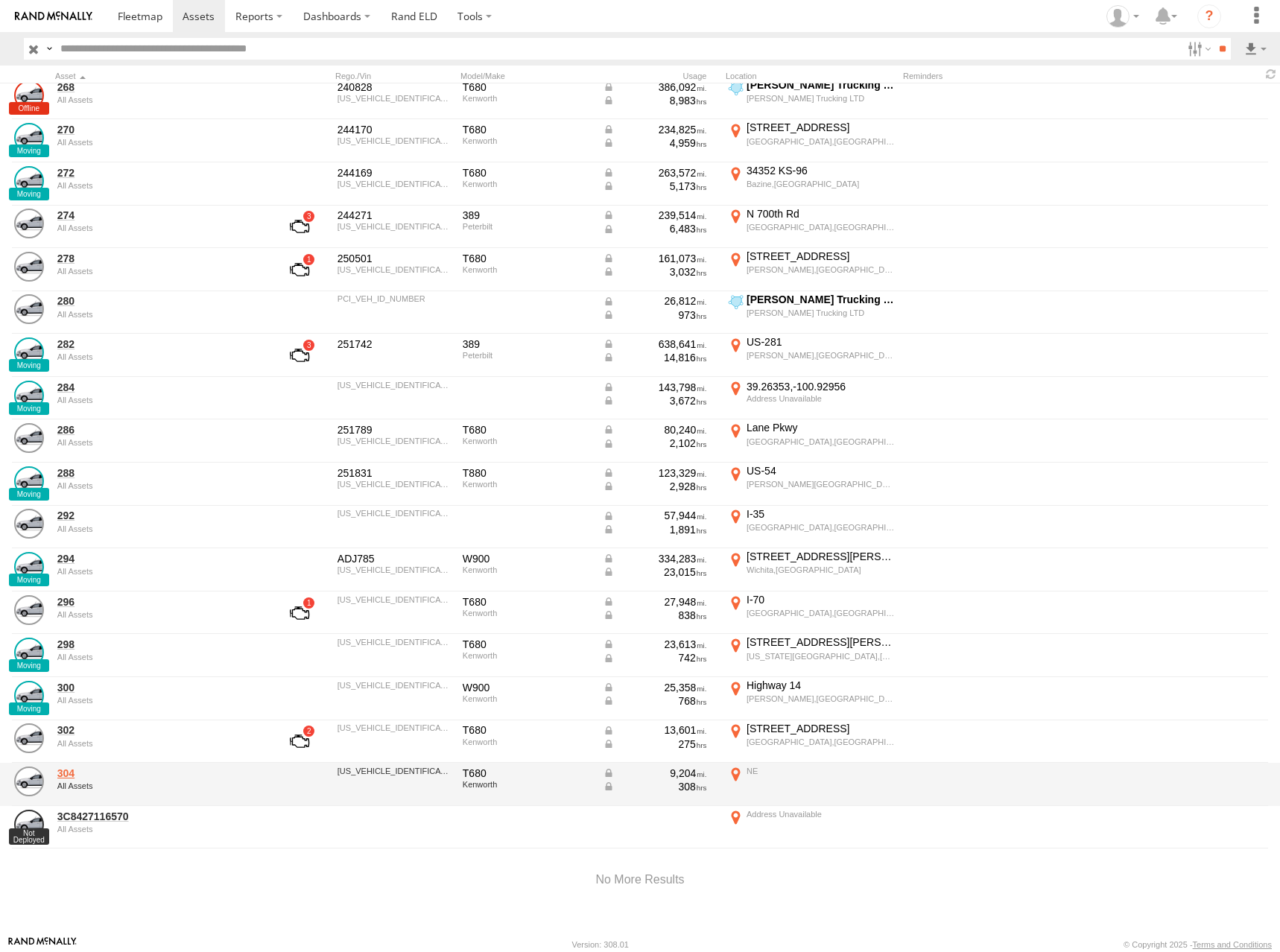
click at [103, 772] on link "304" at bounding box center [159, 773] width 204 height 13
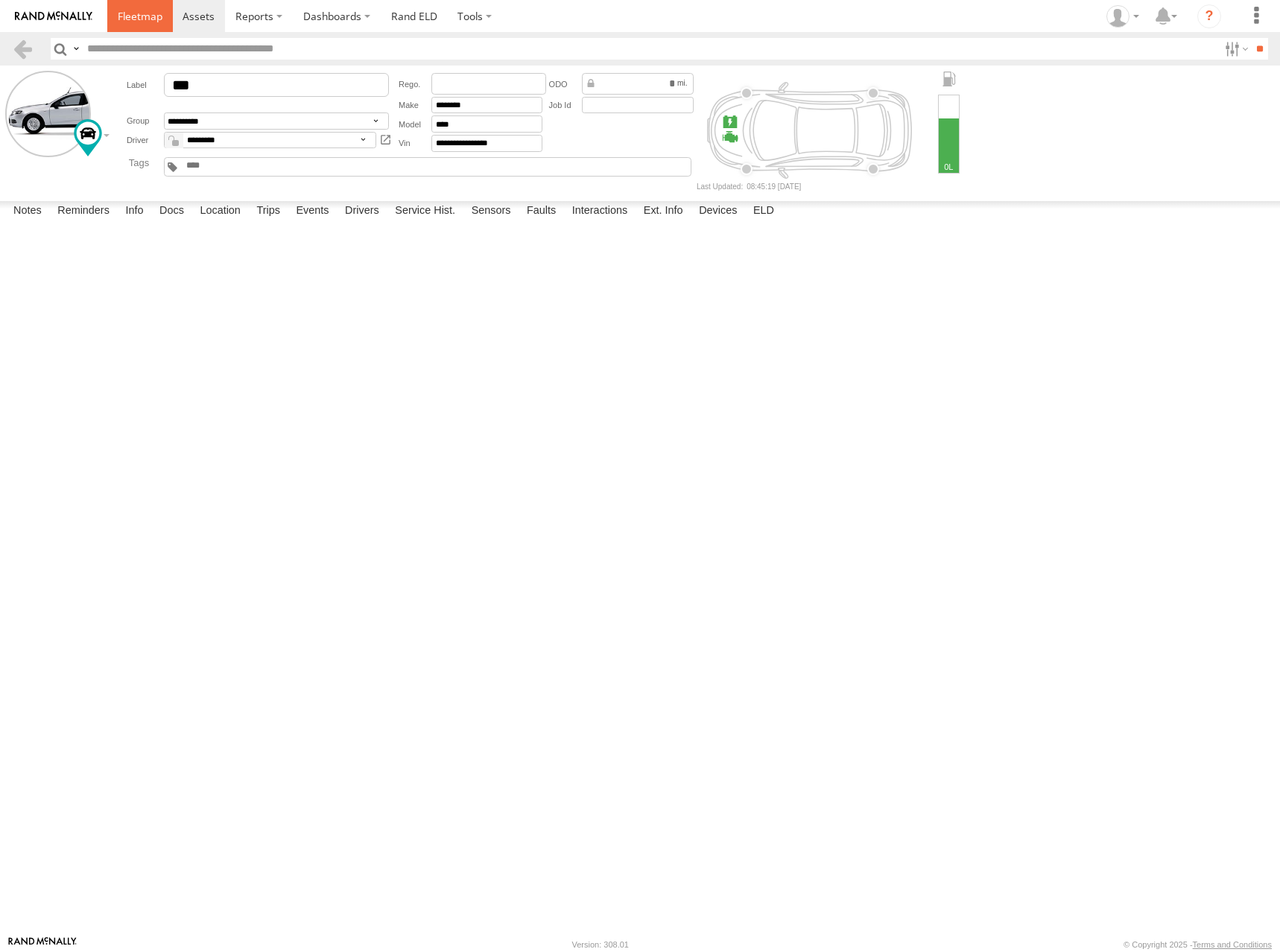
click at [123, 29] on link at bounding box center [140, 15] width 65 height 32
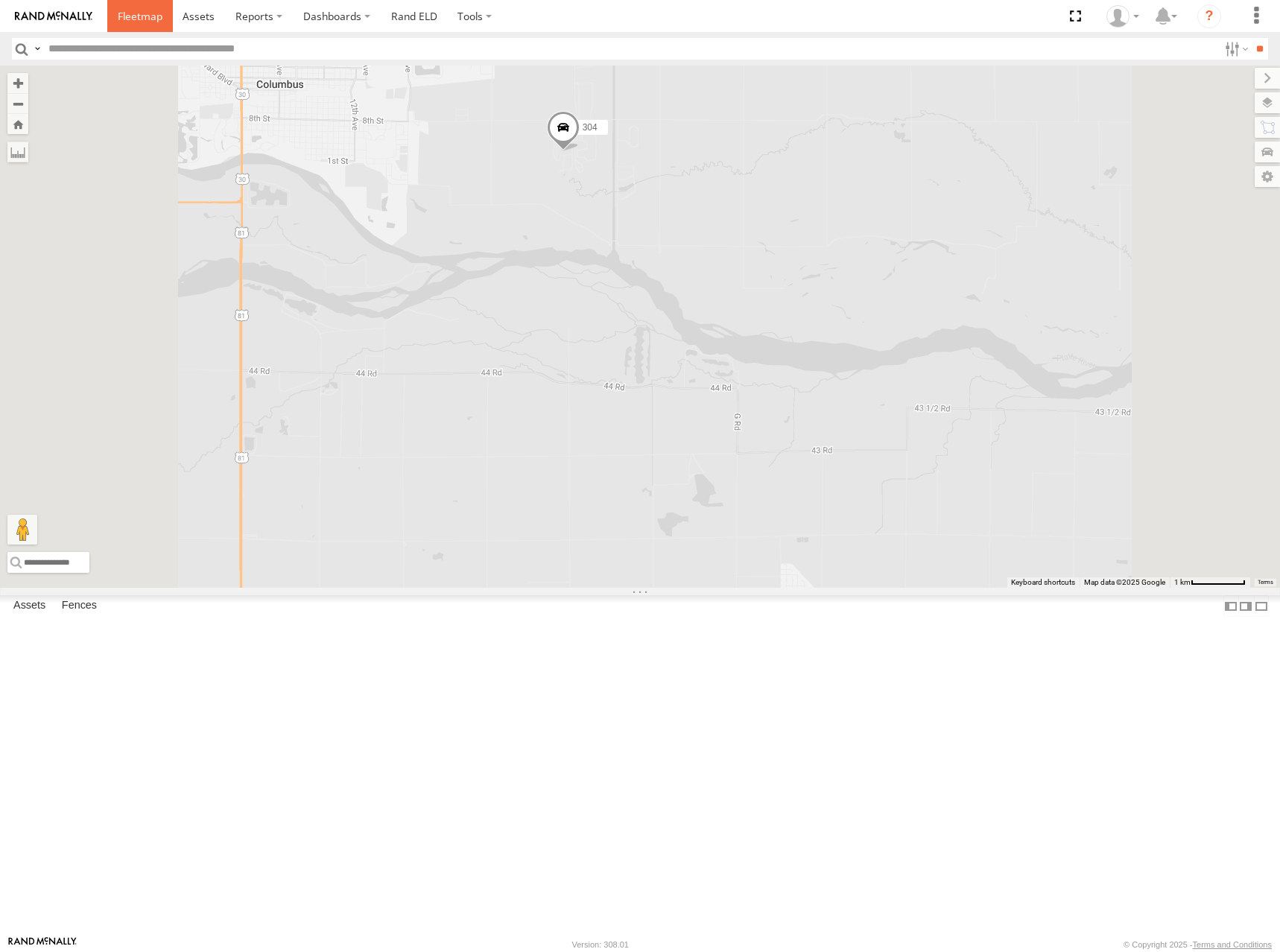
click at [135, 23] on span at bounding box center [140, 15] width 45 height 14
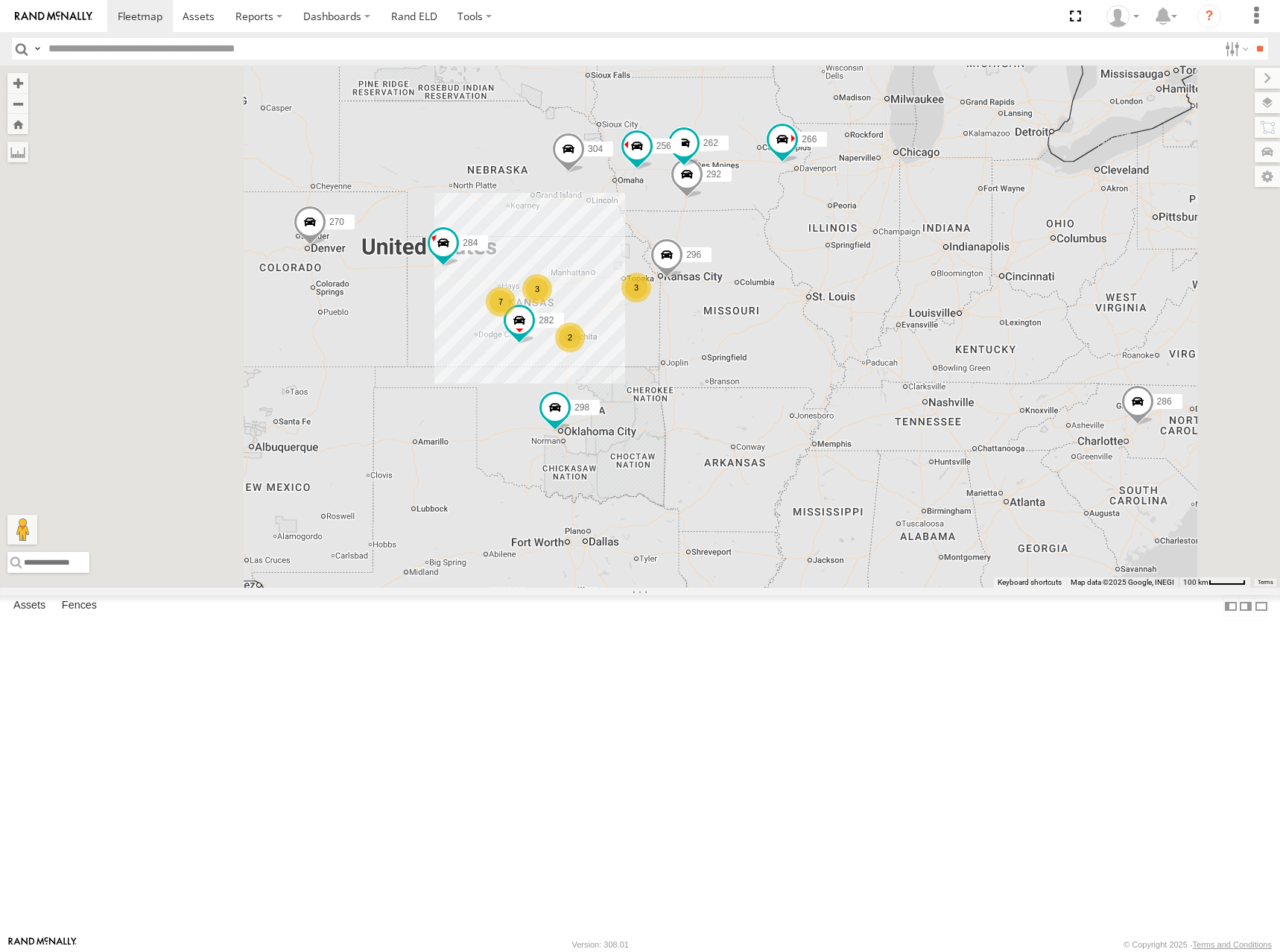
click at [851, 262] on div "286 3 3 7 298 270 262 2 292 256 296 304 284 282 266" at bounding box center [640, 326] width 1280 height 522
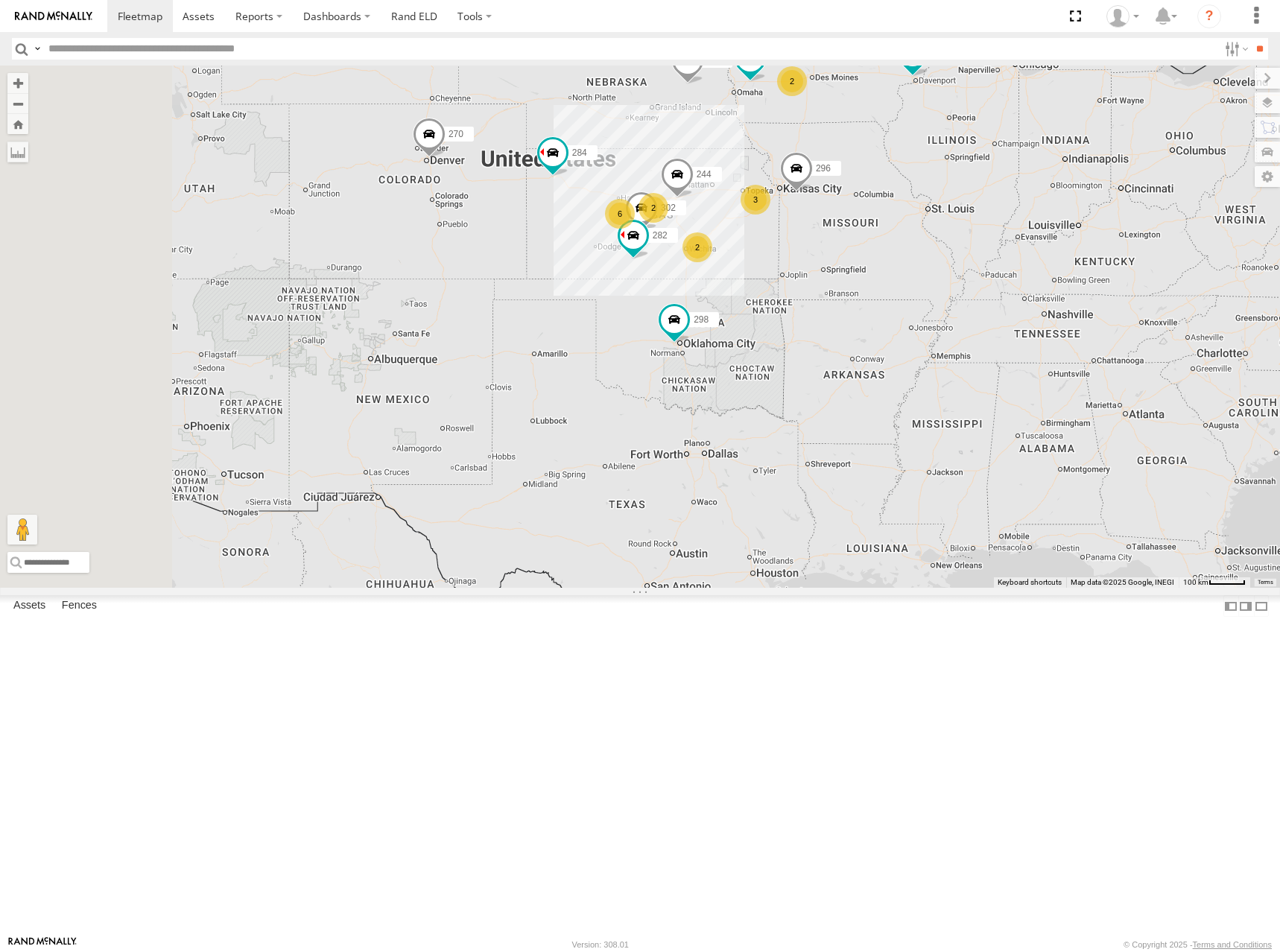
drag, startPoint x: 689, startPoint y: 376, endPoint x: 806, endPoint y: 286, distance: 147.6
click at [806, 286] on div "244 298 270 256 296 304 284 302 282 266 3 2 6 2 2" at bounding box center [640, 326] width 1280 height 522
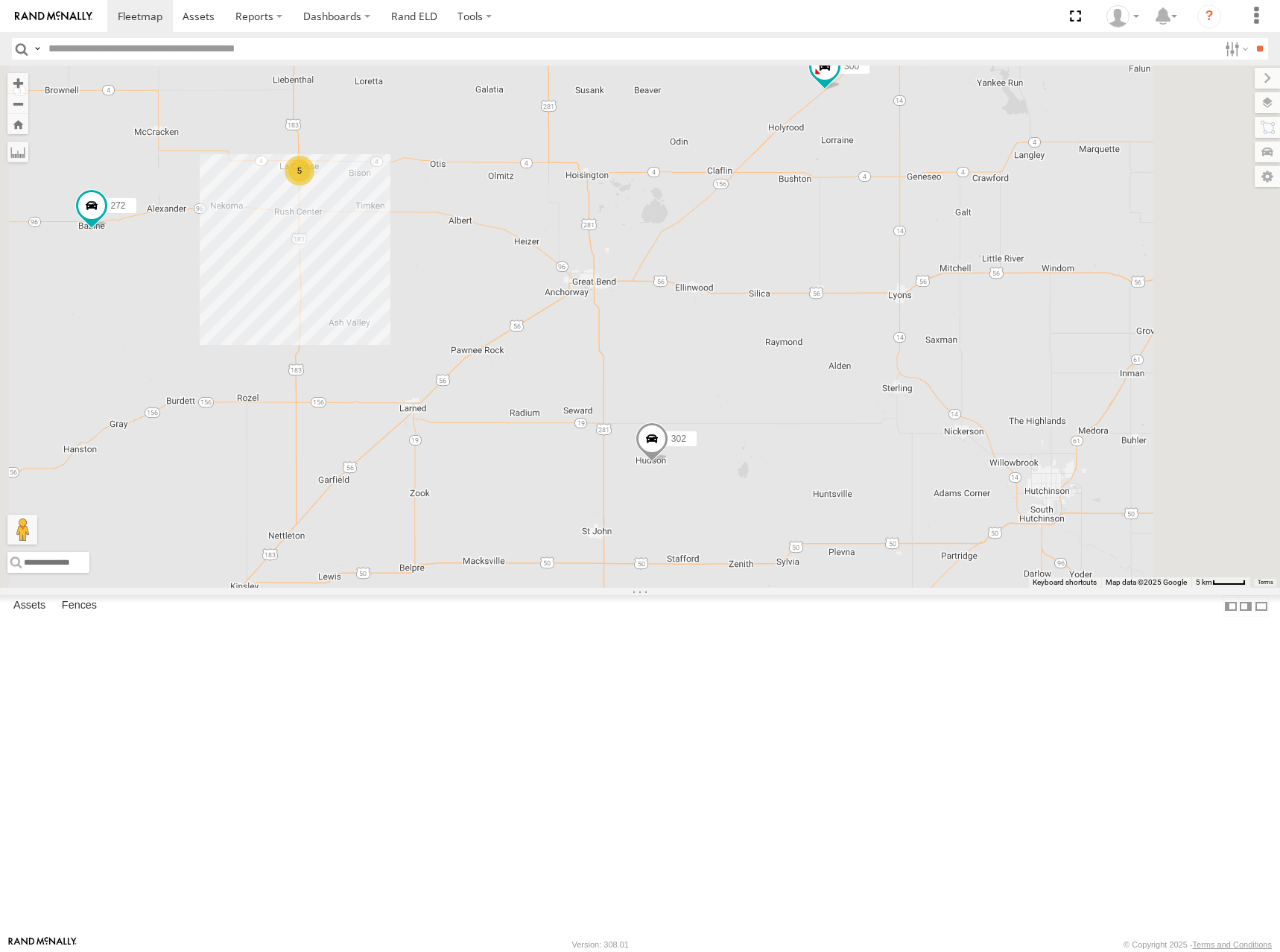
drag, startPoint x: 919, startPoint y: 366, endPoint x: 905, endPoint y: 393, distance: 30.4
click at [905, 393] on div "244 298 270 256 296 304 284 302 282 266 300 272 278 294 5" at bounding box center [640, 326] width 1280 height 522
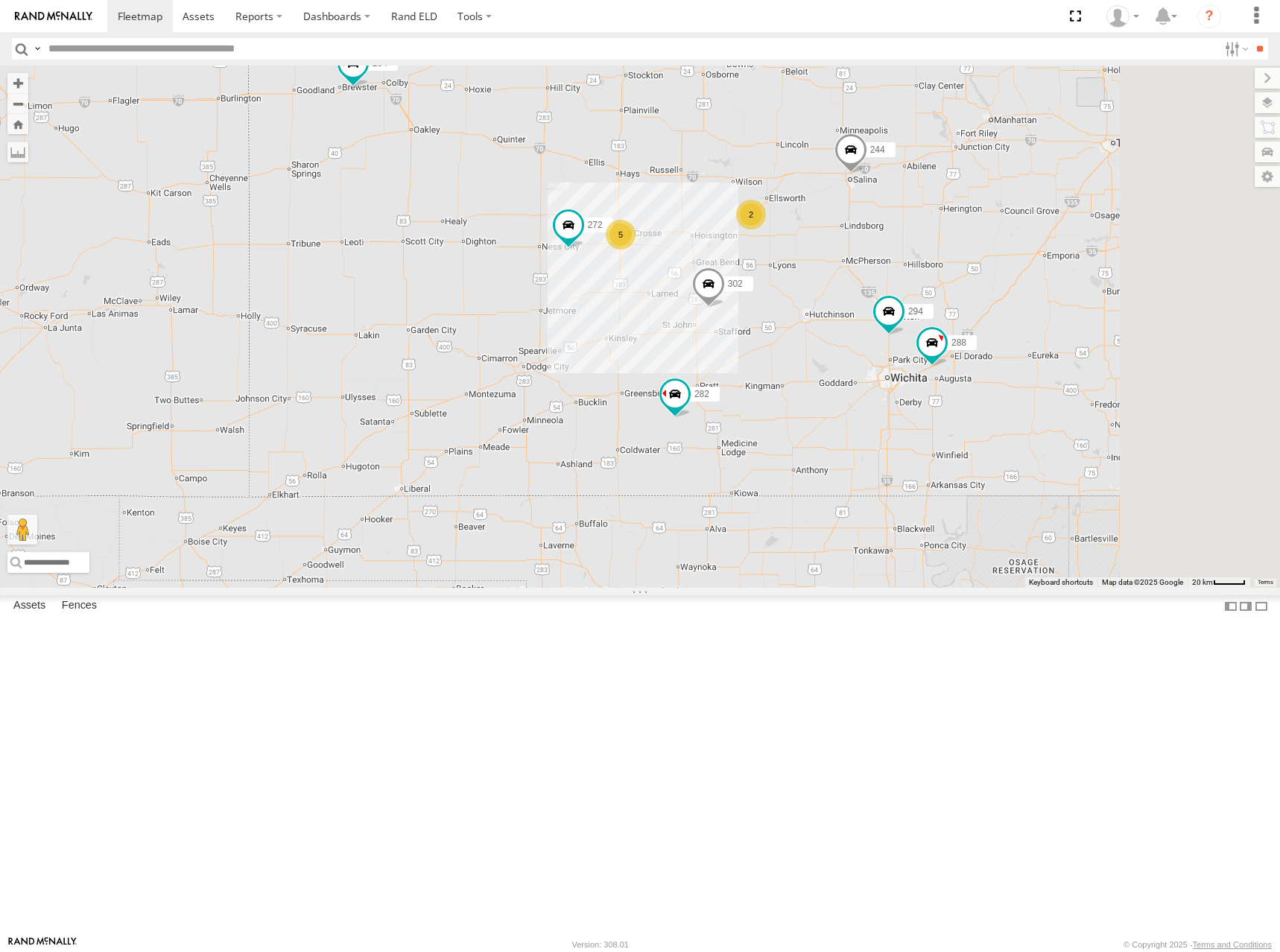
drag, startPoint x: 1042, startPoint y: 376, endPoint x: 996, endPoint y: 424, distance: 66.5
click at [996, 424] on div "244 298 270 256 296 304 284 302 282 266 272 294 2 5 288" at bounding box center [640, 326] width 1280 height 522
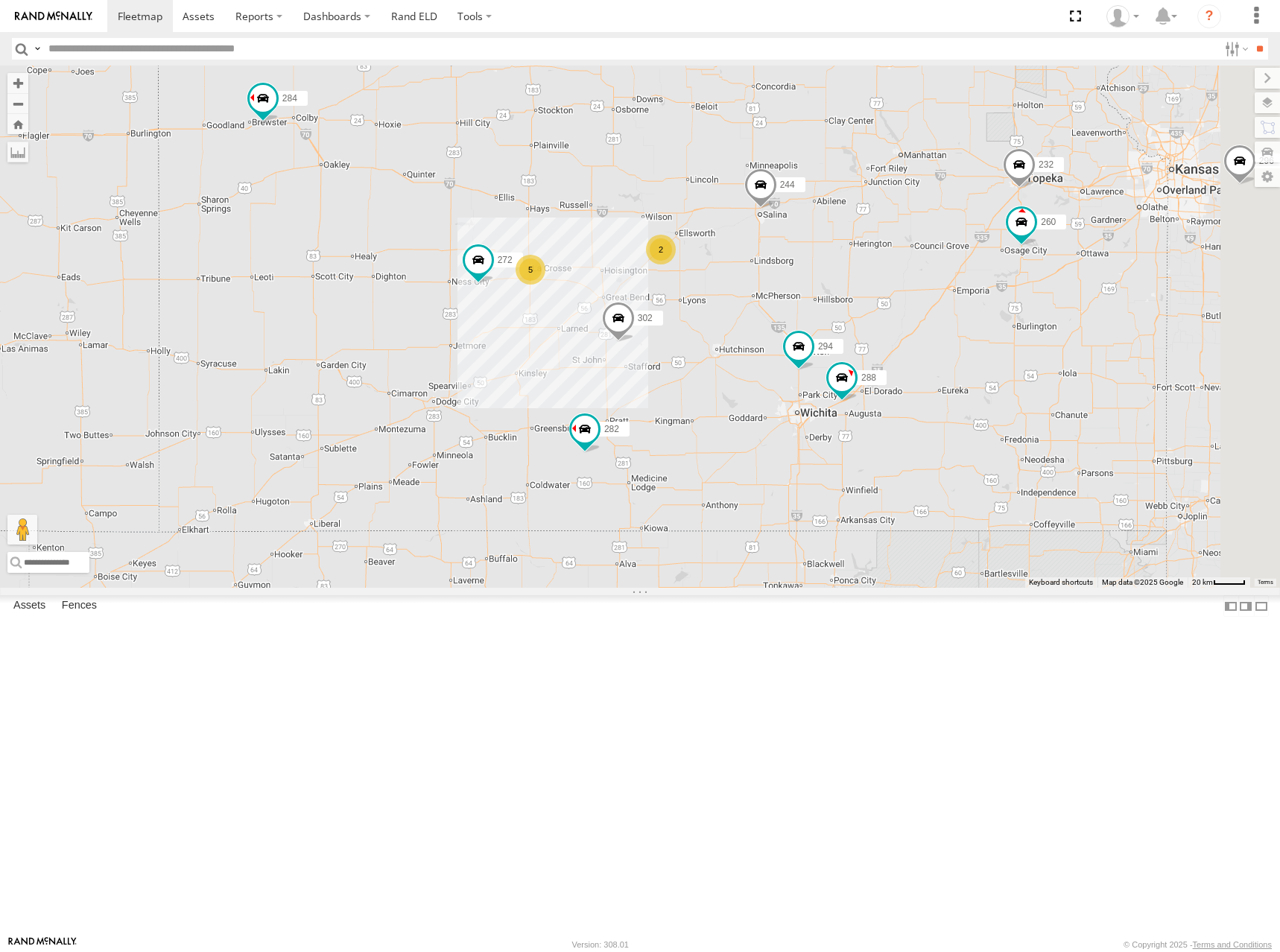
drag, startPoint x: 1086, startPoint y: 410, endPoint x: 1007, endPoint y: 426, distance: 80.6
click at [1007, 426] on div "244 298 270 256 296 304 284 302 282 266 272 294 2 5 288 232 260" at bounding box center [640, 326] width 1280 height 522
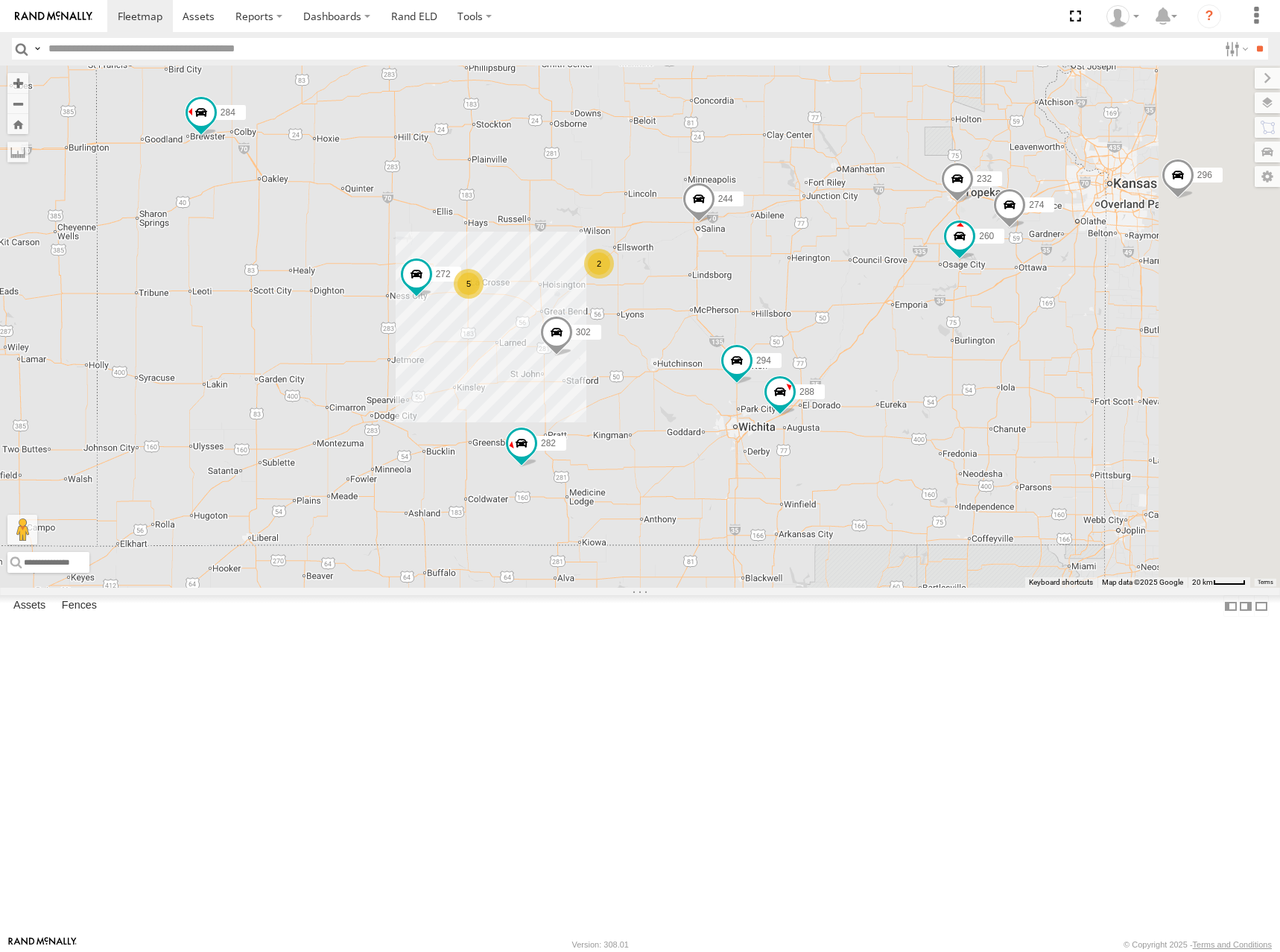
drag, startPoint x: 1056, startPoint y: 284, endPoint x: 990, endPoint y: 298, distance: 67.5
click at [990, 298] on div "244 298 270 256 296 304 284 302 282 266 272 294 2 5 288 232 260 274" at bounding box center [640, 326] width 1280 height 522
drag, startPoint x: 1010, startPoint y: 293, endPoint x: 1003, endPoint y: 319, distance: 26.9
click at [1003, 319] on div "244 298 270 256 296 304 284 302 282 266 272 294 2 5 288 232 260 274" at bounding box center [640, 326] width 1280 height 522
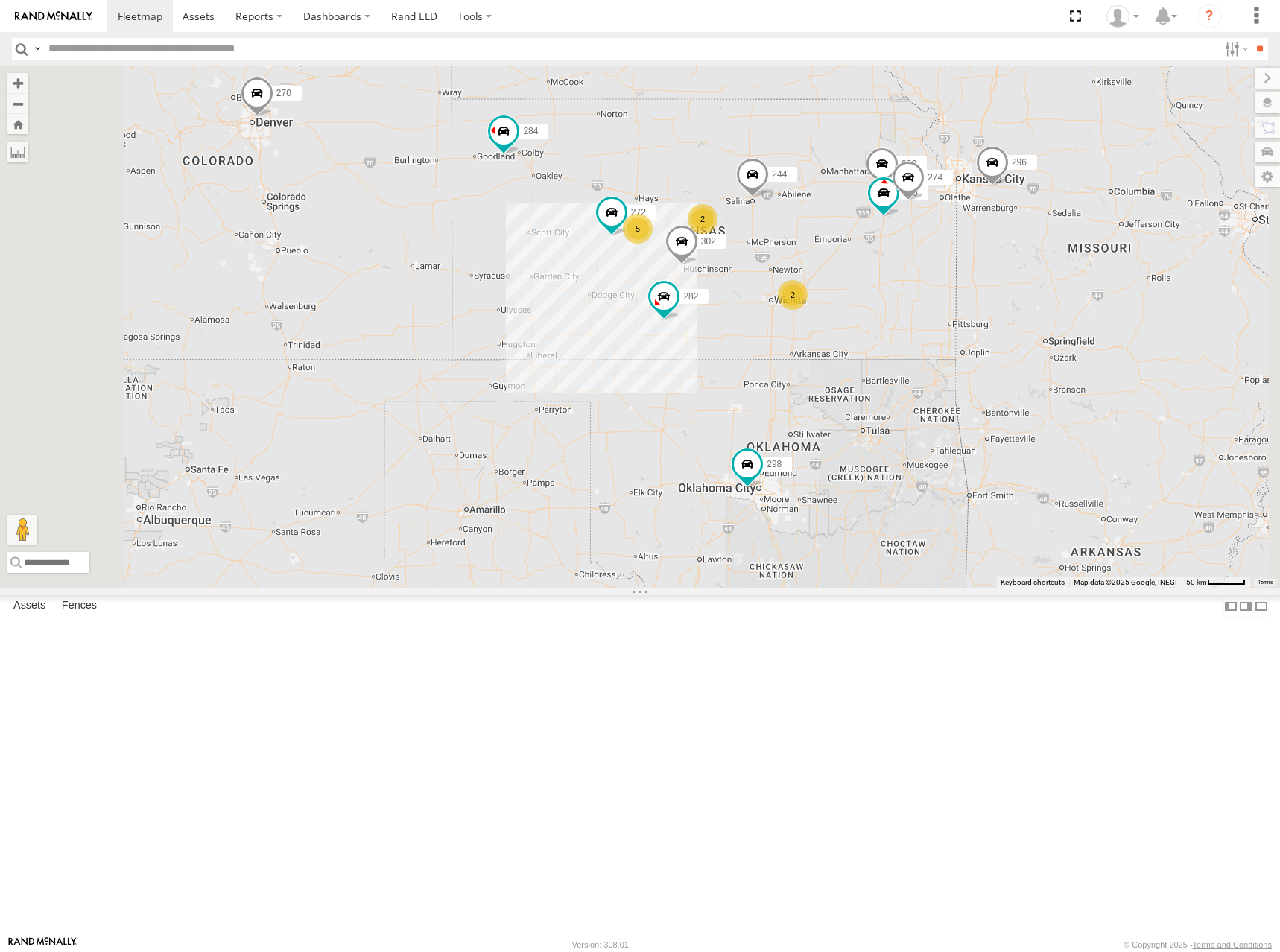
drag, startPoint x: 1057, startPoint y: 251, endPoint x: 1053, endPoint y: 280, distance: 29.3
click at [1053, 280] on div "244 298 270 256 296 304 284 302 282 266 272 232 260 274 2 5 262 2 292" at bounding box center [640, 326] width 1280 height 522
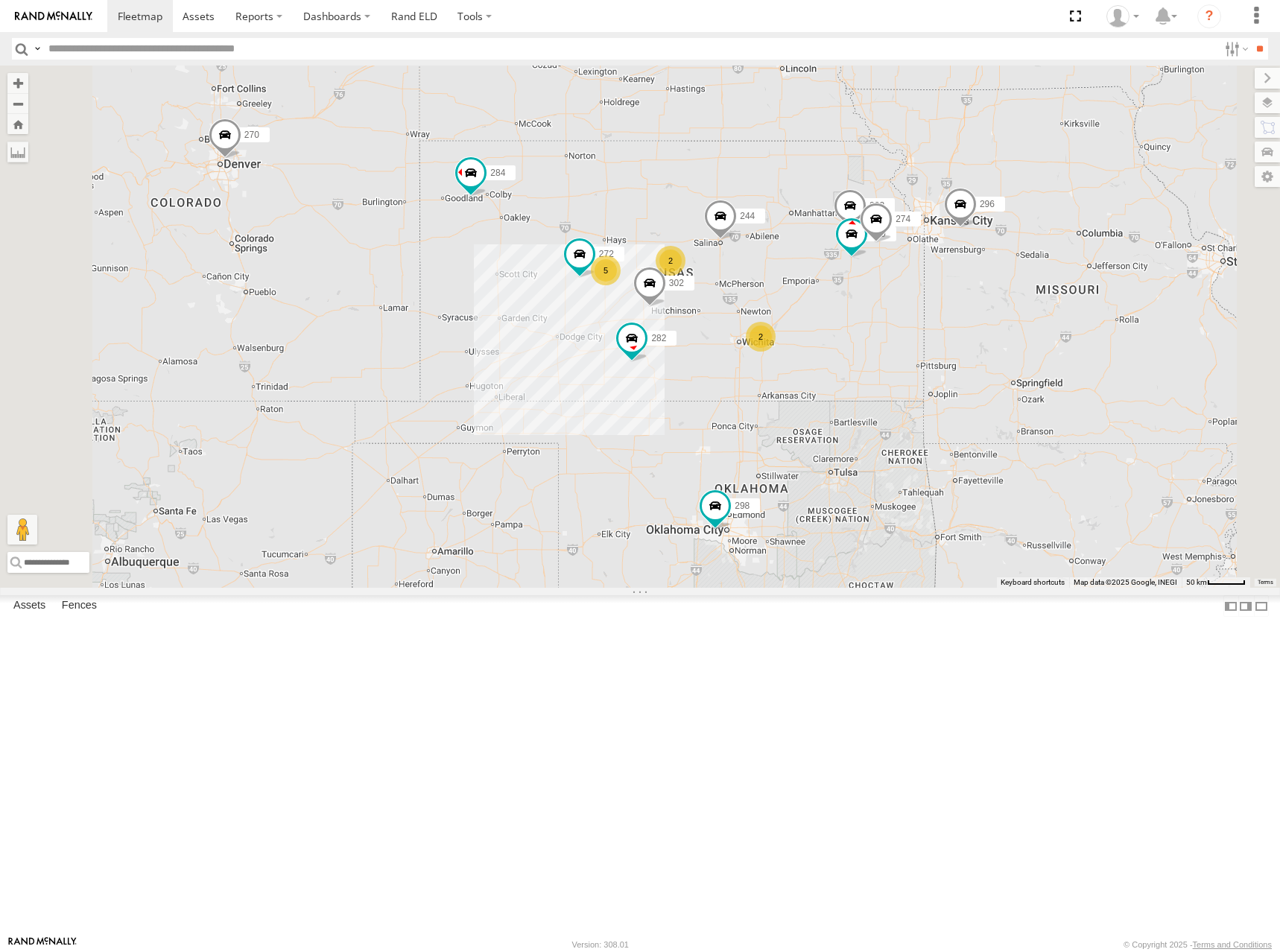
drag, startPoint x: 1015, startPoint y: 302, endPoint x: 986, endPoint y: 316, distance: 32.2
click at [986, 316] on div "244 298 270 256 296 304 284 302 282 266 272 232 260 274 2 5 262 2 292" at bounding box center [640, 326] width 1280 height 522
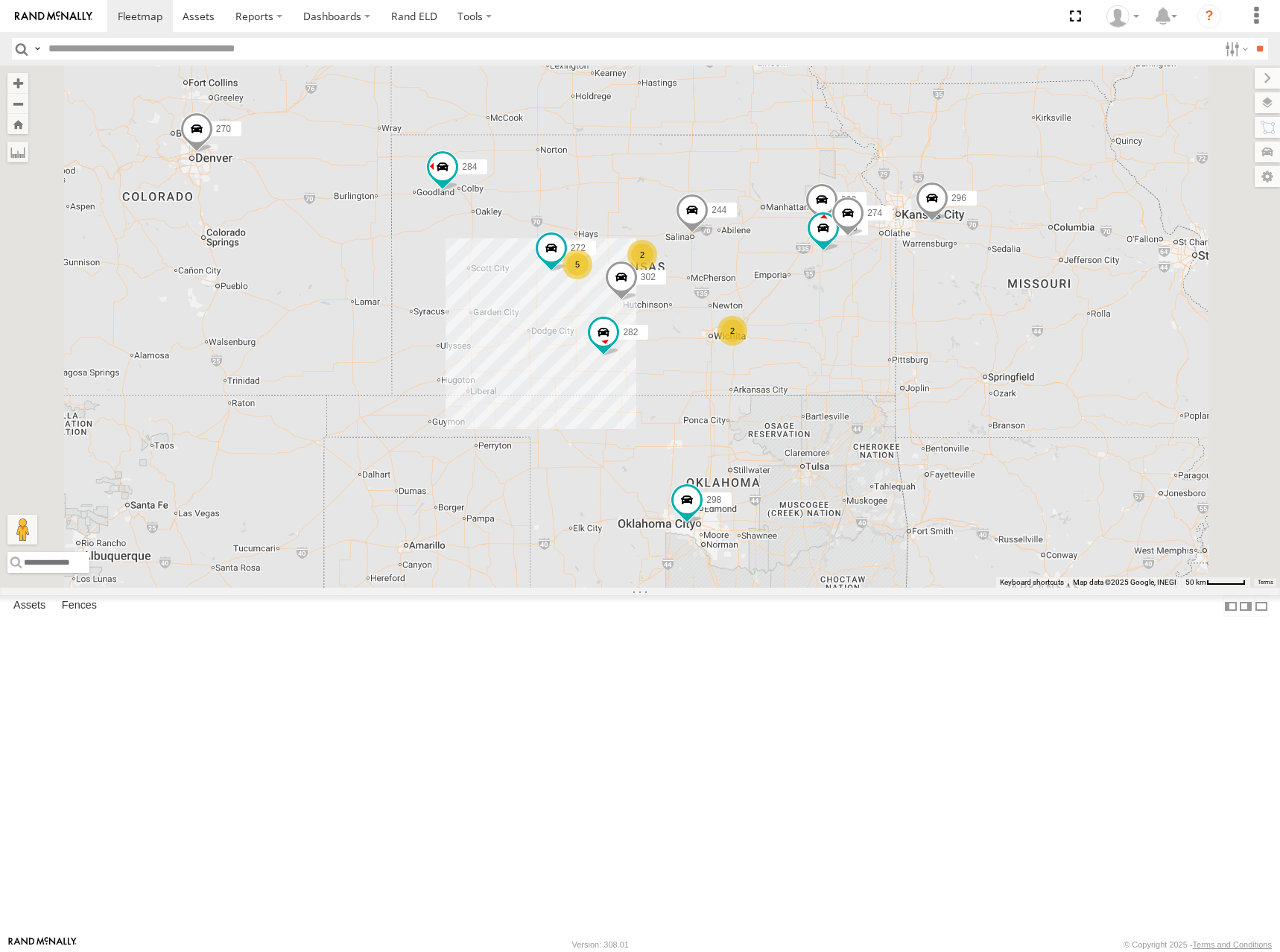
drag, startPoint x: 968, startPoint y: 323, endPoint x: 933, endPoint y: 316, distance: 35.7
click at [933, 316] on div "244 298 270 256 296 304 284 302 282 266 272 232 260 274 2 5 262 2 292" at bounding box center [640, 326] width 1280 height 522
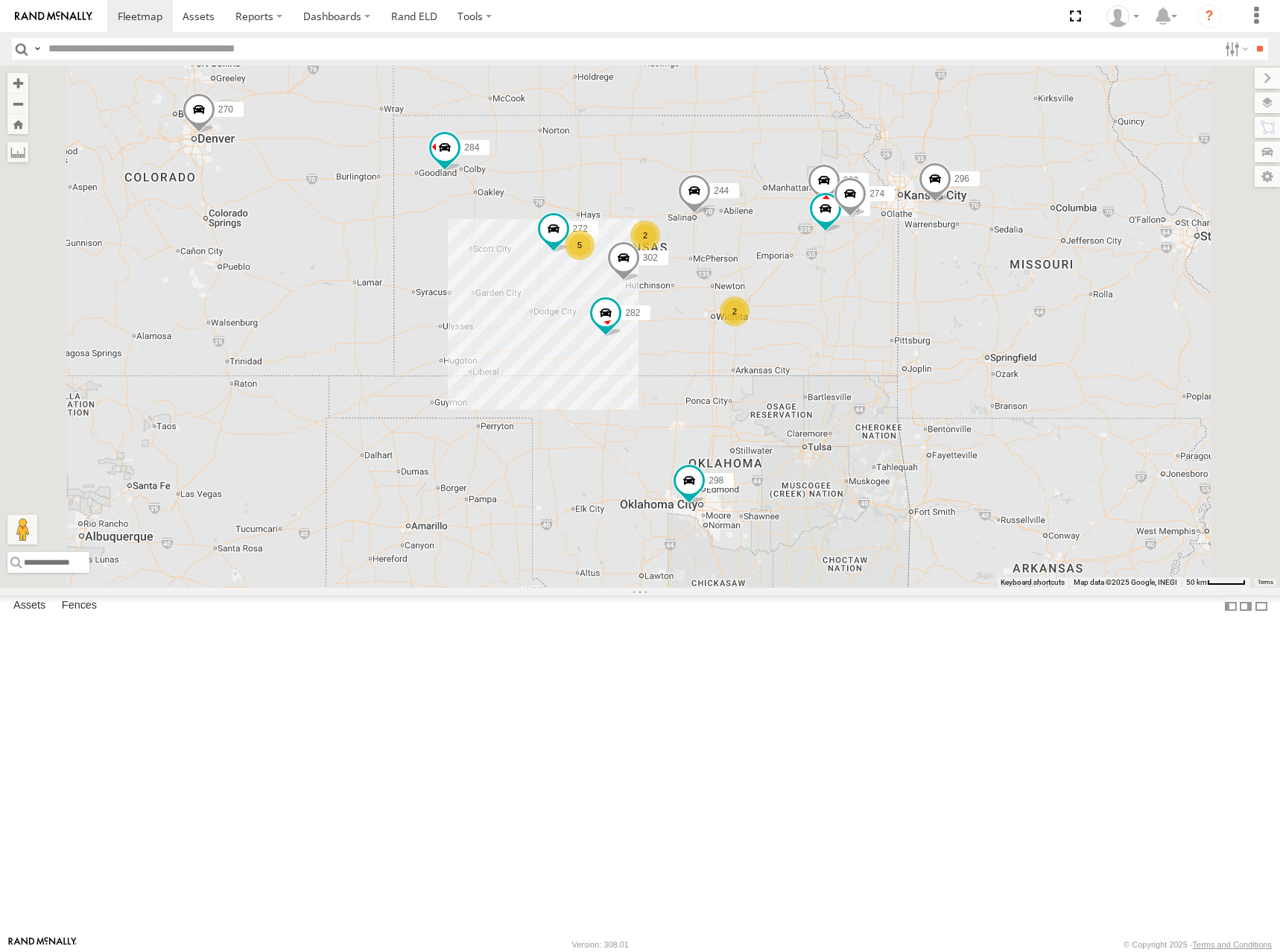
drag, startPoint x: 911, startPoint y: 340, endPoint x: 920, endPoint y: 298, distance: 43.0
click at [920, 298] on div "244 298 270 256 296 304 284 302 282 266 272 232 260 274 2 5 262 2 292" at bounding box center [640, 326] width 1280 height 522
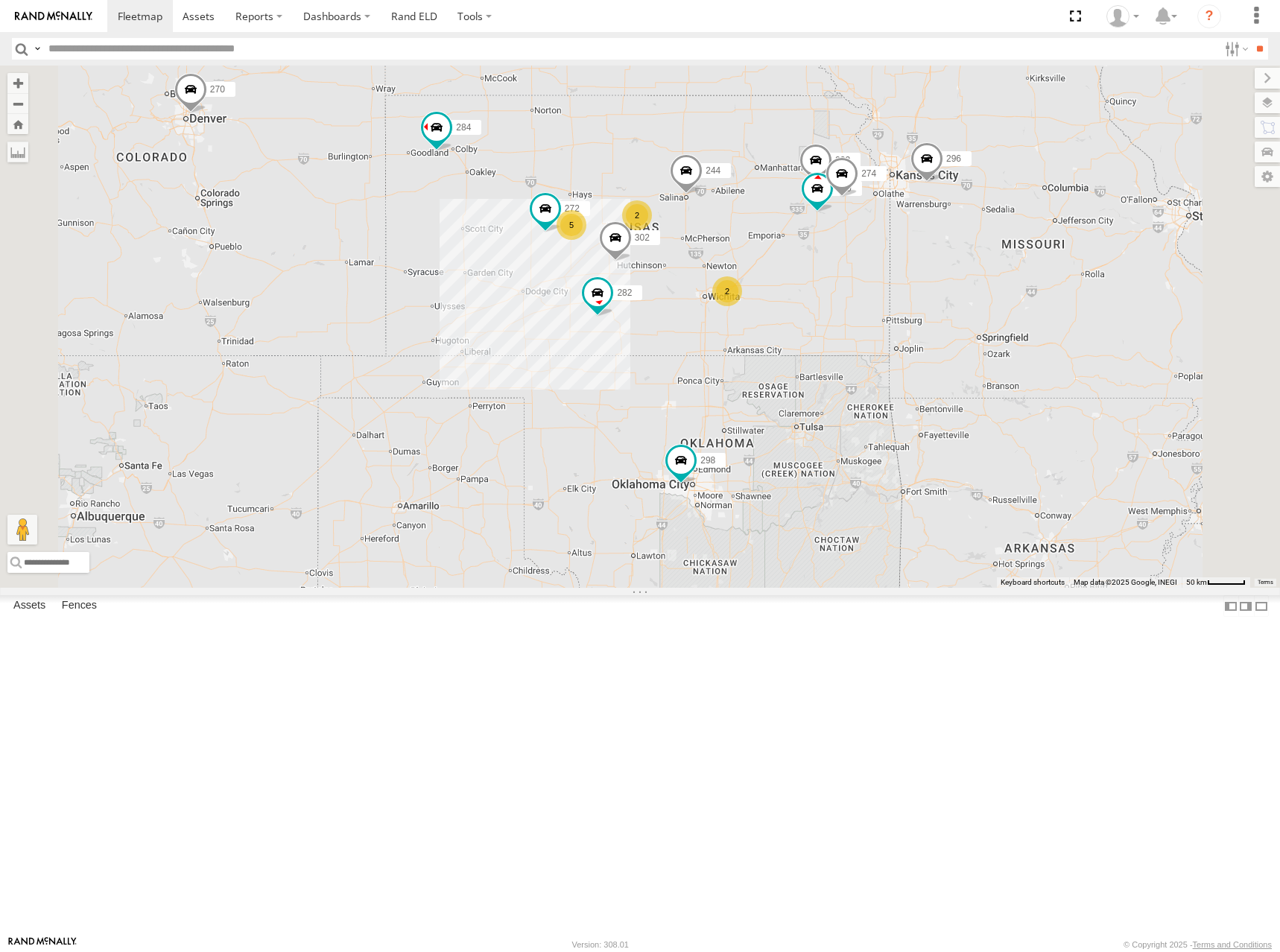
drag, startPoint x: 942, startPoint y: 274, endPoint x: 942, endPoint y: 283, distance: 9.0
click at [942, 283] on div "244 298 270 256 296 304 284 302 282 266 272 232 260 274 262 292 2 5 2" at bounding box center [640, 326] width 1280 height 522
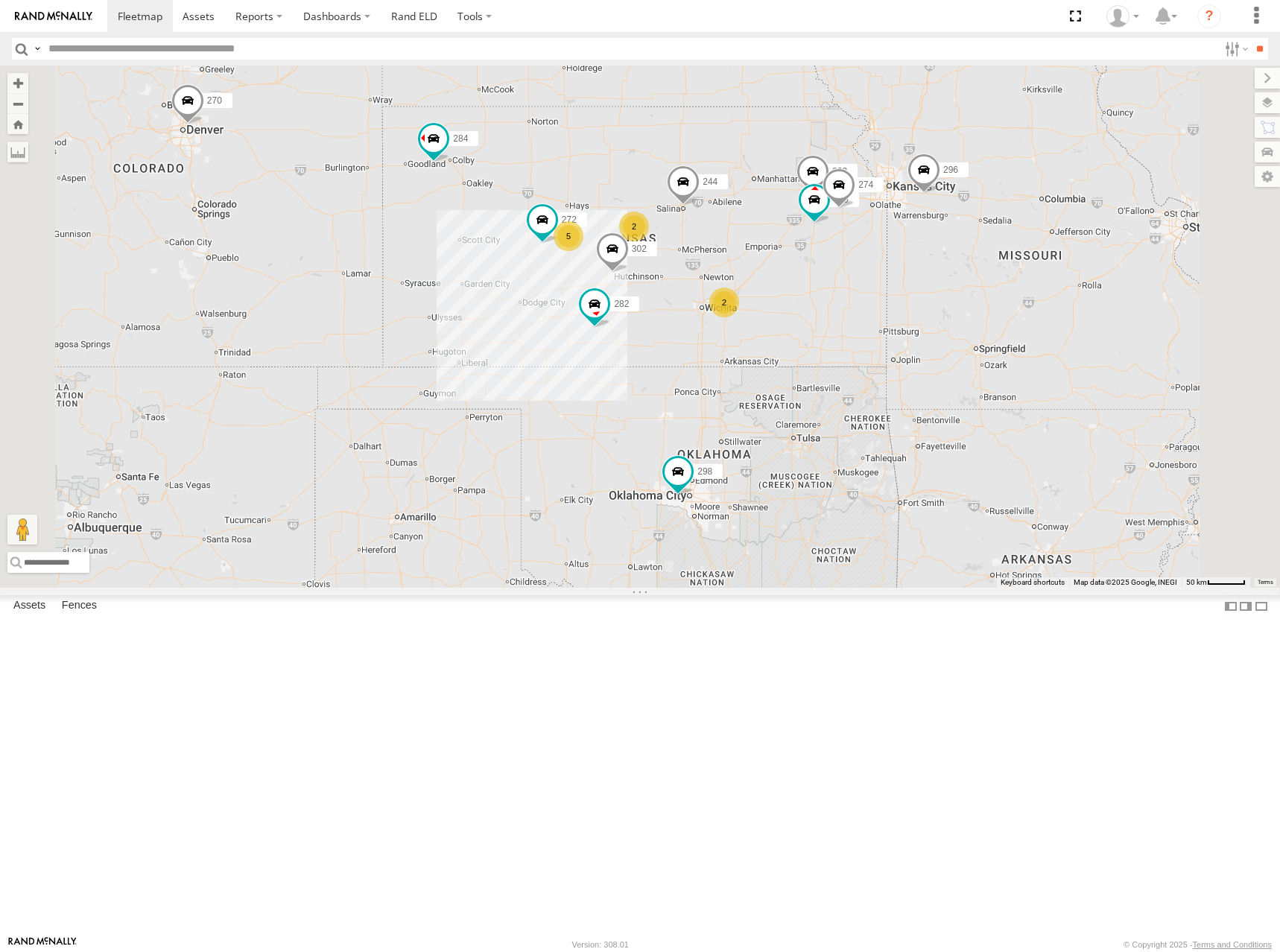
drag, startPoint x: 1031, startPoint y: 429, endPoint x: 1005, endPoint y: 450, distance: 33.4
click at [1005, 450] on div "244 298 270 256 296 304 284 302 282 266 272 232 260 274 262 292 2 5 2" at bounding box center [640, 326] width 1280 height 522
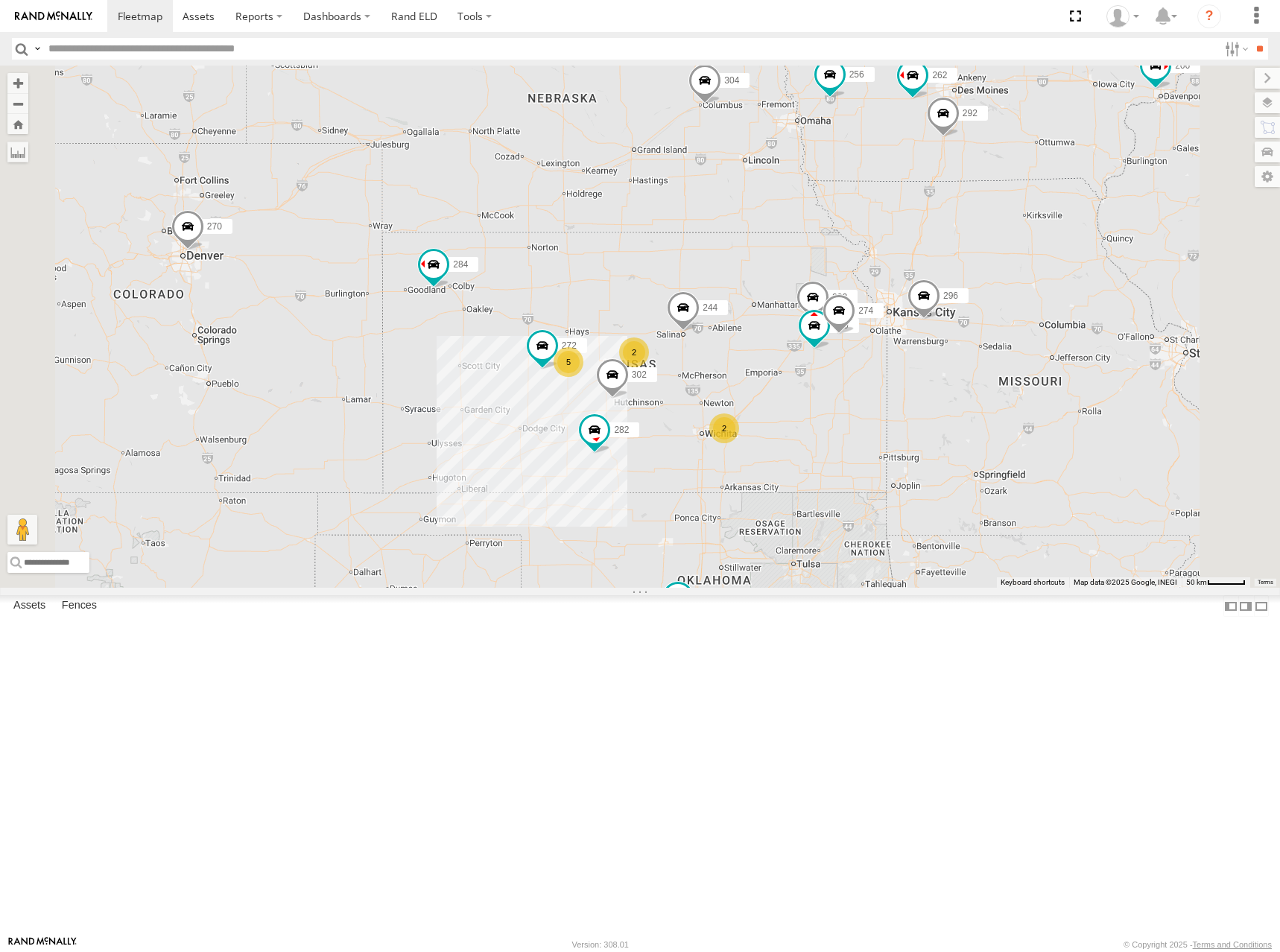
drag, startPoint x: 993, startPoint y: 253, endPoint x: 1017, endPoint y: 363, distance: 112.6
click at [1017, 363] on div "244 298 270 256 296 304 284 302 282 266 272 232 260 274 262 292 2 5 2" at bounding box center [640, 326] width 1280 height 522
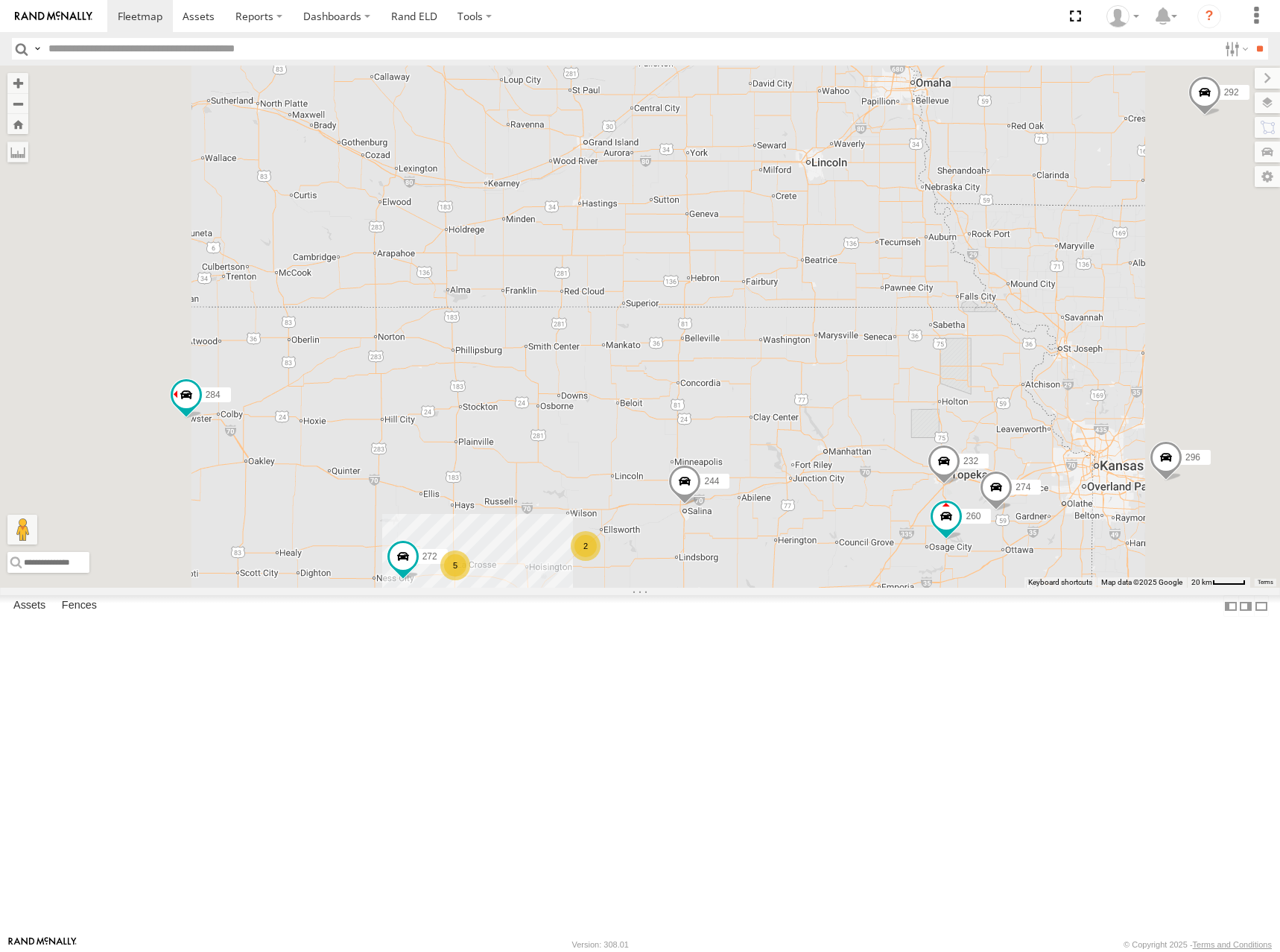
drag, startPoint x: 920, startPoint y: 459, endPoint x: 956, endPoint y: 356, distance: 109.1
click at [955, 356] on div "244 298 270 256 296 304 284 302 282 266 272 232 260 274 262 292 2 5 288 294" at bounding box center [640, 326] width 1280 height 522
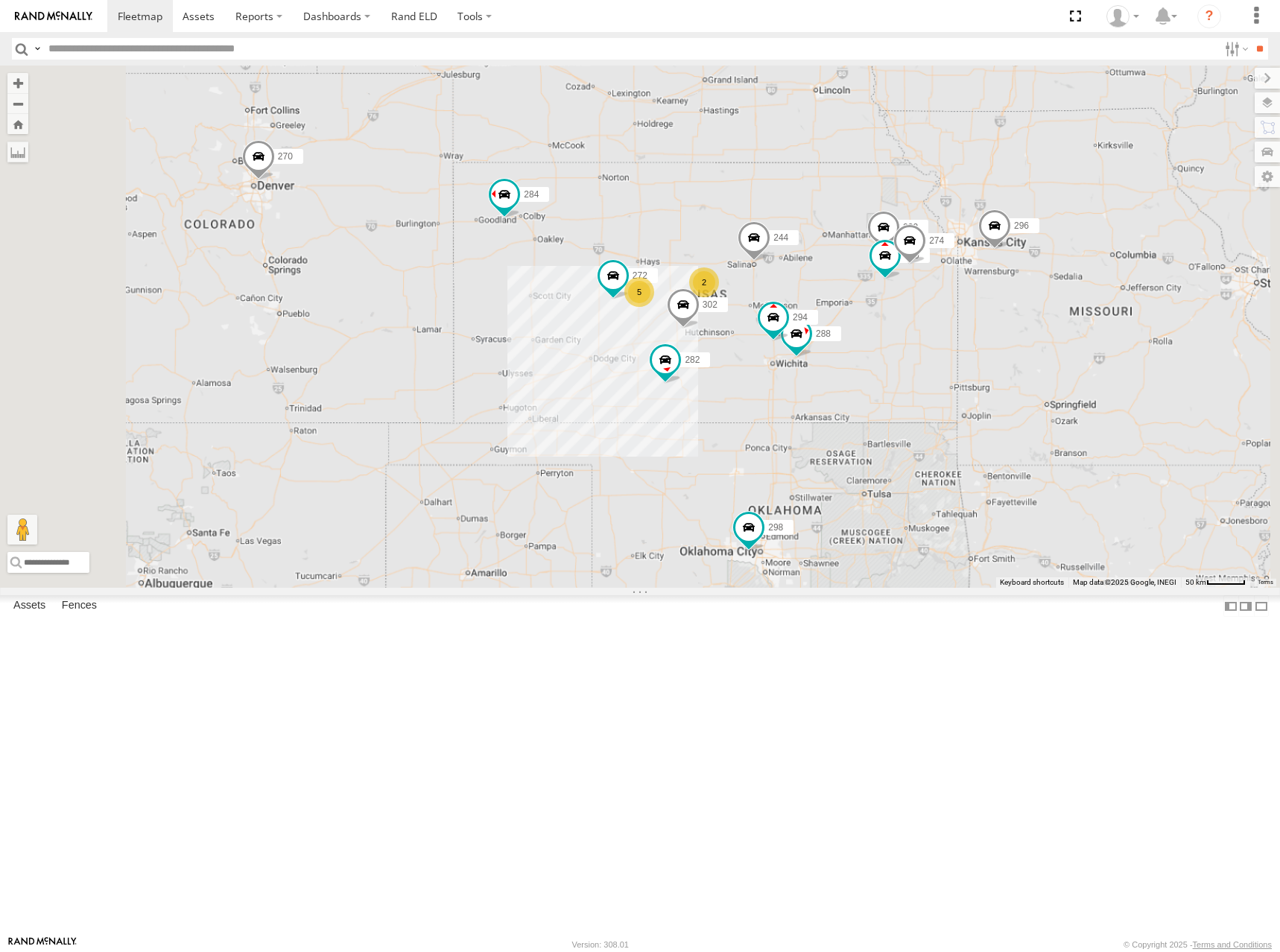
drag, startPoint x: 924, startPoint y: 377, endPoint x: 929, endPoint y: 363, distance: 14.9
click at [929, 363] on div "244 298 270 256 296 304 284 302 282 266 272 232 260 274 262 292 288 294 2 5" at bounding box center [640, 326] width 1280 height 522
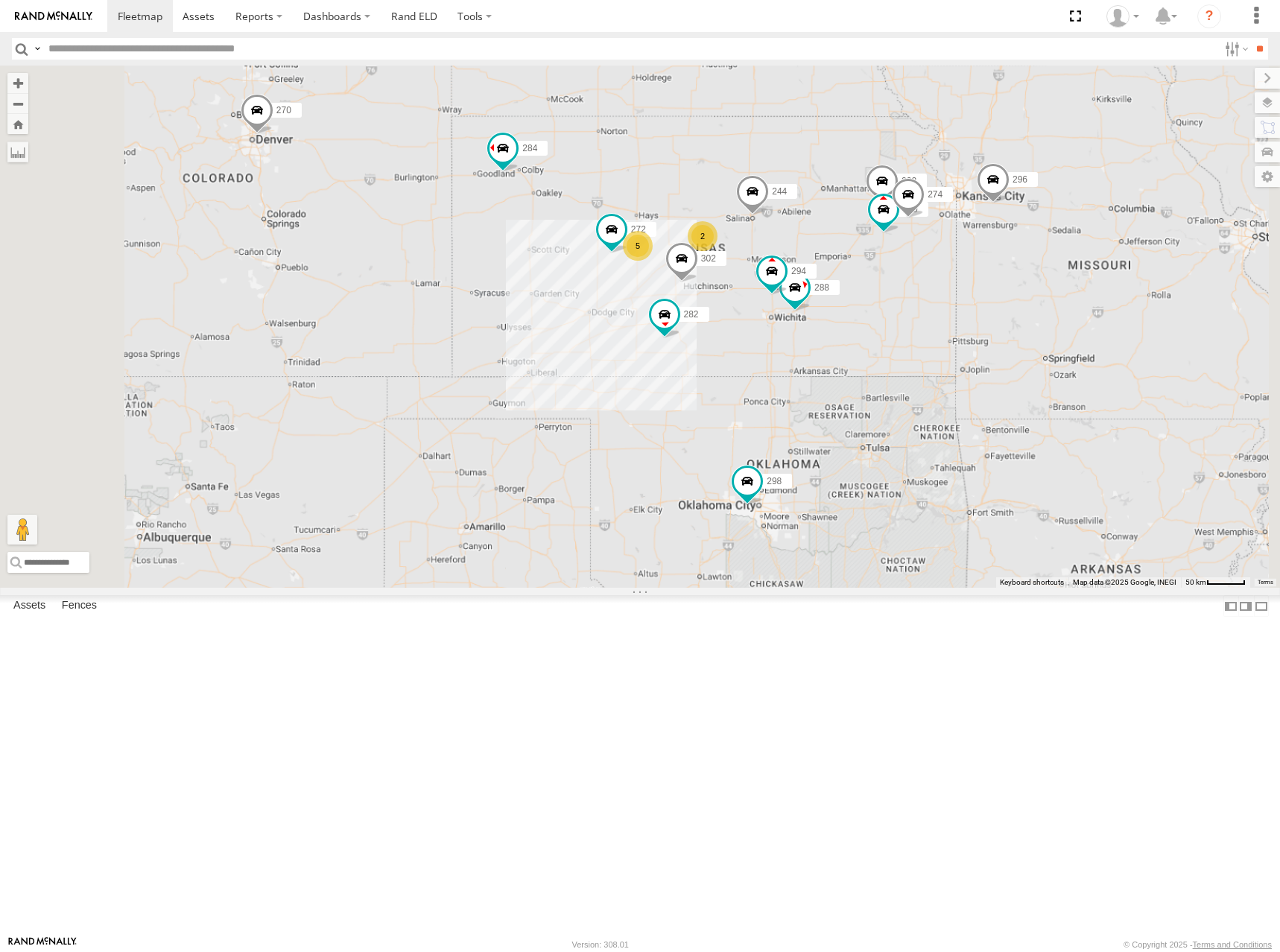
drag, startPoint x: 907, startPoint y: 343, endPoint x: 898, endPoint y: 316, distance: 28.5
click at [898, 316] on div "244 298 270 256 296 304 284 302 282 266 272 232 260 274 262 292 288 294 2 5" at bounding box center [640, 326] width 1280 height 522
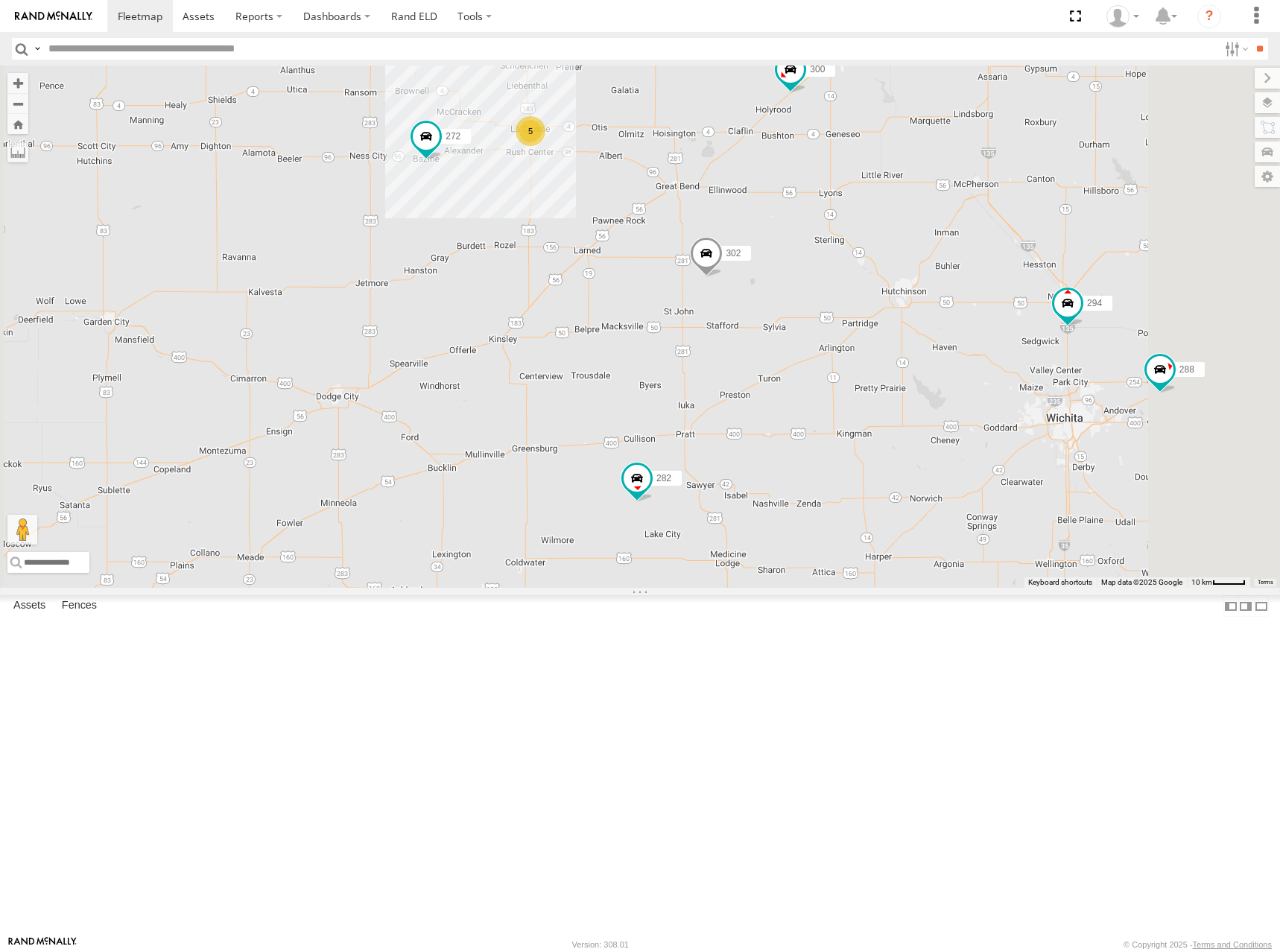
drag, startPoint x: 889, startPoint y: 229, endPoint x: 824, endPoint y: 335, distance: 124.3
click at [824, 335] on div "244 298 270 256 296 304 284 302 282 266 272 232 260 274 262 292 288 294 300 278…" at bounding box center [640, 326] width 1280 height 522
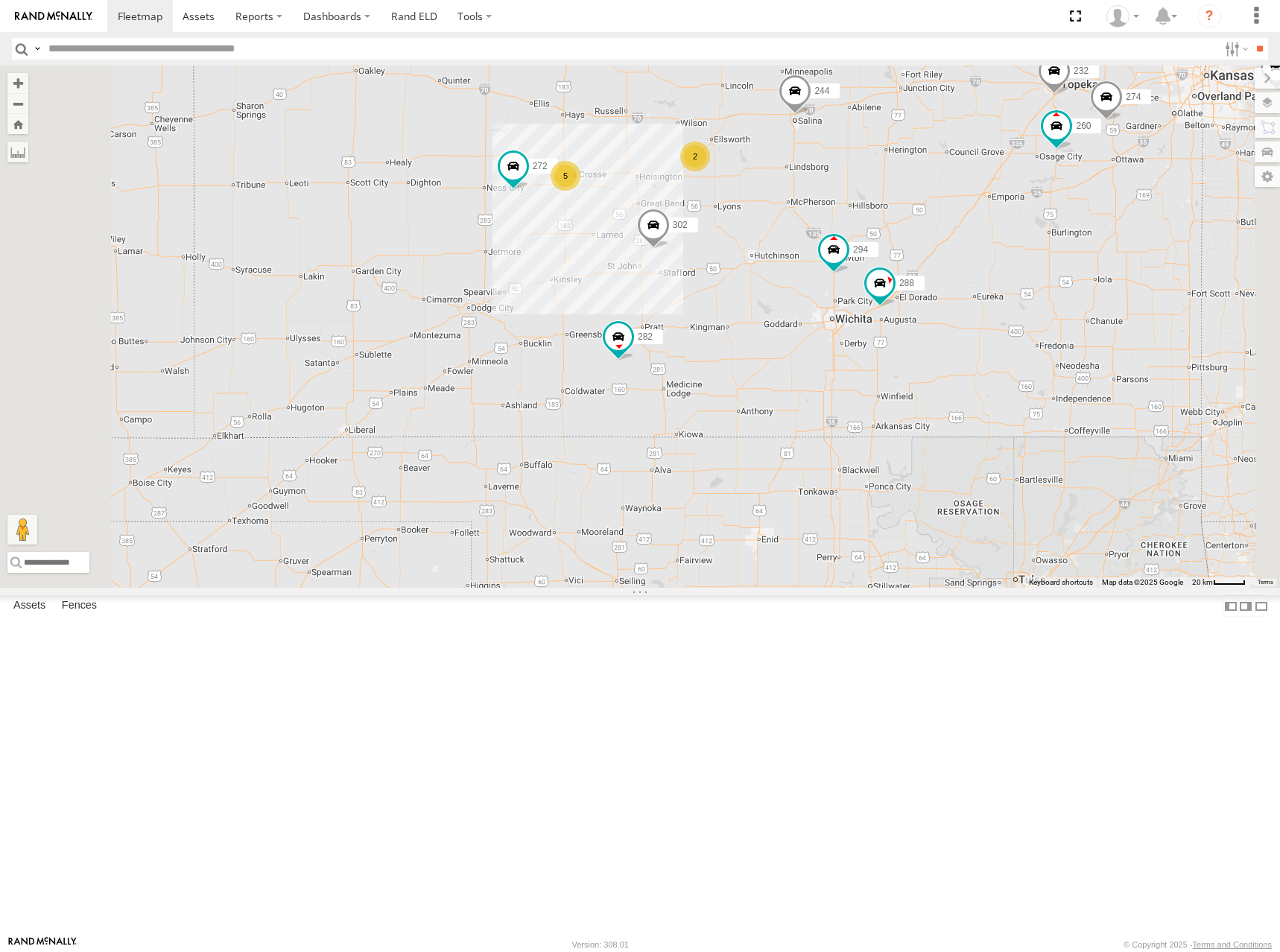
drag, startPoint x: 1035, startPoint y: 342, endPoint x: 1001, endPoint y: 353, distance: 35.7
click at [1001, 353] on div "244 298 270 256 296 304 284 302 282 266 272 232 260 274 262 292 288 294 2 5" at bounding box center [640, 326] width 1280 height 522
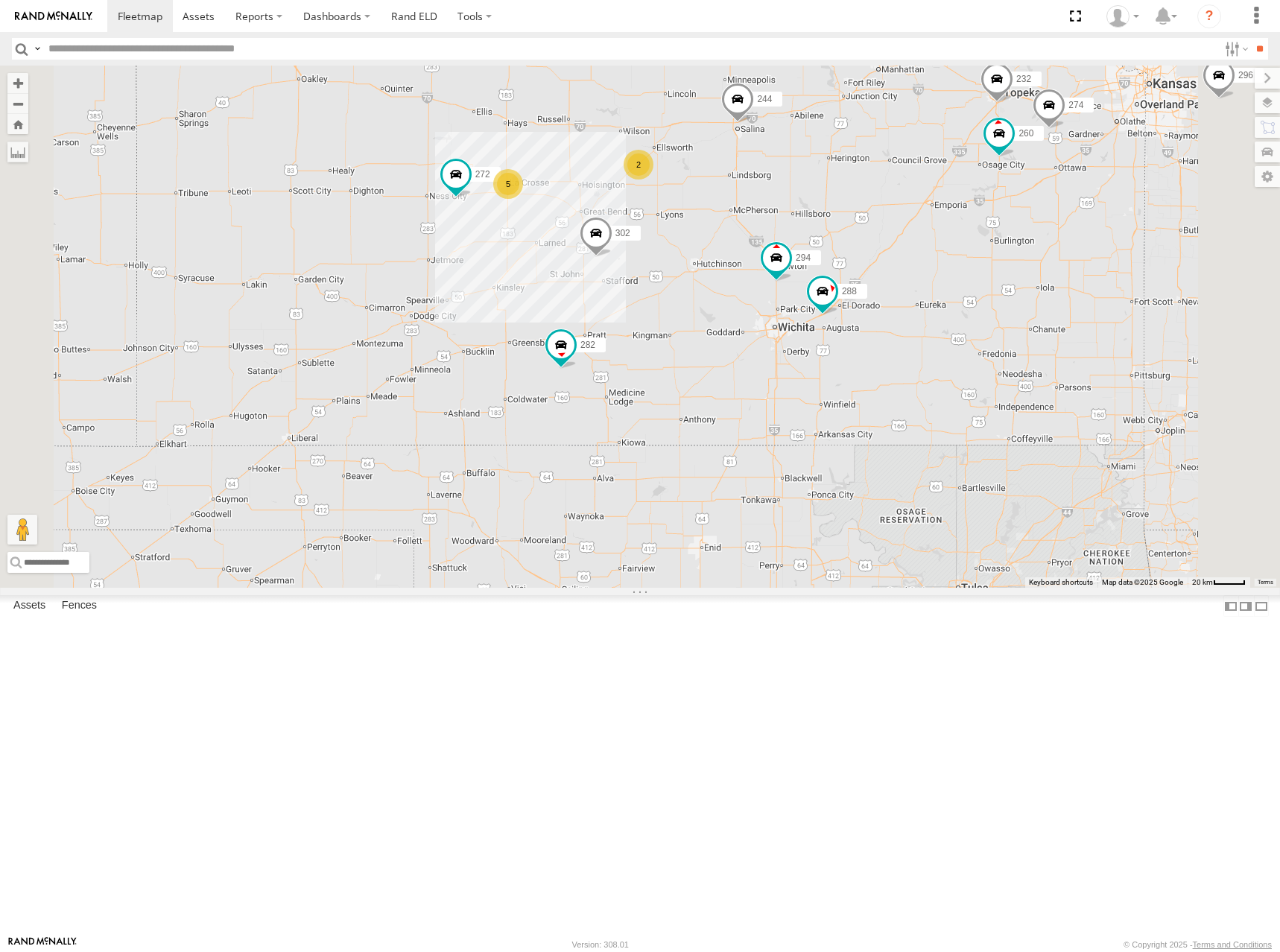
drag, startPoint x: 873, startPoint y: 194, endPoint x: 869, endPoint y: 213, distance: 19.4
click at [869, 213] on div "244 298 270 256 296 304 284 302 282 266 272 232 260 274 262 292 288 294 2 5" at bounding box center [640, 326] width 1280 height 522
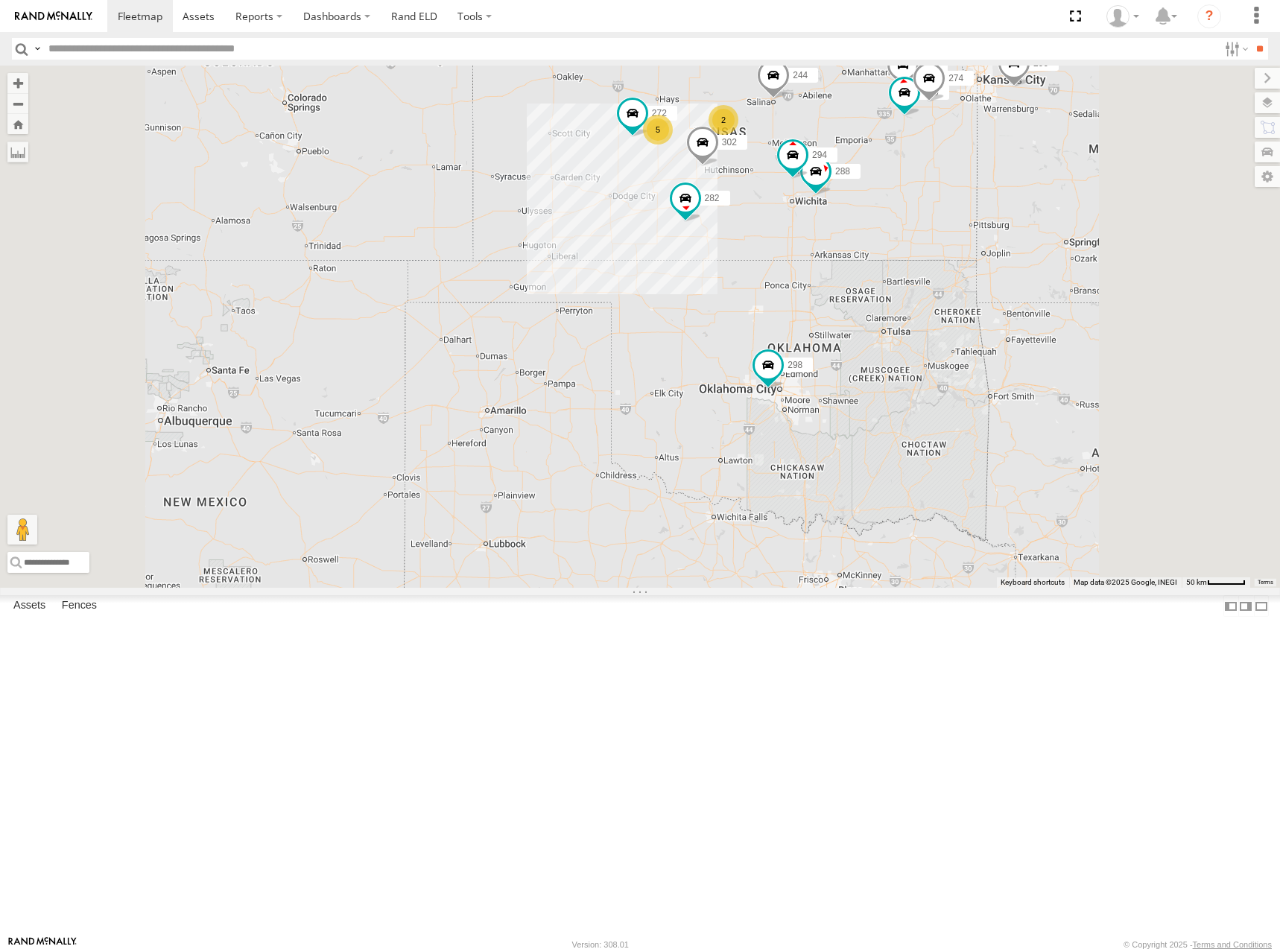
drag, startPoint x: 996, startPoint y: 183, endPoint x: 990, endPoint y: 193, distance: 11.7
click at [990, 193] on div "244 298 270 256 296 304 284 302 282 266 272 232 260 274 262 292 288 294 2 5" at bounding box center [640, 326] width 1280 height 522
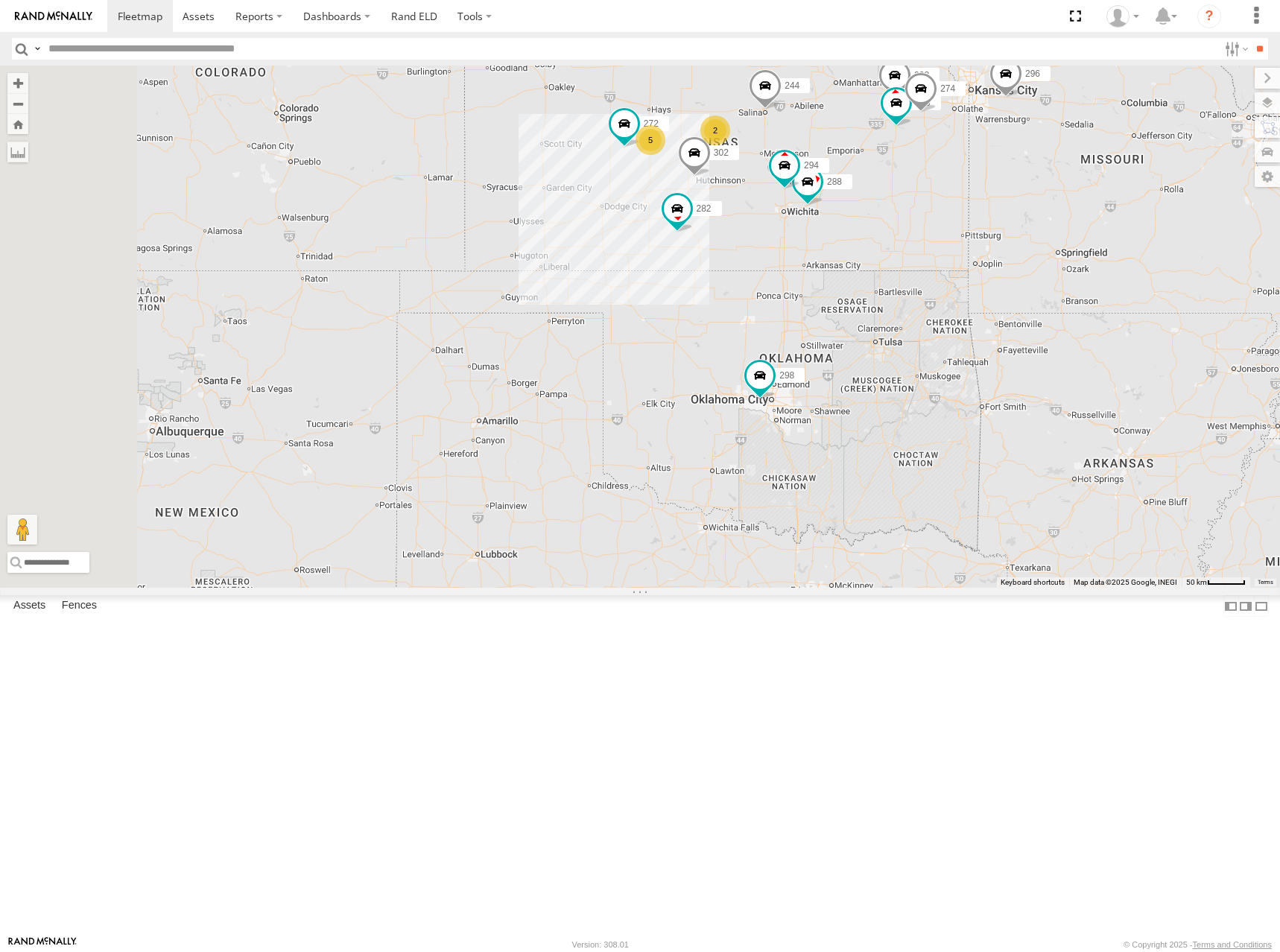
click at [954, 189] on div "244 298 270 256 296 304 284 302 282 266 272 232 260 274 262 292 288 294 2 5" at bounding box center [640, 326] width 1280 height 522
drag, startPoint x: 904, startPoint y: 200, endPoint x: 897, endPoint y: 208, distance: 10.6
click at [897, 208] on div "244 298 270 256 296 304 284 302 282 266 272 232 260 274 262 292 288 294 2 5" at bounding box center [640, 326] width 1280 height 522
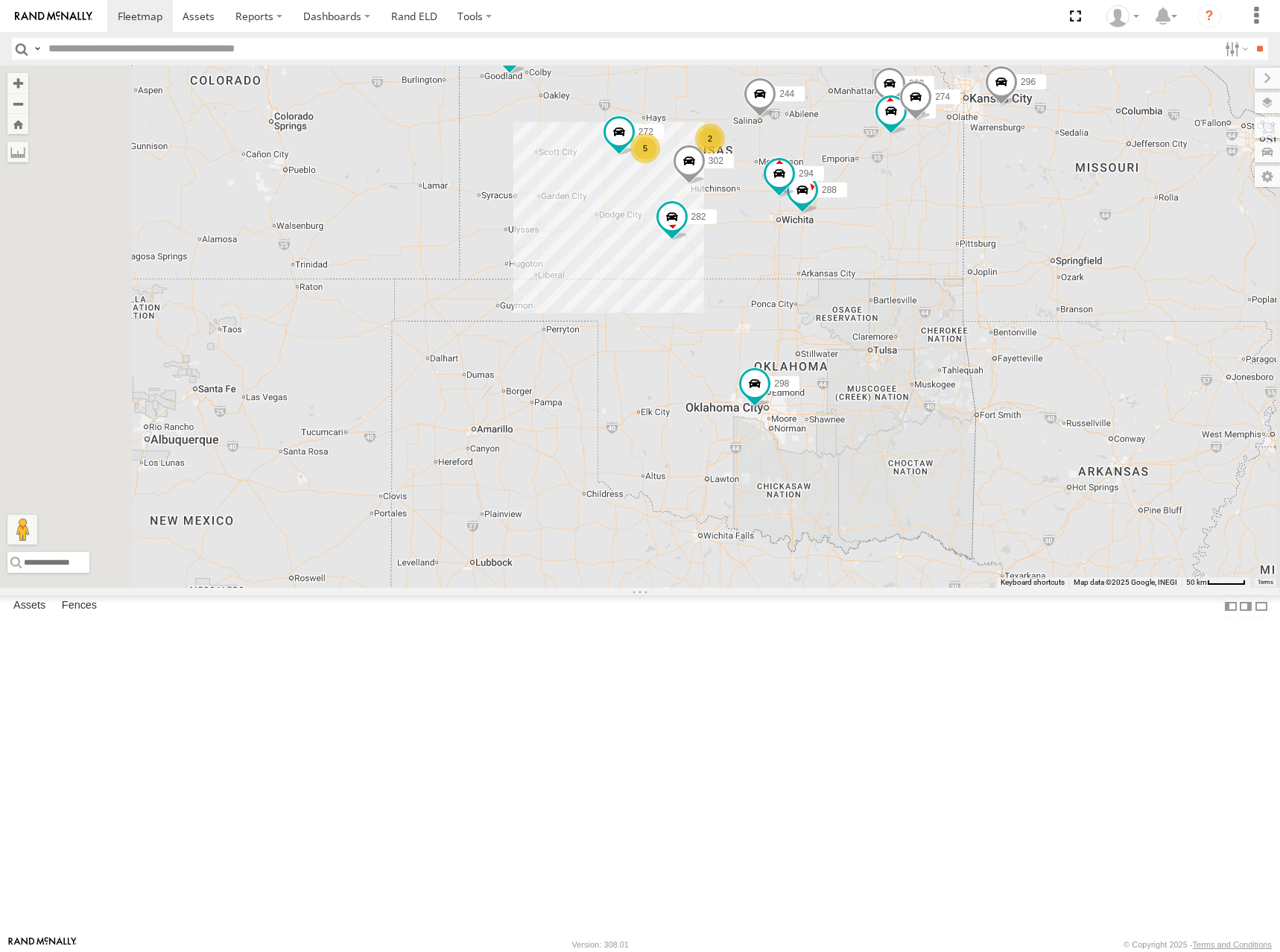
click at [912, 205] on div "244 298 270 256 296 304 284 302 282 266 272 232 260 274 262 292 288 294 2 5" at bounding box center [640, 326] width 1280 height 522
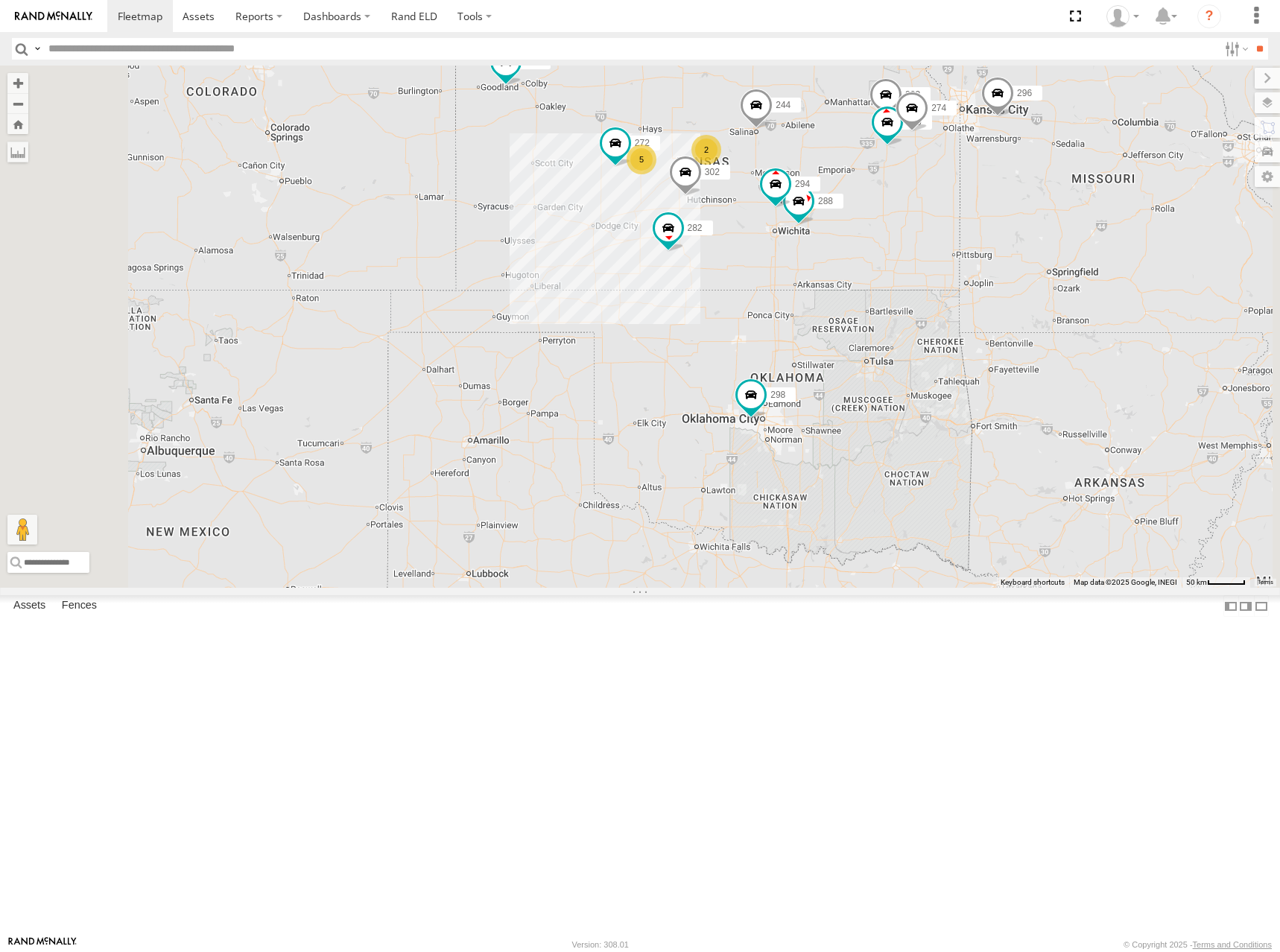
drag, startPoint x: 876, startPoint y: 199, endPoint x: 873, endPoint y: 211, distance: 12.4
click at [873, 211] on div "244 298 270 256 296 304 284 302 282 266 272 232 260 274 262 292 288 294 2 5" at bounding box center [640, 326] width 1280 height 522
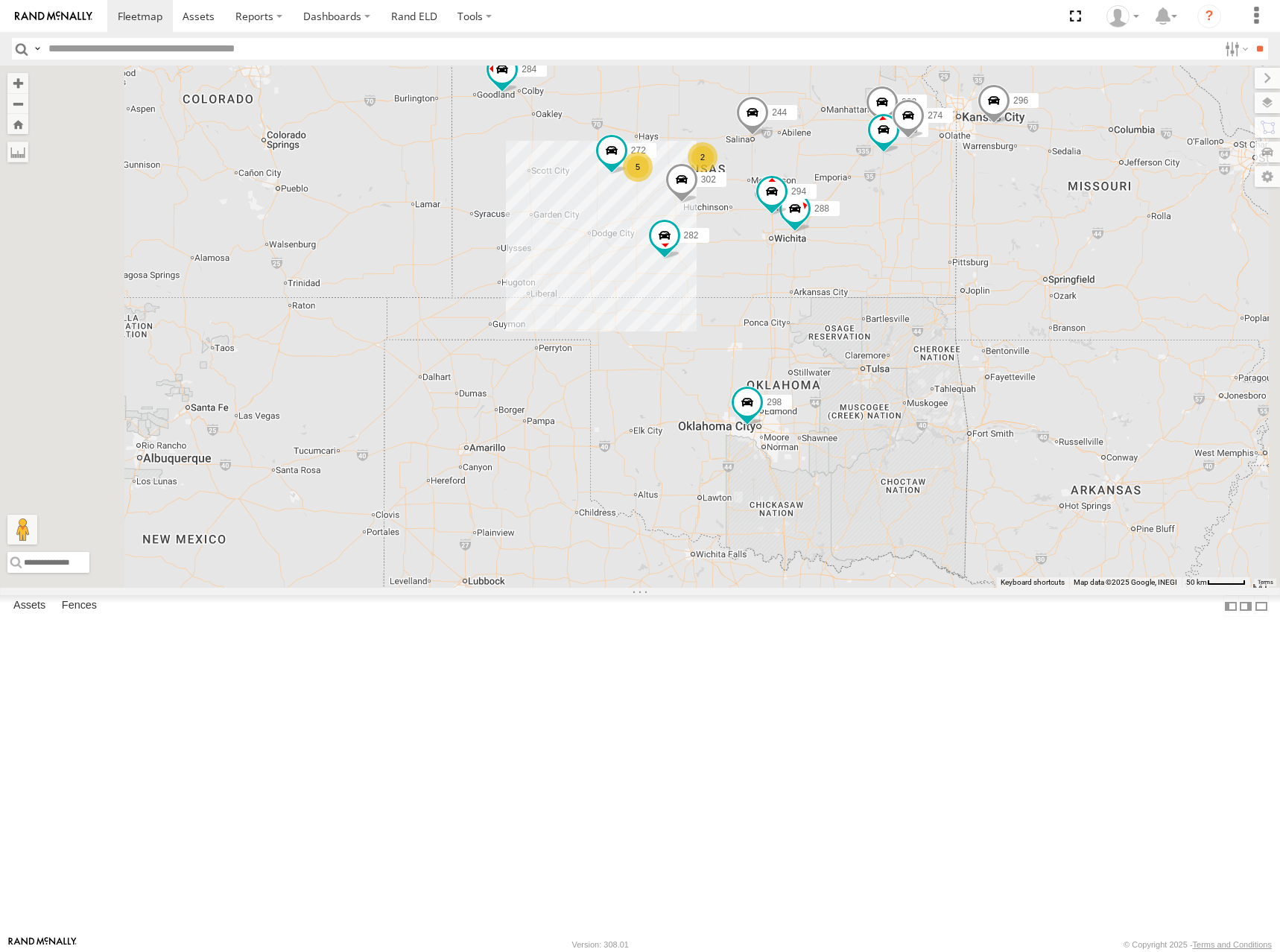
click at [984, 233] on div "244 298 270 256 296 304 284 302 282 266 272 232 260 274 262 292 288 294 2 5" at bounding box center [640, 326] width 1280 height 522
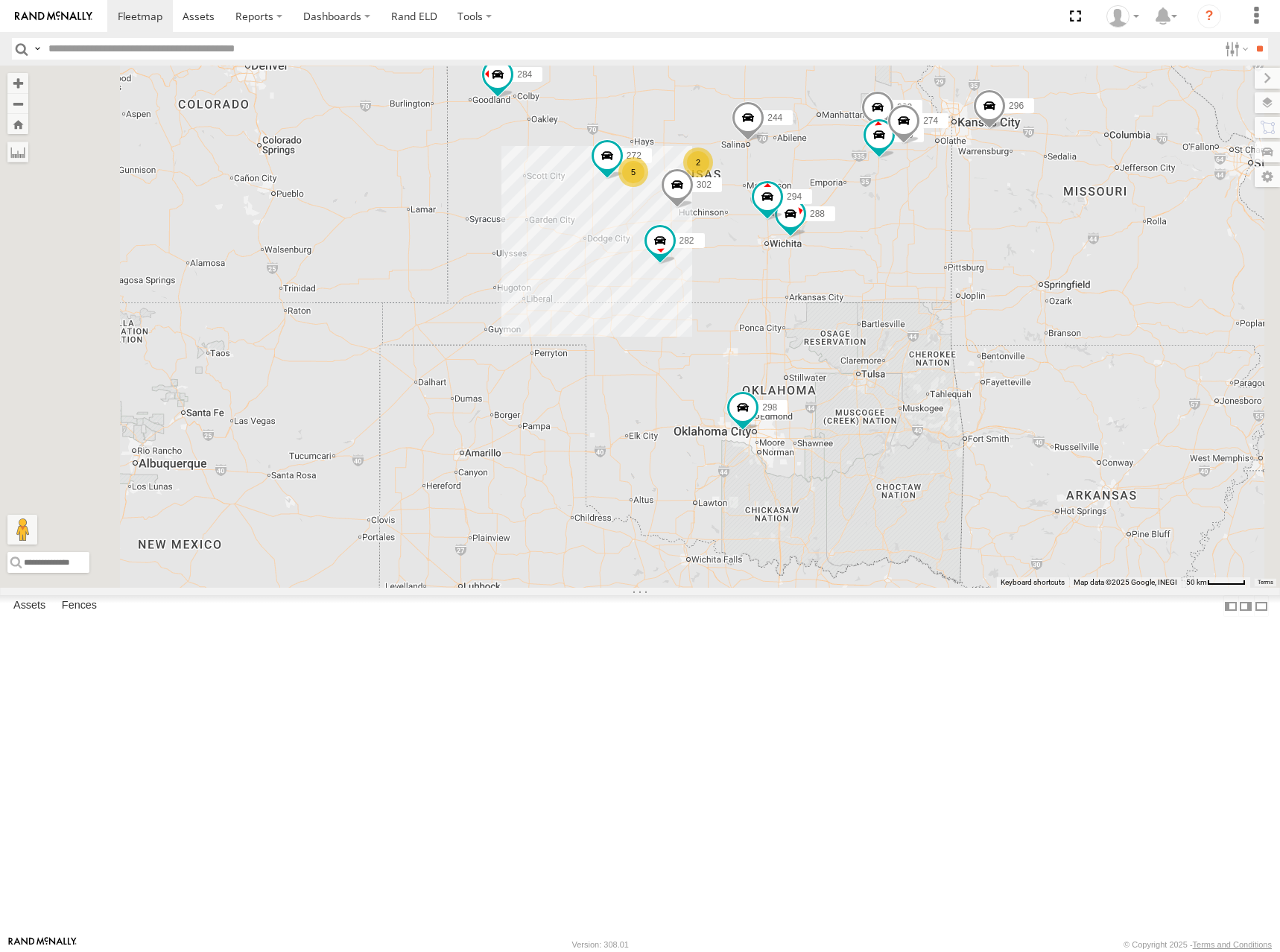
click at [918, 243] on div "244 298 270 256 296 304 284 302 282 266 272 232 260 274 262 292 288 294 2 5" at bounding box center [640, 326] width 1280 height 522
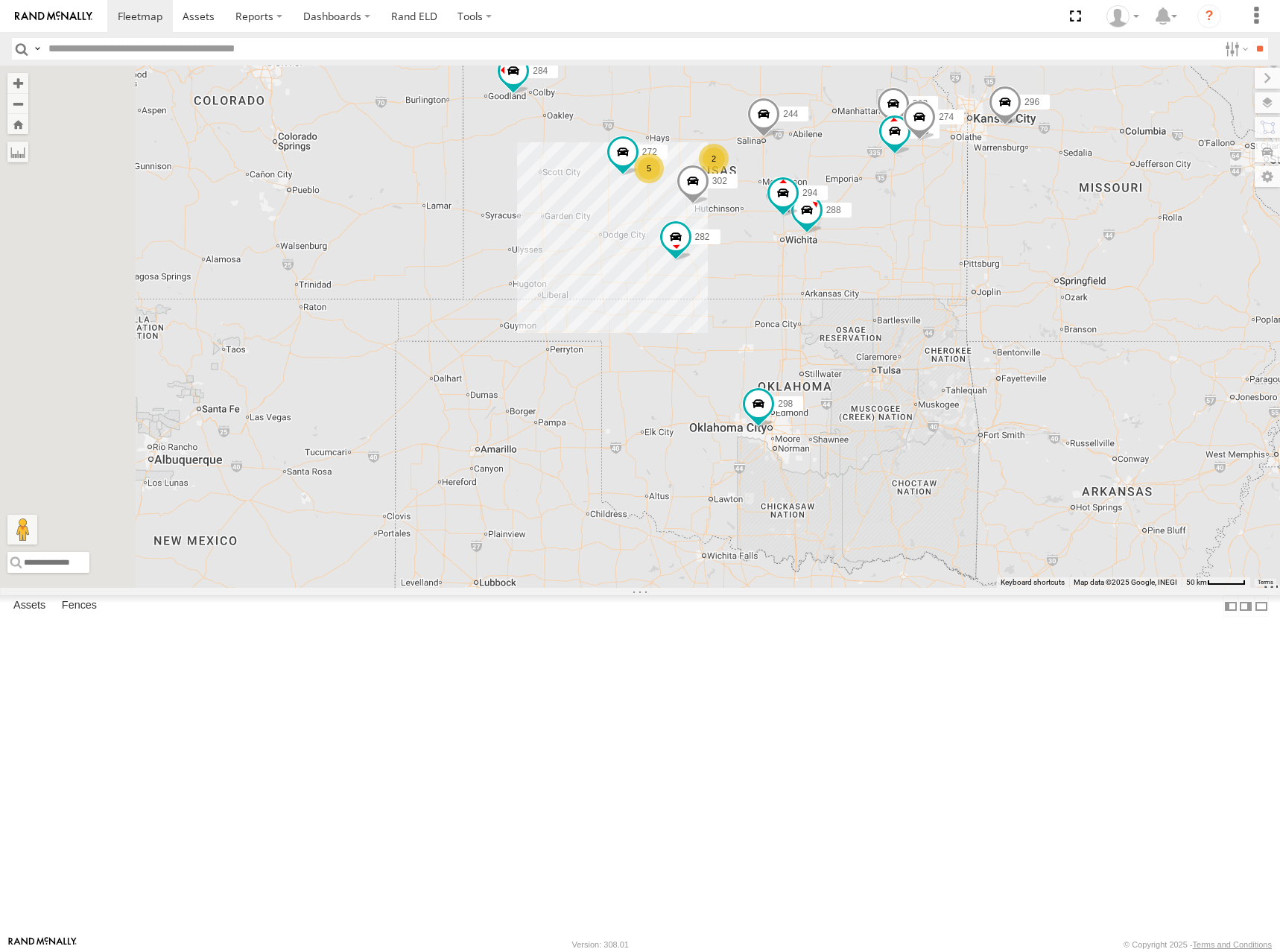
click at [1002, 239] on div "244 298 270 256 296 304 284 302 282 266 272 232 260 274 262 292 288 294 2 5" at bounding box center [640, 326] width 1280 height 522
click at [891, 245] on div "244 298 270 256 296 304 284 302 282 266 272 232 260 274 262 292 288 294 2 5" at bounding box center [640, 326] width 1280 height 522
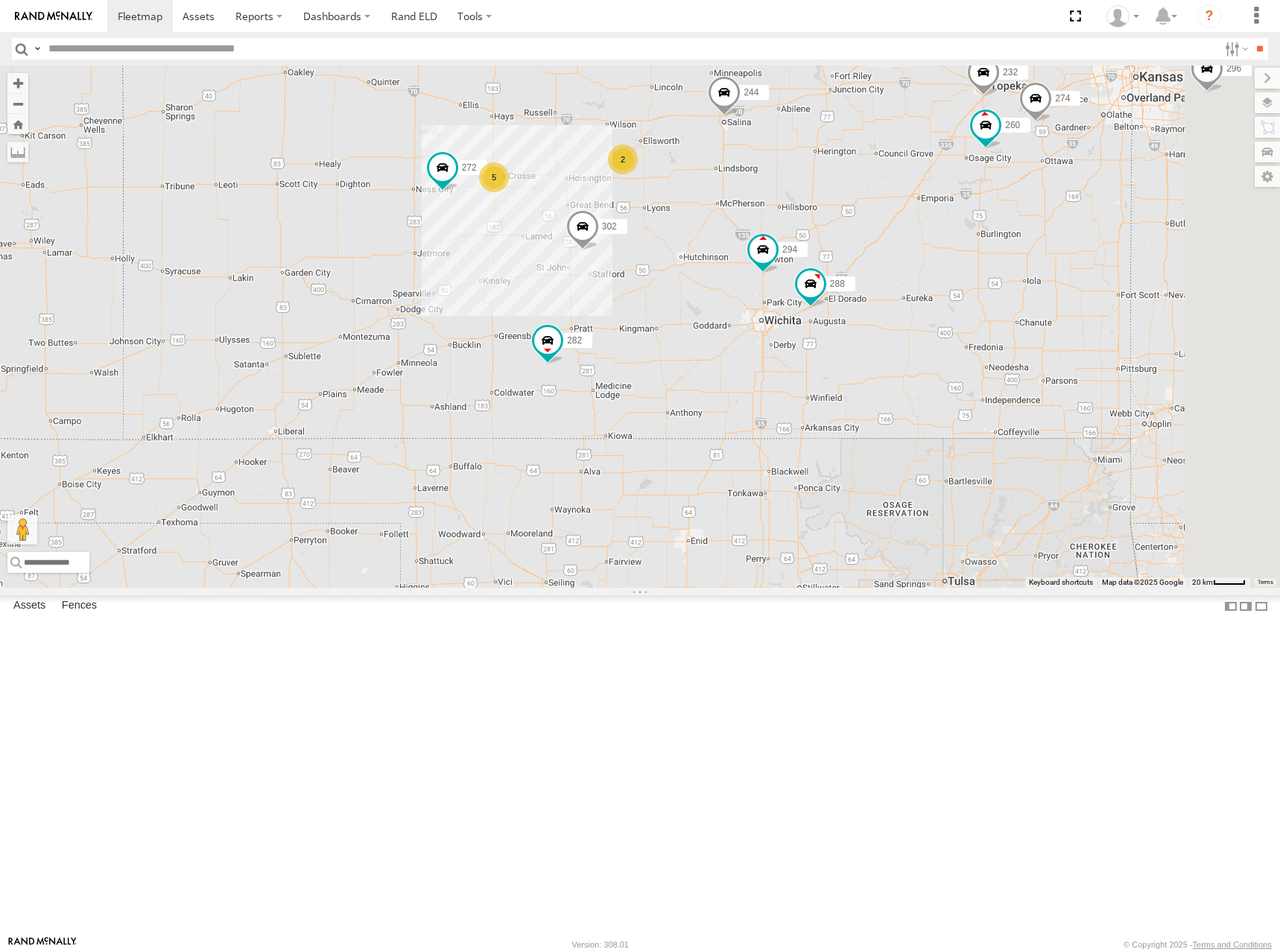
drag, startPoint x: 1078, startPoint y: 313, endPoint x: 892, endPoint y: 350, distance: 189.6
click at [892, 350] on div "244 298 270 256 296 304 284 302 282 266 272 232 260 274 262 292 288 294 2 5" at bounding box center [640, 326] width 1280 height 522
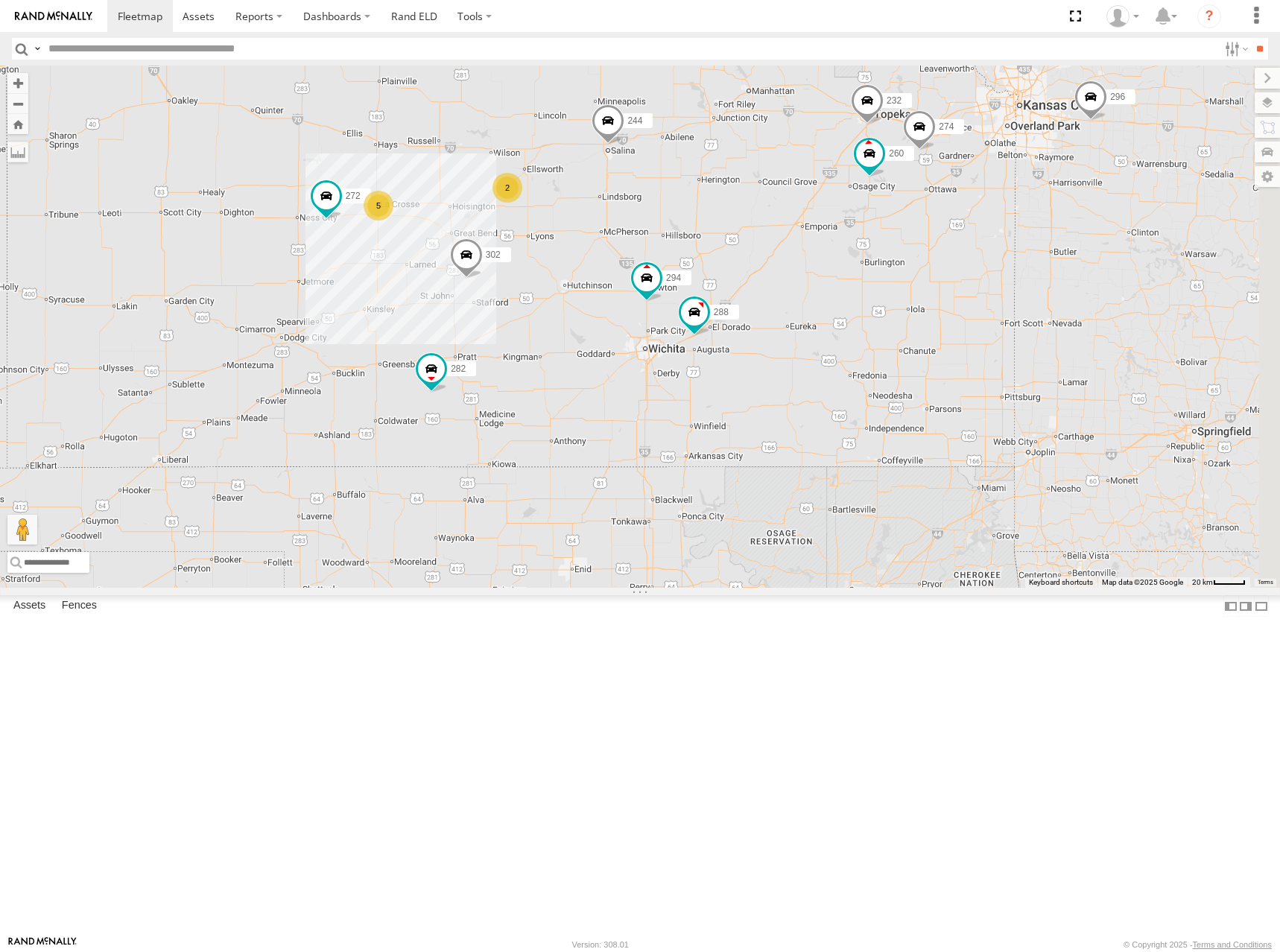
drag, startPoint x: 1129, startPoint y: 327, endPoint x: 1018, endPoint y: 360, distance: 115.8
click at [1017, 353] on div "244 298 270 256 296 304 284 302 282 266 272 232 260 274 262 292 288 294 2 5" at bounding box center [640, 326] width 1280 height 522
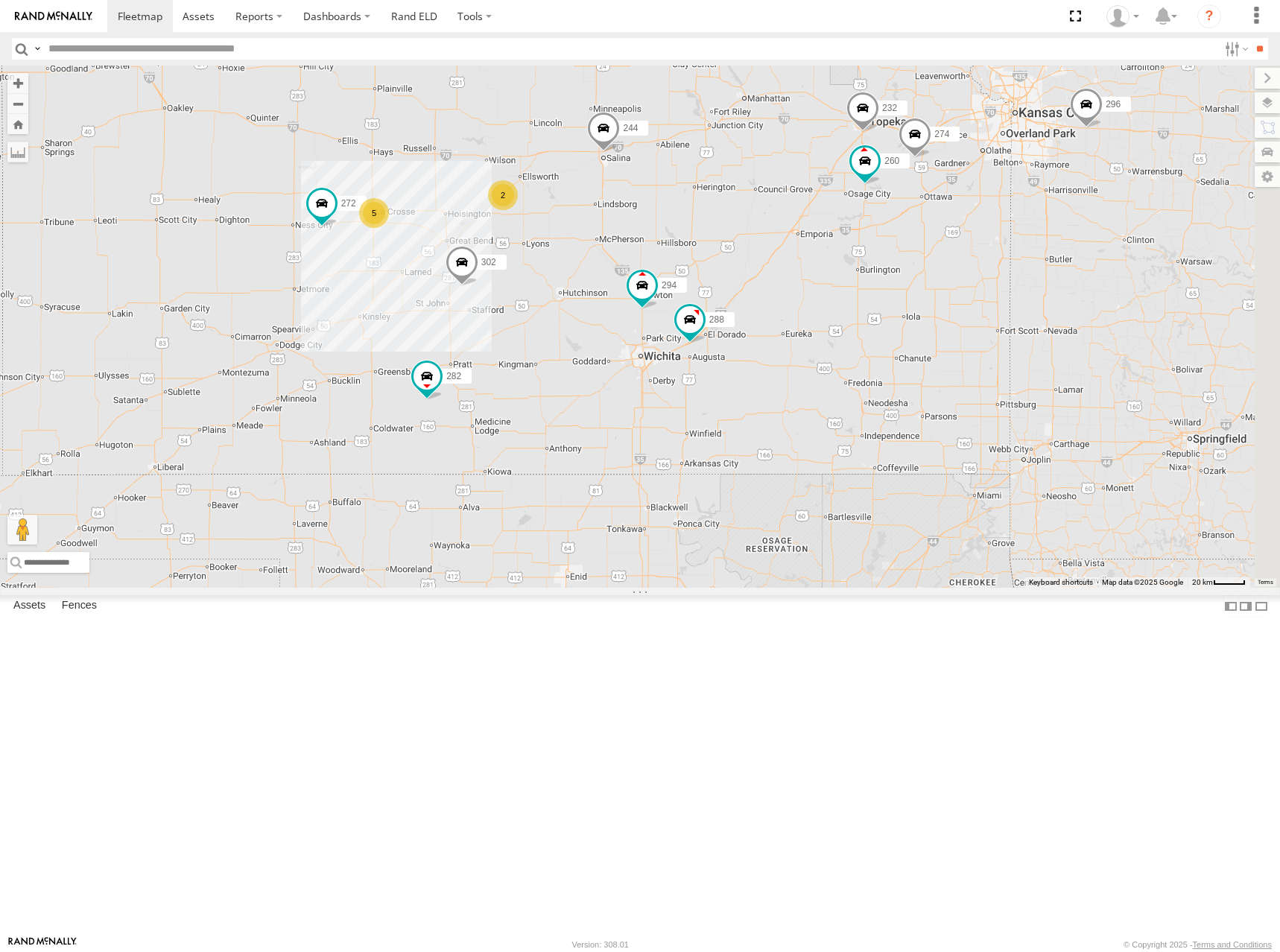
drag, startPoint x: 1069, startPoint y: 382, endPoint x: 1048, endPoint y: 411, distance: 35.8
click at [1048, 411] on div "244 298 270 256 296 304 284 302 282 266 272 232 260 274 262 292 288 294 2 5" at bounding box center [640, 326] width 1280 height 522
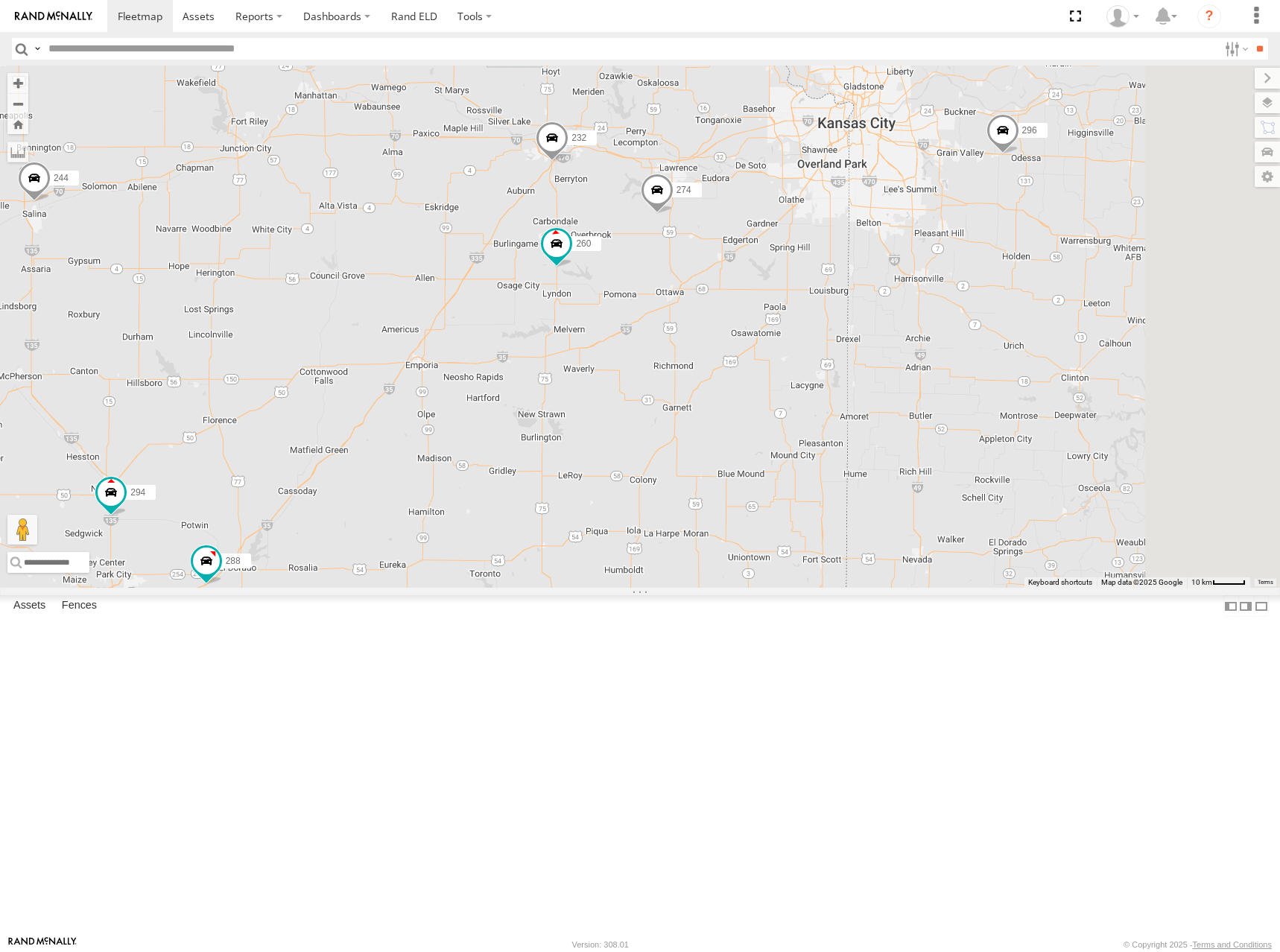
drag, startPoint x: 1136, startPoint y: 360, endPoint x: 882, endPoint y: 434, distance: 264.6
click at [882, 434] on div "244 298 270 256 296 304 284 302 282 266 272 232 260 274 262 292 288 294" at bounding box center [640, 326] width 1280 height 522
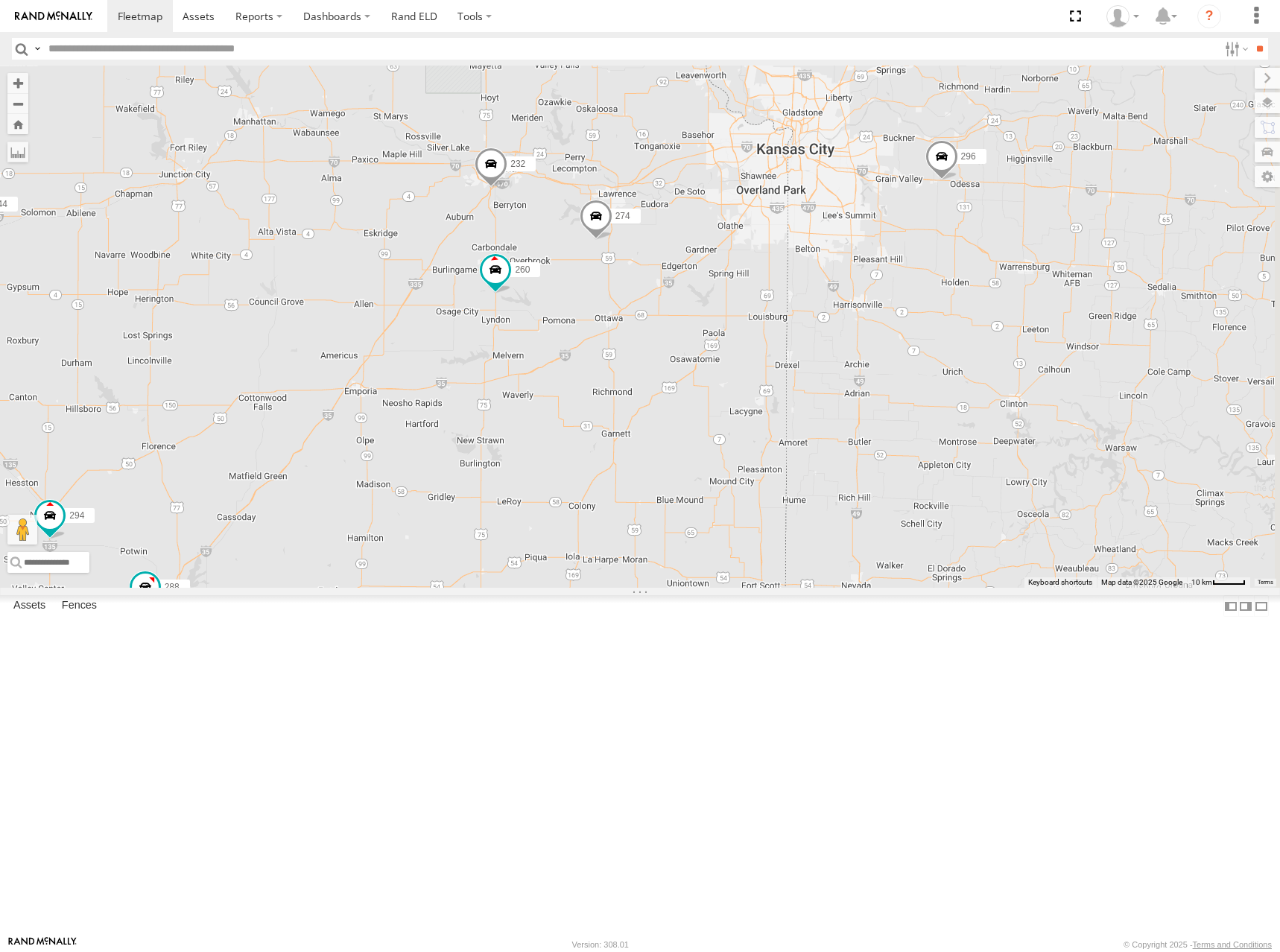
drag, startPoint x: 1048, startPoint y: 394, endPoint x: 992, endPoint y: 418, distance: 60.9
click at [992, 418] on div "244 298 270 256 296 304 284 302 282 266 272 232 260 274 262 292 288 294" at bounding box center [640, 326] width 1280 height 522
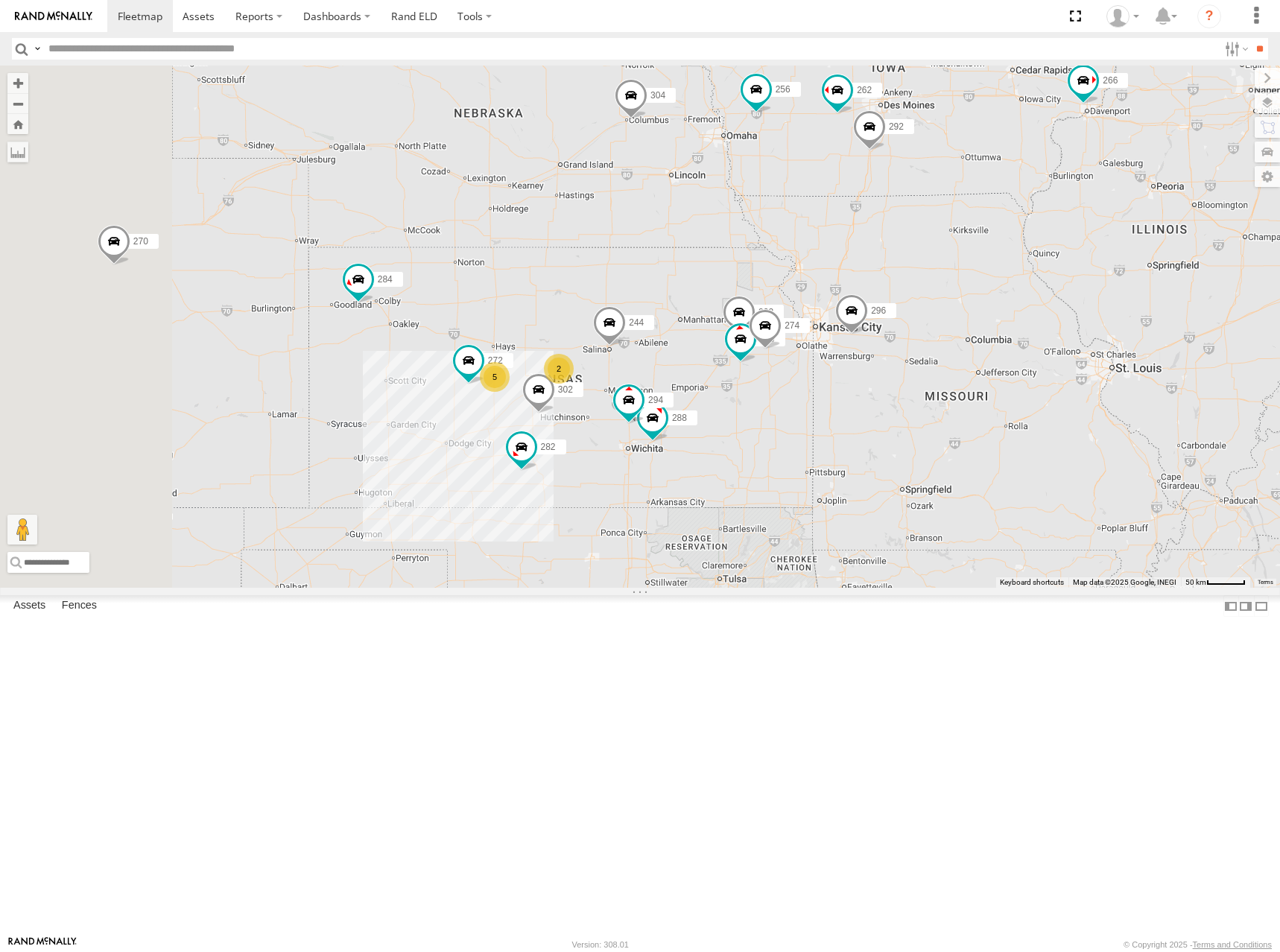
drag, startPoint x: 1101, startPoint y: 280, endPoint x: 1115, endPoint y: 380, distance: 101.0
click at [1115, 380] on div "244 298 270 256 296 304 284 302 282 266 272 232 260 274 262 292 288 294 2 5" at bounding box center [640, 326] width 1280 height 522
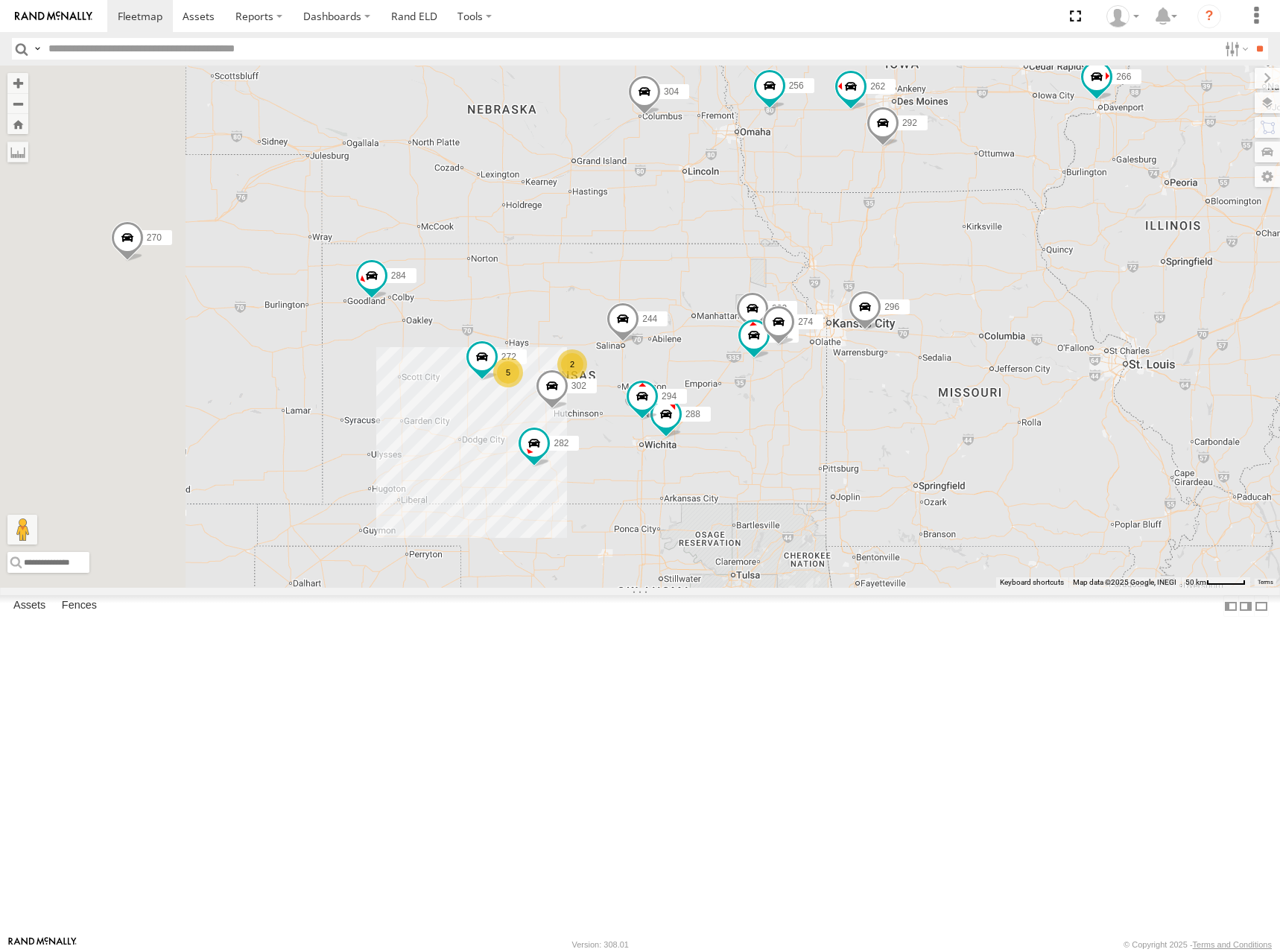
drag, startPoint x: 1034, startPoint y: 386, endPoint x: 1077, endPoint y: 373, distance: 44.9
click at [1077, 373] on div "244 298 270 256 296 304 284 302 282 266 272 232 260 274 262 292 288 294 2 5" at bounding box center [640, 326] width 1280 height 522
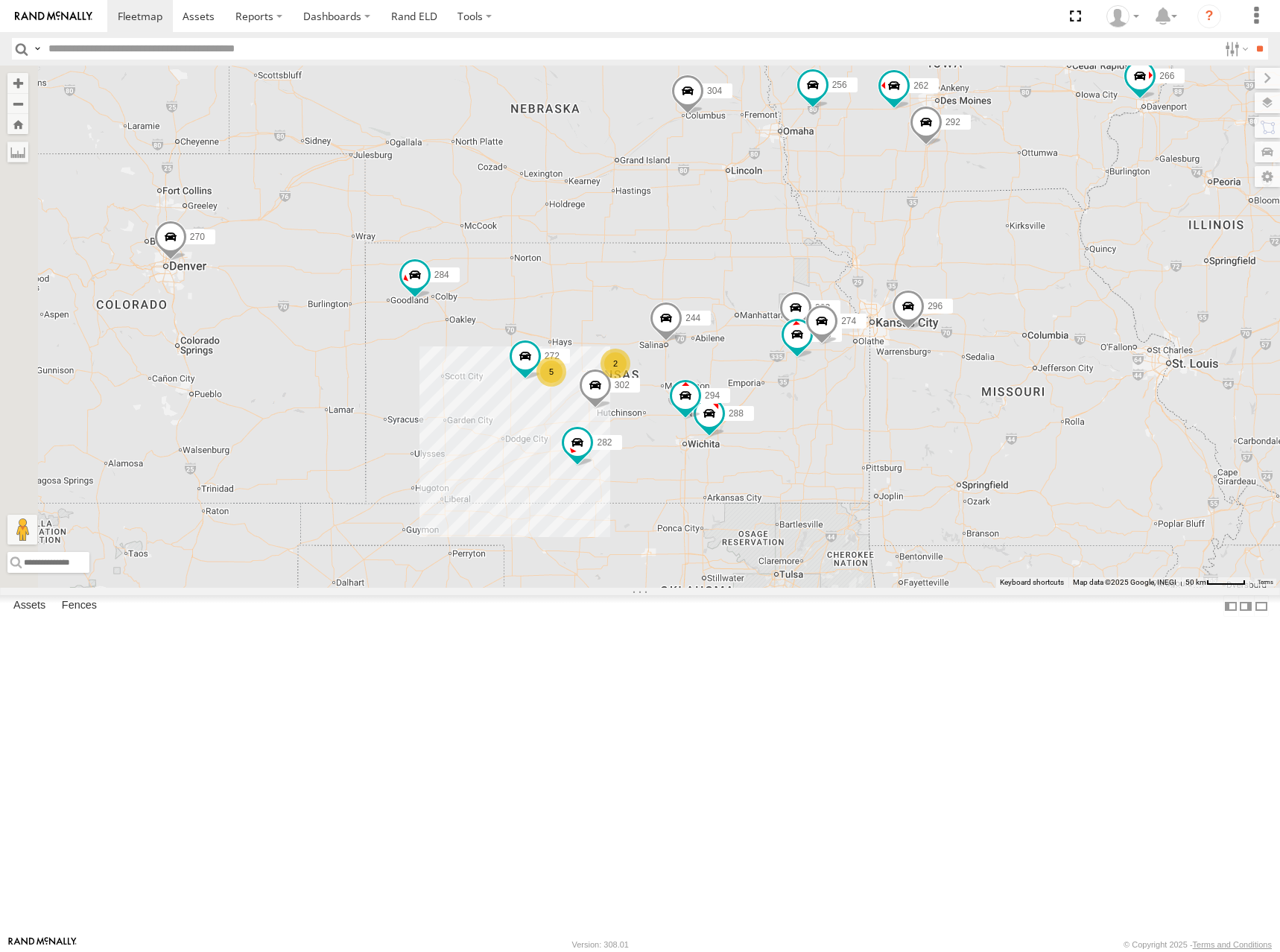
drag, startPoint x: 1033, startPoint y: 304, endPoint x: 1037, endPoint y: 313, distance: 9.8
click at [1037, 313] on div "244 298 270 256 296 304 284 302 282 266 272 232 260 274 262 292 288 294 2 5" at bounding box center [640, 326] width 1280 height 522
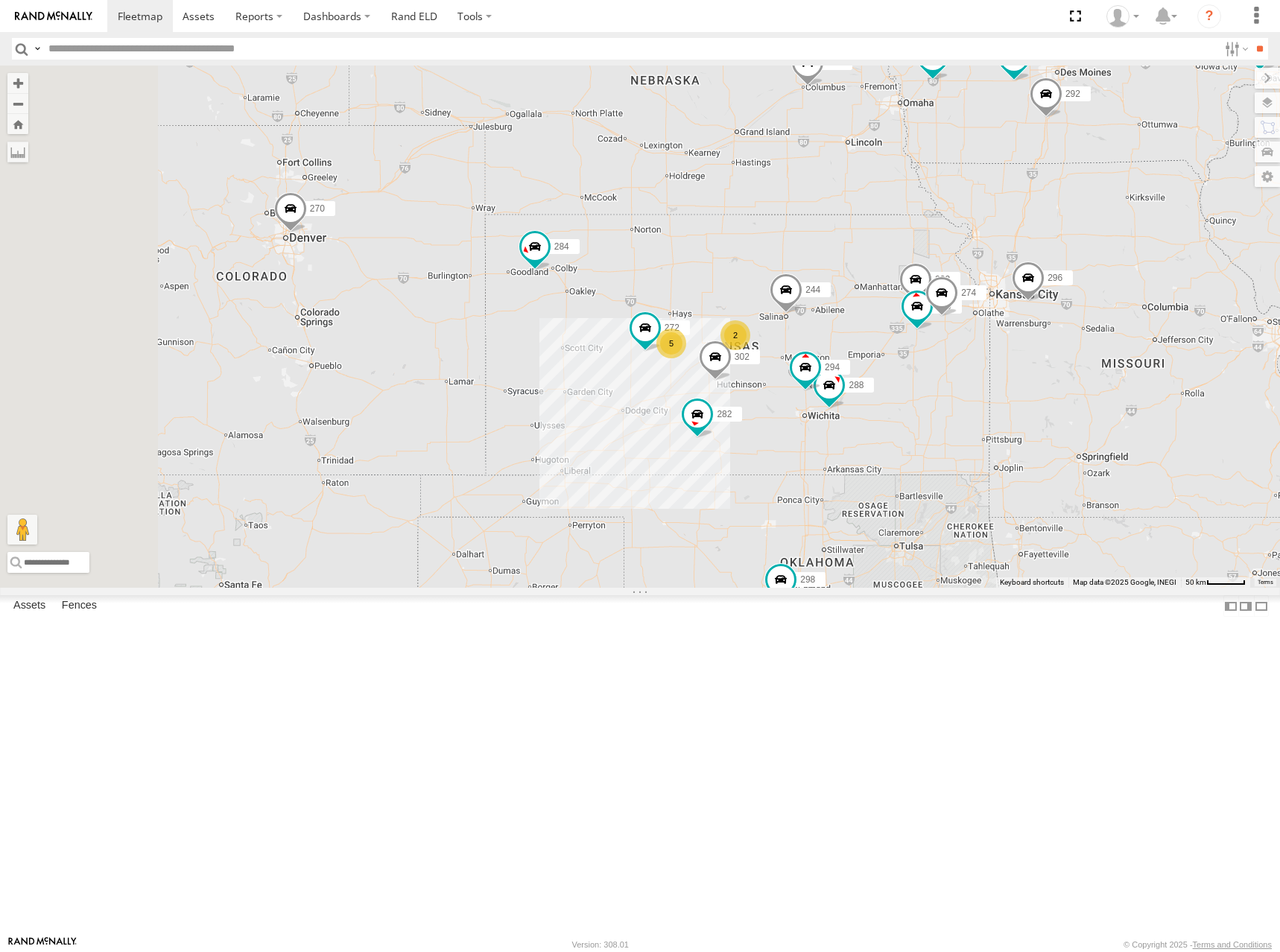
drag, startPoint x: 960, startPoint y: 389, endPoint x: 1085, endPoint y: 356, distance: 129.3
click at [1085, 356] on div "244 298 270 256 296 304 284 302 282 266 272 232 260 274 262 292 288 294 2 5" at bounding box center [640, 326] width 1280 height 522
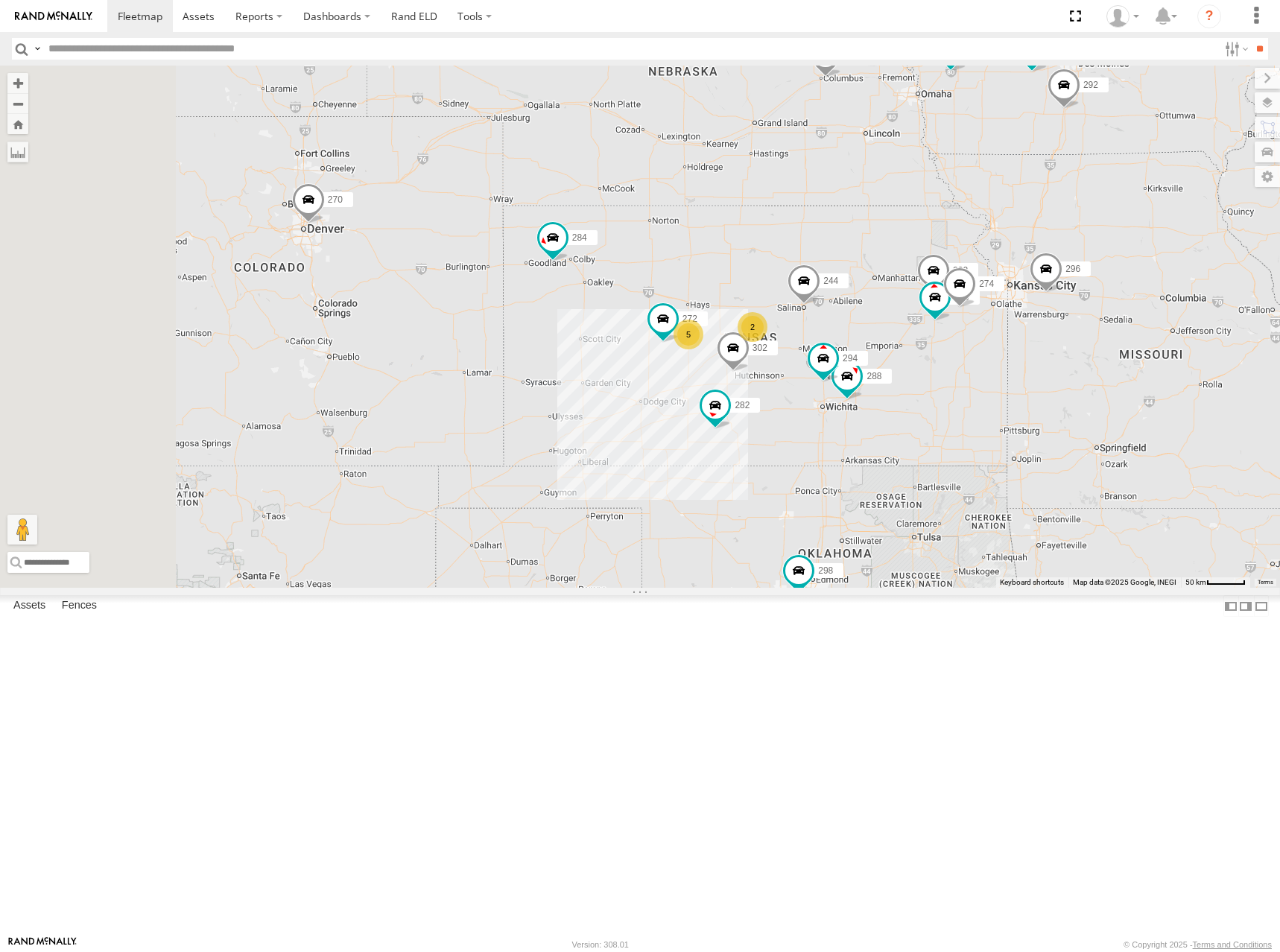
drag, startPoint x: 993, startPoint y: 382, endPoint x: 1013, endPoint y: 371, distance: 22.8
click at [1013, 371] on div "244 298 270 256 296 304 284 302 282 266 272 232 260 274 262 292 288 294 2 5" at bounding box center [640, 326] width 1280 height 522
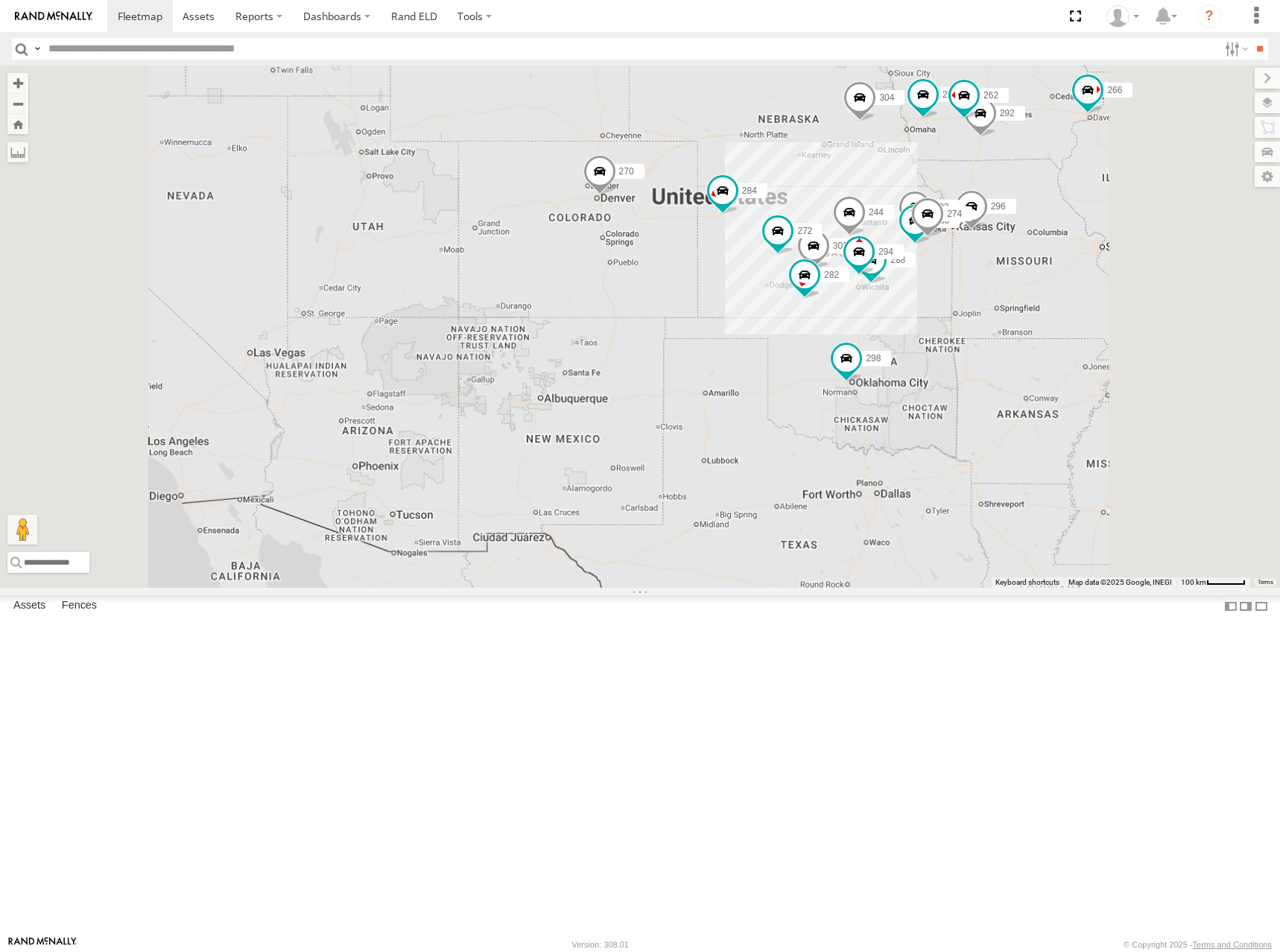
click at [1042, 348] on div "244 298 270 256 296 304 284 302 282 266 272 232 260 274 262 292 288 294" at bounding box center [640, 326] width 1280 height 522
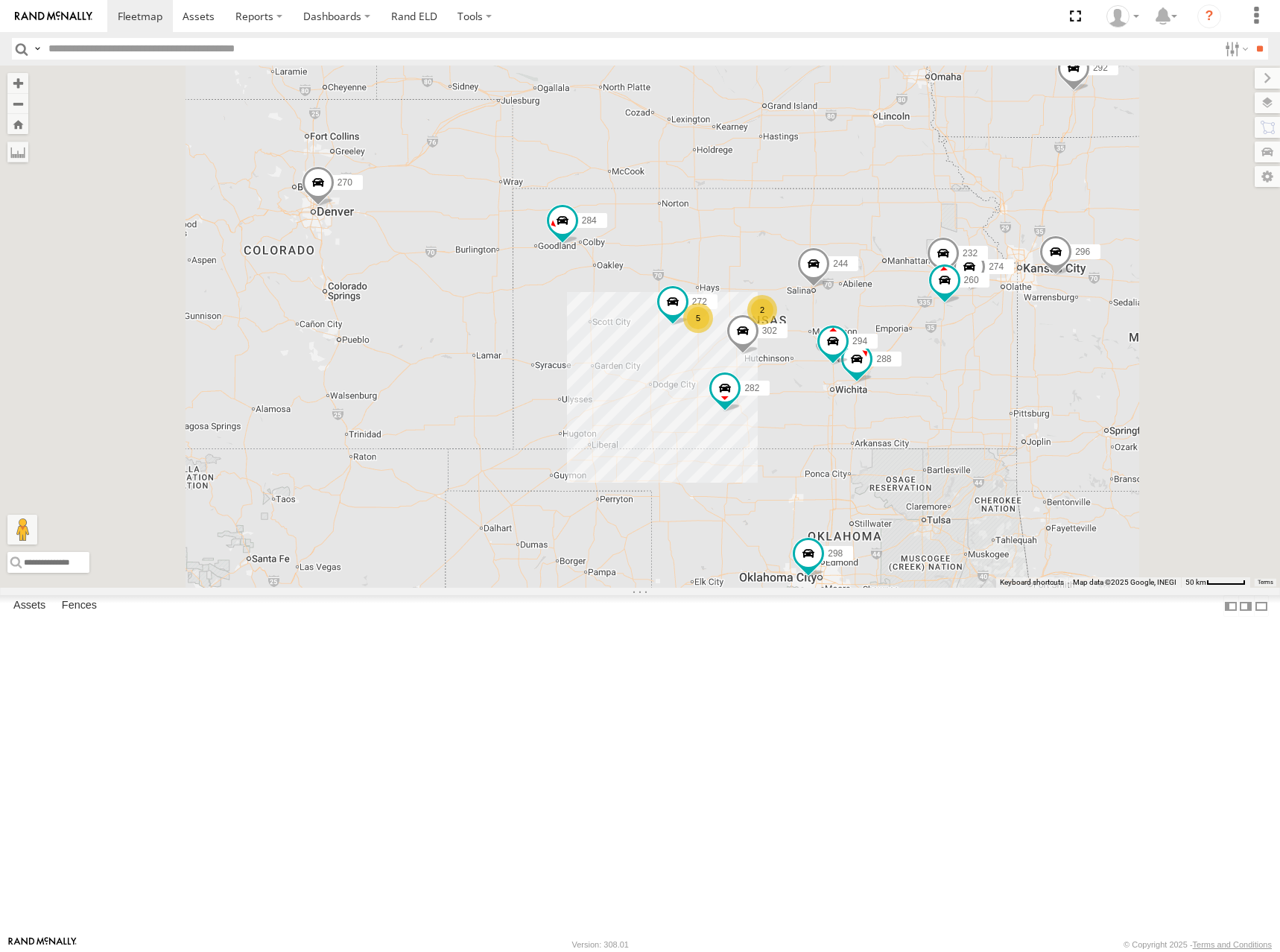
click at [1059, 334] on div "244 298 270 256 296 304 284 302 282 266 274 288 272 232 294 260 2 5 262 292" at bounding box center [640, 326] width 1280 height 522
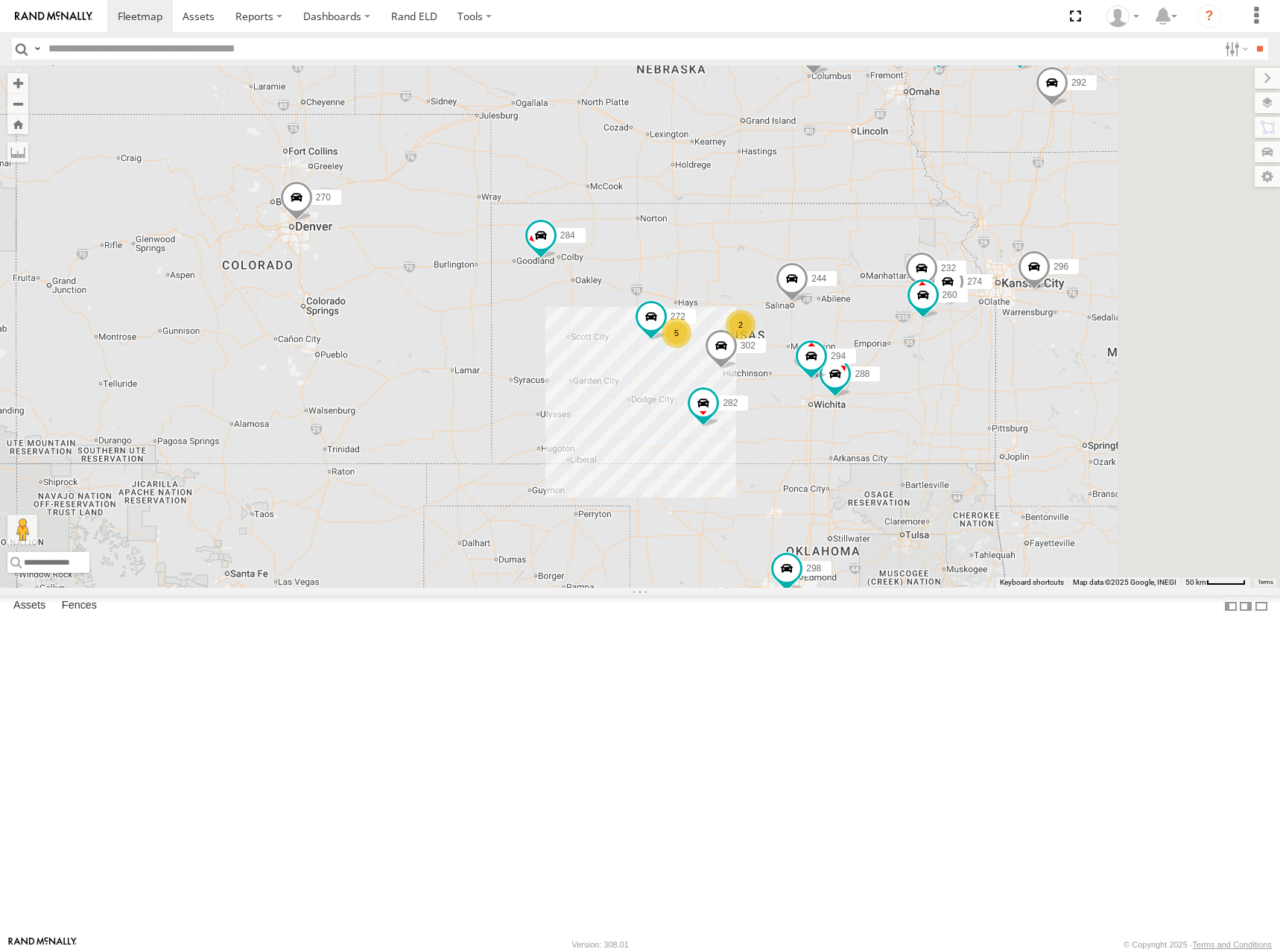
drag, startPoint x: 1051, startPoint y: 350, endPoint x: 1042, endPoint y: 360, distance: 13.5
click at [1042, 360] on div "244 298 270 256 296 304 284 302 282 266 274 288 272 232 294 260 2 5 262 292" at bounding box center [640, 326] width 1280 height 522
click at [994, 309] on div "244 298 270 256 296 304 284 302 282 266 274 288 272 232 294 260 2 5 262 292" at bounding box center [640, 326] width 1280 height 522
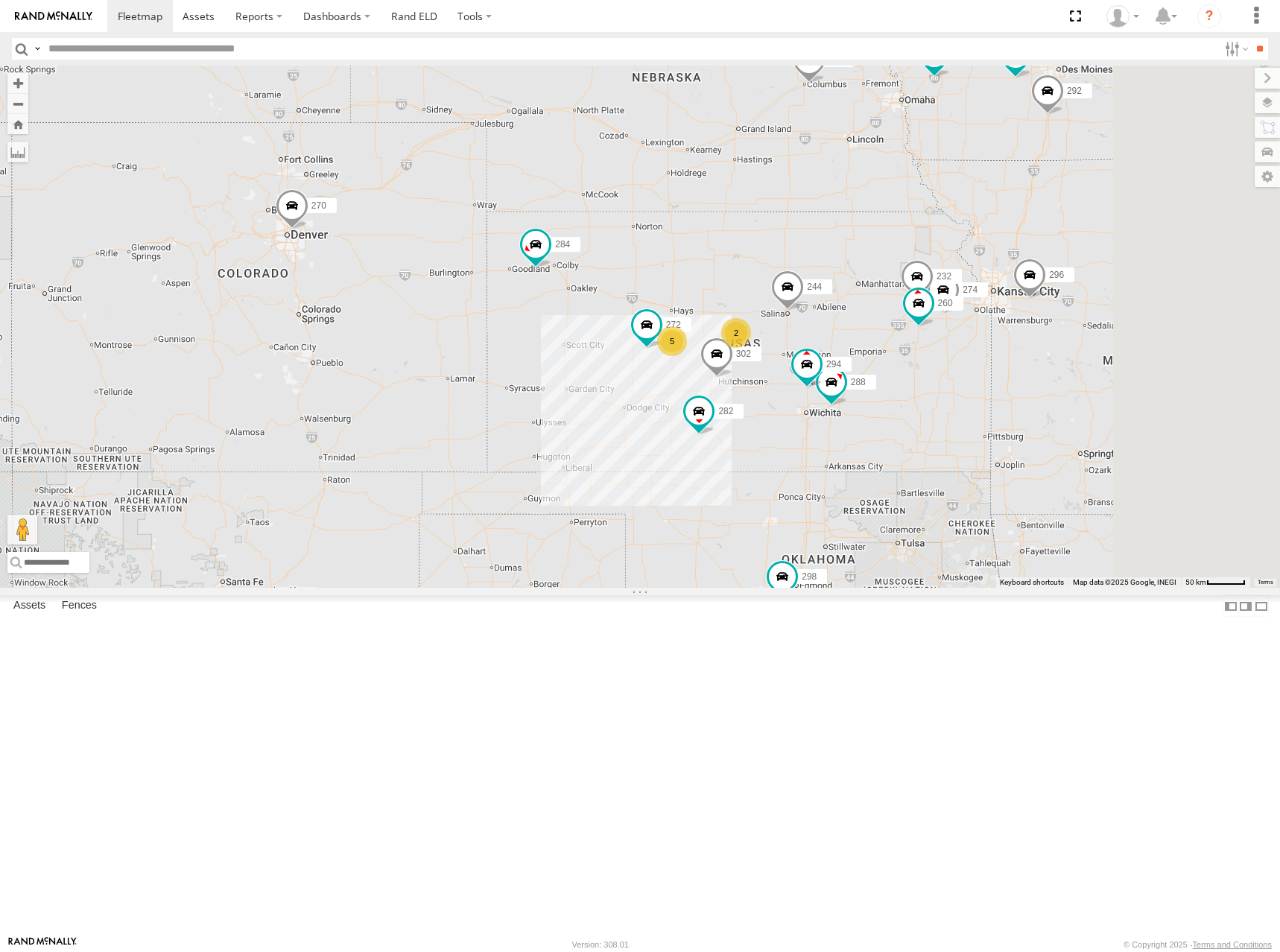
drag, startPoint x: 1016, startPoint y: 299, endPoint x: 1006, endPoint y: 313, distance: 17.2
click at [1006, 313] on div "244 298 270 256 296 304 284 302 282 266 274 288 272 232 294 260 2 5 262 292" at bounding box center [640, 326] width 1280 height 522
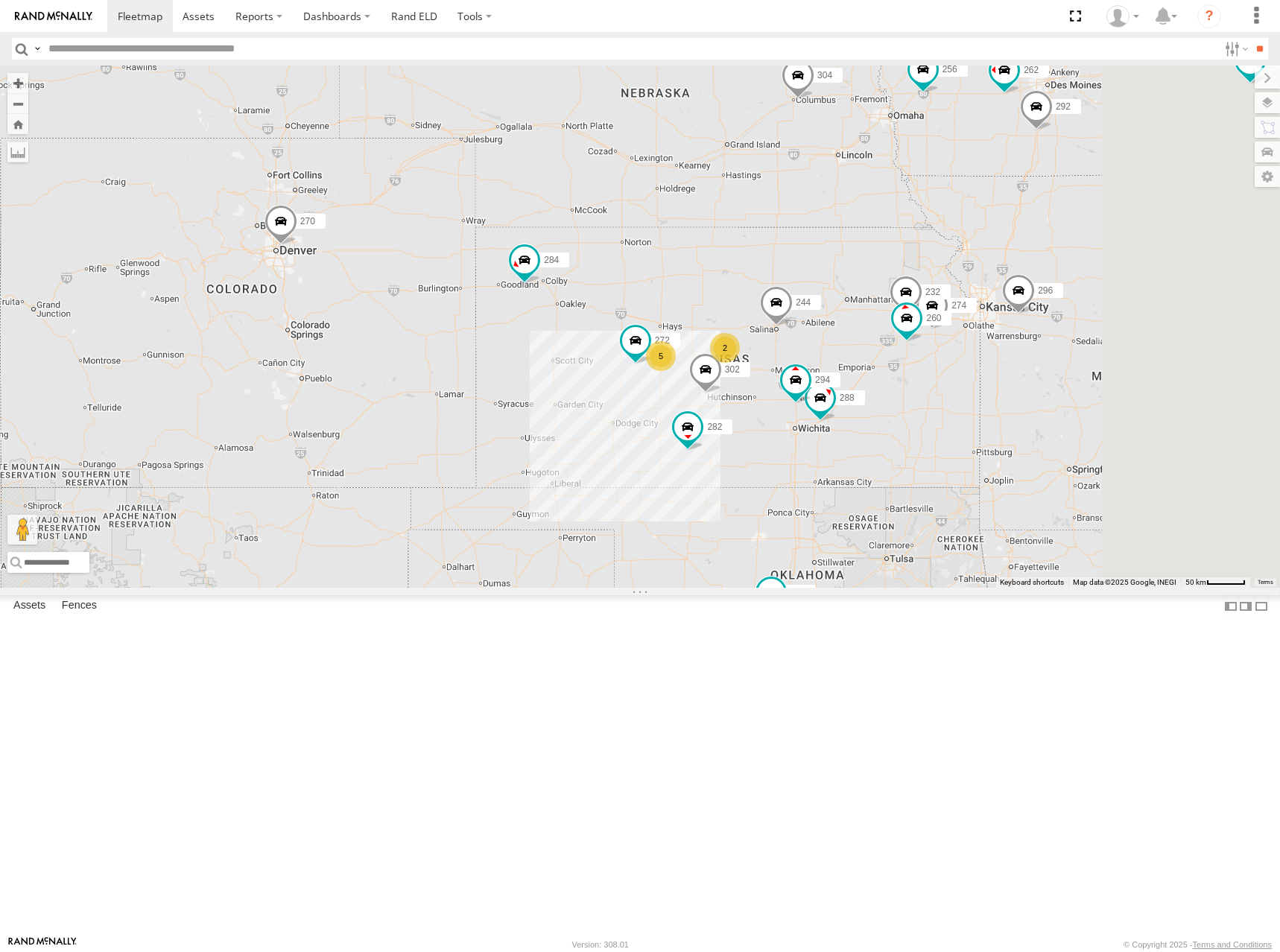
drag, startPoint x: 933, startPoint y: 365, endPoint x: 892, endPoint y: 374, distance: 42.0
click at [892, 374] on div "244 298 270 256 296 304 284 302 282 266 274 288 272 232 294 260 2 5 262 292" at bounding box center [640, 326] width 1280 height 522
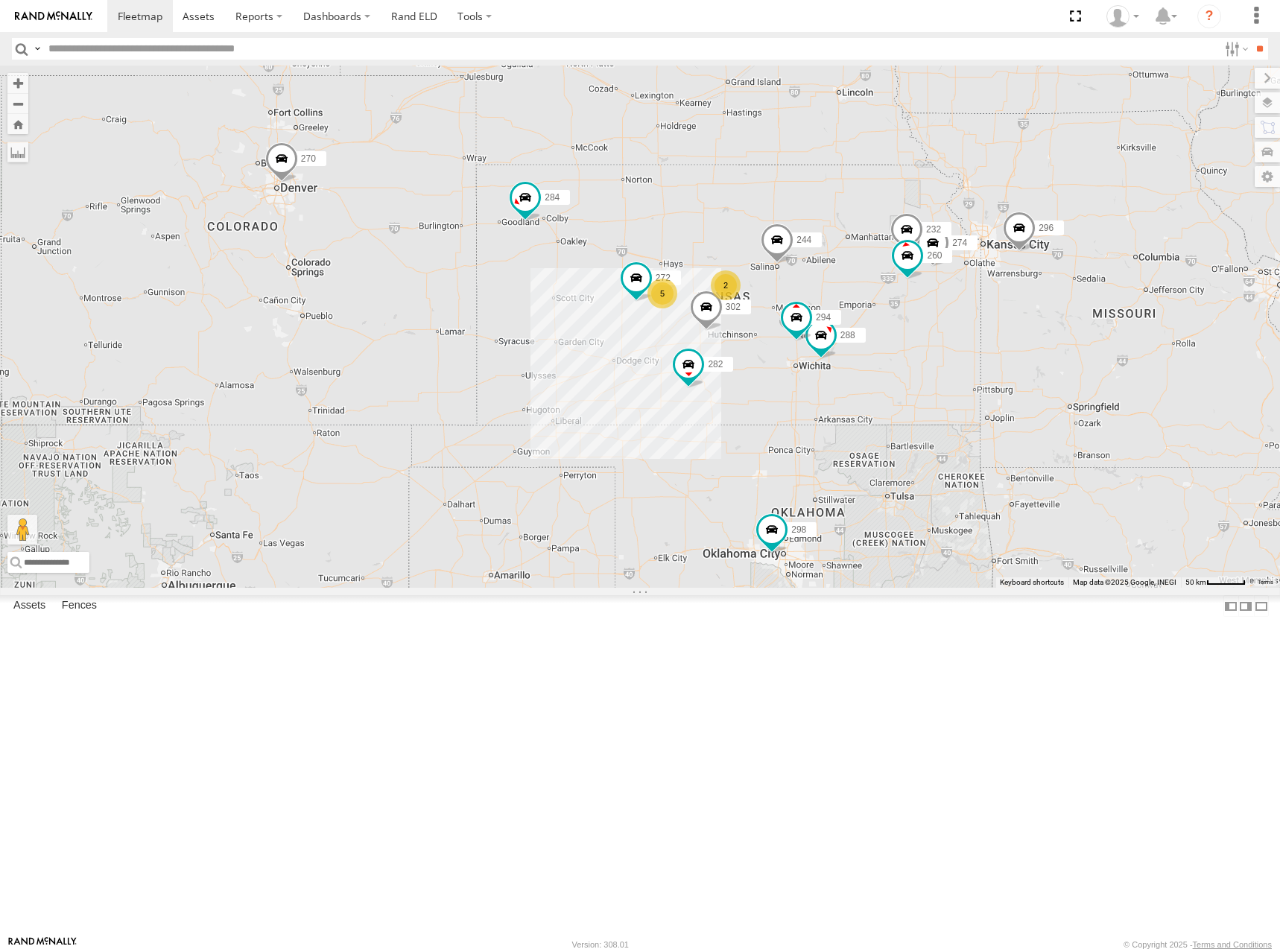
drag, startPoint x: 979, startPoint y: 361, endPoint x: 1022, endPoint y: 283, distance: 89.1
click at [1022, 283] on div "244 298 270 256 296 304 284 302 282 266 274 288 272 232 294 260 2 5 262 292" at bounding box center [640, 326] width 1280 height 522
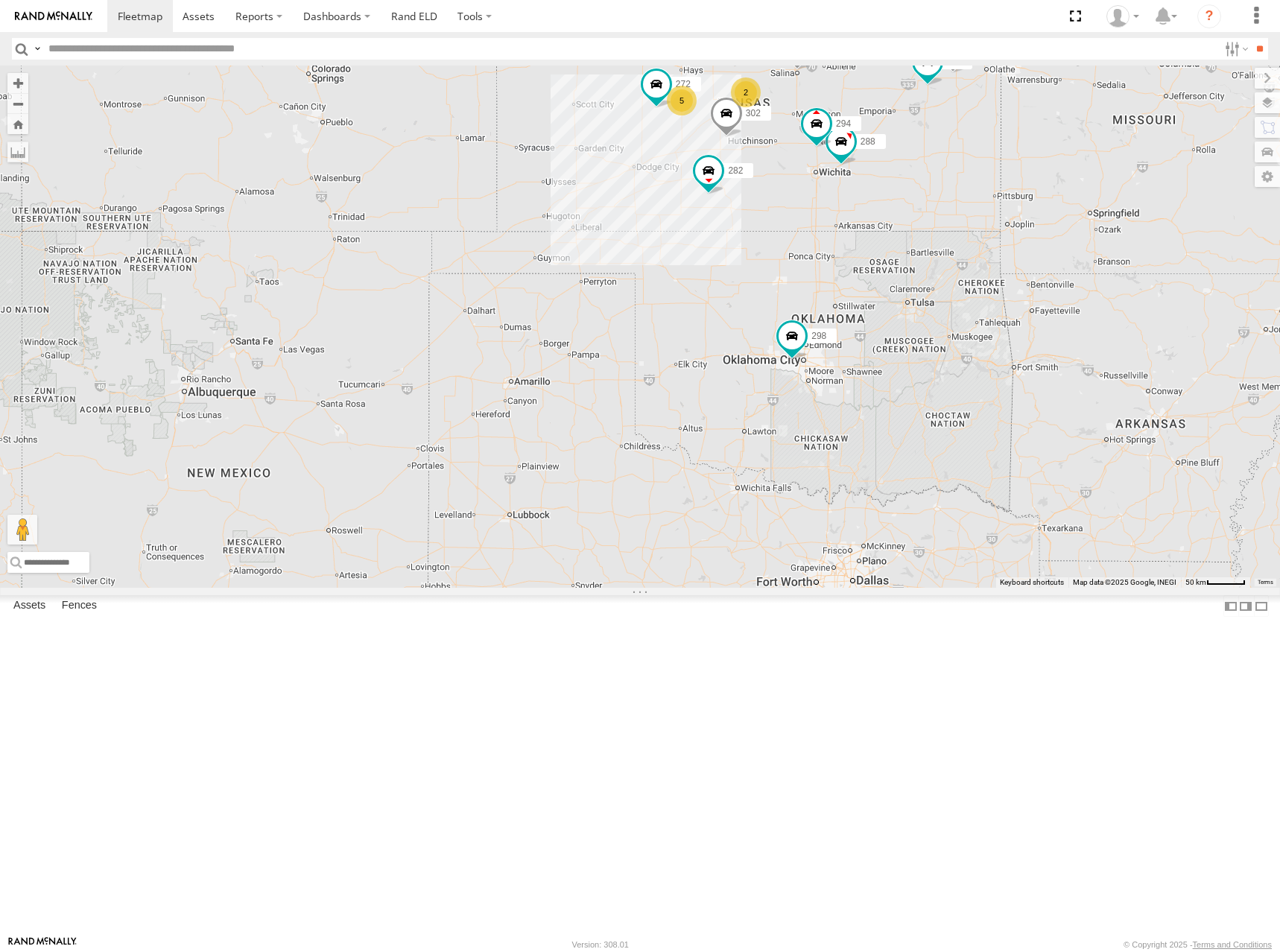
drag, startPoint x: 1099, startPoint y: 612, endPoint x: 1110, endPoint y: 426, distance: 186.3
click at [1110, 426] on div "244 298 270 256 296 304 284 302 282 266 274 288 272 232 294 260 2 5 262 292" at bounding box center [640, 326] width 1280 height 522
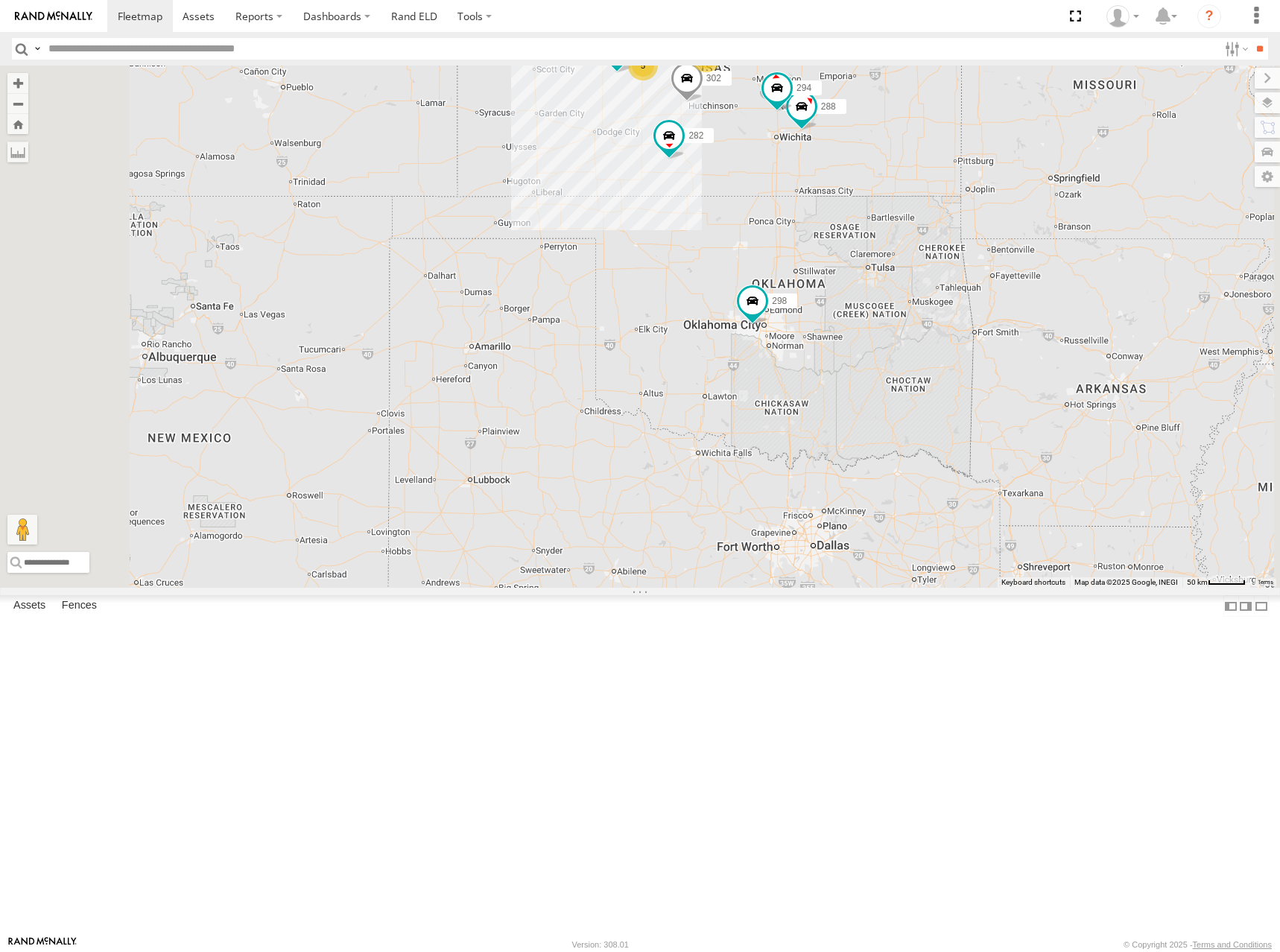
drag, startPoint x: 1086, startPoint y: 371, endPoint x: 1070, endPoint y: 404, distance: 36.7
click at [1070, 404] on div "244 298 270 256 296 304 284 302 282 266 274 288 272 232 294 260 262 292 2 5" at bounding box center [640, 326] width 1280 height 522
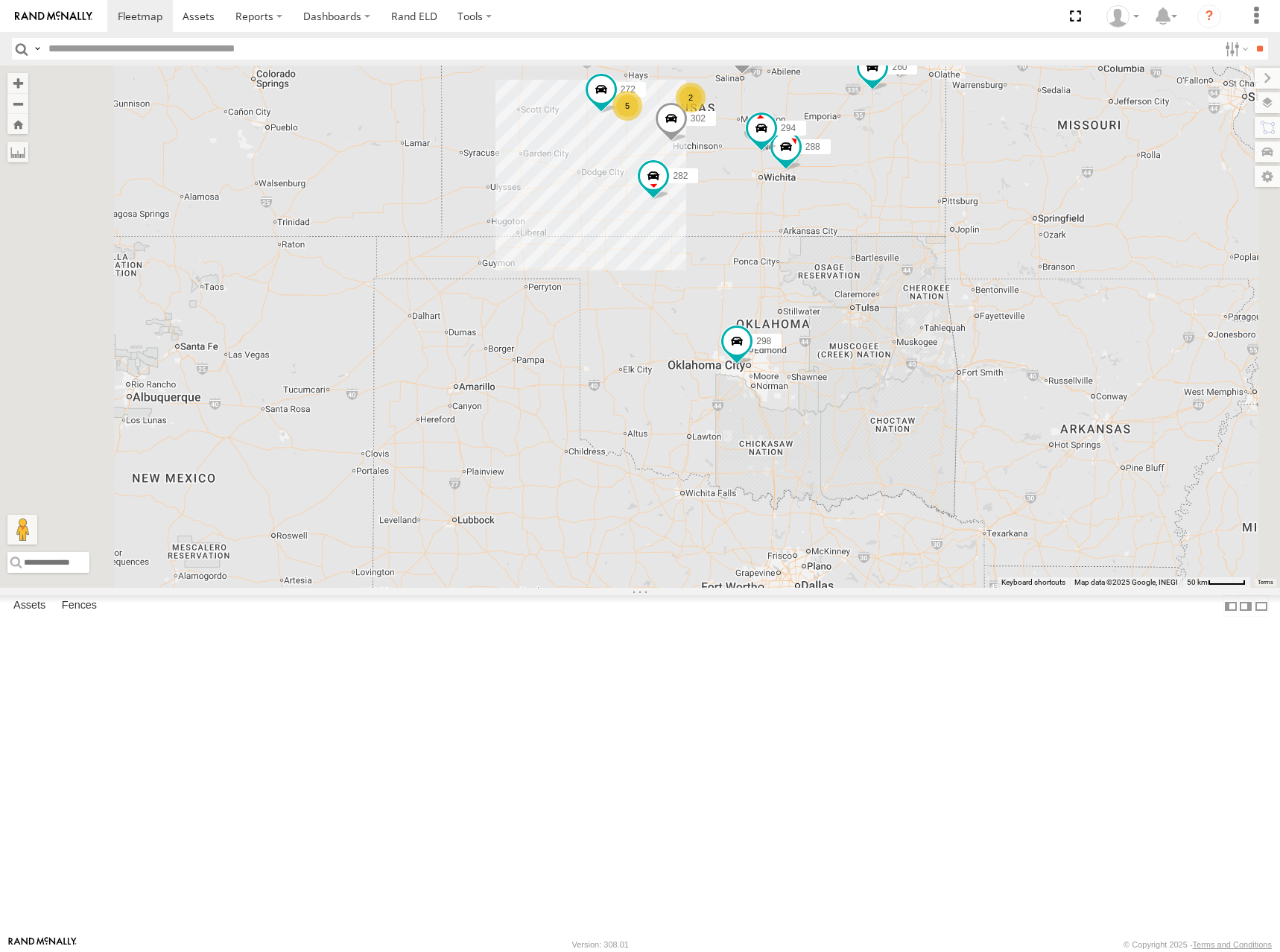
drag, startPoint x: 1067, startPoint y: 336, endPoint x: 1077, endPoint y: 383, distance: 48.1
click at [1077, 383] on div "244 298 270 256 296 304 284 302 282 266 274 288 272 232 294 260 262 292 2 5" at bounding box center [640, 326] width 1280 height 522
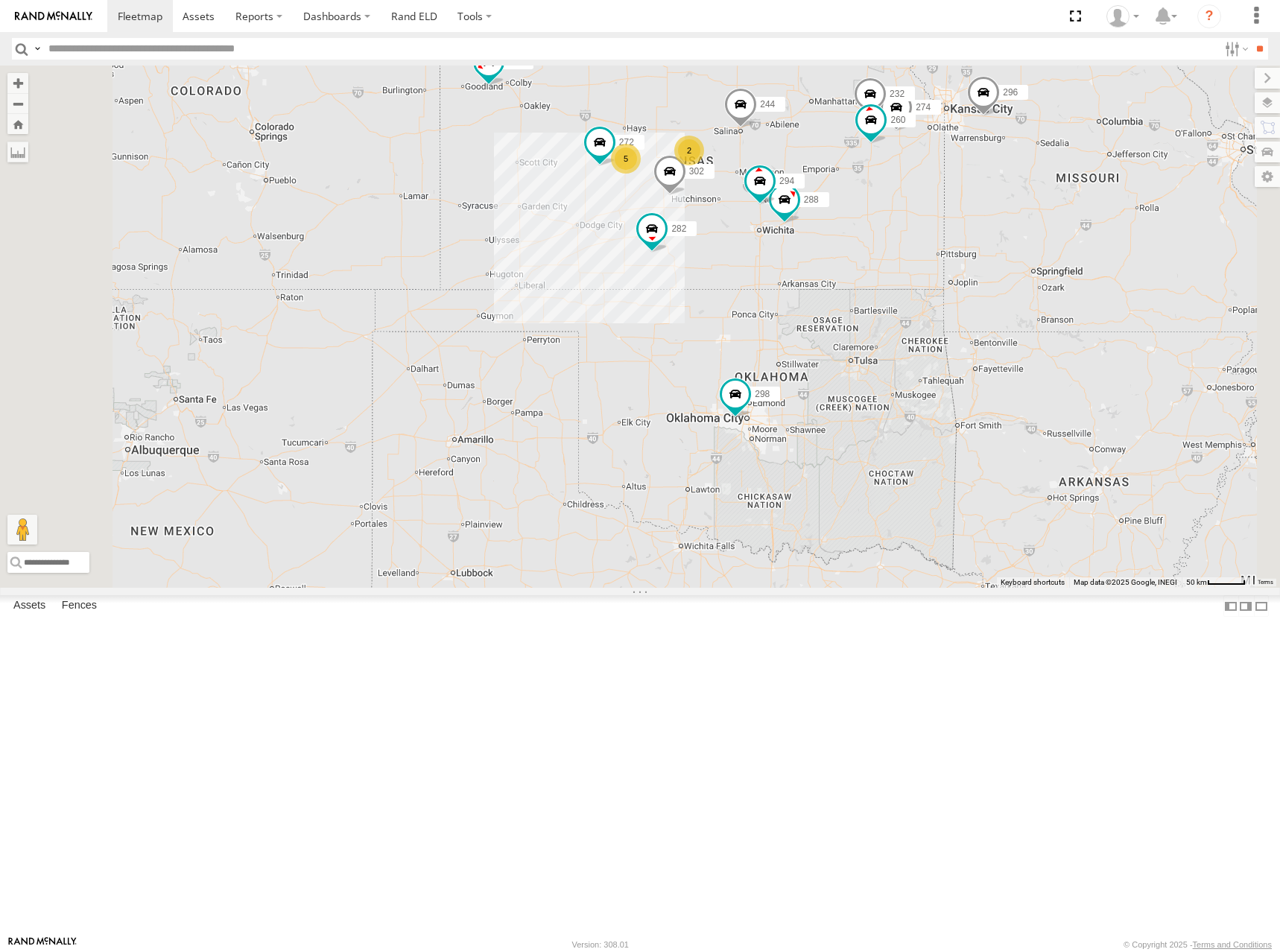
click at [1092, 383] on div "244 298 270 256 296 304 284 302 282 266 274 288 272 232 294 260 262 292 2 5" at bounding box center [640, 326] width 1280 height 522
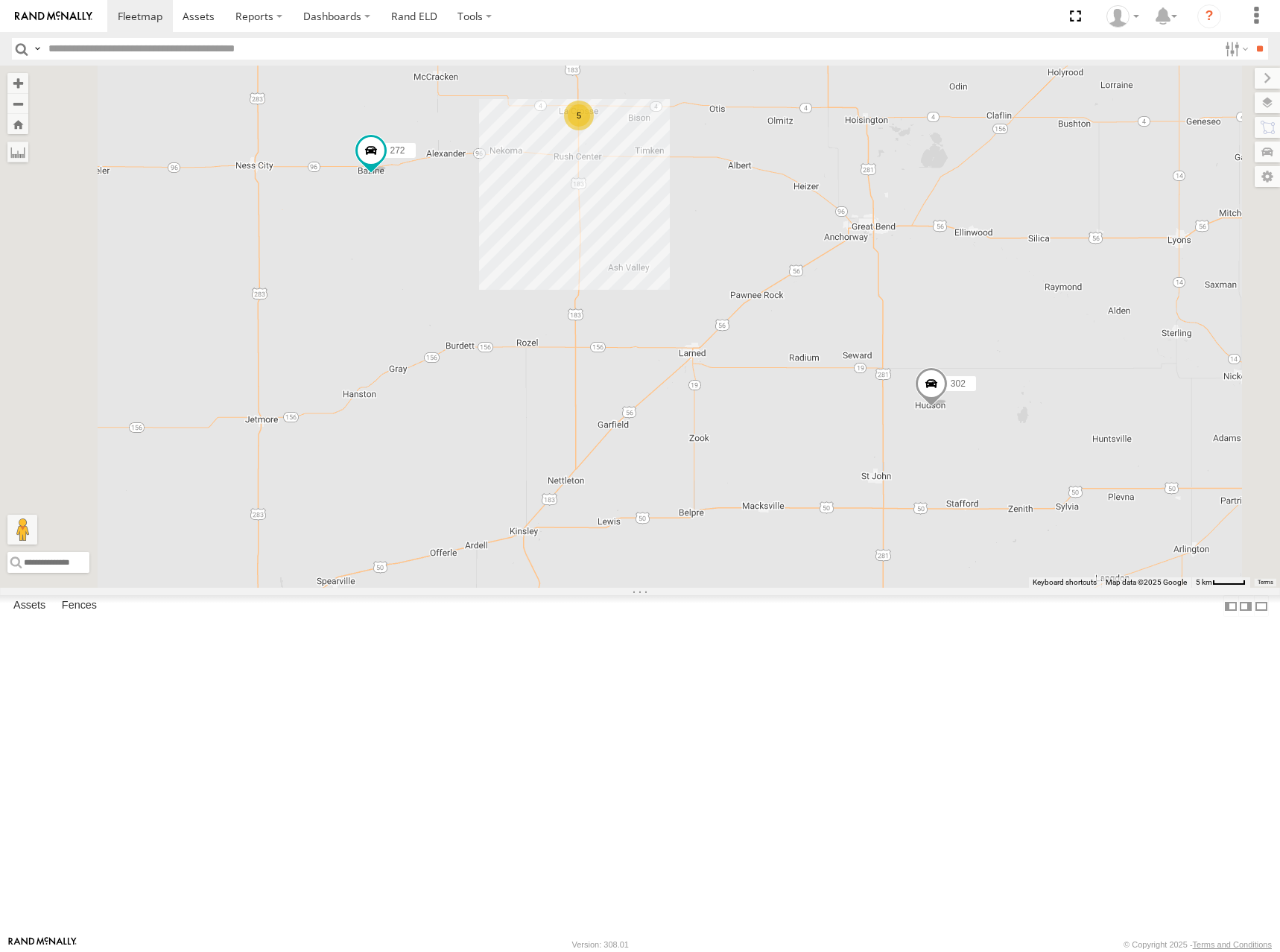
drag, startPoint x: 842, startPoint y: 370, endPoint x: 847, endPoint y: 533, distance: 163.1
click at [847, 533] on div "244 298 270 256 296 304 284 302 282 266 274 288 272 232 294 260 262 292 300 278…" at bounding box center [640, 326] width 1280 height 522
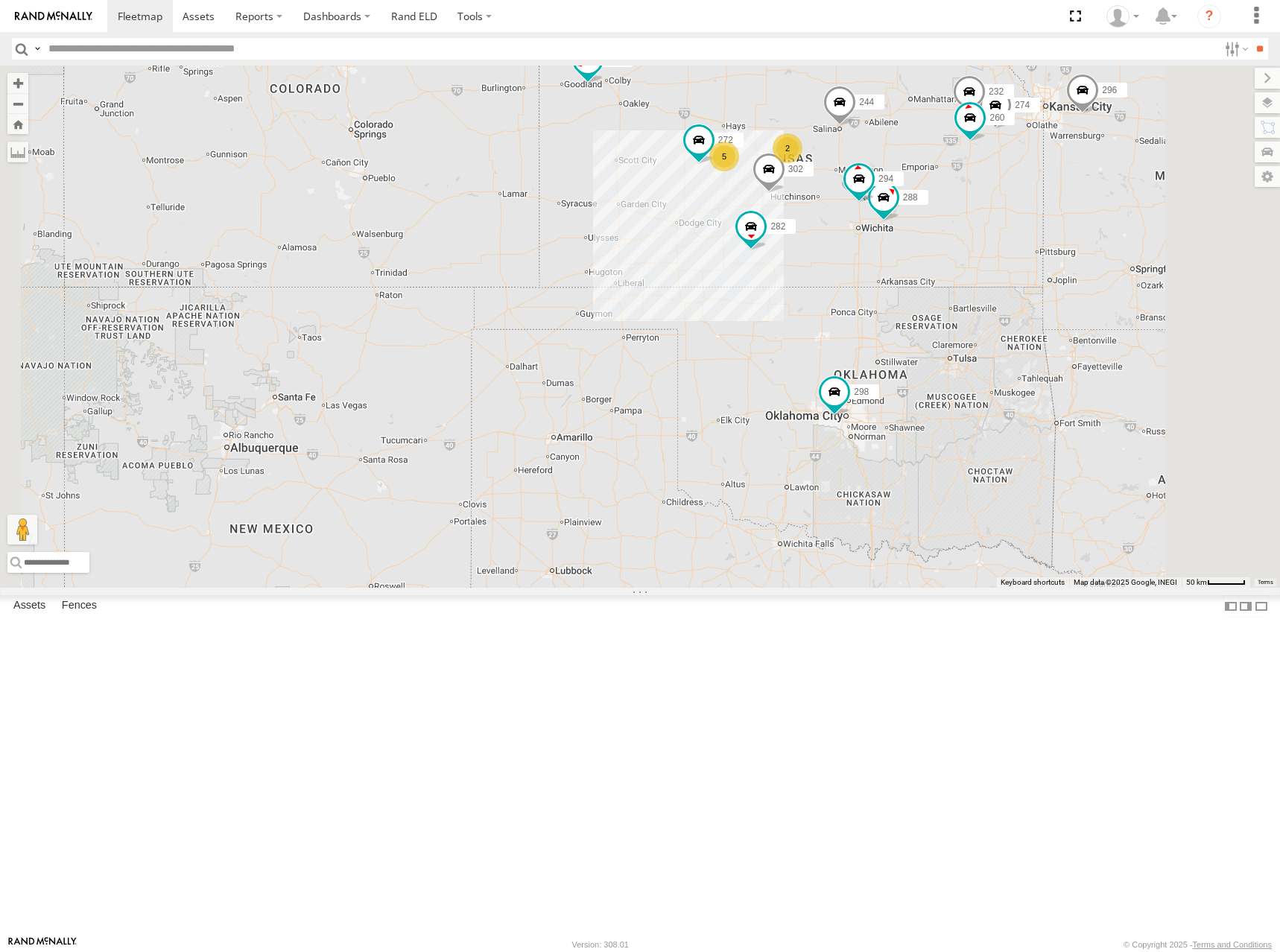
drag, startPoint x: 1078, startPoint y: 230, endPoint x: 1072, endPoint y: 245, distance: 16.2
click at [1072, 245] on div "244 298 270 256 296 304 284 302 282 266 274 288 272 232 294 260 262 292 2 5" at bounding box center [640, 326] width 1280 height 522
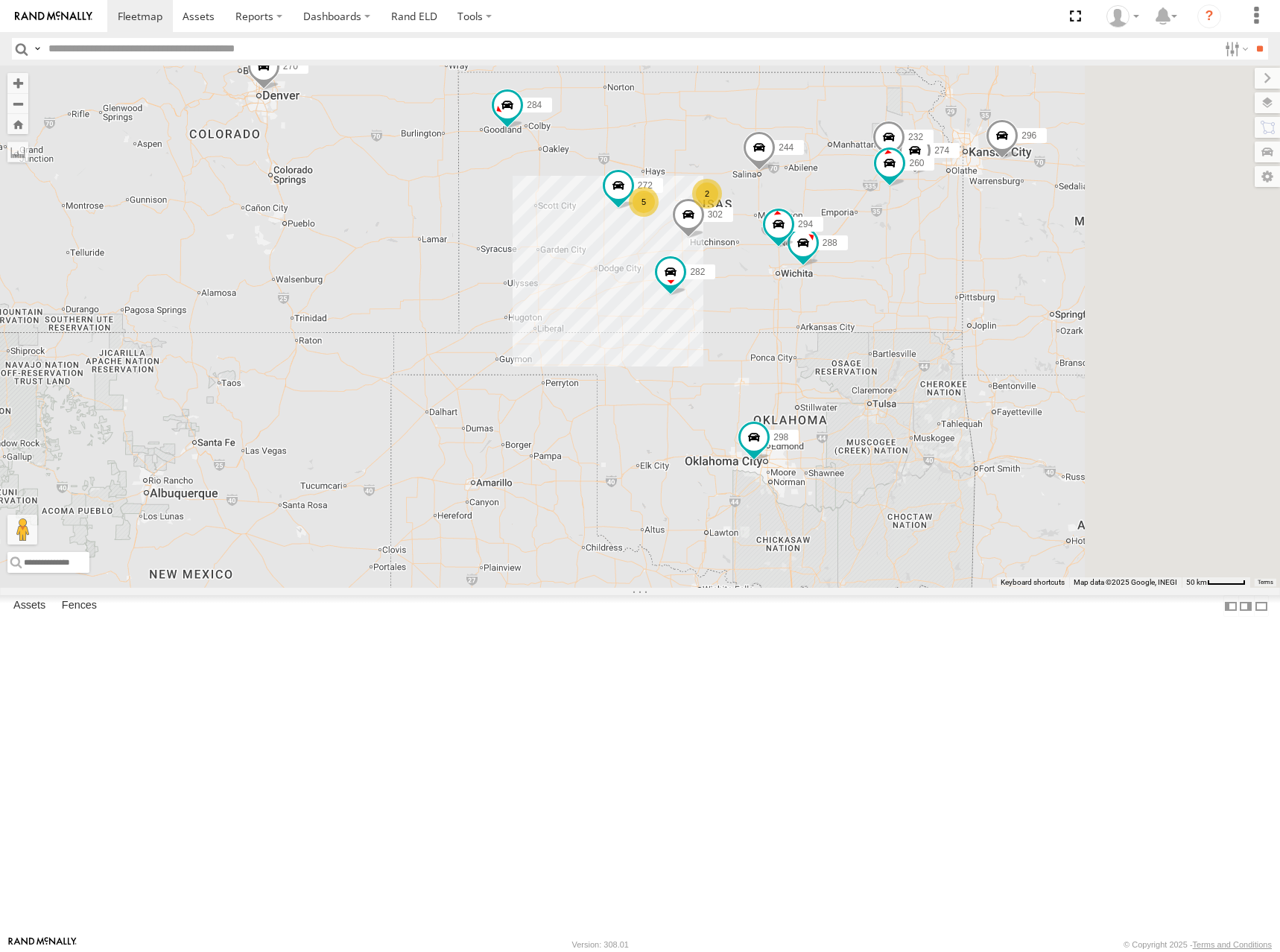
drag, startPoint x: 1028, startPoint y: 248, endPoint x: 949, endPoint y: 281, distance: 85.6
click at [949, 281] on div "244 298 270 256 296 304 284 302 282 266 274 288 272 232 294 260 262 292 2 5" at bounding box center [640, 326] width 1280 height 522
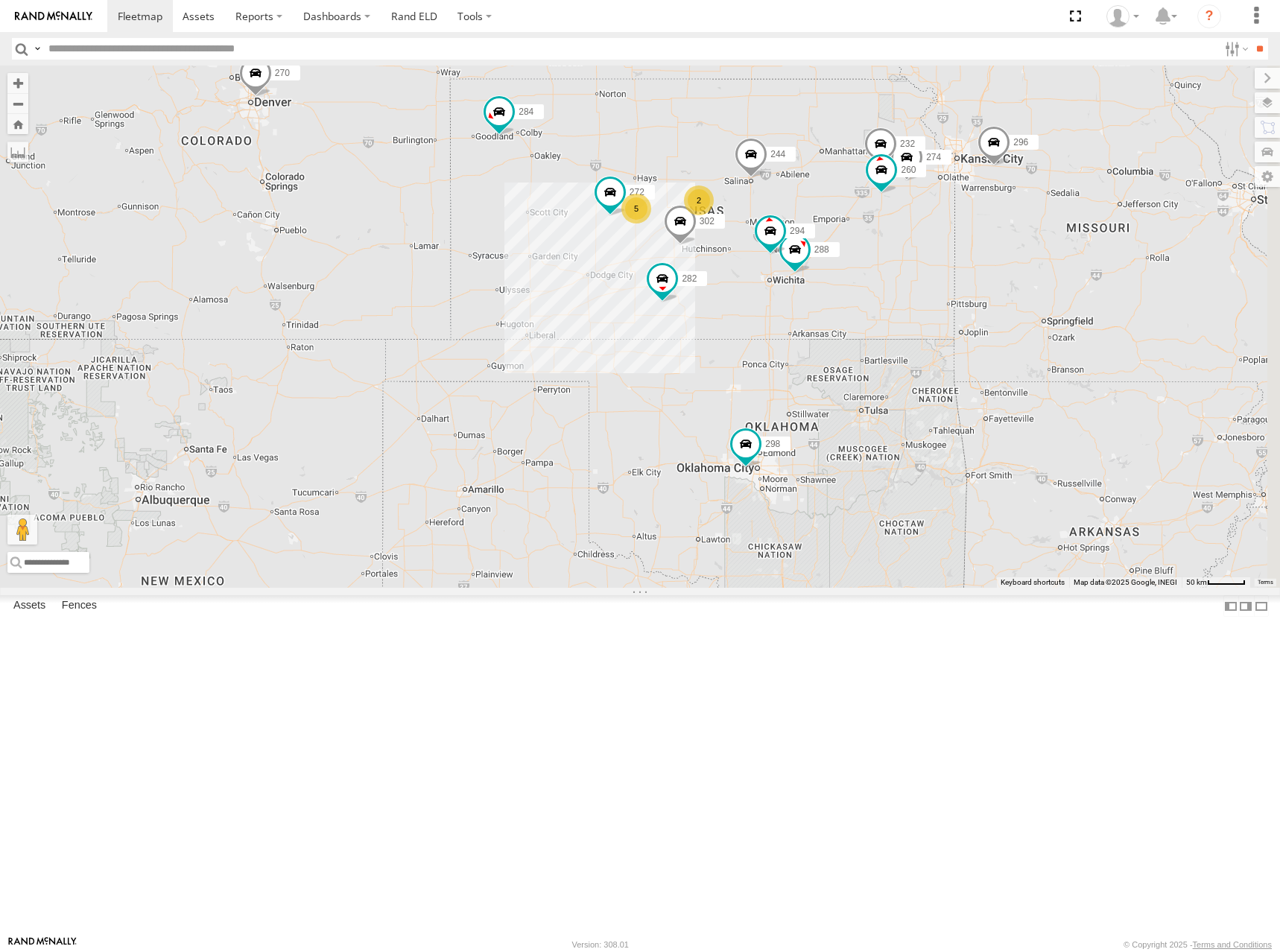
click at [1006, 275] on div "244 298 270 256 296 304 284 302 282 266 274 288 272 232 294 260 262 292 2 5" at bounding box center [640, 326] width 1280 height 522
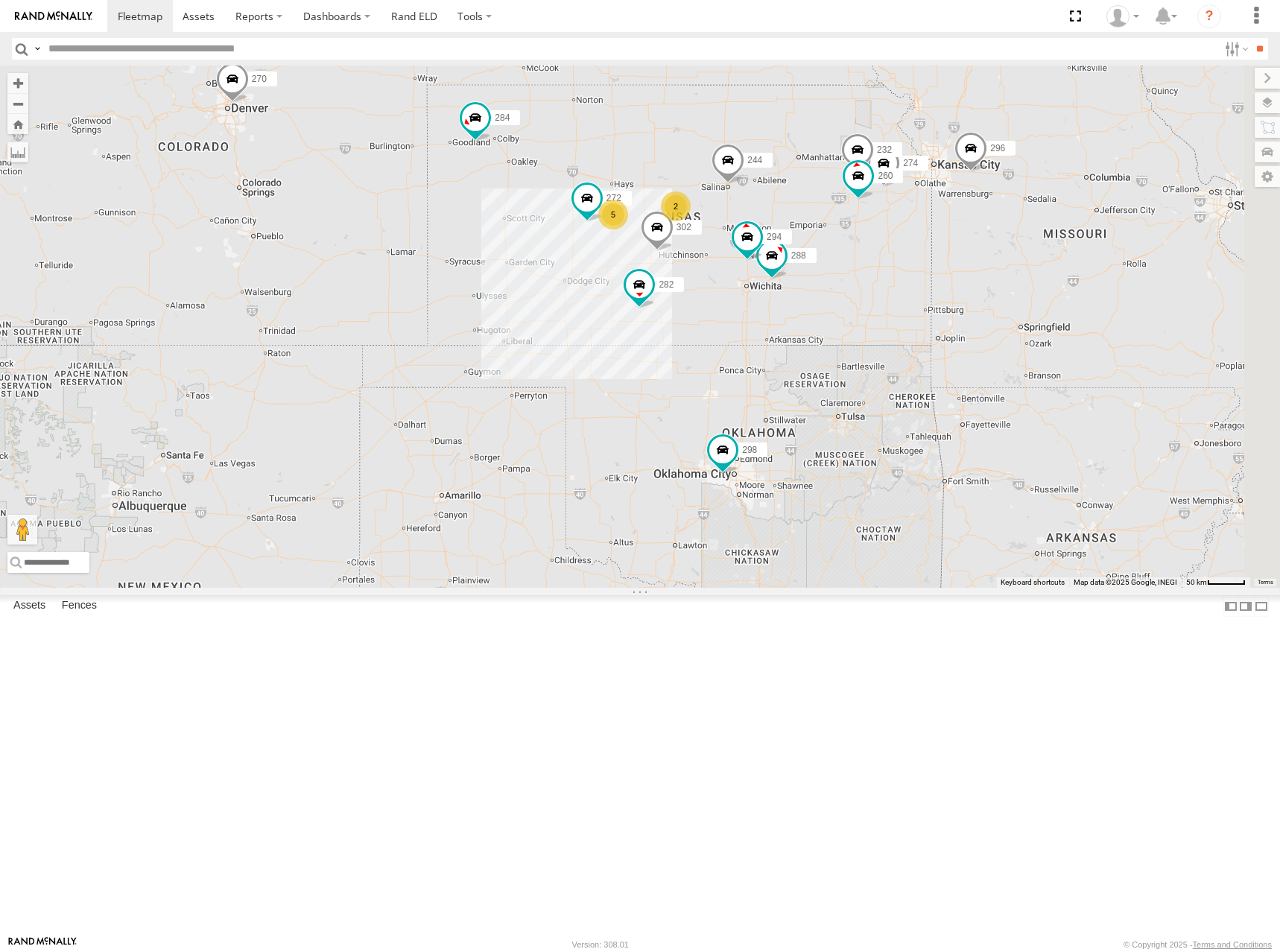
drag, startPoint x: 979, startPoint y: 271, endPoint x: 957, endPoint y: 273, distance: 22.1
click at [957, 273] on div "244 298 270 256 296 304 284 302 282 266 274 288 272 232 294 260 262 292 2 5" at bounding box center [640, 326] width 1280 height 522
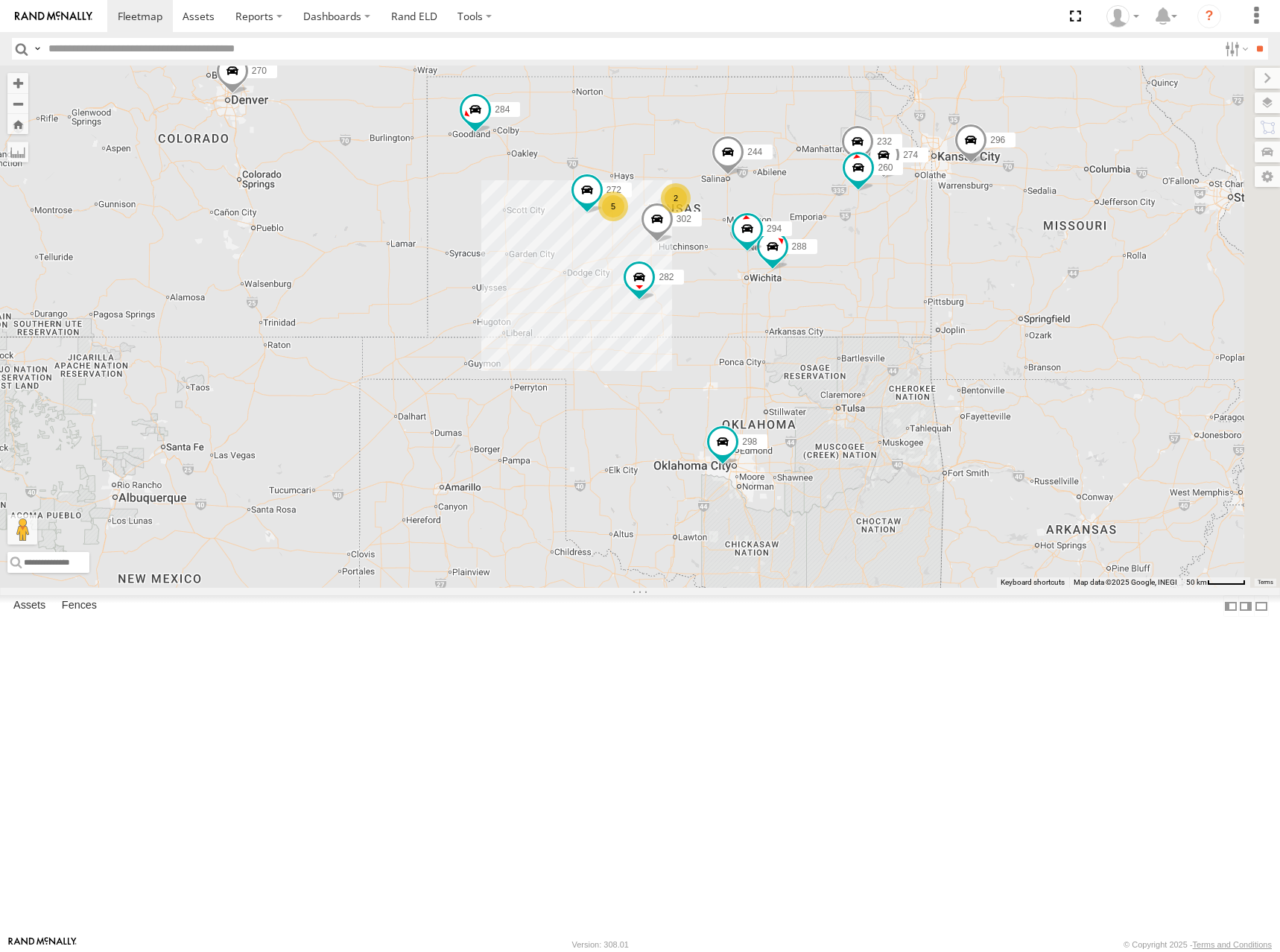
click at [942, 278] on div "244 298 270 256 296 304 284 302 282 266 274 288 272 232 294 260 262 292 2 5" at bounding box center [640, 326] width 1280 height 522
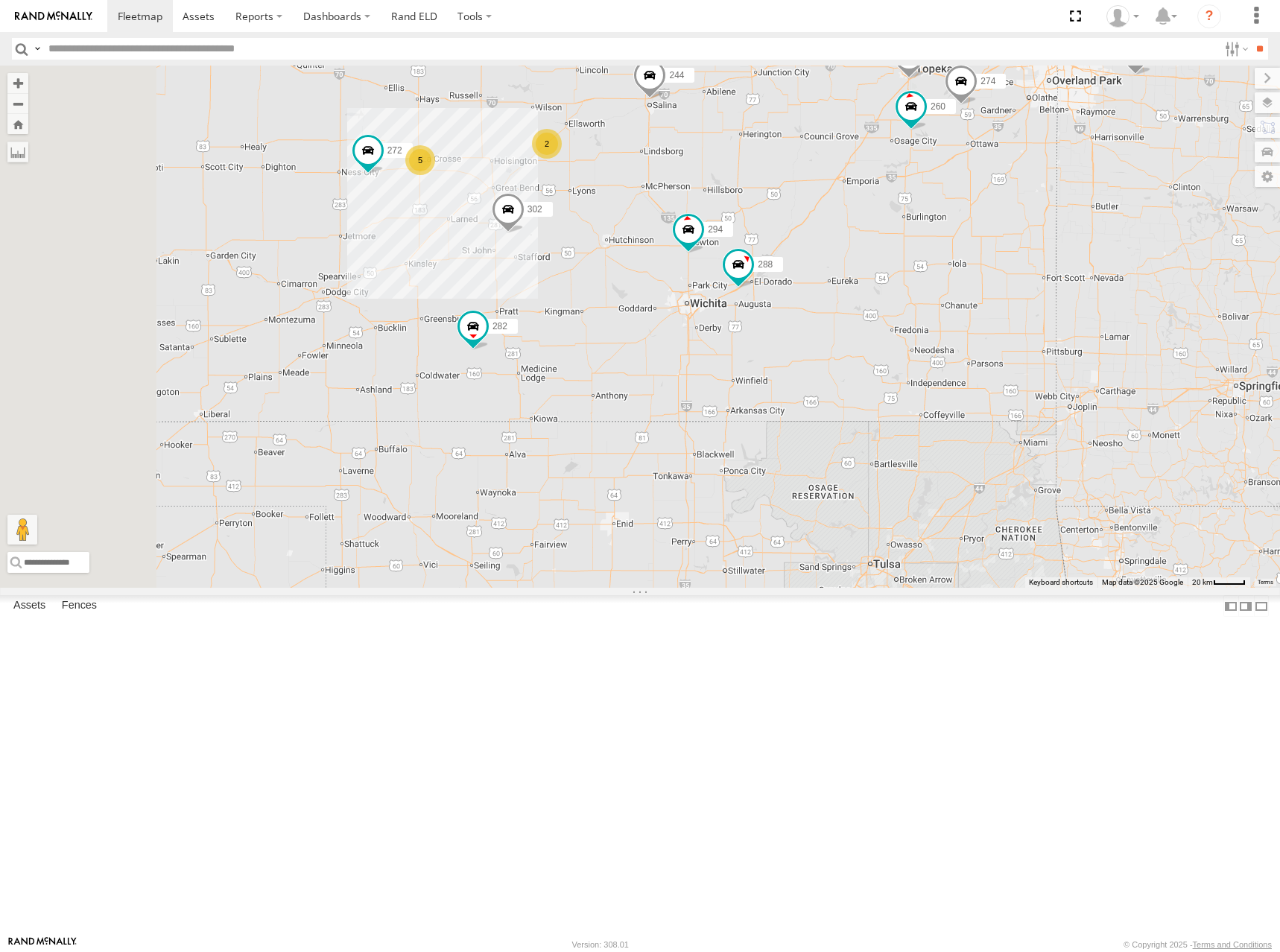
drag, startPoint x: 970, startPoint y: 390, endPoint x: 1007, endPoint y: 390, distance: 37.0
click at [1007, 390] on div "244 298 270 256 296 304 284 302 282 266 274 288 272 232 294 260 262 292 2 5" at bounding box center [640, 326] width 1280 height 522
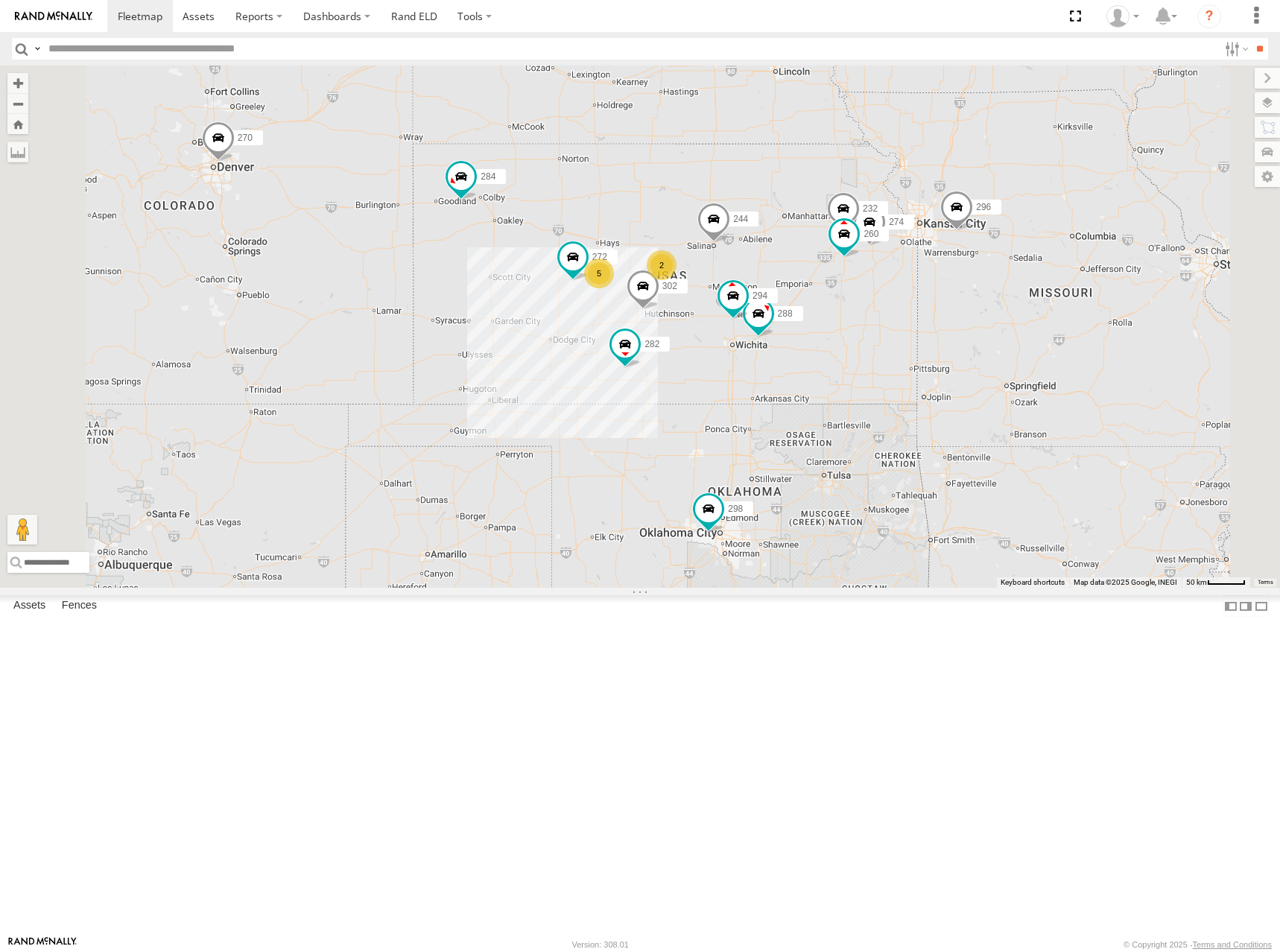
drag, startPoint x: 1032, startPoint y: 227, endPoint x: 996, endPoint y: 315, distance: 95.1
click at [996, 315] on div "244 298 270 256 296 304 284 302 282 266 274 288 272 232 294 260 262 292 2 5" at bounding box center [640, 326] width 1280 height 522
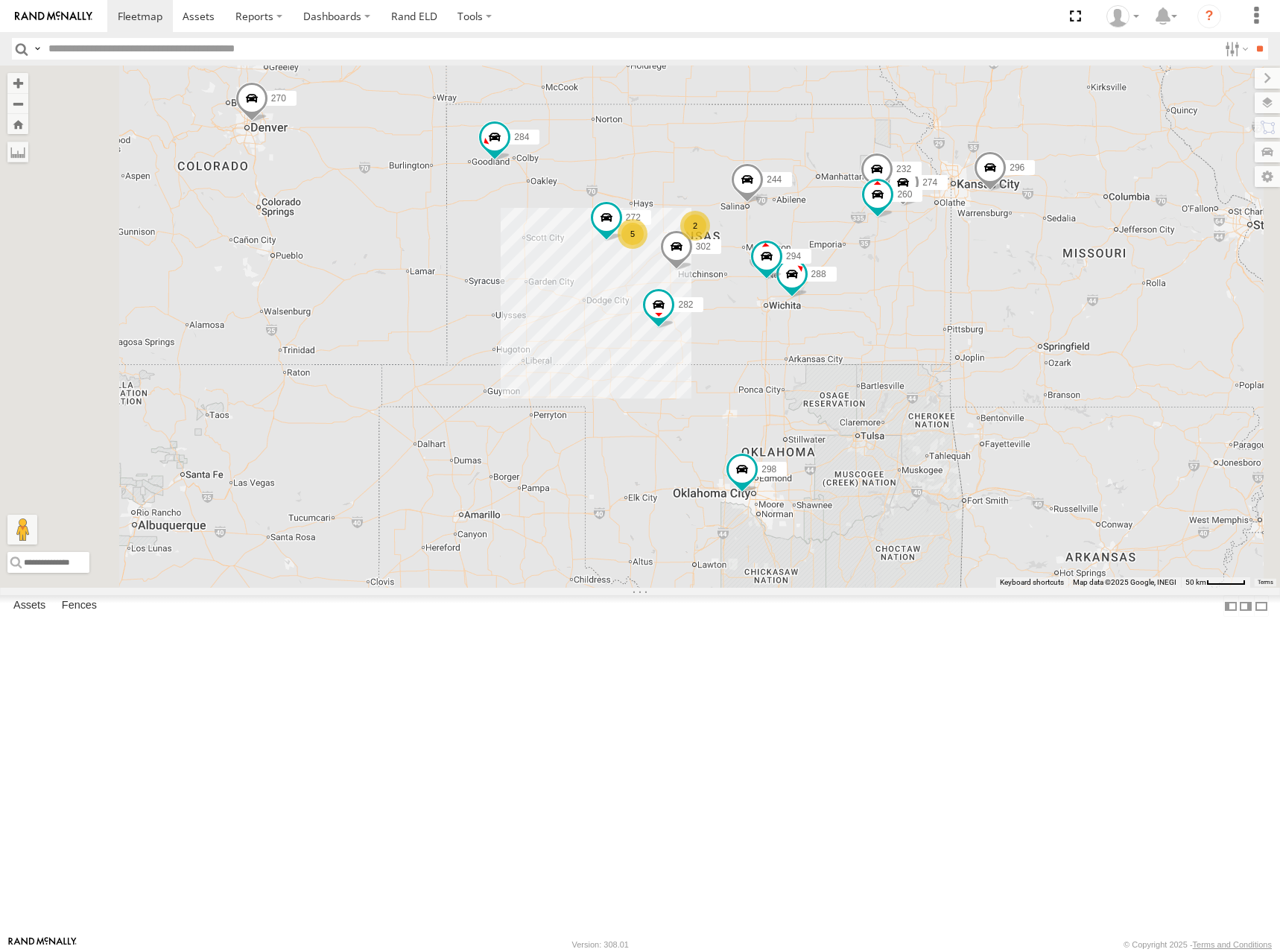
drag, startPoint x: 994, startPoint y: 351, endPoint x: 1031, endPoint y: 303, distance: 60.6
click at [1031, 303] on div "244 298 270 256 296 304 284 302 282 266 274 288 272 232 294 260 262 292 2 5" at bounding box center [640, 326] width 1280 height 522
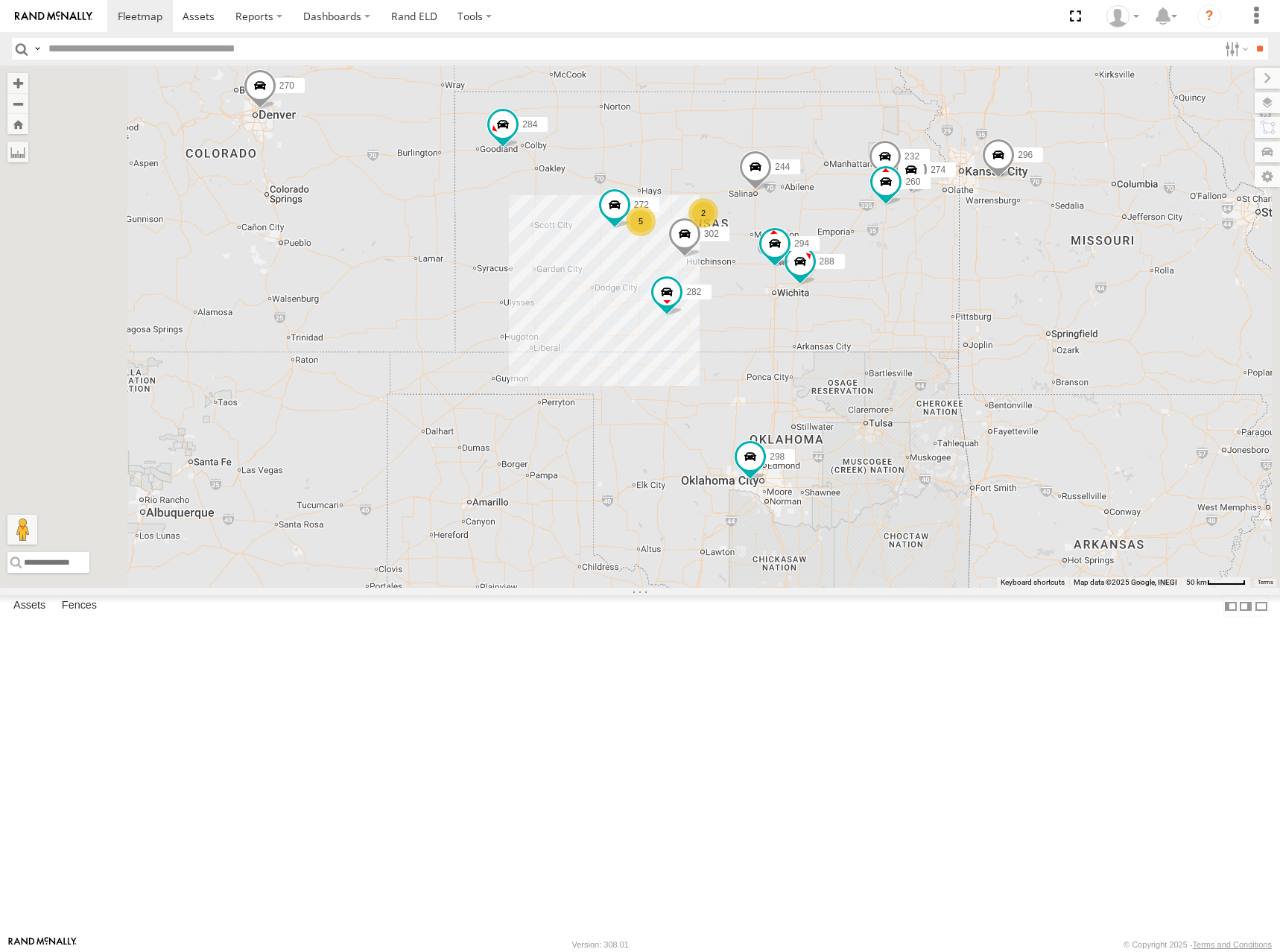
drag, startPoint x: 1011, startPoint y: 340, endPoint x: 1023, endPoint y: 330, distance: 15.6
click at [1020, 330] on div "244 298 270 256 296 304 284 302 282 266 274 288 272 232 294 260 262 292 2 5" at bounding box center [640, 326] width 1280 height 522
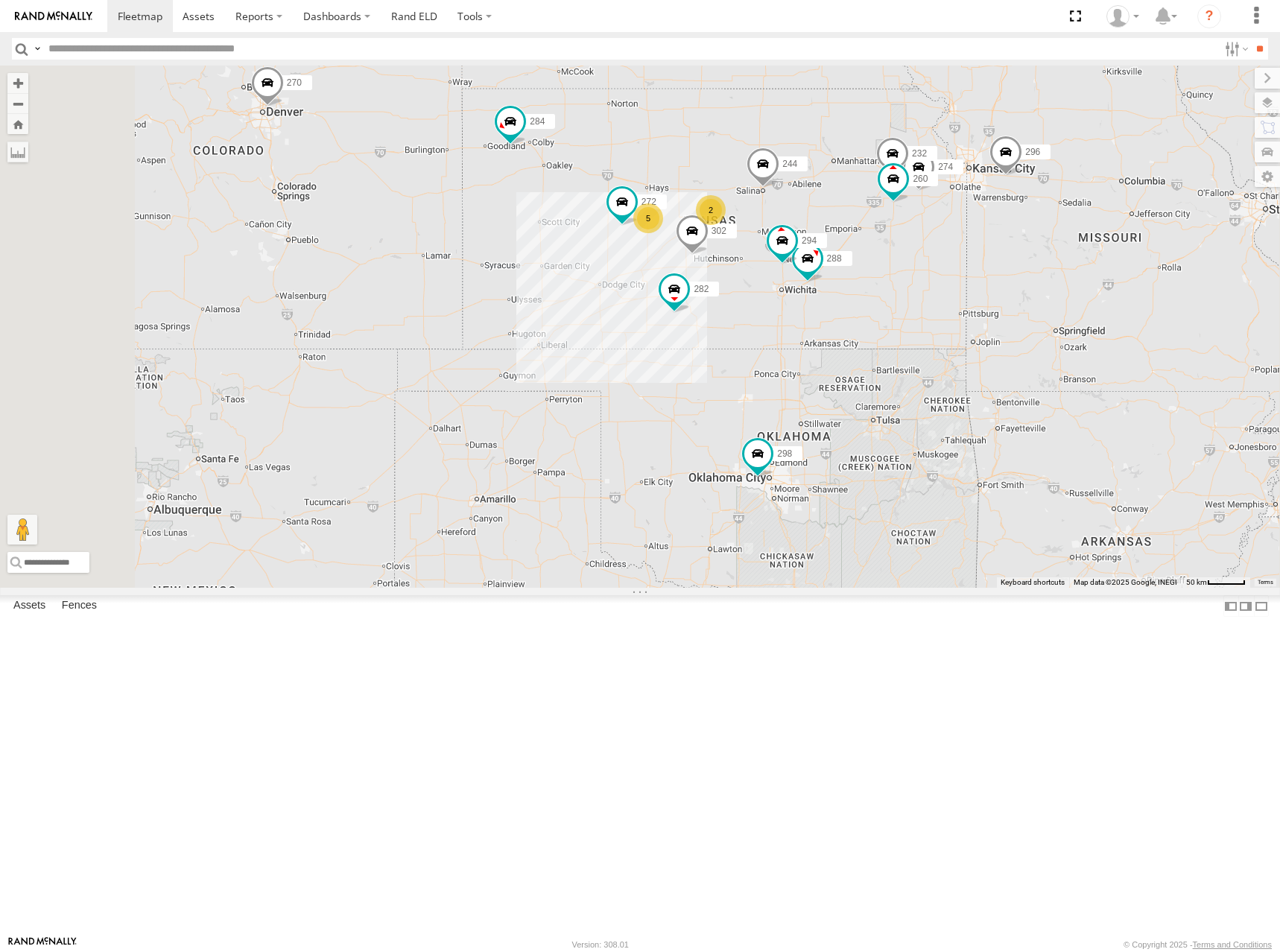
drag, startPoint x: 1026, startPoint y: 286, endPoint x: 1026, endPoint y: 296, distance: 10.0
click at [1026, 296] on div "244 298 270 256 296 304 284 302 282 266 274 288 272 232 294 260 262 292 2 5" at bounding box center [640, 326] width 1280 height 522
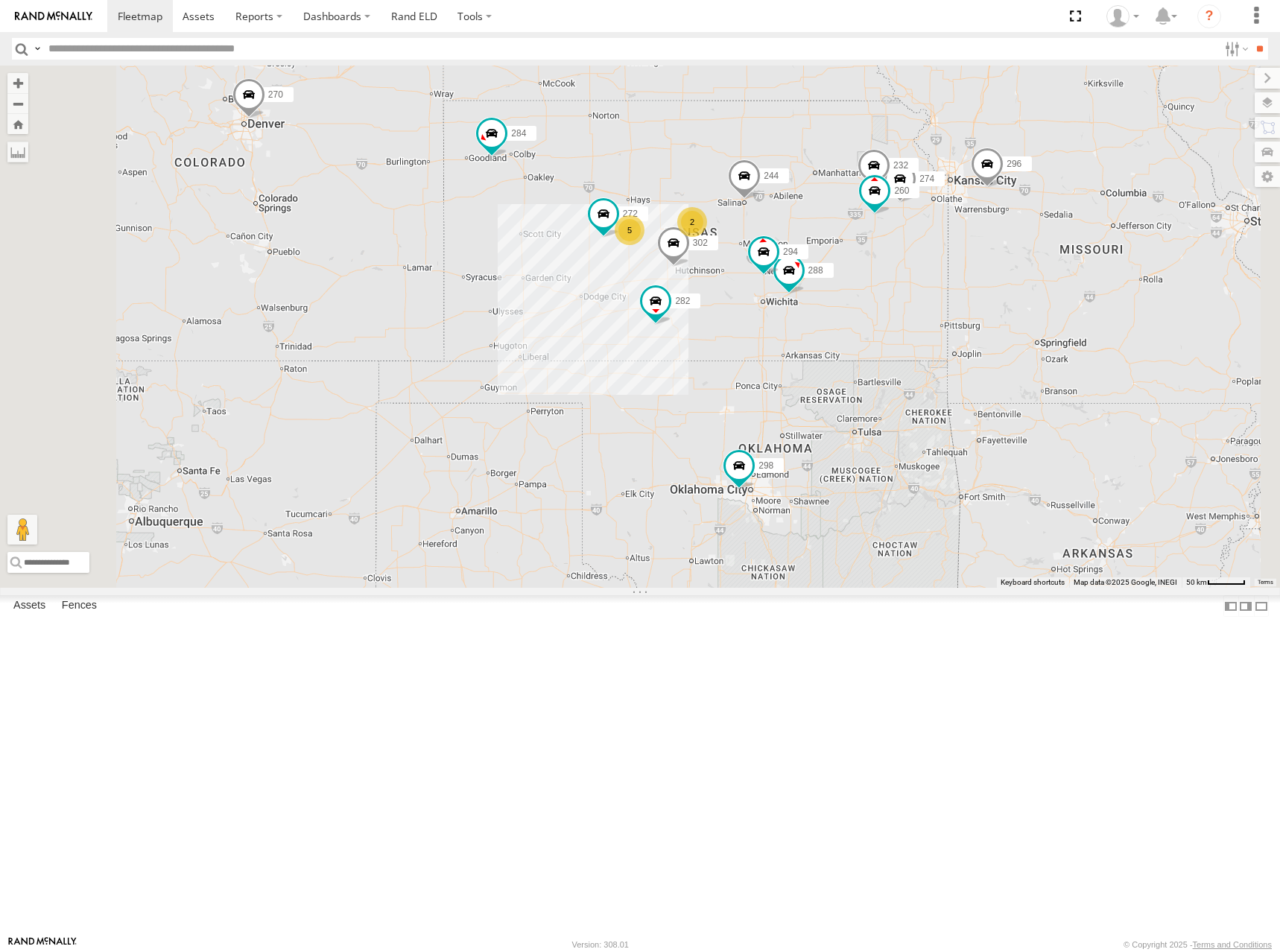
drag, startPoint x: 1045, startPoint y: 306, endPoint x: 1024, endPoint y: 312, distance: 21.8
click at [1024, 312] on div "244 298 270 256 296 304 284 302 282 266 274 288 272 232 294 260 262 292 2 5" at bounding box center [640, 326] width 1280 height 522
drag, startPoint x: 990, startPoint y: 286, endPoint x: 984, endPoint y: 281, distance: 7.8
click at [984, 281] on div "244 298 270 256 296 304 284 302 282 266 274 288 272 232 294 260 262 292 2 5" at bounding box center [640, 326] width 1280 height 522
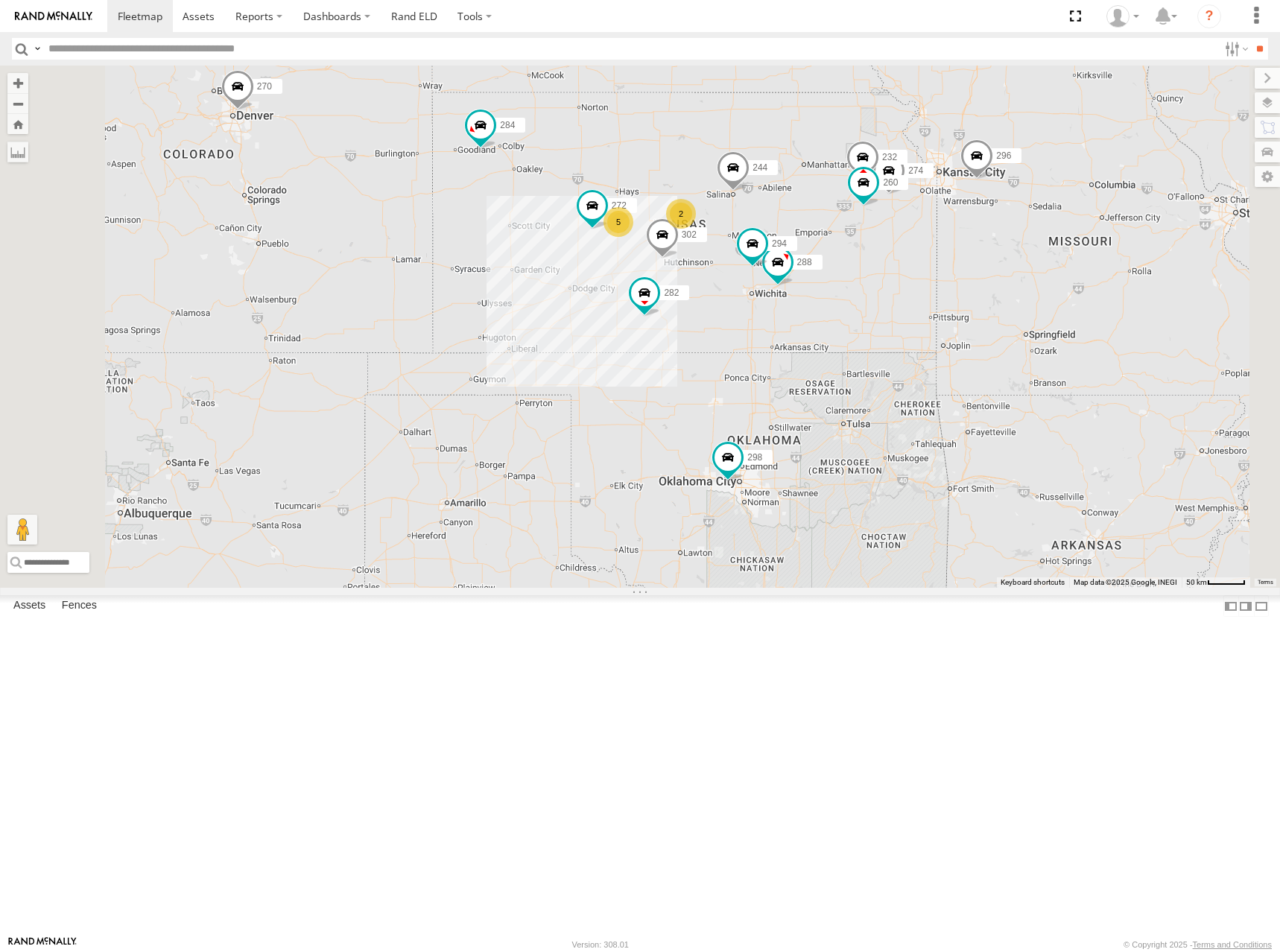
drag, startPoint x: 993, startPoint y: 284, endPoint x: 987, endPoint y: 293, distance: 10.8
click at [987, 293] on div "244 298 270 256 296 304 284 302 282 266 274 288 272 232 294 260 262 292 2 5" at bounding box center [640, 326] width 1280 height 522
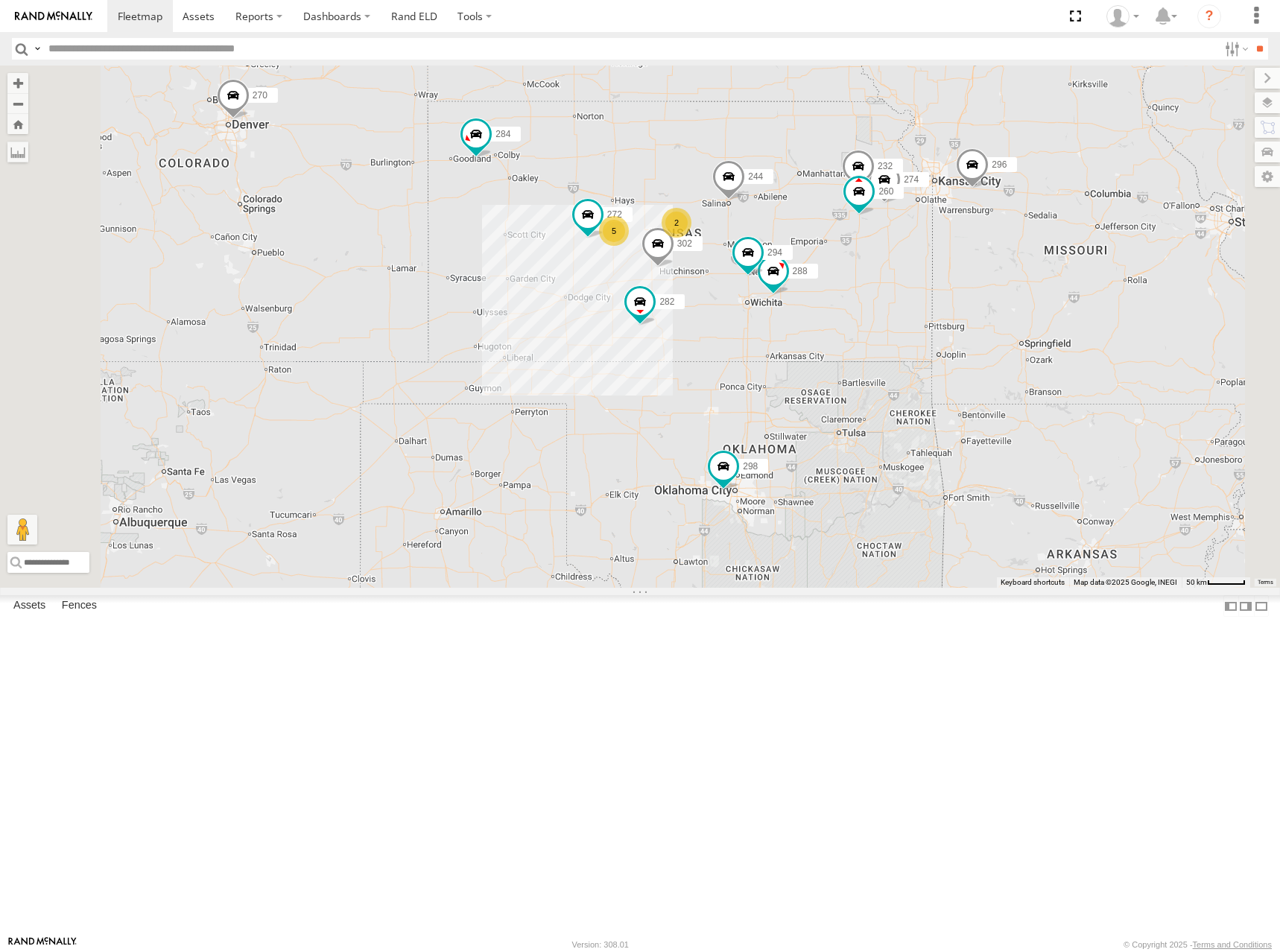
drag, startPoint x: 962, startPoint y: 276, endPoint x: 957, endPoint y: 288, distance: 13.0
click at [957, 288] on div "244 298 270 256 296 304 284 302 282 266 274 288 272 232 294 260 262 292 2 5" at bounding box center [640, 326] width 1280 height 522
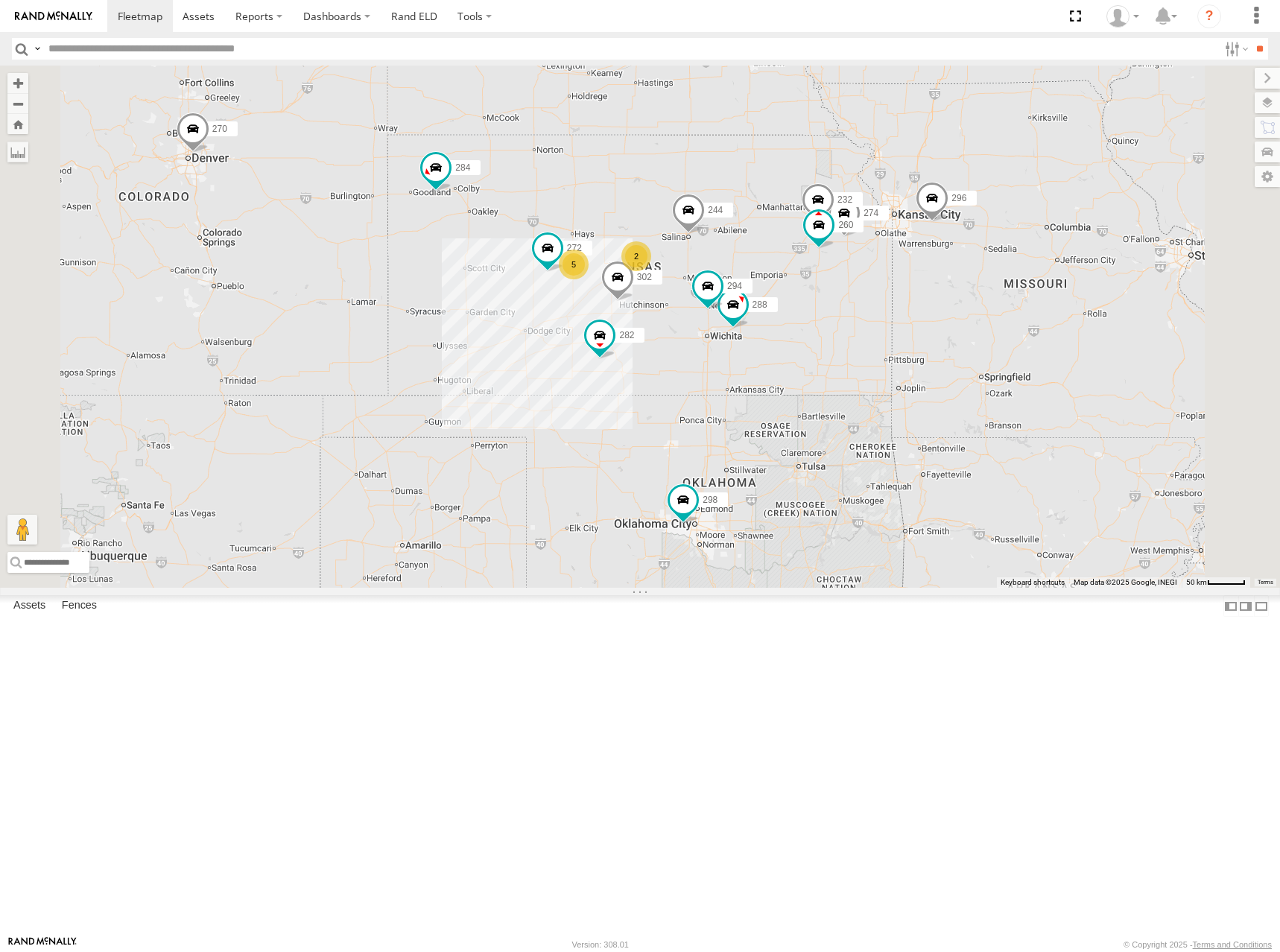
drag, startPoint x: 952, startPoint y: 309, endPoint x: 927, endPoint y: 324, distance: 29.2
click at [927, 324] on div "244 298 270 256 296 304 284 302 282 266 274 288 272 232 294 260 262 292 2 5" at bounding box center [640, 326] width 1280 height 522
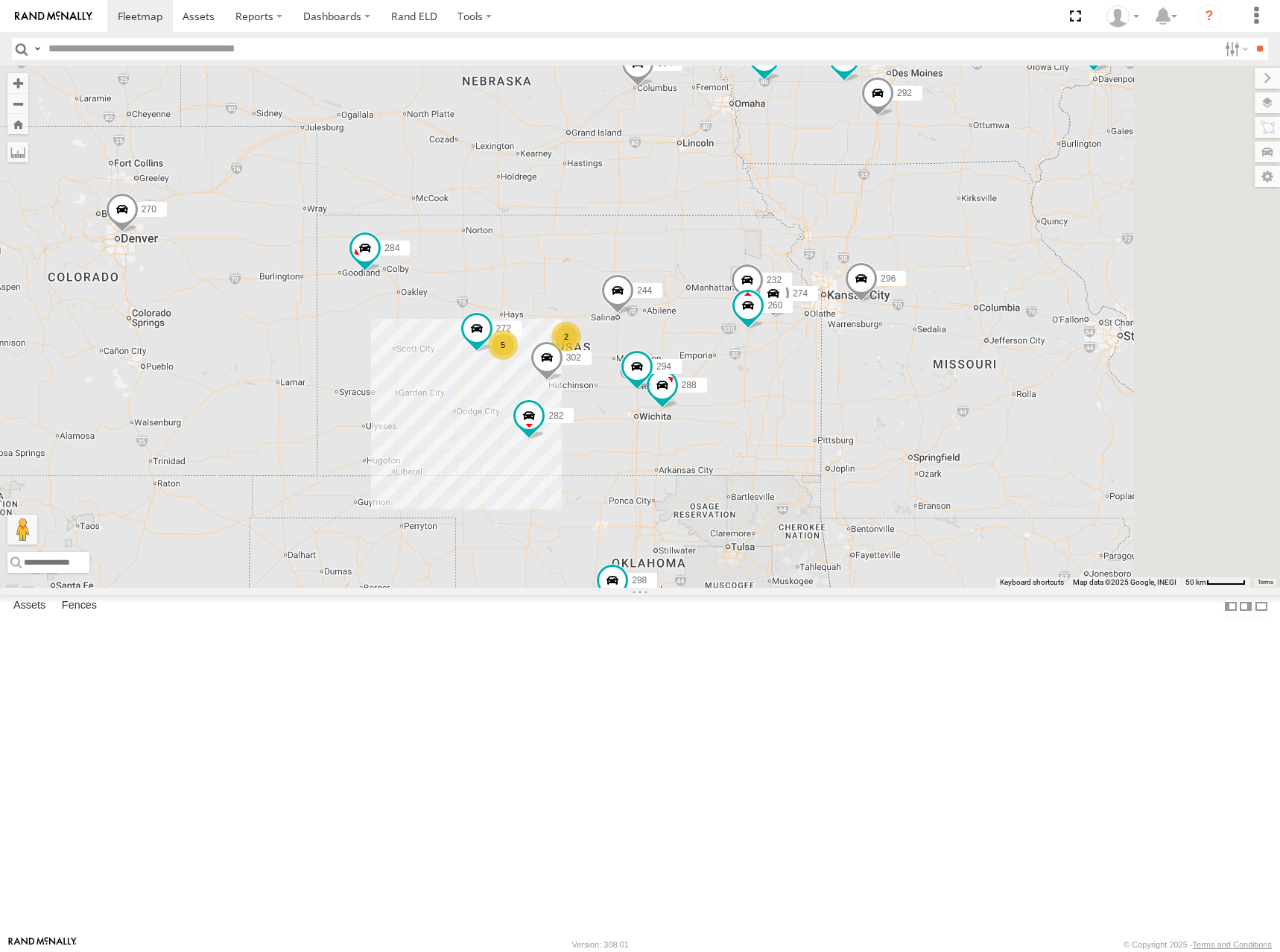
drag, startPoint x: 1010, startPoint y: 466, endPoint x: 936, endPoint y: 598, distance: 151.3
click at [936, 587] on div "244 298 270 256 296 304 284 302 282 266 274 288 272 232 294 260 262 292 2 5" at bounding box center [640, 326] width 1280 height 522
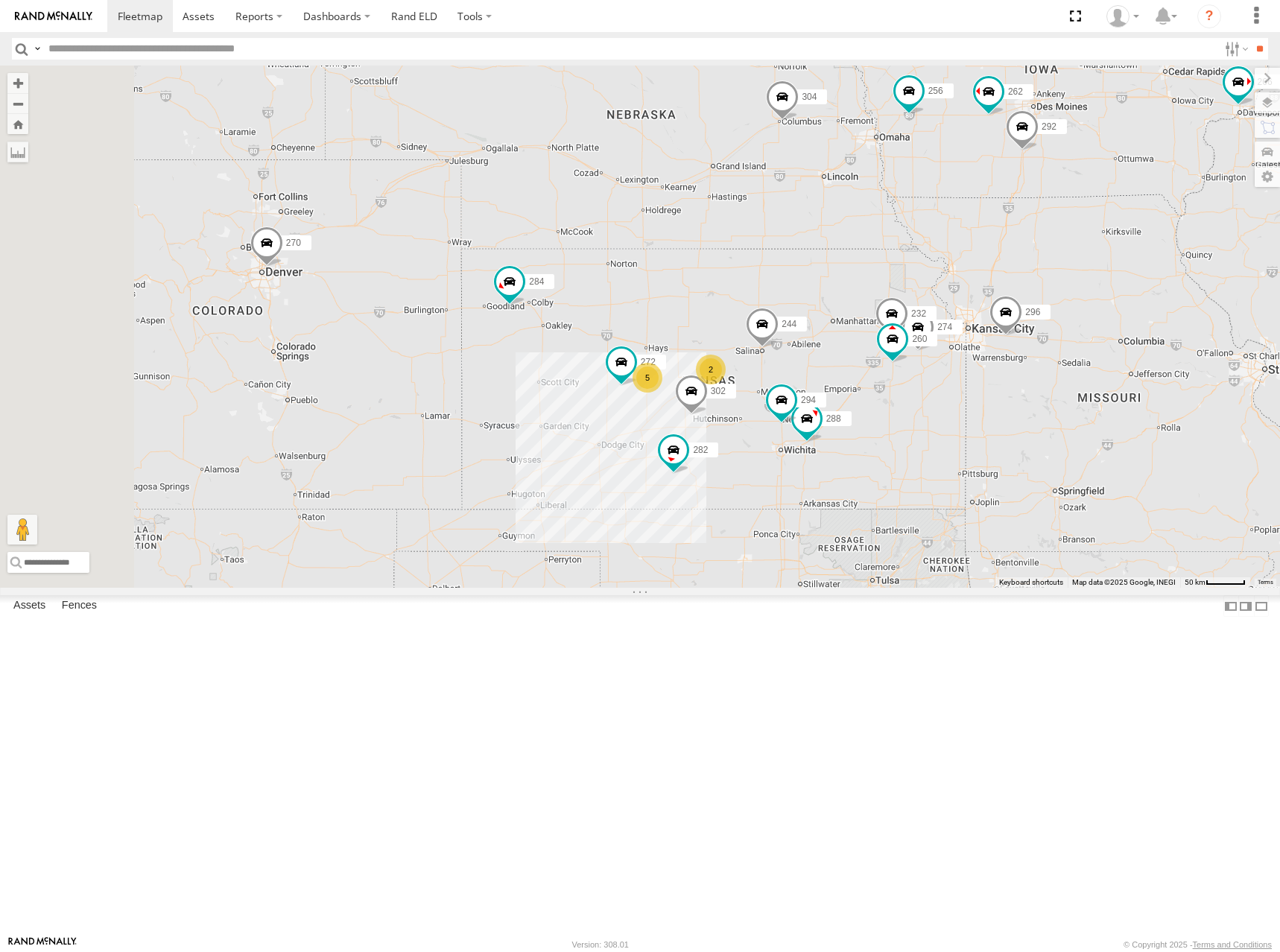
drag, startPoint x: 696, startPoint y: 454, endPoint x: 920, endPoint y: 346, distance: 248.7
click at [920, 346] on div "244 298 270 256 296 304 284 302 282 266 274 288 272 232 294 260 262 292 2 5" at bounding box center [640, 326] width 1280 height 522
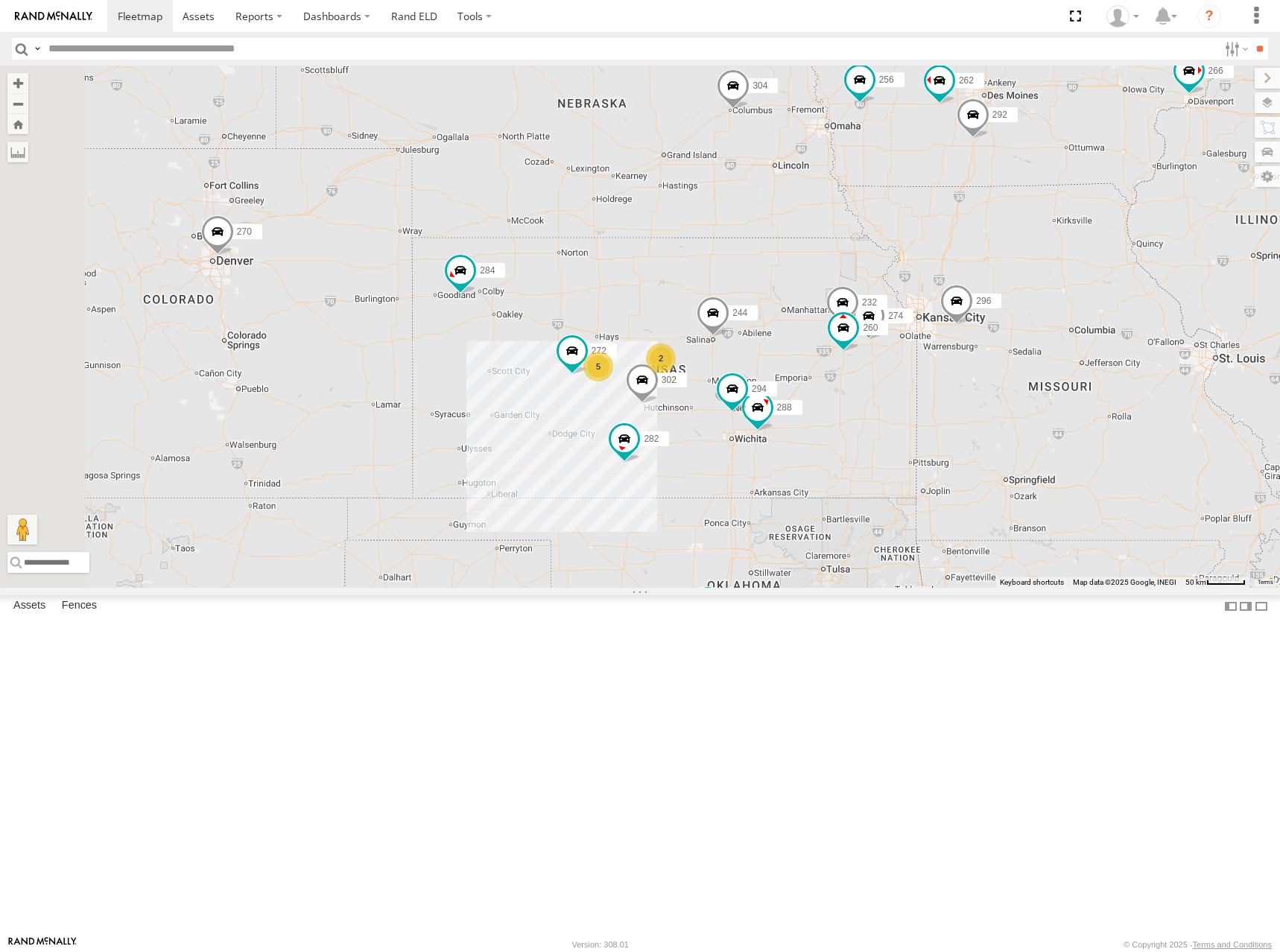
drag, startPoint x: 972, startPoint y: 403, endPoint x: 916, endPoint y: 387, distance: 58.2
click at [916, 387] on div "244 298 270 256 296 304 284 302 282 266 274 288 272 232 294 260 262 292 2 5" at bounding box center [640, 326] width 1280 height 522
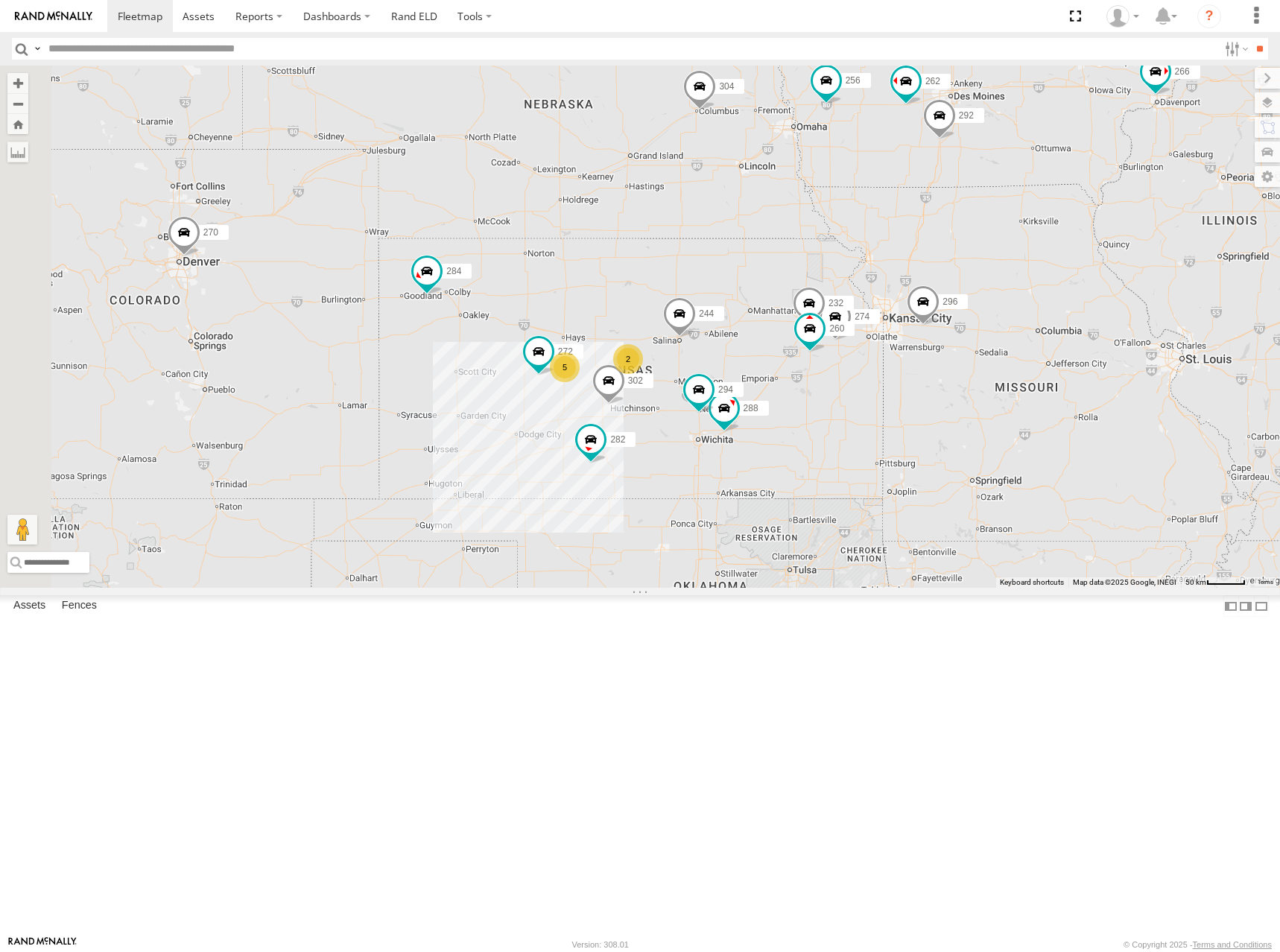
drag, startPoint x: 945, startPoint y: 368, endPoint x: 919, endPoint y: 376, distance: 27.2
click at [919, 376] on div "244 298 270 256 296 304 284 302 282 266 274 288 272 232 294 260 262 292 2 5" at bounding box center [640, 326] width 1280 height 522
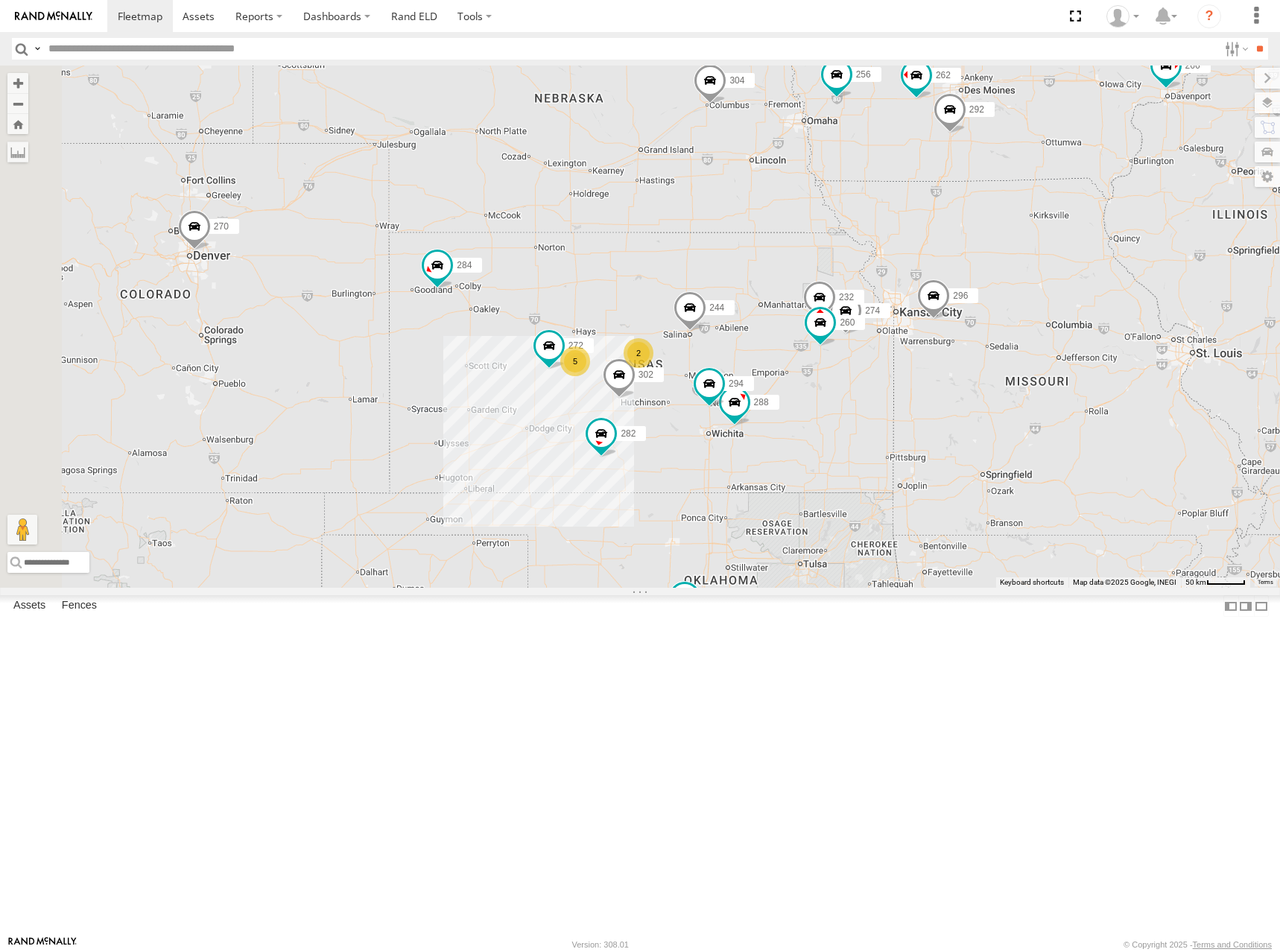
drag, startPoint x: 925, startPoint y: 356, endPoint x: 944, endPoint y: 343, distance: 23.0
click at [944, 343] on div "244 298 270 256 296 304 284 302 282 266 274 288 272 232 294 260 262 292 2 5" at bounding box center [640, 326] width 1280 height 522
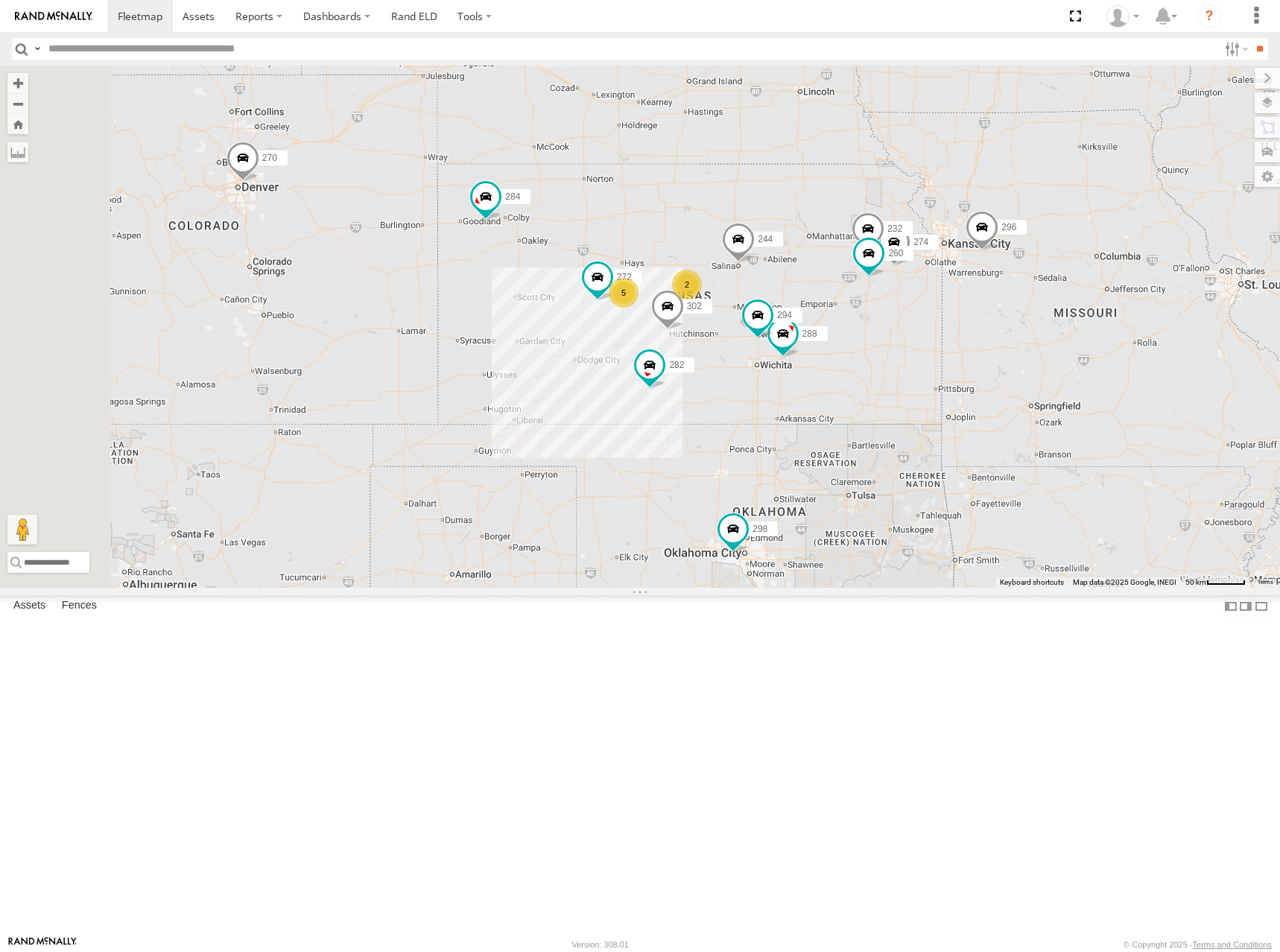
drag, startPoint x: 945, startPoint y: 401, endPoint x: 985, endPoint y: 347, distance: 67.2
click at [985, 347] on div "244 298 270 256 296 304 284 302 282 266 274 288 272 232 294 260 262 292 2 5" at bounding box center [640, 326] width 1280 height 522
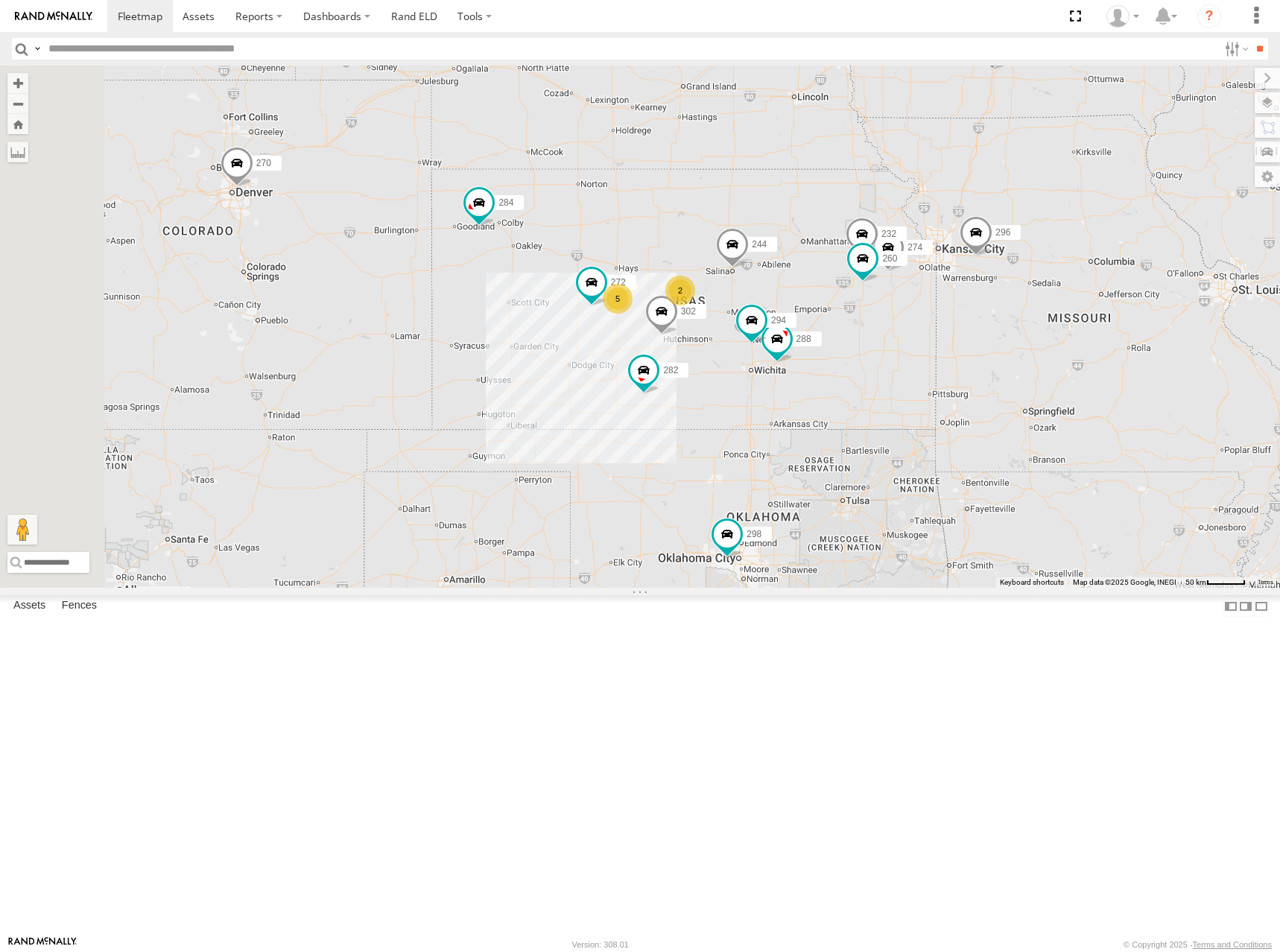
drag, startPoint x: 1029, startPoint y: 531, endPoint x: 1019, endPoint y: 540, distance: 13.5
click at [1019, 540] on div "244 298 270 256 296 304 284 302 282 266 274 288 272 232 294 260 262 292 2 5" at bounding box center [640, 326] width 1280 height 522
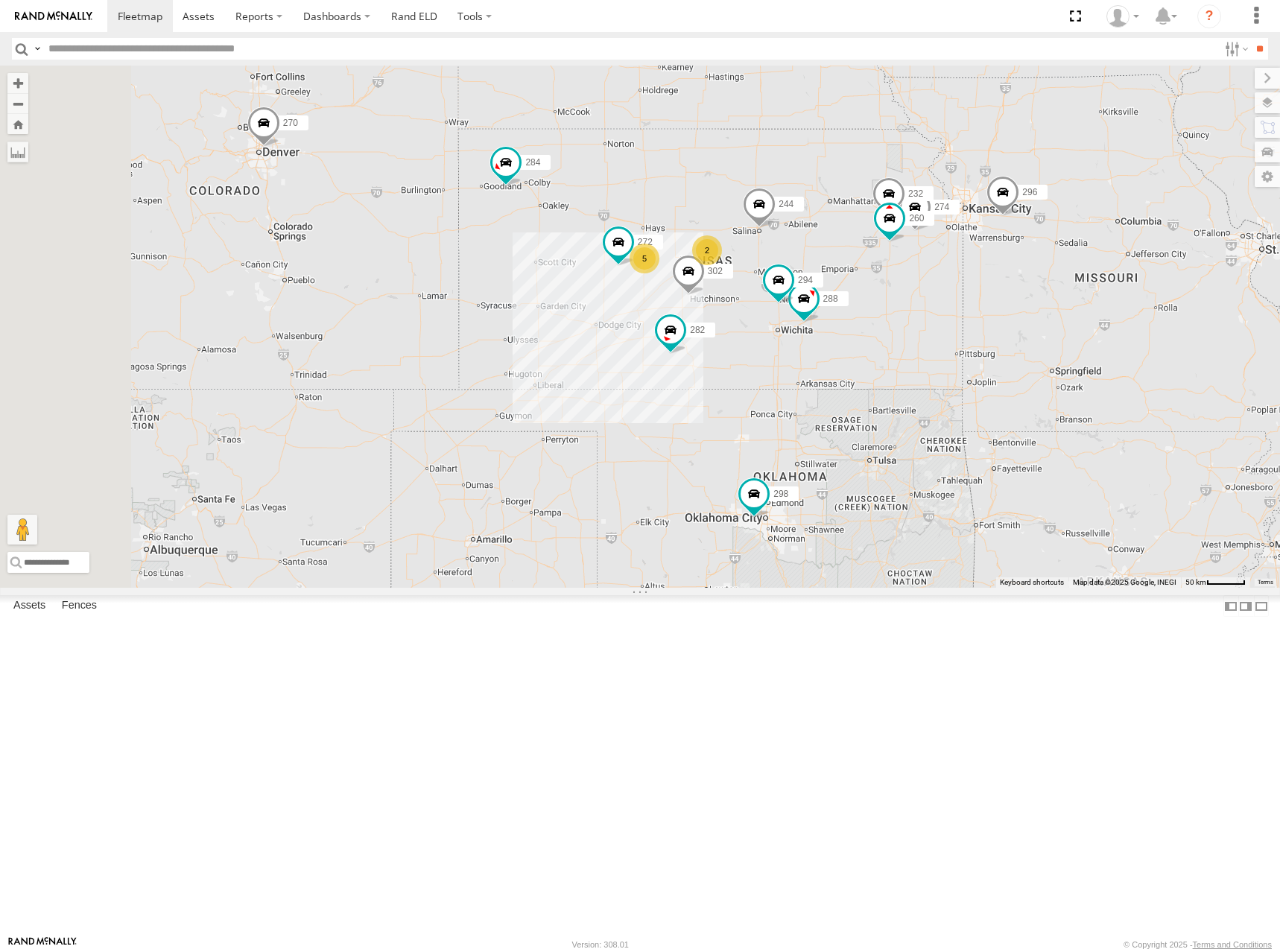
drag, startPoint x: 993, startPoint y: 371, endPoint x: 1023, endPoint y: 331, distance: 50.0
click at [1023, 331] on div "244 298 270 256 296 304 284 302 282 266 274 288 272 232 294 260 262 292 2 5" at bounding box center [640, 326] width 1280 height 522
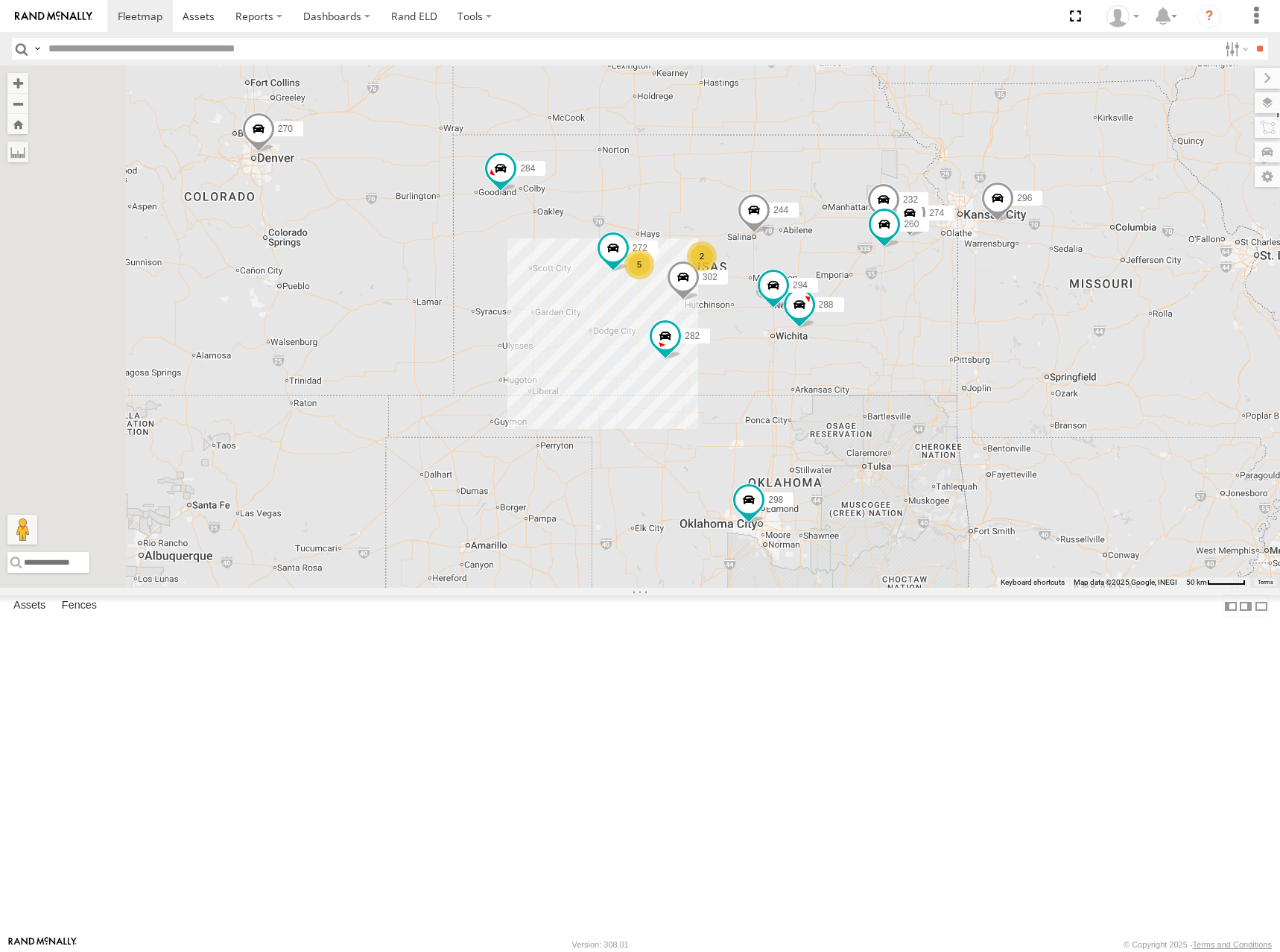
drag, startPoint x: 1051, startPoint y: 343, endPoint x: 1040, endPoint y: 354, distance: 15.6
click at [1040, 354] on div "244 298 270 256 296 304 284 302 282 266 274 288 272 232 294 260 262 292 2 5" at bounding box center [640, 326] width 1280 height 522
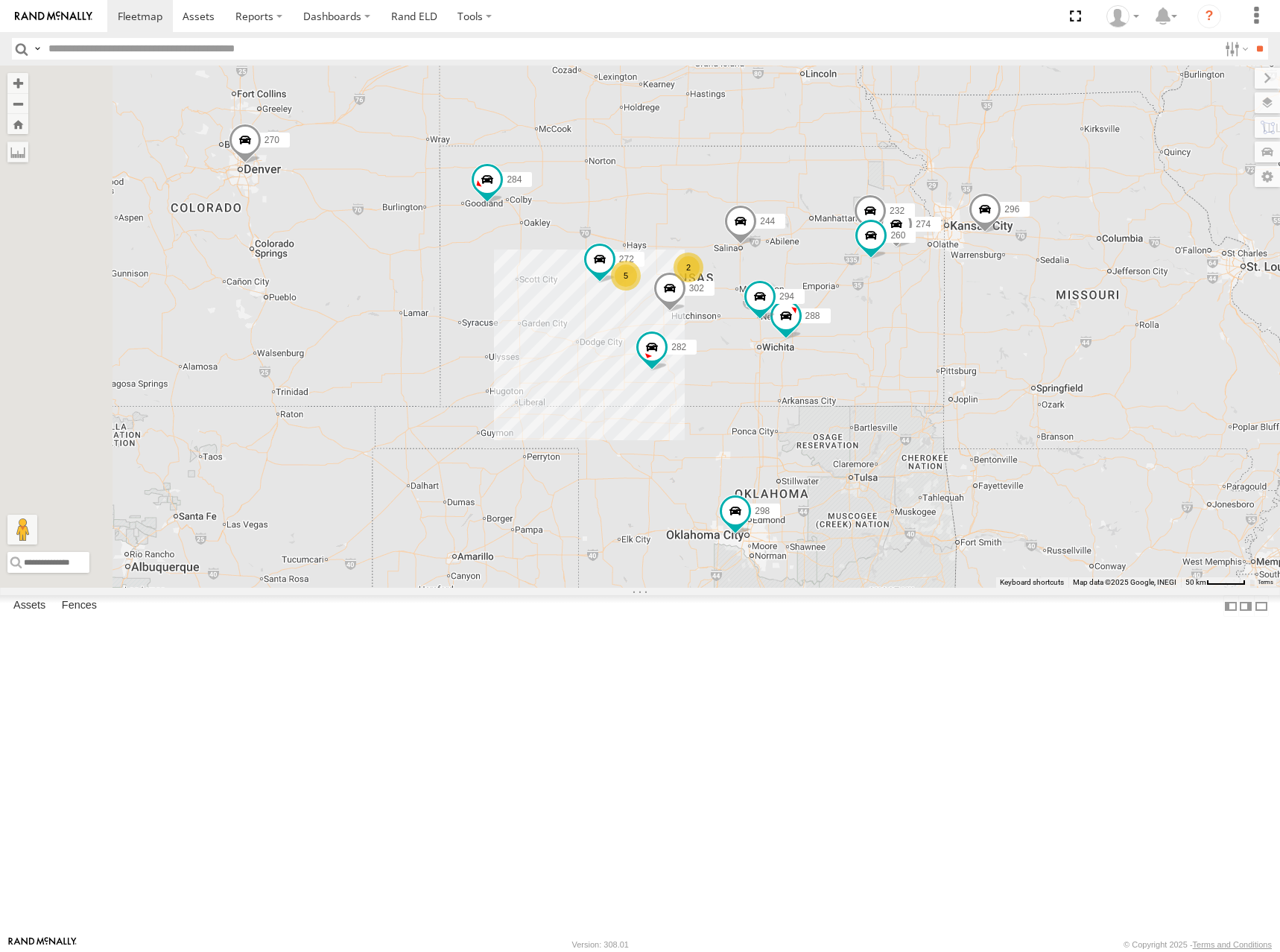
drag, startPoint x: 916, startPoint y: 324, endPoint x: 896, endPoint y: 340, distance: 25.6
click at [896, 340] on div "244 298 270 256 296 304 284 302 282 266 274 288 272 232 294 260 262 292 2 5" at bounding box center [640, 326] width 1280 height 522
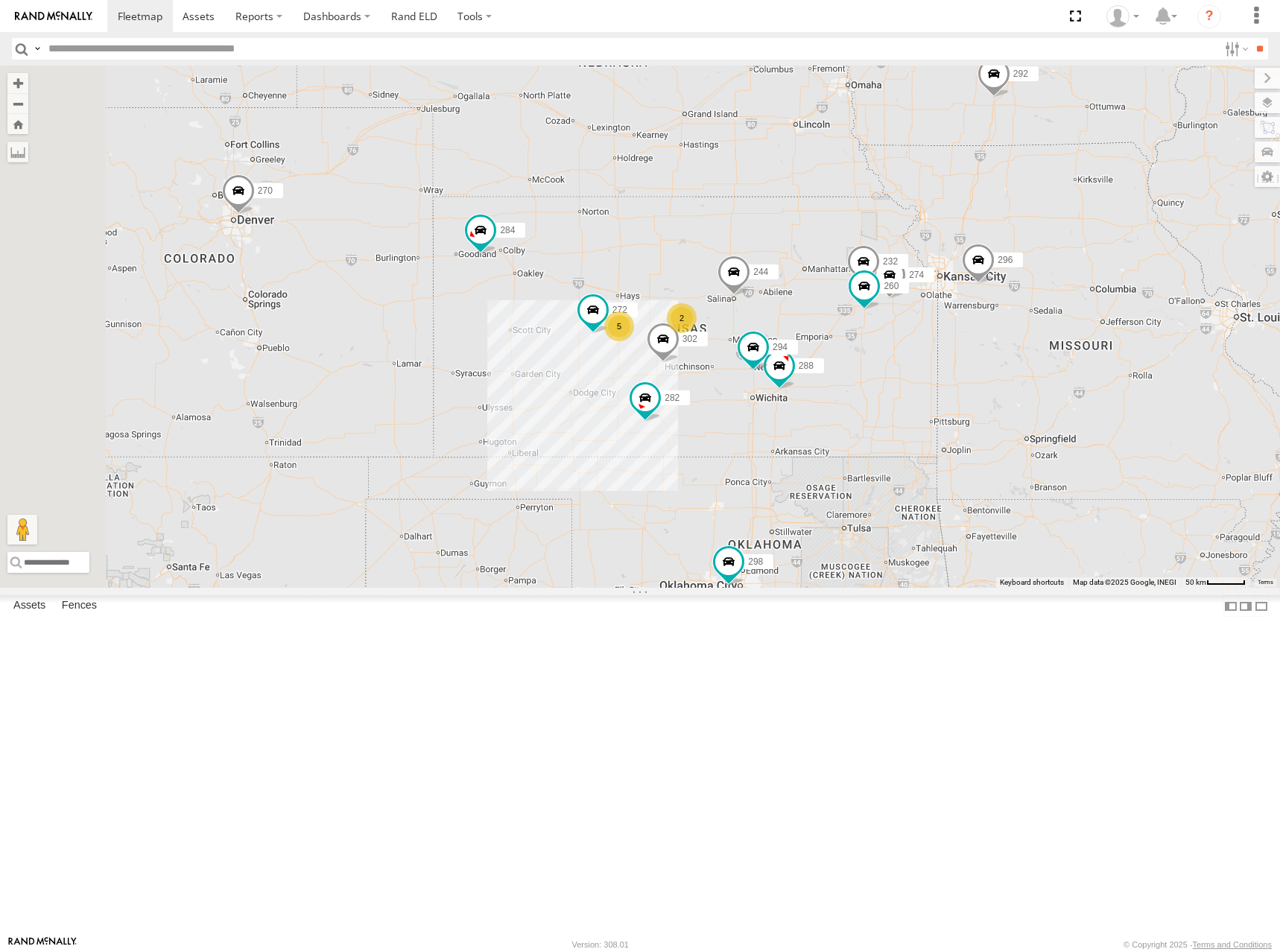
drag, startPoint x: 861, startPoint y: 288, endPoint x: 862, endPoint y: 327, distance: 39.0
click at [862, 327] on div "244 298 270 256 296 304 284 302 282 266 274 288 272 232 294 260 262 292 2 5" at bounding box center [640, 326] width 1280 height 522
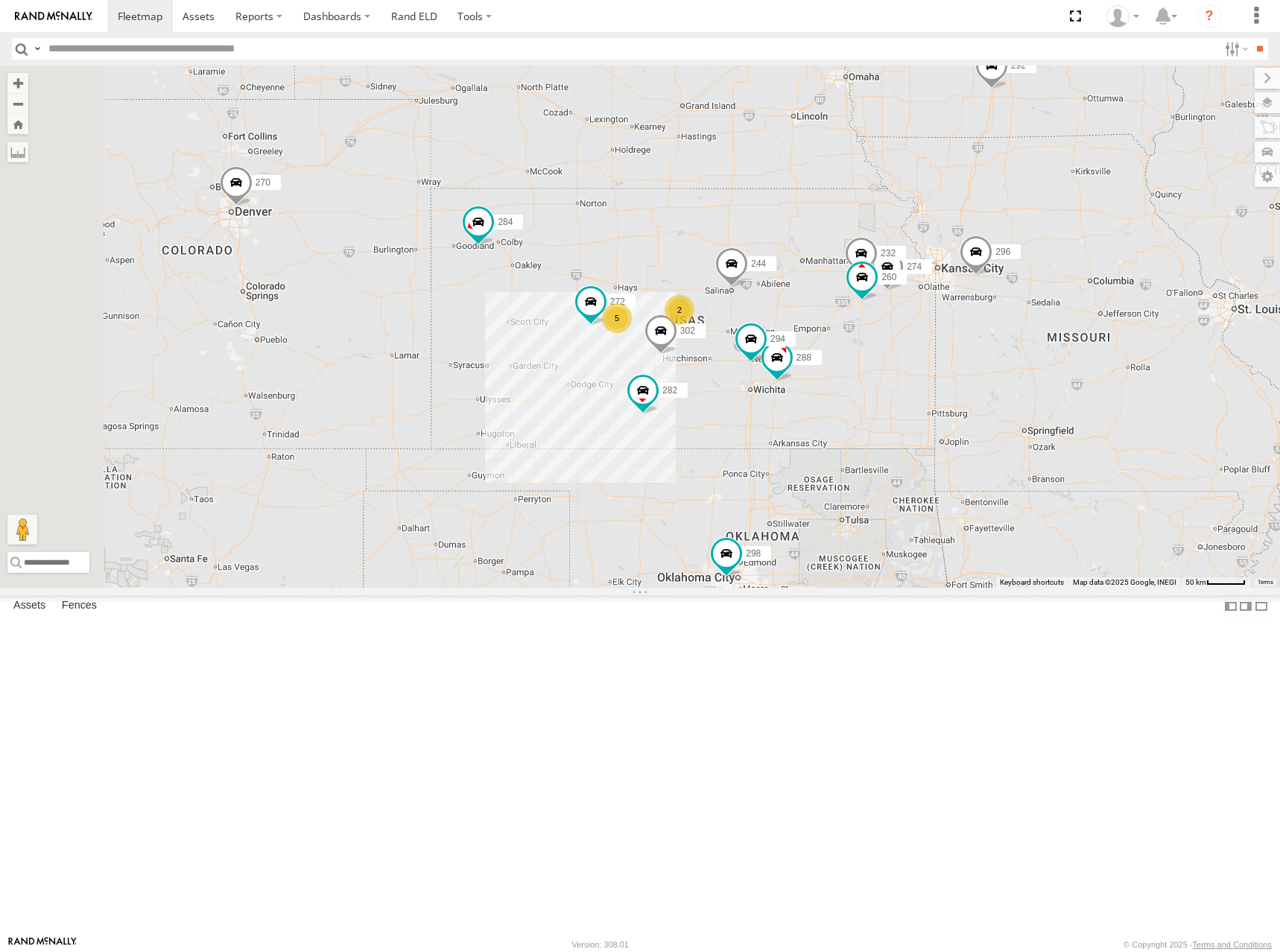
click at [993, 405] on div "244 298 270 256 296 304 284 302 282 266 274 288 272 232 294 260 262 292 2 5" at bounding box center [640, 326] width 1280 height 522
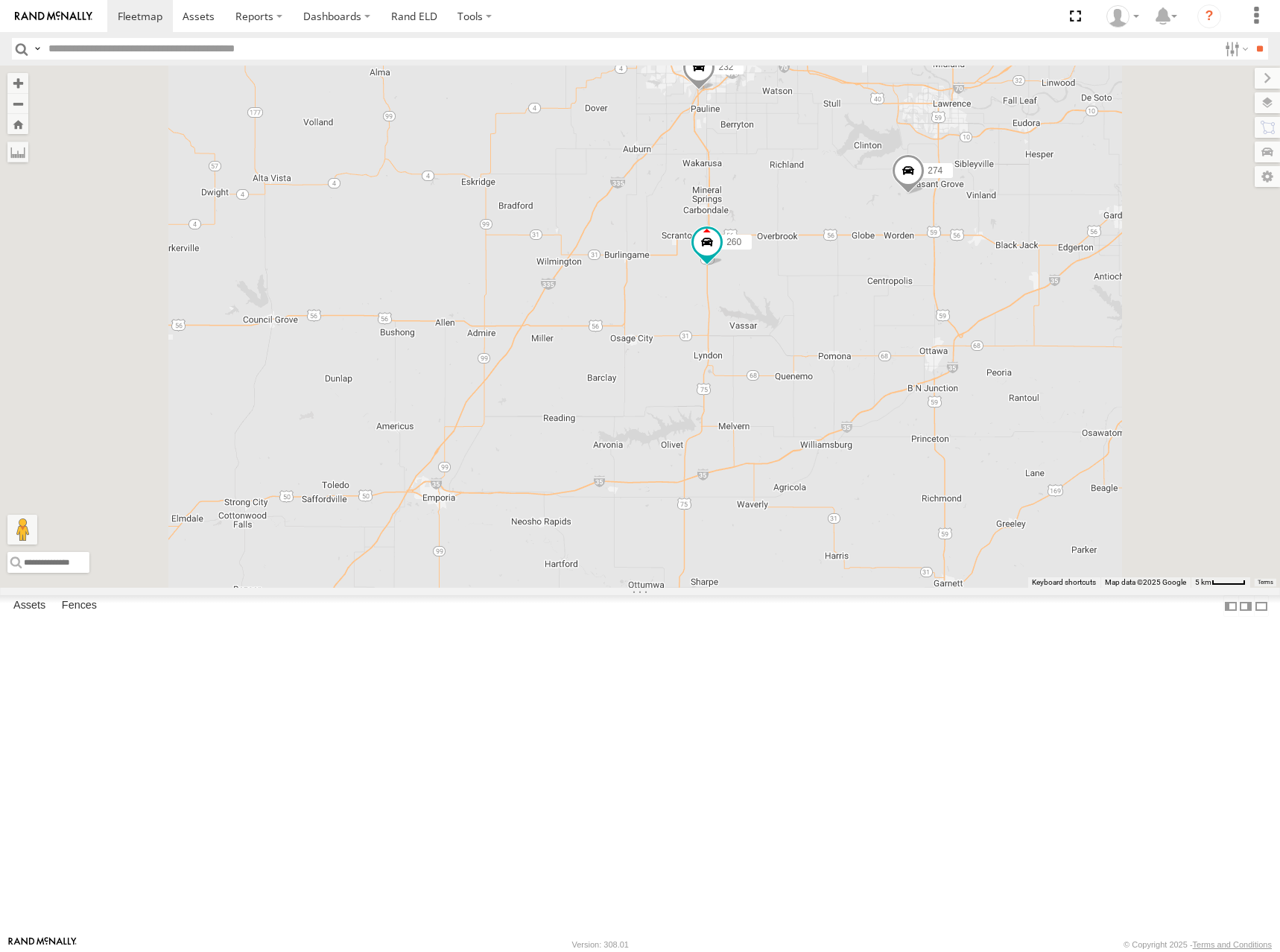
drag, startPoint x: 1086, startPoint y: 395, endPoint x: 1086, endPoint y: 405, distance: 10.0
click at [1086, 405] on div "274 244 298 270 262 288 292 272 256 232 296 304 284 302 282 294 260" at bounding box center [640, 326] width 1280 height 522
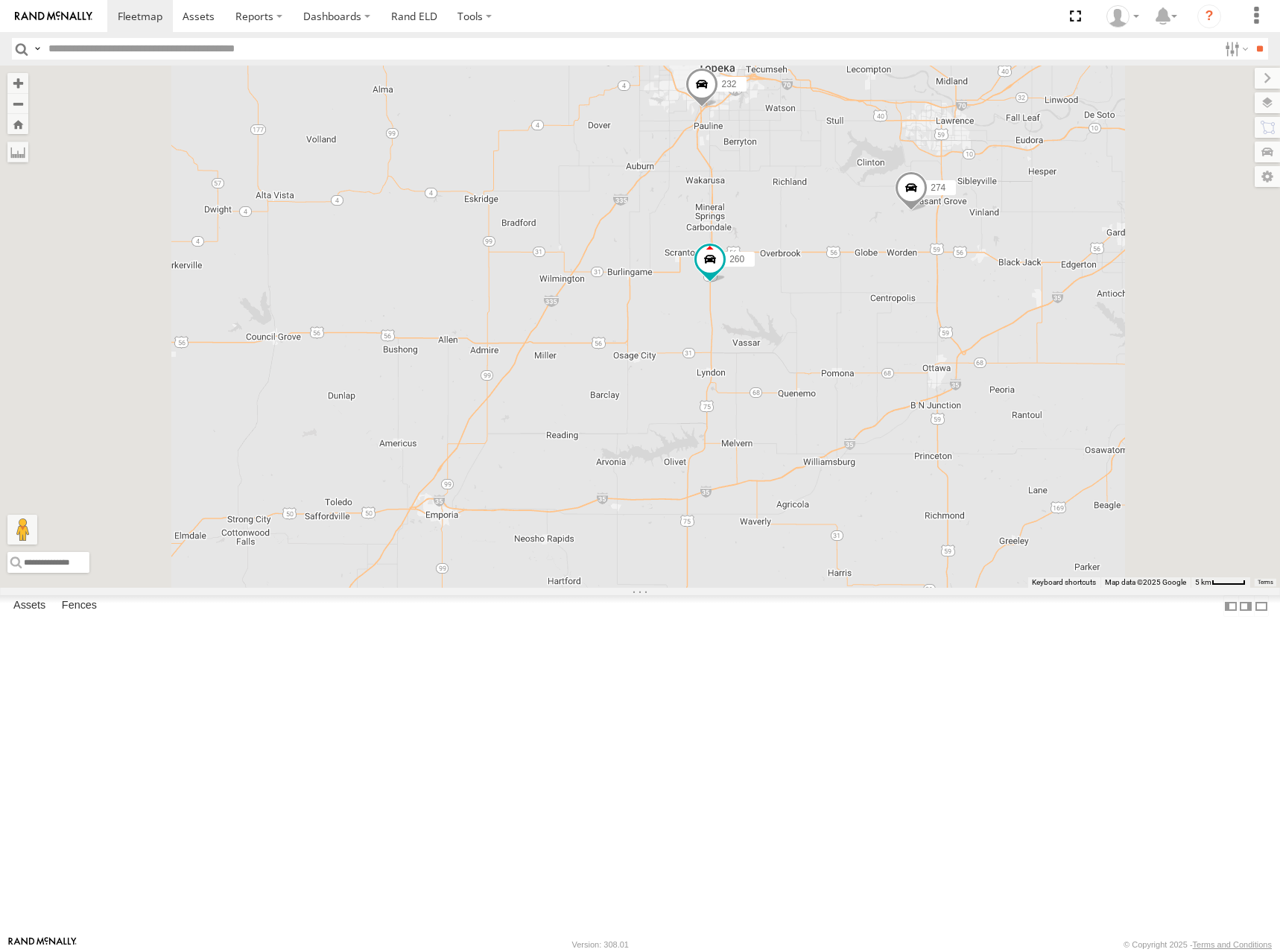
drag, startPoint x: 878, startPoint y: 292, endPoint x: 887, endPoint y: 412, distance: 120.3
click at [887, 412] on div "274 244 298 270 262 288 292 272 256 232 296 304 284 302 282 294 260" at bounding box center [640, 326] width 1280 height 522
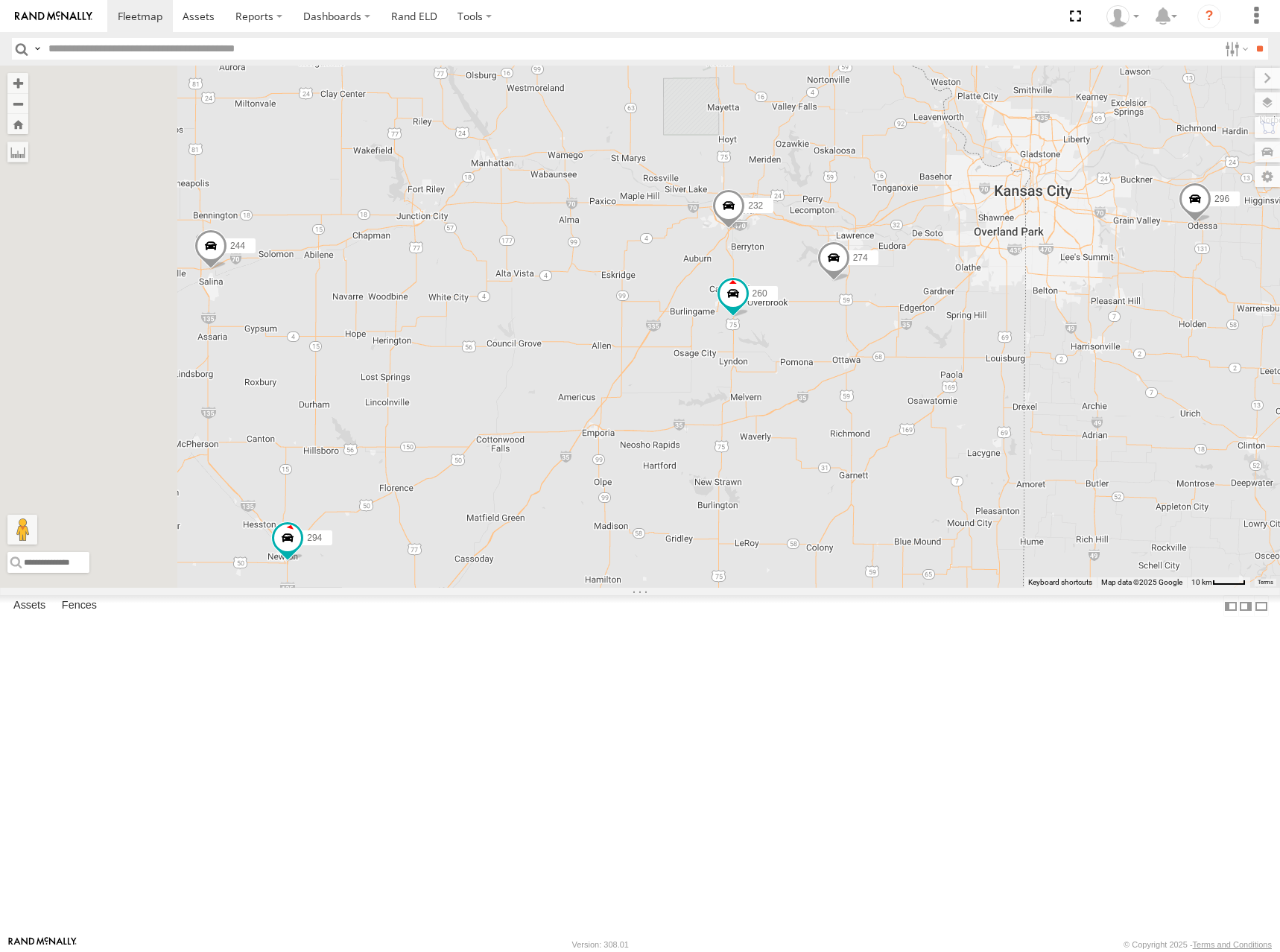
click at [824, 354] on div "274 244 298 270 262 288 292 272 256 232 296 304 284 302 282 294 260" at bounding box center [640, 326] width 1280 height 522
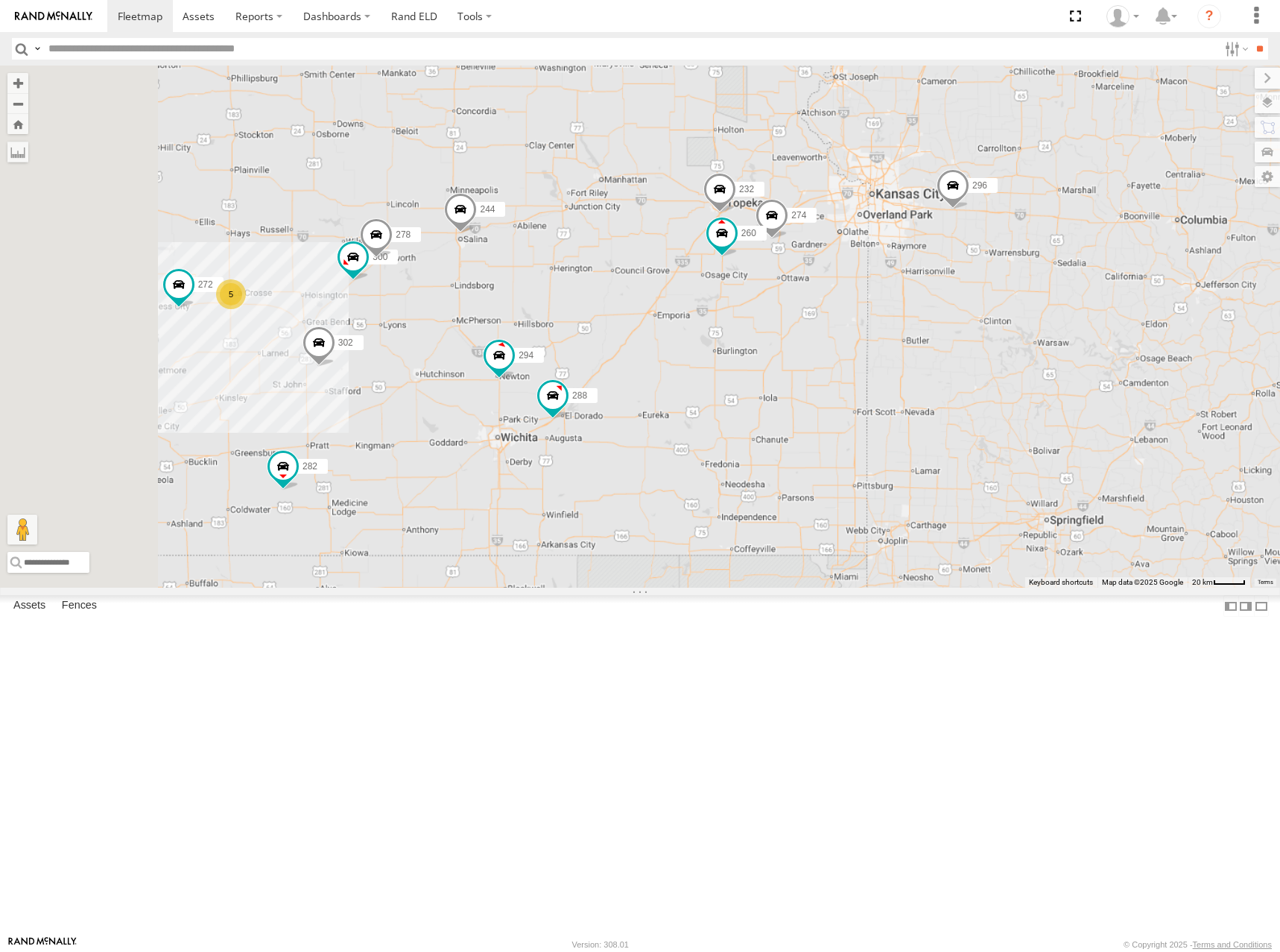
drag, startPoint x: 809, startPoint y: 329, endPoint x: 832, endPoint y: 330, distance: 23.0
click at [832, 330] on div "274 244 298 270 262 288 292 272 256 232 296 304 284 302 282 294 260 300 5 278" at bounding box center [640, 326] width 1280 height 522
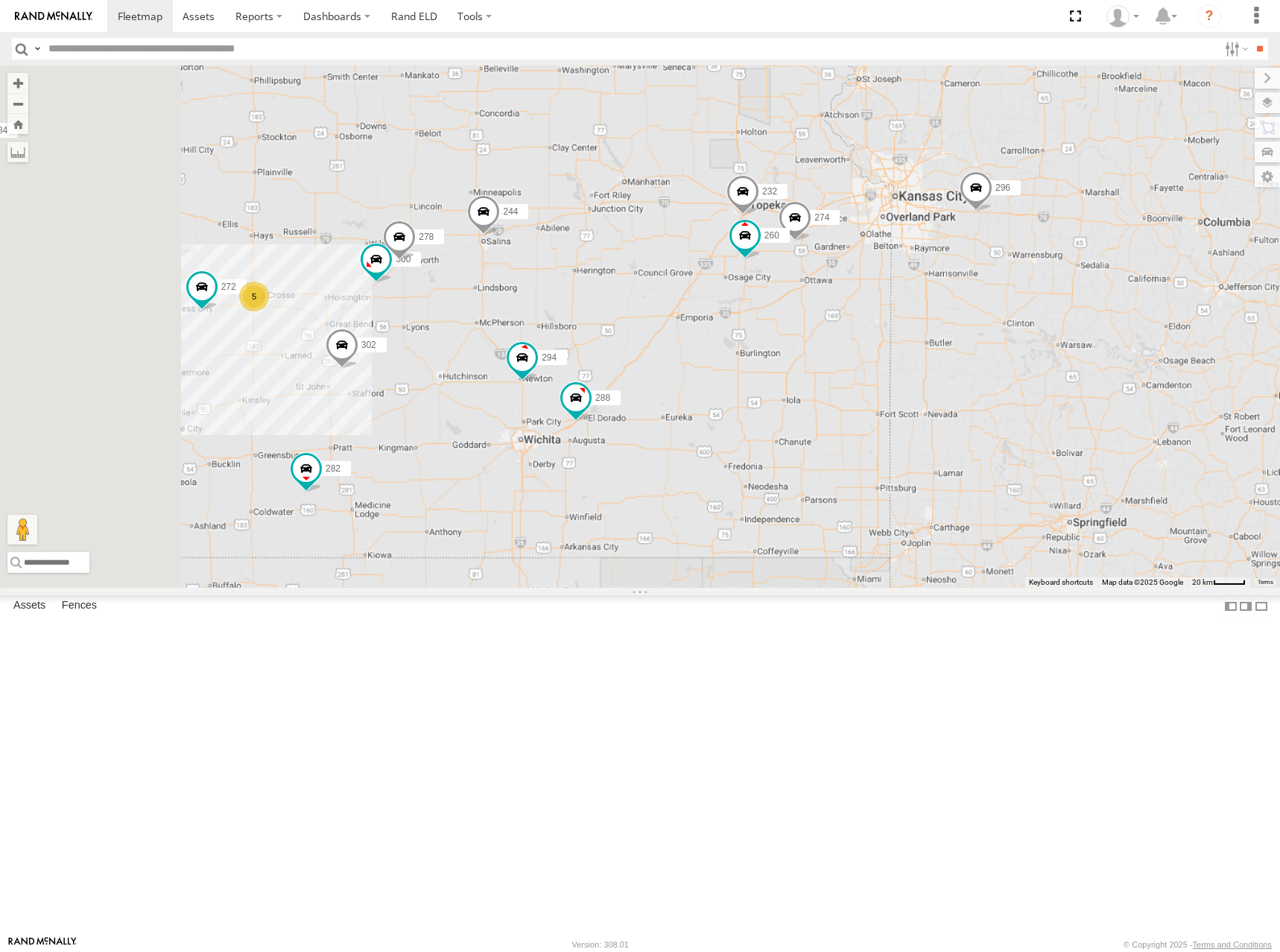
drag, startPoint x: 843, startPoint y: 316, endPoint x: 916, endPoint y: 330, distance: 74.3
click at [916, 330] on div "274 244 298 270 262 288 292 272 256 232 296 304 284 302 282 294 260 300 5 278" at bounding box center [640, 326] width 1280 height 522
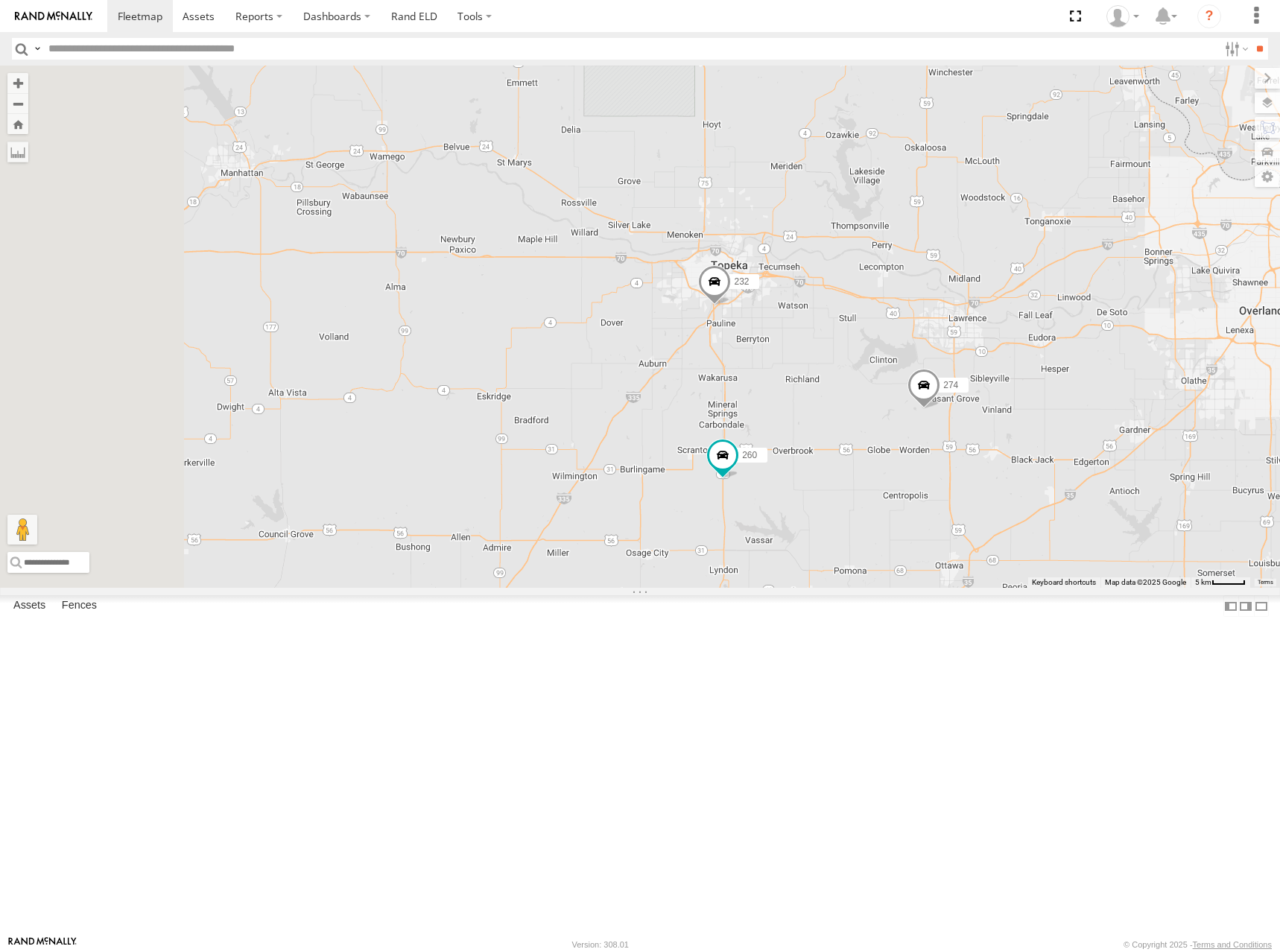
drag, startPoint x: 949, startPoint y: 504, endPoint x: 1013, endPoint y: 500, distance: 64.1
click at [1013, 500] on div "274 244 298 270 262 288 292 272 256 232 296 304 284 302 282 294 260 300 278" at bounding box center [640, 326] width 1280 height 522
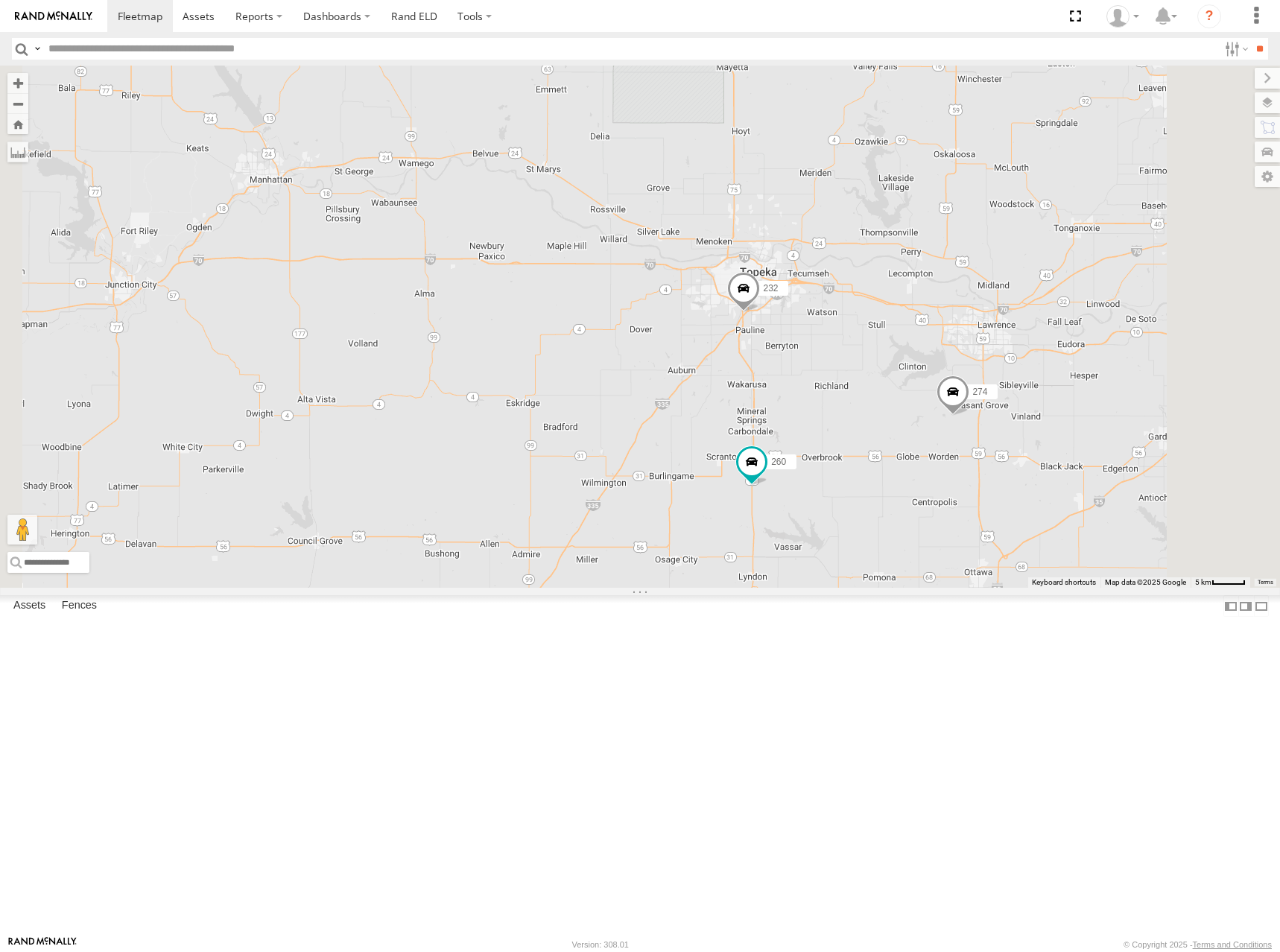
drag, startPoint x: 885, startPoint y: 383, endPoint x: 889, endPoint y: 400, distance: 17.5
click at [889, 400] on div "274 244 298 270 262 288 292 272 256 232 296 304 284 302 282 294 260 300 278" at bounding box center [640, 326] width 1280 height 522
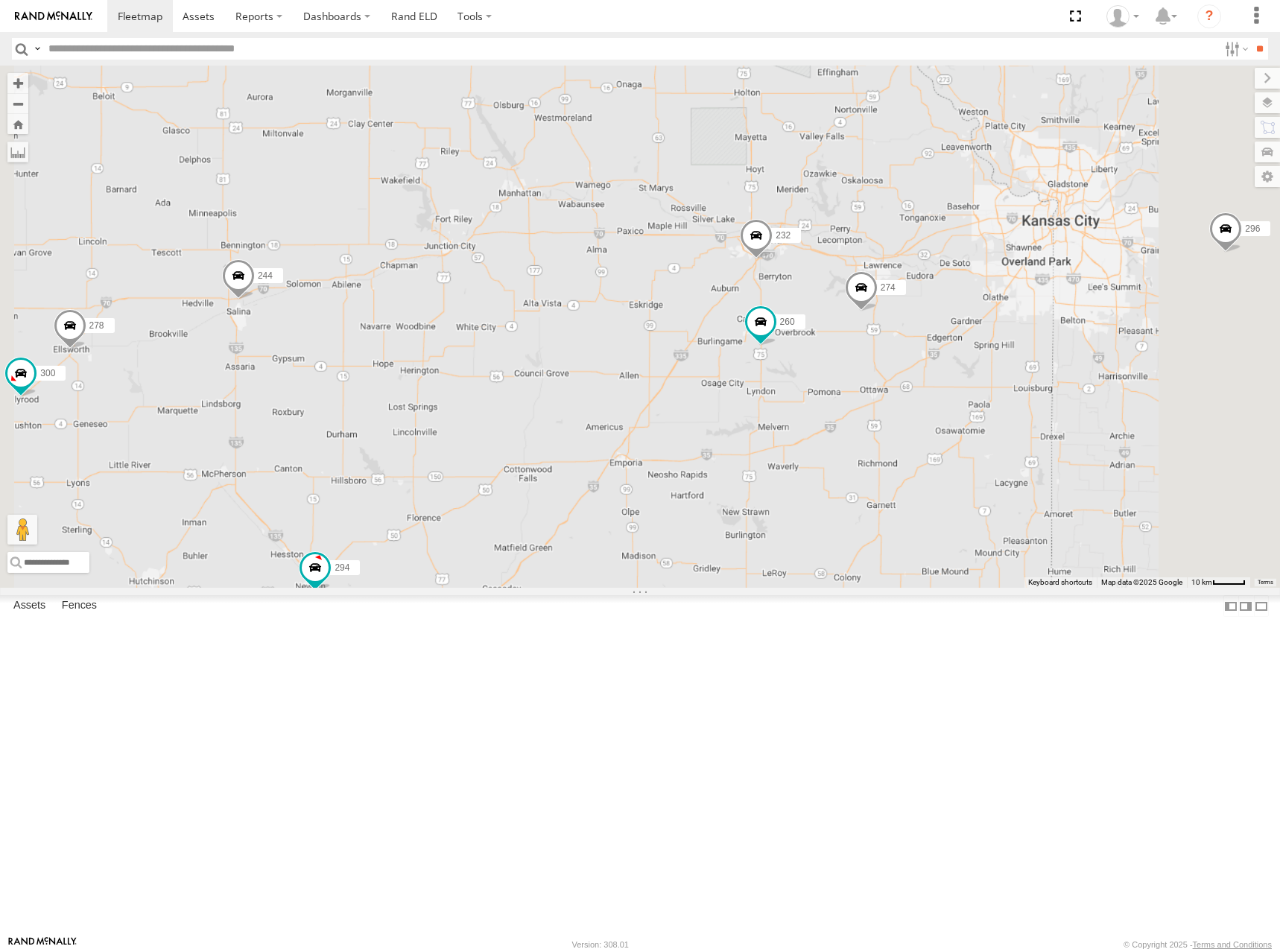
click at [908, 343] on div "274 244 298 270 262 288 292 272 256 232 296 304 284 302 282 294 260 300 278" at bounding box center [640, 326] width 1280 height 522
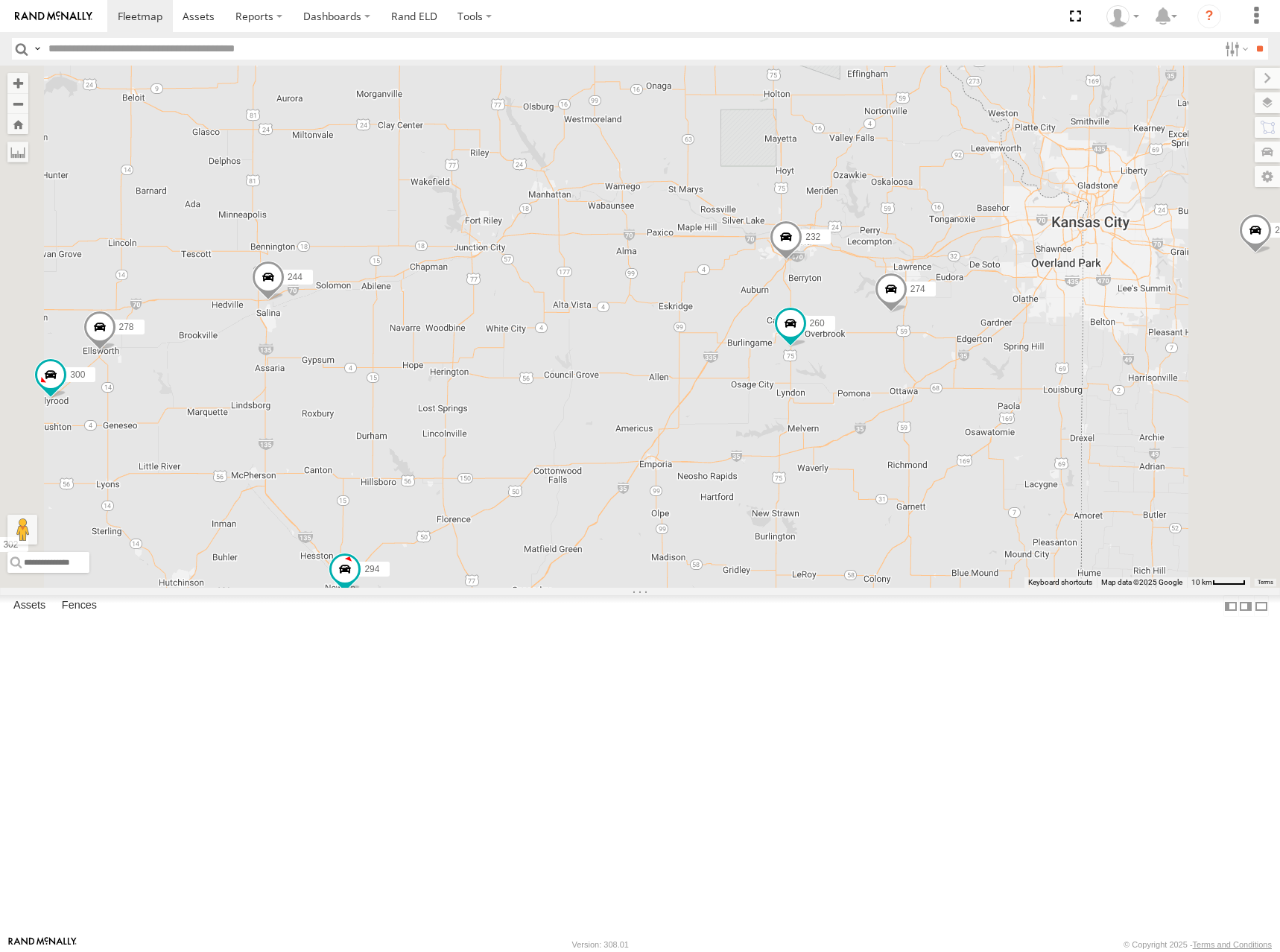
drag, startPoint x: 949, startPoint y: 350, endPoint x: 952, endPoint y: 366, distance: 16.3
click at [952, 366] on div "274 244 298 270 262 288 292 272 256 232 296 304 284 302 282 294 260 300 278" at bounding box center [640, 326] width 1280 height 522
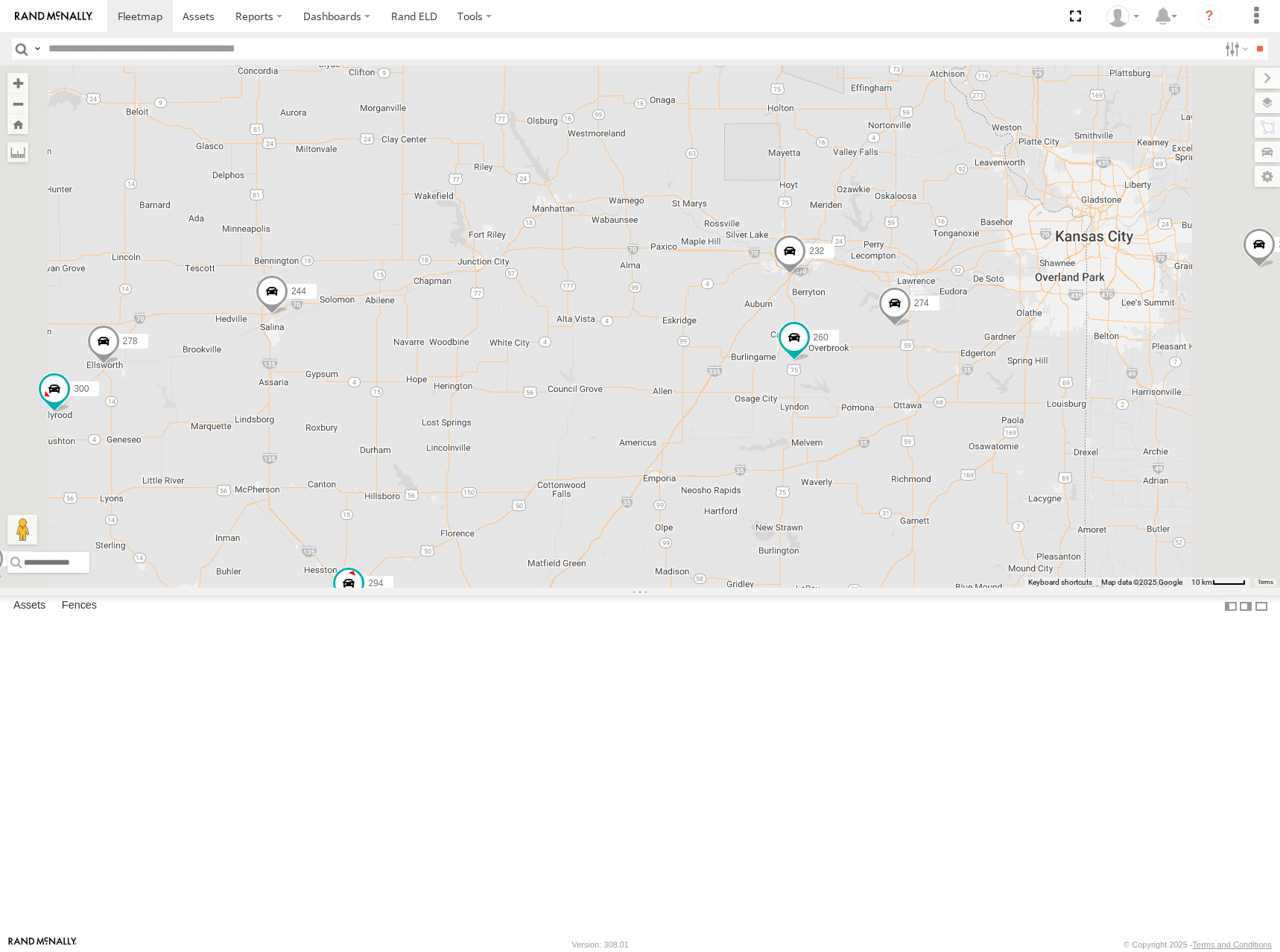
click at [957, 368] on div "274 244 298 270 262 288 292 272 256 232 296 304 284 302 282 294 260 300 278" at bounding box center [640, 326] width 1280 height 522
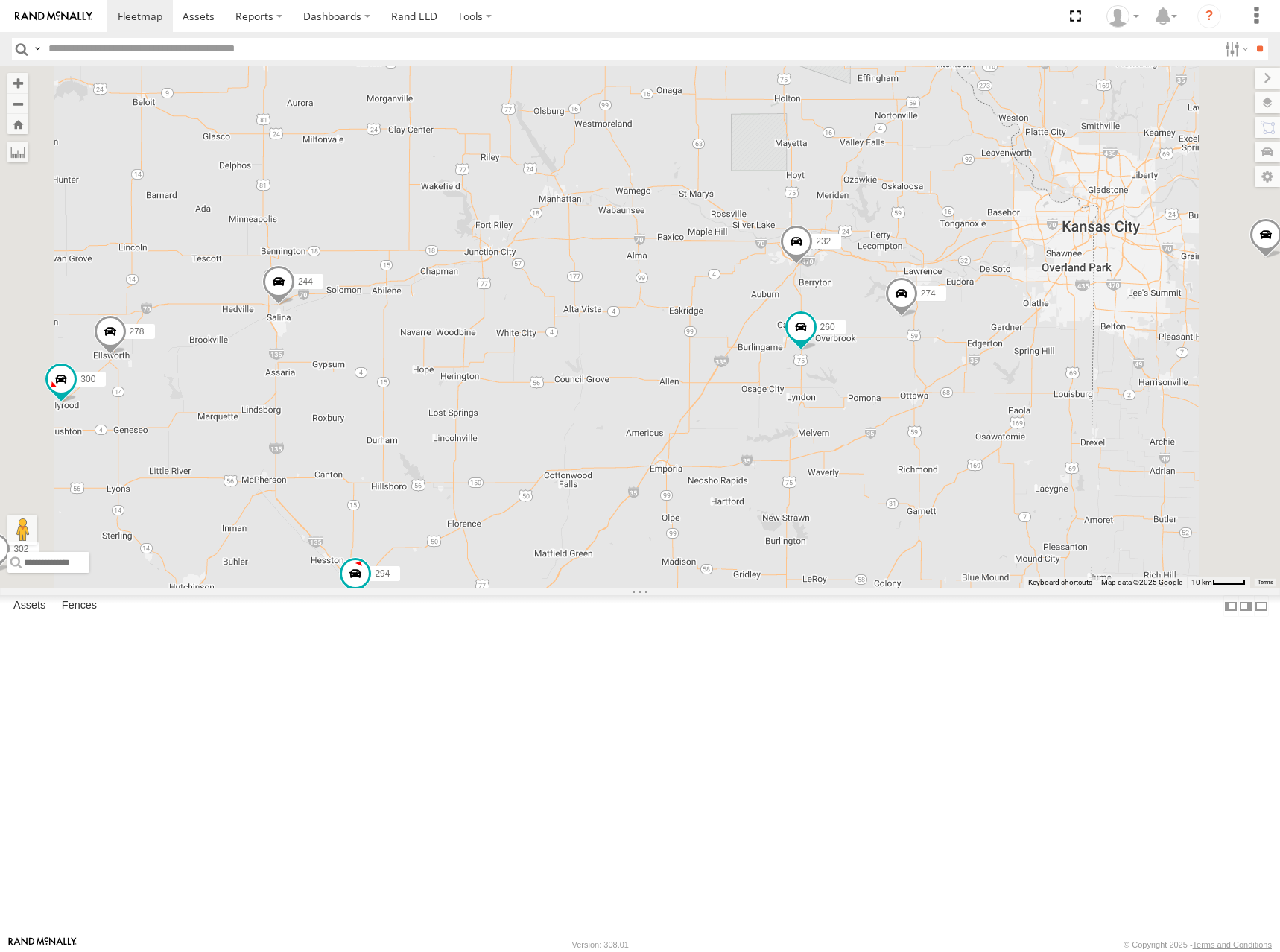
drag, startPoint x: 947, startPoint y: 371, endPoint x: 953, endPoint y: 358, distance: 14.3
click at [953, 358] on div "274 244 298 270 262 288 292 272 256 232 296 304 284 302 282 294 260 300 278" at bounding box center [640, 326] width 1280 height 522
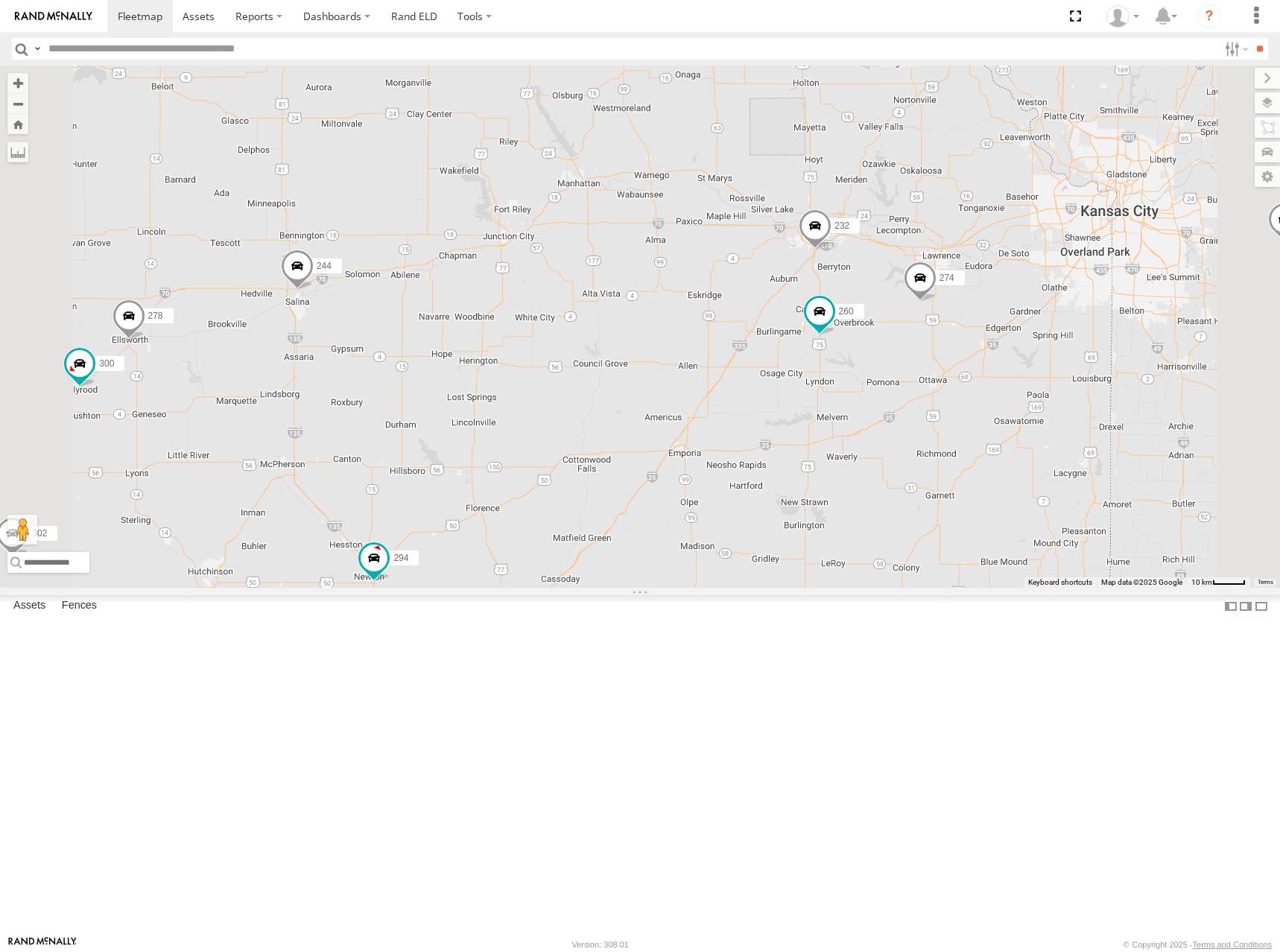
drag, startPoint x: 940, startPoint y: 339, endPoint x: 940, endPoint y: 366, distance: 27.0
click at [940, 366] on div "274 244 298 270 262 288 292 272 256 232 296 304 284 302 282 294 260 300 278" at bounding box center [640, 326] width 1280 height 522
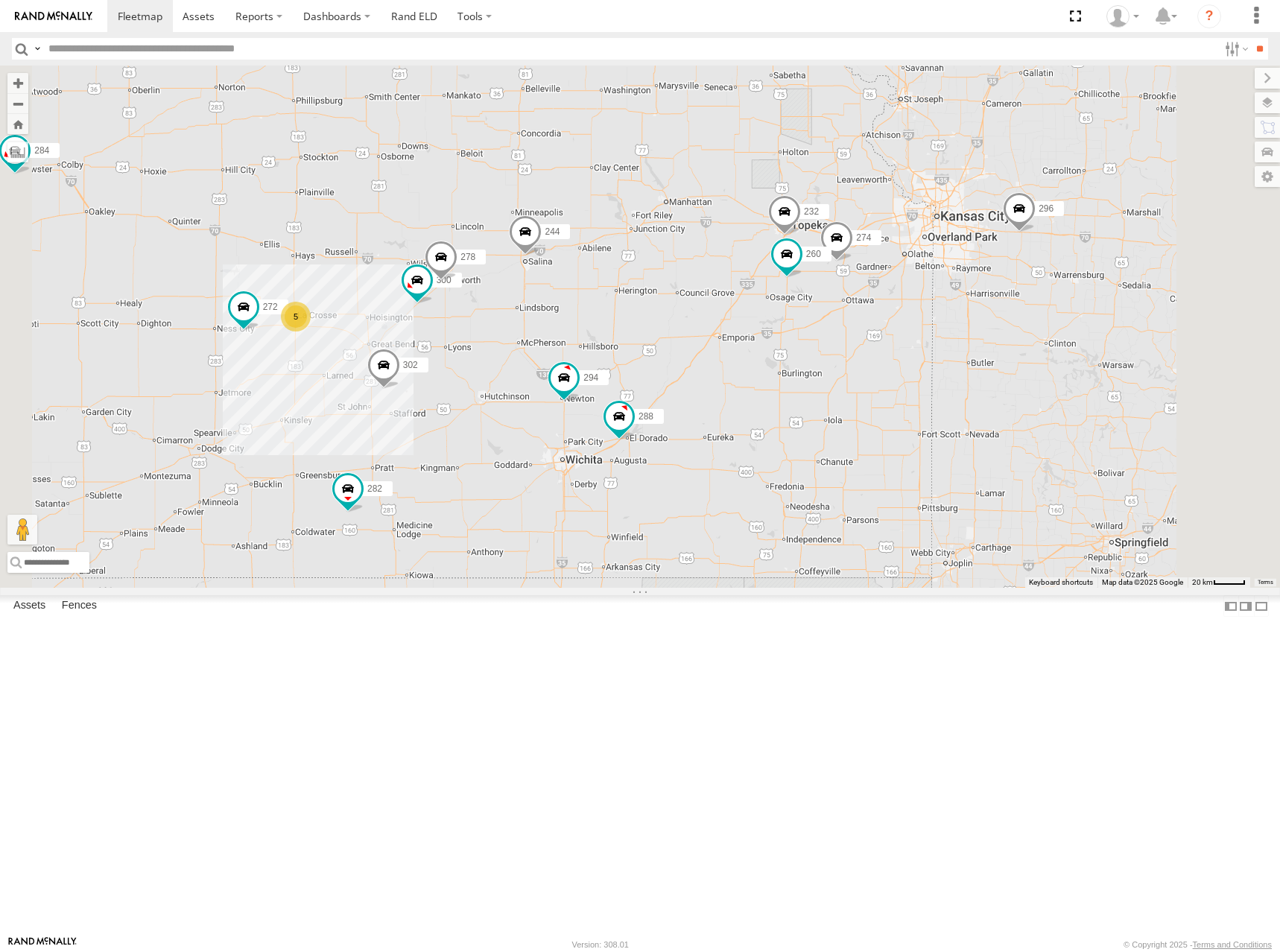
drag, startPoint x: 912, startPoint y: 347, endPoint x: 927, endPoint y: 335, distance: 19.2
click at [927, 335] on div "274 244 298 270 262 288 292 272 256 232 296 304 284 302 282 294 260 300 278 5" at bounding box center [640, 326] width 1280 height 522
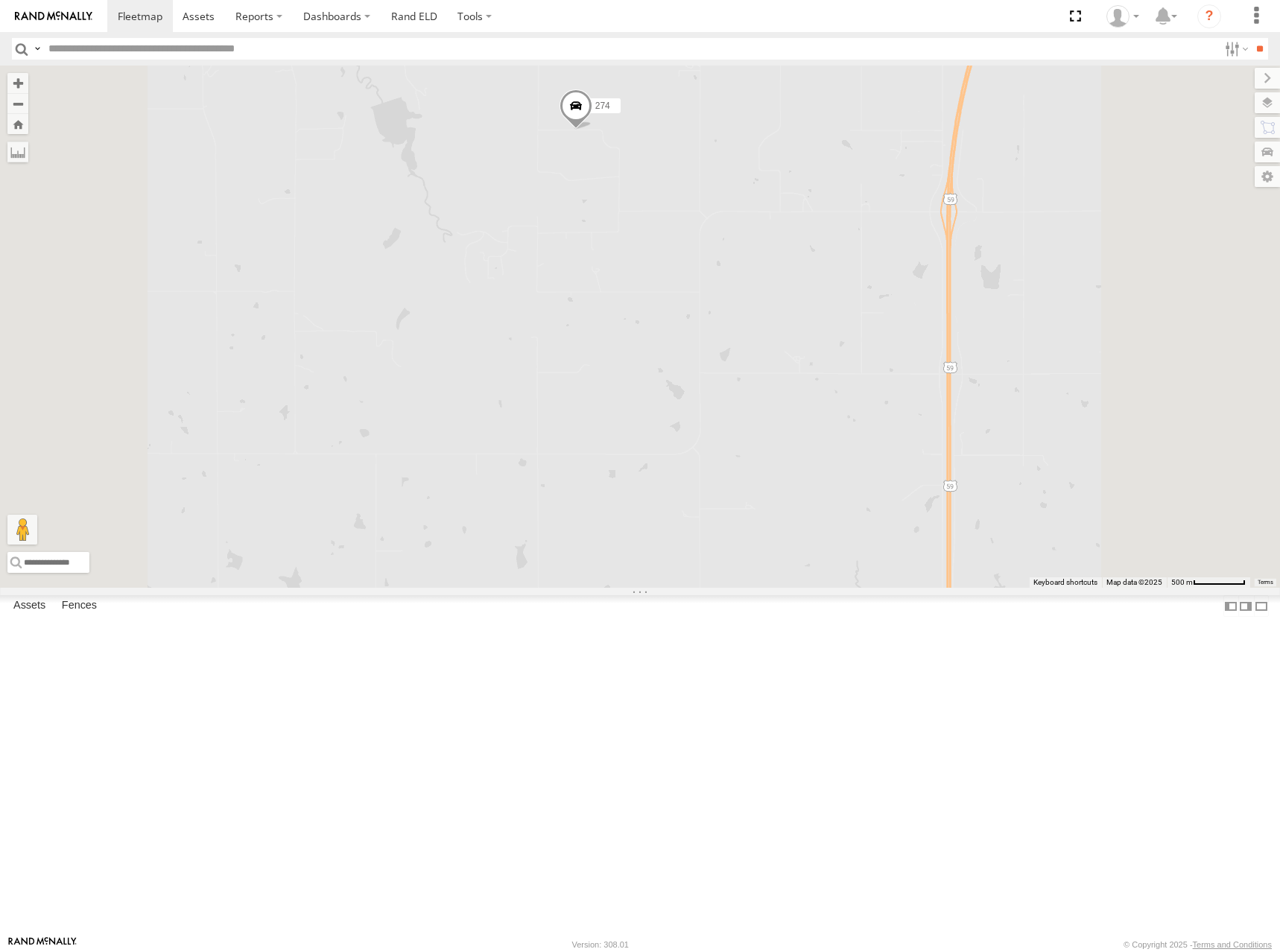
click at [951, 403] on div "274 244 298 270 262 288 292 272 256 232 296 304 284 302 282 294 260 300 278" at bounding box center [640, 326] width 1280 height 522
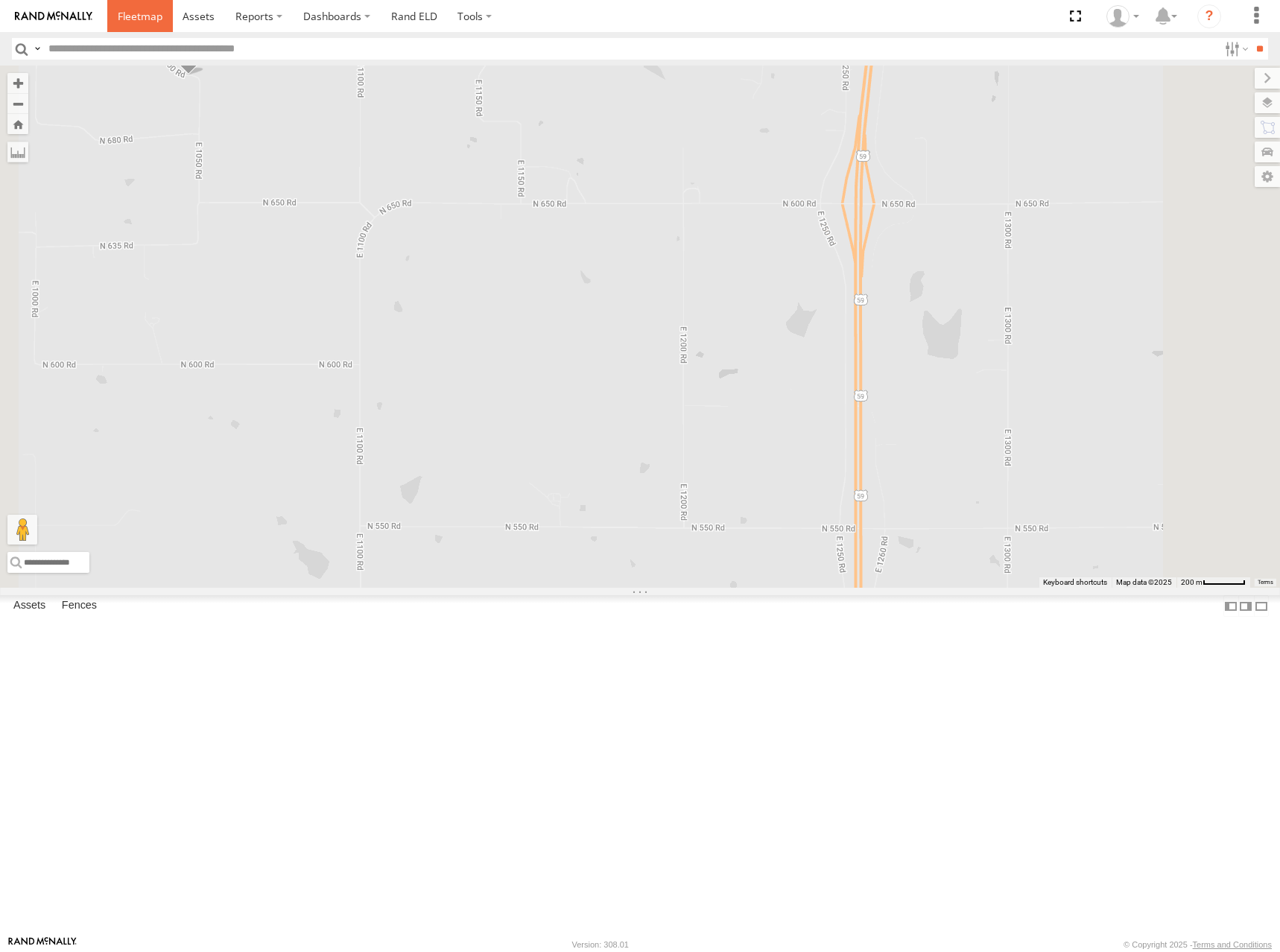
click at [168, 19] on link at bounding box center [140, 15] width 65 height 32
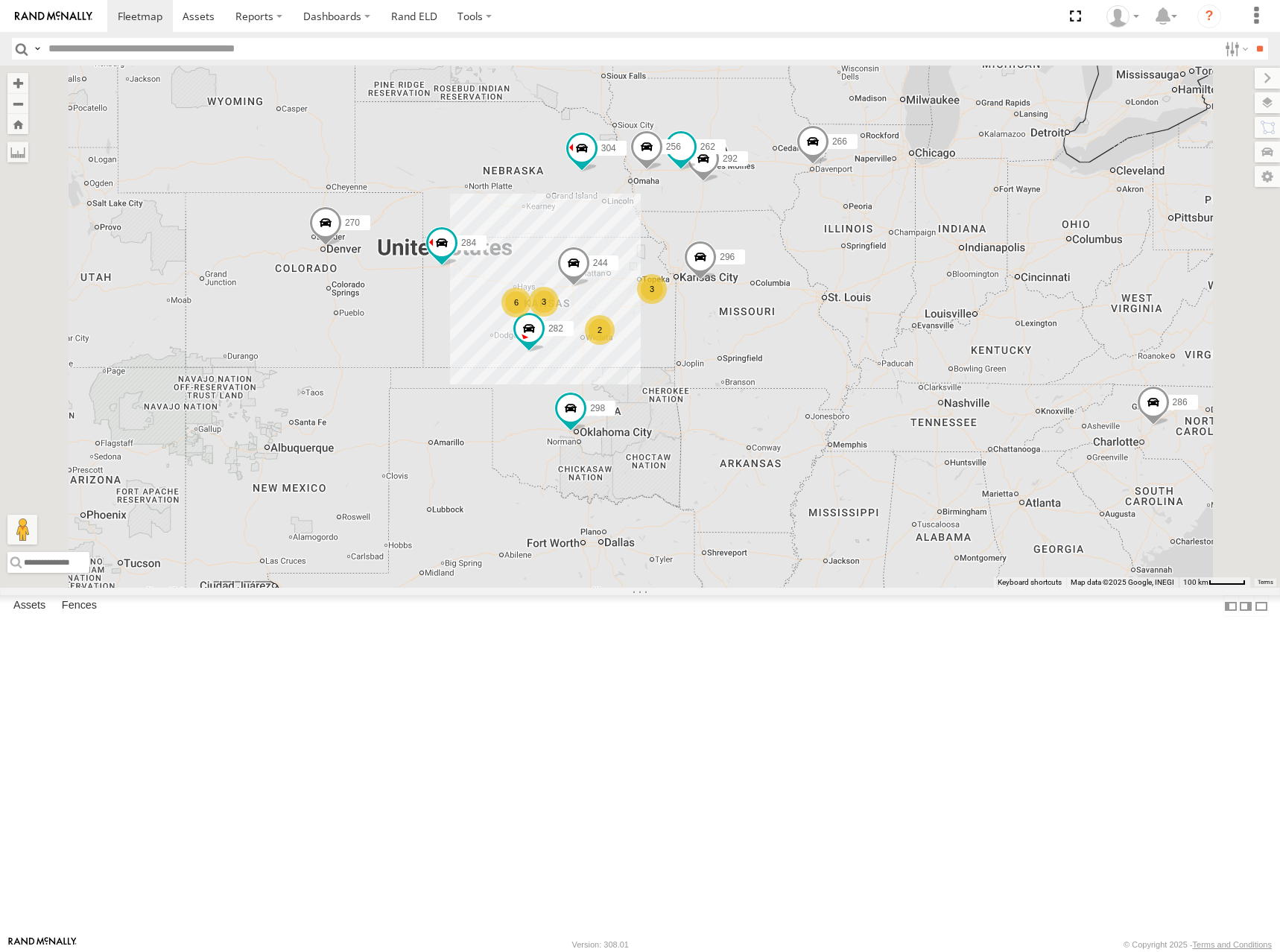
drag, startPoint x: 729, startPoint y: 409, endPoint x: 835, endPoint y: 379, distance: 110.2
click at [835, 379] on div "286 3 3 244 6 298 270 262 2 292 256 296 304 284 282 266" at bounding box center [640, 326] width 1280 height 522
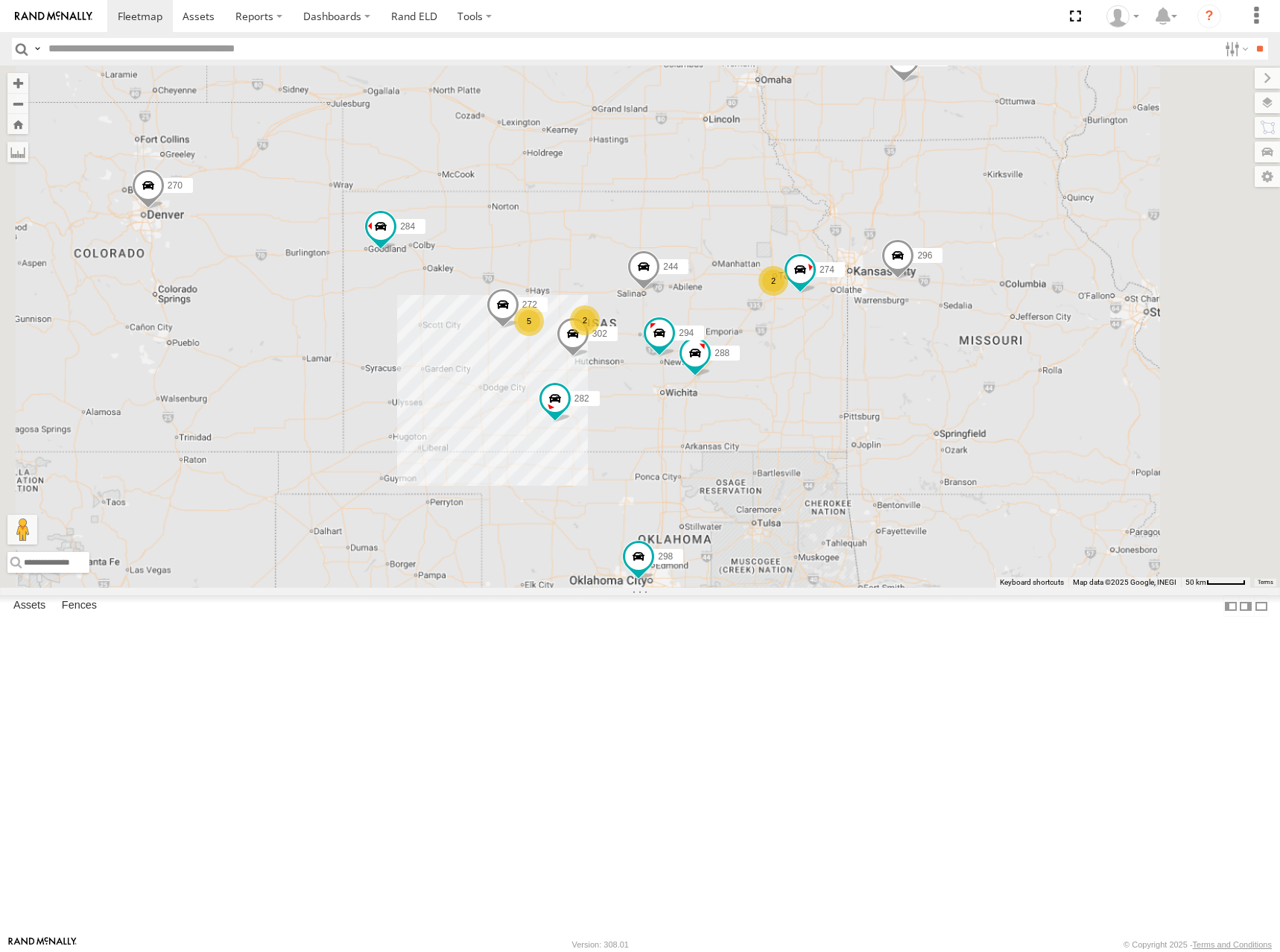
drag, startPoint x: 745, startPoint y: 396, endPoint x: 747, endPoint y: 407, distance: 11.2
click at [747, 407] on div "286 244 298 270 262 292 256 296 304 284 282 266 274 288 272 302 294 2 5 2" at bounding box center [640, 326] width 1280 height 522
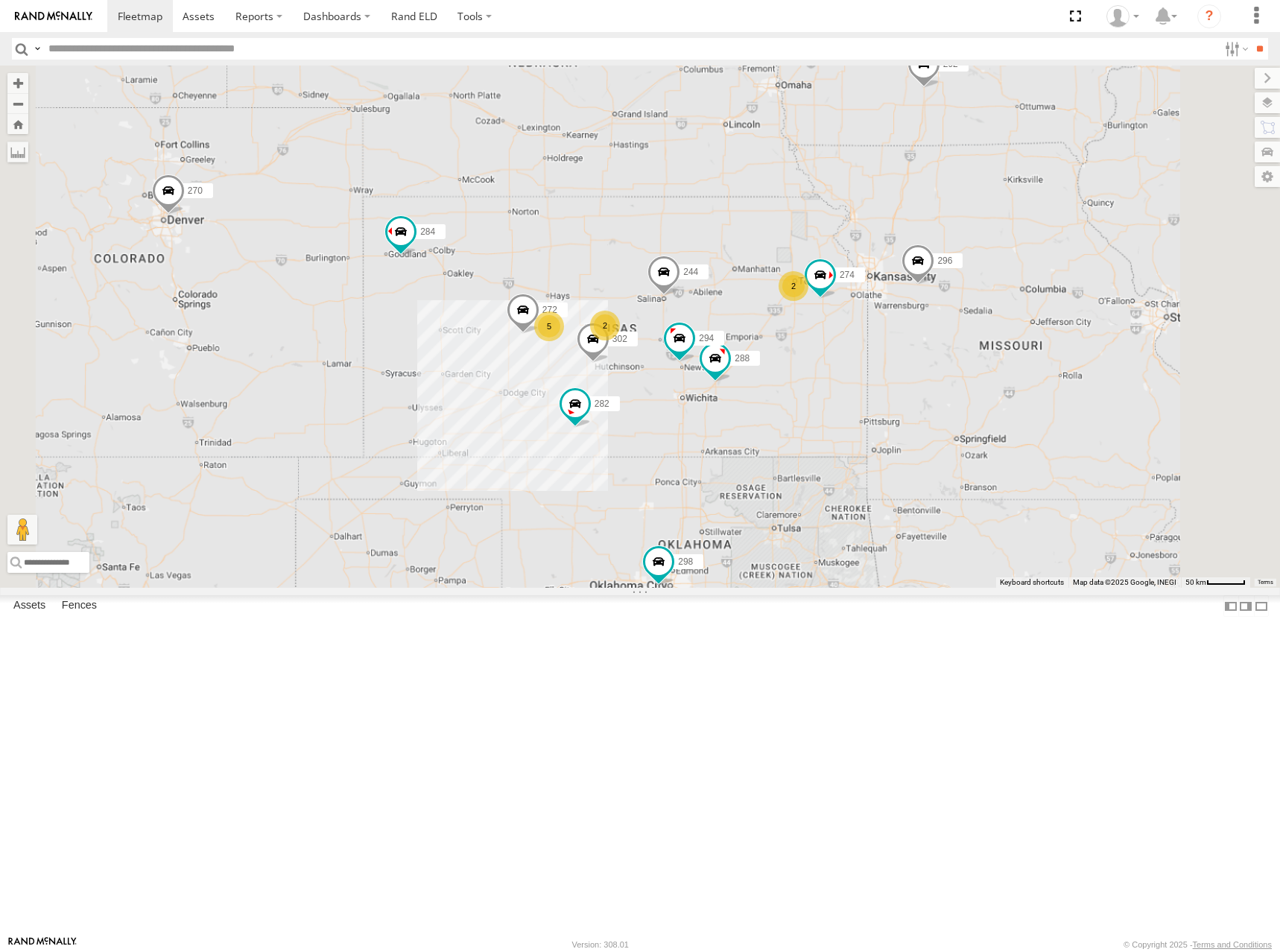
drag, startPoint x: 825, startPoint y: 397, endPoint x: 845, endPoint y: 393, distance: 20.4
click at [845, 393] on div "286 244 298 270 262 292 256 296 304 284 282 266 274 288 272 302 294 2 5 2" at bounding box center [640, 326] width 1280 height 522
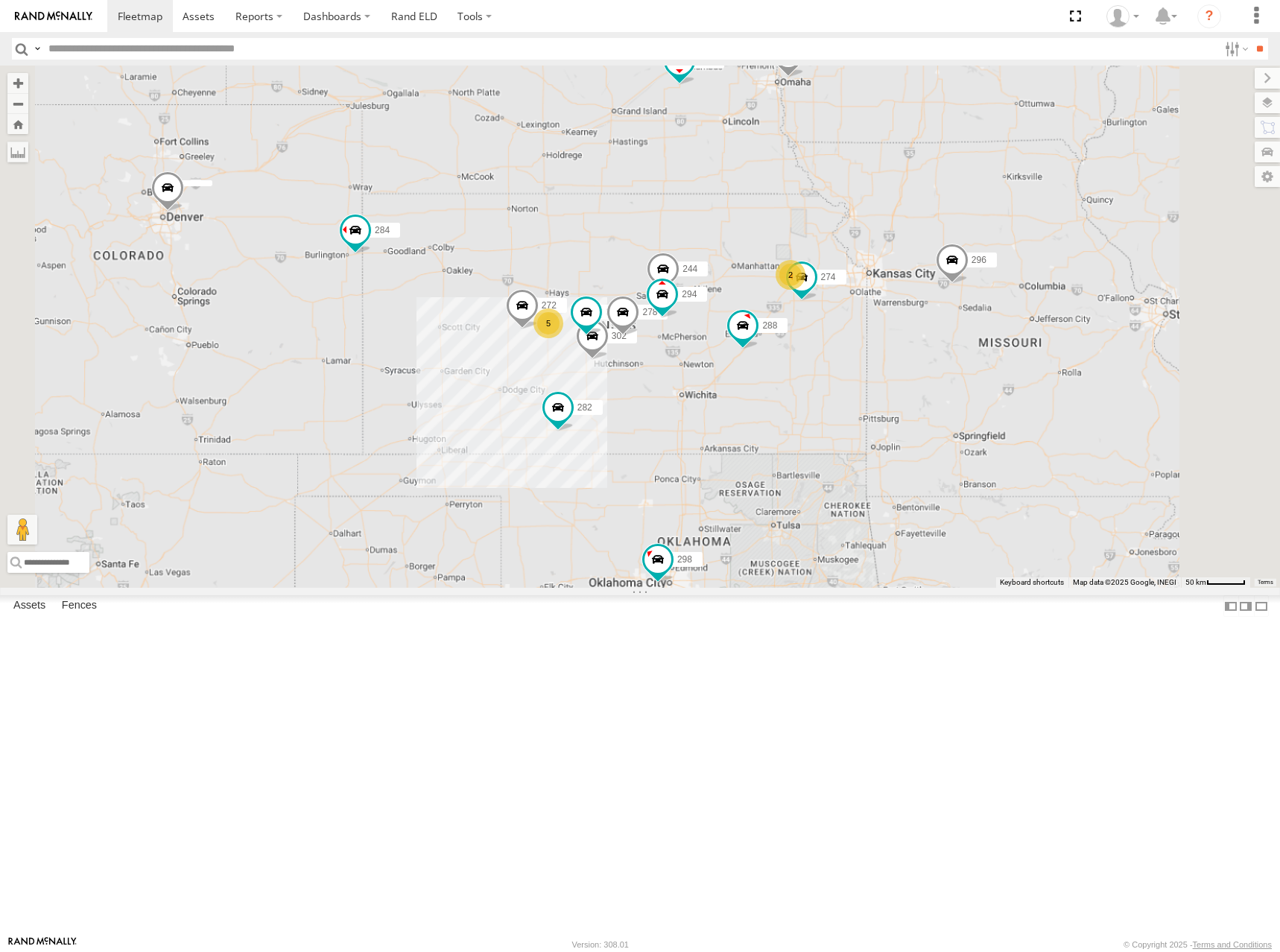
drag, startPoint x: 813, startPoint y: 364, endPoint x: 812, endPoint y: 356, distance: 8.1
click at [812, 356] on div "274 300 244 298 262 288 292 272 256 296 304 284 302 282 278 294 5 2" at bounding box center [640, 326] width 1280 height 522
drag, startPoint x: 1073, startPoint y: 303, endPoint x: 992, endPoint y: 336, distance: 87.5
click at [992, 336] on div "274 300 244 298 262 288 292 272 256 296 304 284 302 282 278 294 5 2" at bounding box center [640, 326] width 1280 height 522
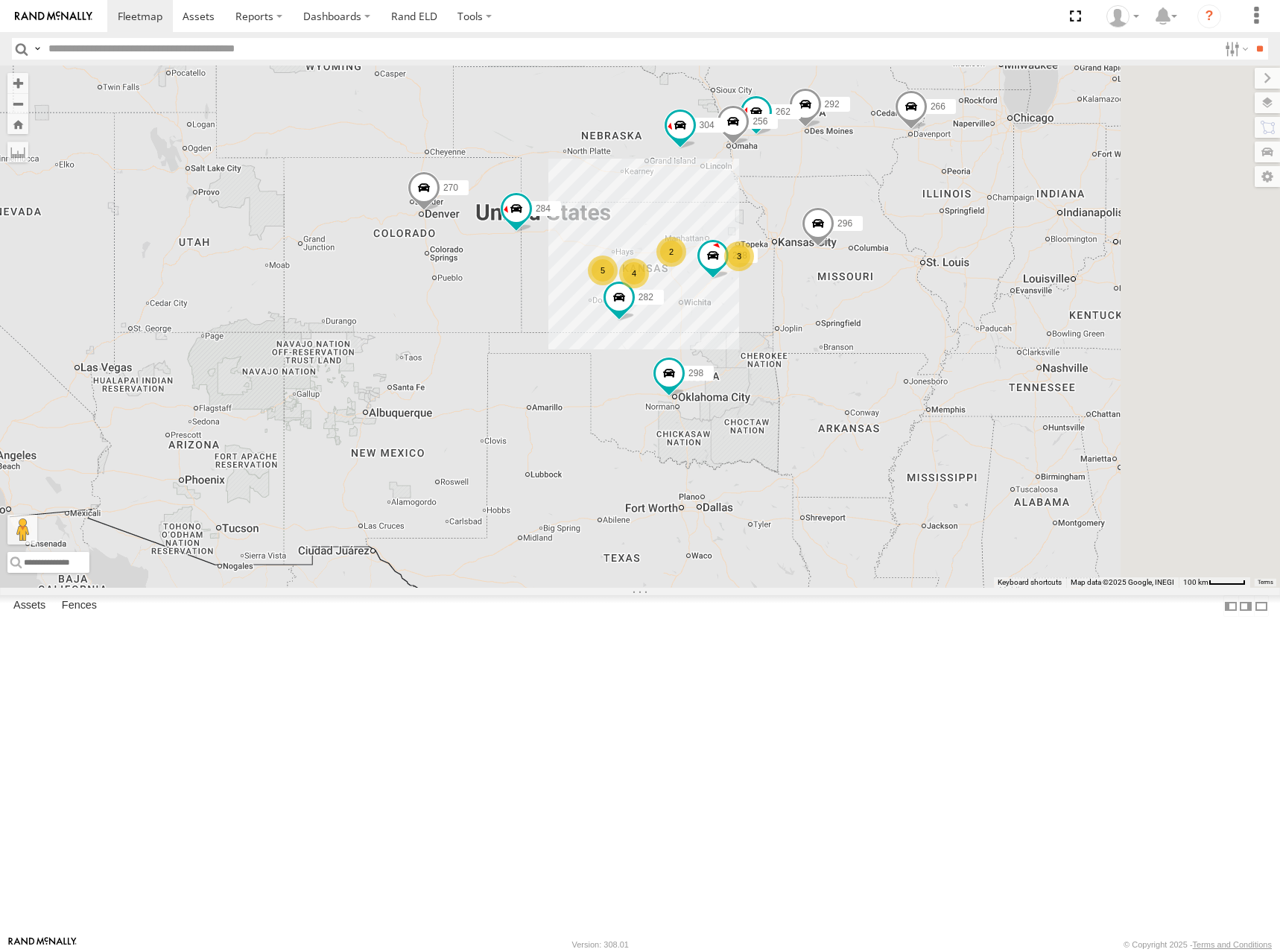
drag, startPoint x: 1026, startPoint y: 329, endPoint x: 1003, endPoint y: 334, distance: 23.5
click at [1003, 334] on div "298 270 262 288 292 256 296 304 284 282 266 3 4 2 5" at bounding box center [640, 326] width 1280 height 522
drag, startPoint x: 990, startPoint y: 343, endPoint x: 992, endPoint y: 354, distance: 11.2
click at [992, 354] on div "298 270 262 288 292 256 296 304 284 282 266 3 4 2 5" at bounding box center [640, 326] width 1280 height 522
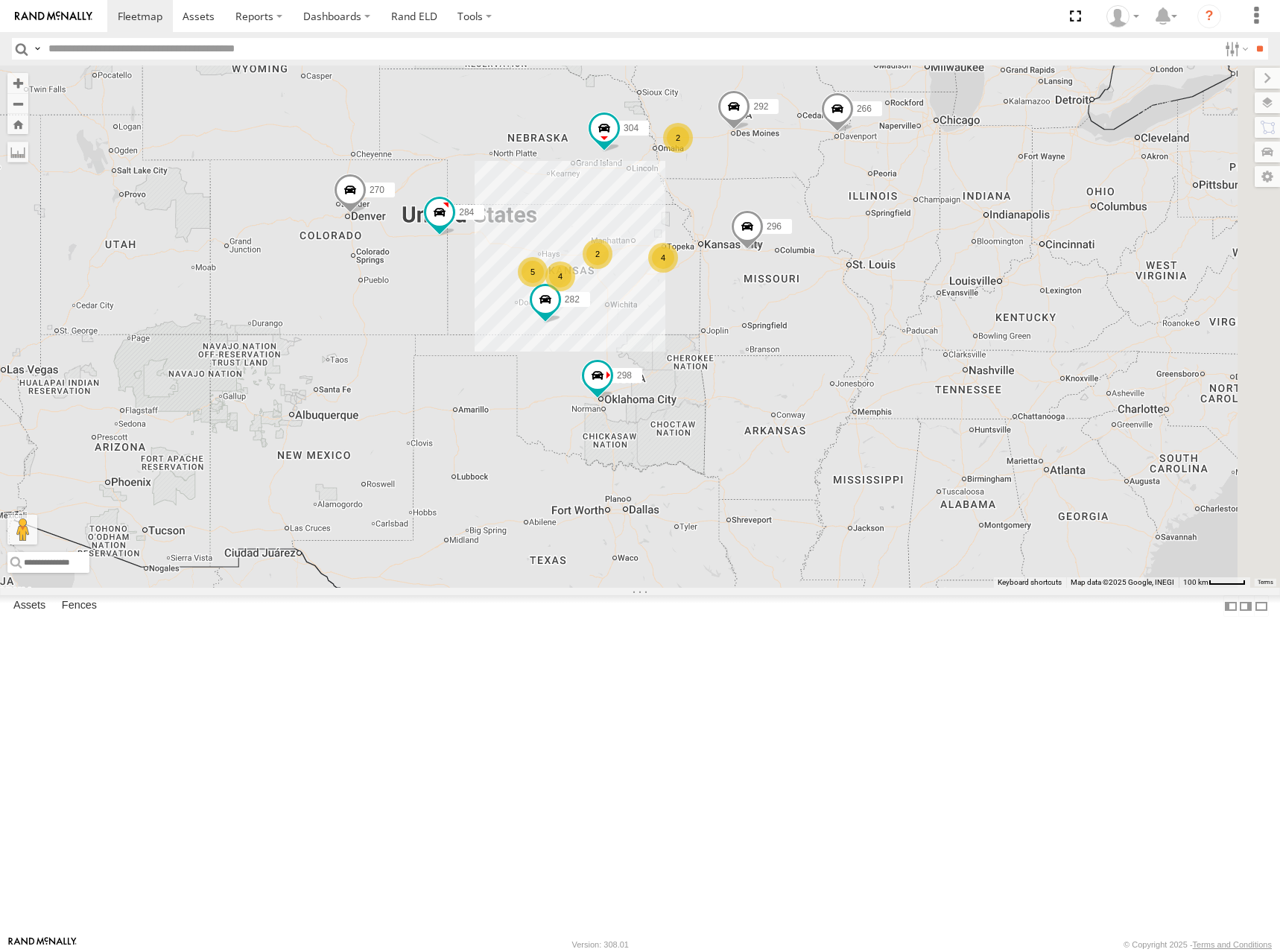
click at [745, 261] on div "298 270 292 296 304 284 282 266 4 4 2 2 5" at bounding box center [640, 326] width 1280 height 522
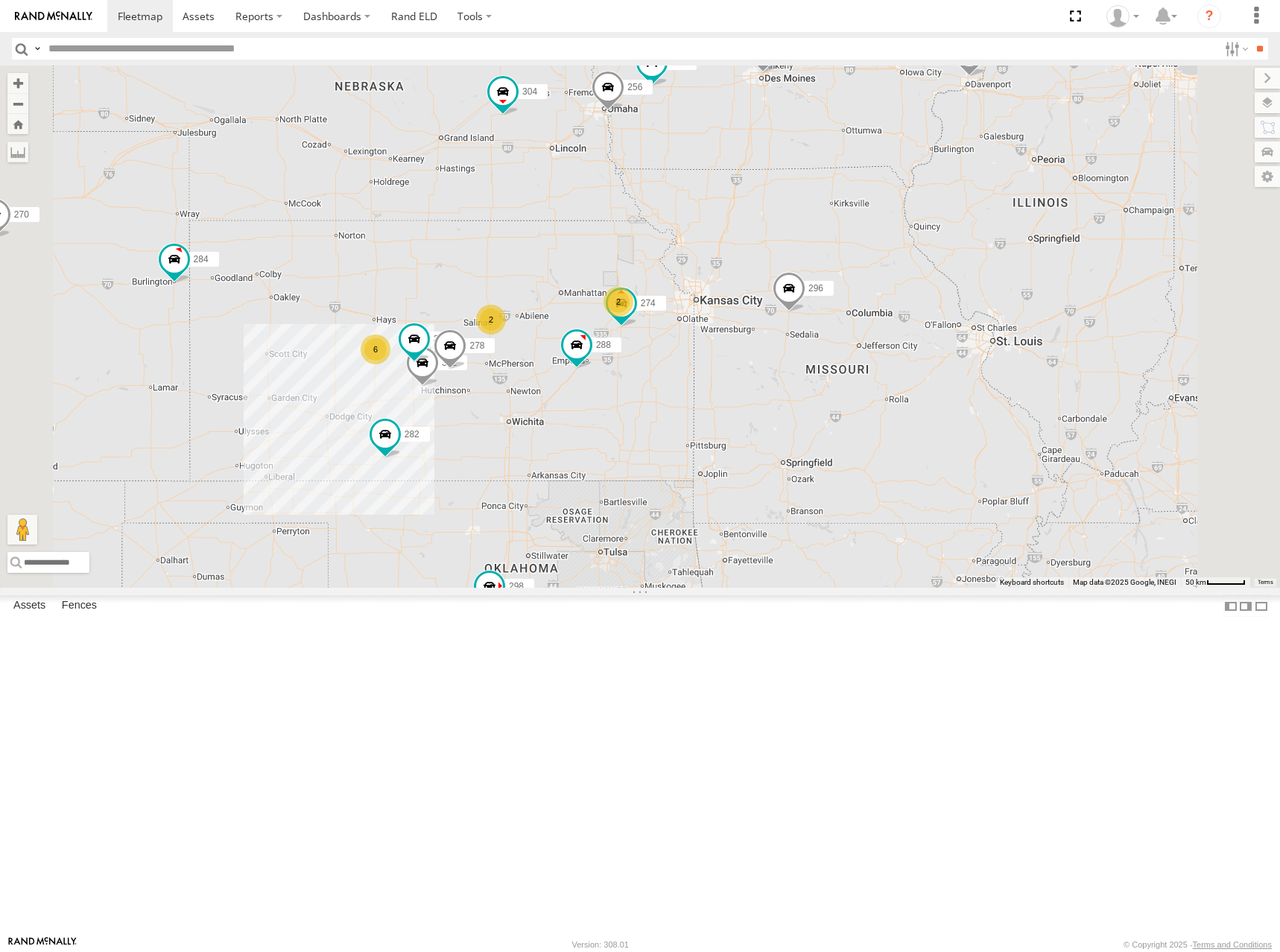
drag, startPoint x: 878, startPoint y: 335, endPoint x: 939, endPoint y: 327, distance: 61.5
click at [939, 327] on div "298 270 292 296 304 284 282 266 274 300 2 6 262 288 256 2 302 278" at bounding box center [640, 326] width 1280 height 522
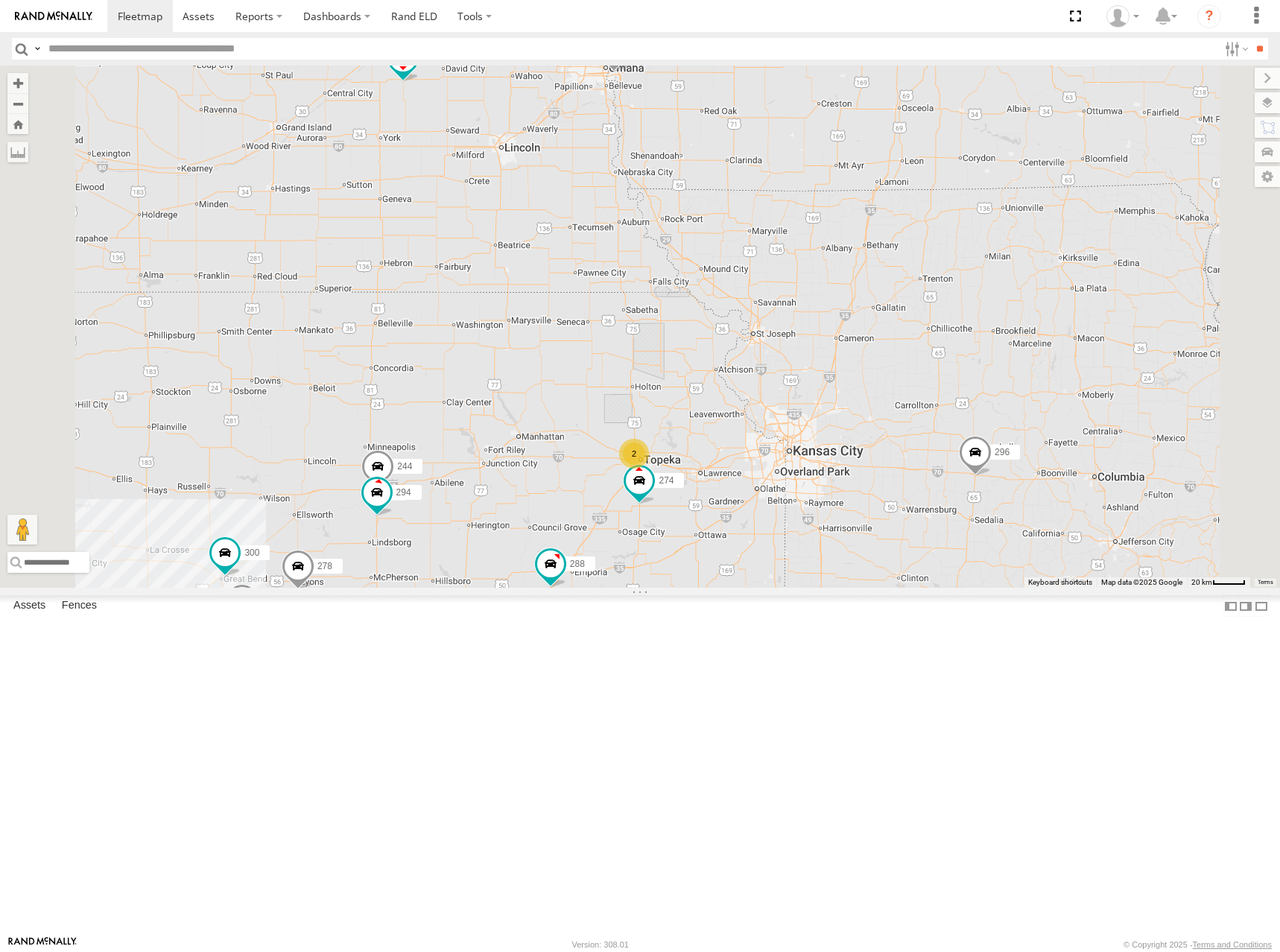
drag, startPoint x: 813, startPoint y: 320, endPoint x: 904, endPoint y: 319, distance: 91.0
click at [904, 319] on div "298 270 292 296 304 284 282 266 274 300 262 288 256 302 278 244 2 294" at bounding box center [640, 326] width 1280 height 522
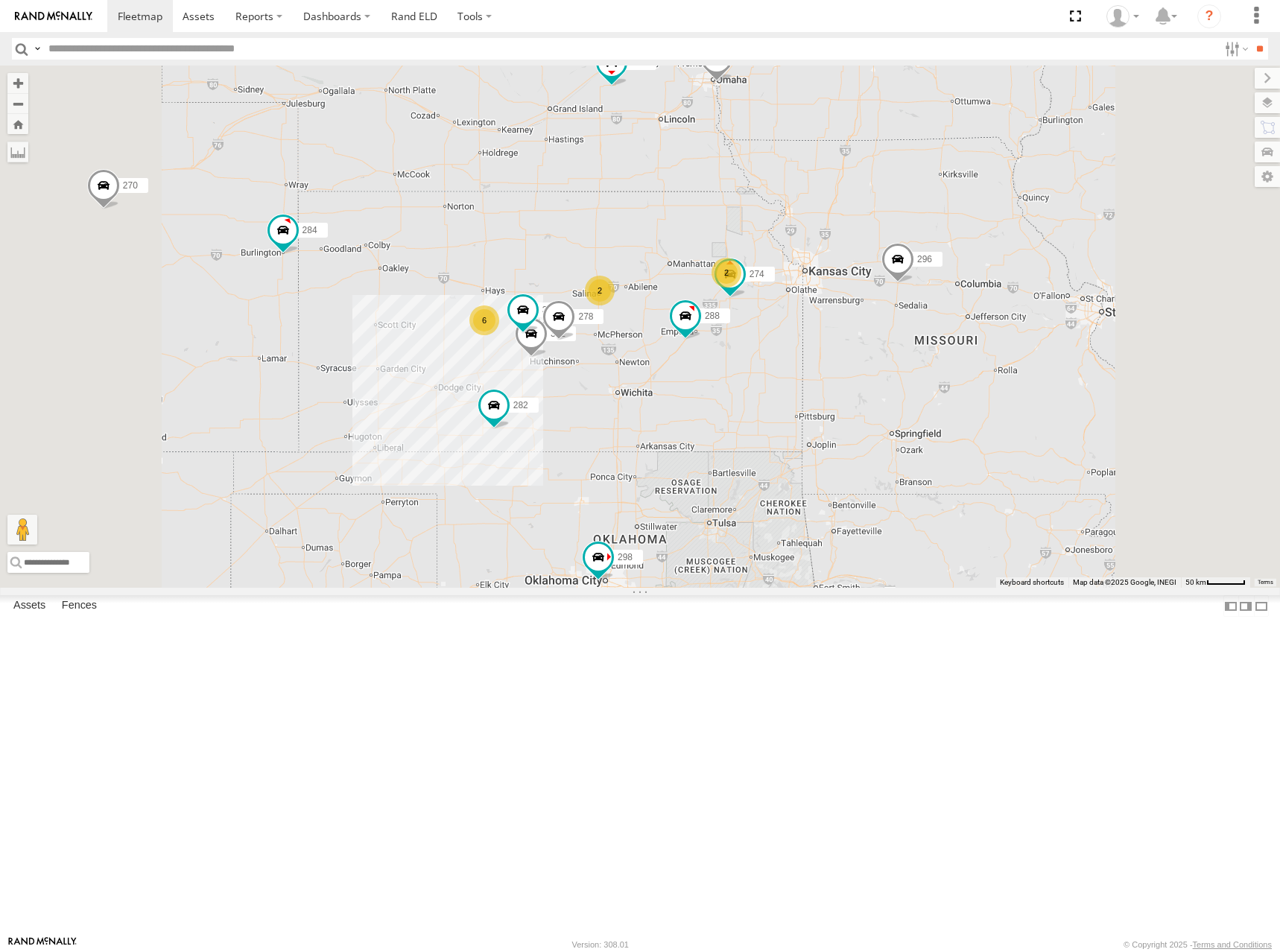
drag, startPoint x: 800, startPoint y: 367, endPoint x: 807, endPoint y: 347, distance: 21.2
click at [807, 347] on div "298 270 292 296 304 284 282 266 274 300 262 288 256 302 278 2 6 2" at bounding box center [640, 326] width 1280 height 522
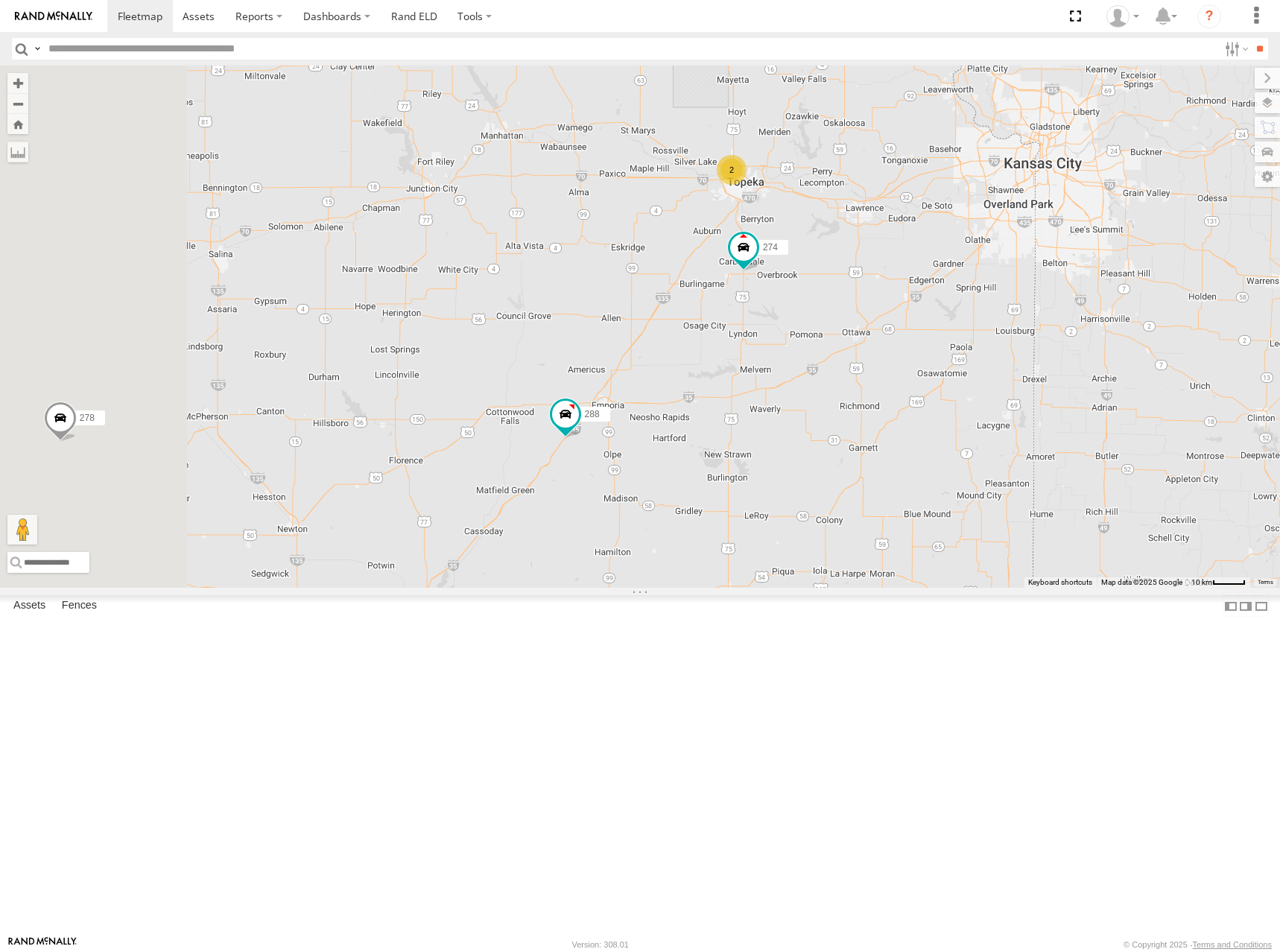
drag, startPoint x: 919, startPoint y: 485, endPoint x: 1047, endPoint y: 396, distance: 155.9
click at [1047, 396] on div "298 270 292 296 304 284 282 266 274 300 262 288 256 302 278 2" at bounding box center [640, 326] width 1280 height 522
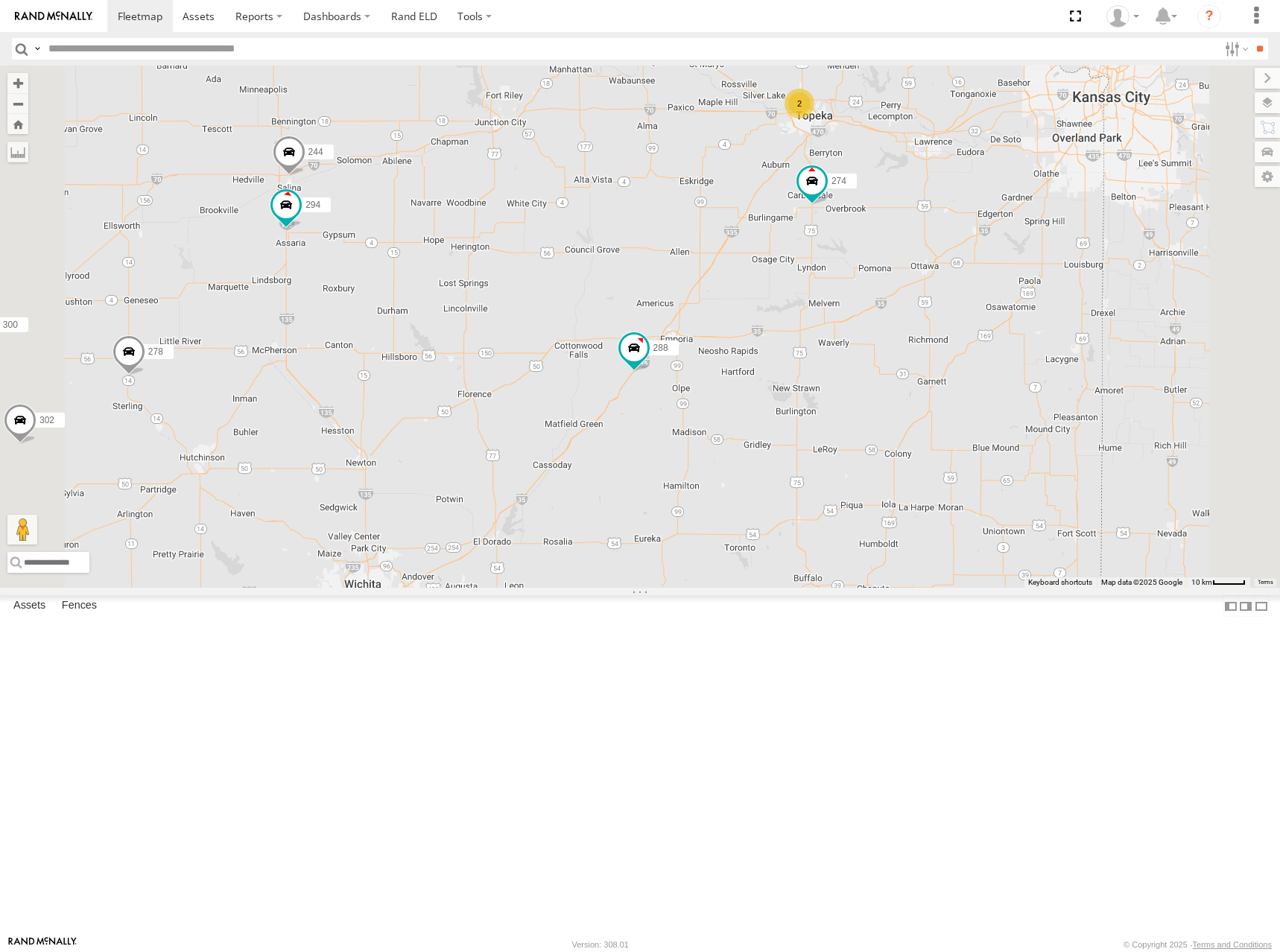
drag, startPoint x: 816, startPoint y: 441, endPoint x: 860, endPoint y: 403, distance: 58.1
click at [860, 403] on div "298 270 292 296 304 284 282 266 274 300 262 288 256 302 278 244 294 2" at bounding box center [640, 326] width 1280 height 522
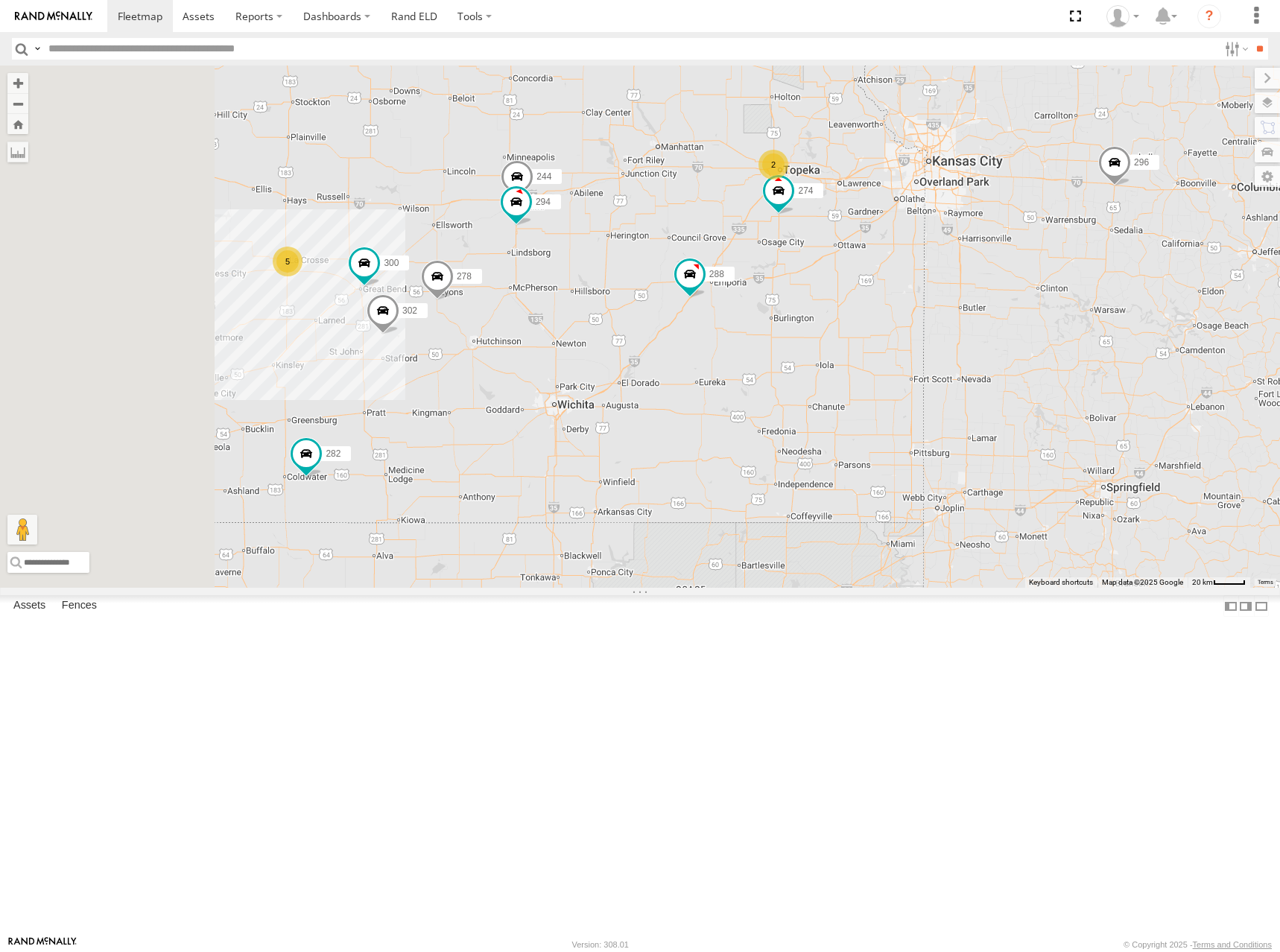
drag, startPoint x: 737, startPoint y: 397, endPoint x: 1045, endPoint y: 313, distance: 319.2
click at [1045, 313] on div "298 270 292 296 304 284 282 266 274 300 262 288 256 302 278 244 294 5 2" at bounding box center [640, 326] width 1280 height 522
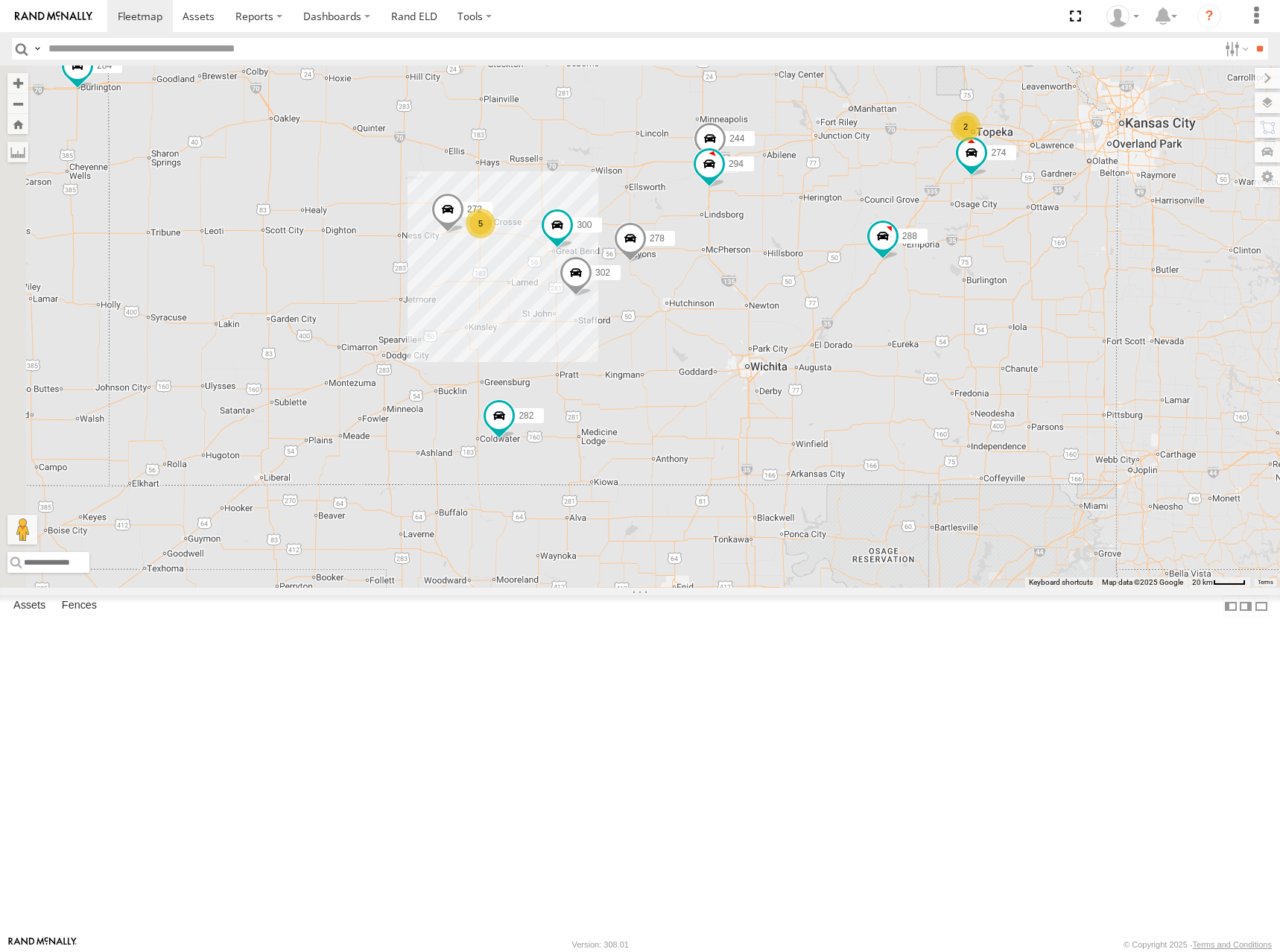
drag, startPoint x: 935, startPoint y: 407, endPoint x: 934, endPoint y: 415, distance: 8.1
click at [934, 415] on div "298 270 292 296 304 284 282 266 274 300 262 288 256 302 278 244 294 5 2 272" at bounding box center [640, 326] width 1280 height 522
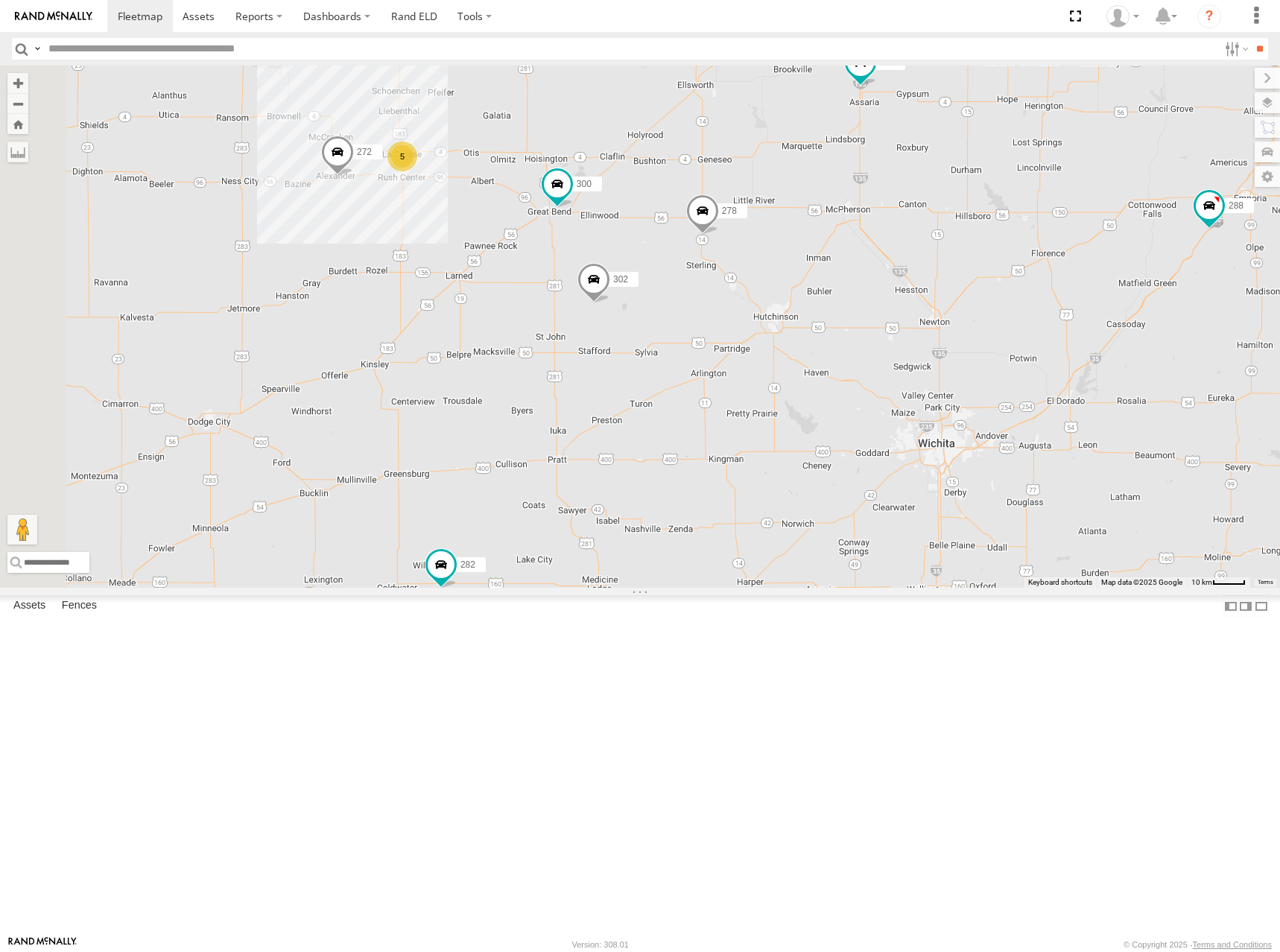
drag, startPoint x: 824, startPoint y: 478, endPoint x: 991, endPoint y: 351, distance: 209.8
click at [991, 351] on div "298 270 292 296 304 284 282 266 274 300 262 288 256 302 278 244 294 272 5" at bounding box center [640, 326] width 1280 height 522
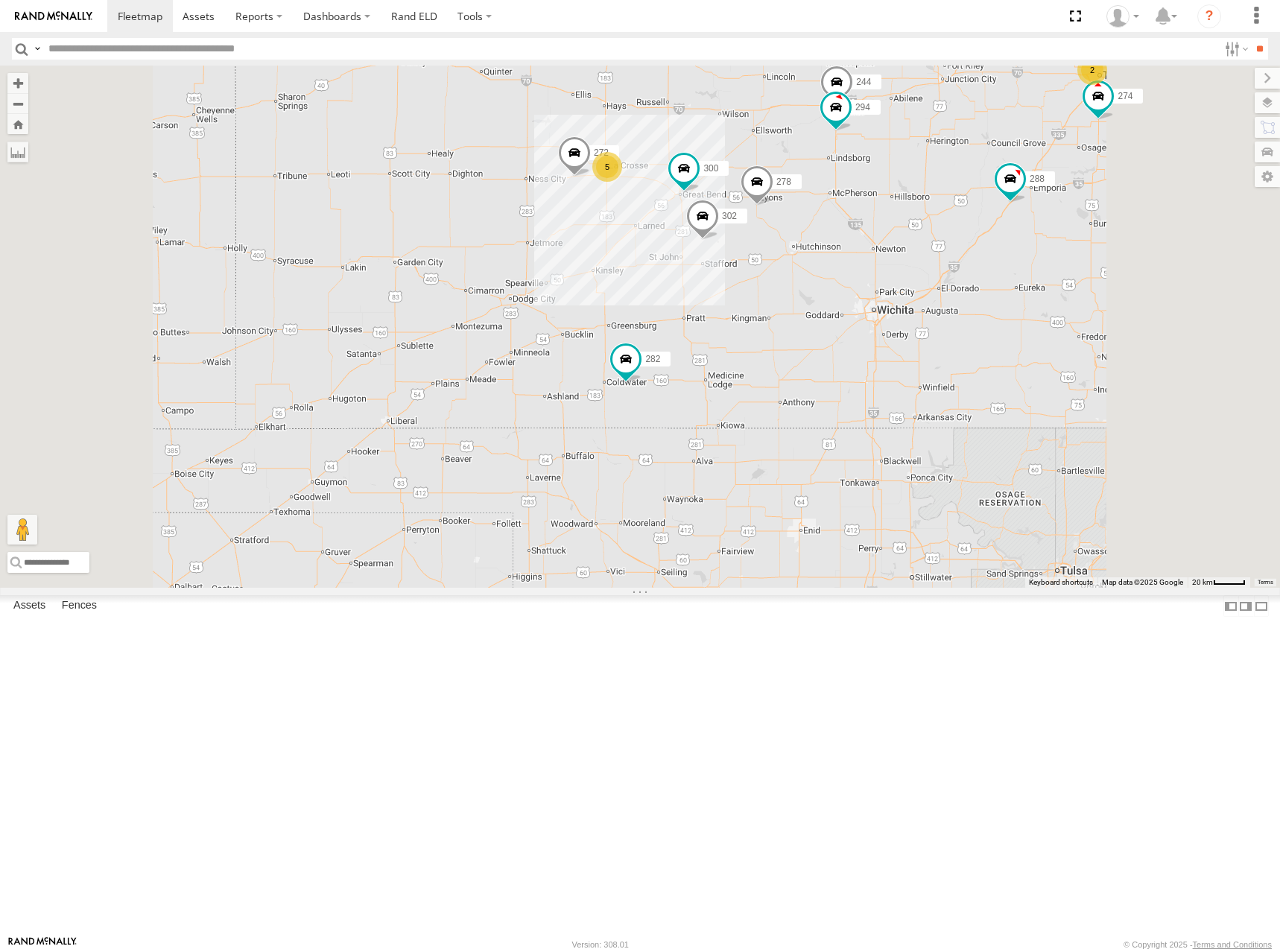
drag, startPoint x: 1049, startPoint y: 343, endPoint x: 1040, endPoint y: 351, distance: 12.0
click at [1040, 351] on div "298 270 292 296 304 284 282 266 274 300 262 288 256 302 278 244 294 272 5 2" at bounding box center [640, 326] width 1280 height 522
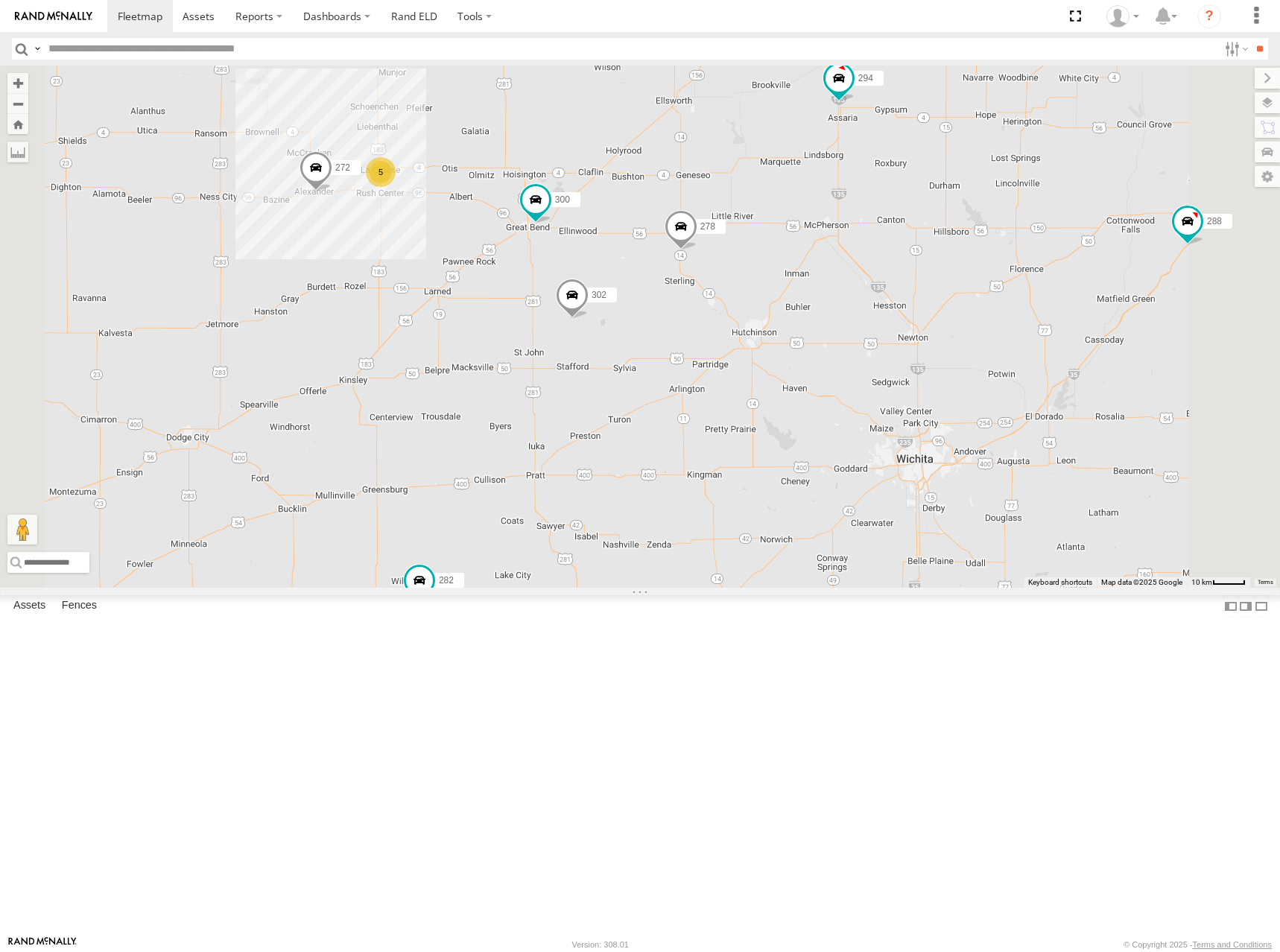
drag, startPoint x: 972, startPoint y: 342, endPoint x: 1001, endPoint y: 353, distance: 31.0
click at [1001, 353] on div "298 270 292 296 304 284 282 266 274 300 262 288 256 302 278 244 294 272 5" at bounding box center [640, 326] width 1280 height 522
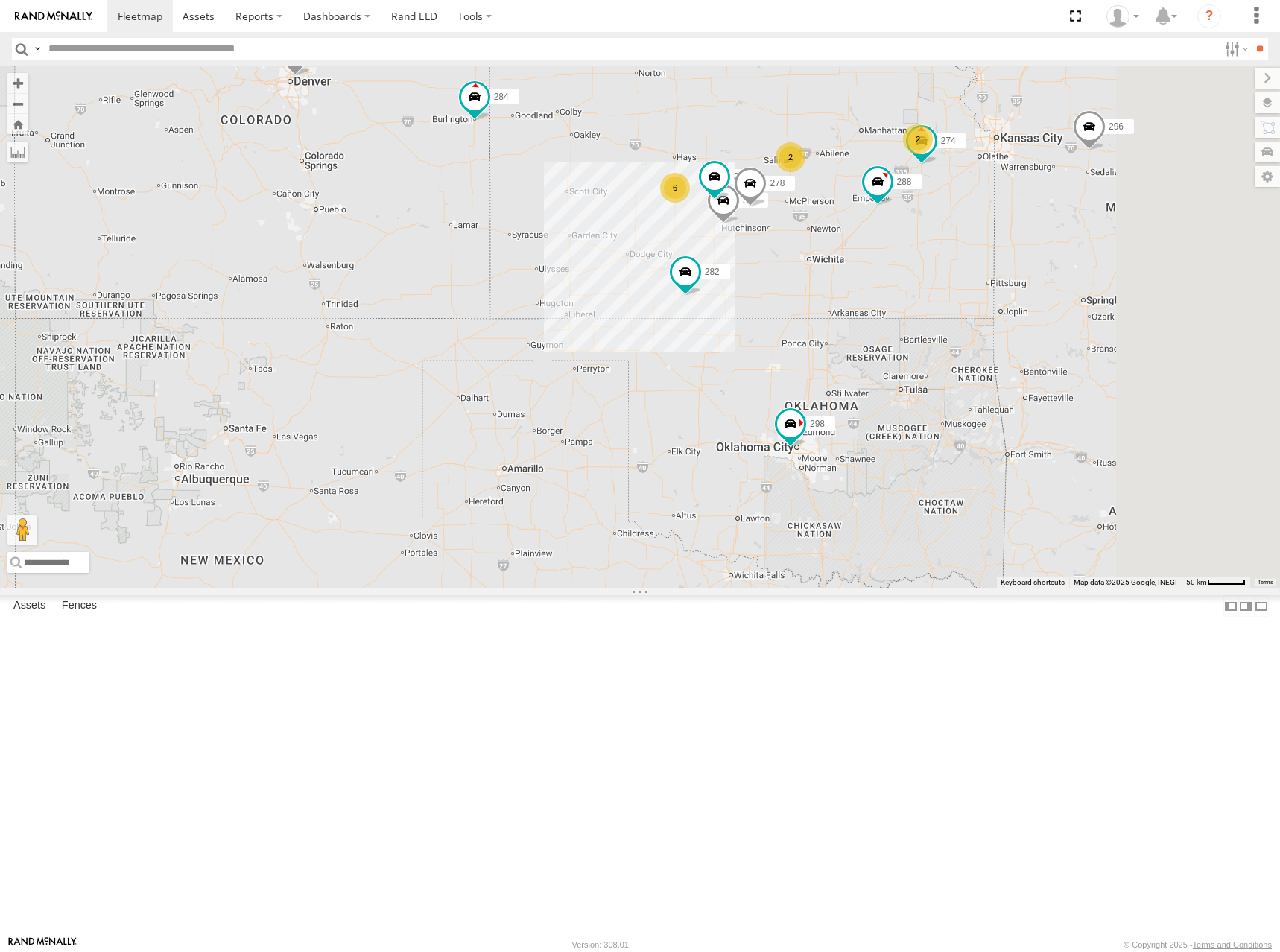
drag, startPoint x: 1040, startPoint y: 406, endPoint x: 1008, endPoint y: 416, distance: 33.5
click at [1008, 416] on div "298 270 292 296 304 284 282 266 274 300 262 288 256 302 278 2 6 2" at bounding box center [640, 326] width 1280 height 522
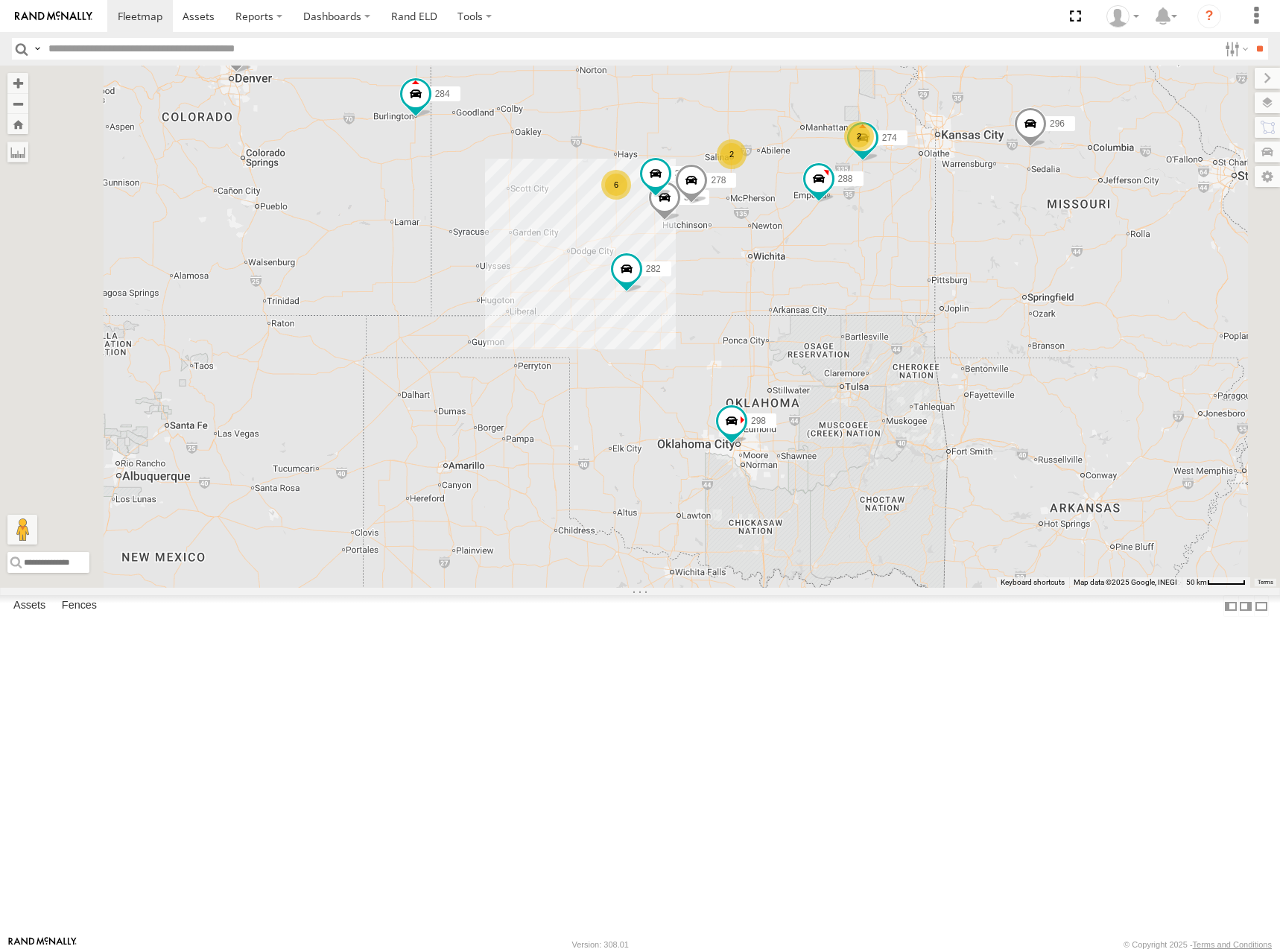
drag, startPoint x: 1100, startPoint y: 437, endPoint x: 1017, endPoint y: 461, distance: 86.4
click at [1017, 461] on div "298 270 292 296 304 284 282 266 274 300 262 288 256 302 278 2 6 2" at bounding box center [640, 326] width 1280 height 522
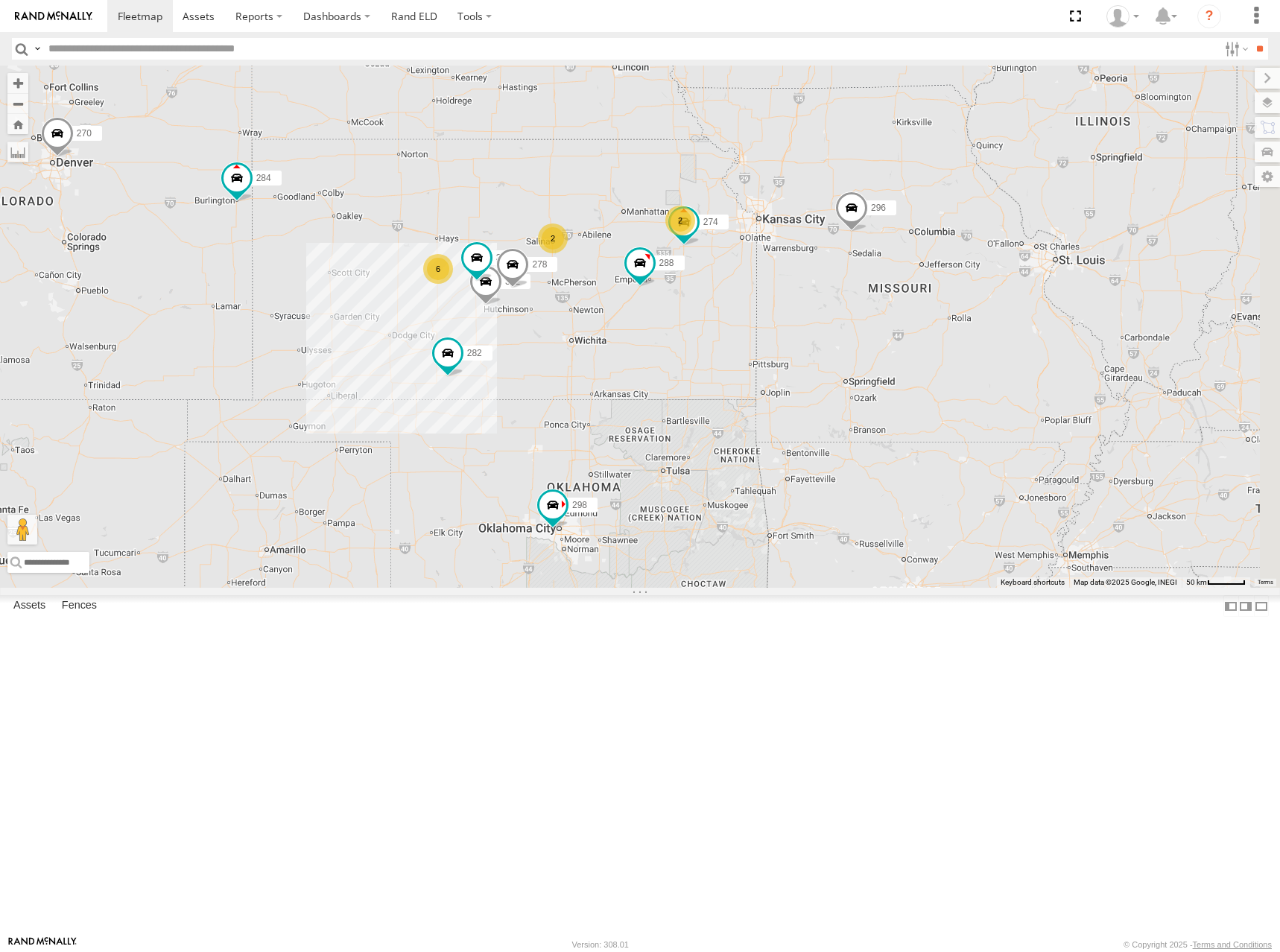
drag, startPoint x: 858, startPoint y: 240, endPoint x: 707, endPoint y: 318, distance: 170.0
click at [707, 318] on div "298 270 292 296 304 284 282 266 274 300 262 288 256 302 278 2 6 2" at bounding box center [640, 326] width 1280 height 522
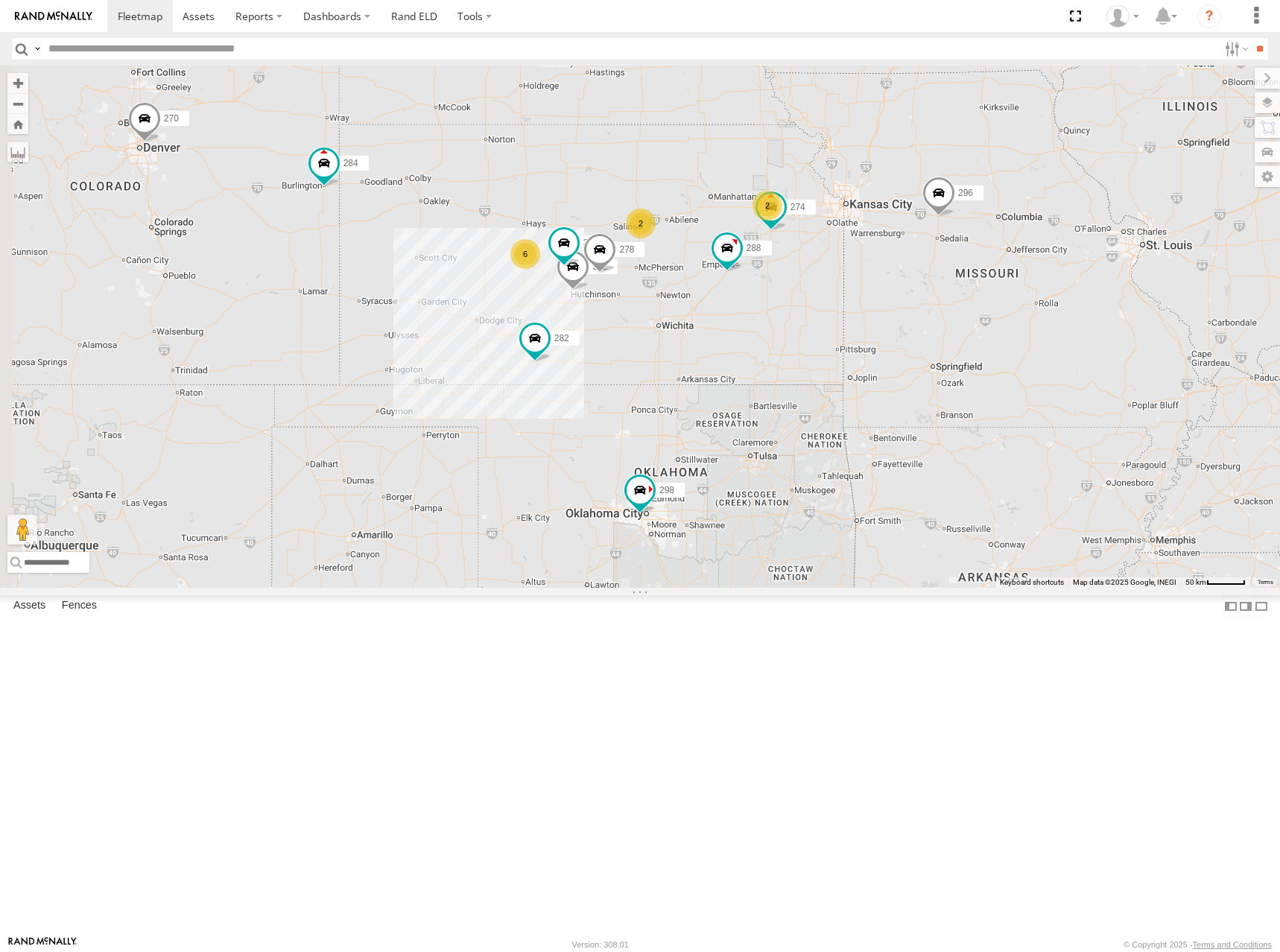
drag, startPoint x: 707, startPoint y: 316, endPoint x: 833, endPoint y: 283, distance: 130.2
click at [833, 283] on div "298 270 292 296 304 284 282 266 274 300 262 288 256 302 278 2 6 2" at bounding box center [640, 326] width 1280 height 522
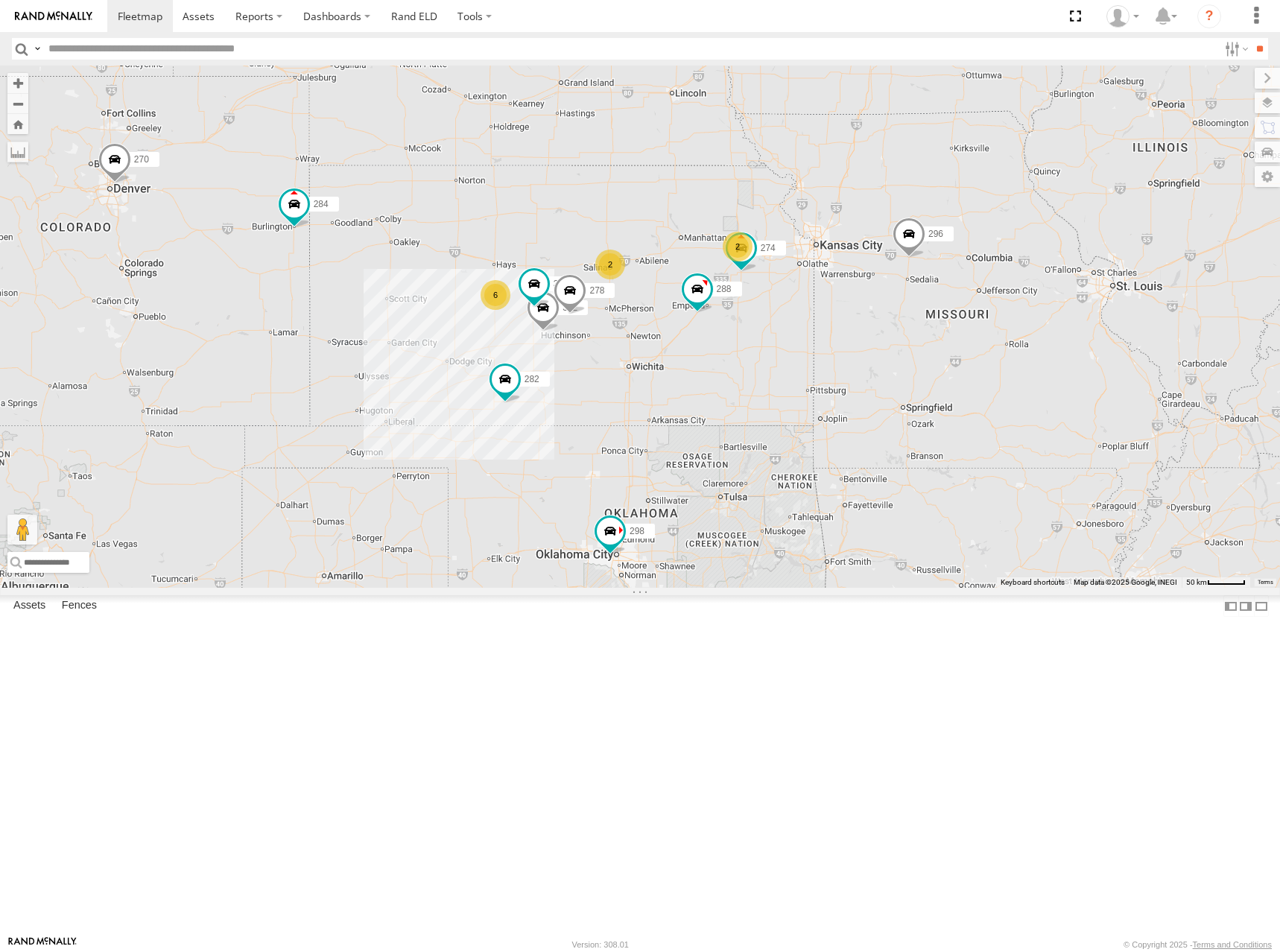
drag, startPoint x: 995, startPoint y: 249, endPoint x: 945, endPoint y: 298, distance: 70.0
click at [945, 298] on div "298 270 292 296 304 284 282 266 274 300 262 288 256 302 278 2 6 2" at bounding box center [640, 326] width 1280 height 522
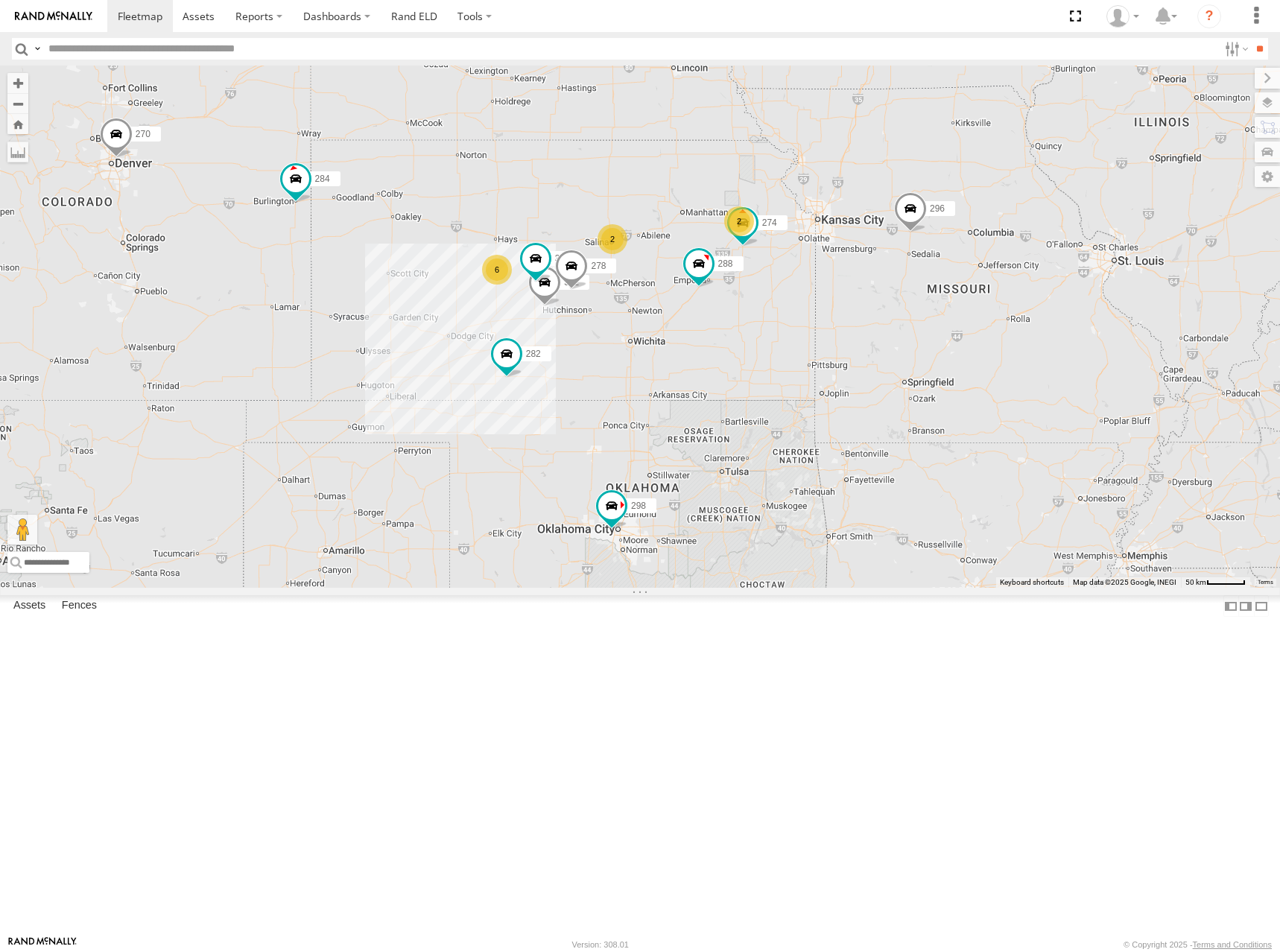
drag, startPoint x: 732, startPoint y: 355, endPoint x: 734, endPoint y: 327, distance: 28.1
click at [734, 327] on div "298 270 292 296 304 284 282 266 274 300 262 288 256 302 278 2 6 2" at bounding box center [640, 326] width 1280 height 522
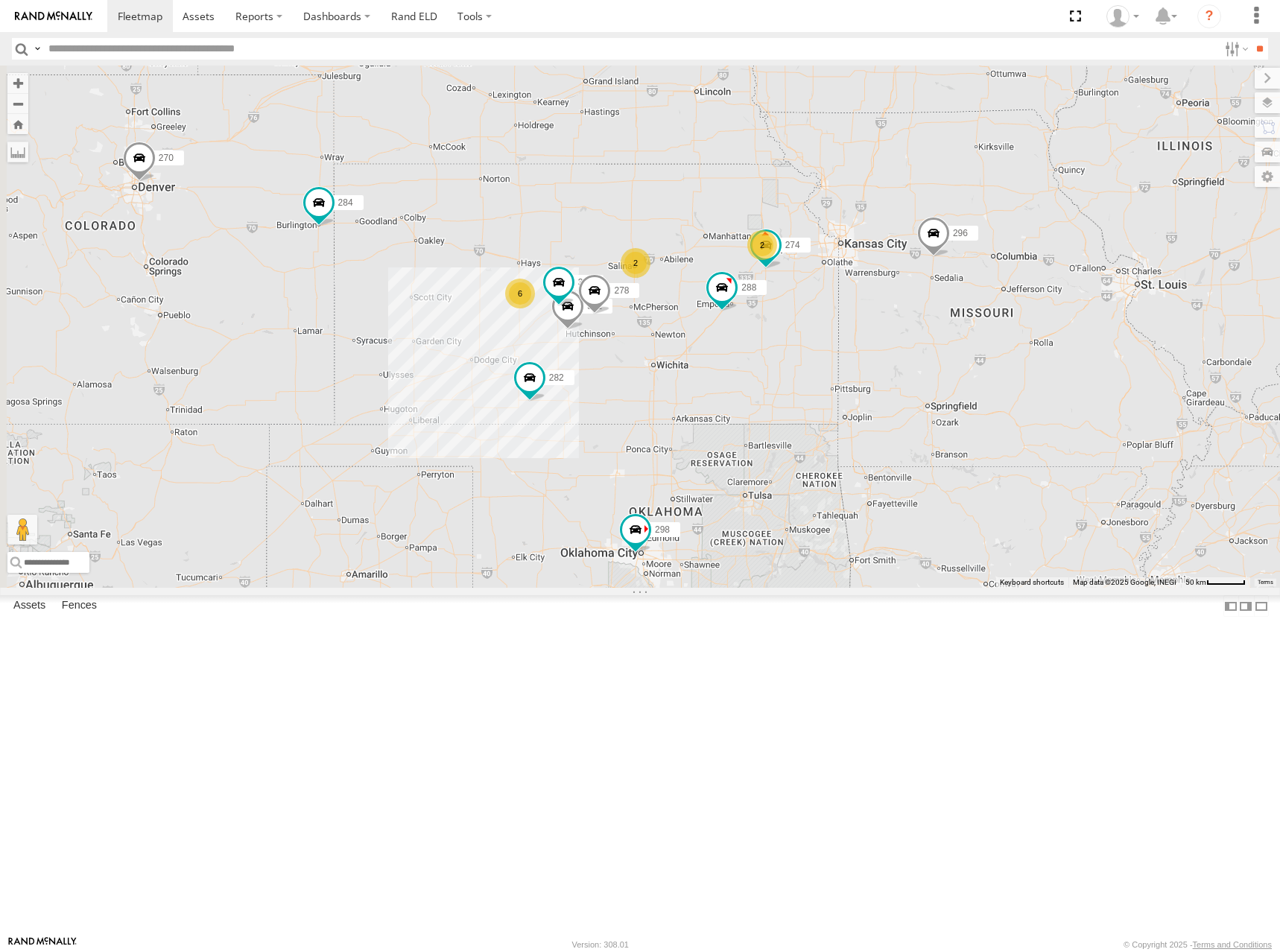
click at [720, 258] on div "298 270 292 296 304 284 282 266 274 300 262 288 256 302 278 2 6 2" at bounding box center [640, 326] width 1280 height 522
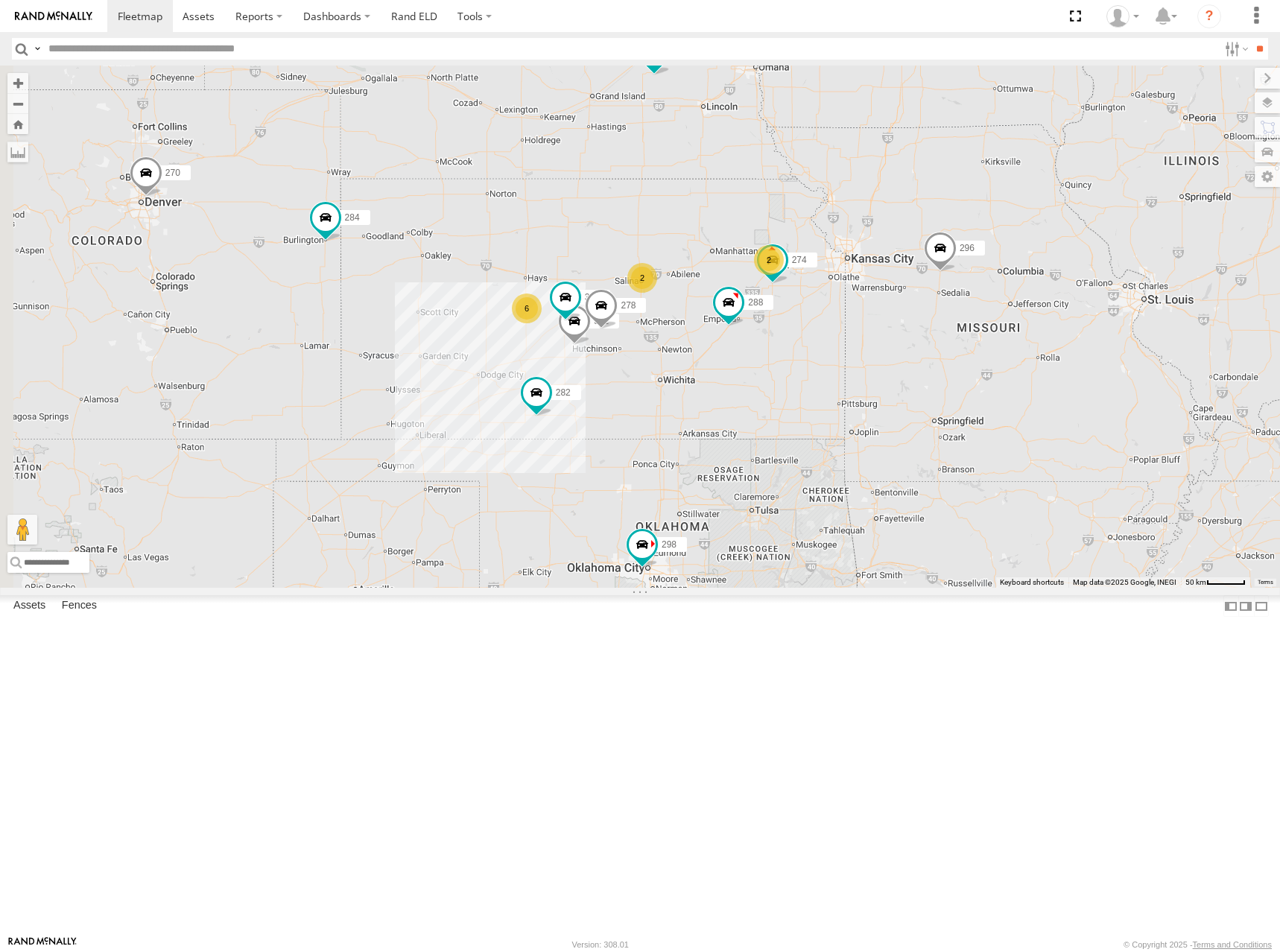
drag, startPoint x: 1057, startPoint y: 236, endPoint x: 1060, endPoint y: 252, distance: 16.3
click at [1060, 252] on div "298 270 292 296 304 284 282 266 274 300 262 288 256 302 278 2 6 2" at bounding box center [640, 326] width 1280 height 522
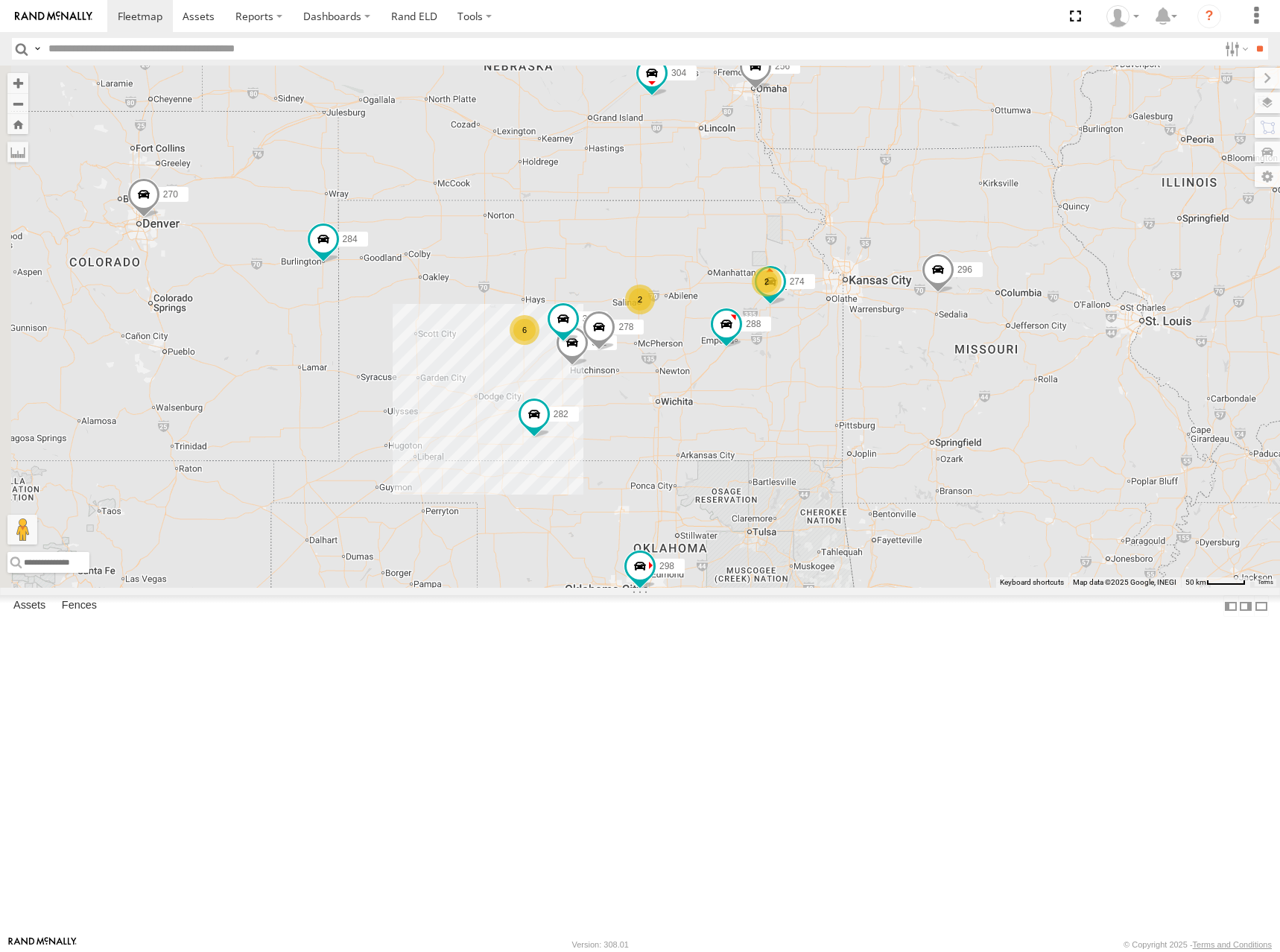
drag, startPoint x: 1107, startPoint y: 229, endPoint x: 1105, endPoint y: 253, distance: 24.1
click at [1105, 253] on div "298 270 292 296 304 284 282 266 274 300 262 288 256 302 278 2 6 2" at bounding box center [640, 326] width 1280 height 522
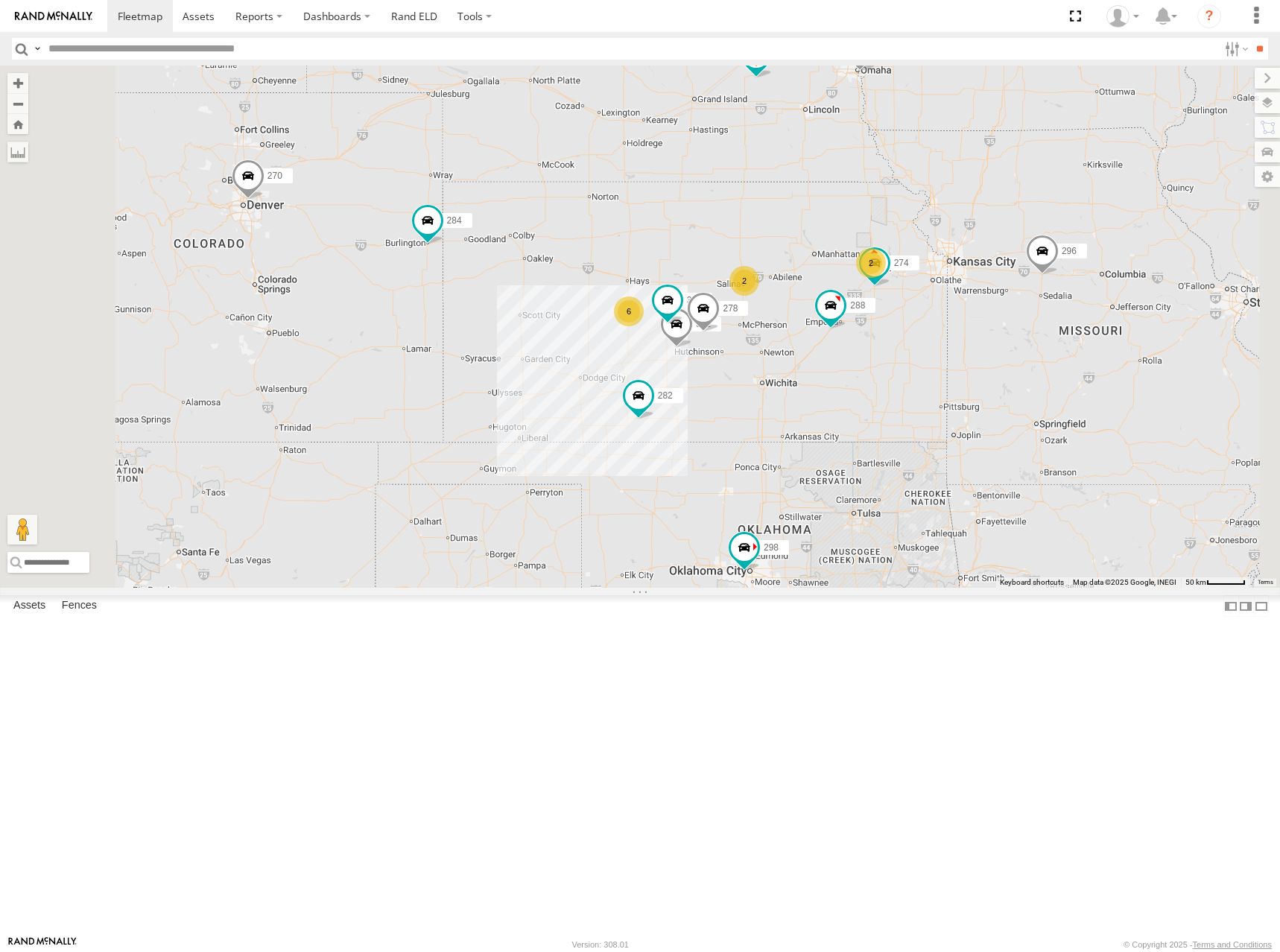
drag, startPoint x: 853, startPoint y: 368, endPoint x: 931, endPoint y: 352, distance: 79.6
click at [931, 352] on div "298 270 292 296 304 284 282 266 274 300 262 288 256 302 278 2 6 2" at bounding box center [640, 326] width 1280 height 522
click at [1045, 301] on div "298 270 292 296 304 284 282 266 274 300 262 288 256 302 278 2 6 2" at bounding box center [640, 326] width 1280 height 522
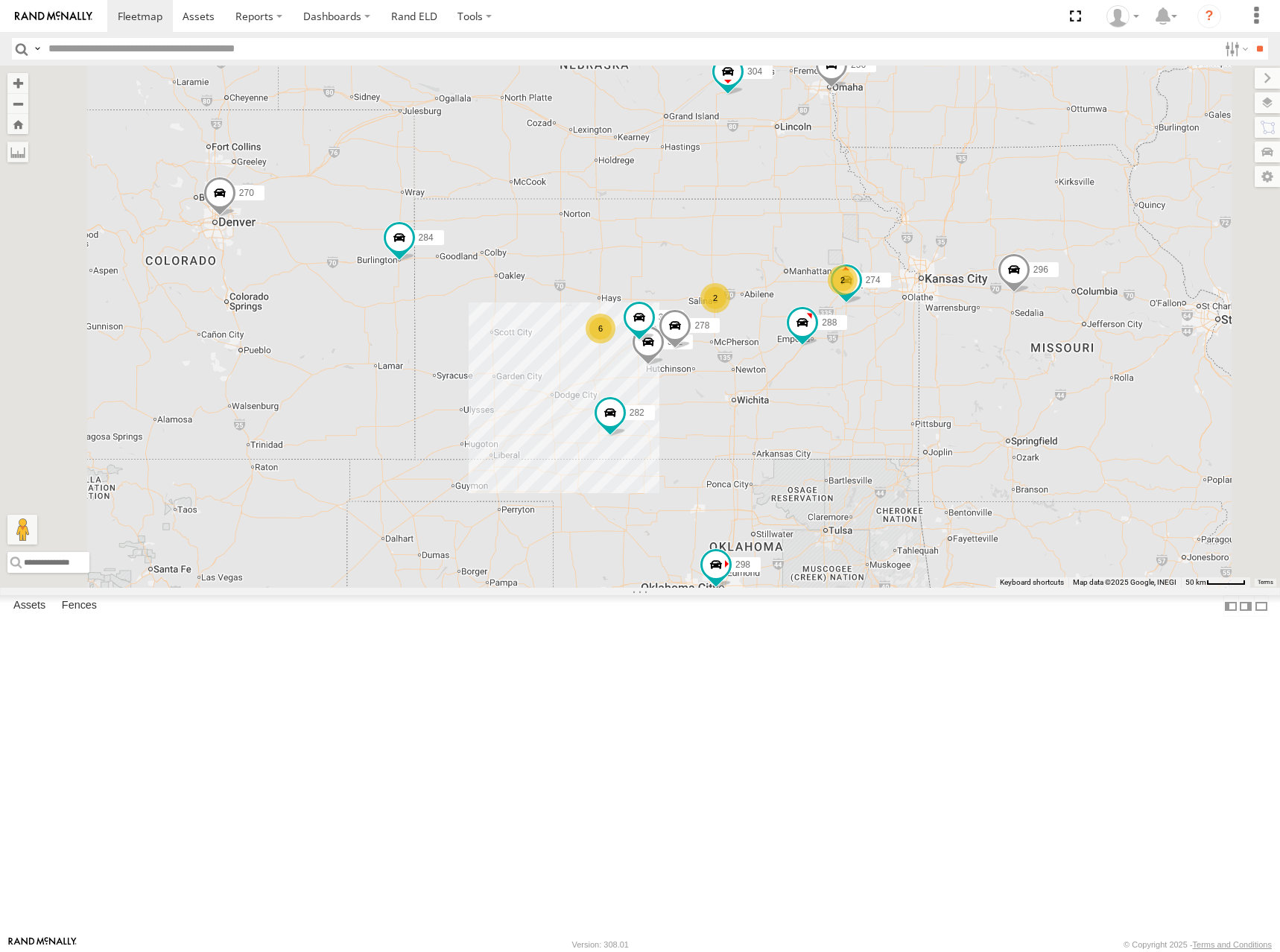
drag, startPoint x: 951, startPoint y: 174, endPoint x: 923, endPoint y: 181, distance: 28.9
click at [923, 181] on div "298 270 292 296 304 284 282 266 274 300 262 288 256 302 278 2 6 2" at bounding box center [640, 326] width 1280 height 522
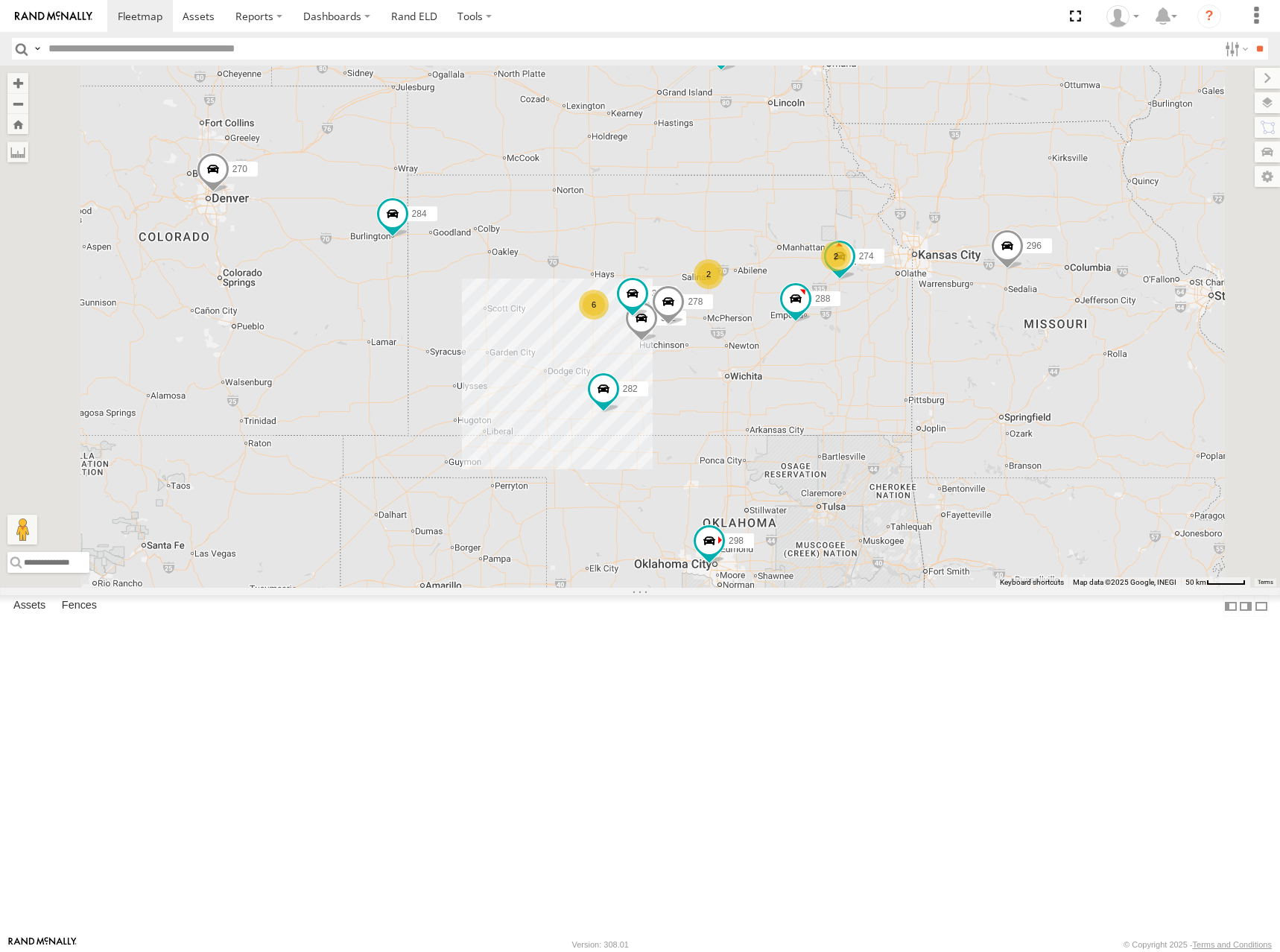
drag, startPoint x: 933, startPoint y: 313, endPoint x: 932, endPoint y: 287, distance: 26.0
click at [932, 287] on div "298 270 292 296 304 284 282 266 274 300 262 288 256 302 278 2 6 2" at bounding box center [640, 326] width 1280 height 522
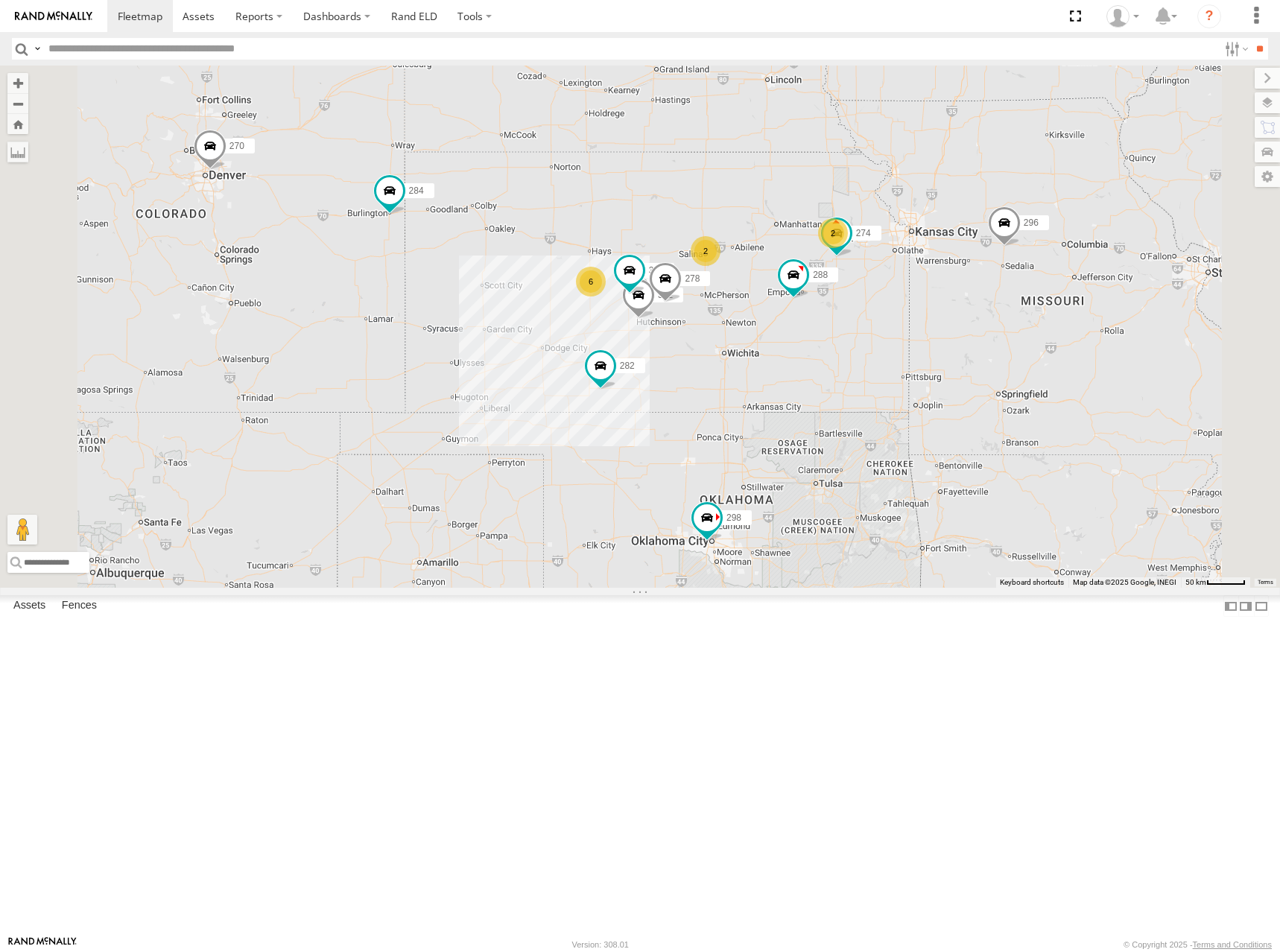
drag, startPoint x: 1010, startPoint y: 343, endPoint x: 1007, endPoint y: 322, distance: 21.2
click at [1007, 322] on div "298 270 292 296 304 284 282 266 274 300 262 288 256 302 278 2 6 2" at bounding box center [640, 326] width 1280 height 522
